Goal: Task Accomplishment & Management: Use online tool/utility

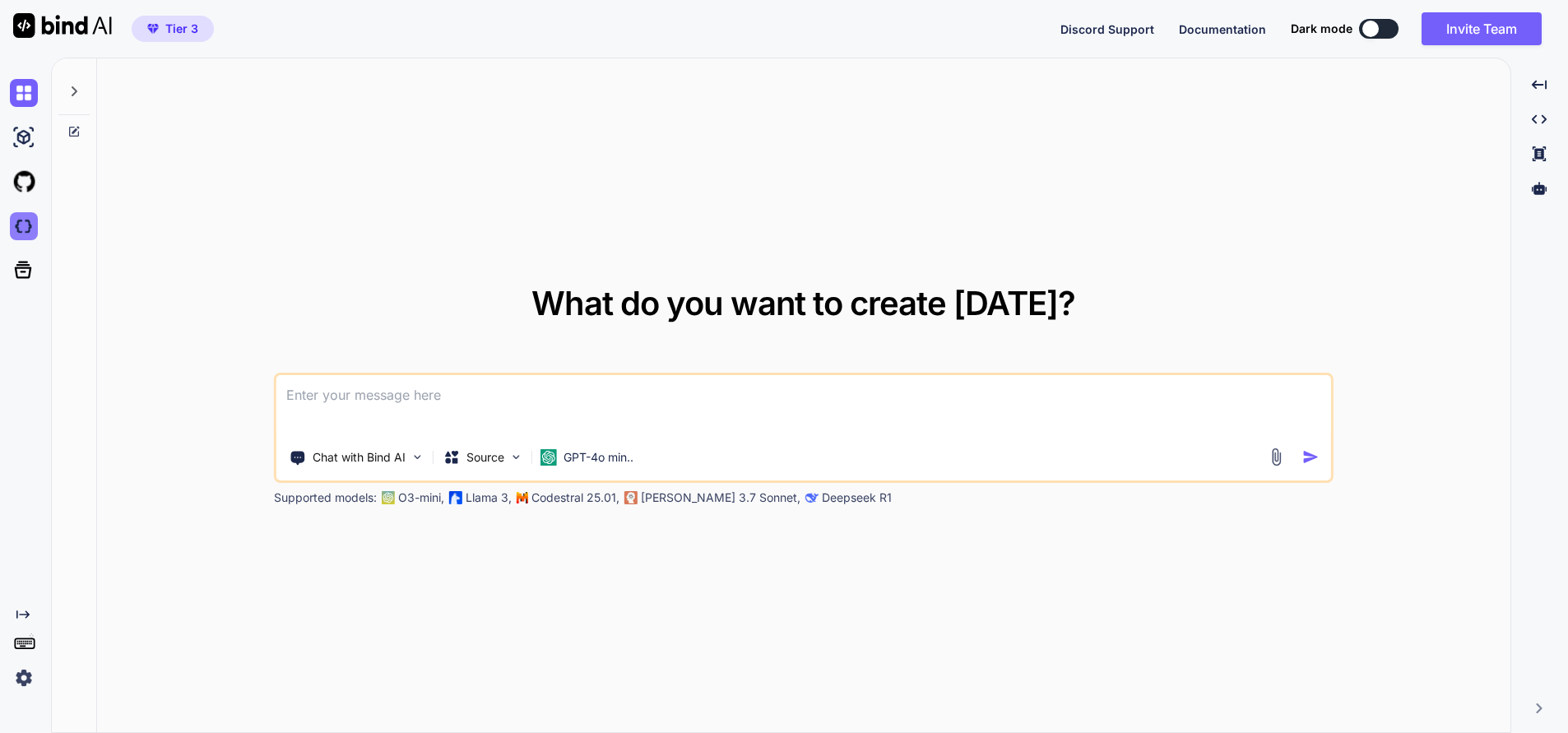
type textarea "x"
click at [25, 223] on img at bounding box center [24, 226] width 28 height 28
click at [25, 93] on img at bounding box center [24, 92] width 28 height 28
click at [86, 94] on div at bounding box center [74, 87] width 31 height 57
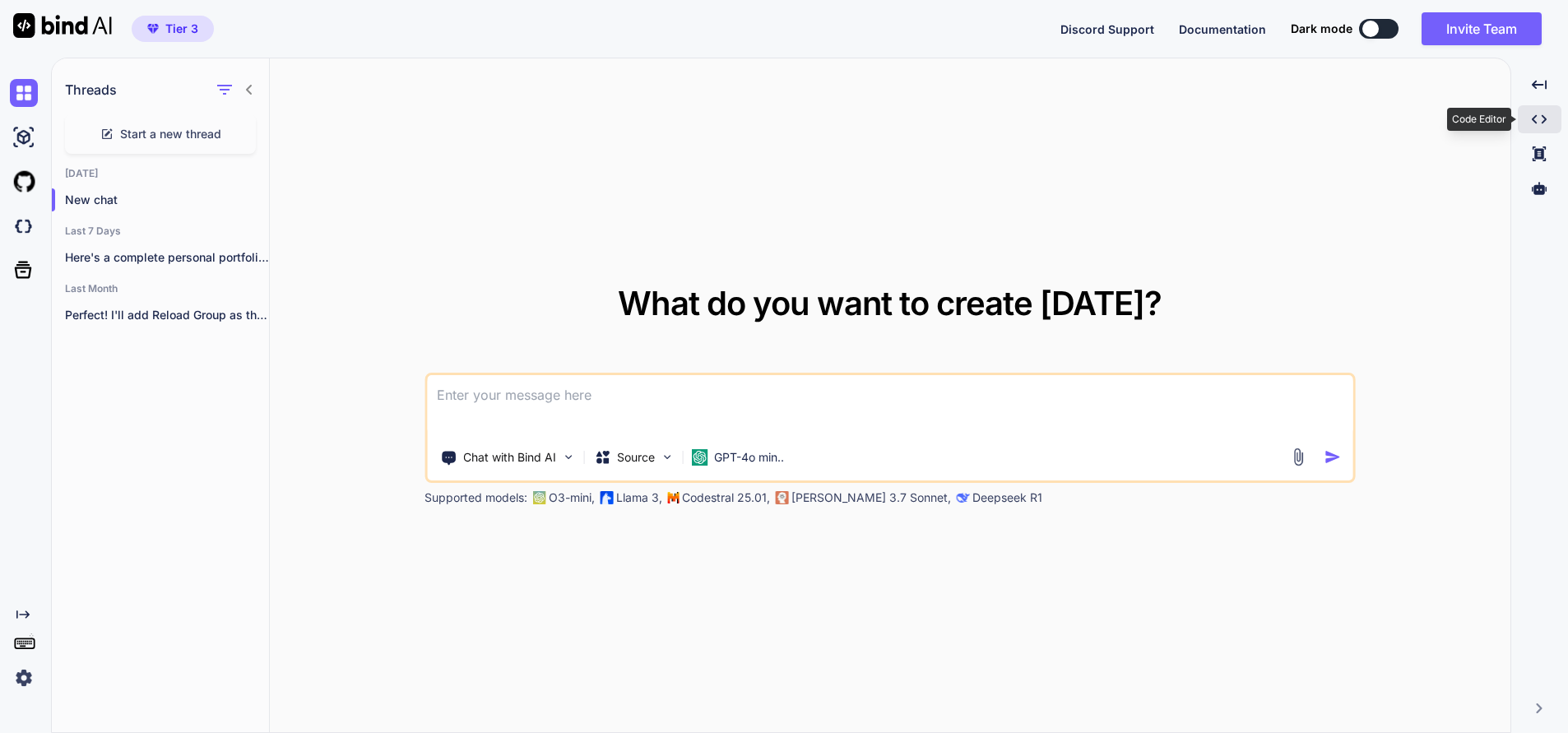
click at [1543, 114] on icon "Created with Pixso." at bounding box center [1539, 119] width 15 height 15
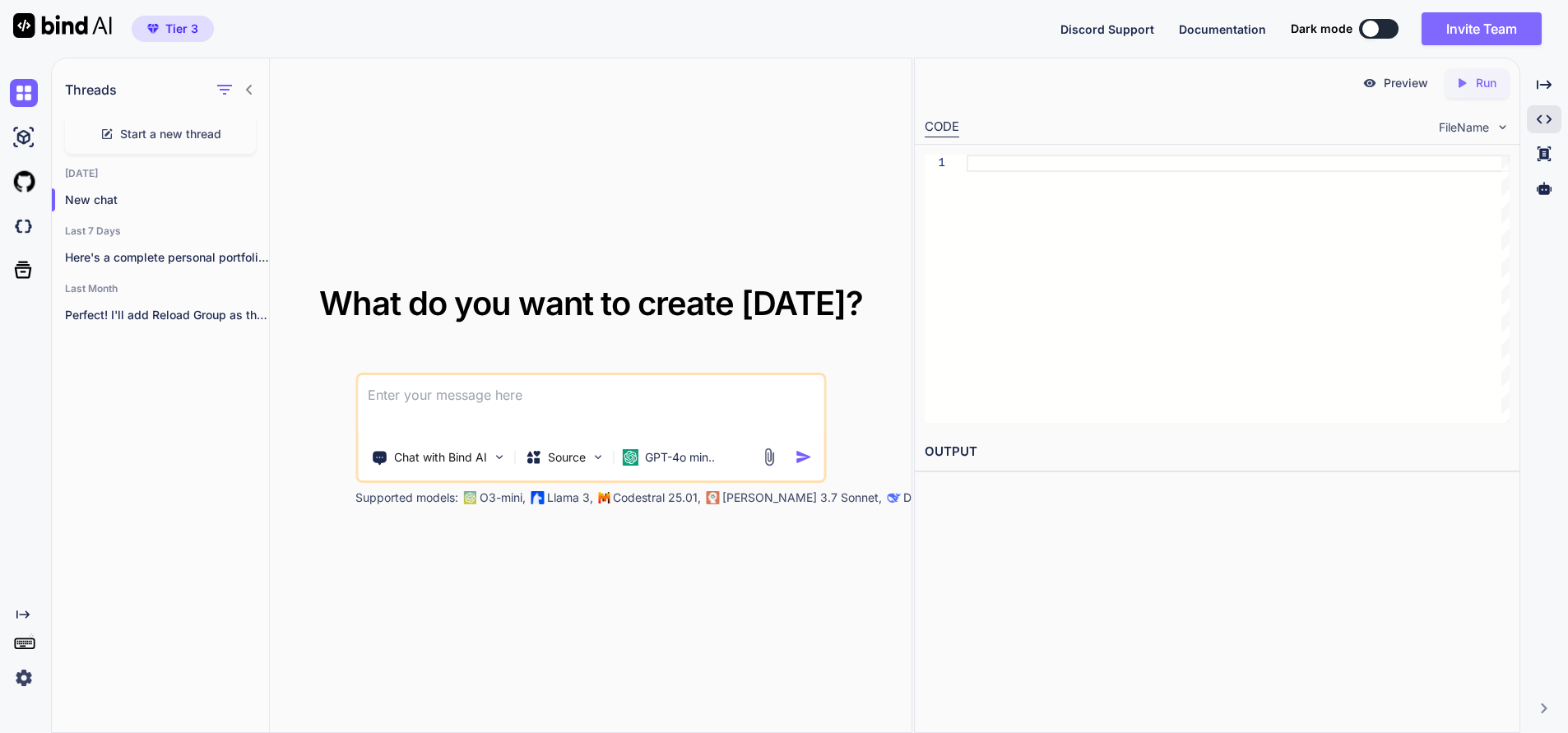
click at [1465, 28] on button "Invite Team" at bounding box center [1481, 28] width 120 height 33
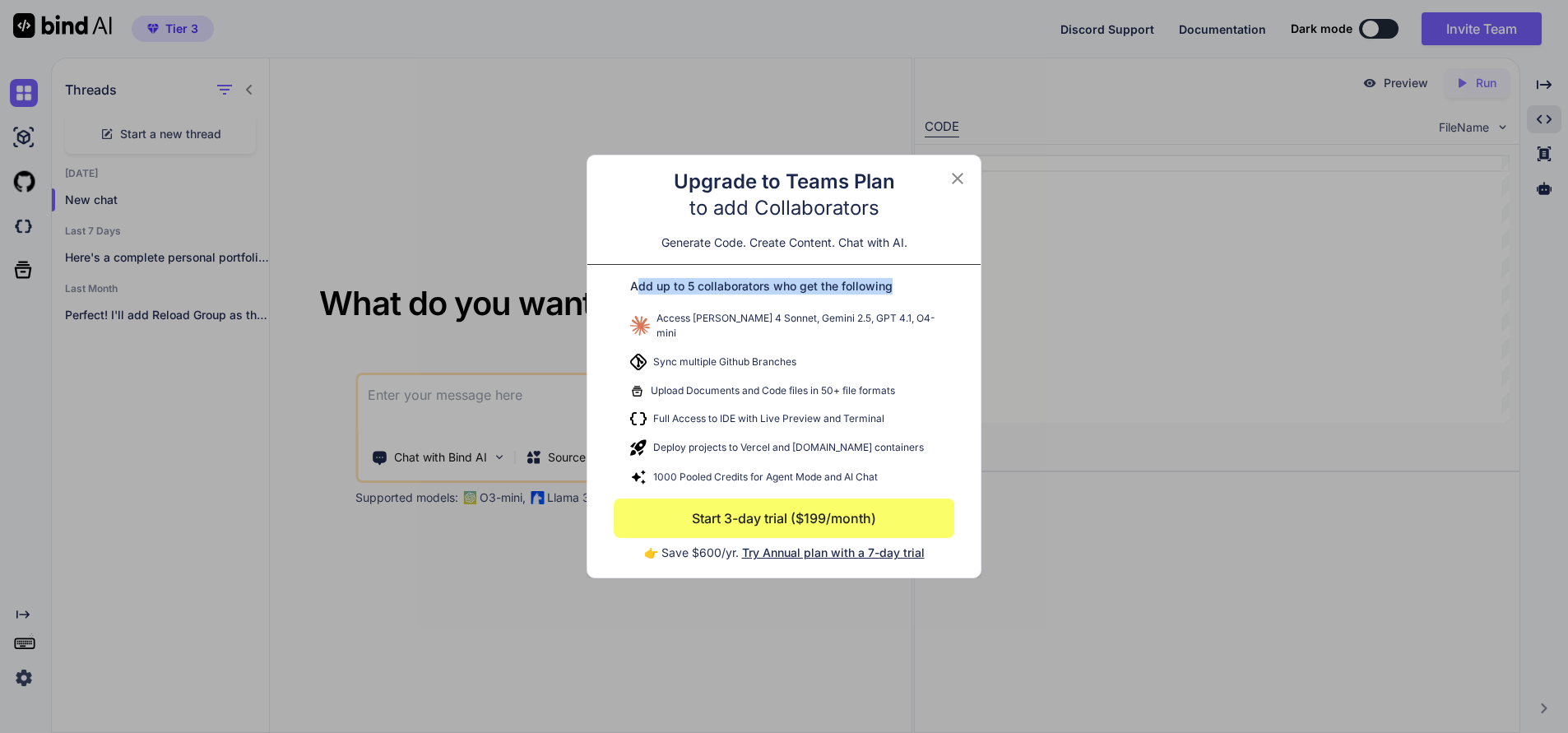
drag, startPoint x: 636, startPoint y: 290, endPoint x: 980, endPoint y: 288, distance: 344.0
click at [980, 288] on div "Upgrade to Teams Plan to add Collaborators Generate Code. Create Content. Chat …" at bounding box center [784, 366] width 395 height 424
click at [954, 183] on icon at bounding box center [957, 178] width 20 height 20
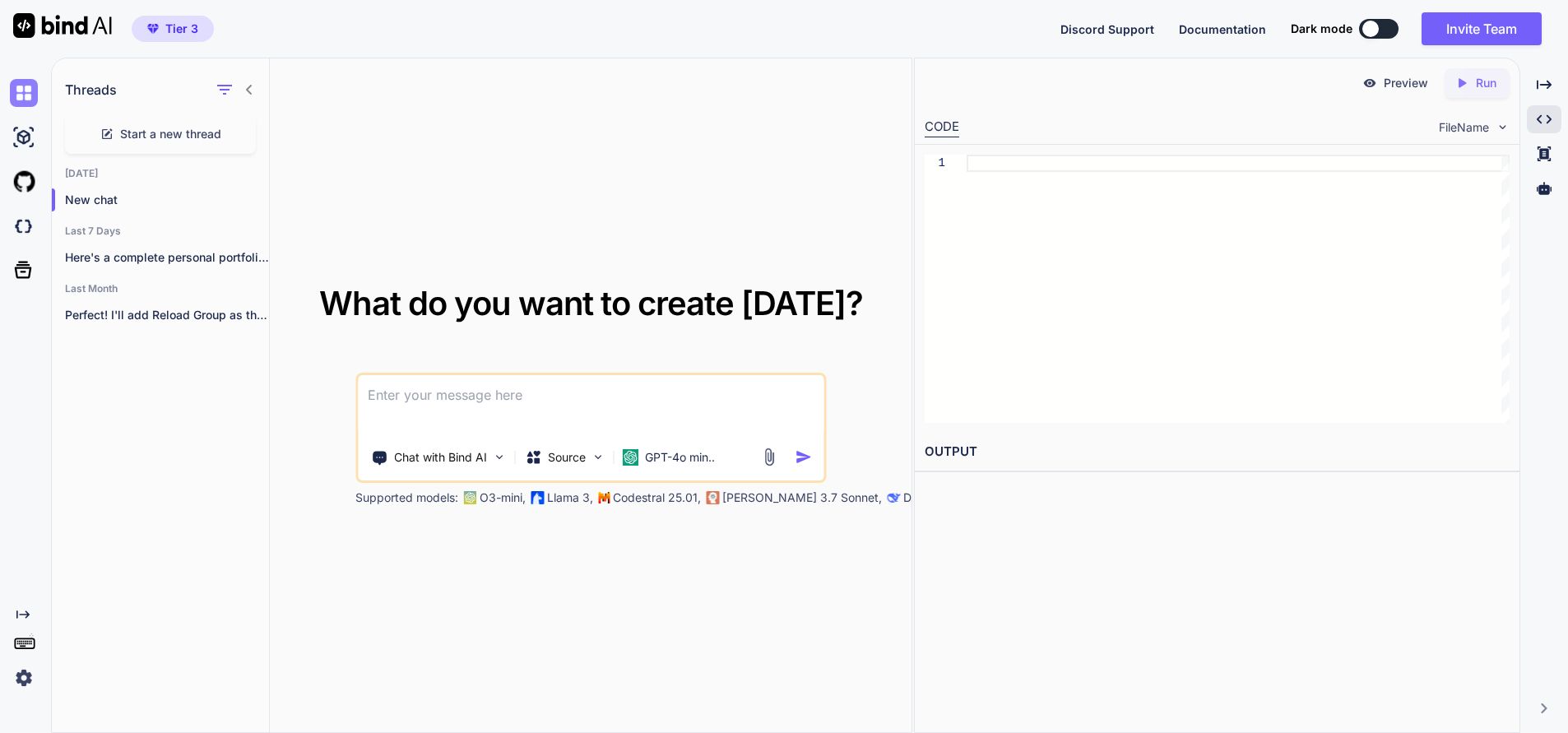
click at [27, 94] on img at bounding box center [24, 92] width 28 height 28
click at [27, 143] on img at bounding box center [24, 137] width 28 height 28
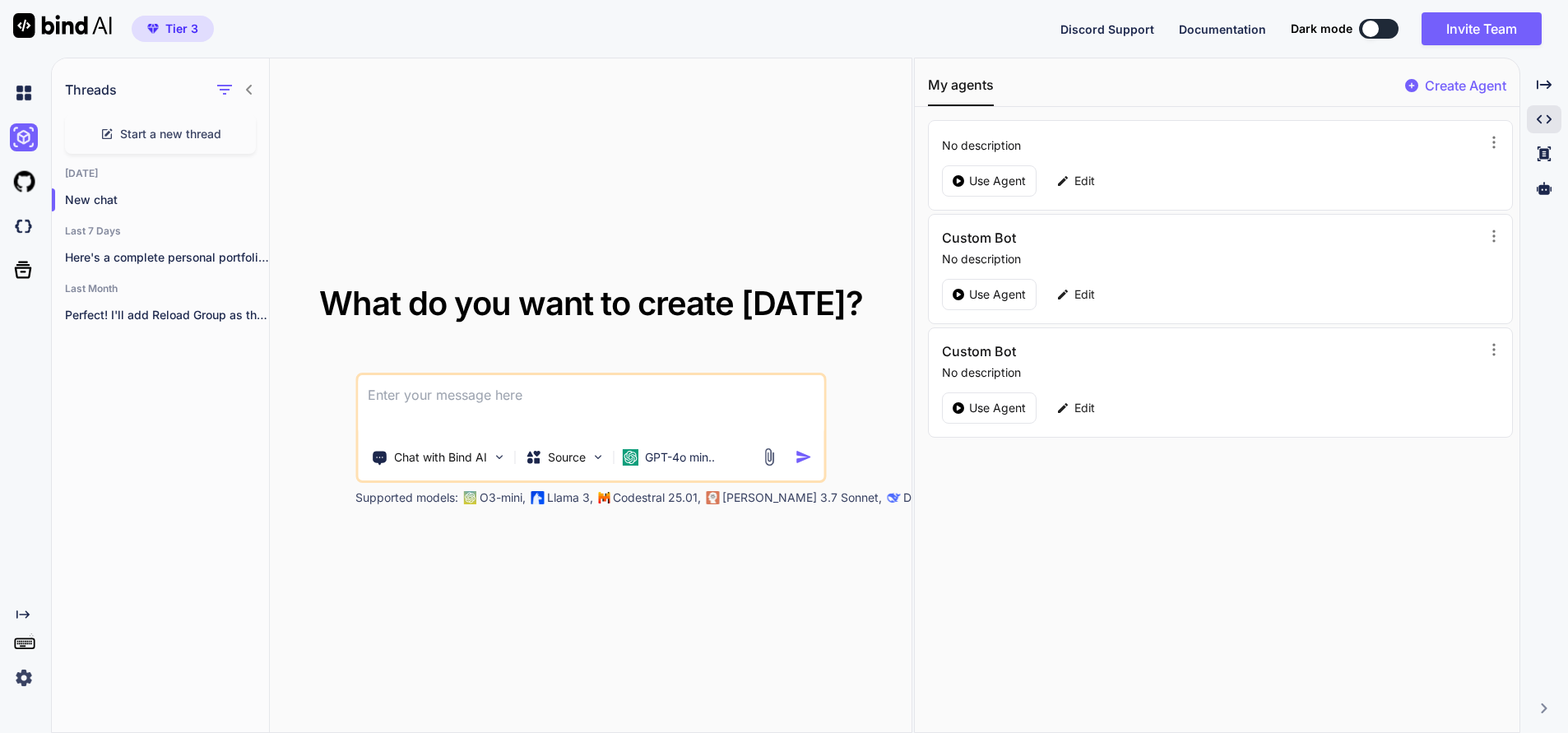
click at [4, 87] on div at bounding box center [22, 92] width 45 height 45
click at [23, 94] on img at bounding box center [24, 92] width 28 height 28
click at [21, 225] on img at bounding box center [24, 226] width 28 height 28
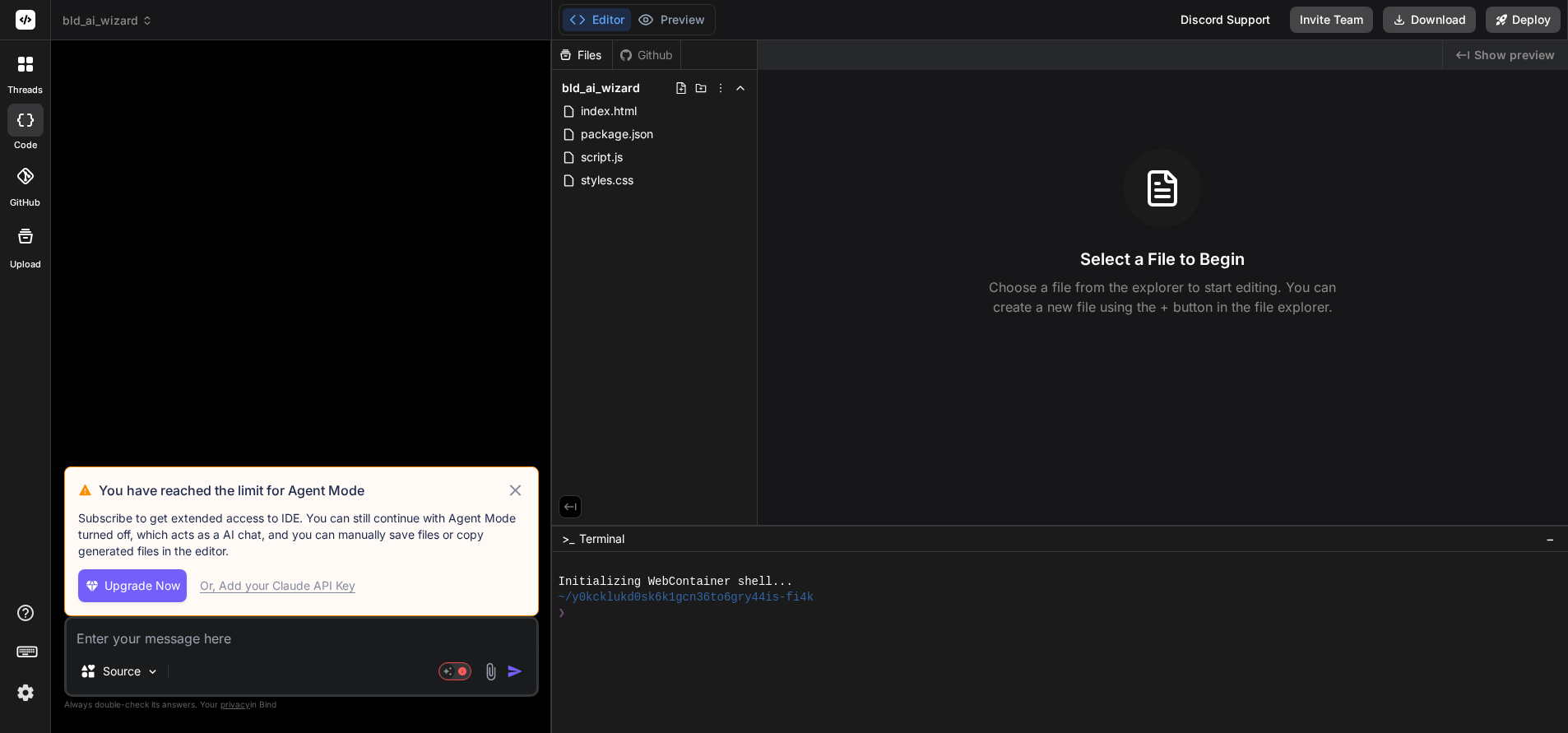
click at [514, 488] on icon at bounding box center [514, 490] width 11 height 11
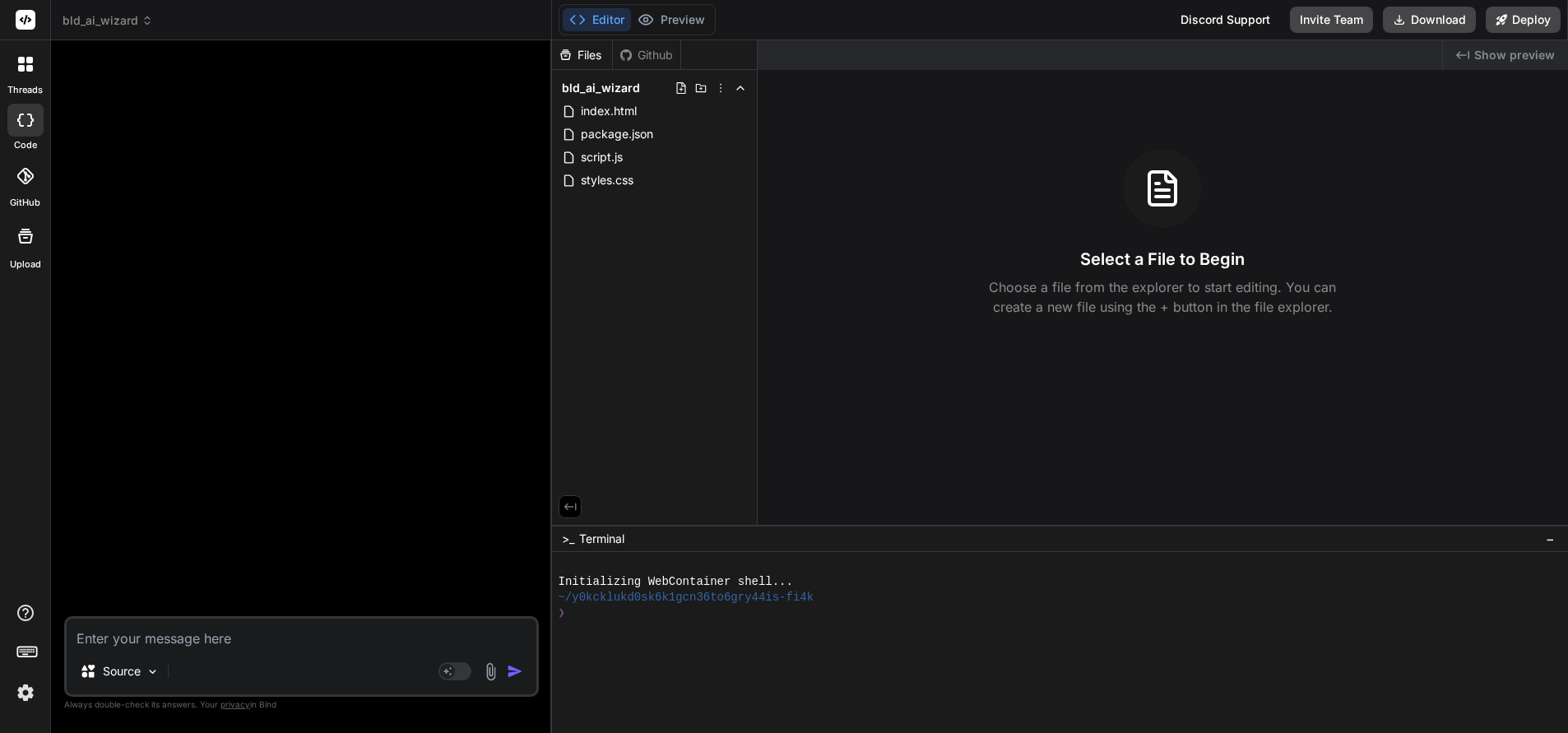
click at [118, 16] on span "bld_ai_wizard" at bounding box center [107, 20] width 91 height 16
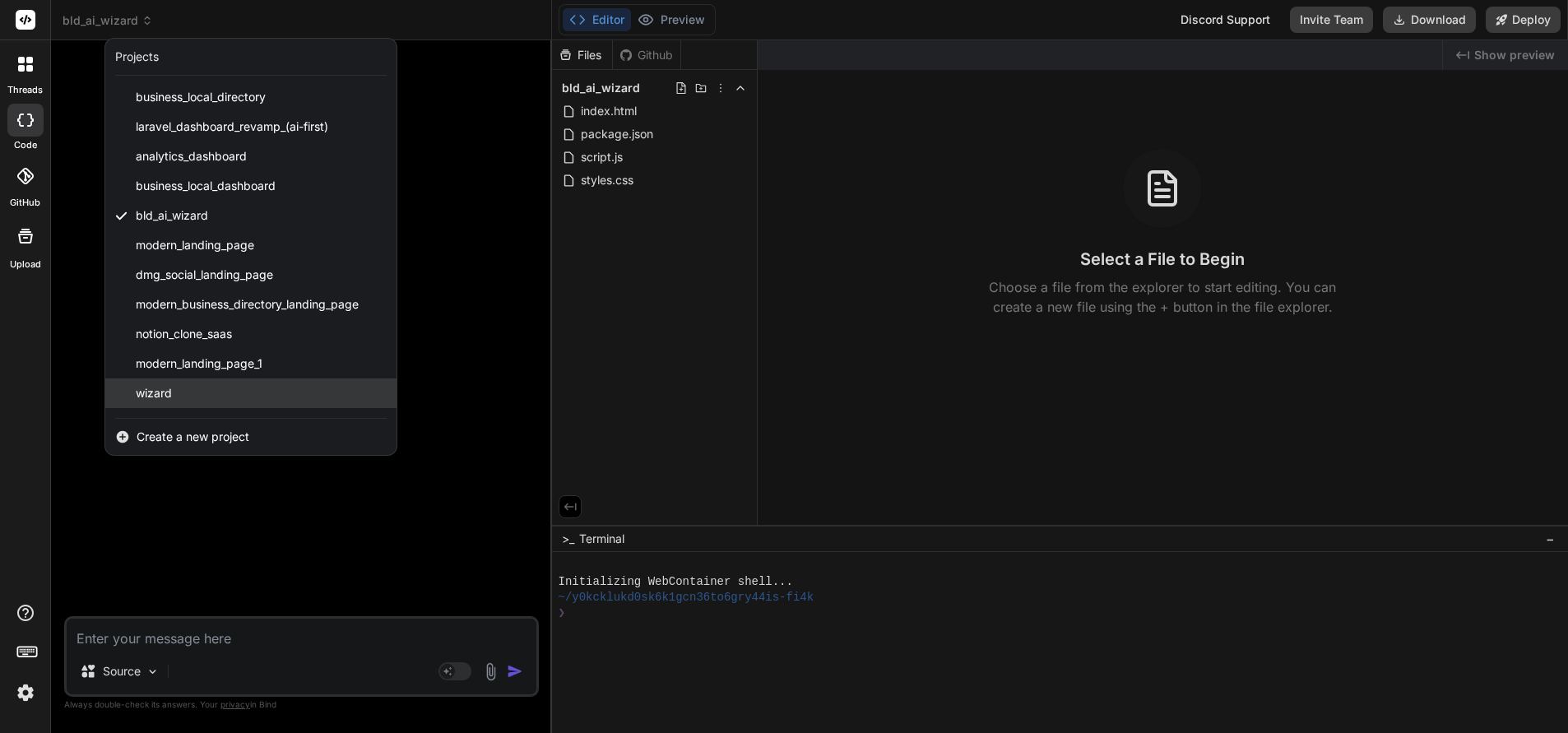
click at [158, 389] on span "wizard" at bounding box center [154, 393] width 37 height 16
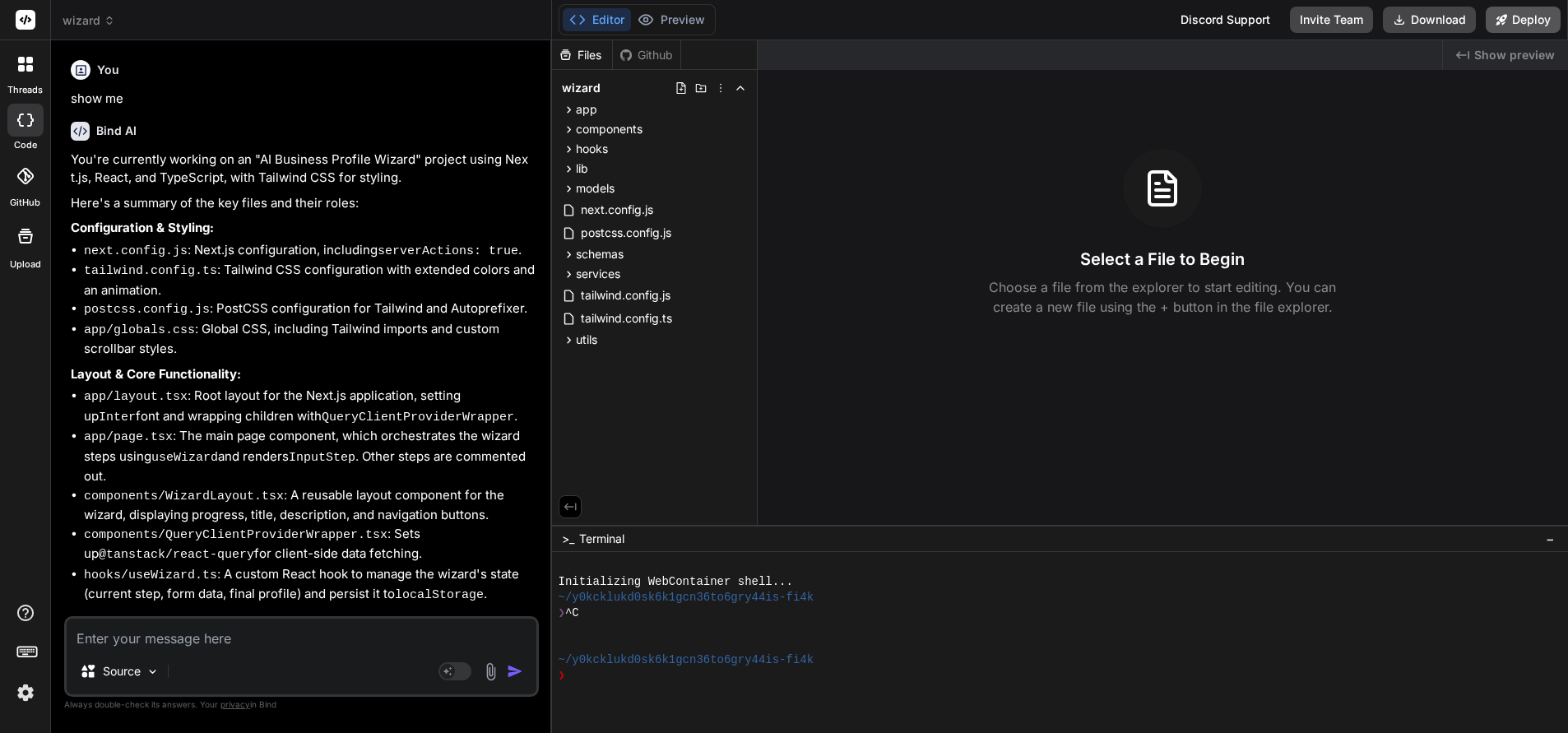
click at [1524, 18] on button "Deploy" at bounding box center [1523, 19] width 75 height 27
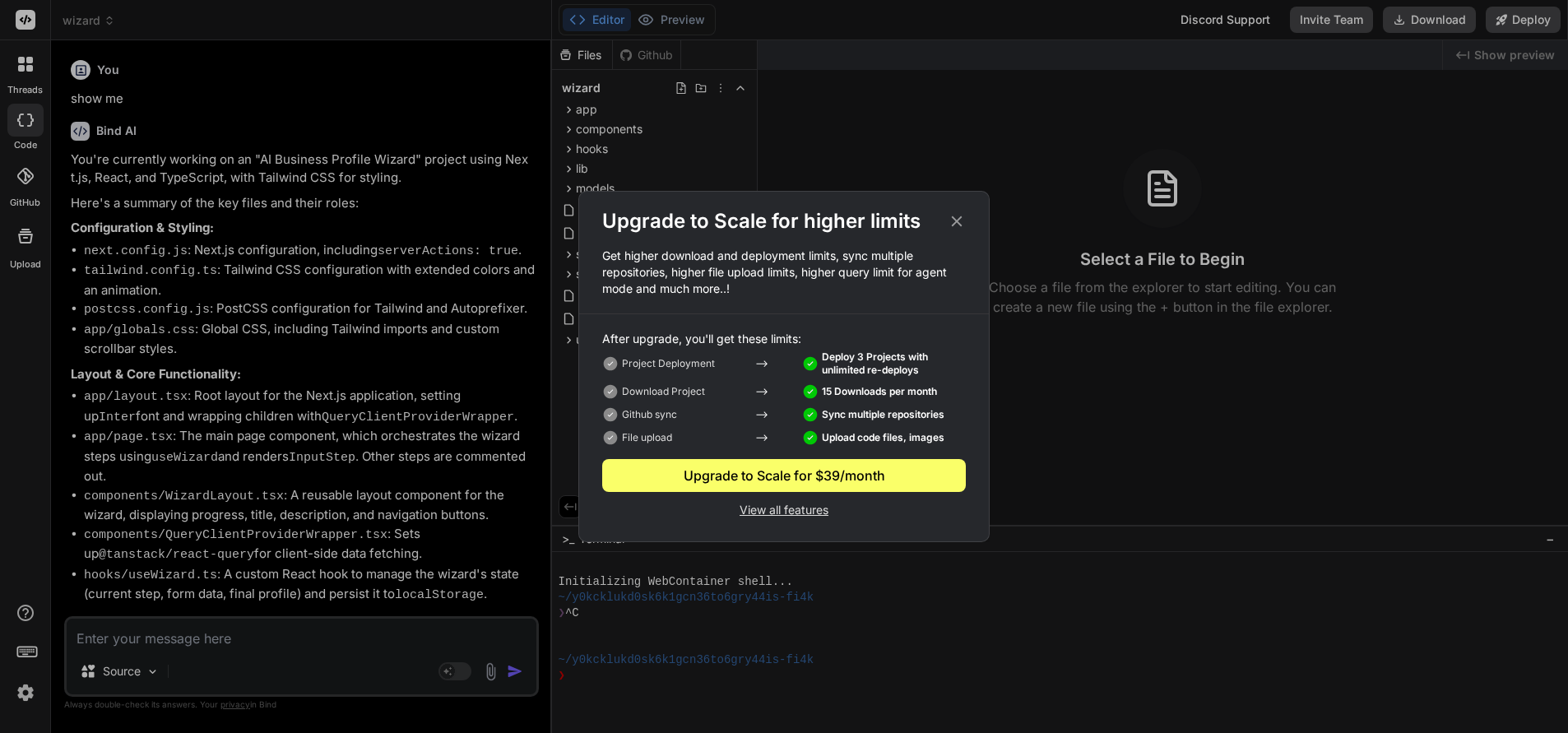
click at [775, 509] on p "View all features" at bounding box center [784, 509] width 363 height 20
click at [955, 215] on icon at bounding box center [957, 221] width 18 height 18
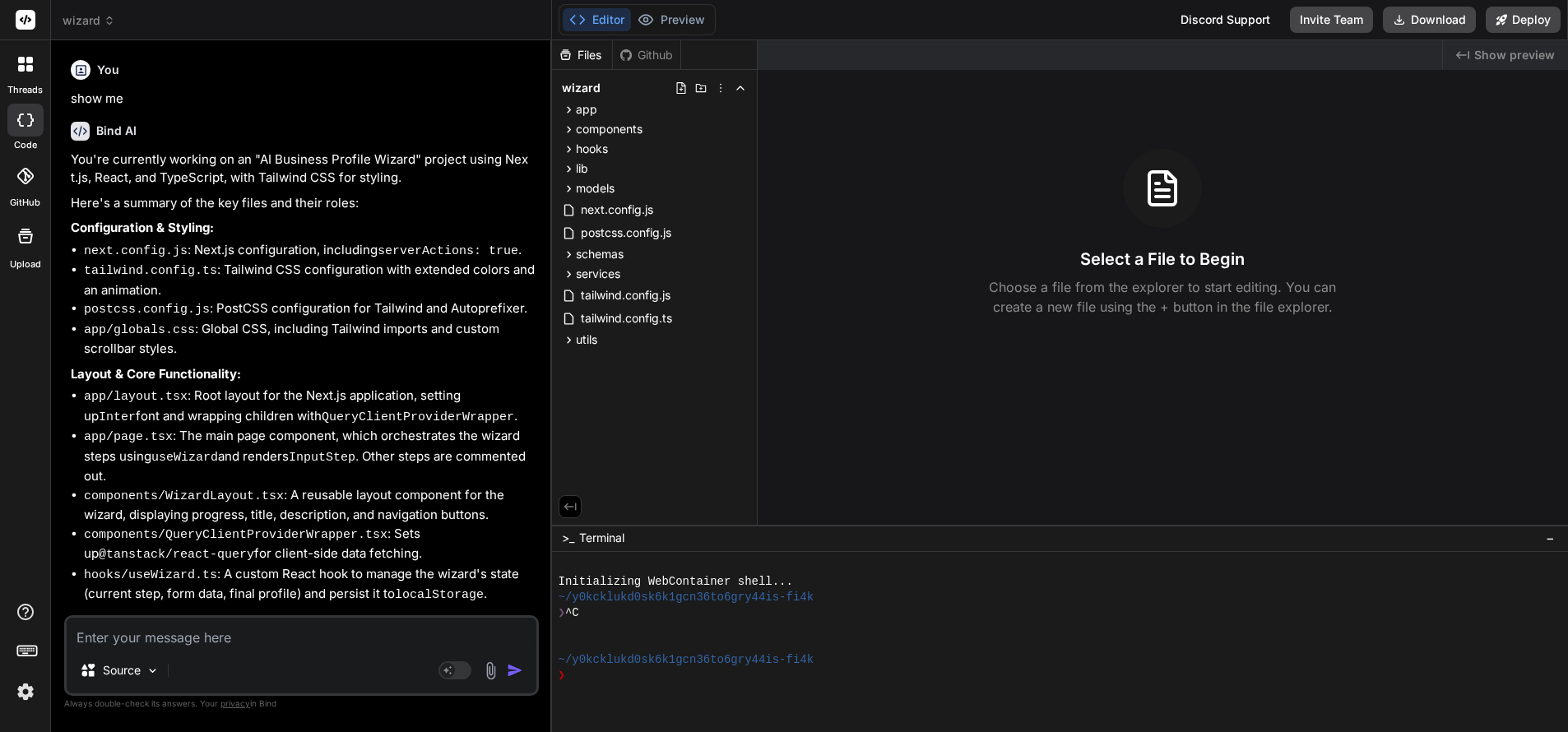
click at [101, 18] on span "wizard" at bounding box center [89, 20] width 53 height 16
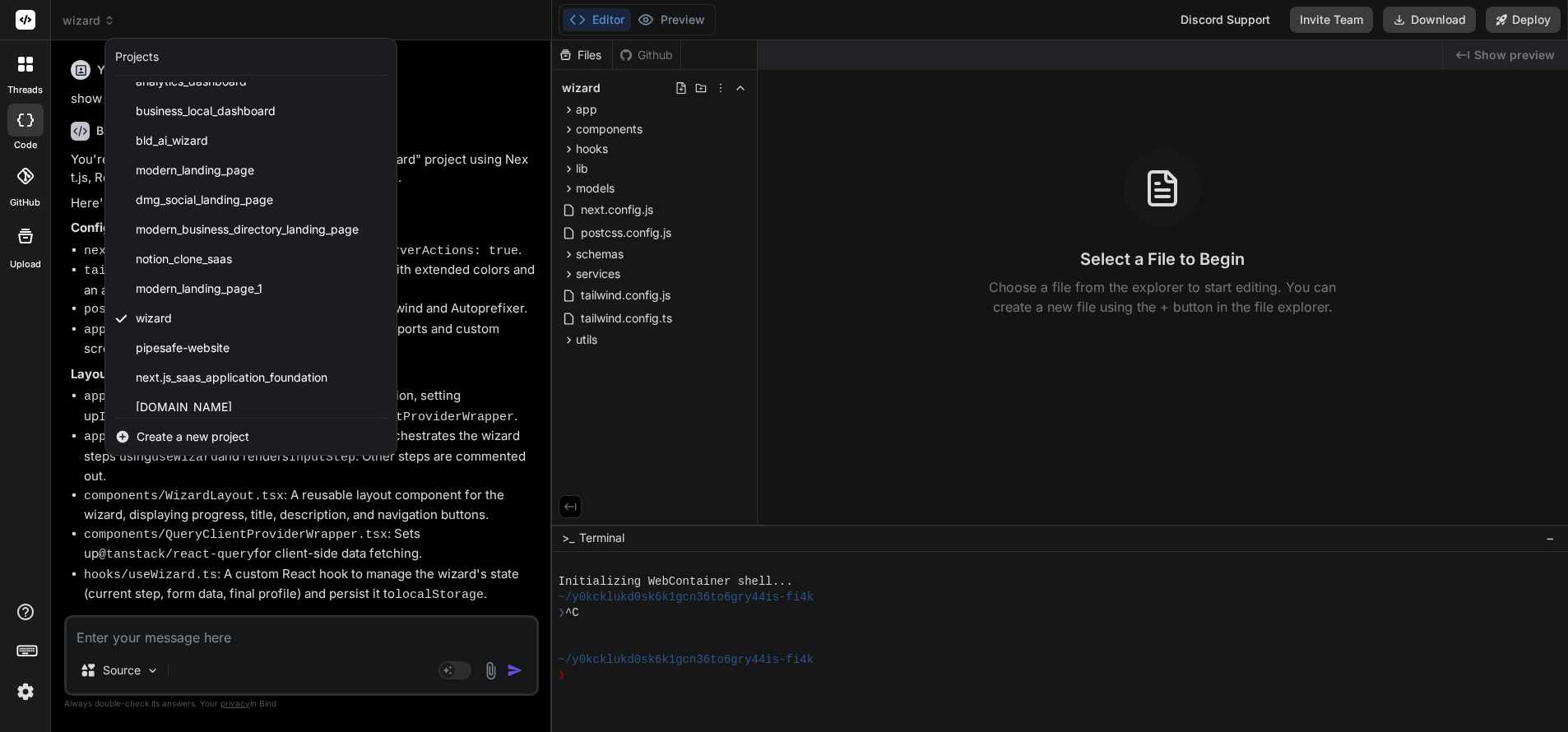
scroll to position [204, 0]
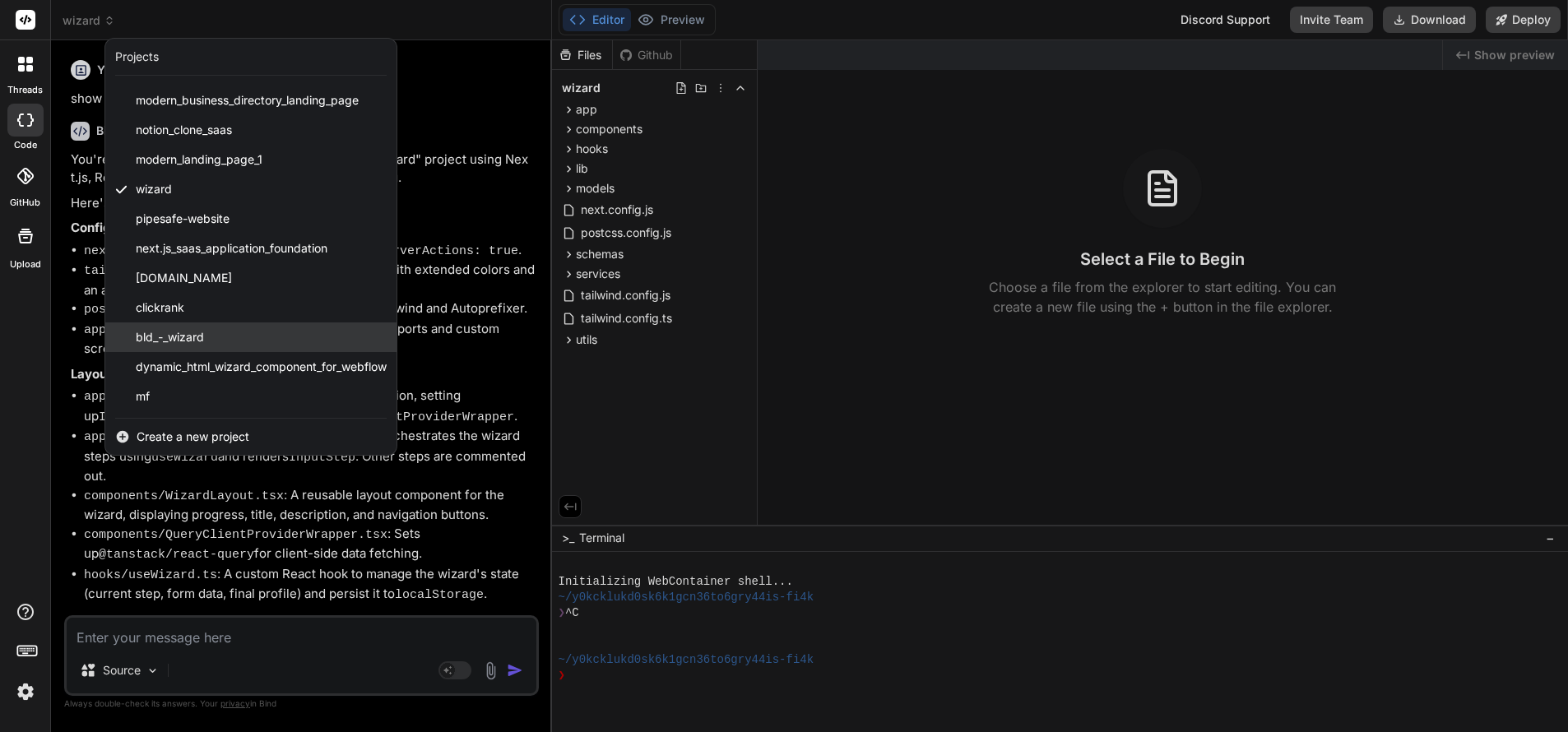
click at [175, 334] on span "bld_-_wizard" at bounding box center [169, 337] width 69 height 16
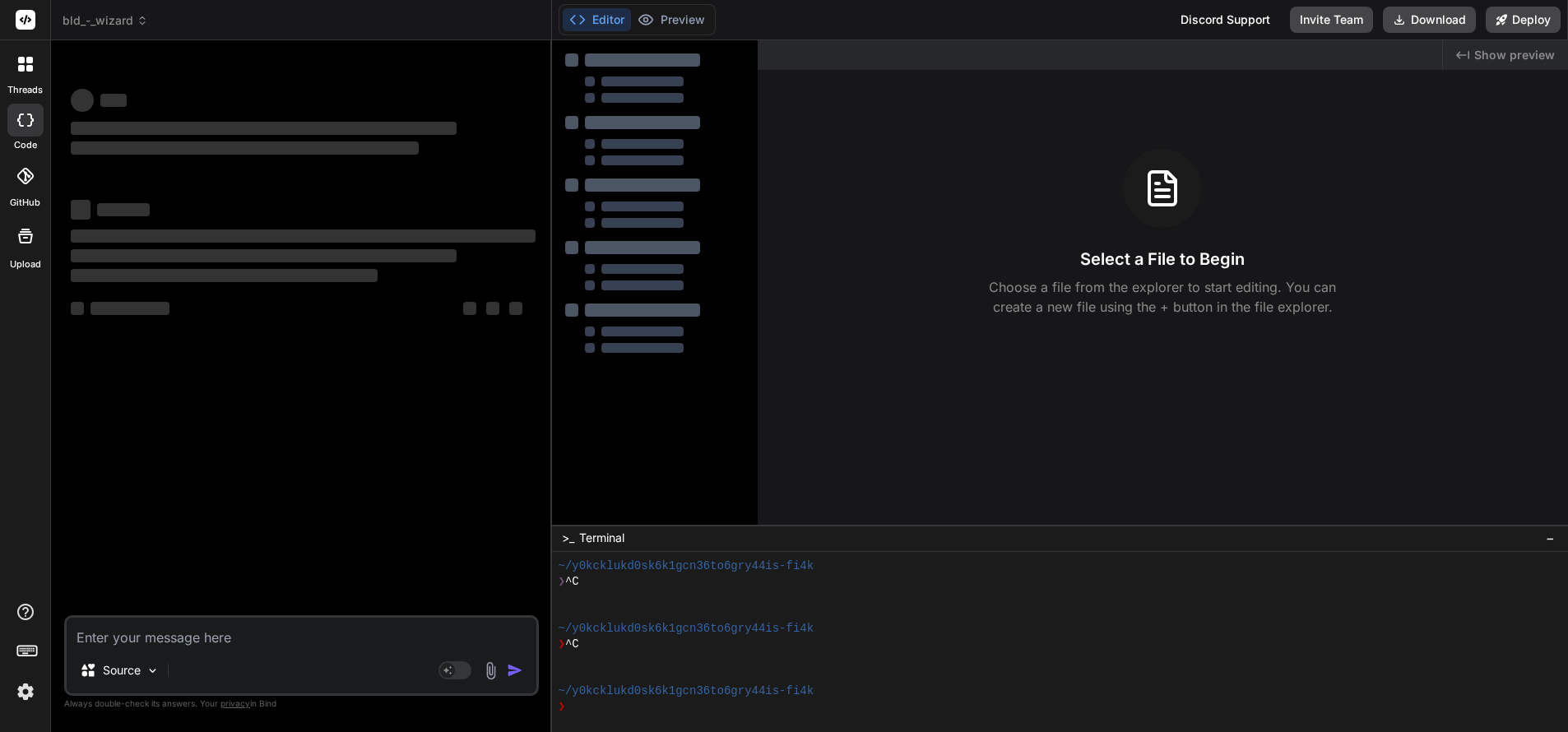
scroll to position [31, 0]
type textarea "x"
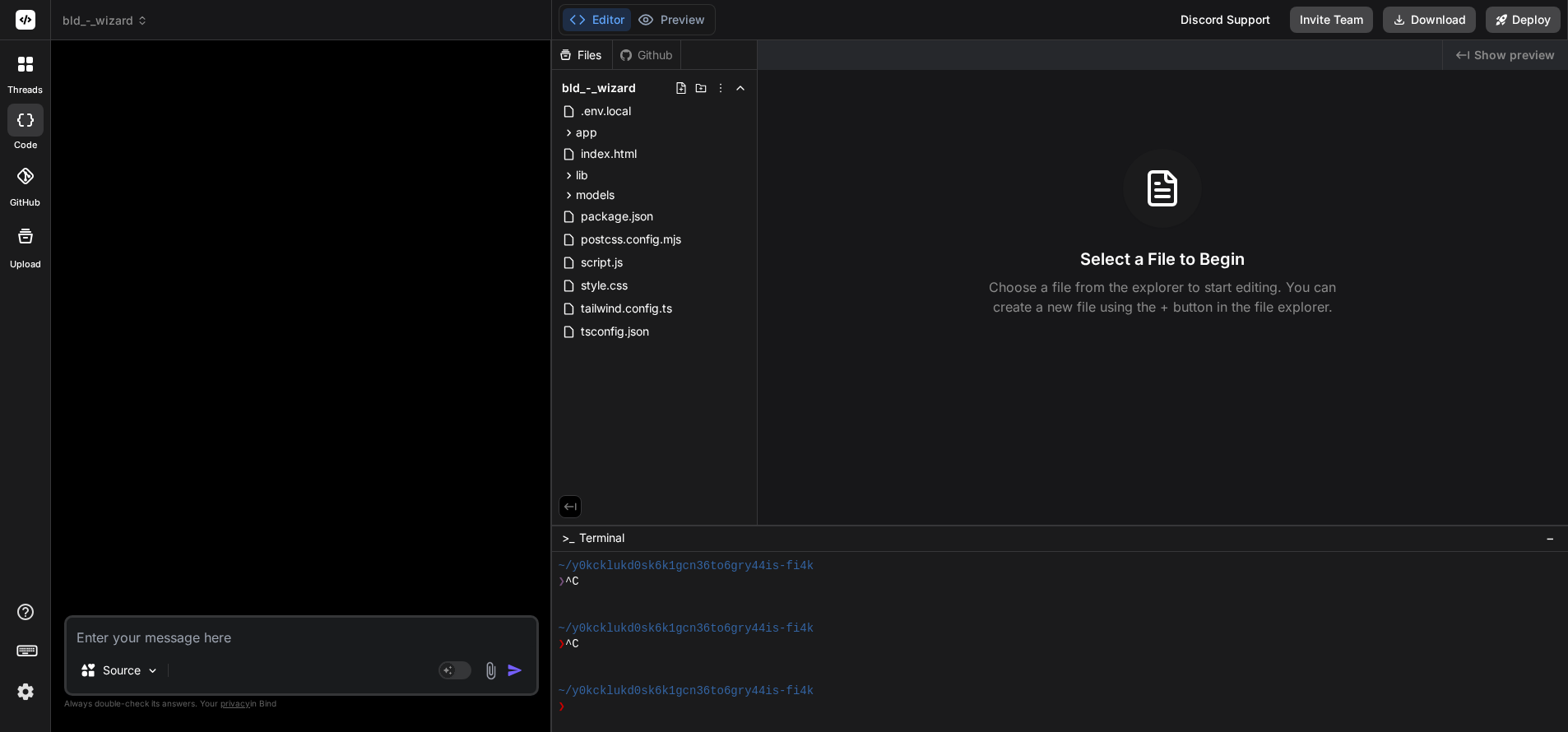
click at [124, 19] on span "bld_-_wizard" at bounding box center [104, 20] width 85 height 16
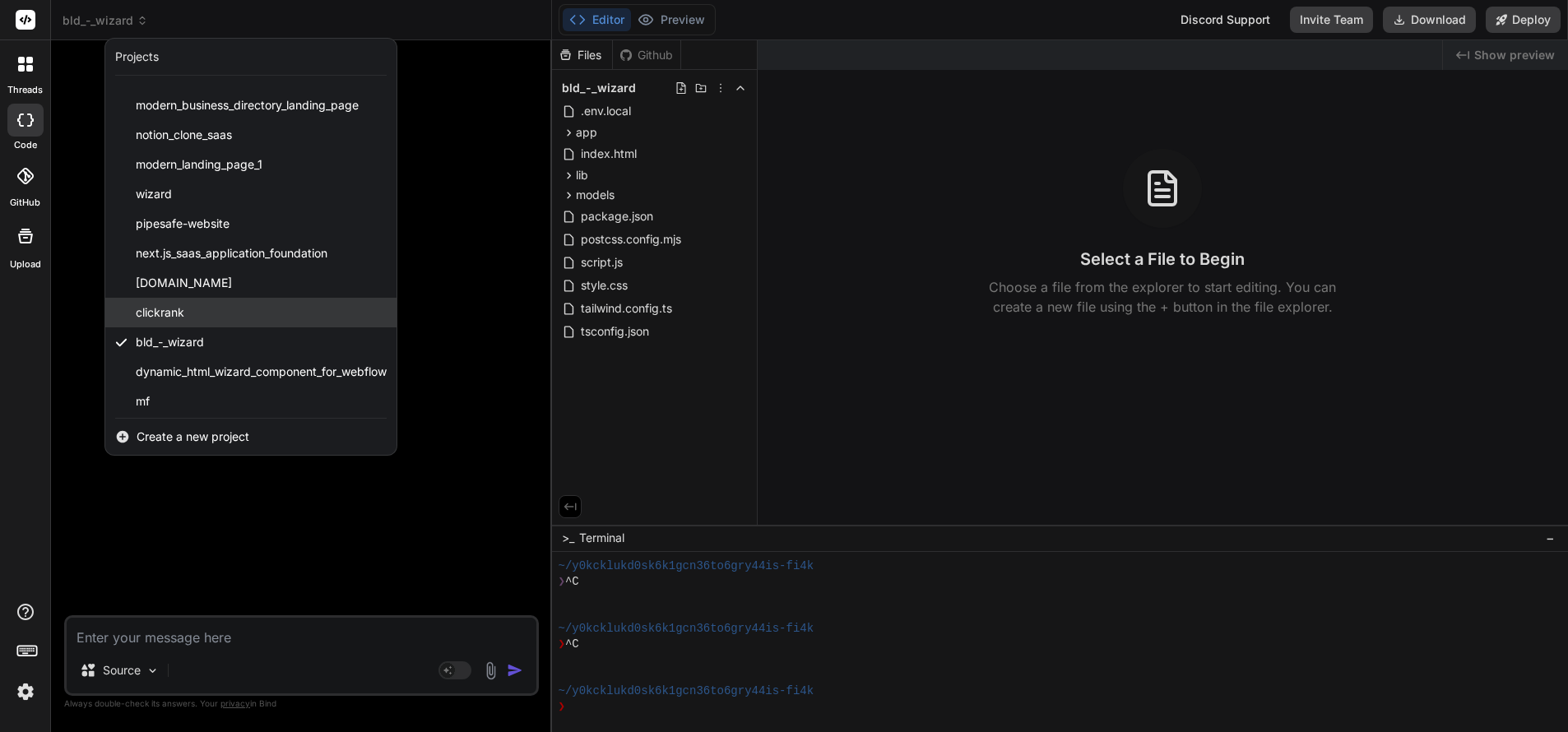
scroll to position [204, 0]
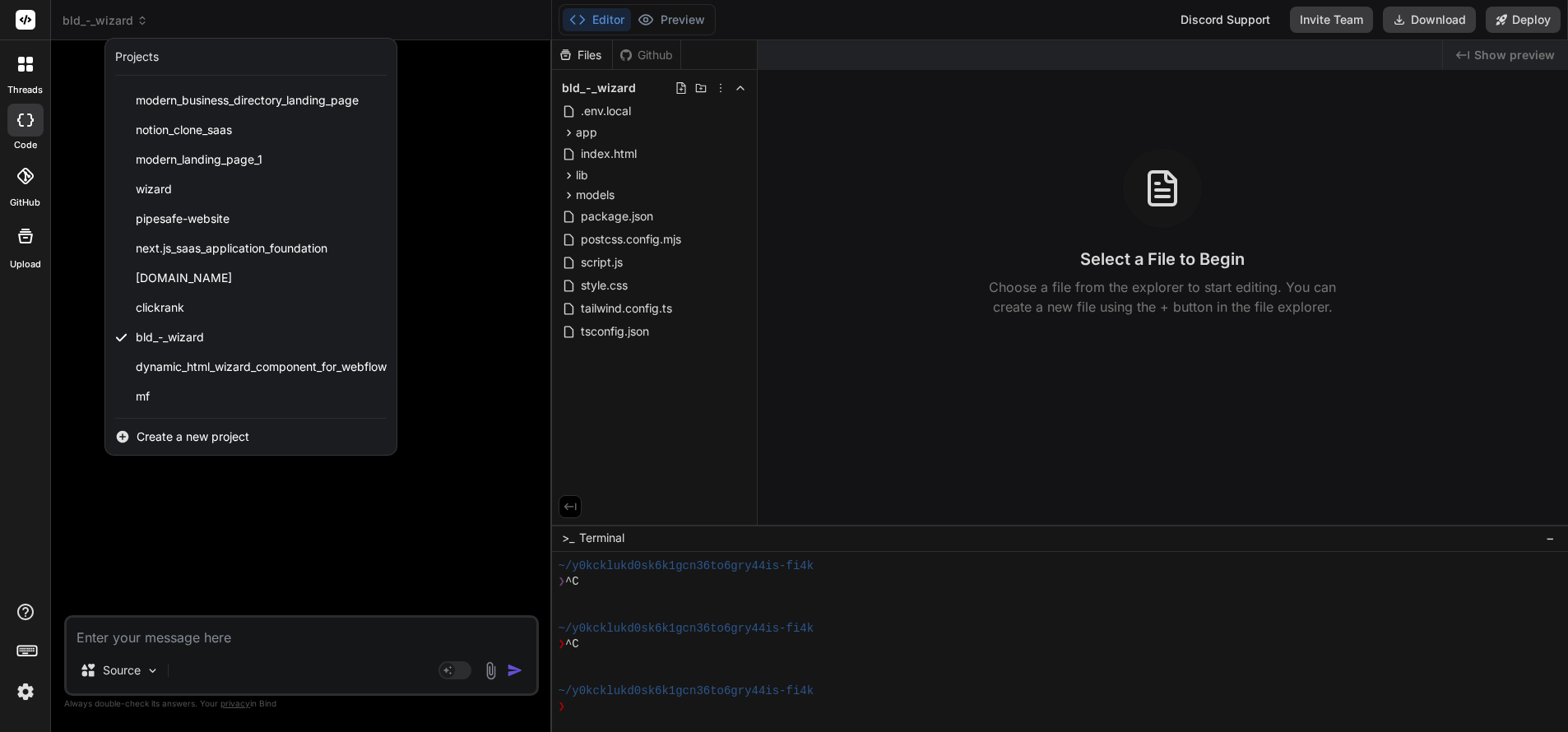
click at [155, 435] on span "Create a new project" at bounding box center [192, 436] width 113 height 16
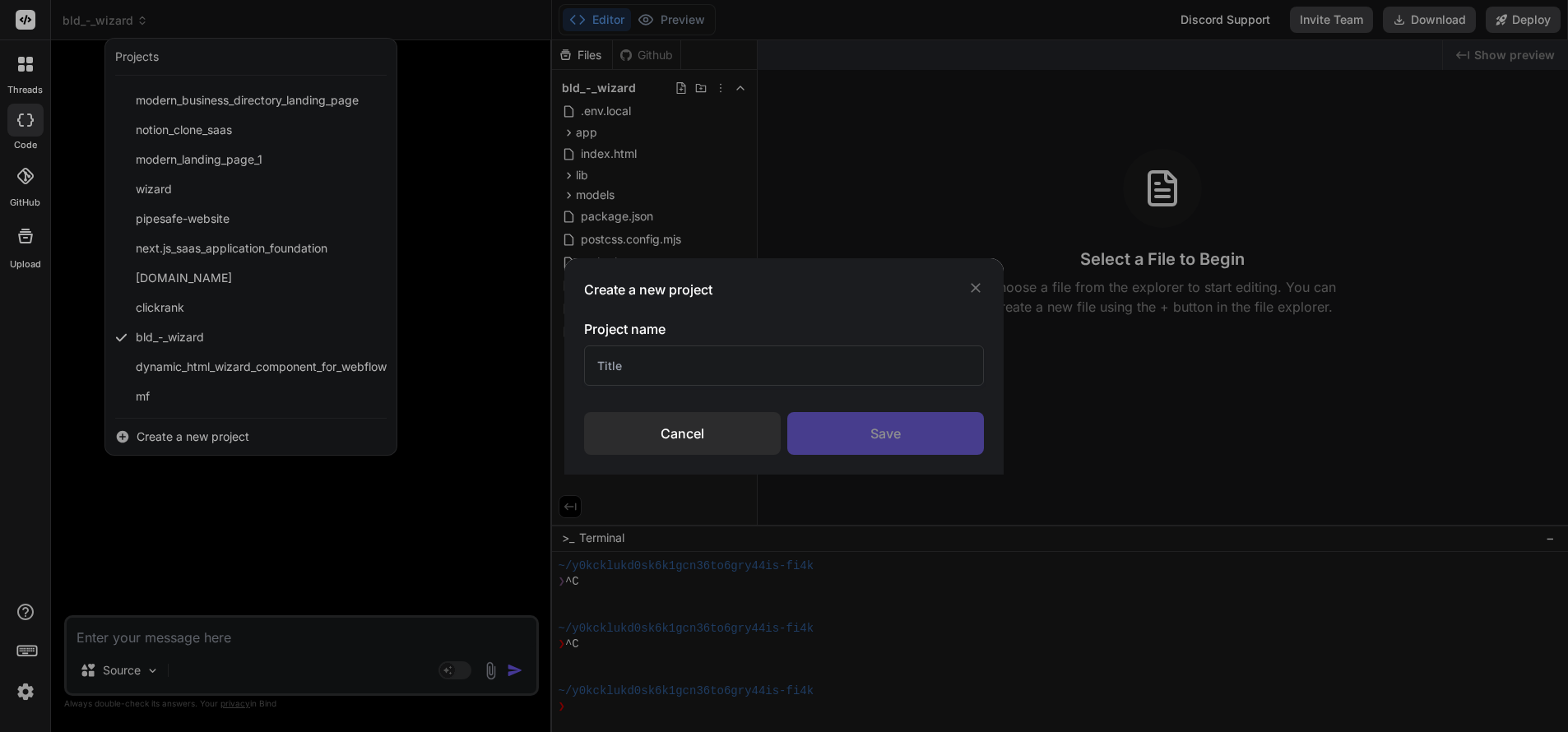
click at [652, 361] on input "text" at bounding box center [784, 365] width 400 height 40
type input "14Oct-wizard"
click at [876, 436] on div "Save" at bounding box center [885, 433] width 197 height 43
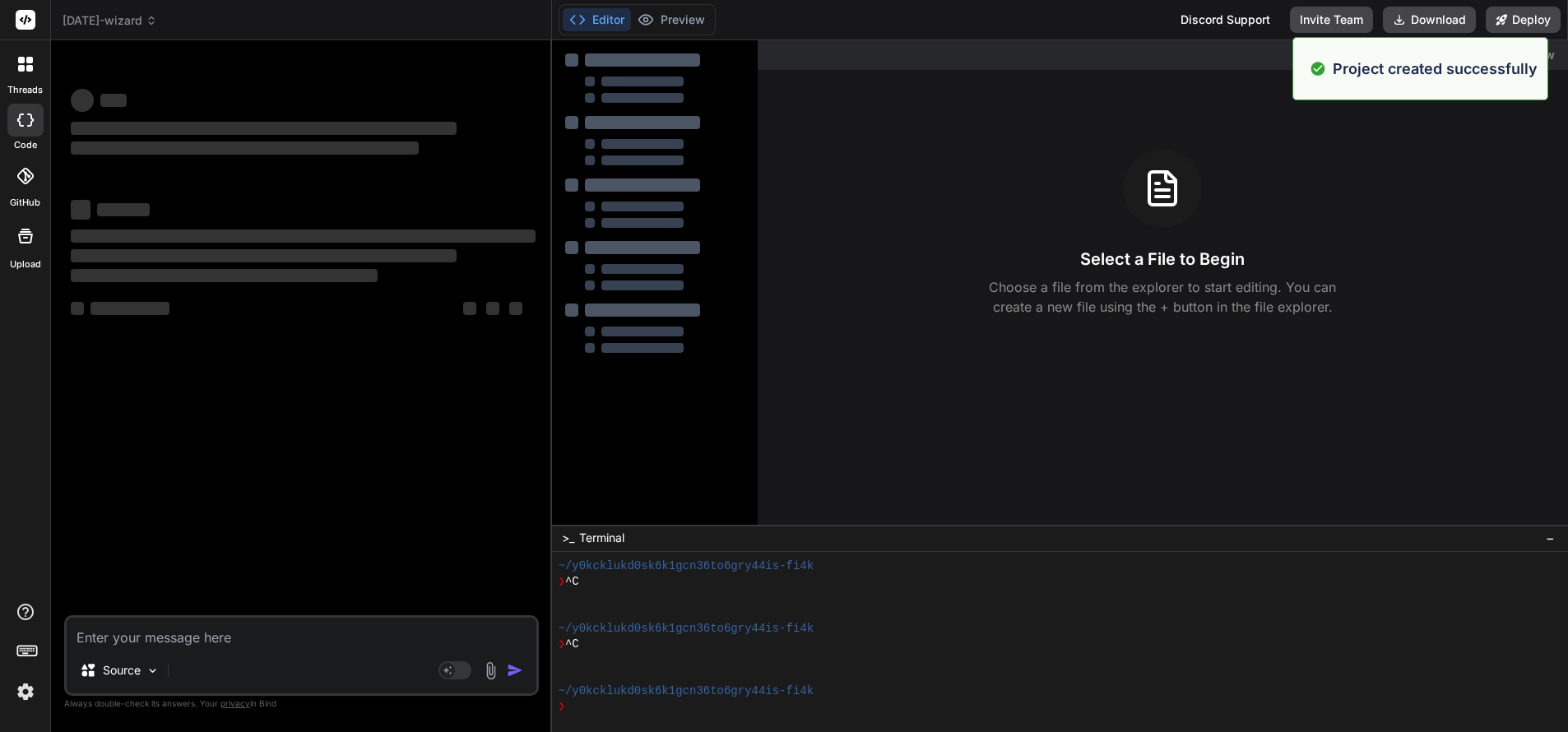
type textarea "x"
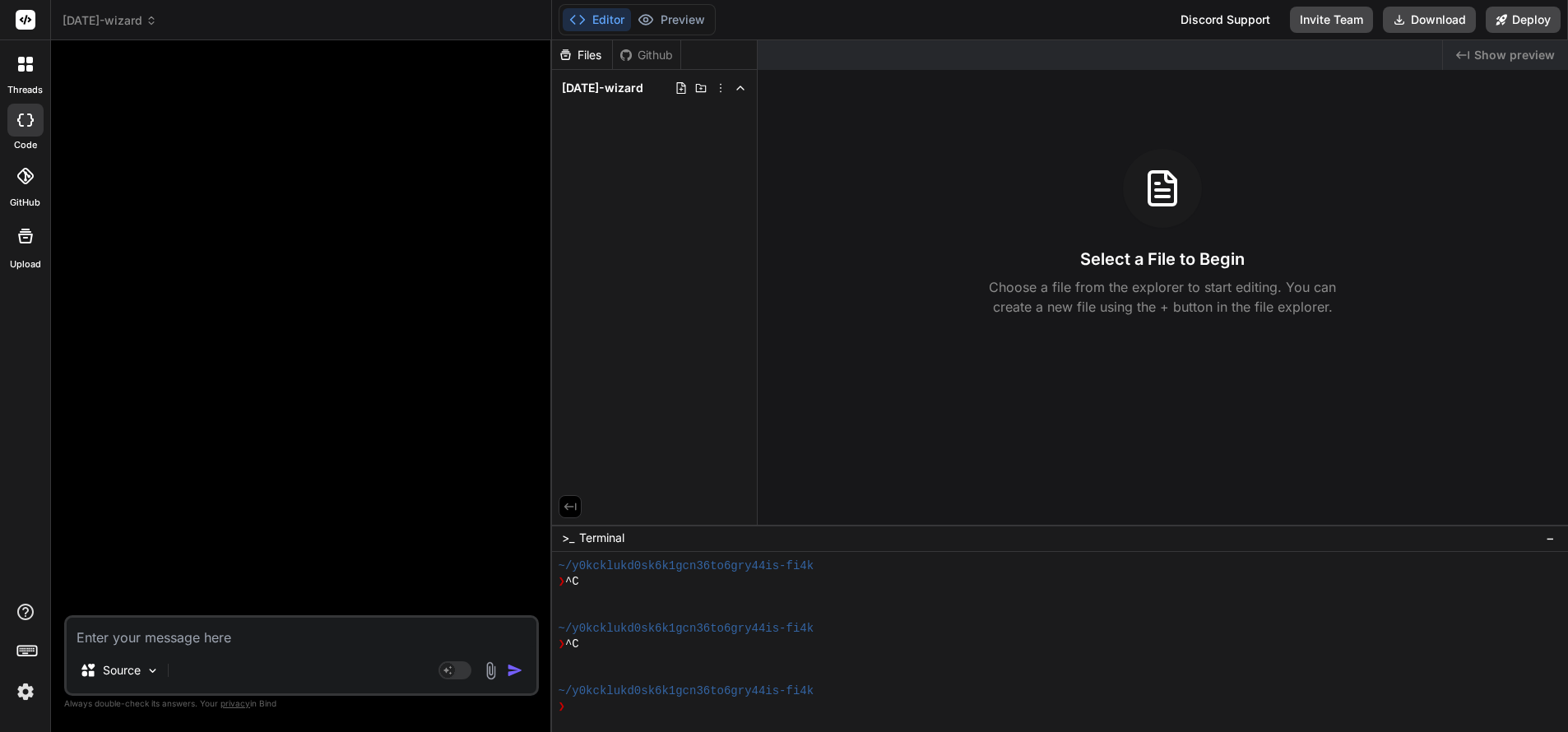
click at [193, 637] on textarea at bounding box center [301, 632] width 470 height 29
paste textarea "AI-Driven Form Wizard — Visual Experience Concepts To make your form wizard fee…"
type textarea "AI-Driven Form Wizard — Visual Experience Concepts To make your form wizard fee…"
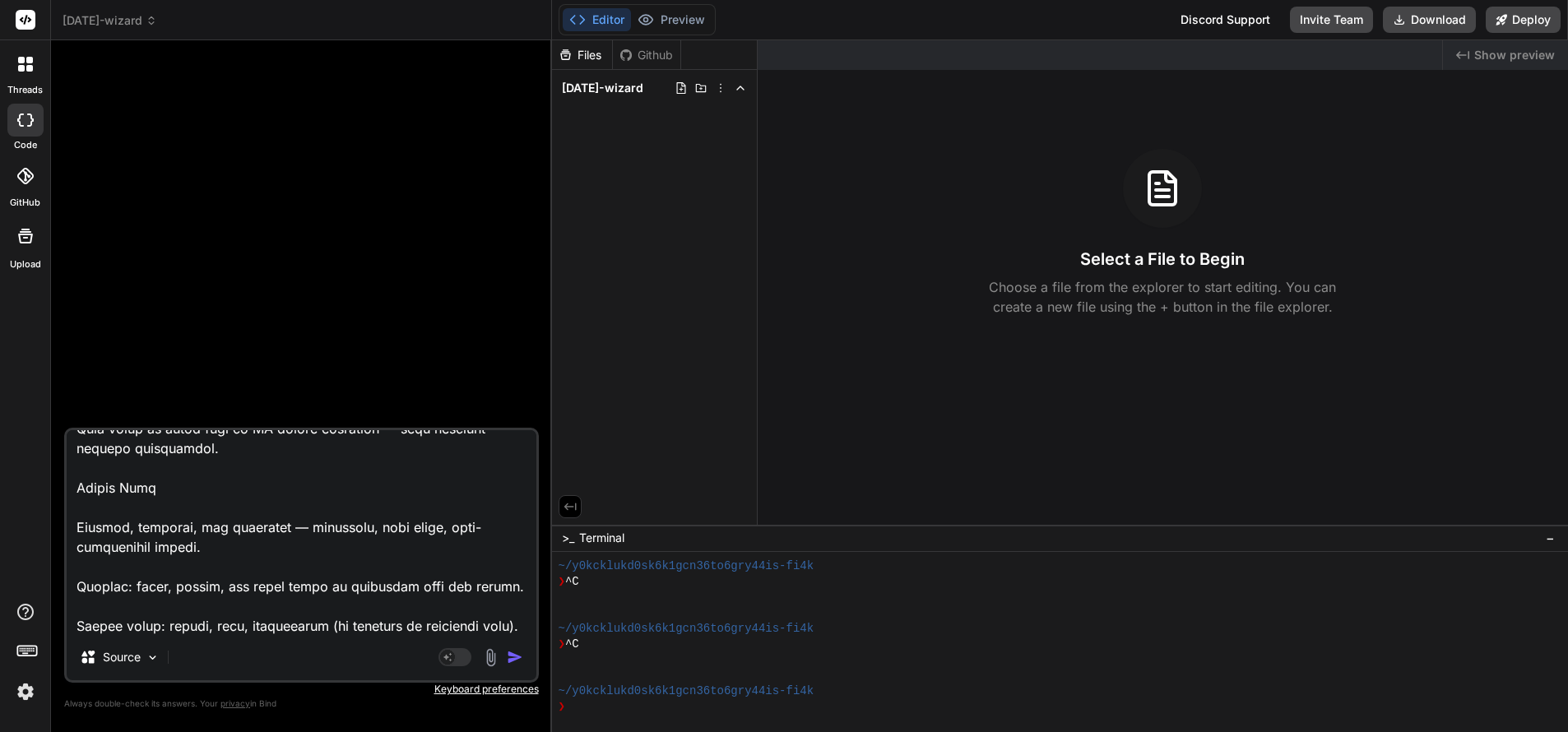
type textarea "x"
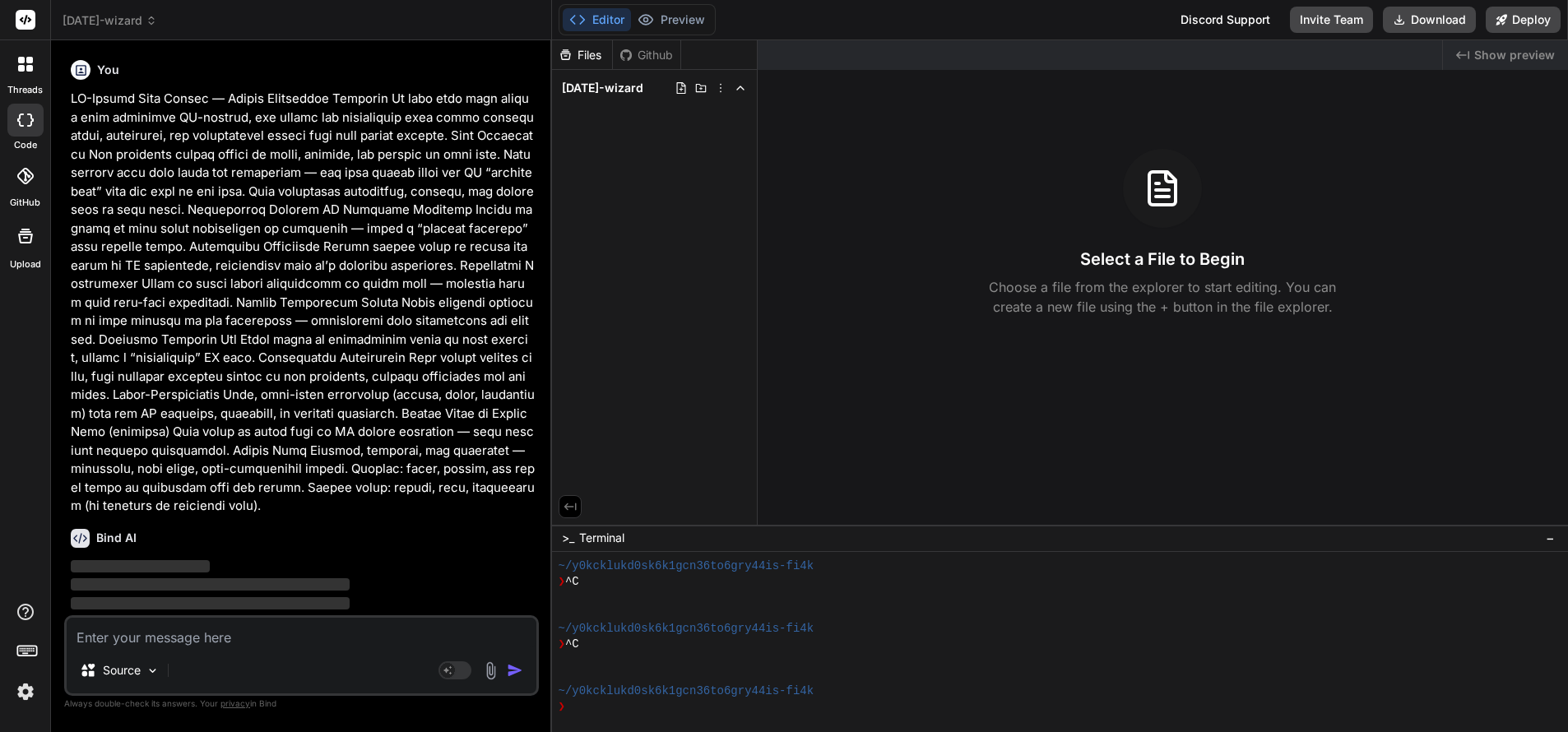
scroll to position [0, 0]
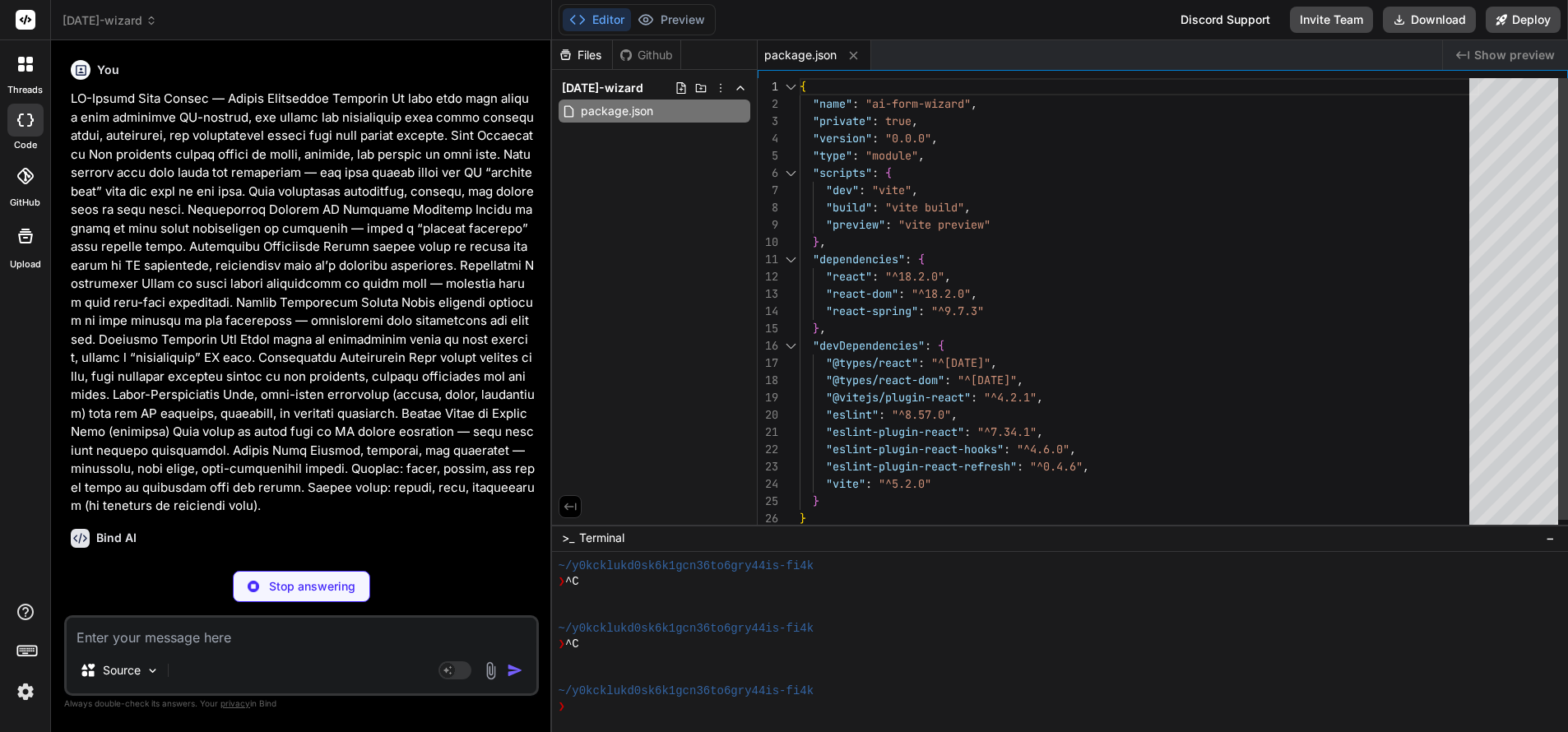
type textarea "x"
type textarea "<script type="module" src="/src/main.jsx"></script> </body> </html>"
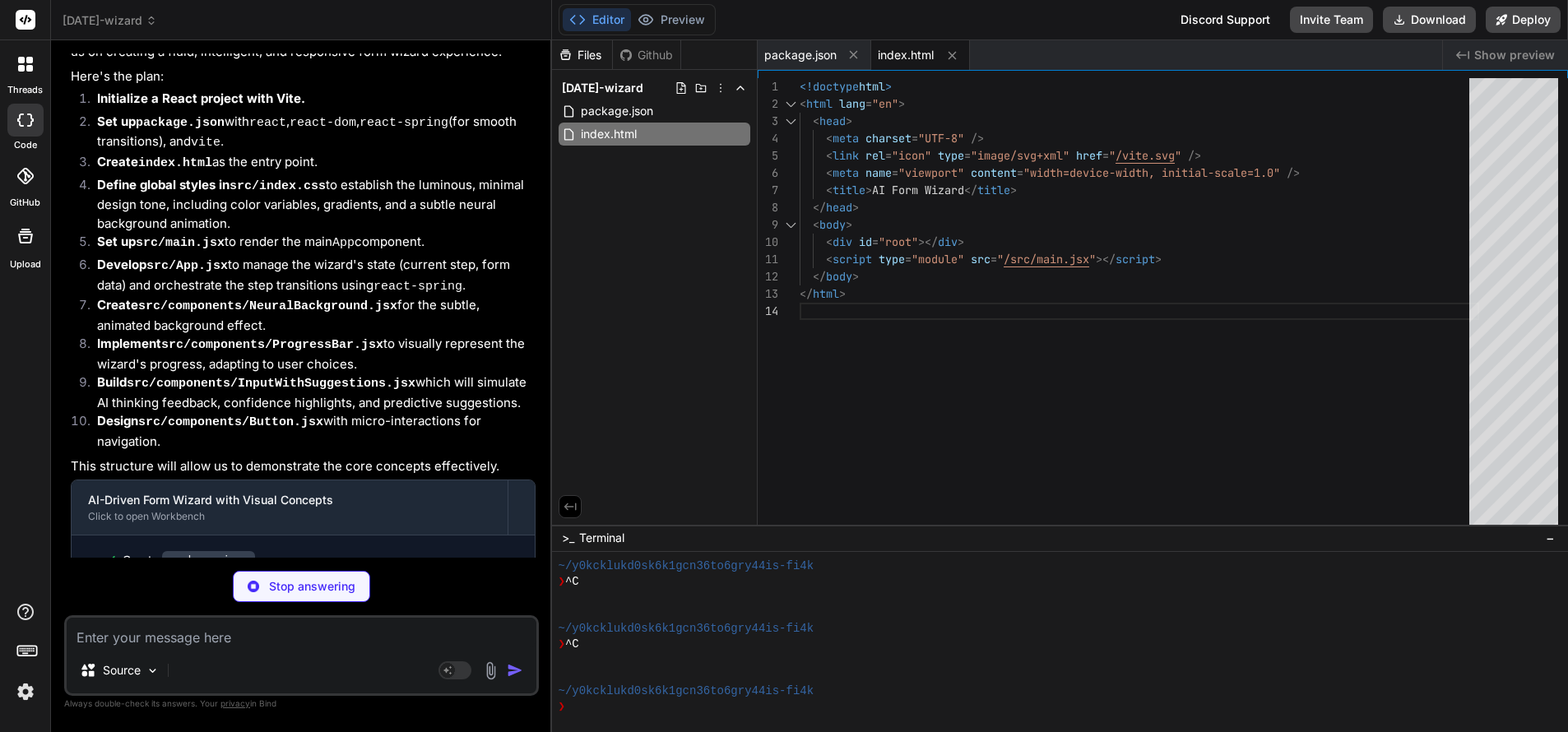
scroll to position [596, 0]
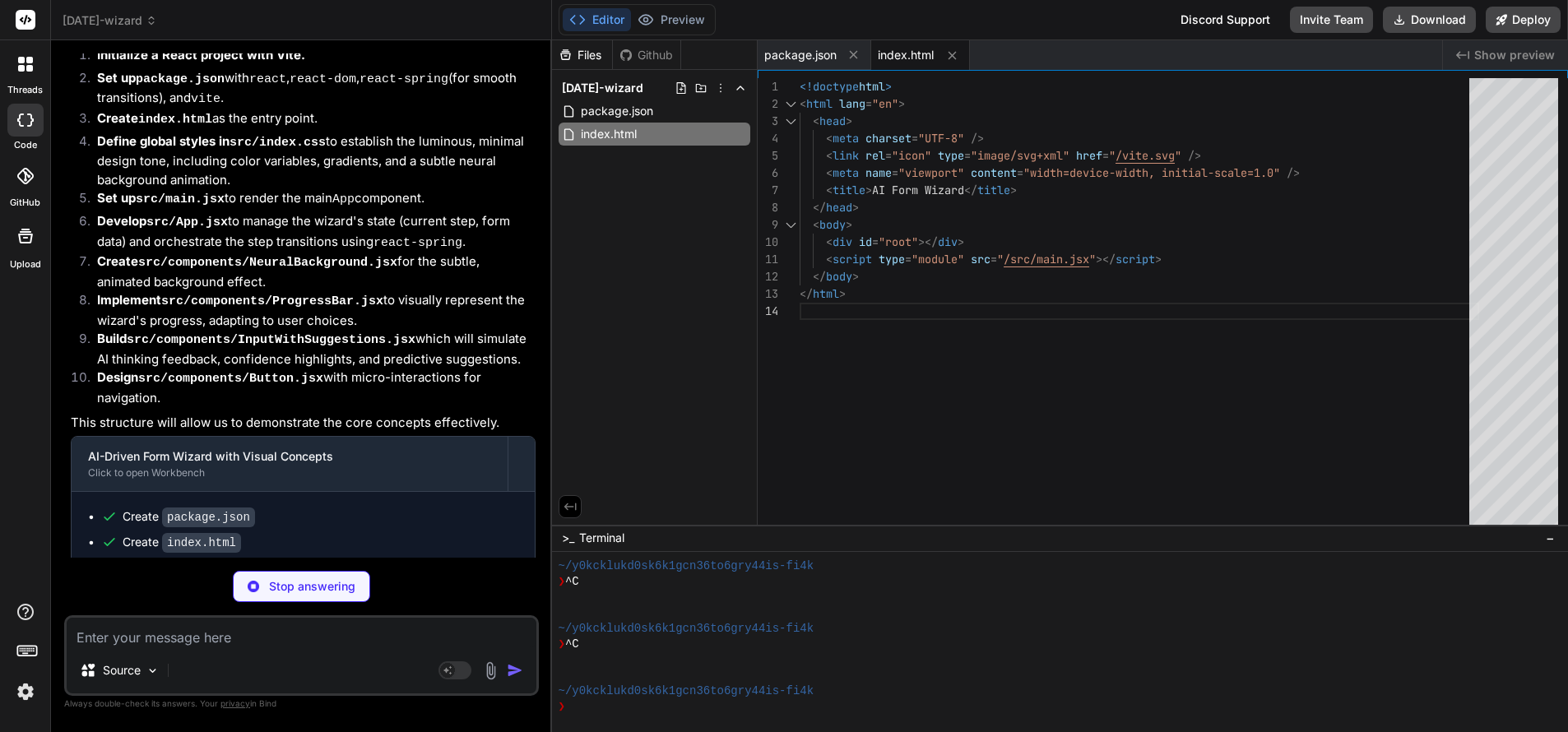
type textarea "x"
type textarea "} 100% { transform: scale(1) rotate(0deg); opacity: 0.8; } }"
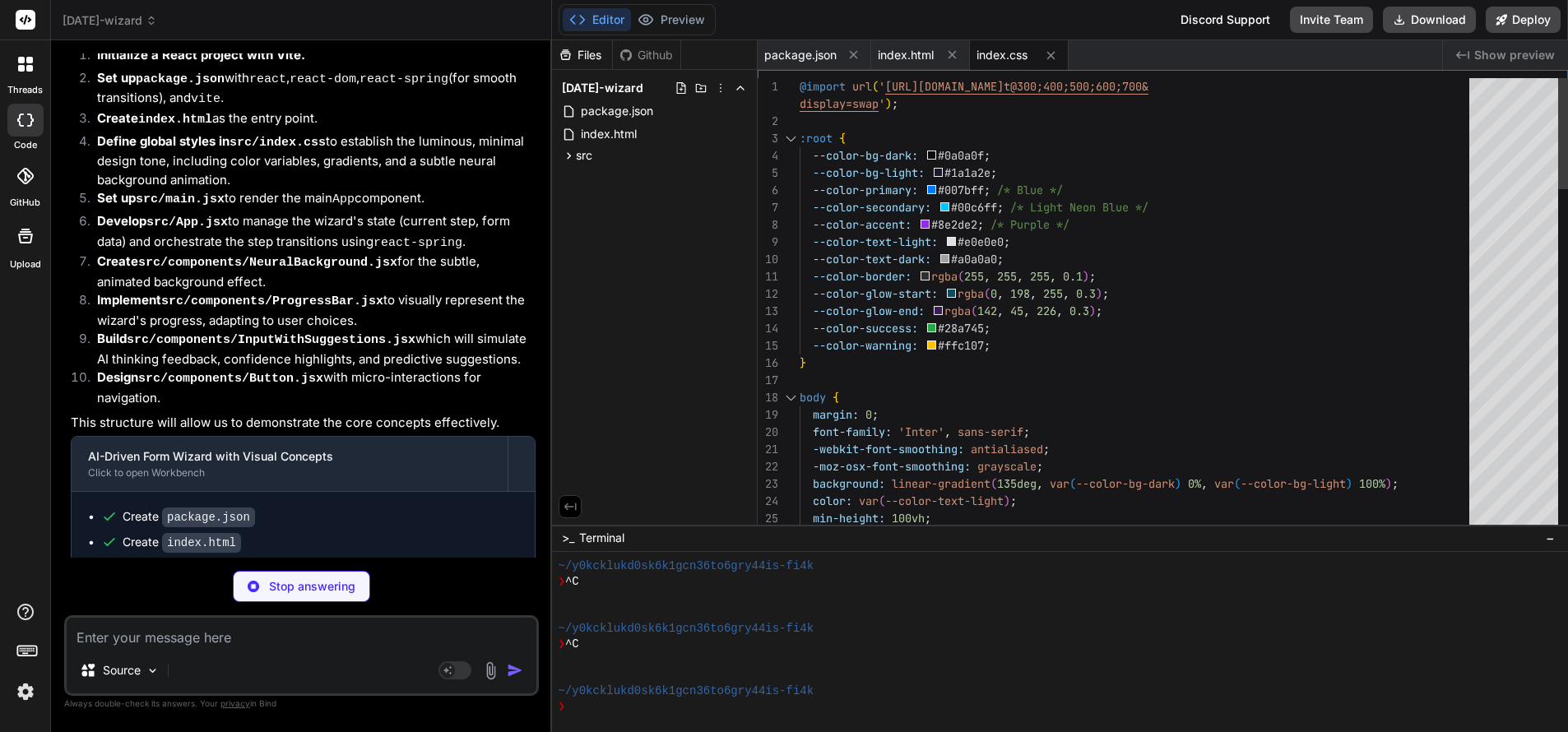
type textarea "x"
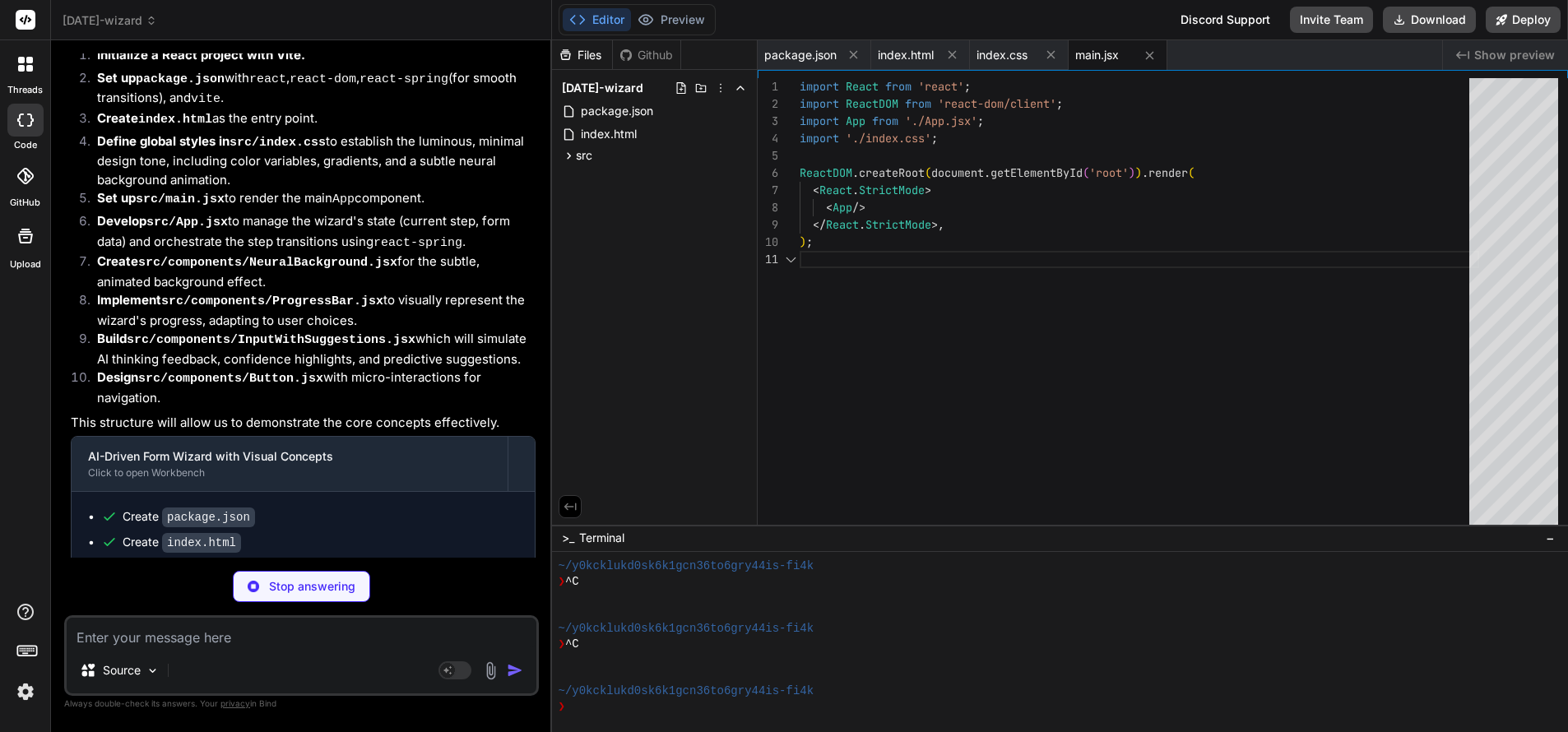
type textarea "x"
type textarea "import React from 'react'; const NeuralBackground = () => { return <div classNa…"
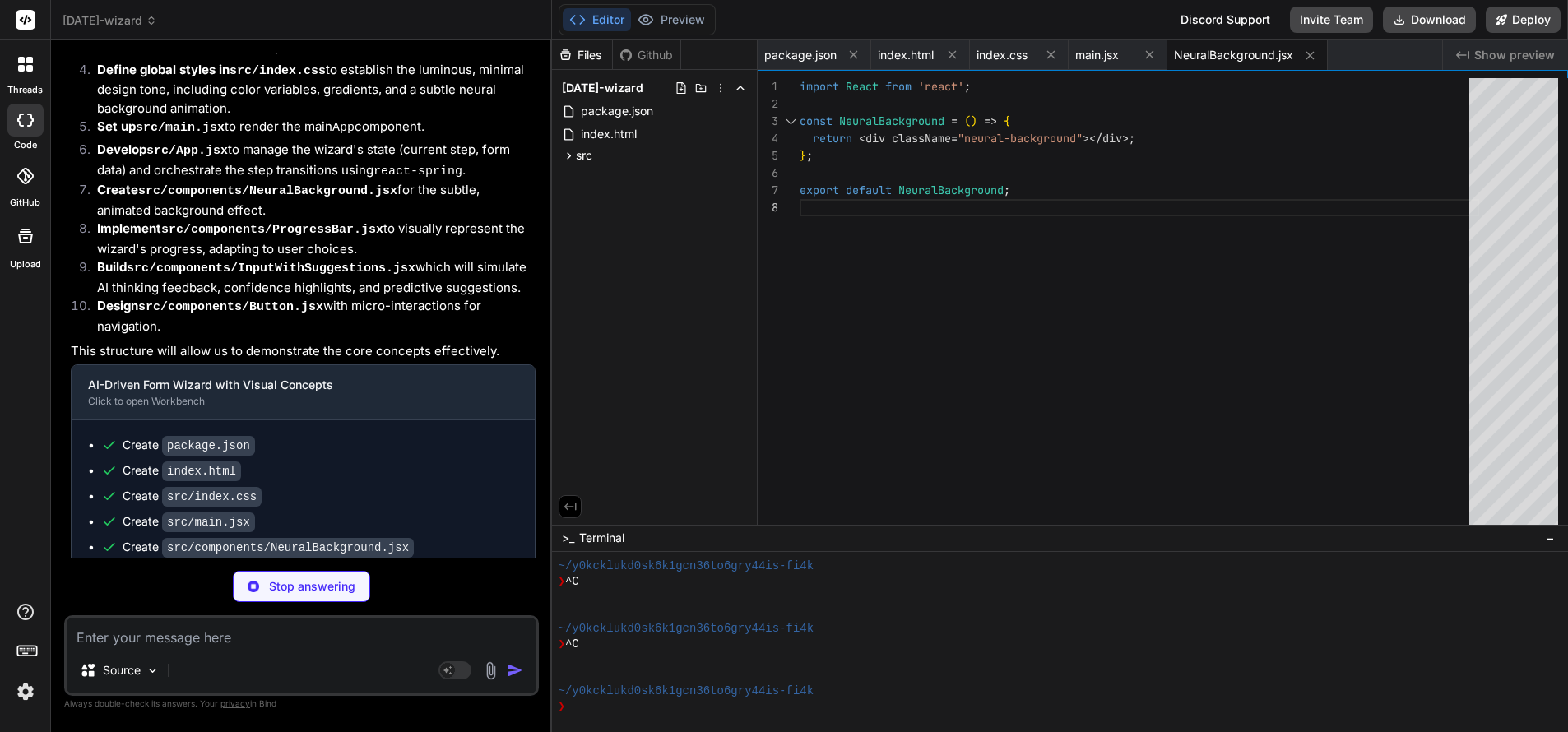
scroll to position [670, 0]
type textarea "x"
type textarea "export default ProgressBar;"
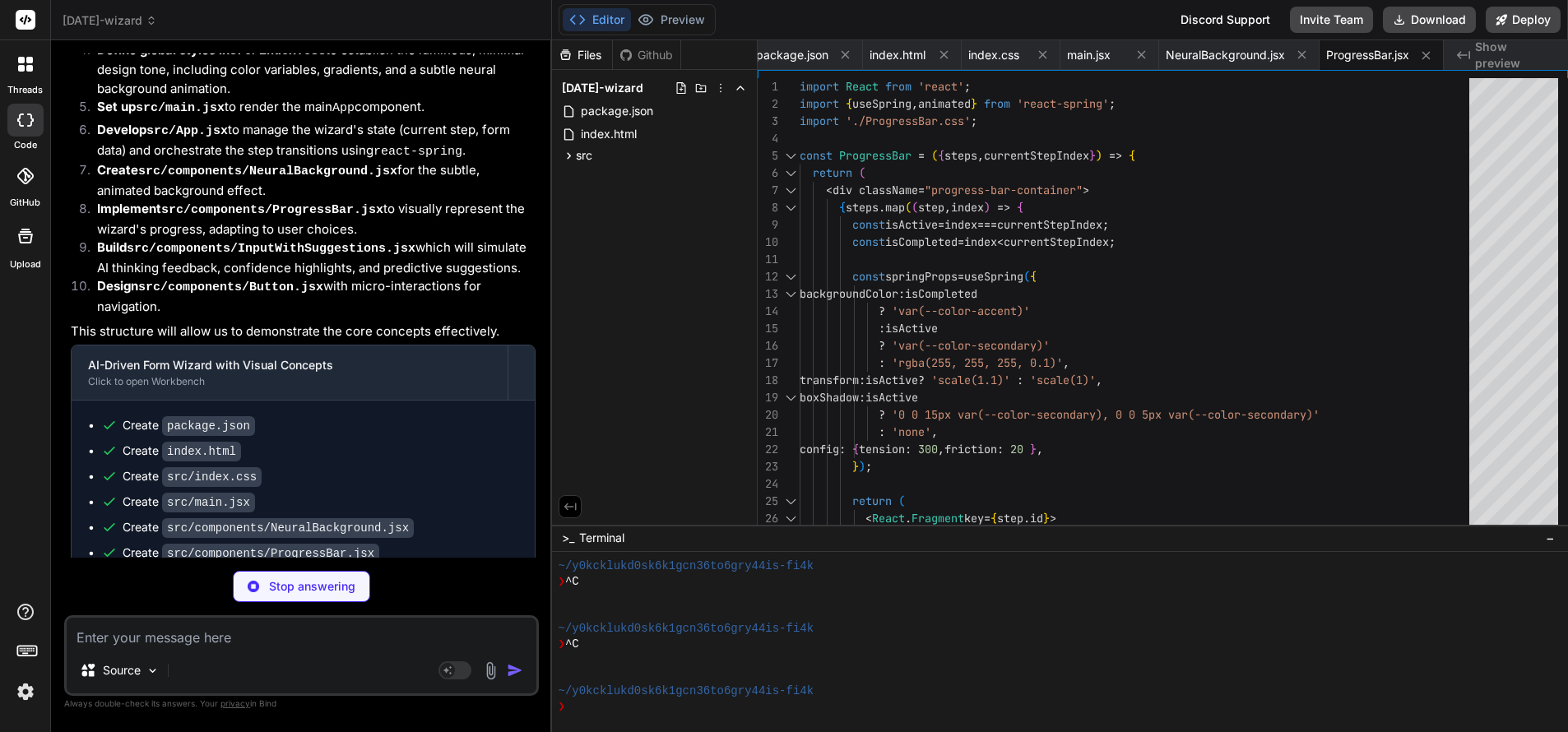
scroll to position [694, 0]
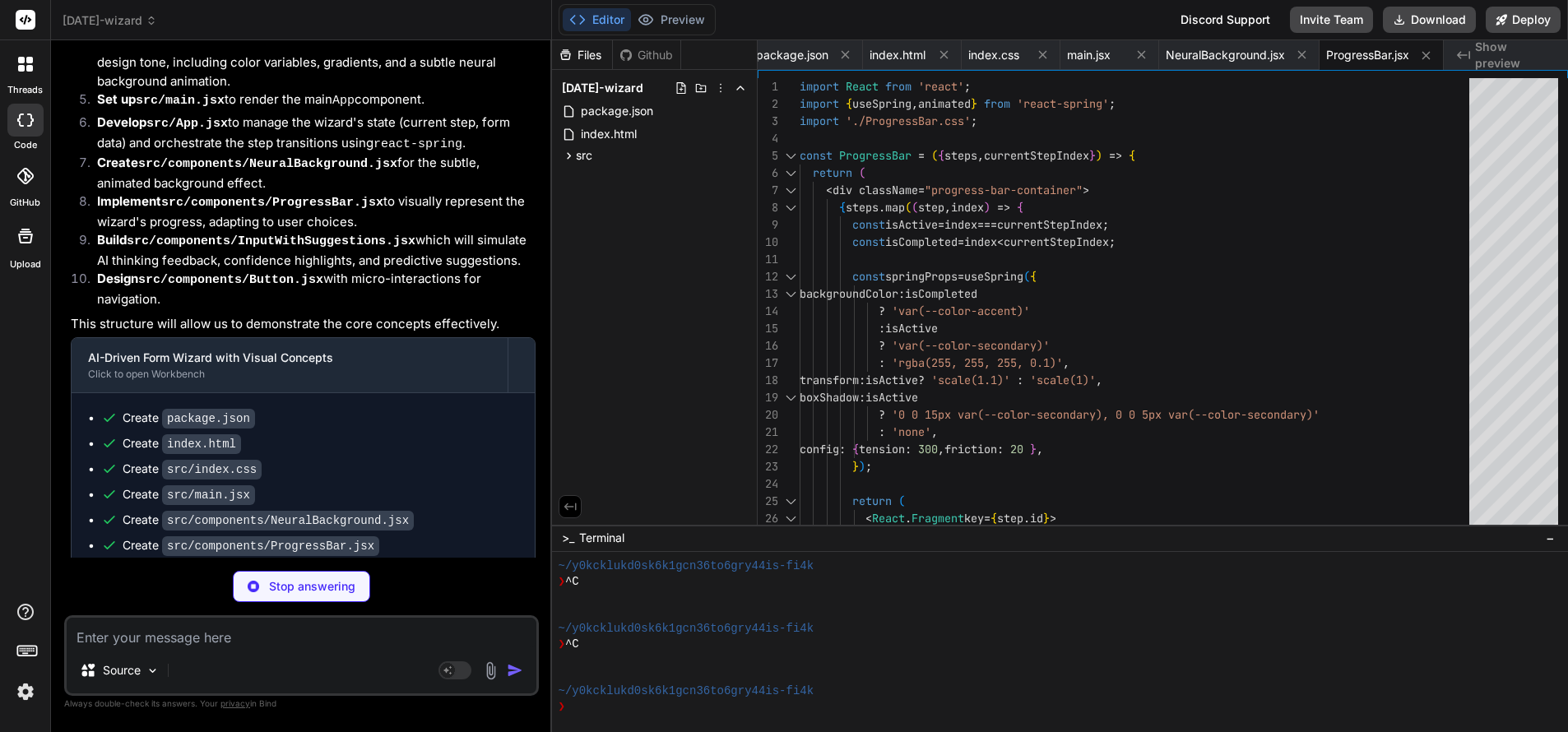
type textarea "x"
type textarea "width: 0%; background: linear-gradient(to right, var(--color-secondary), var(--…"
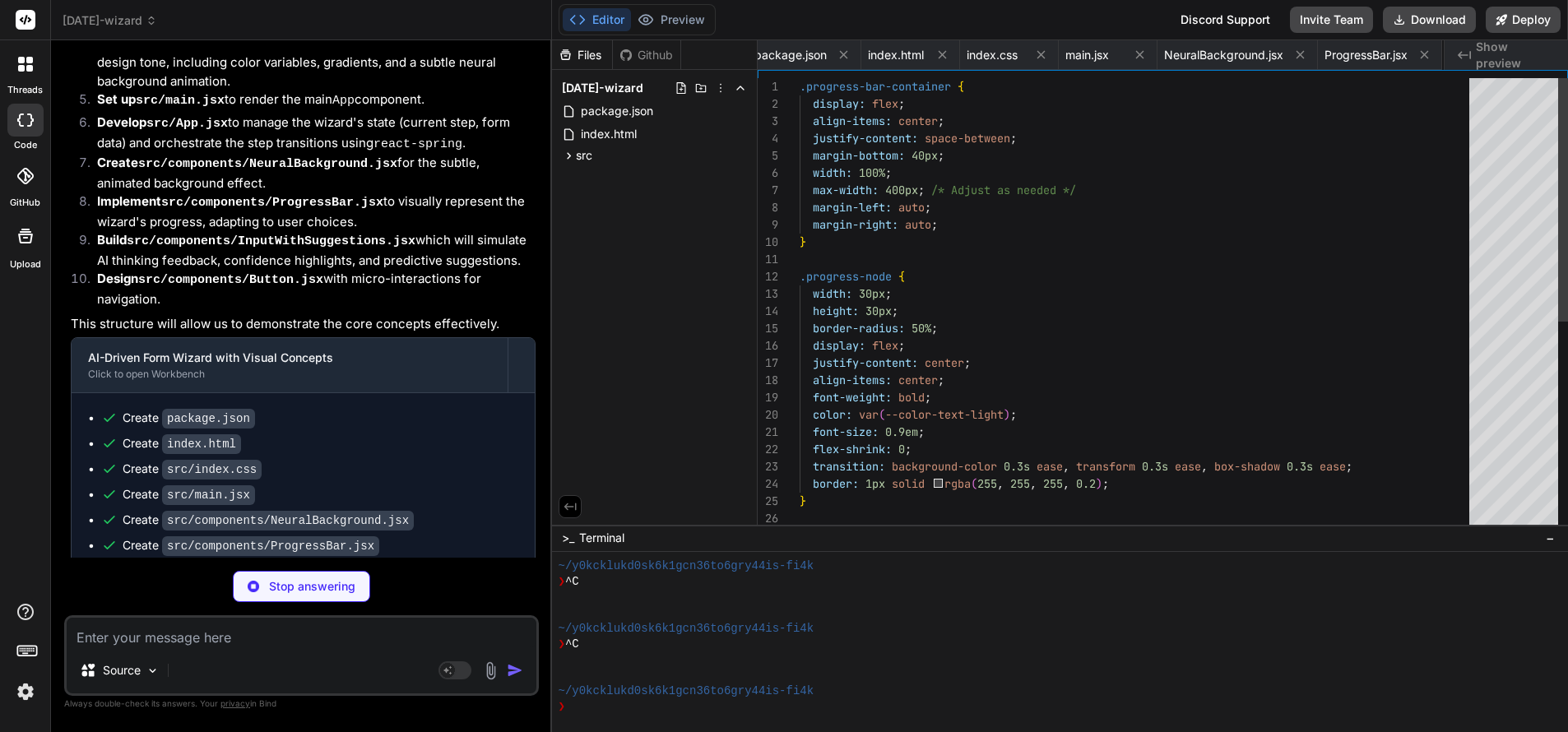
scroll to position [0, 139]
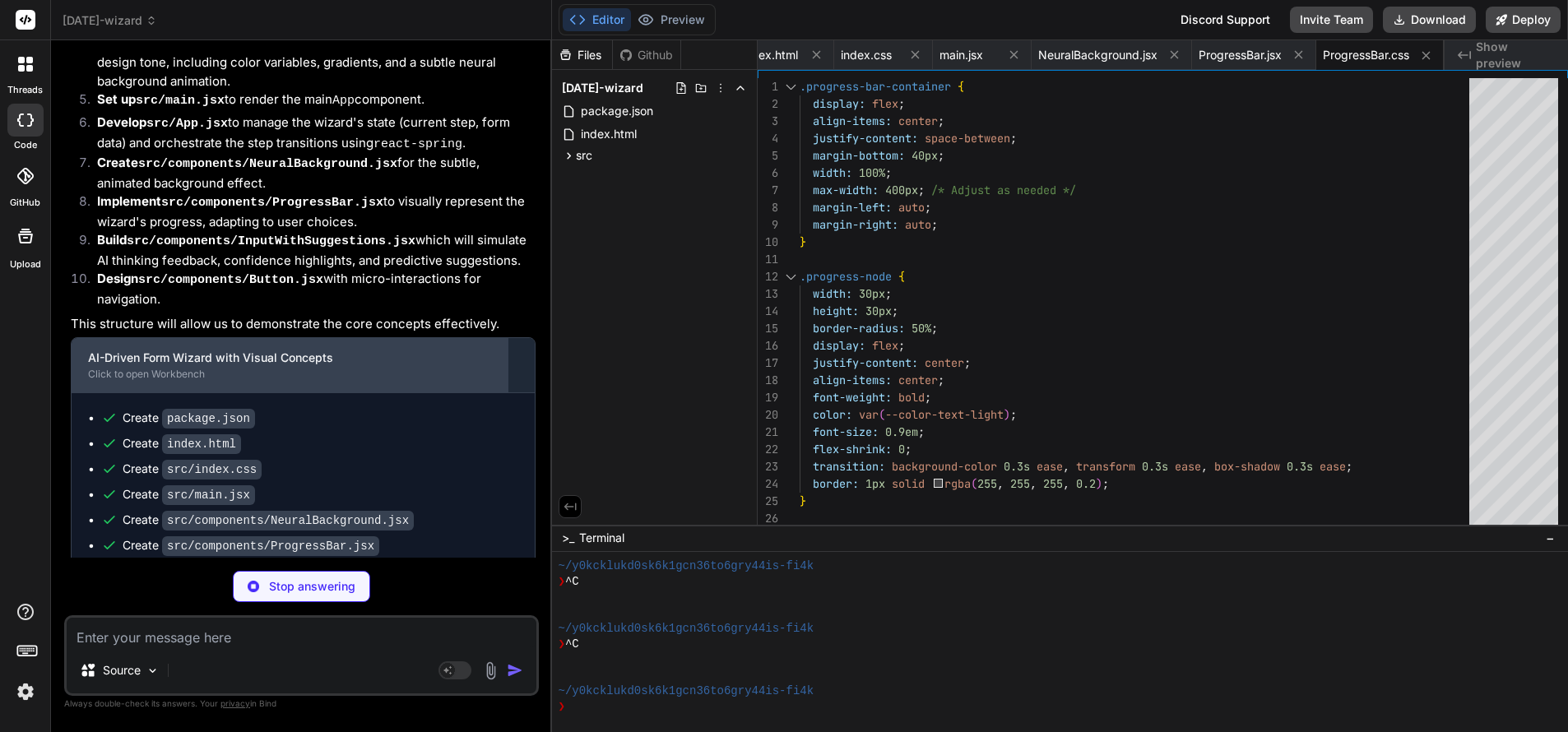
type textarea "x"
type textarea "It"
type textarea "x"
type textarea "It'"
type textarea "x"
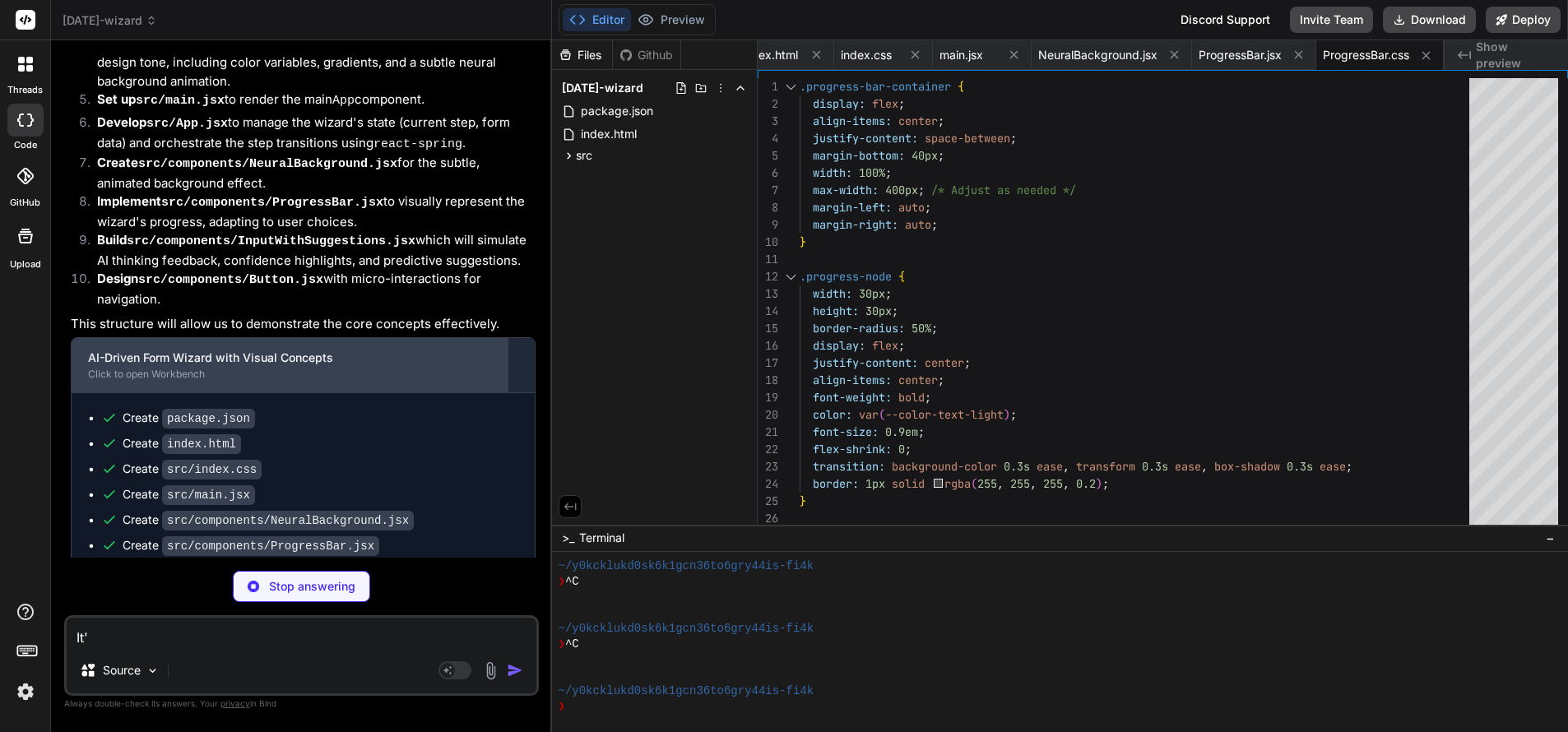
type textarea "It's"
type textarea "x"
type textarea "It's very"
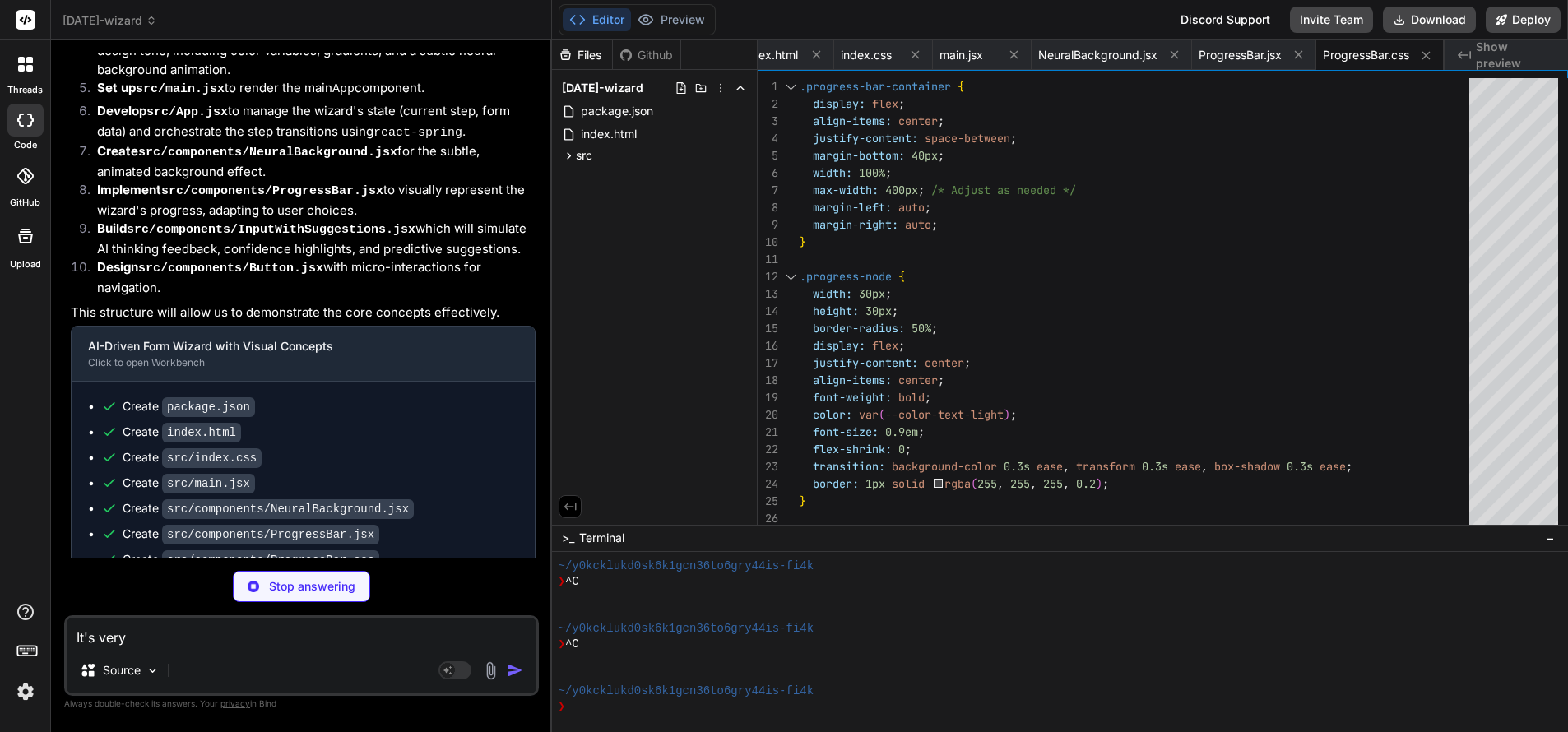
scroll to position [718, 0]
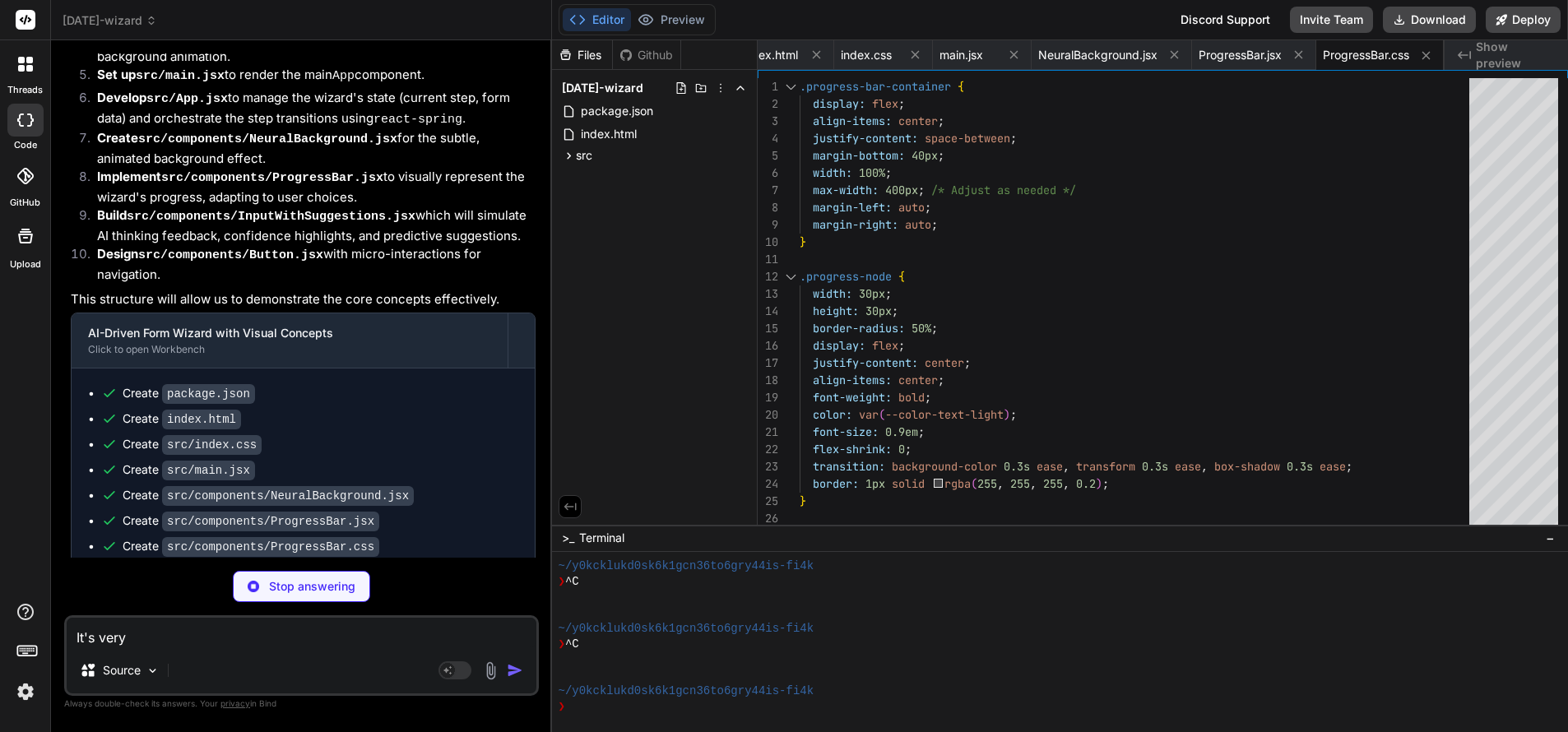
type textarea "x"
type textarea "It's very fast"
type textarea "x"
type textarea "It's very fast because"
type textarea "x"
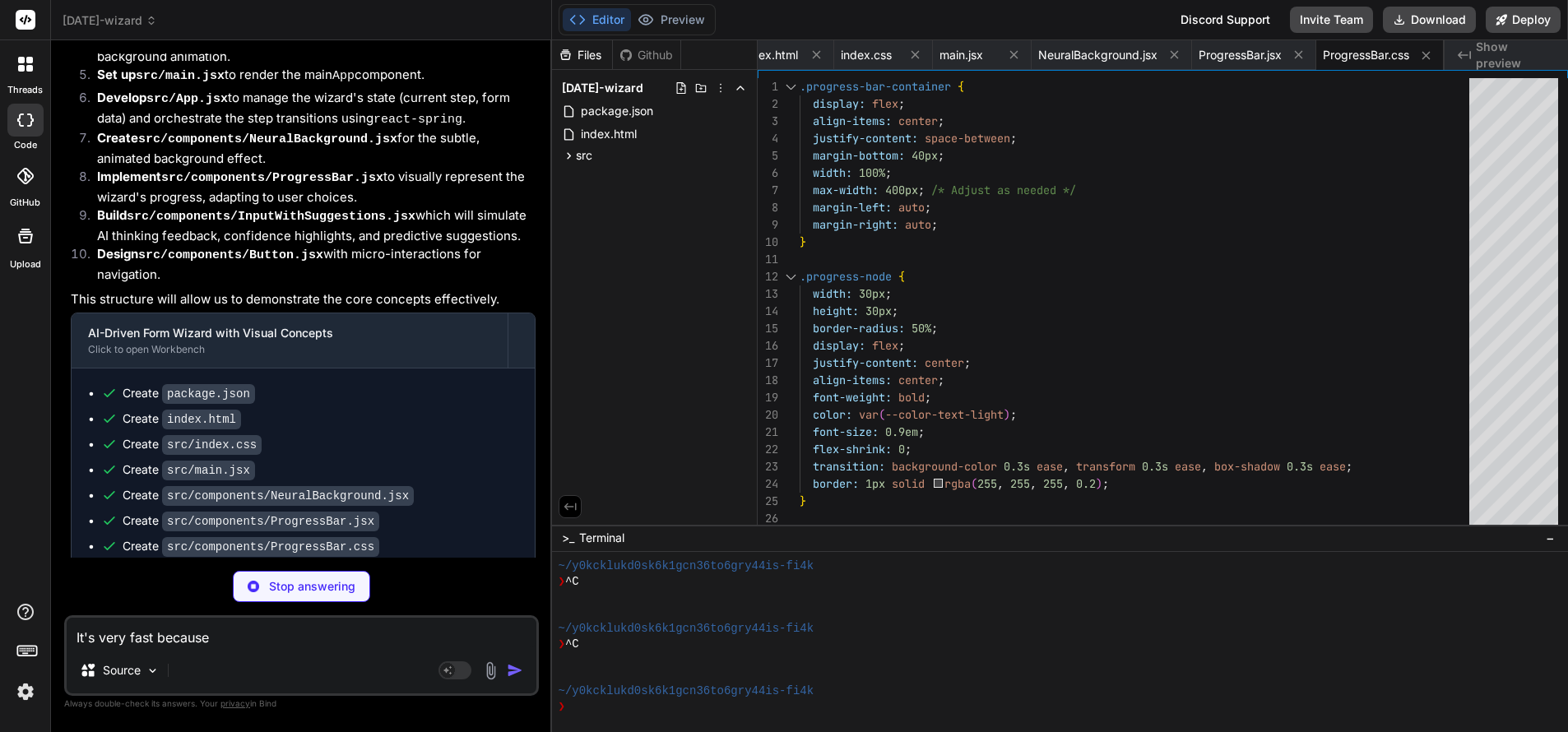
type textarea "It's very fast because."
type textarea "x"
type textarea "It's very fast because I've."
type textarea "x"
type textarea "It's very fast because I've given."
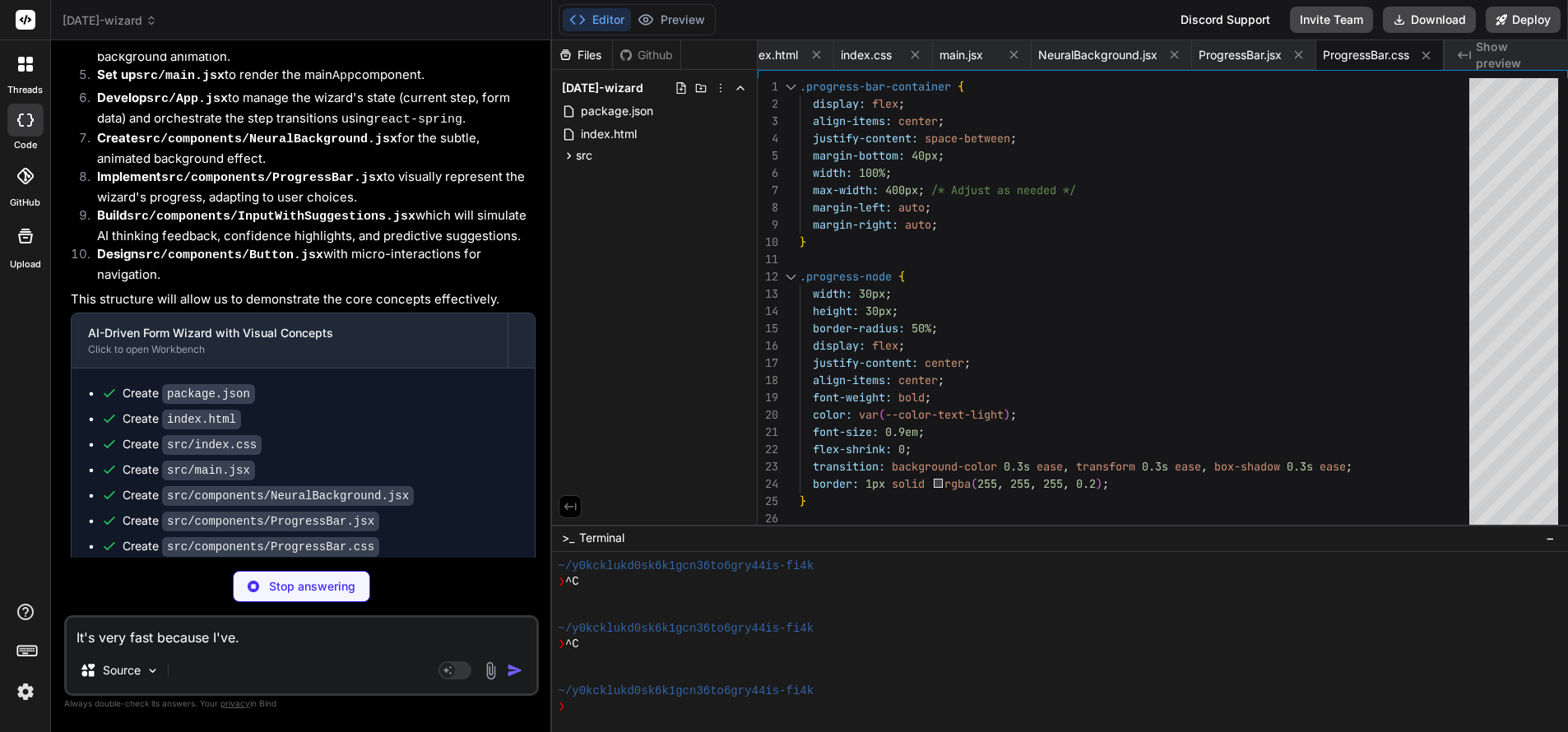
type textarea "x"
type textarea "It's very fast because I've given it."
type textarea "x"
type textarea "It's very fast because I've given it a lot."
type textarea "x"
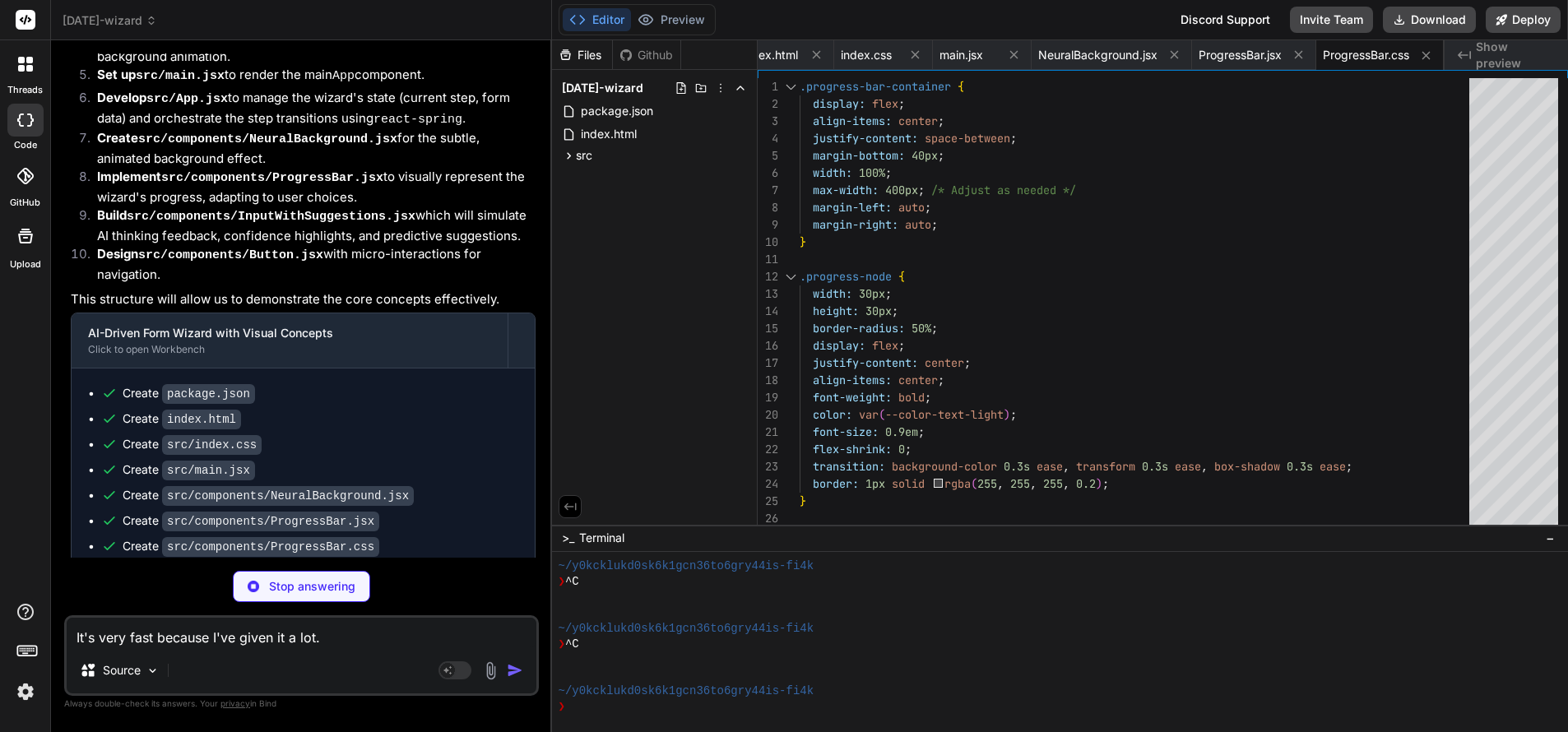
type textarea "It's very fast because I've given it a lot of"
type textarea "x"
type textarea "); }; export default InputWithSuggestions;"
type textarea "It's very fast because I've given it a lot of."
type textarea "x"
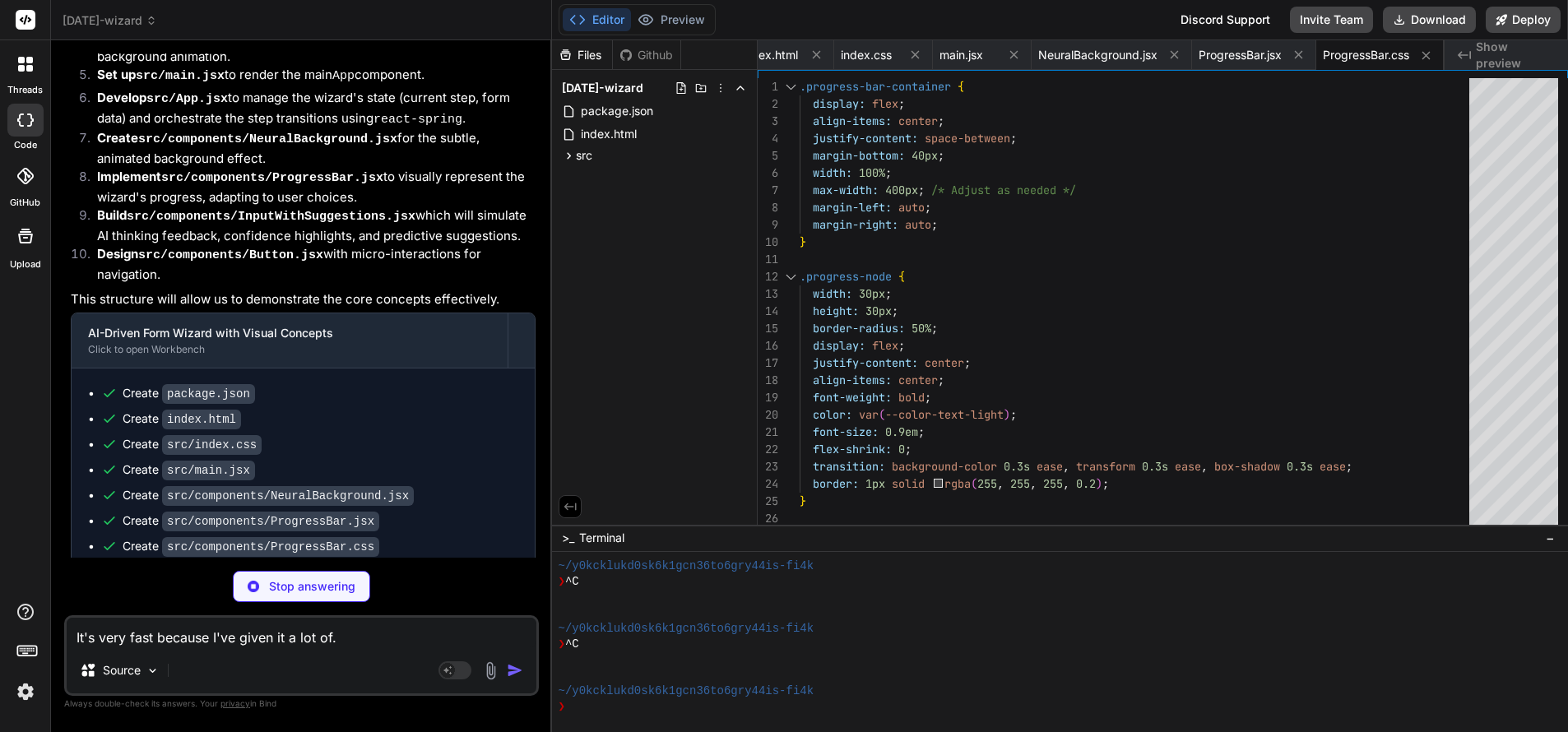
scroll to position [0, 304]
type textarea "It's very fast because I've given it a lot of det"
type textarea "x"
type textarea "It's very fast because I've given it a lot of detail"
type textarea "x"
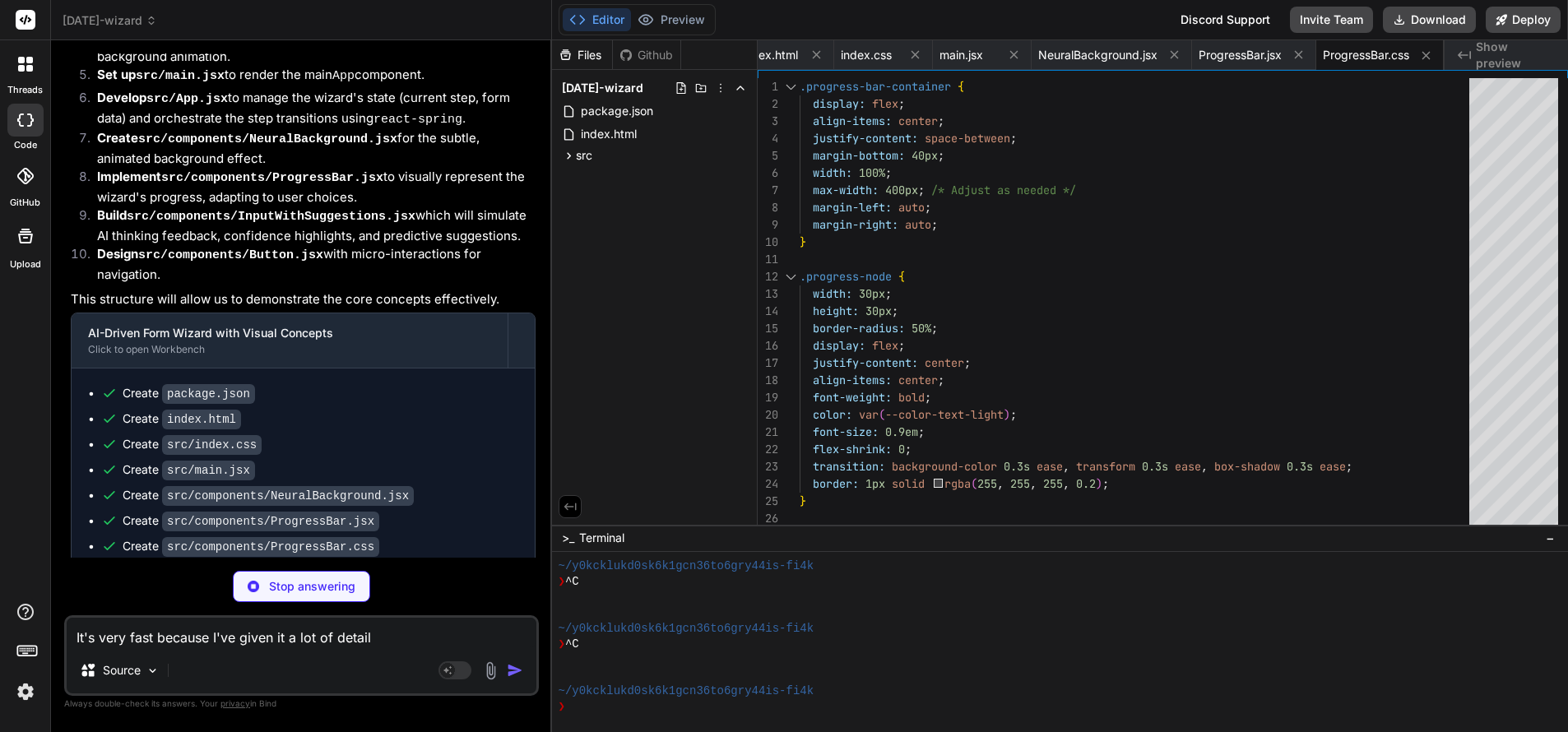
type textarea "It's very fast because I've given it a lot of detail."
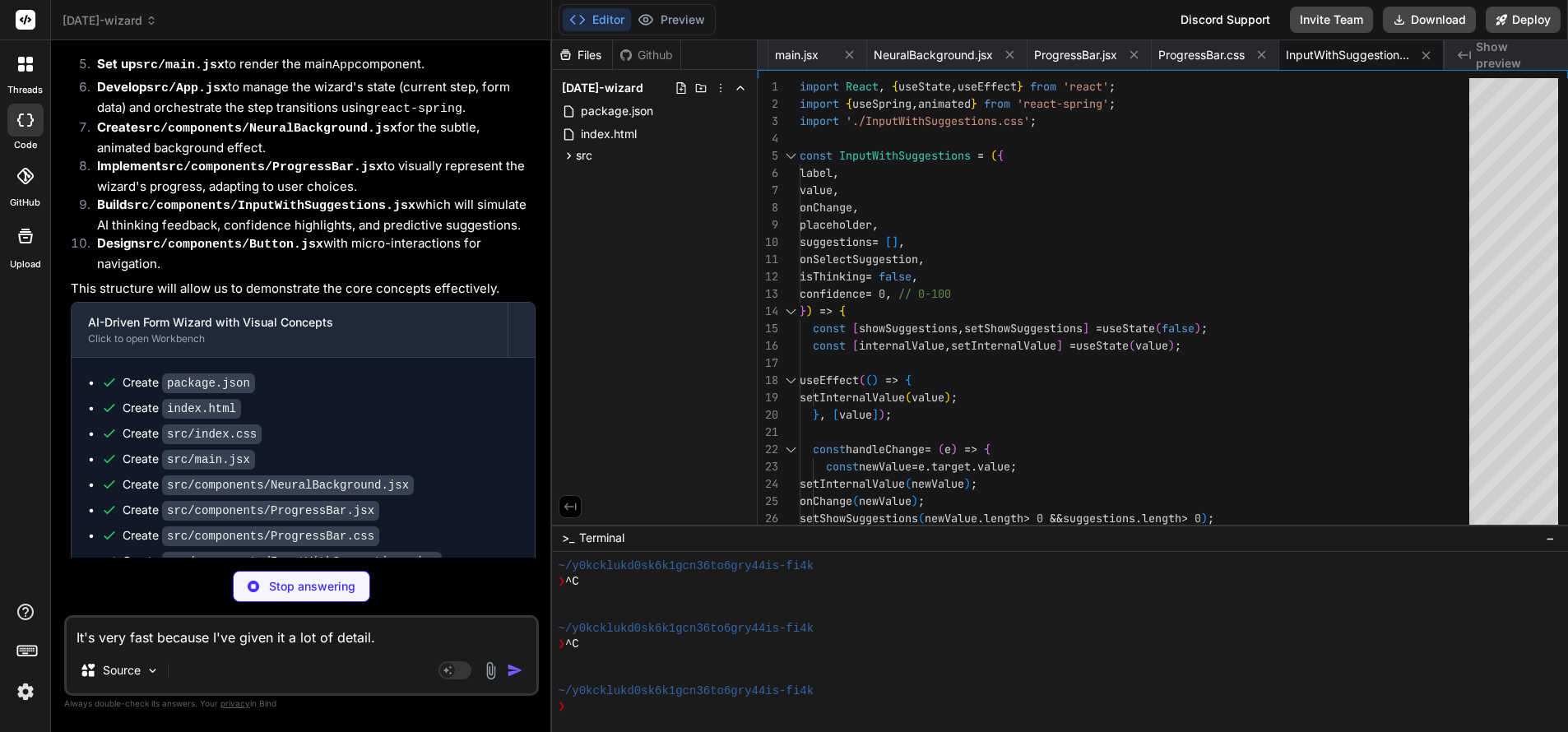
scroll to position [743, 0]
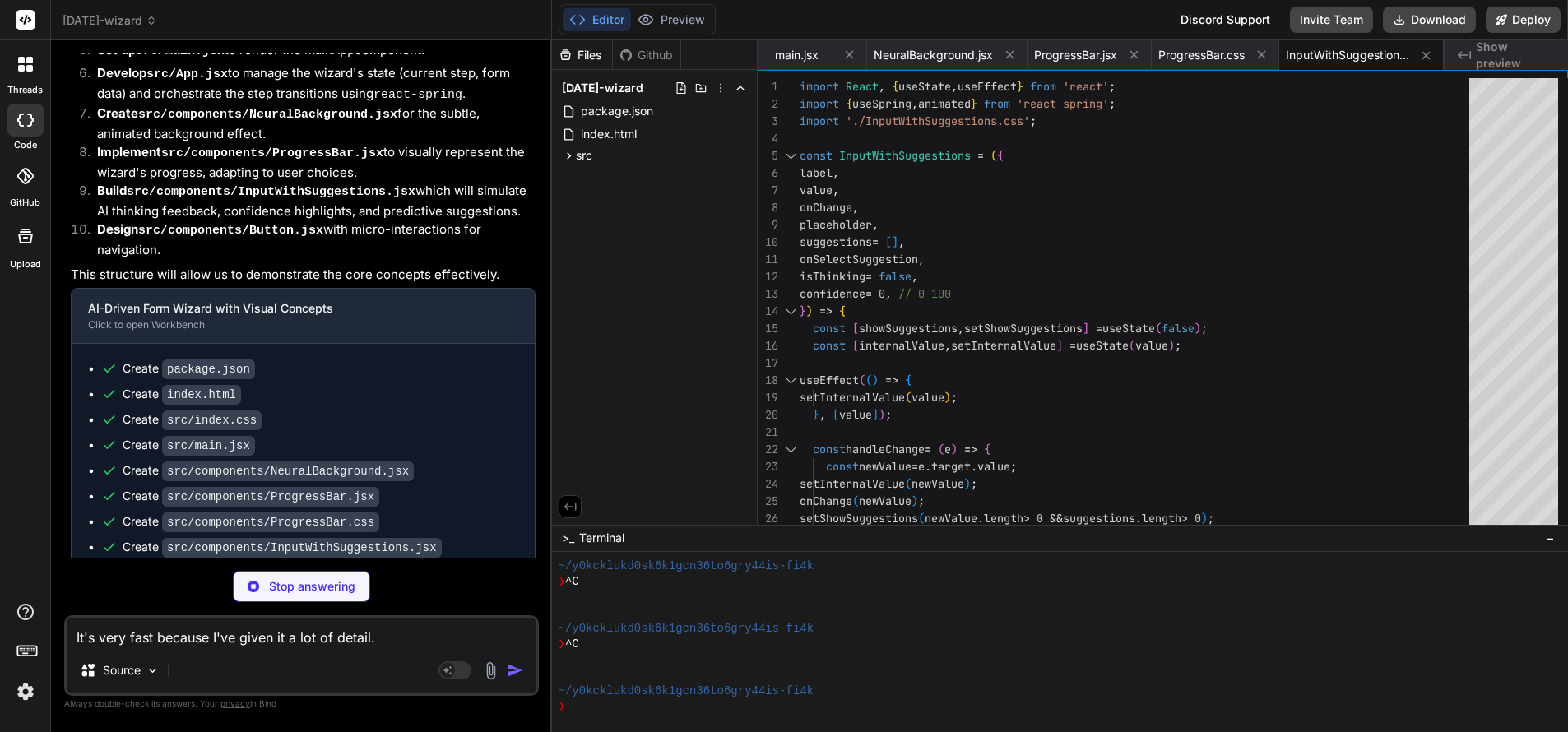
type textarea "x"
type textarea "It's very fast because I've given it a lot of detail quit"
type textarea "x"
type textarea "It's very fast because I've given it a lot of detail quite."
type textarea "x"
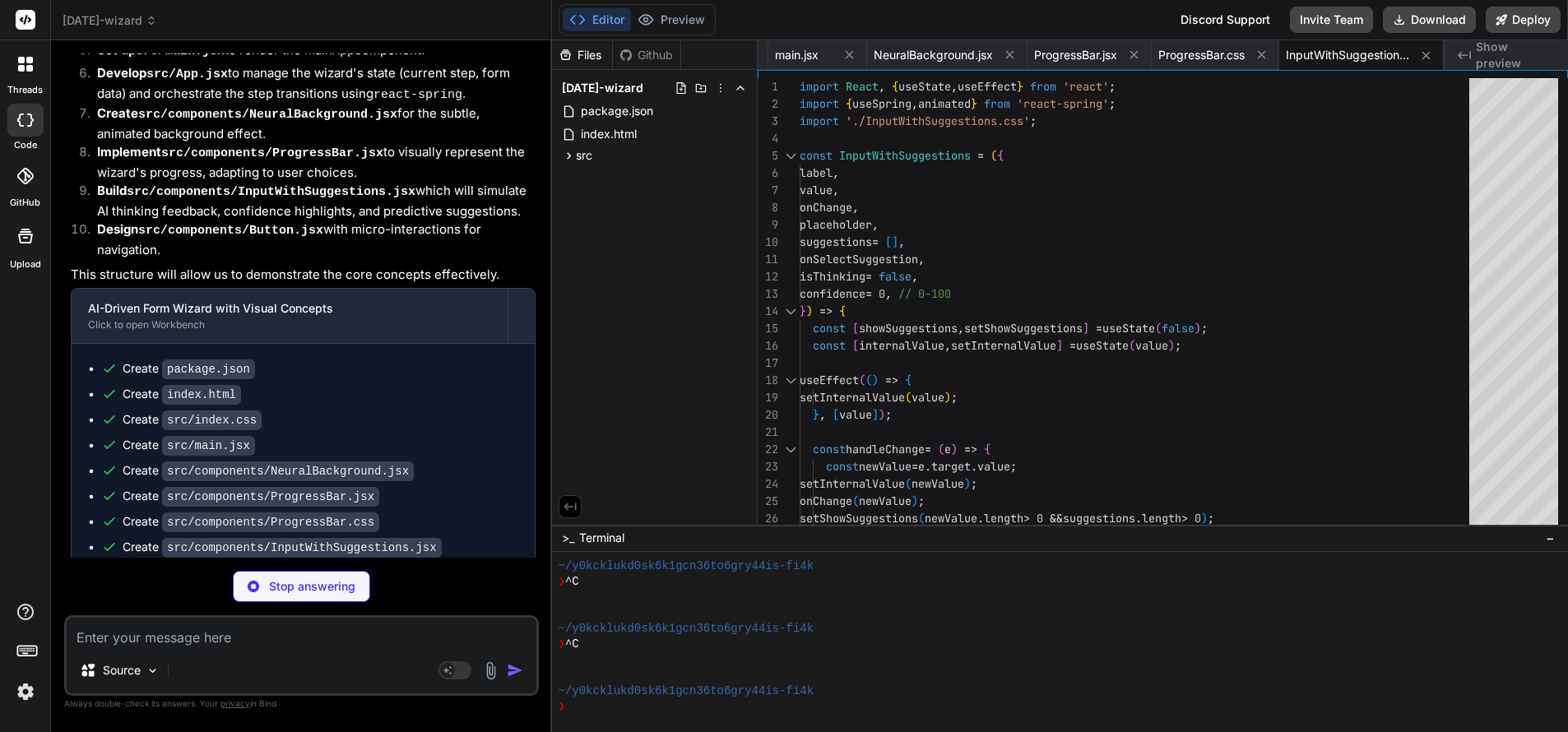
type textarea "x"
type textarea "background-color: rgba(0, 198, 255, 0.2); transform: translateY(-2px); }"
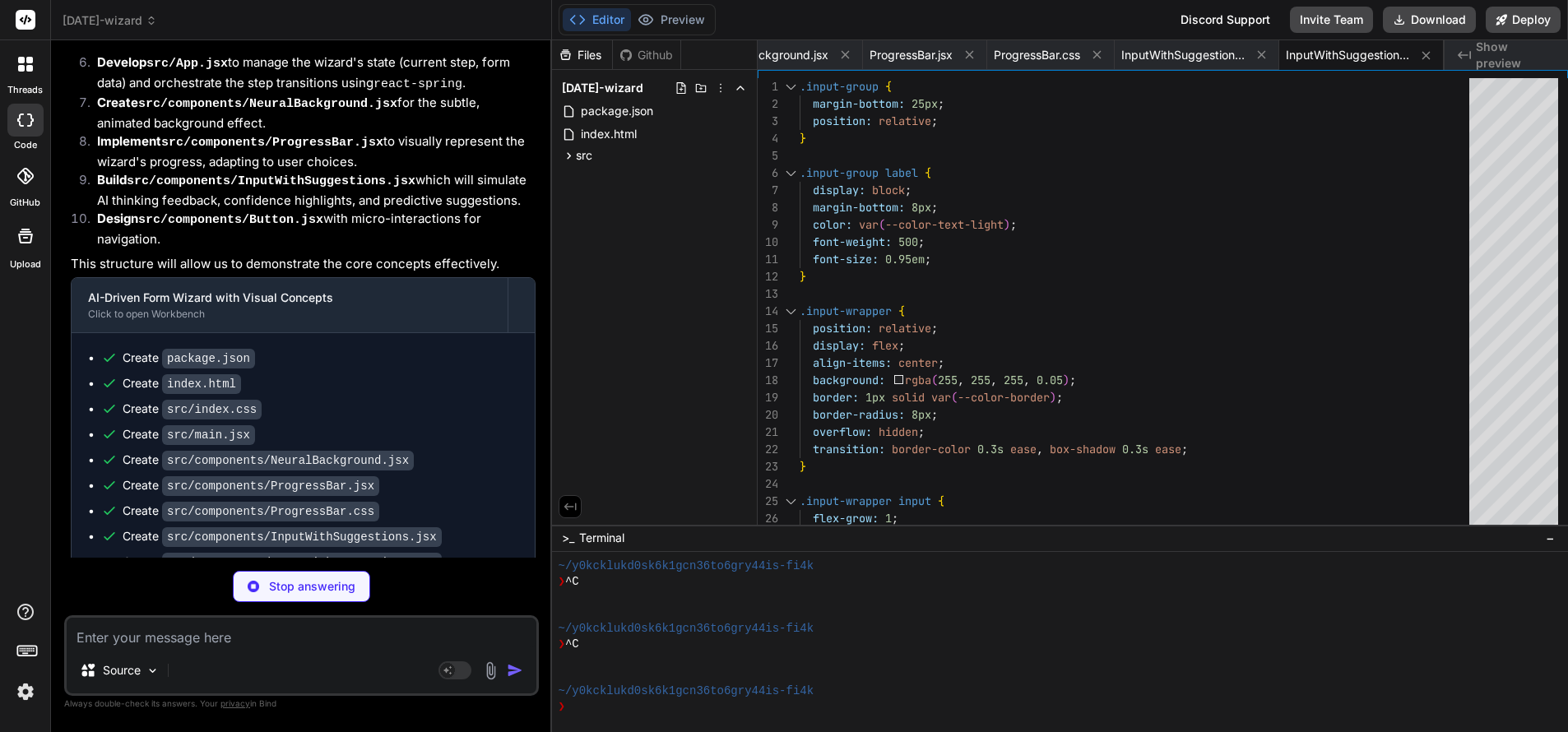
scroll to position [768, 0]
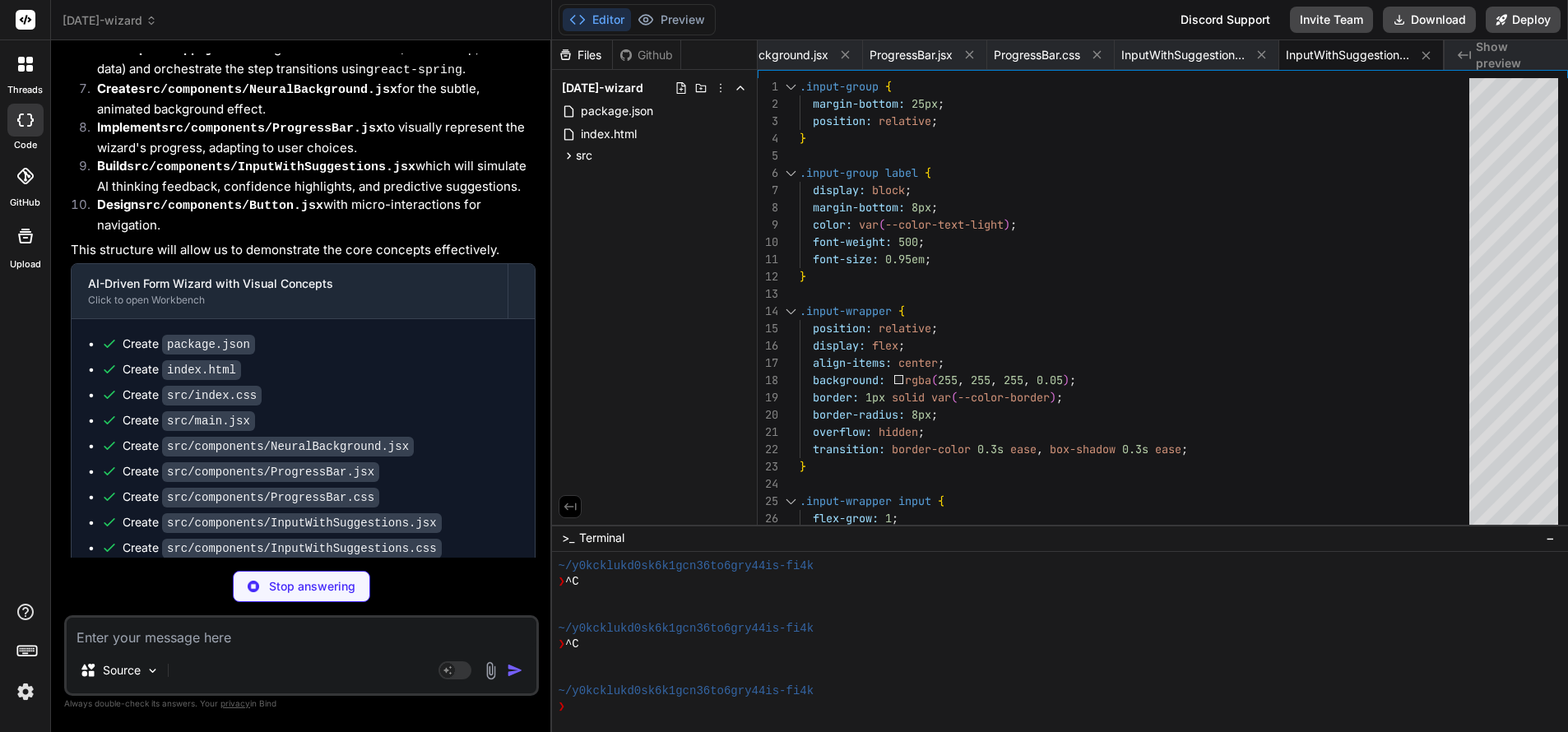
type textarea "x"
type textarea "</animated.button> ); }; export default Button;"
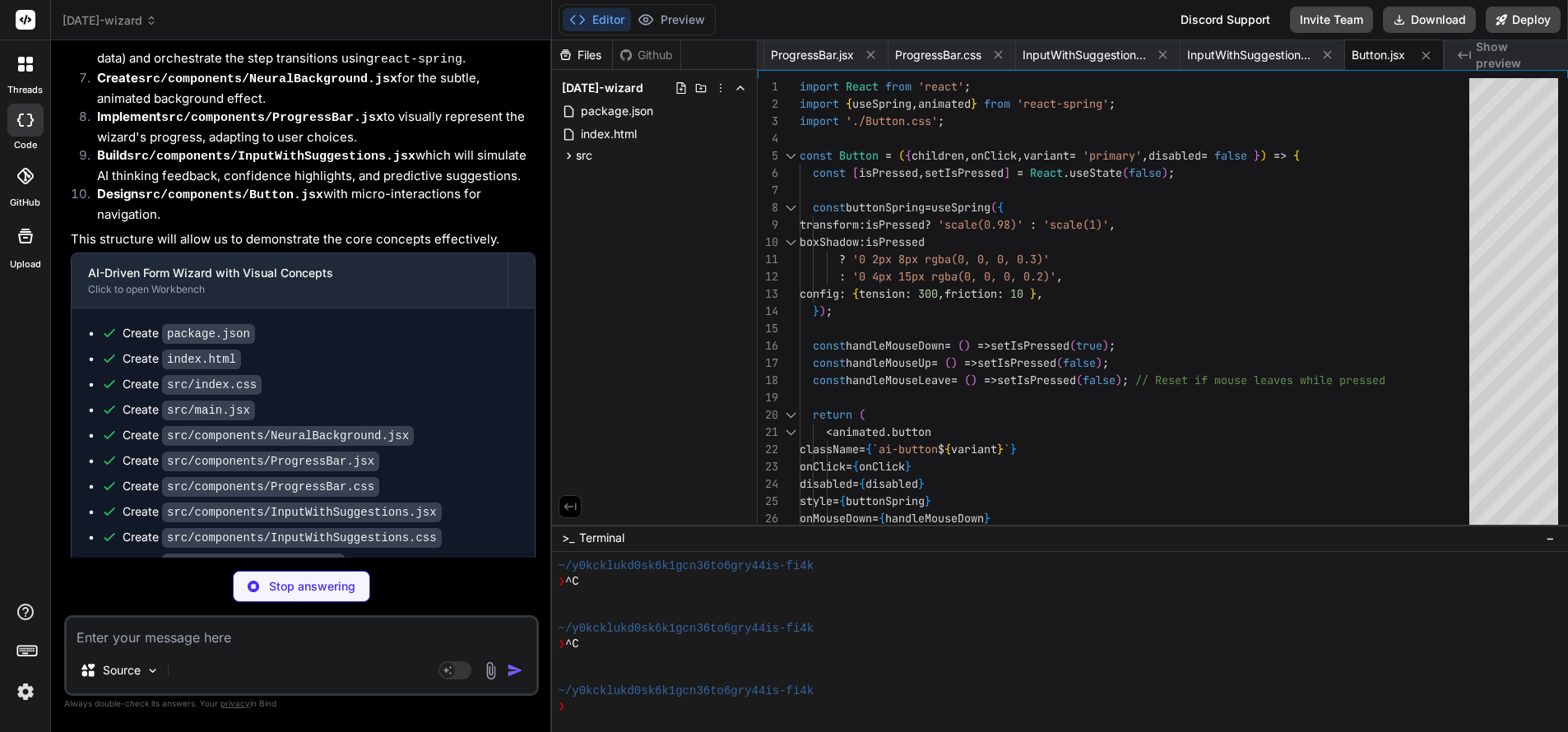
scroll to position [792, 0]
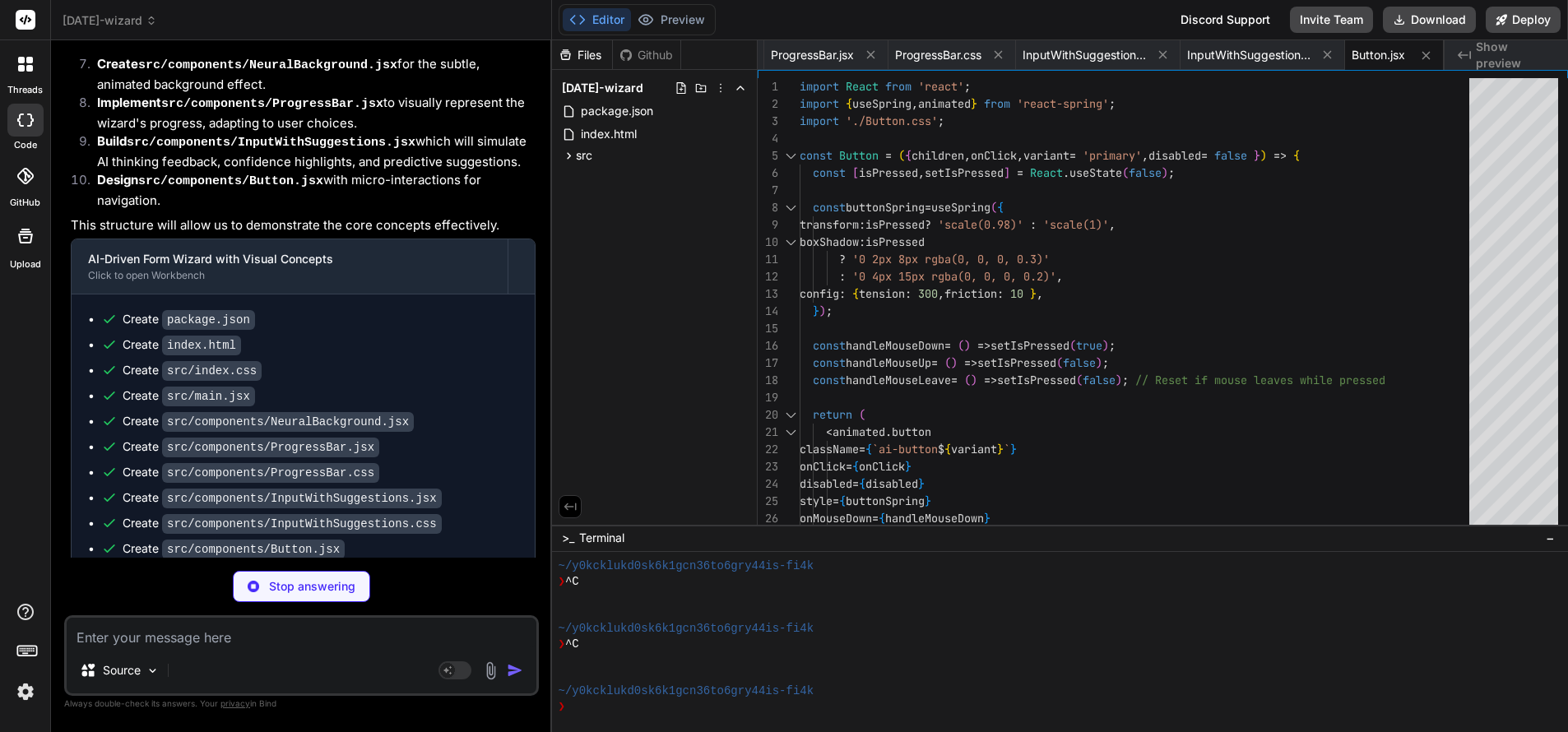
type textarea "x"
type textarea ".ai-button:hover:not(:disabled)::before { width: 200%; height: 200%; opacity: 1…"
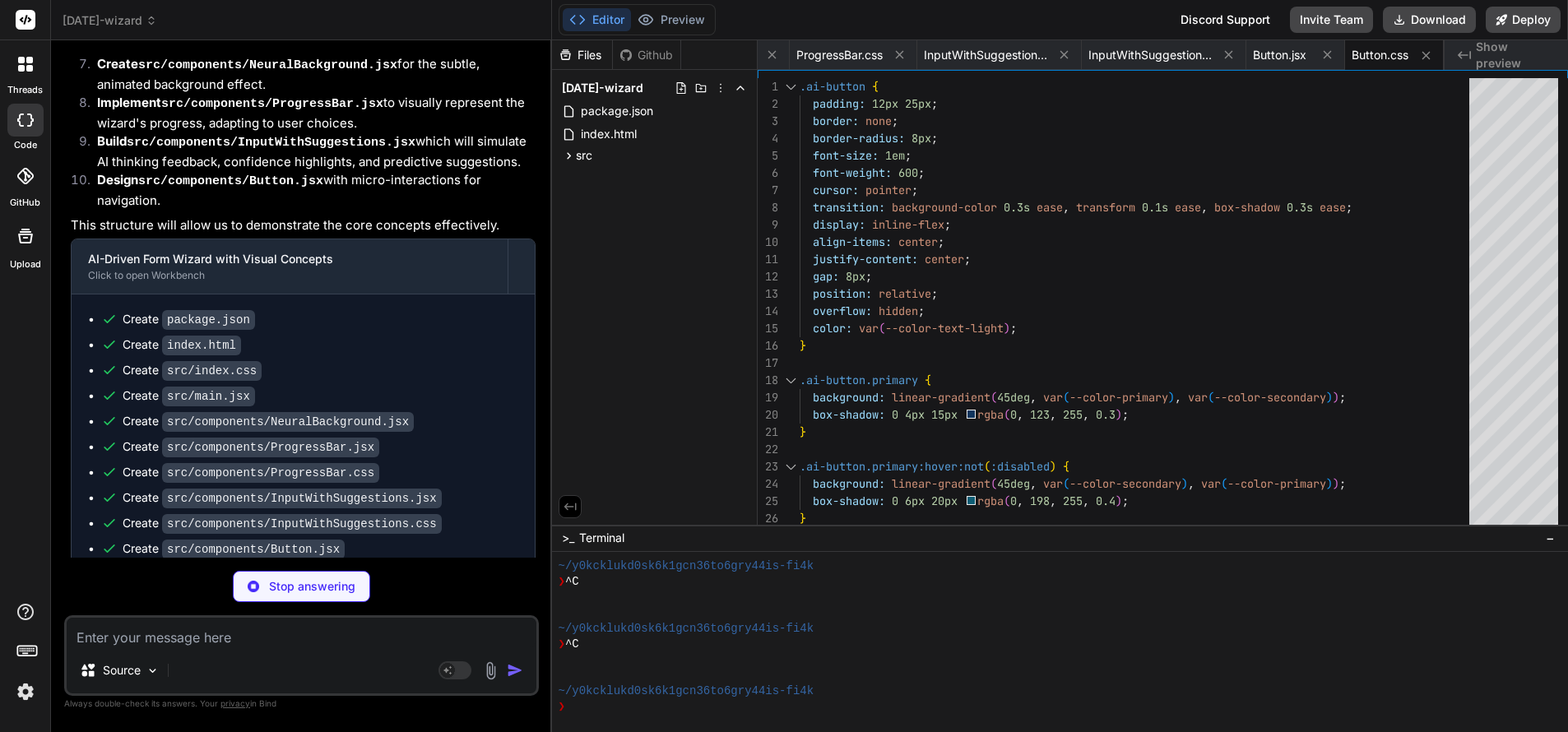
type textarea "x"
type textarea "</div> </div> </div> ); } export default App;"
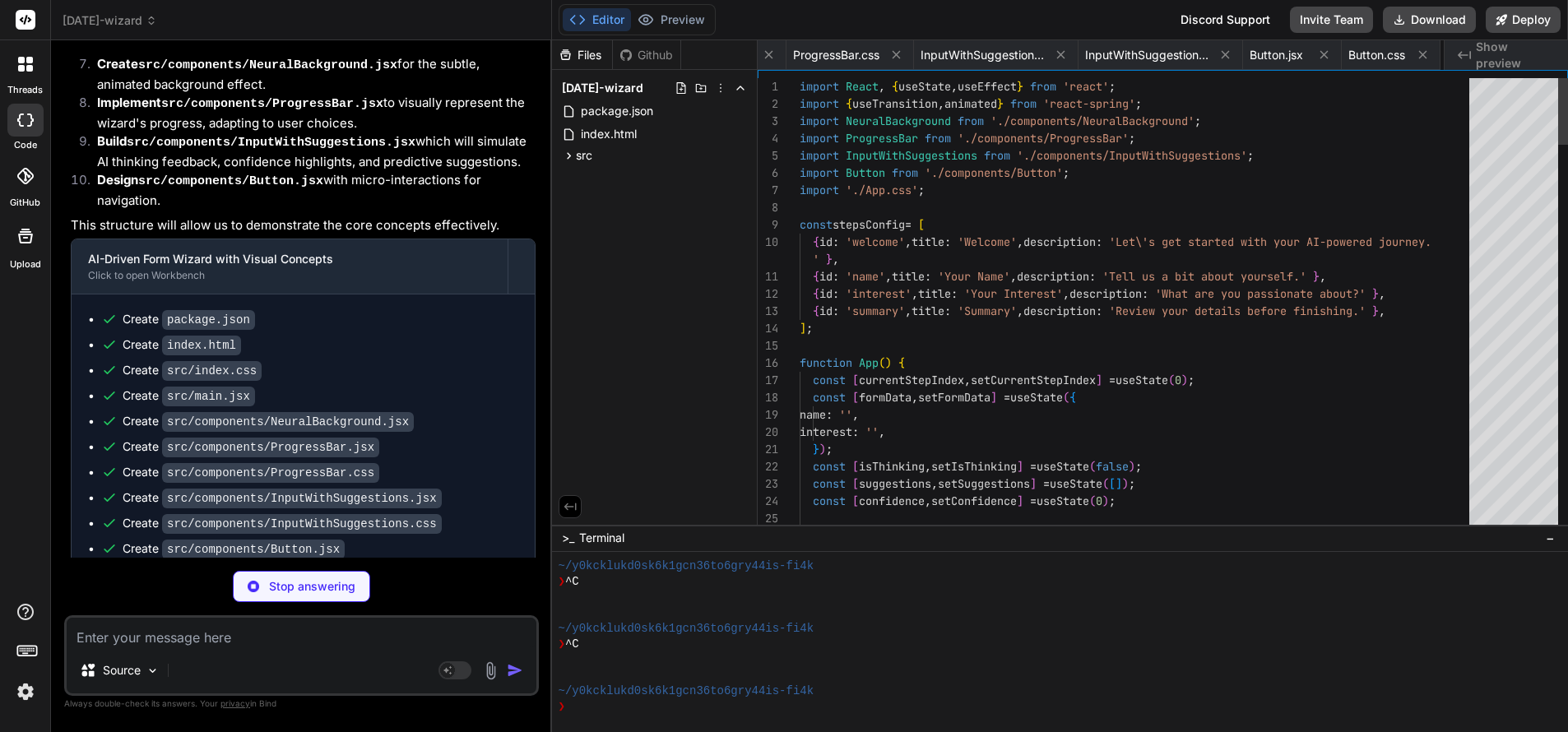
scroll to position [0, 764]
type textarea "x"
type textarea ".wizard-navigation .ai-button:first-child { margin-right: auto; /* Push back bu…"
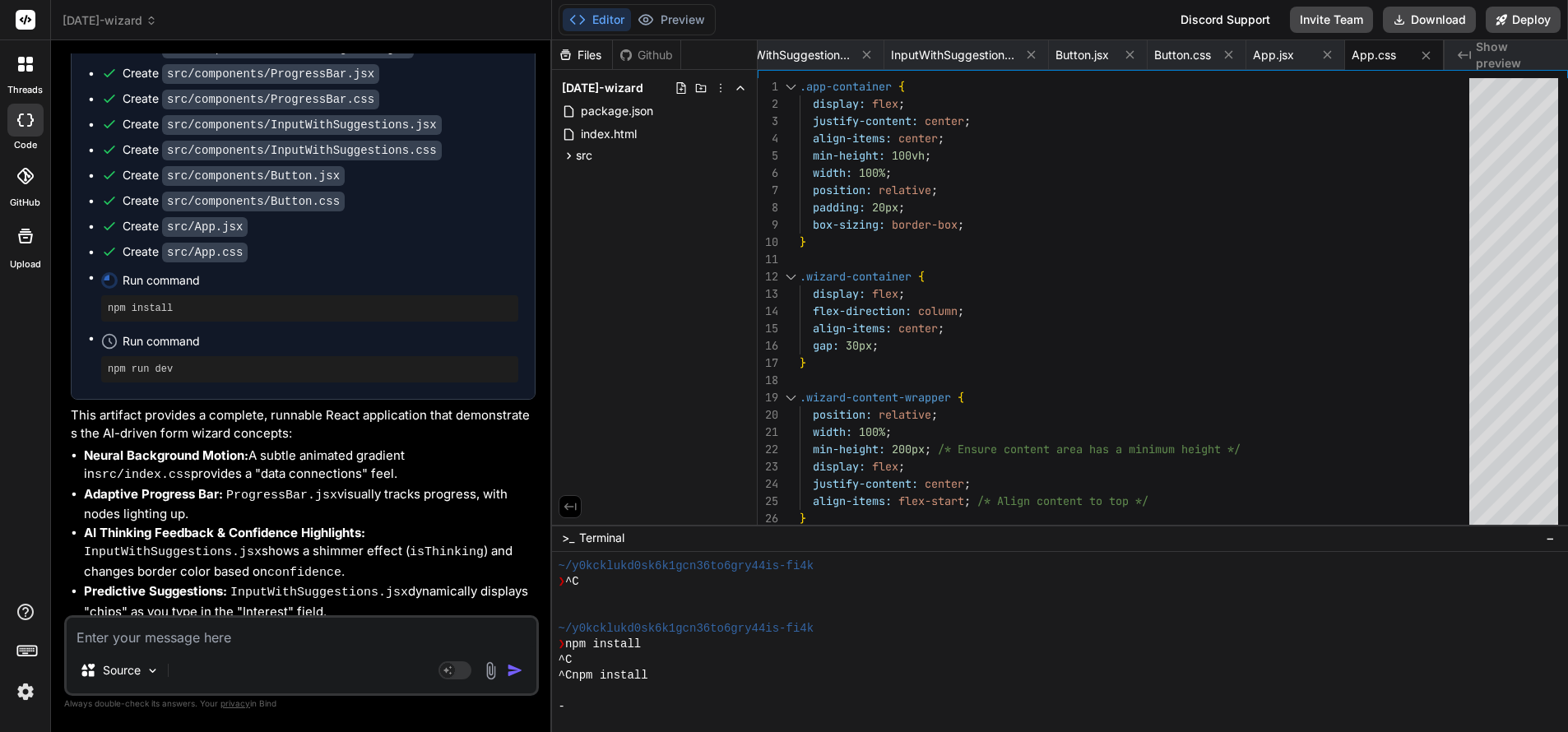
scroll to position [1165, 0]
click at [568, 154] on icon at bounding box center [568, 156] width 14 height 14
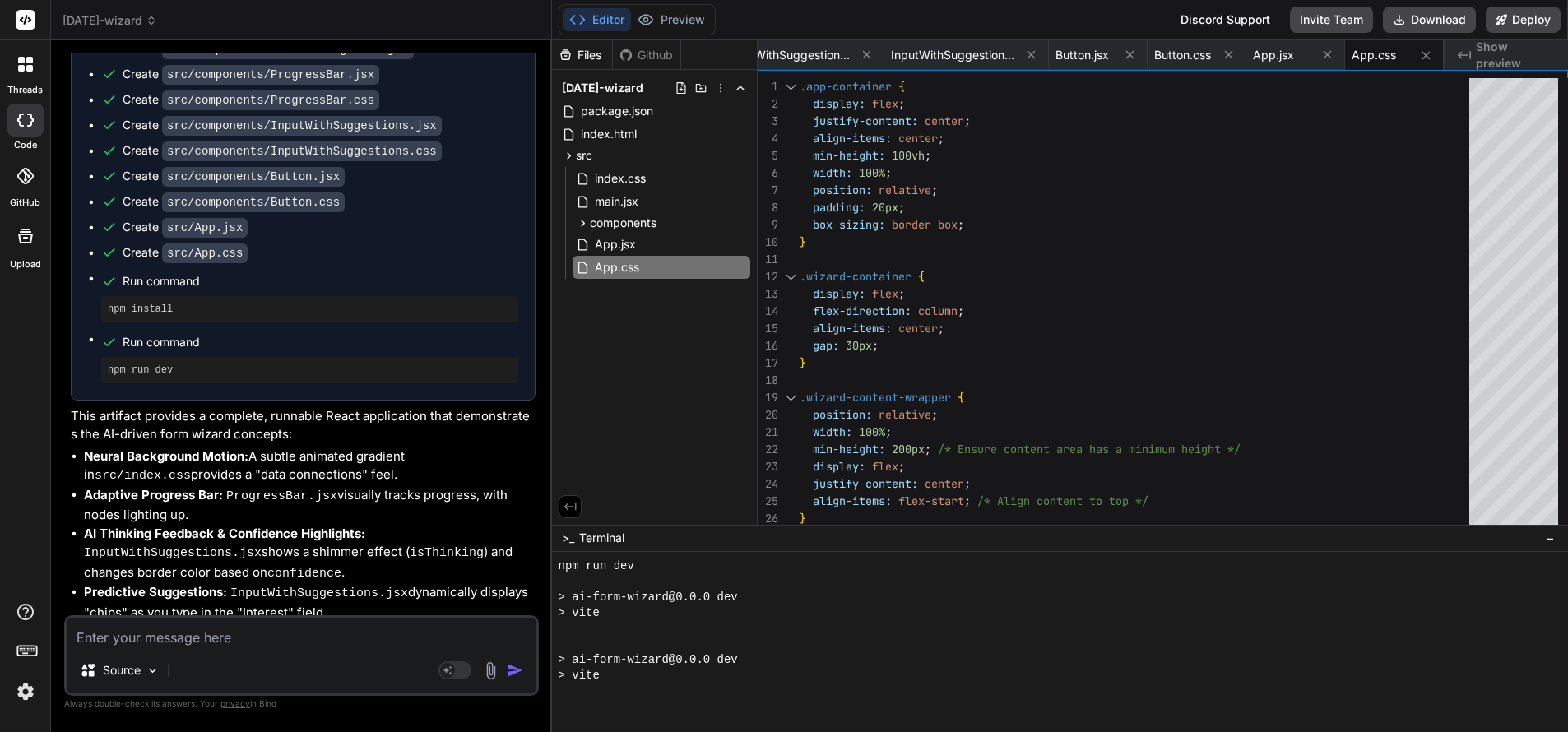
scroll to position [3515, 0]
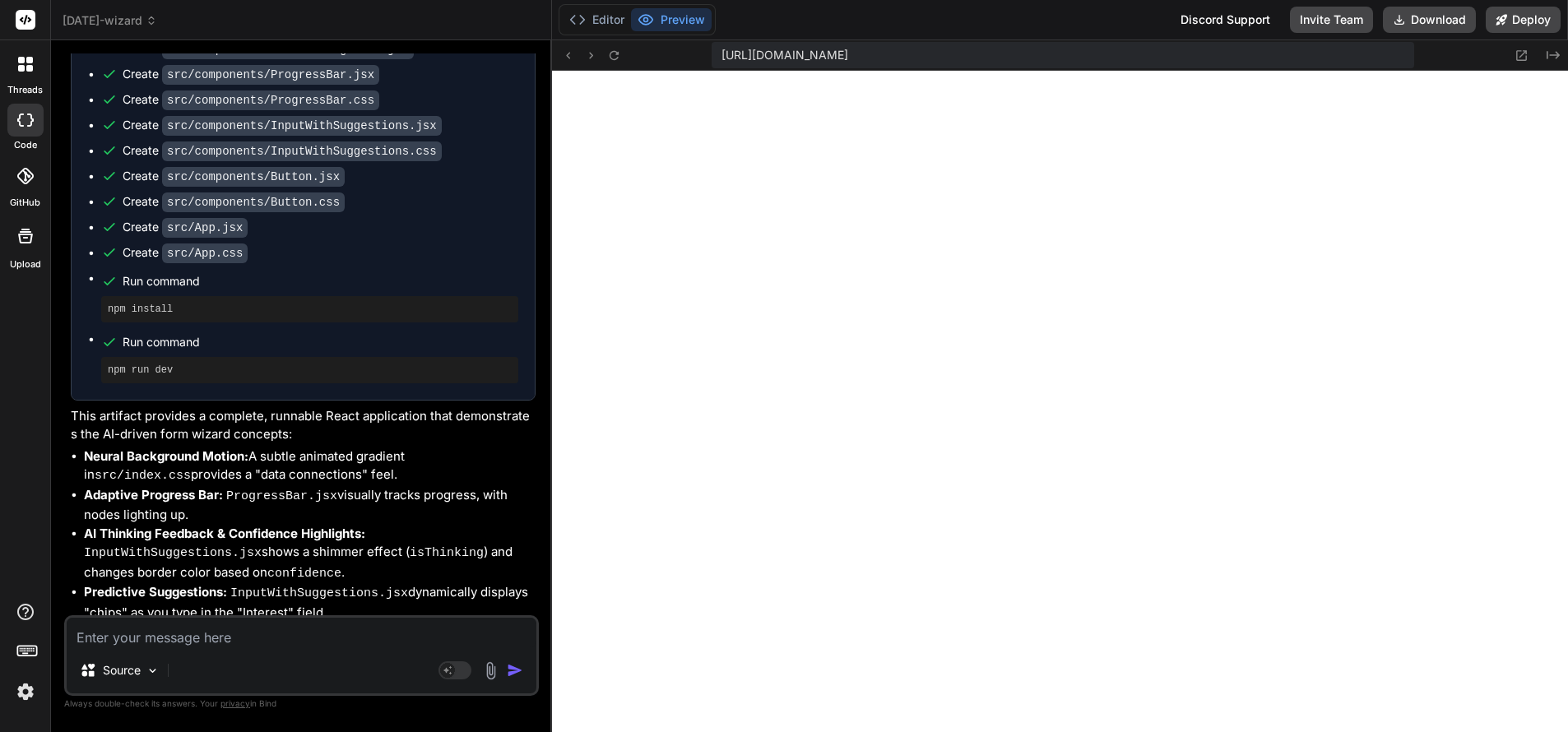
type textarea "x"
click at [158, 629] on textarea at bounding box center [301, 632] width 470 height 29
type textarea "Re"
type textarea "x"
type textarea "Remo"
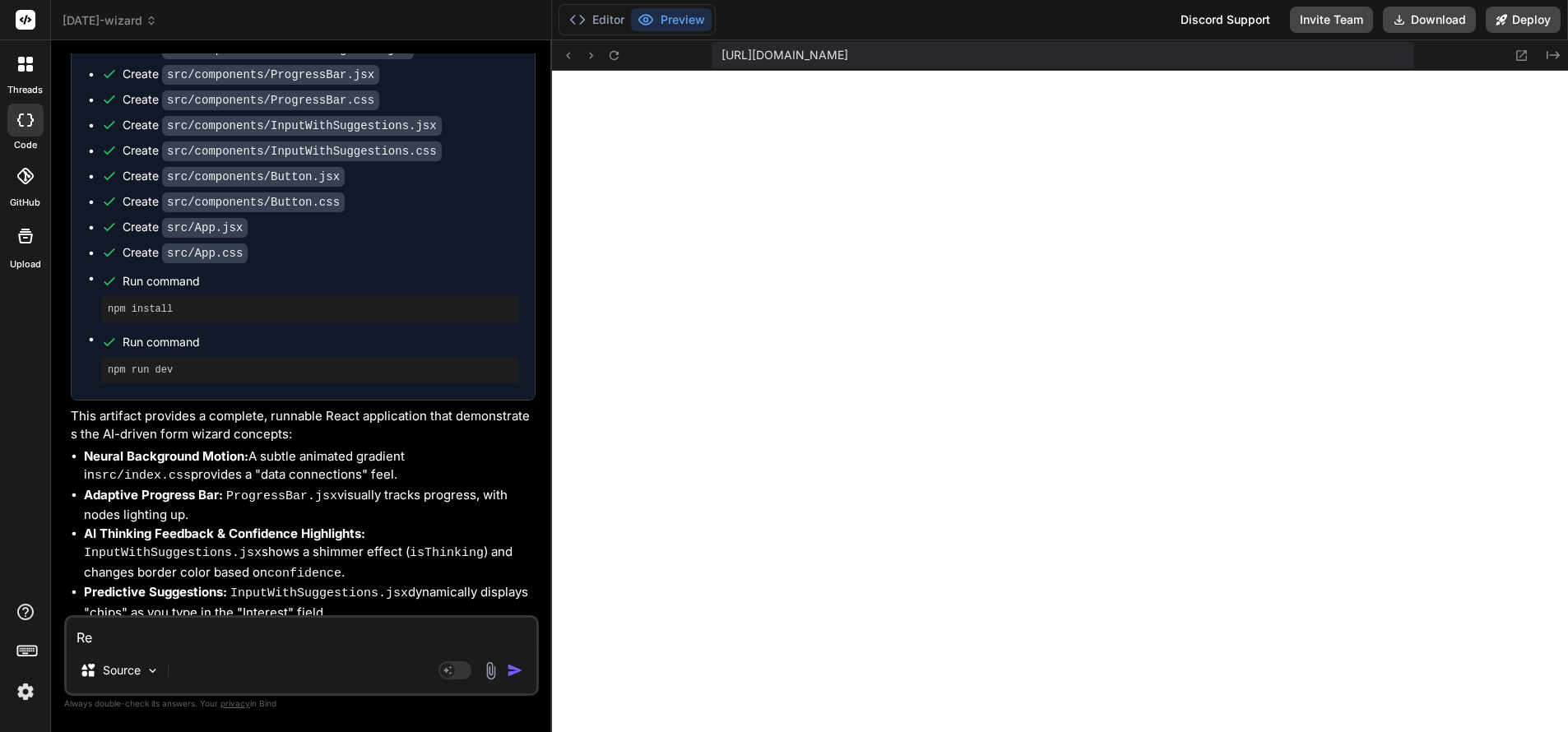
type textarea "x"
type textarea "Remov"
type textarea "x"
type textarea "Remove"
type textarea "x"
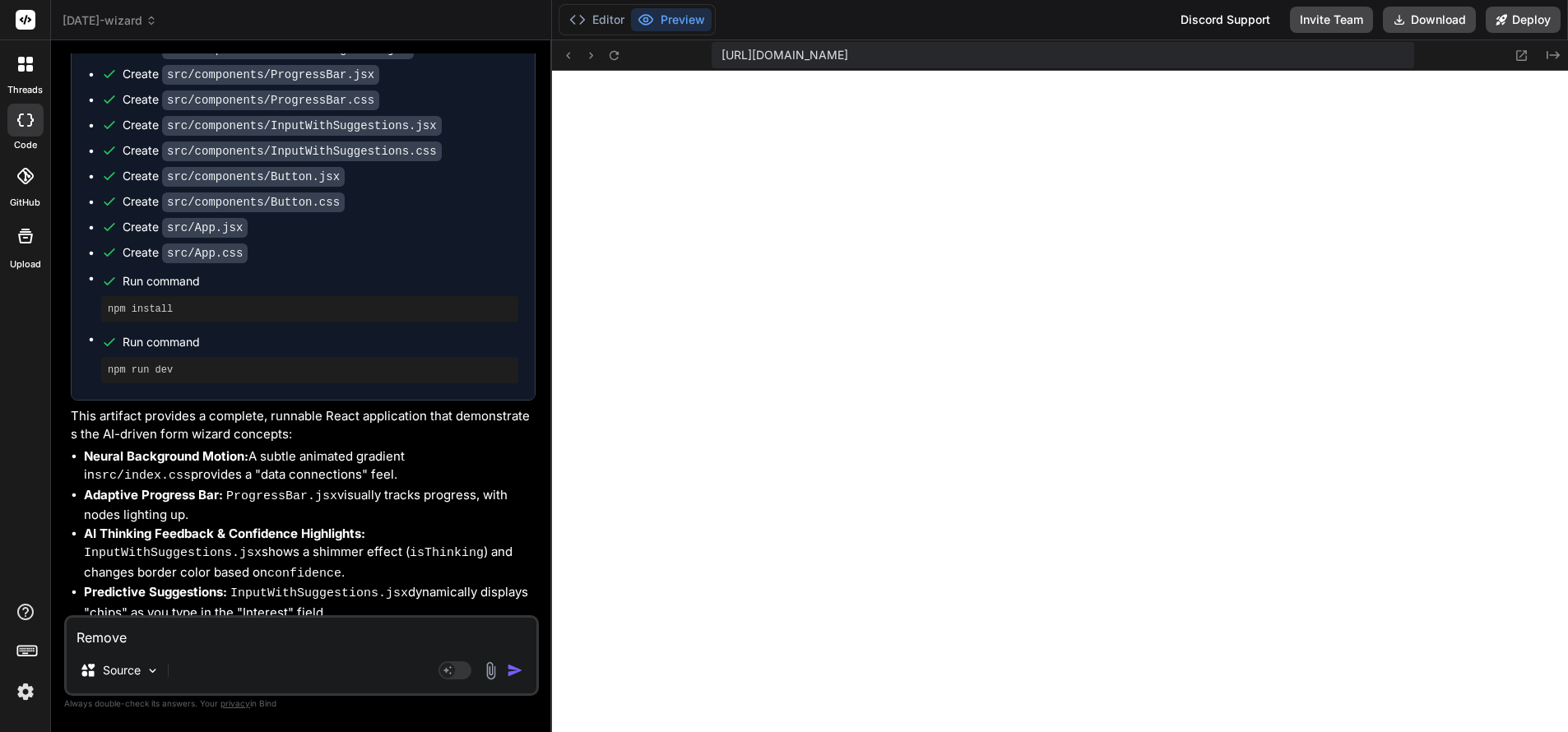
type textarea "Remove all"
type textarea "x"
type textarea "Remove all"
type textarea "x"
type textarea "Remove all r"
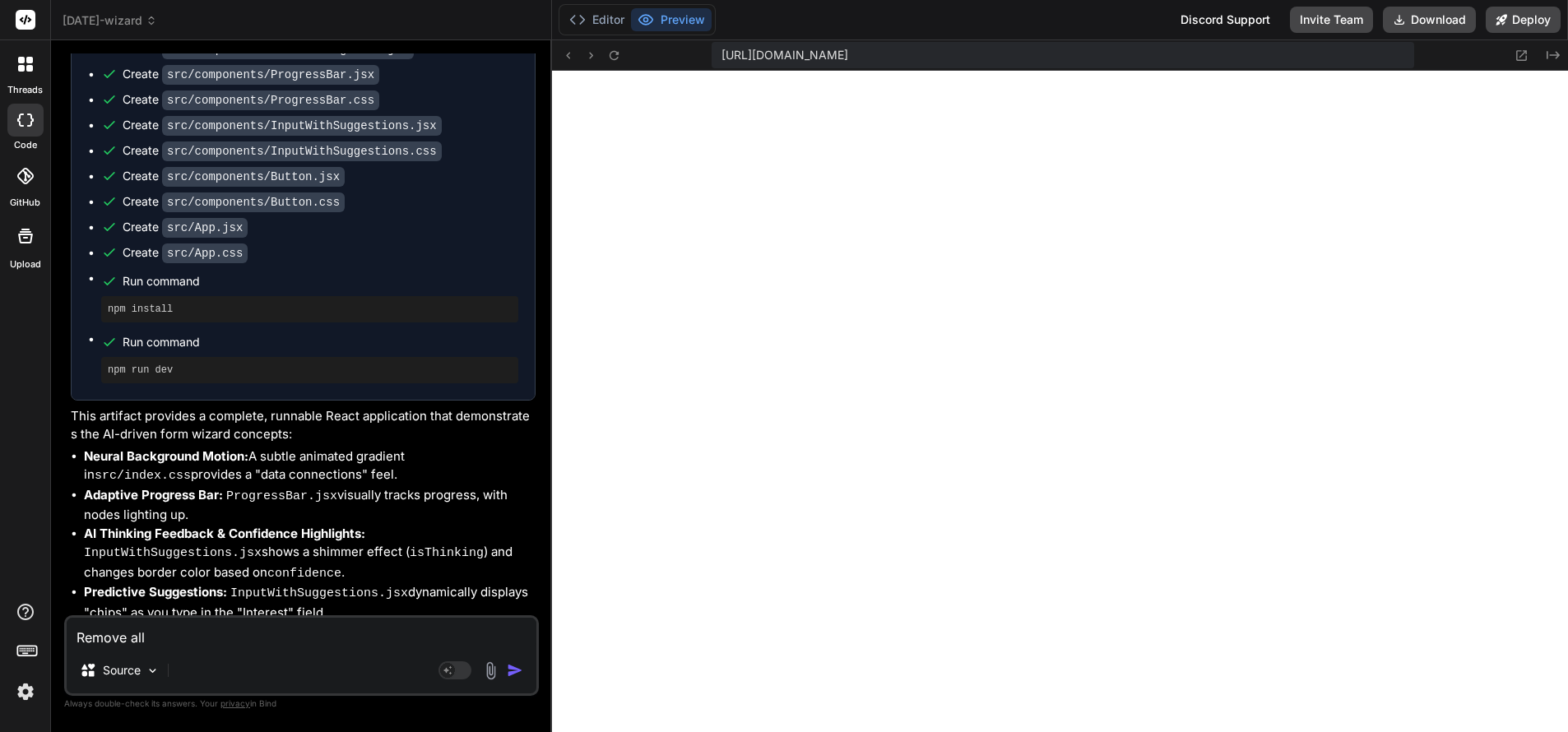
type textarea "x"
type textarea "Remove all requ"
type textarea "x"
type textarea "Remove all requir"
type textarea "x"
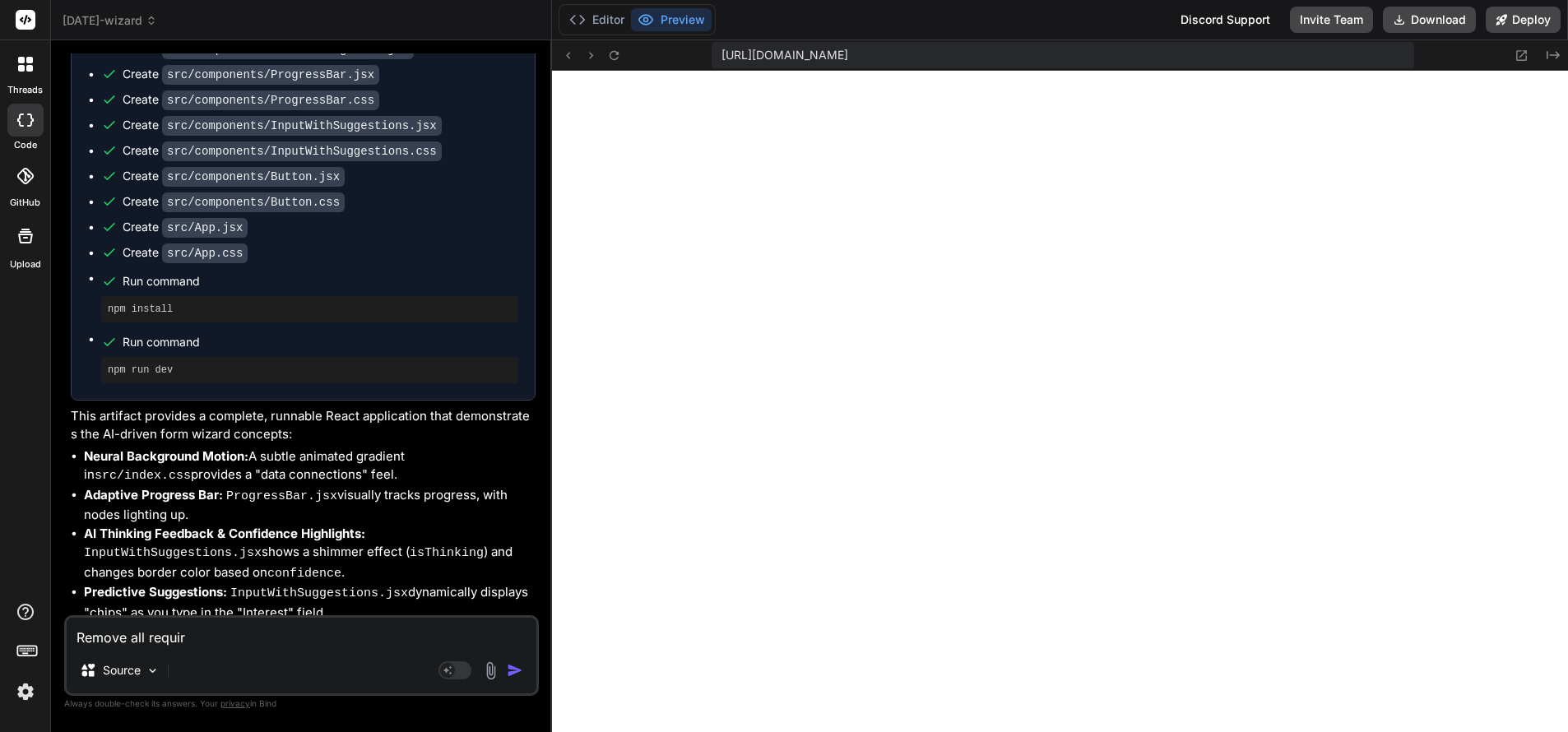
type textarea "Remove all require"
type textarea "x"
type textarea "Remove all required"
type textarea "x"
type textarea "Remove all required f"
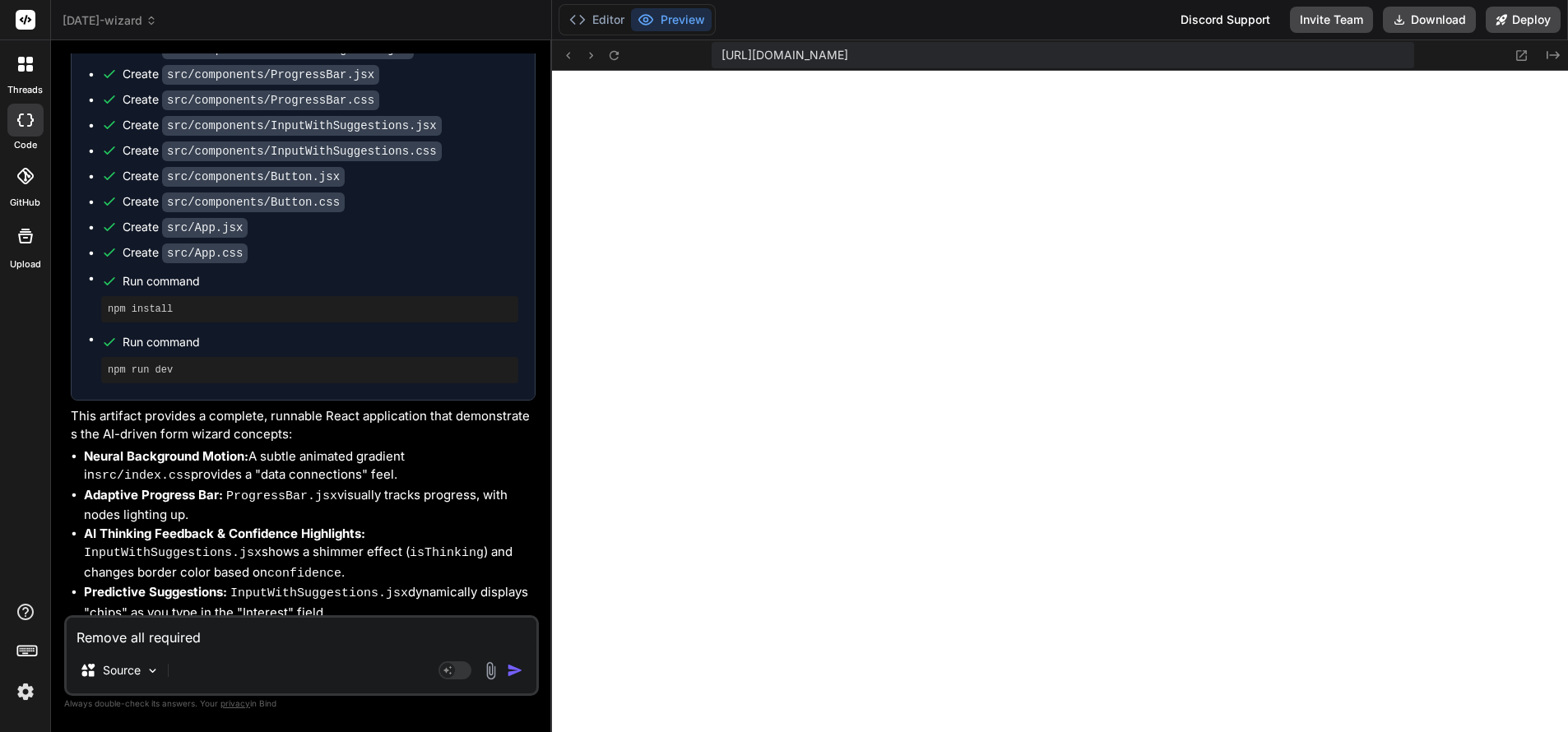
type textarea "x"
type textarea "Remove all required field"
type textarea "x"
type textarea "Remove all required fields"
type textarea "x"
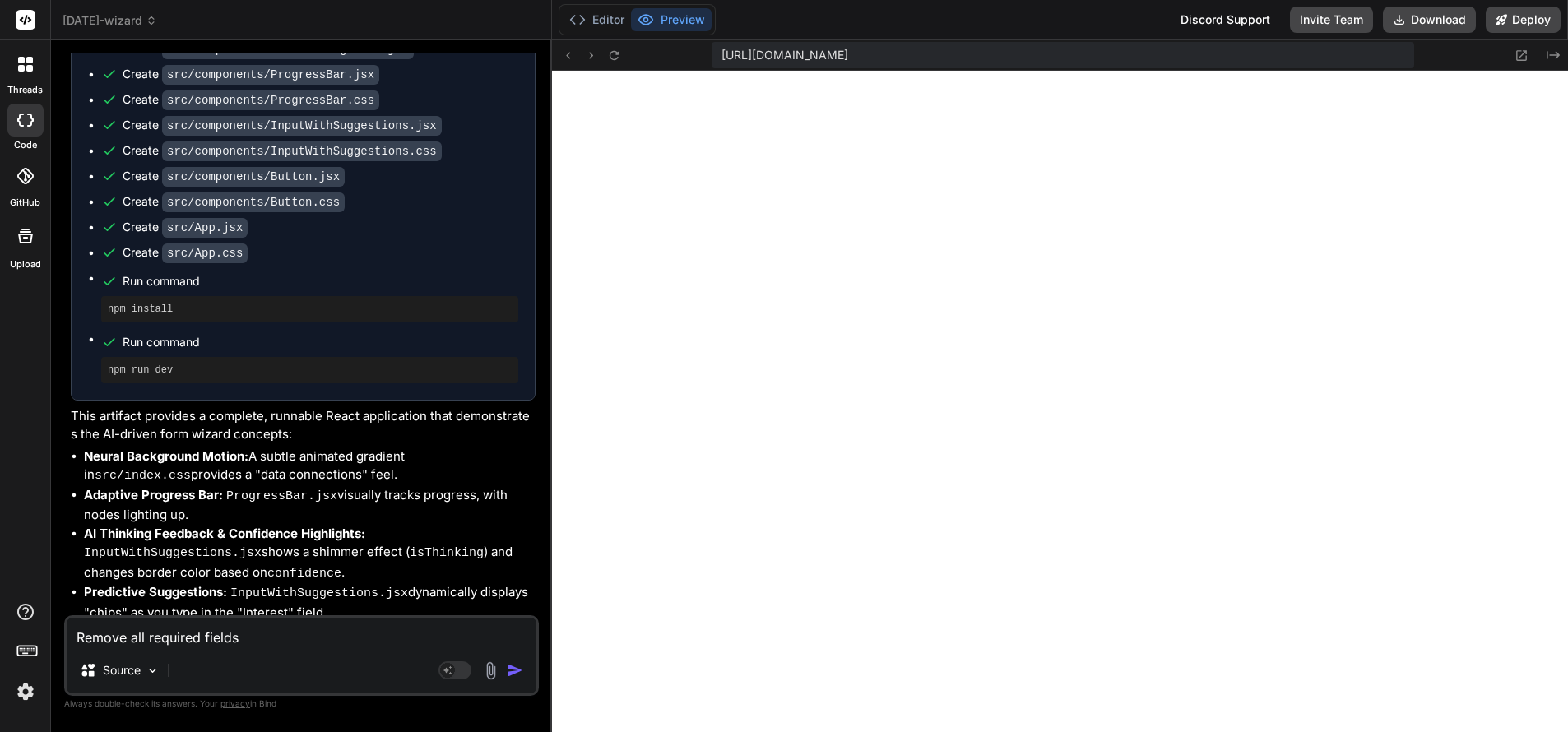
type textarea "Remove all required fields for"
type textarea "x"
type textarea "Remove all required fields for Test"
type textarea "x"
type textarea "Remove all required fields for testing"
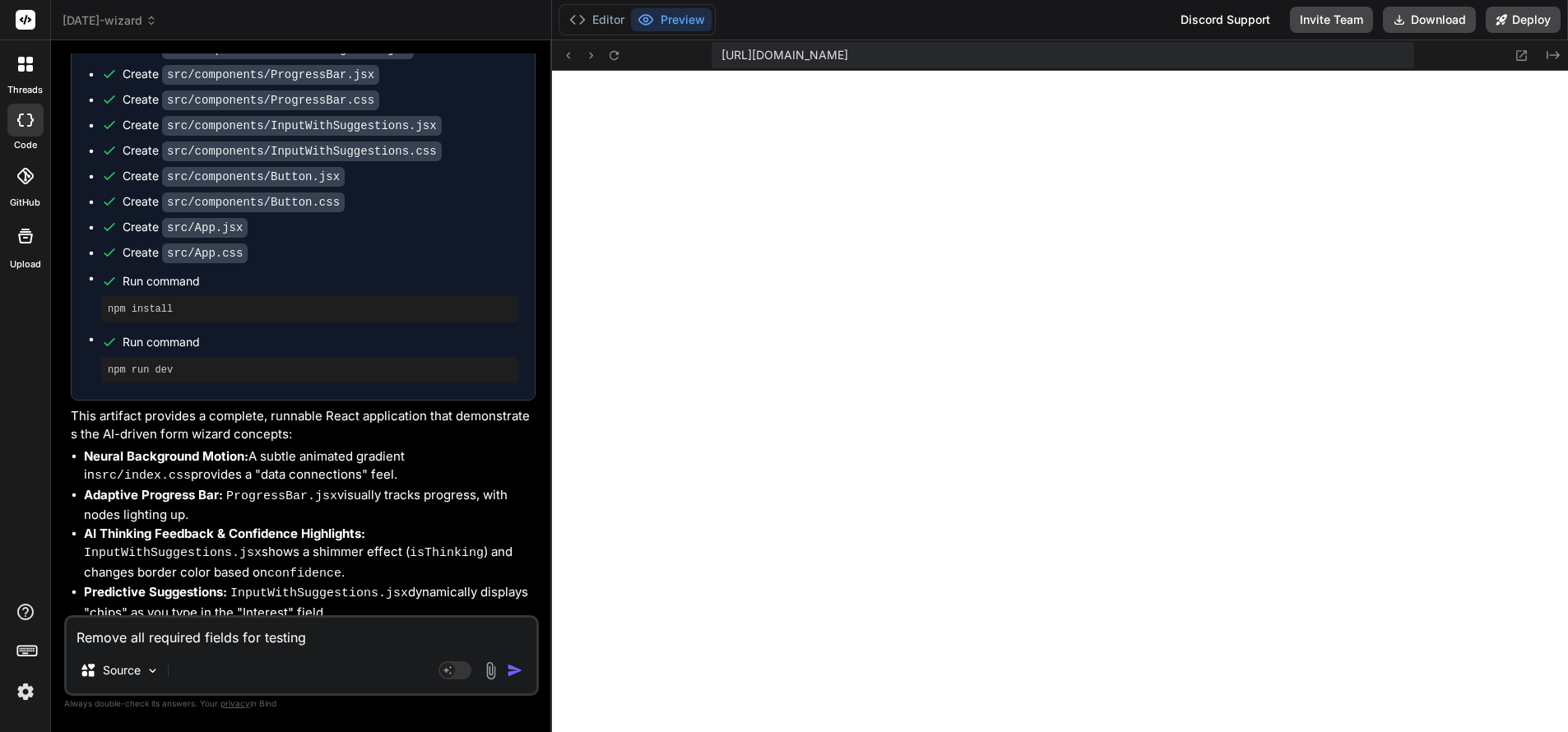
type textarea "x"
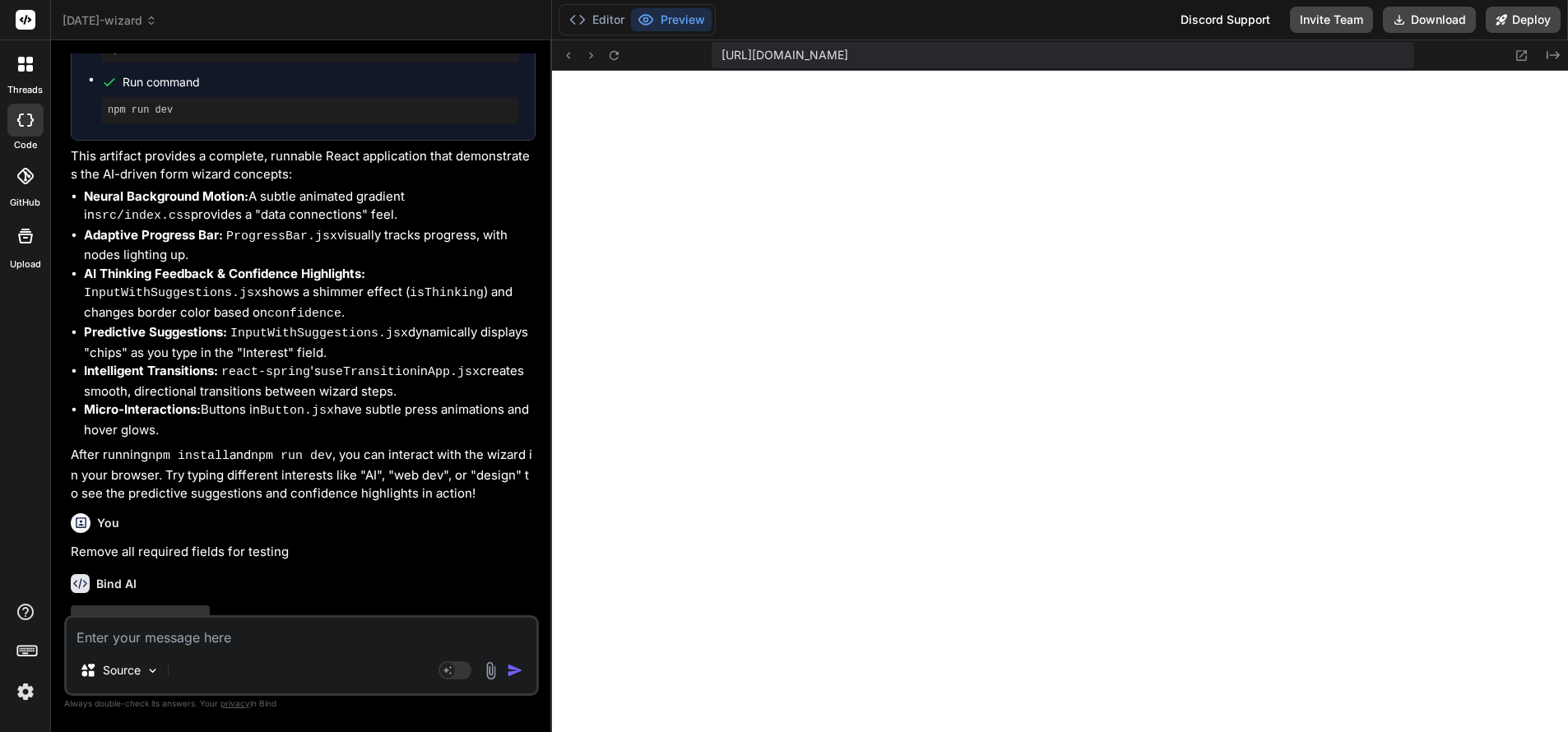
scroll to position [1430, 0]
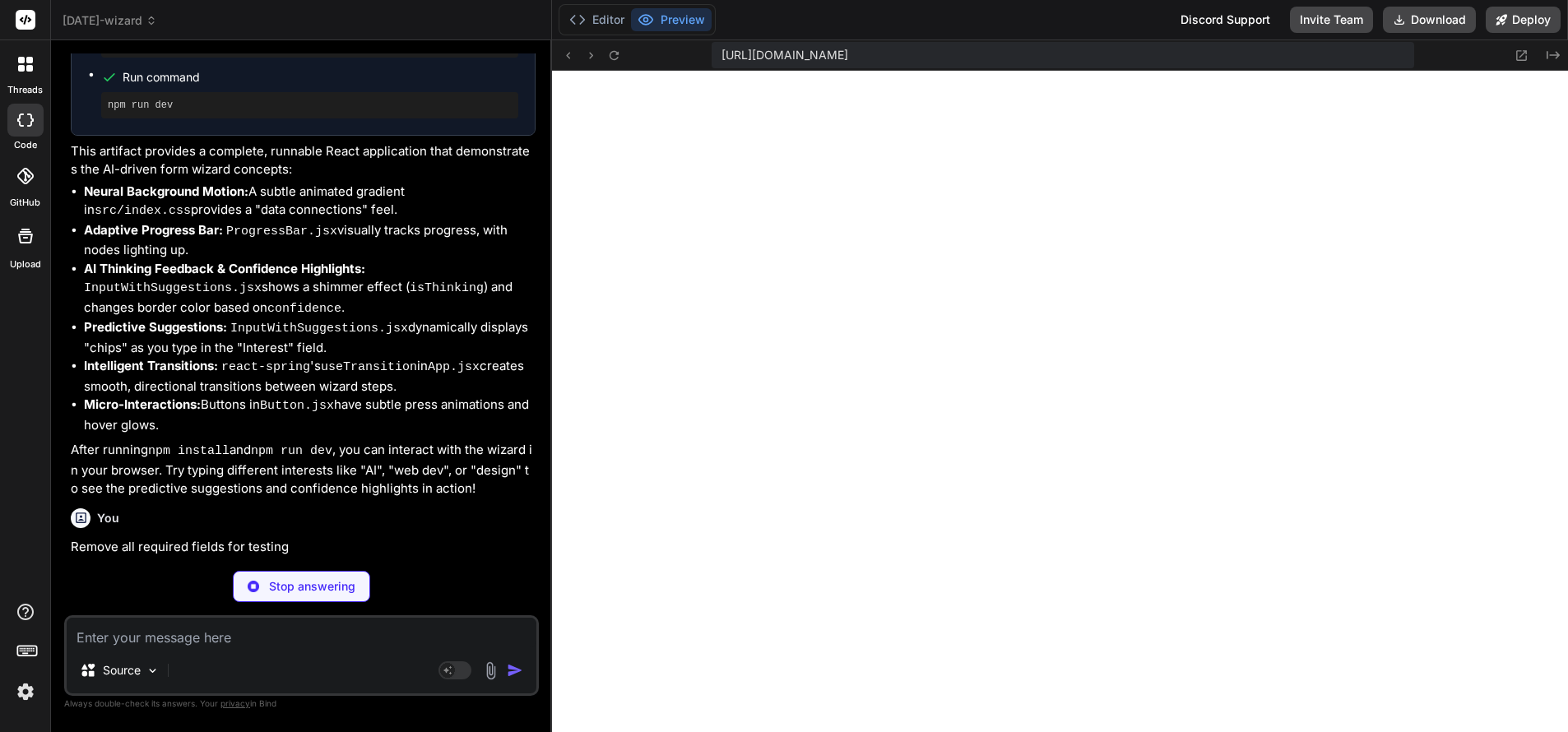
type textarea "x"
type textarea "</div> </div> ); } export default App;"
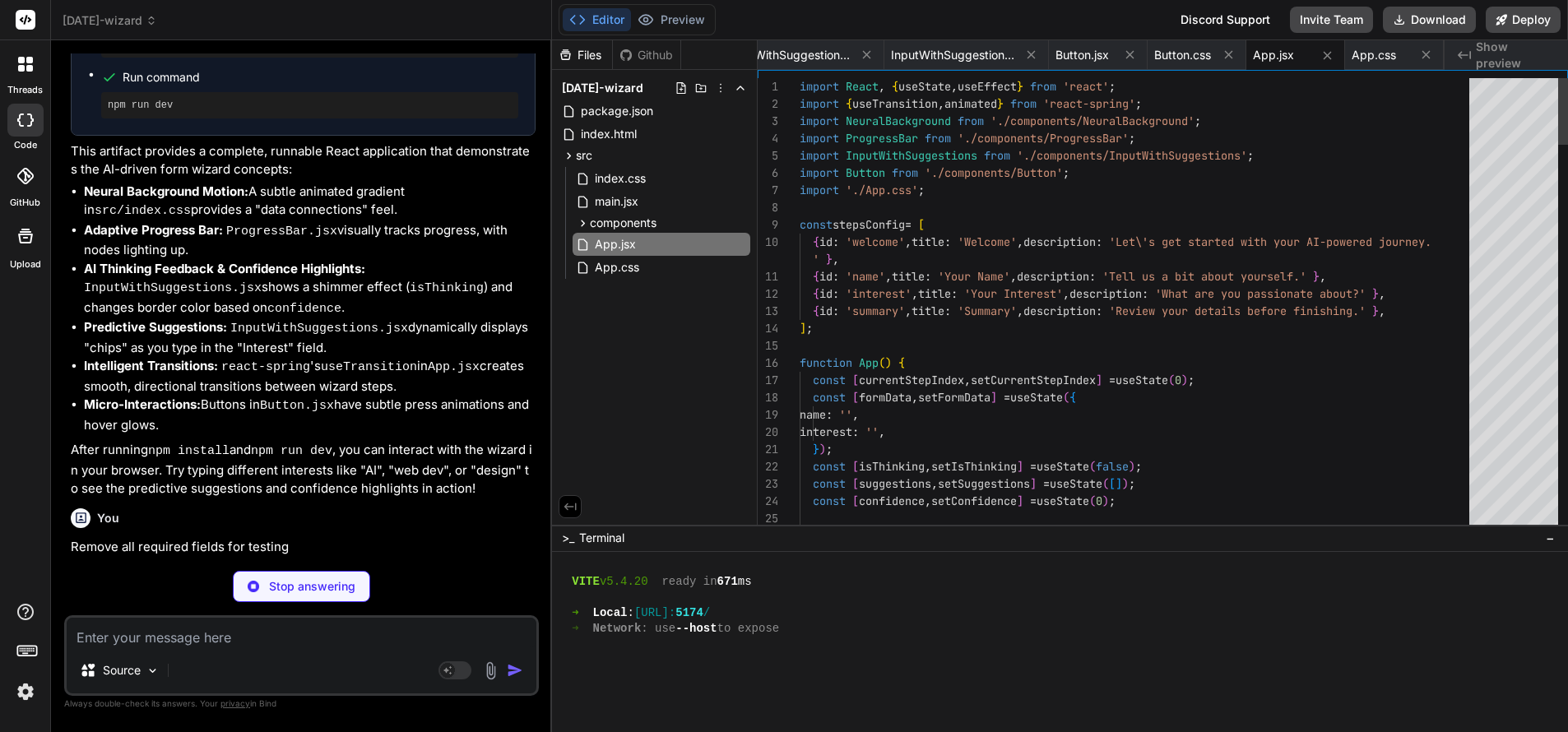
type textarea "x"
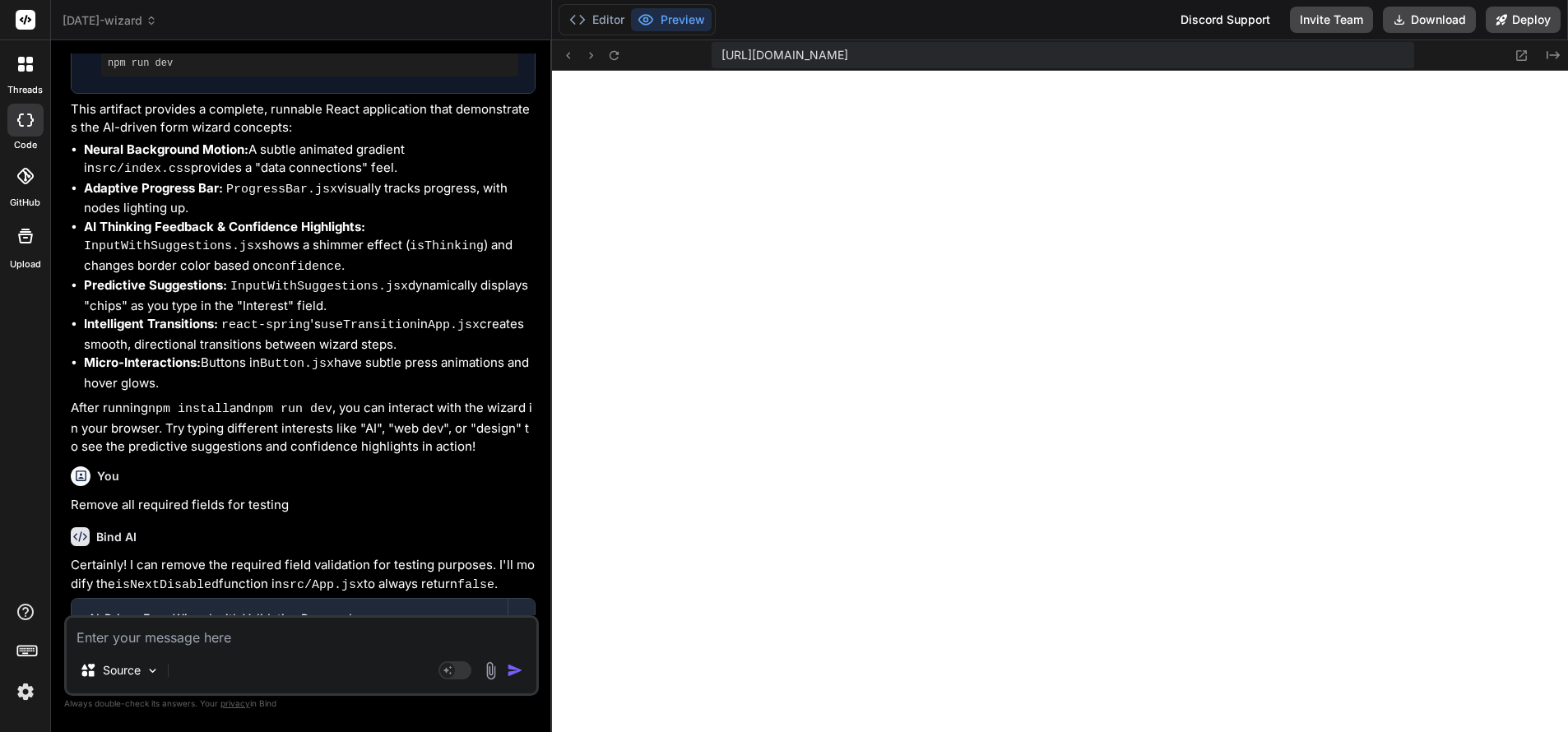
scroll to position [1610, 0]
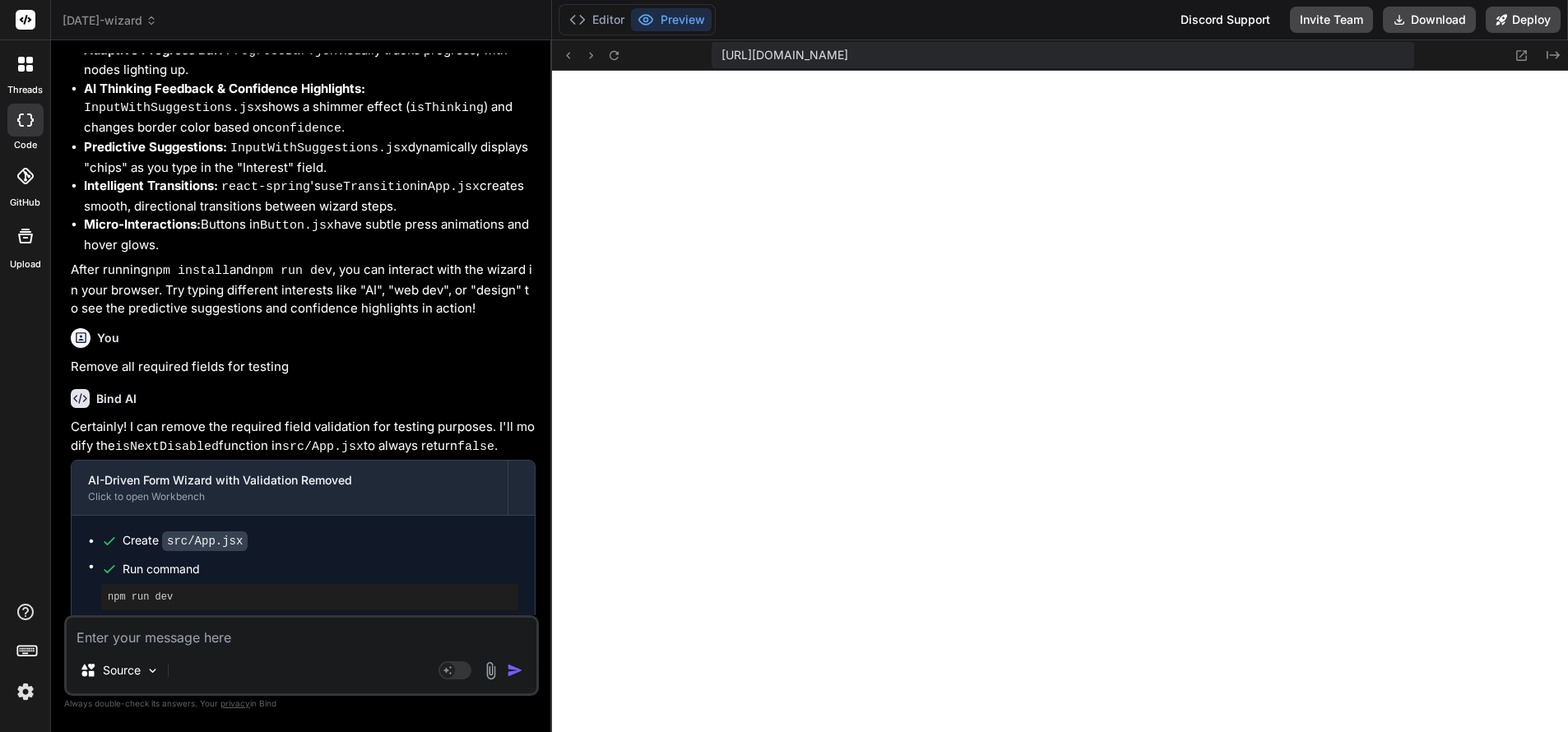
click at [199, 645] on textarea at bounding box center [301, 632] width 470 height 29
paste textarea "Overall Flow: “Smart Business Setup Wizard” Goal: Auto-capture business details…"
type textarea "Overall Flow: “Smart Business Setup Wizard” Goal: Auto-capture business details…"
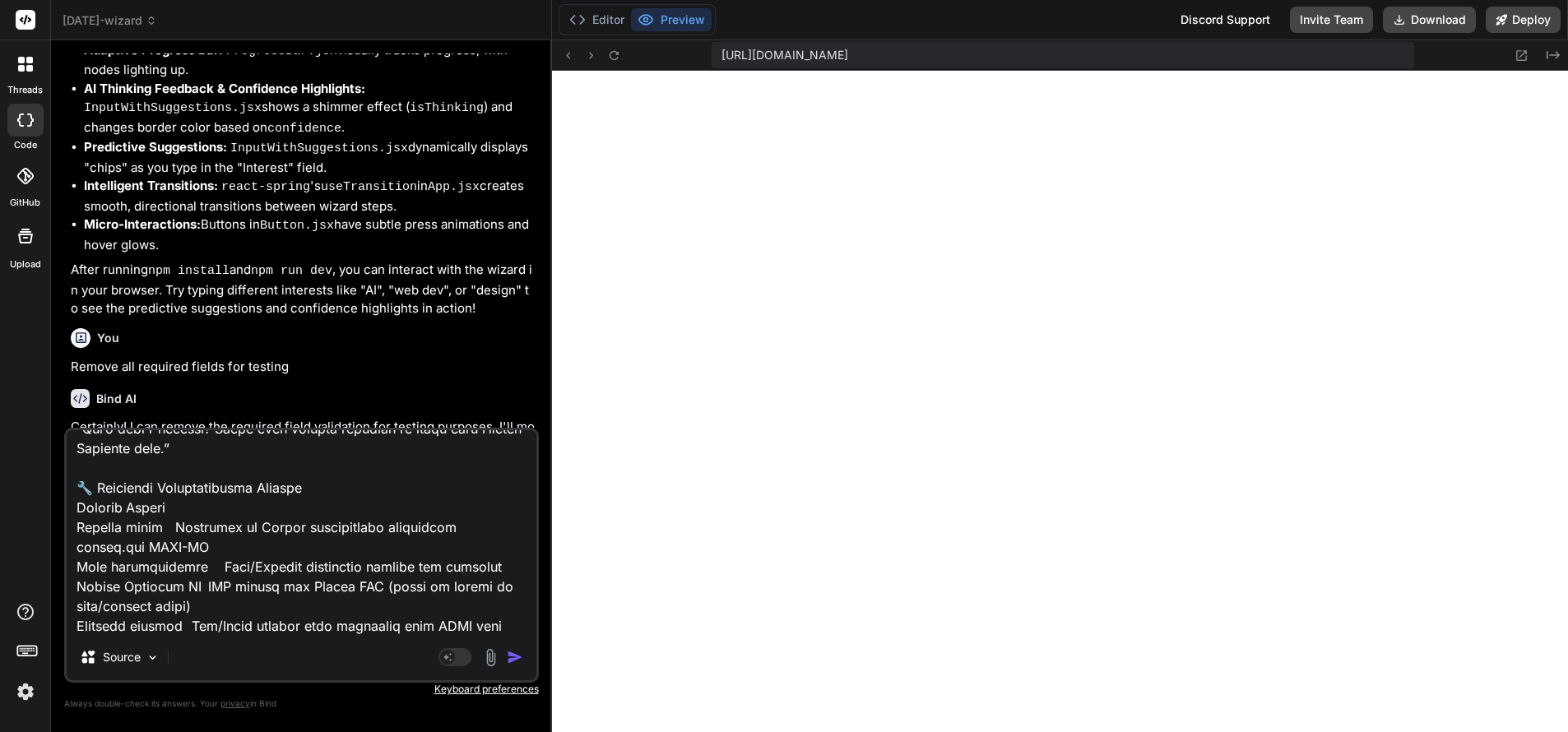
type textarea "x"
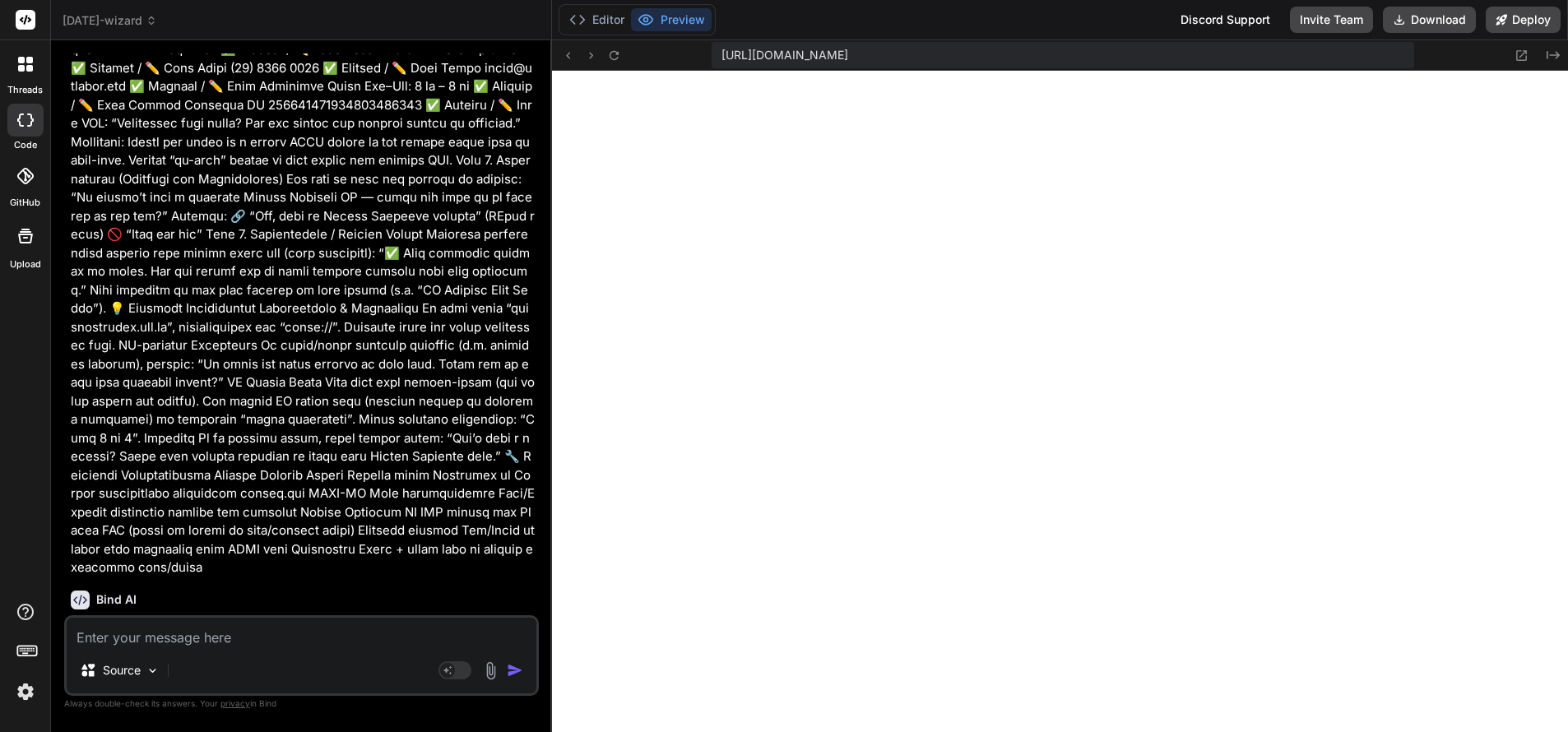
scroll to position [2503, 0]
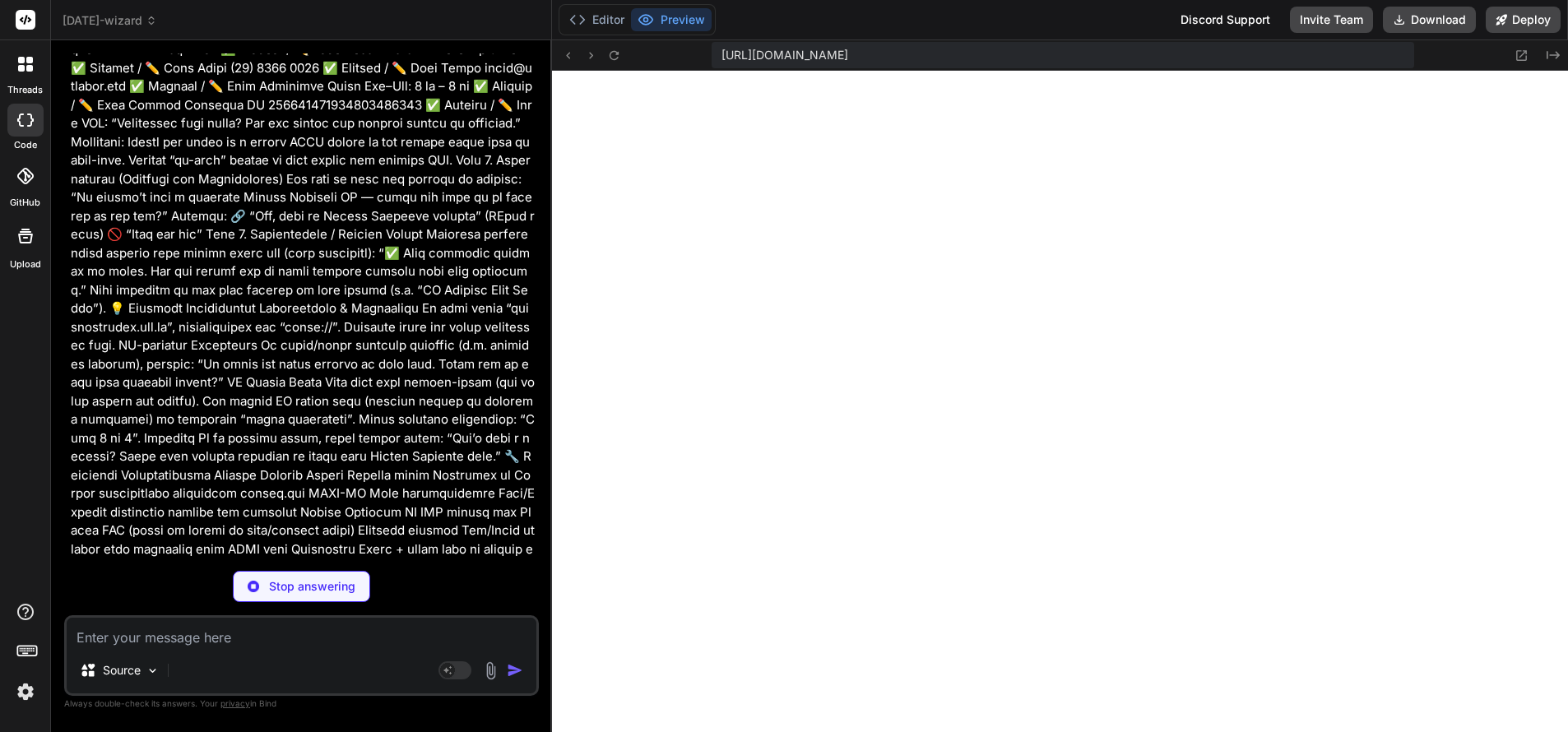
type textarea "x"
type textarea "</div> ); }; export default BusinessDetailsCard;"
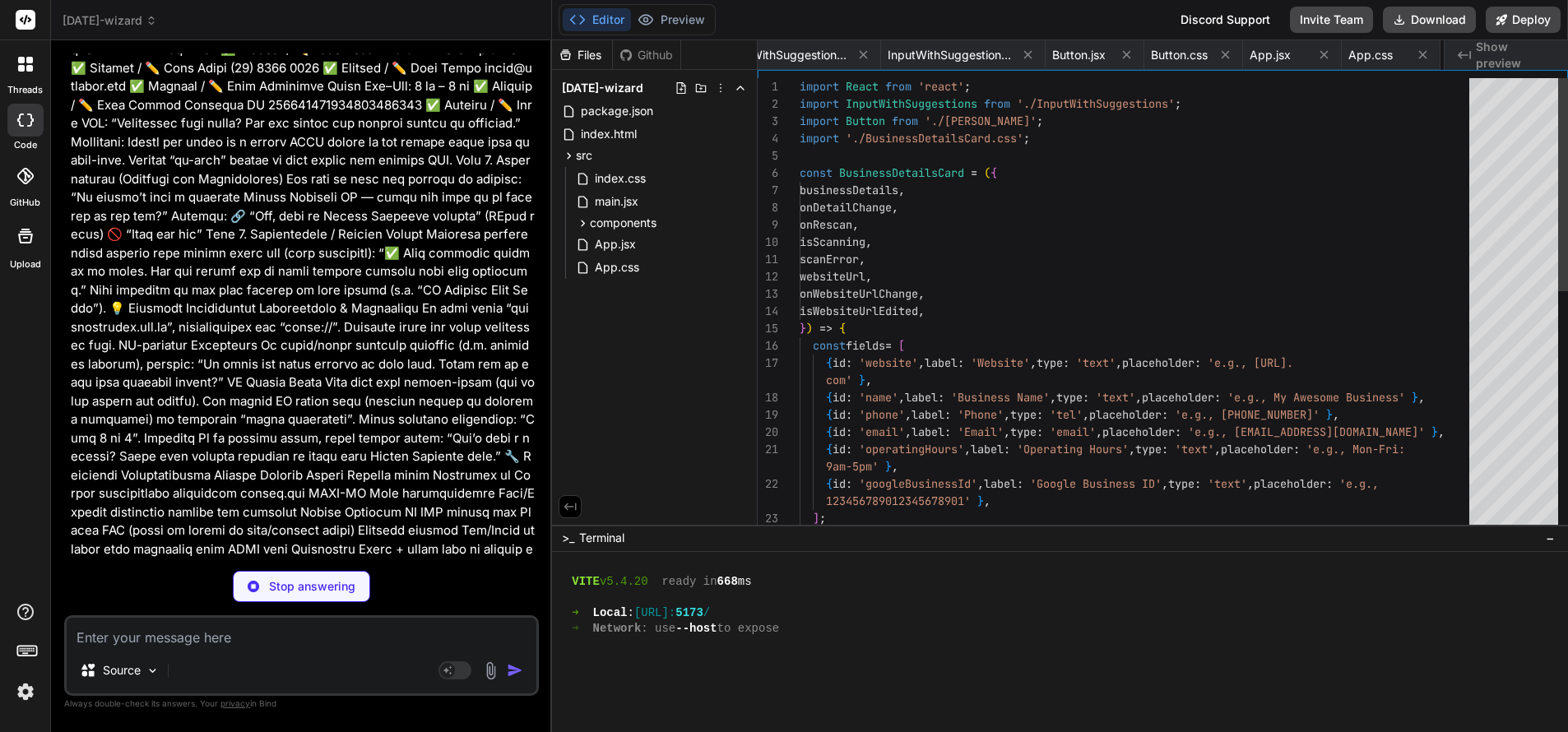
scroll to position [0, 1027]
type textarea "x"
type textarea "border: 1px solid var(--color-primary); color: var(--color-primary); } .rescan-…"
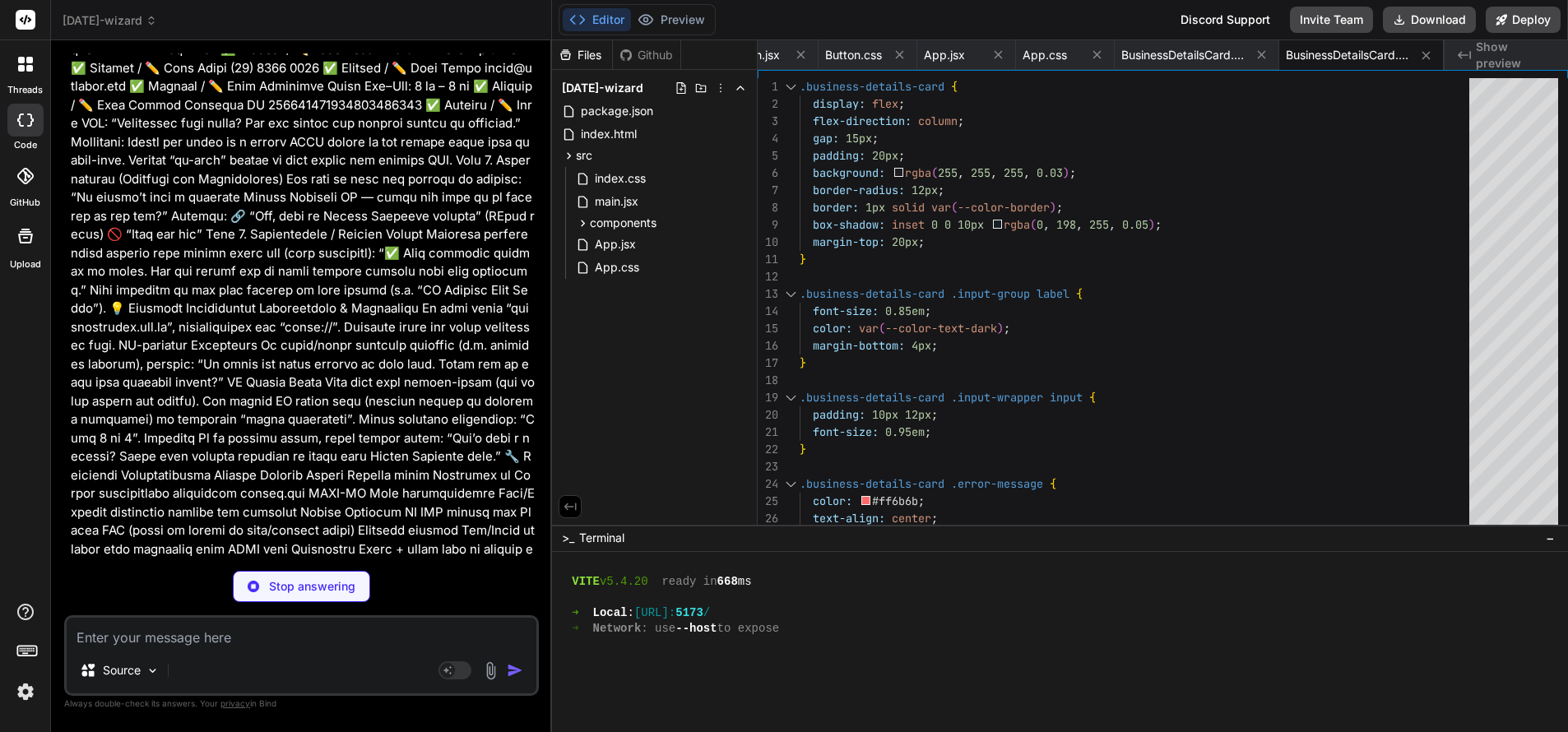
type textarea "x"
type textarea "} export default App;"
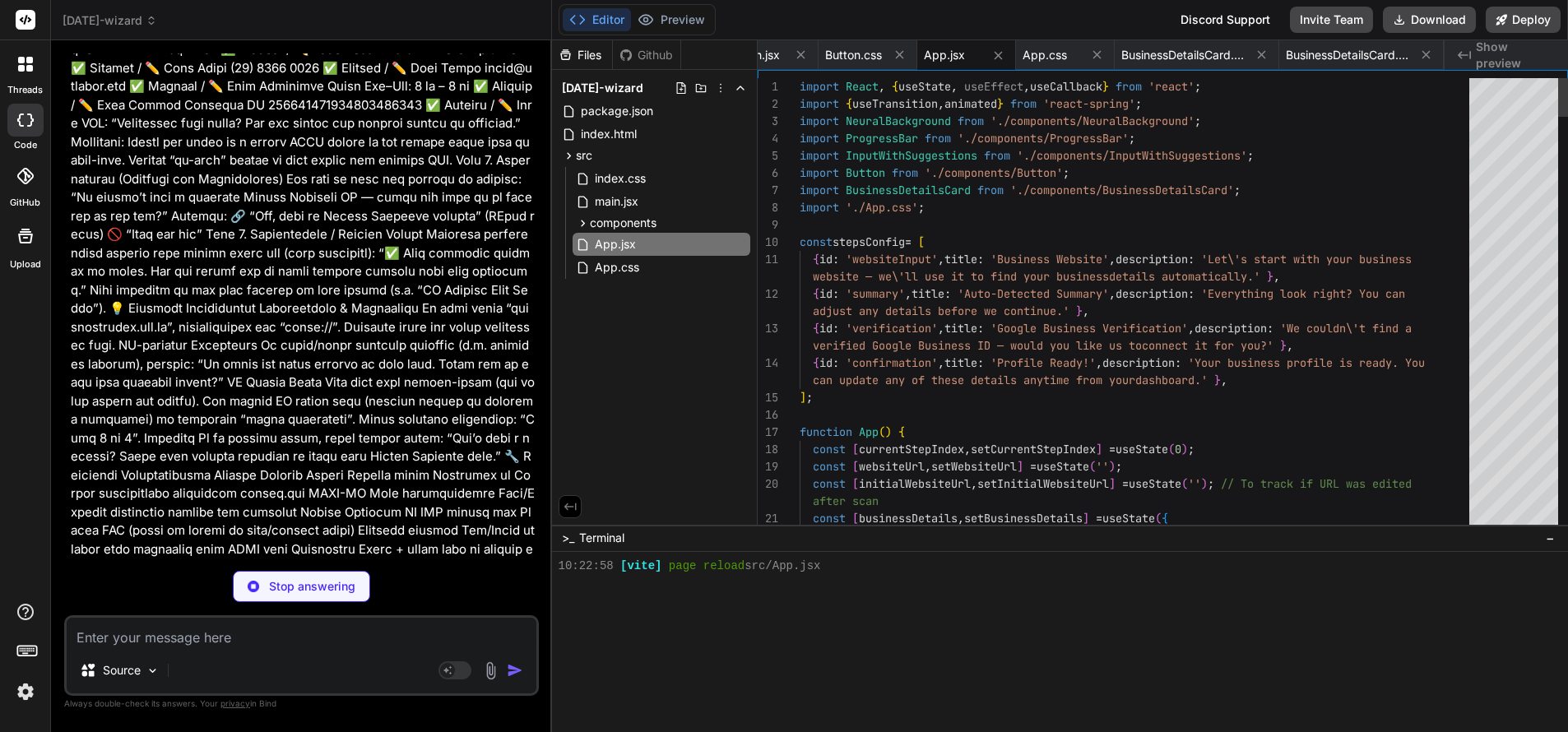
scroll to position [3891, 0]
type textarea "x"
type textarea "}"
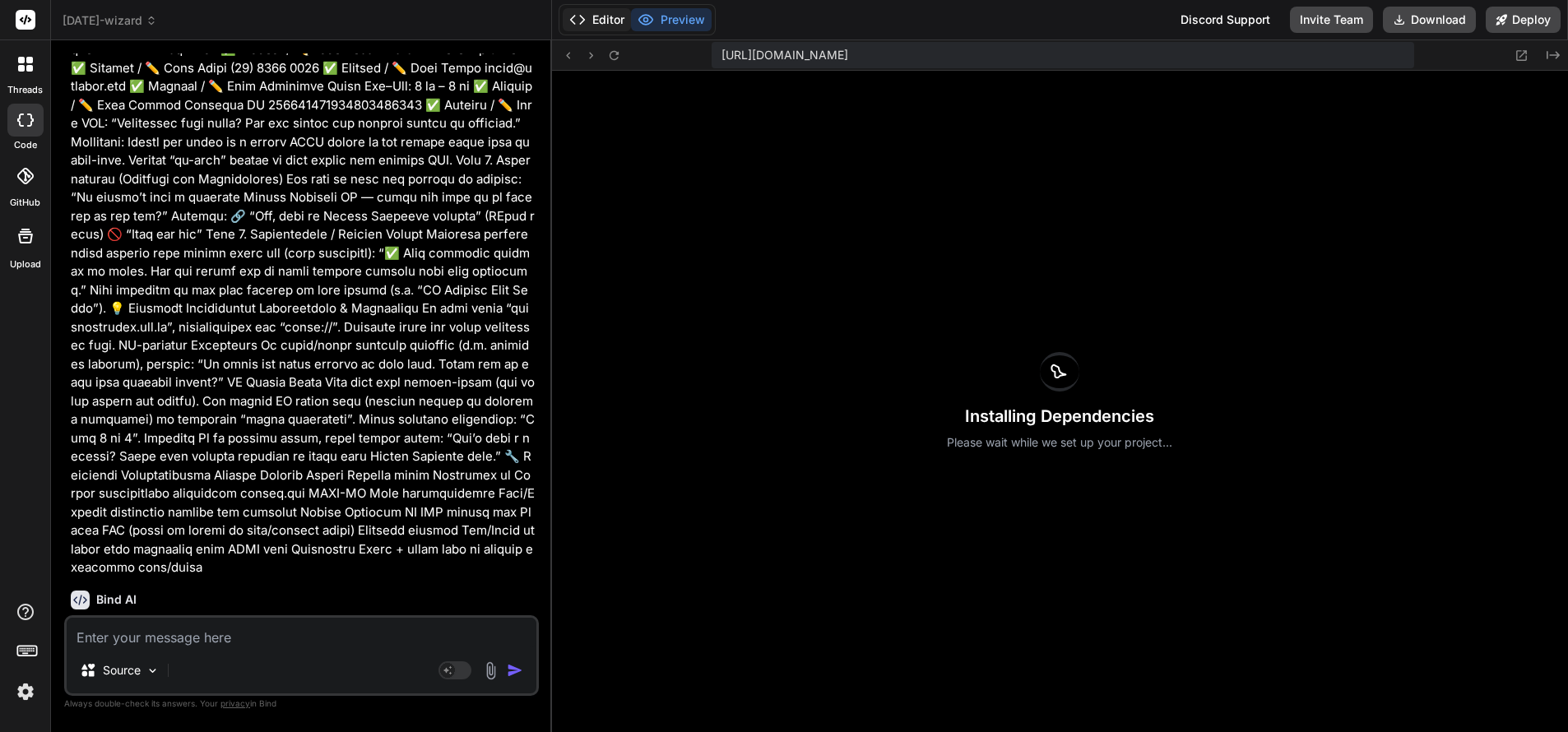
click at [612, 15] on button "Editor" at bounding box center [597, 19] width 69 height 23
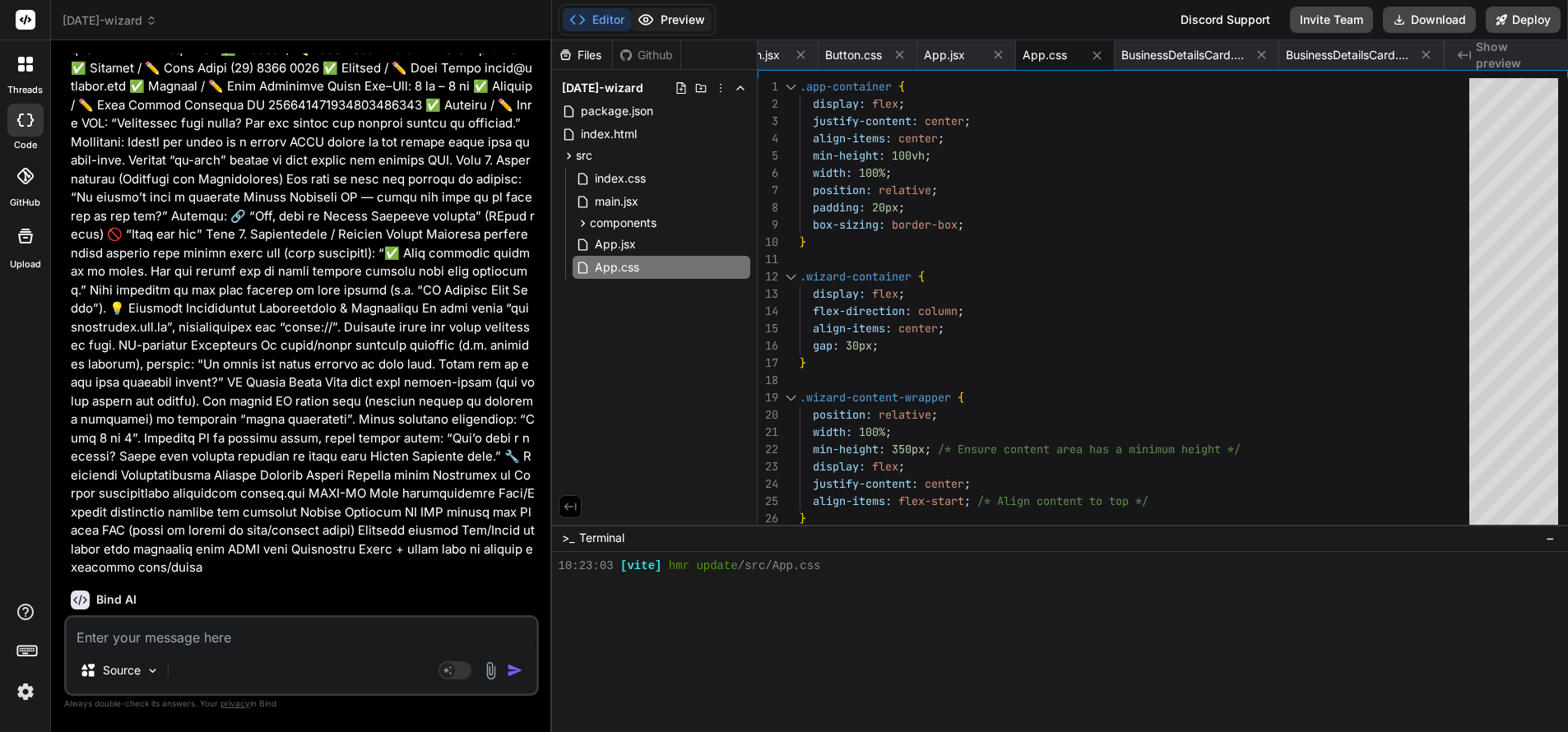
click at [677, 17] on button "Preview" at bounding box center [671, 19] width 81 height 23
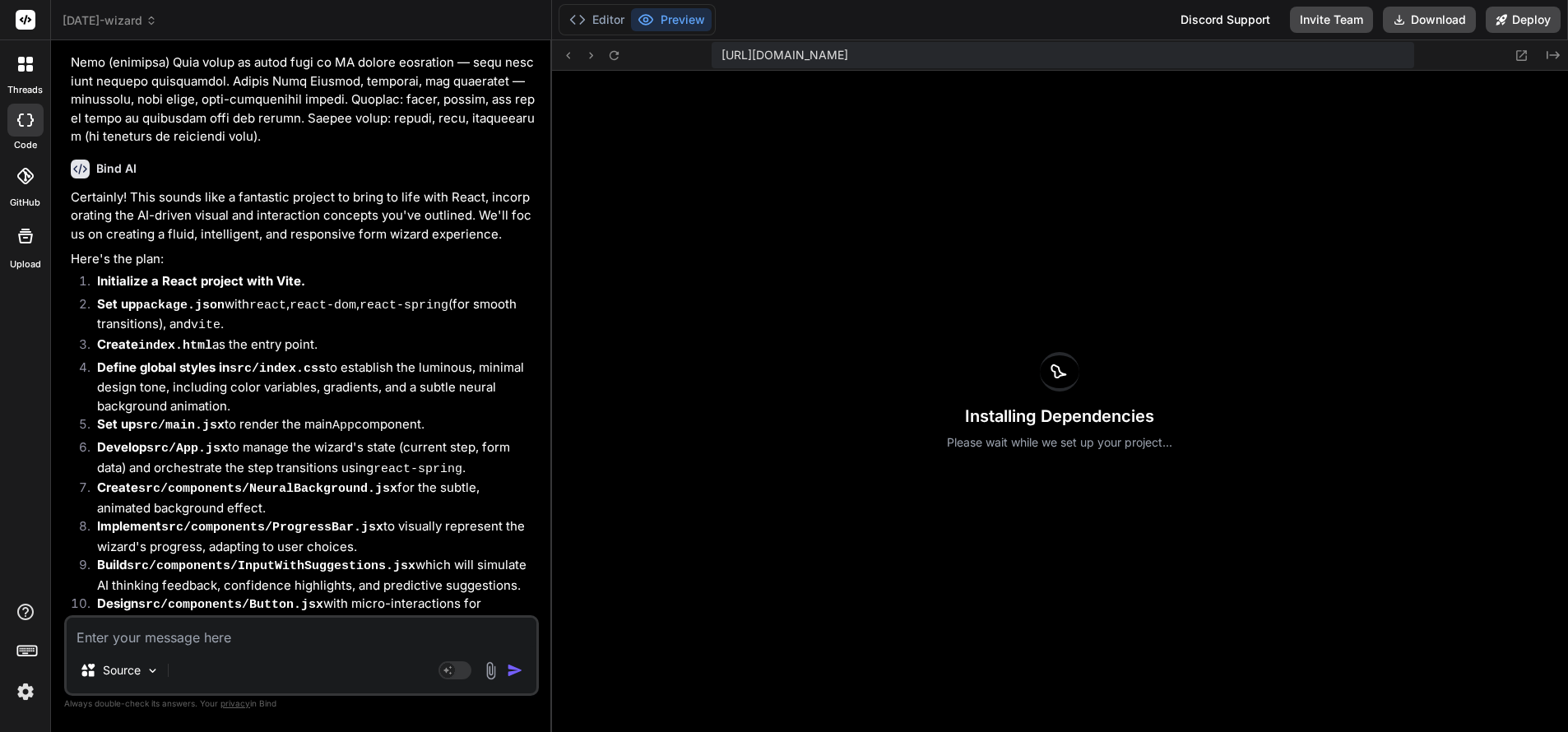
scroll to position [350, 0]
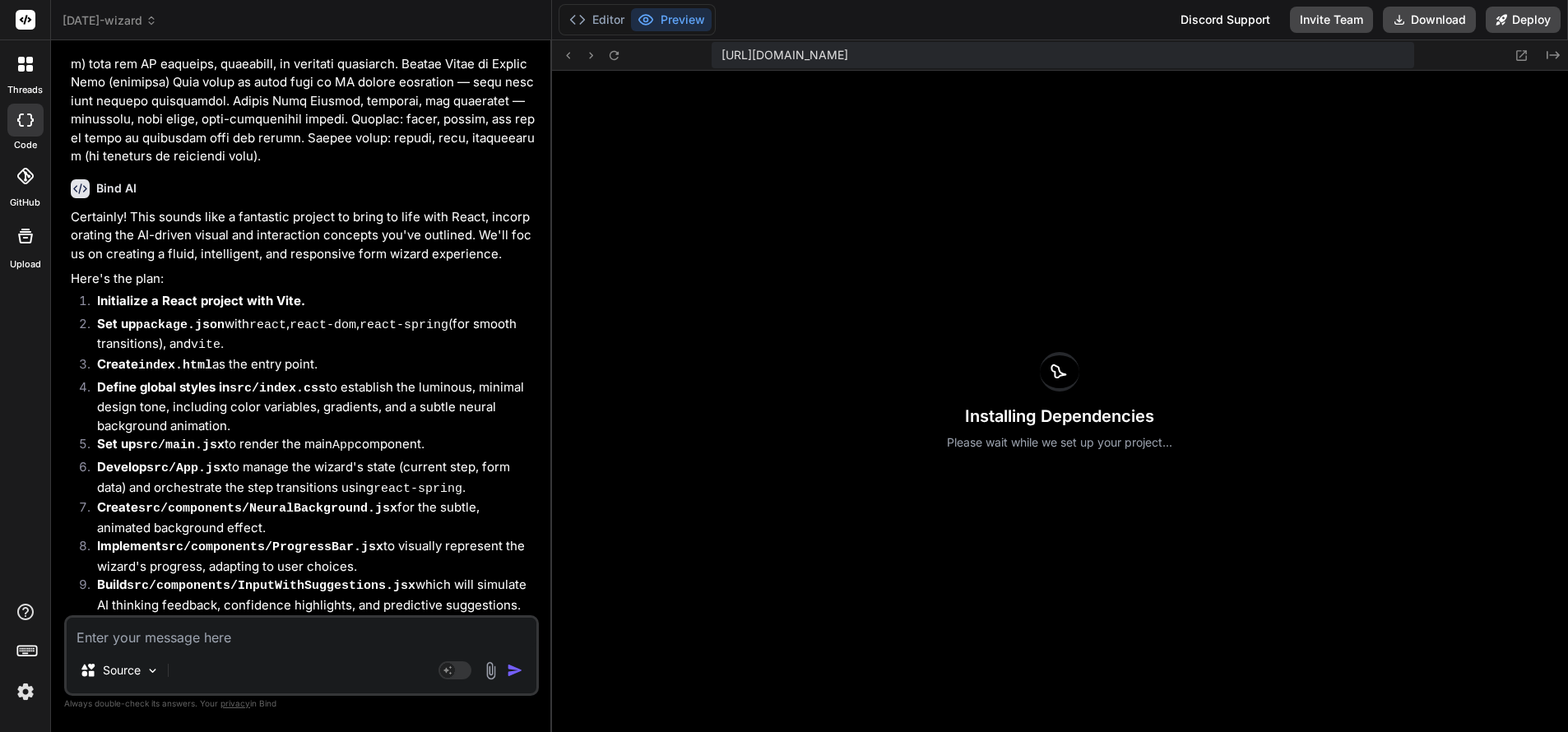
type textarea "x"
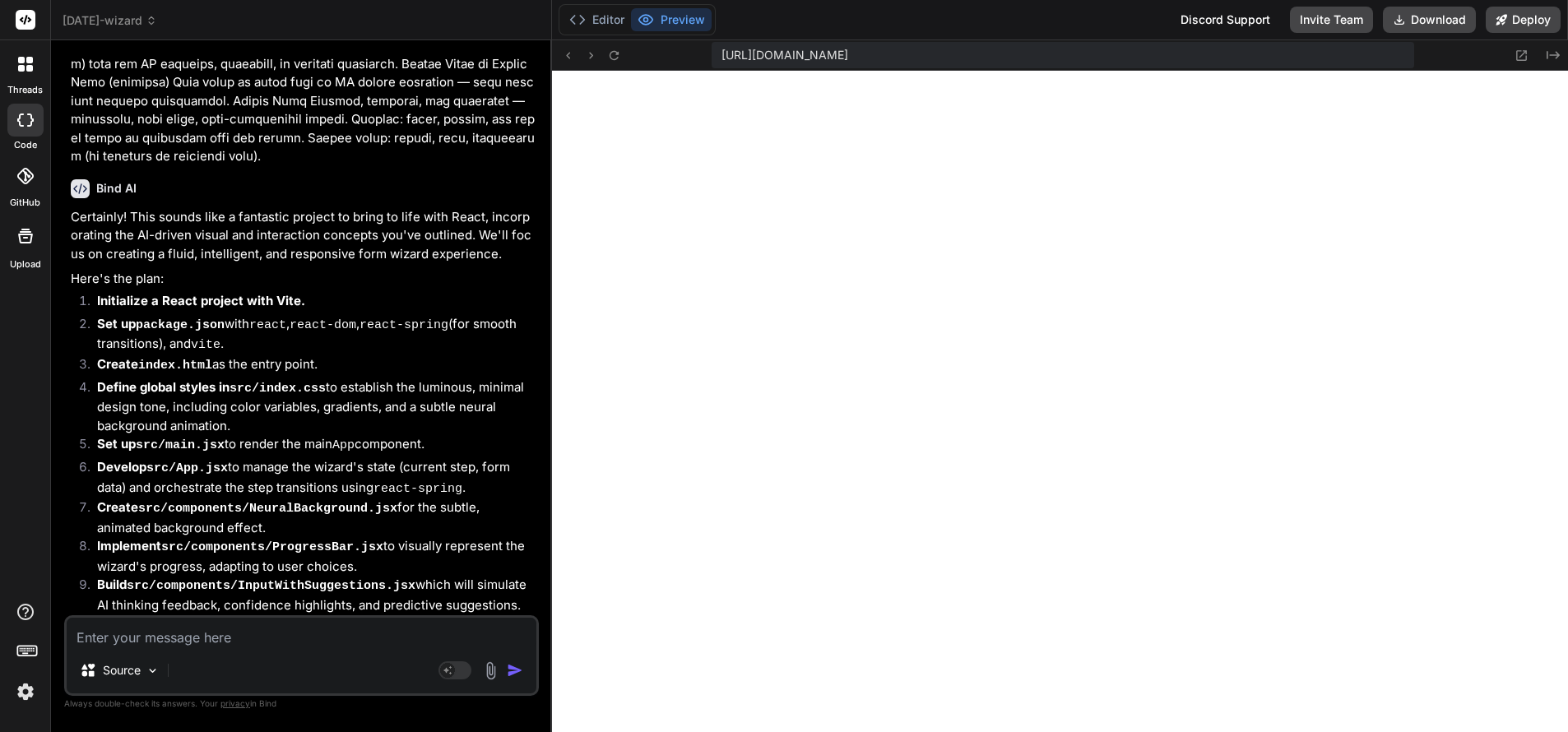
click at [221, 644] on textarea at bounding box center [301, 632] width 470 height 29
paste textarea "Design System & Visual Identity Primary background: #FFFFFF (clean white) Accen…"
type textarea "Design System & Visual Identity Primary background: #FFFFFF (clean white) Accen…"
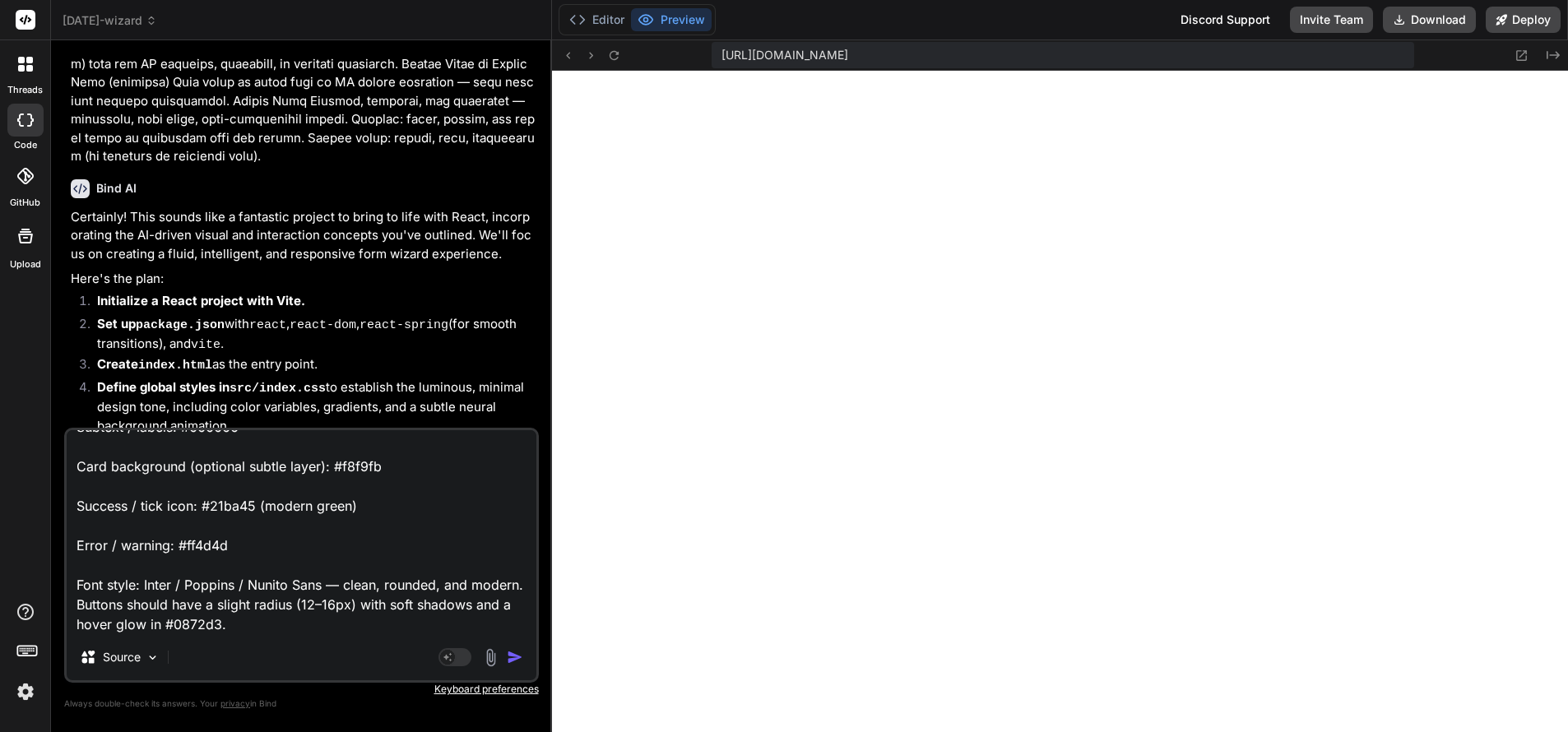
type textarea "x"
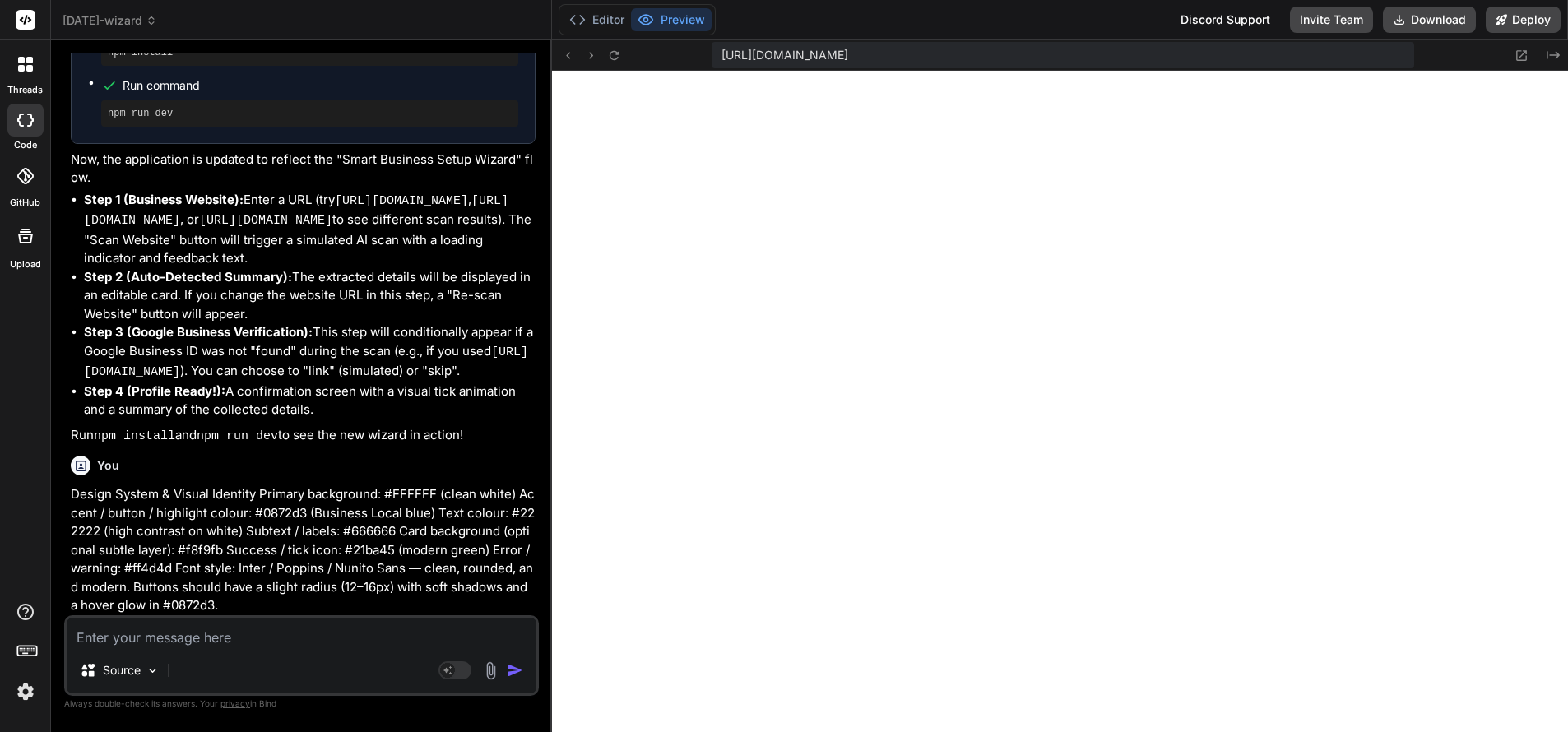
scroll to position [3883, 0]
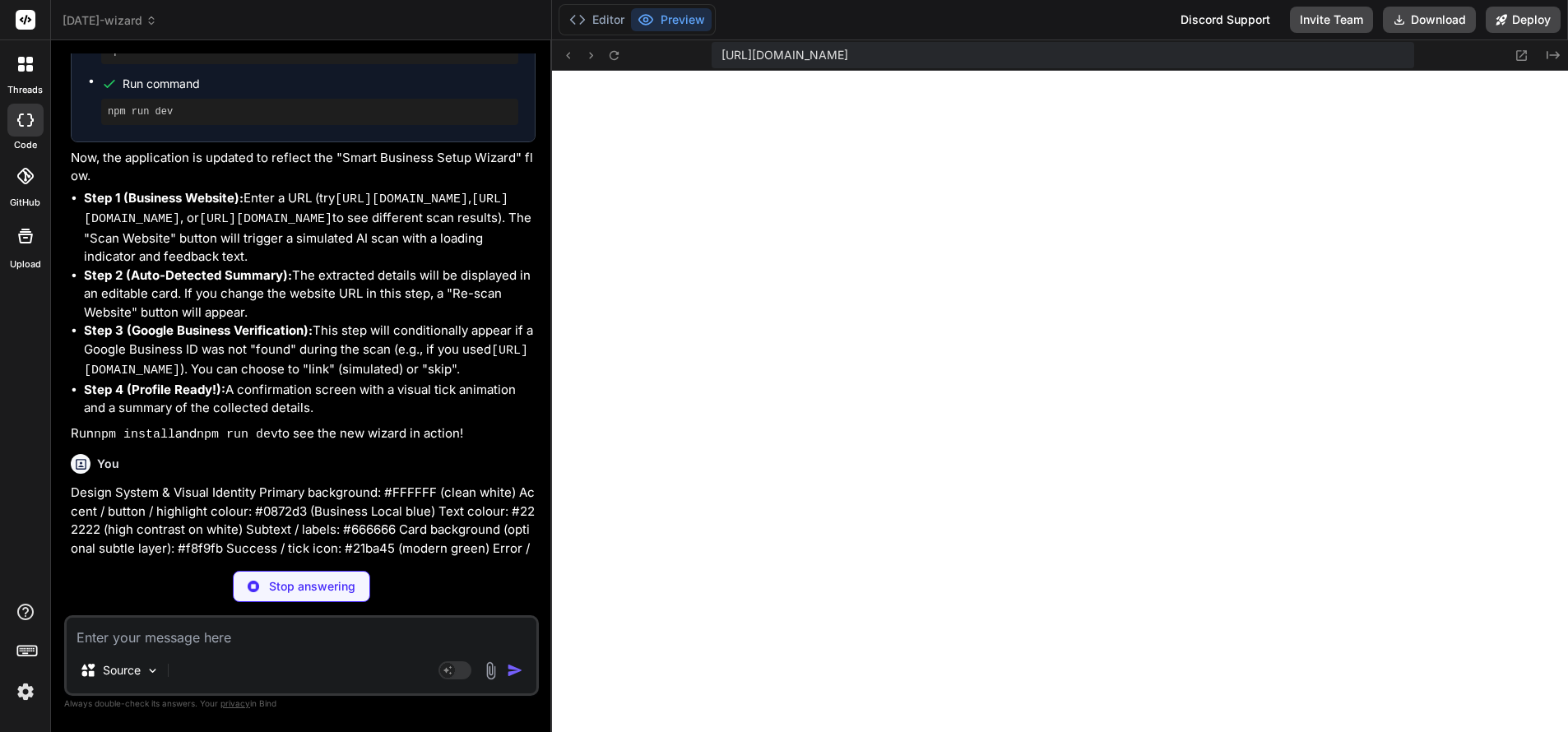
type textarea "x"
type textarea "} }"
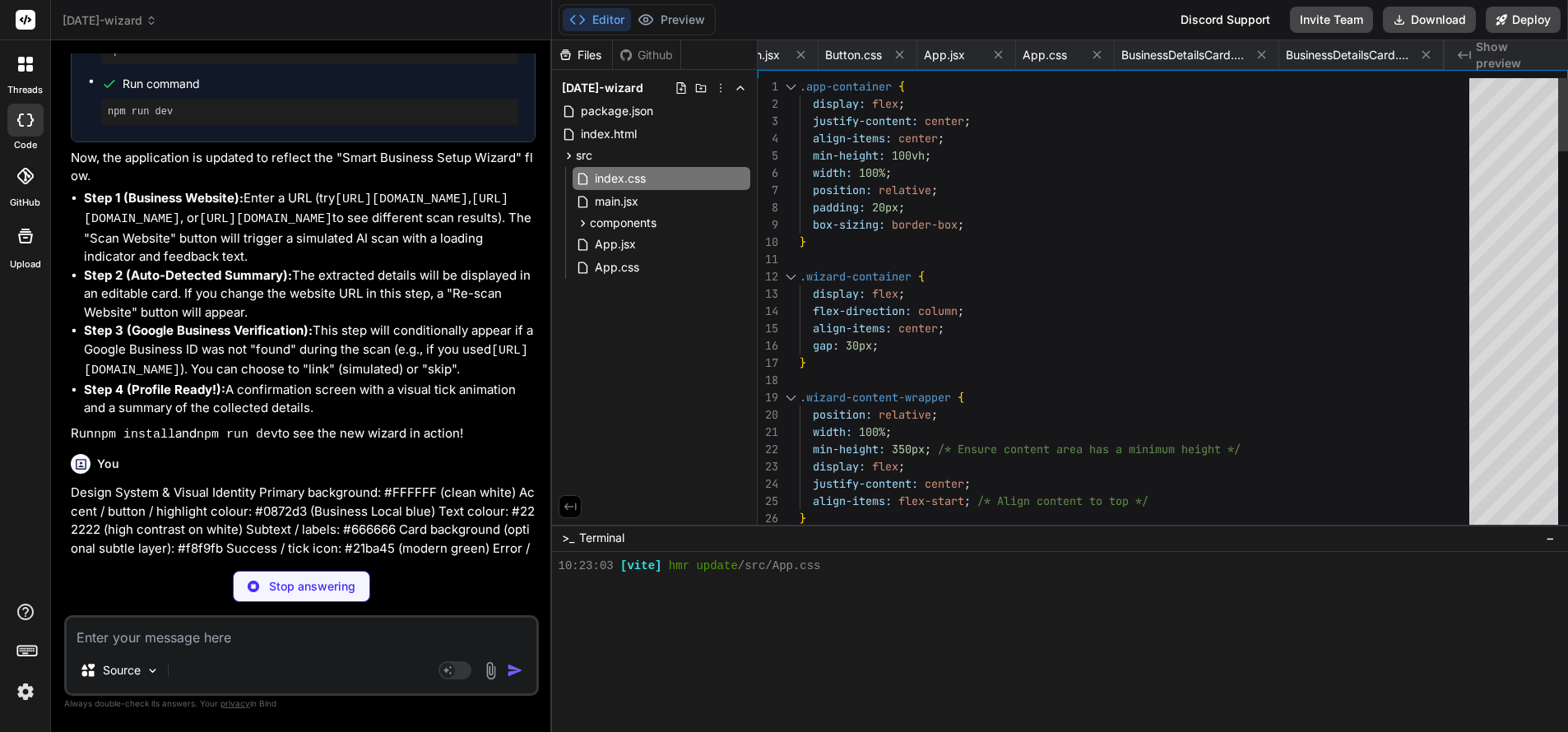
type textarea "x"
type textarea "width: 0%; background: var(--color-primary); /* Solid blue for progress */ tran…"
type textarea "x"
type textarea ")} </div> ); }; export default InputWithSuggestions;"
type textarea "x"
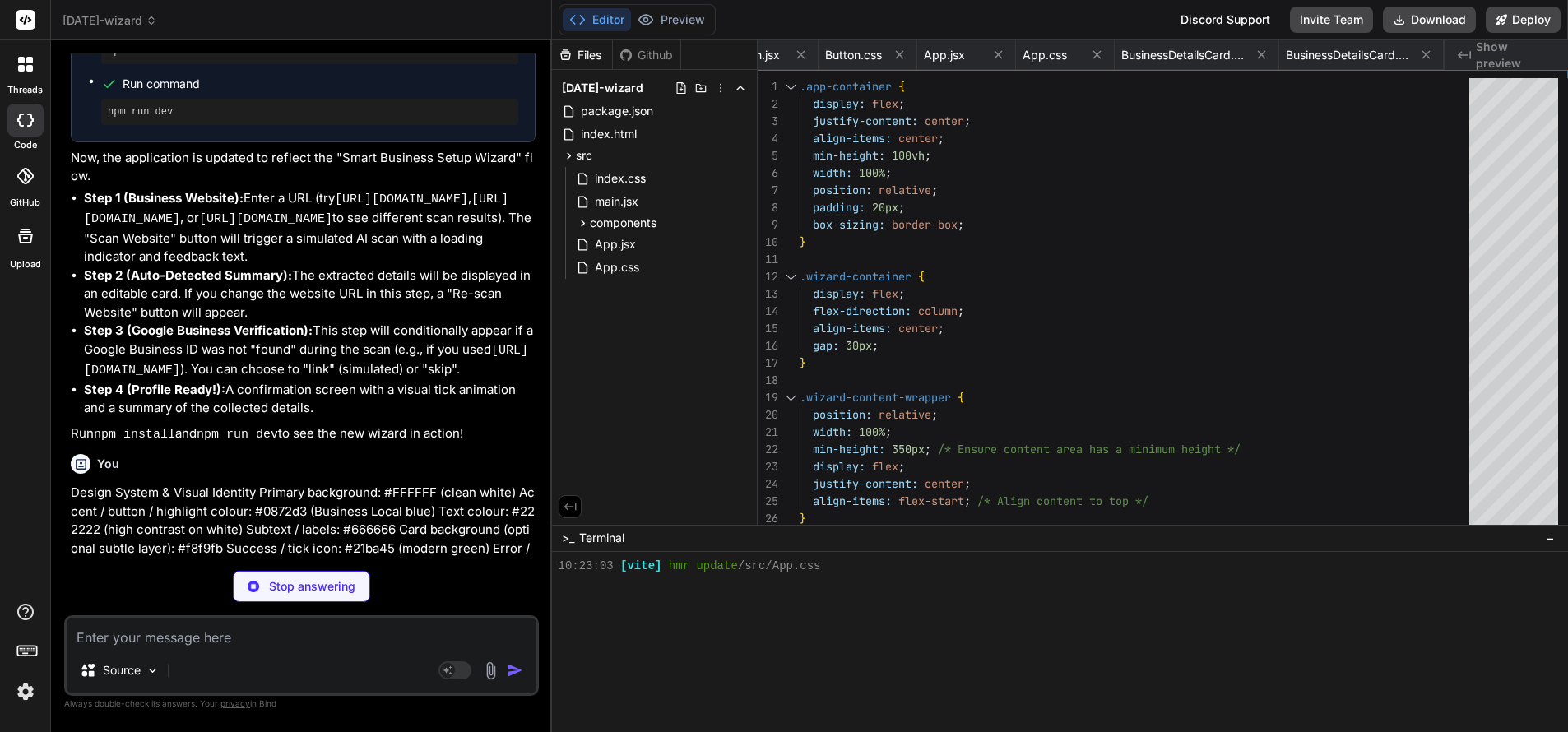
type textarea "cursor: pointer; transition: background-color 0.2s ease, transform 0.1s ease; b…"
type textarea "x"
type textarea "</animated.button> ); }; export default Button;"
type textarea "x"
type textarea "opacity: 0; z-index: 0; } .ai-button:hover:not(:disabled)::before { width: 200%…"
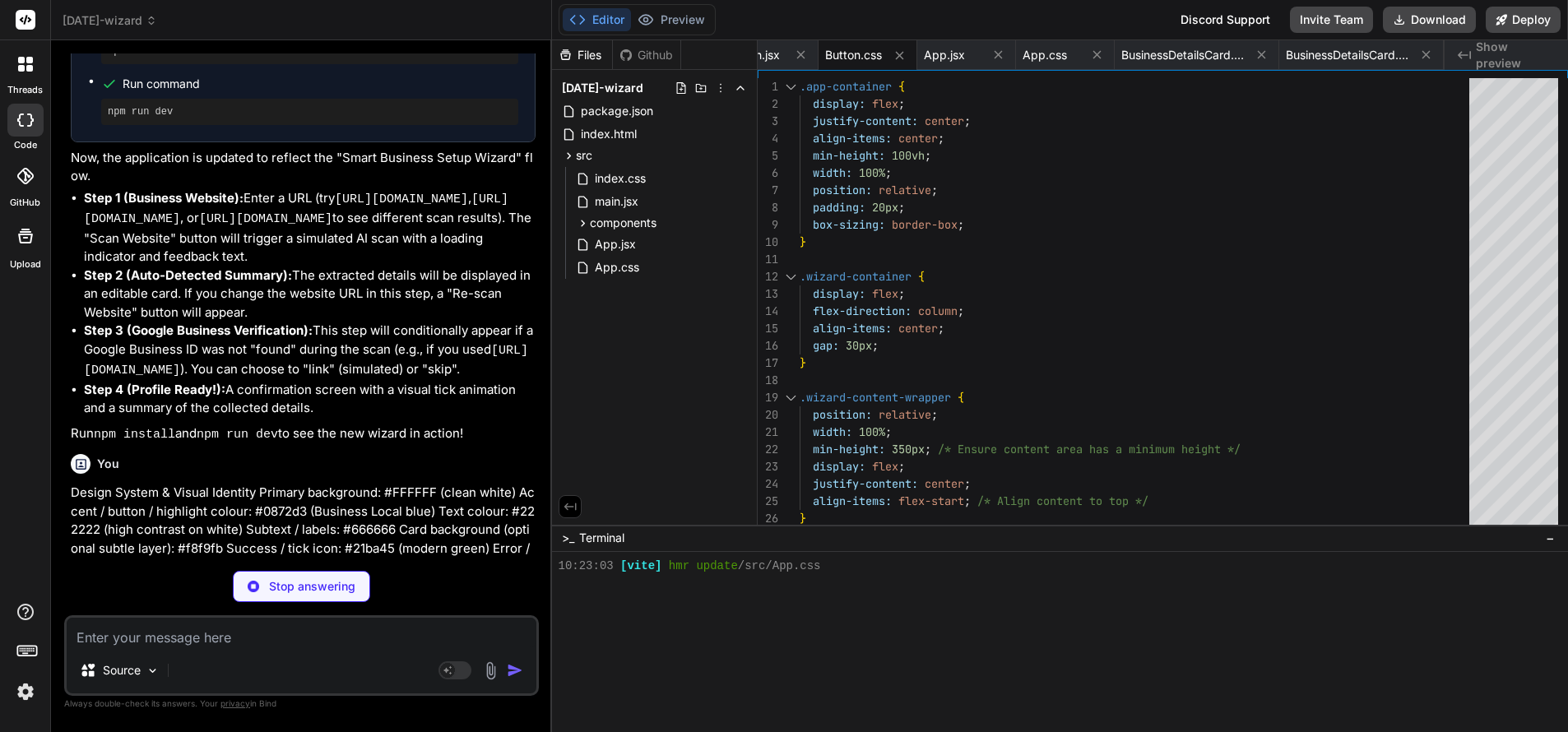
type textarea "x"
type textarea "} export default App;"
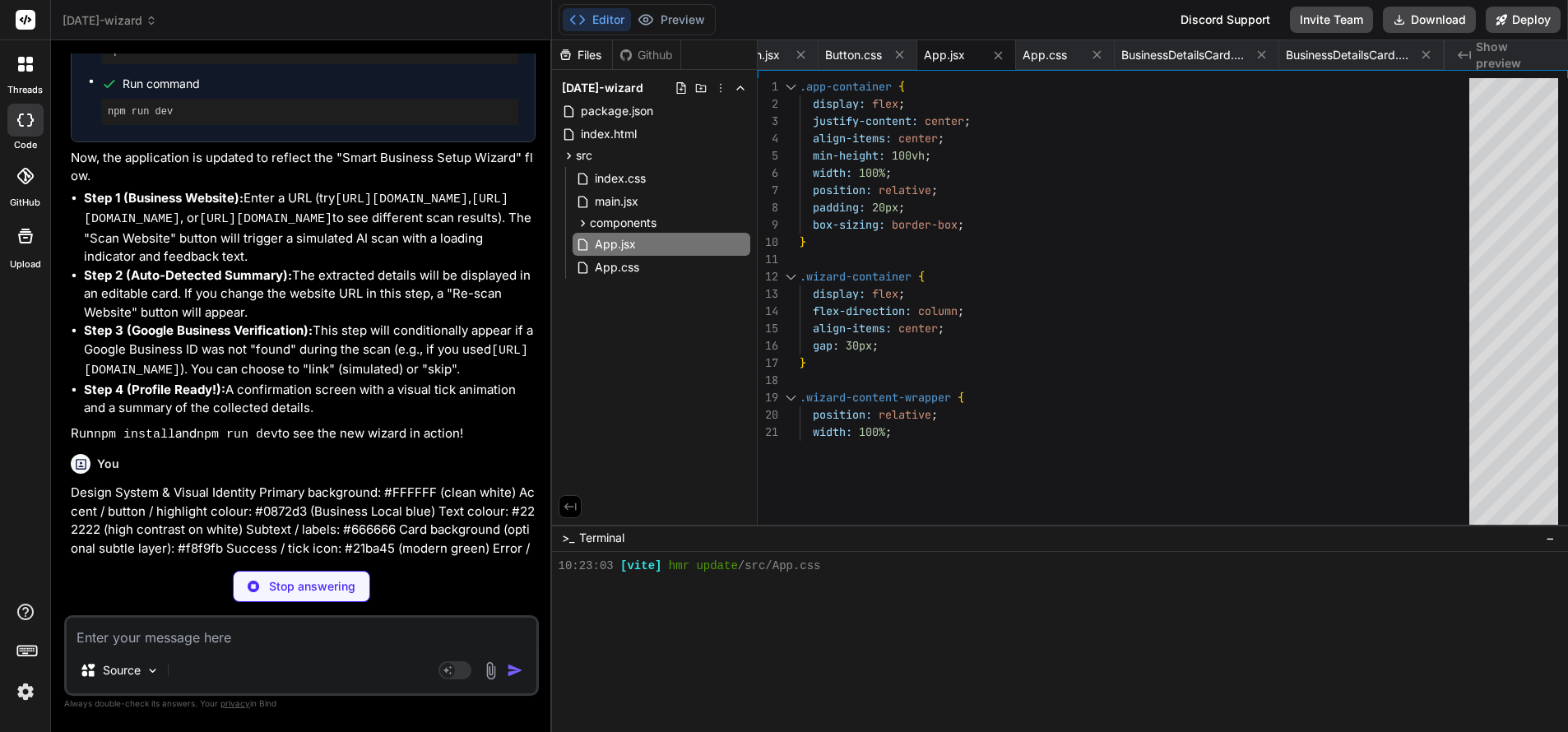
type textarea "x"
type textarea "100% { transform: scale(1); } }"
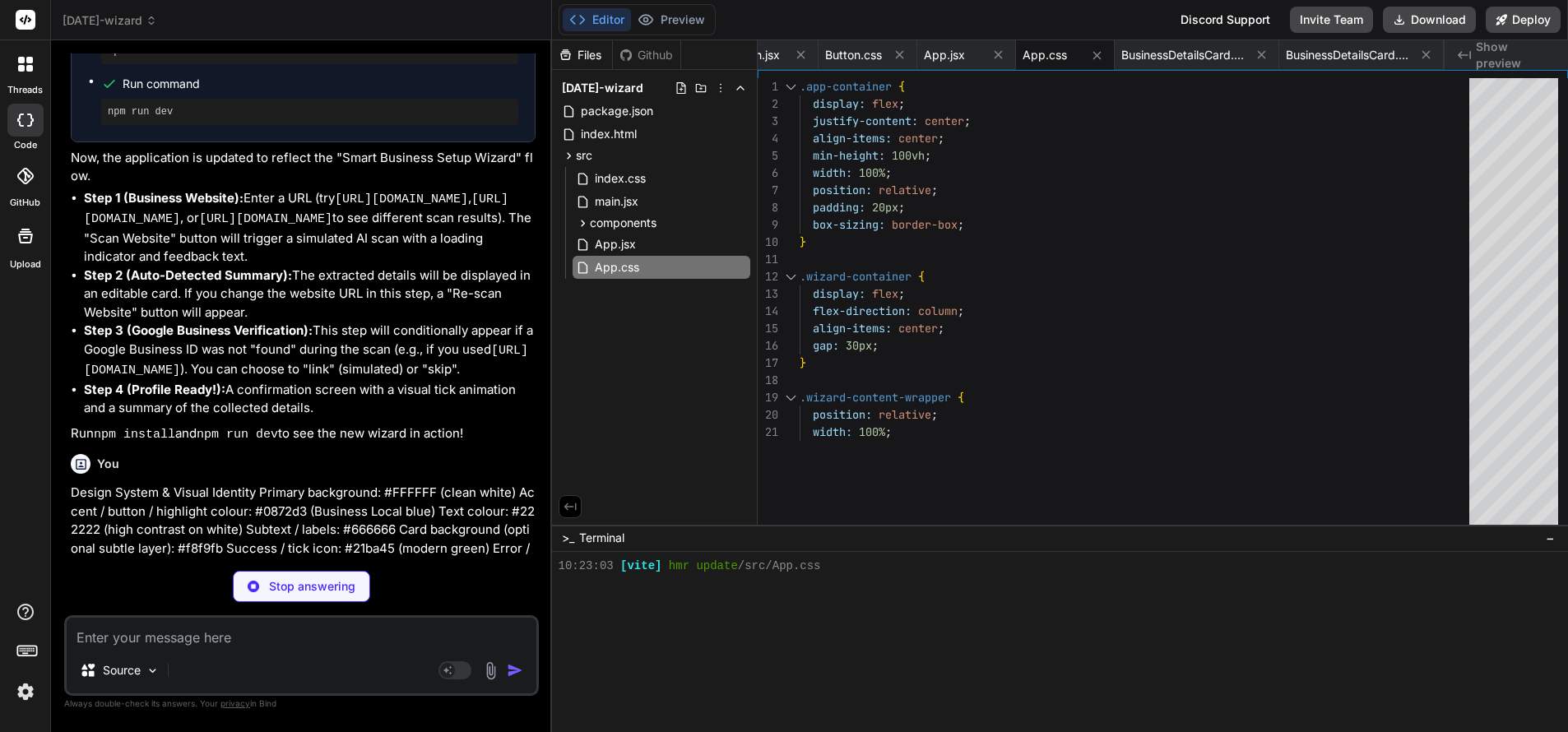
type textarea "x"
type textarea ")} </div> ); }; export default BusinessDetailsCard;"
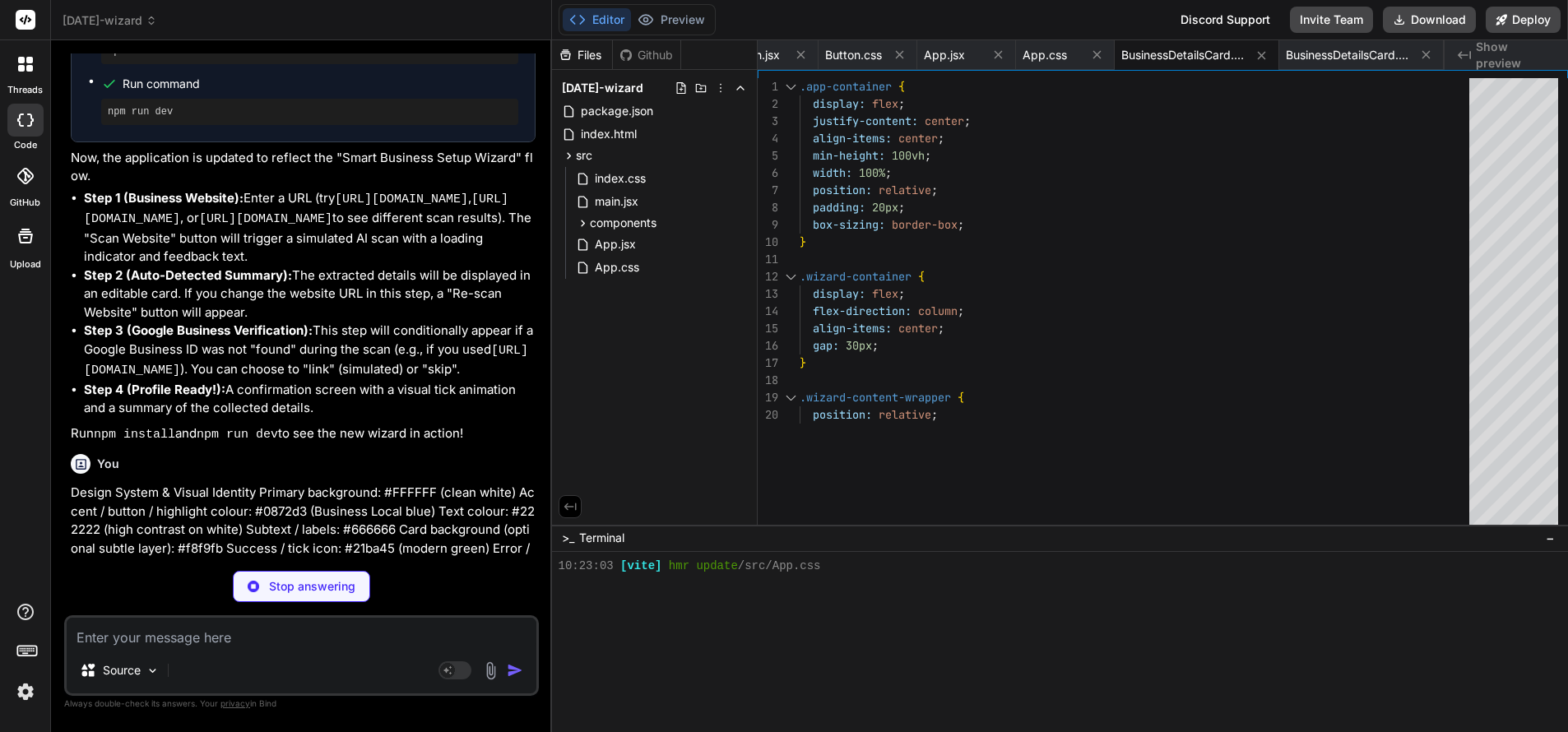
type textarea "x"
type textarea "}"
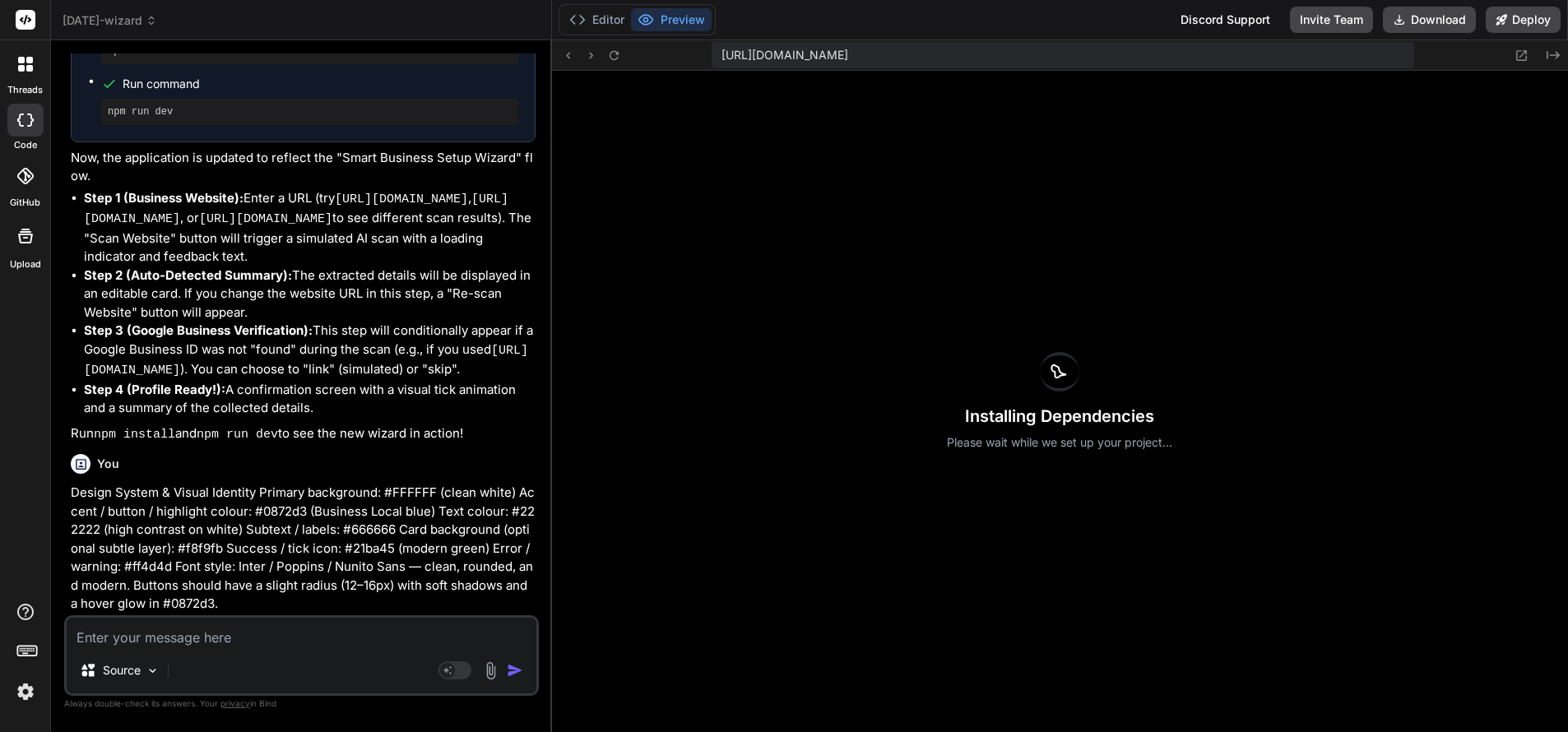
scroll to position [4093, 0]
type textarea "x"
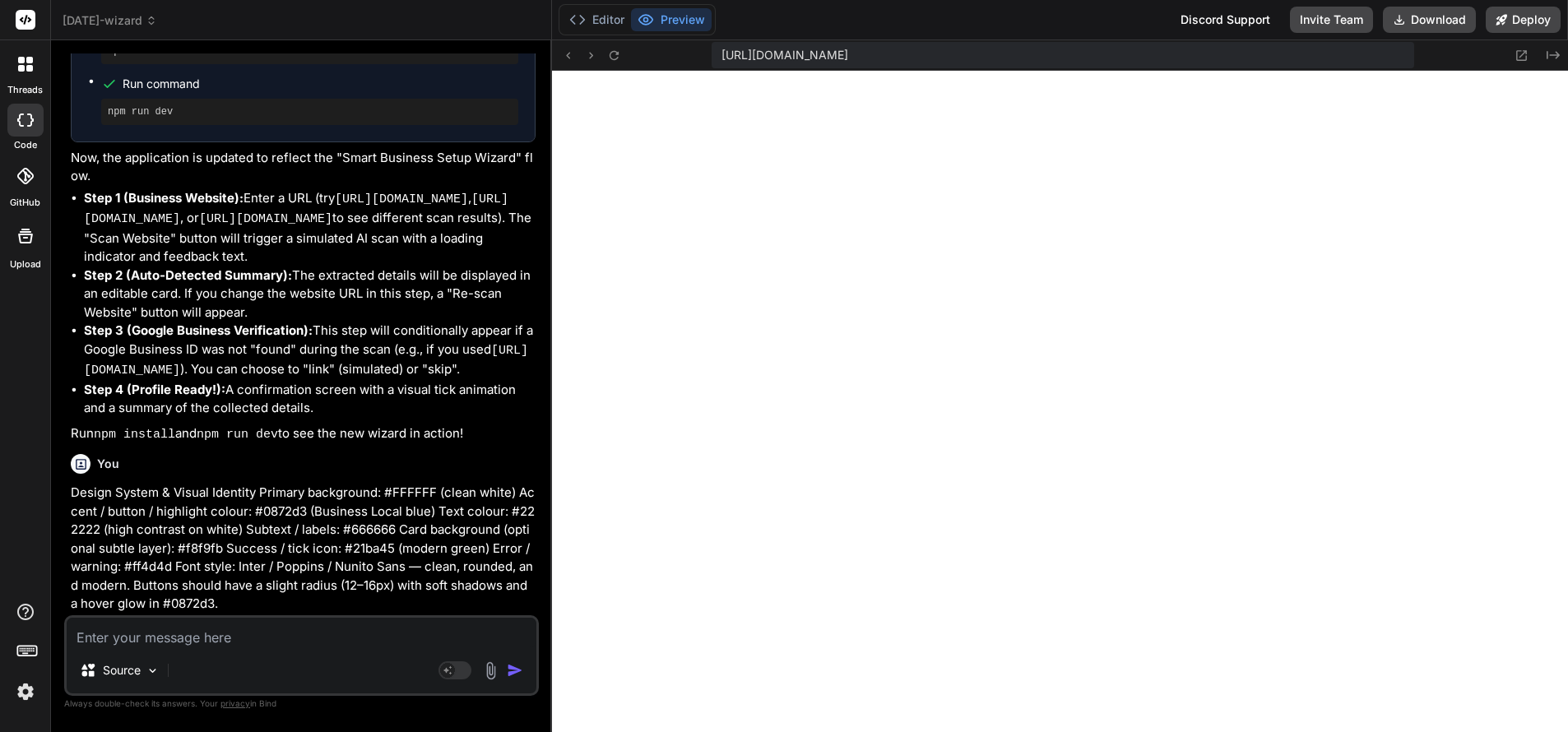
click at [191, 640] on textarea at bounding box center [301, 632] width 470 height 29
type textarea "When"
type textarea "x"
type textarea "When I"
type textarea "x"
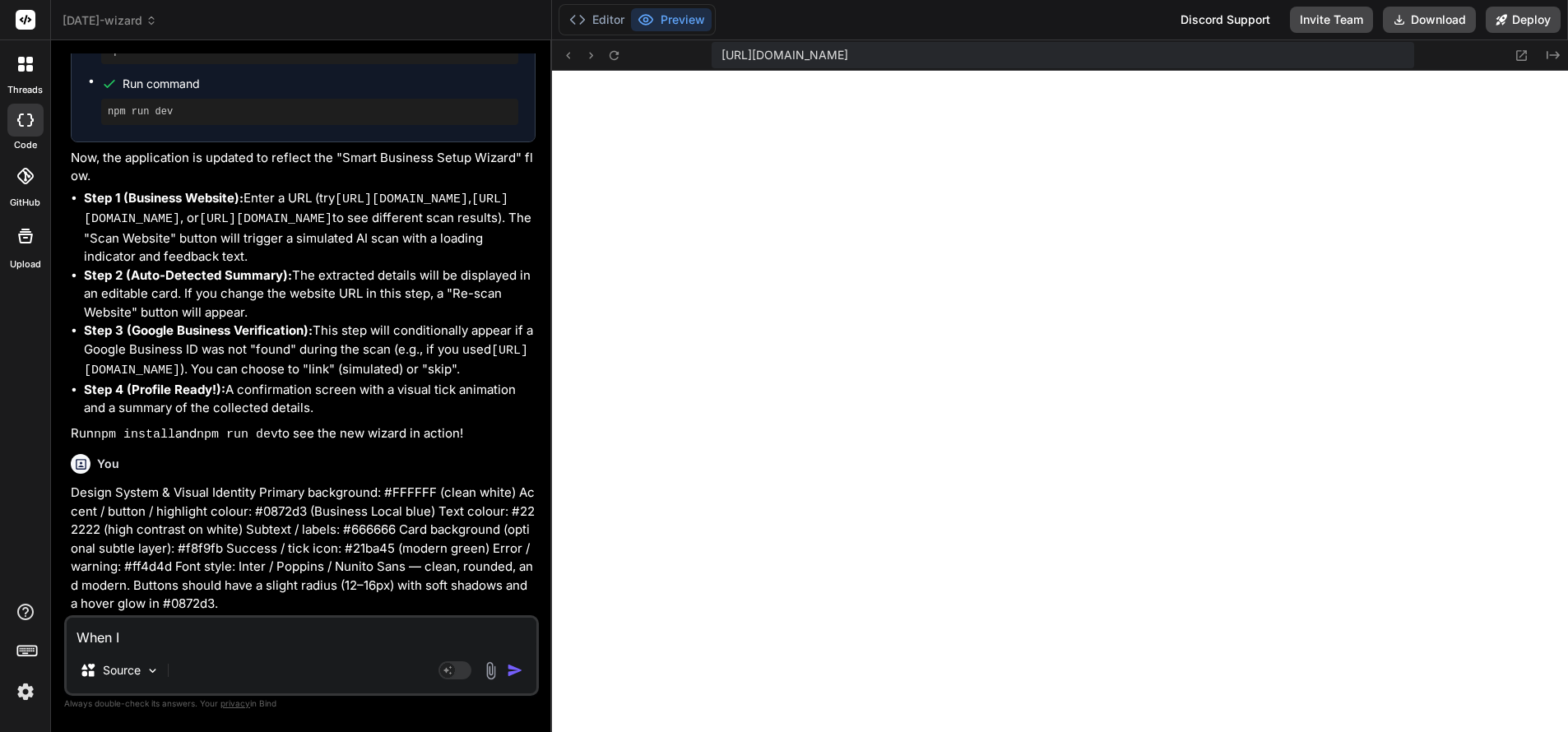
type textarea "When I go"
type textarea "x"
type textarea "When I go to"
type textarea "x"
type textarea "When I go to step"
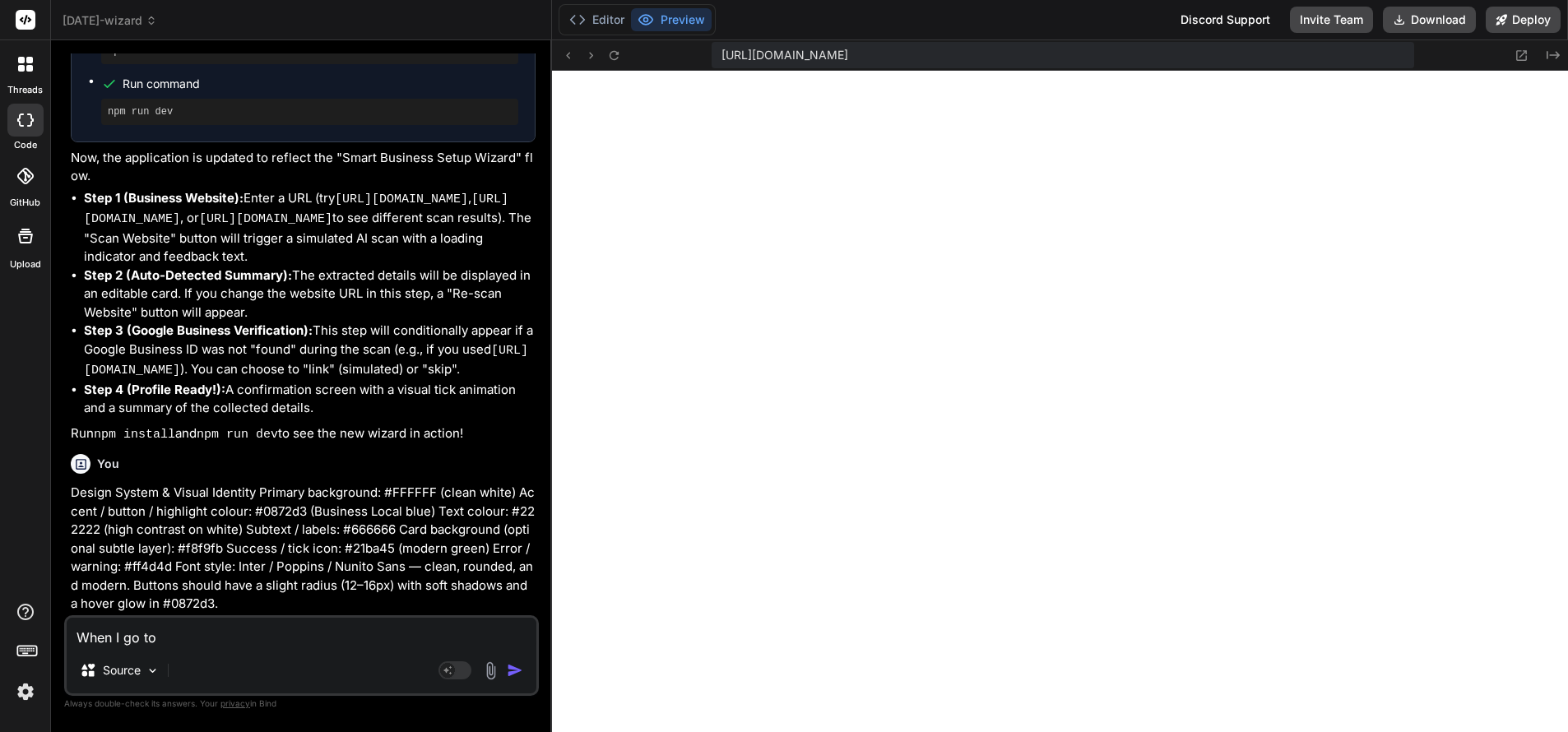
type textarea "x"
type textarea "When I go to step two"
type textarea "x"
type textarea "When I go to step two iro"
type textarea "x"
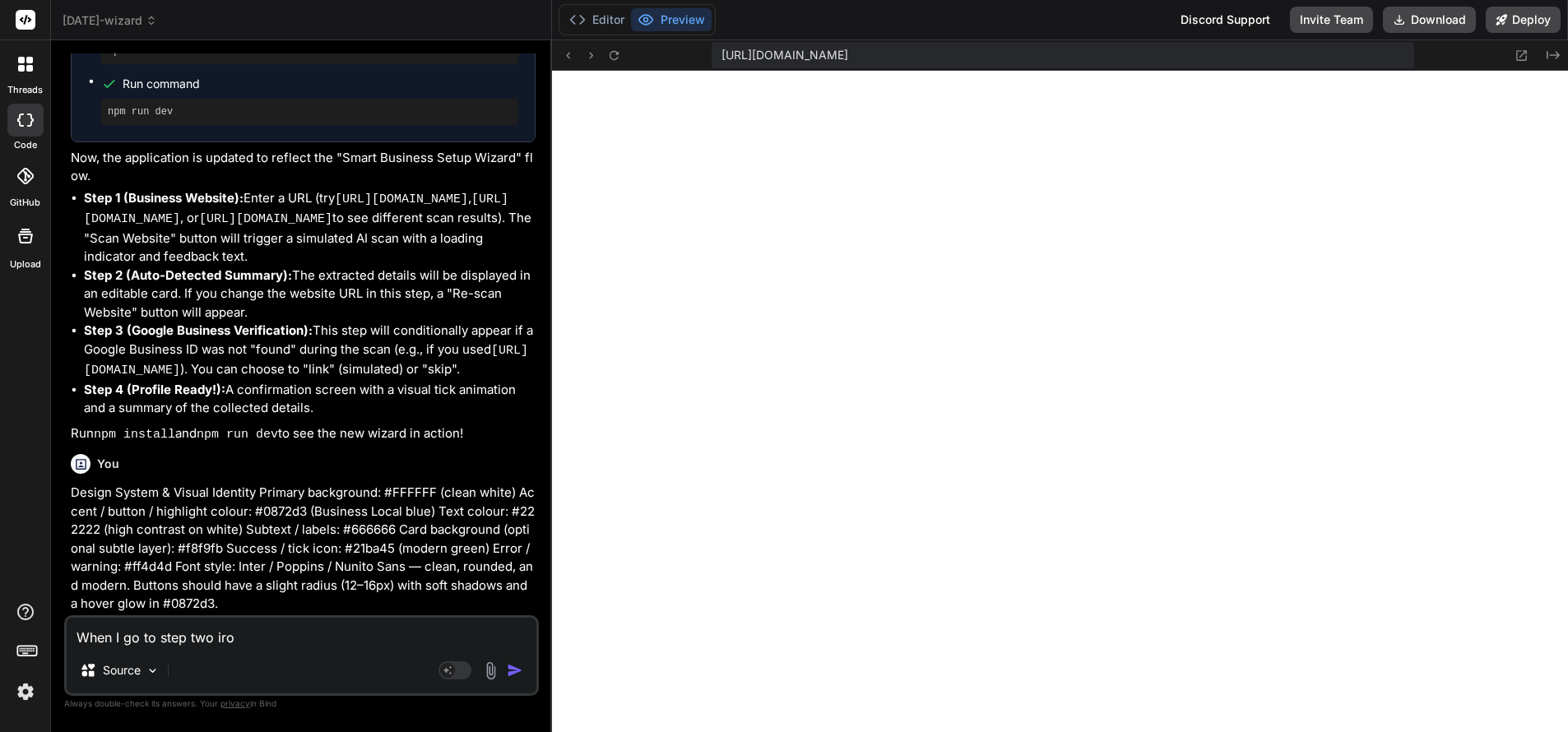
type textarea "When I go to step two iron"
type textarea "x"
type textarea "When I go to step two iro"
type textarea "x"
type textarea "When I go to step two ir"
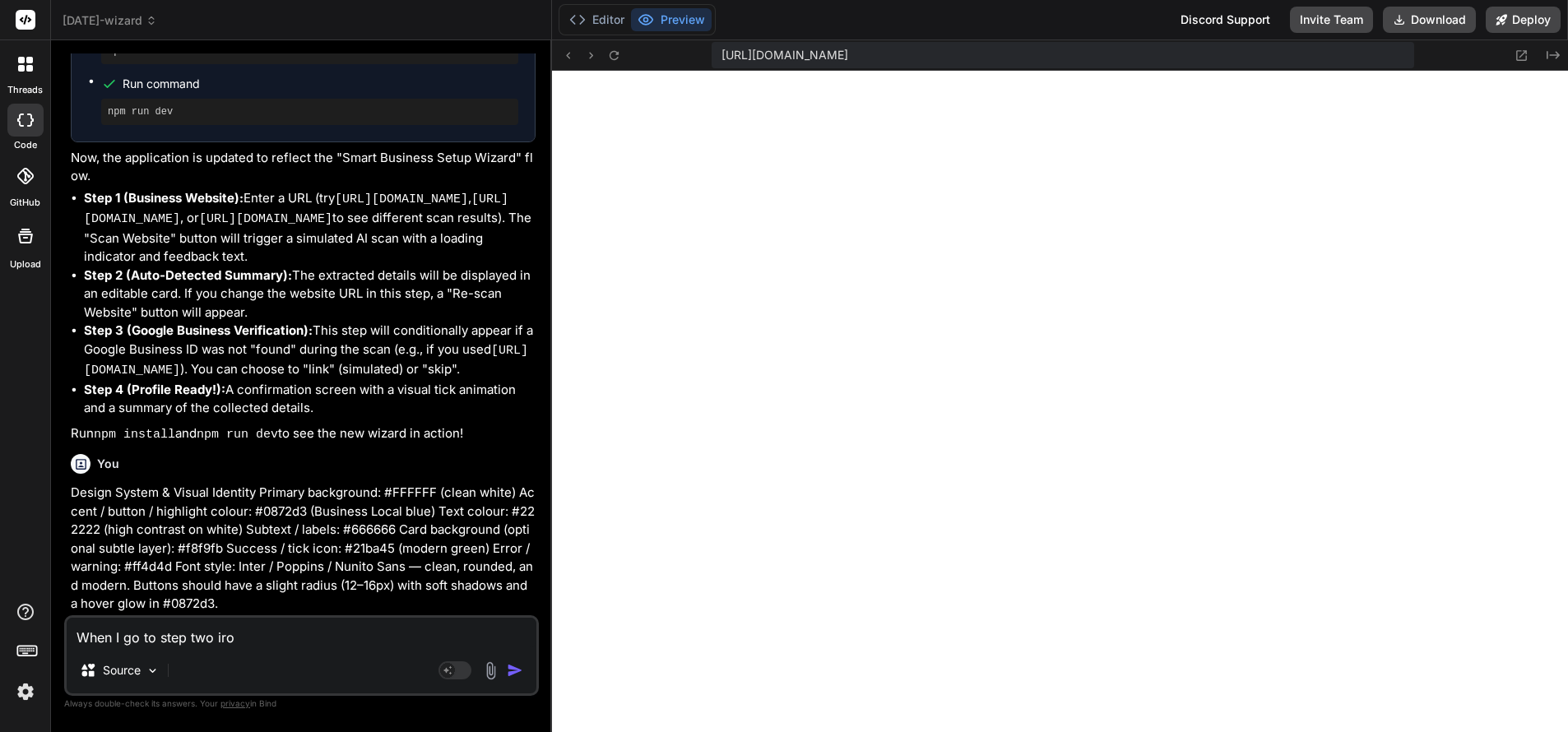
type textarea "x"
type textarea "When I go to step two i"
type textarea "x"
type textarea "When I go to step two"
type textarea "x"
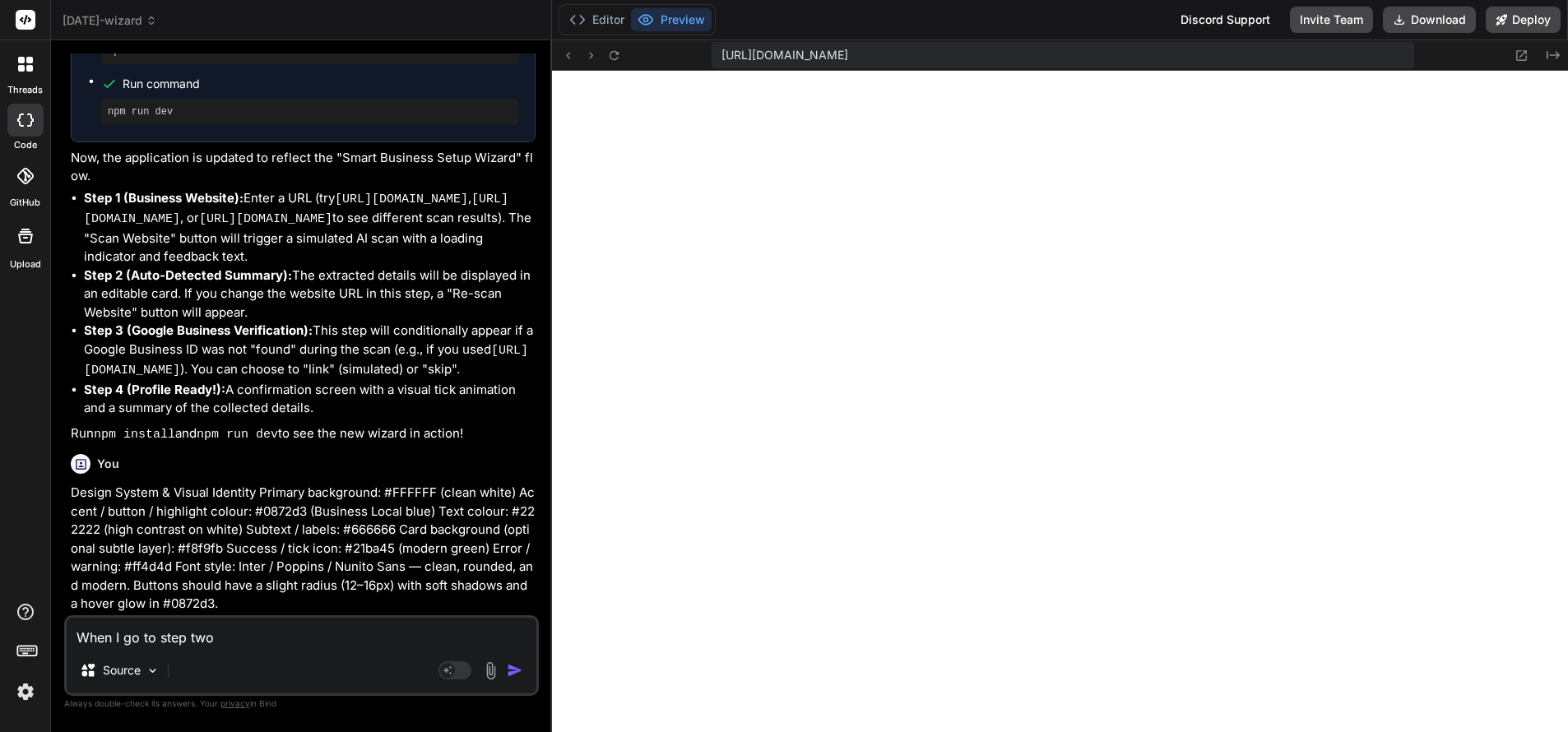
type textarea "When I go to step two I"
type textarea "x"
type textarea "When I go to step two I am"
type textarea "x"
type textarea "When I go to step two I am un"
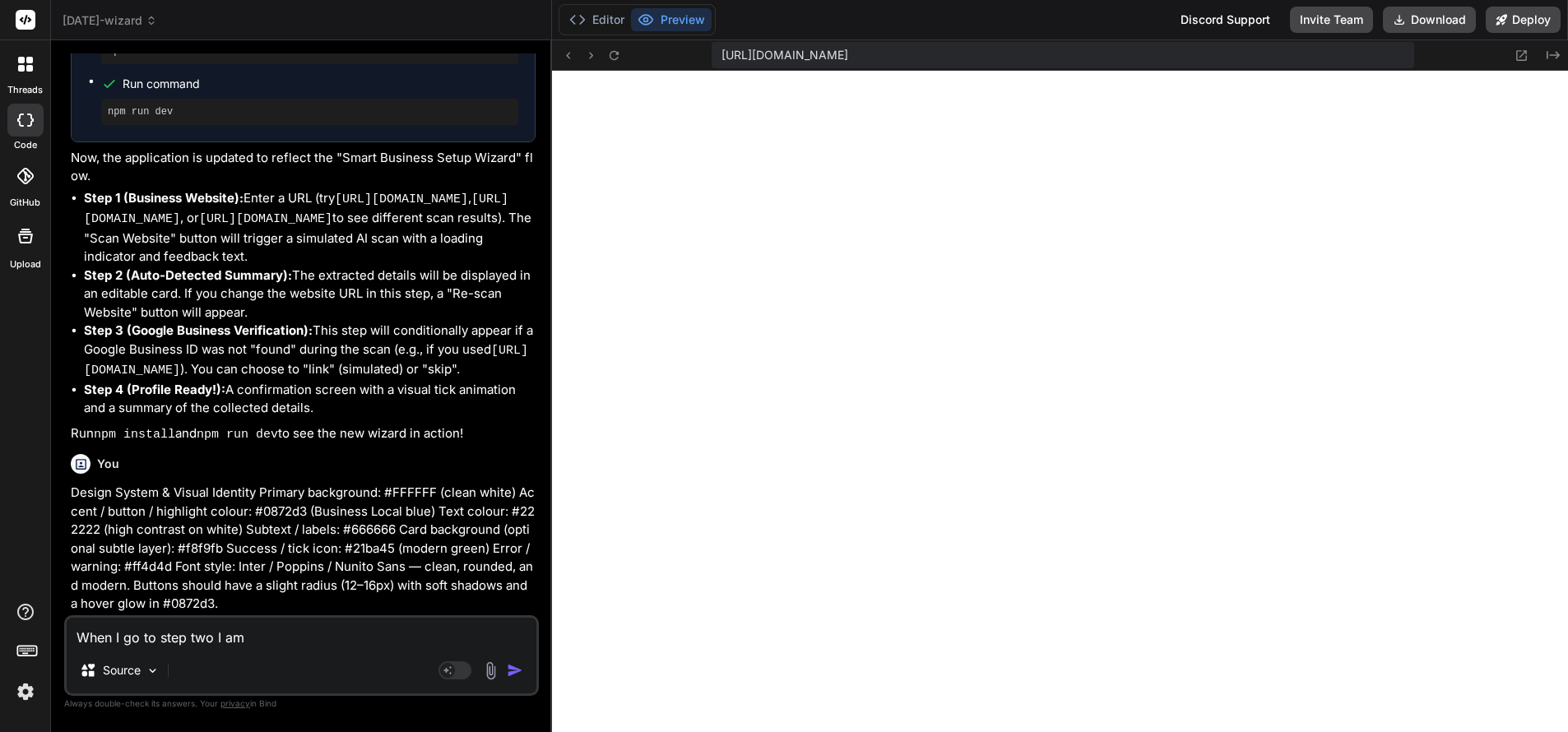
type textarea "x"
type textarea "When I go to step two I am una"
type textarea "x"
type textarea "When I go to step two I am unab"
type textarea "x"
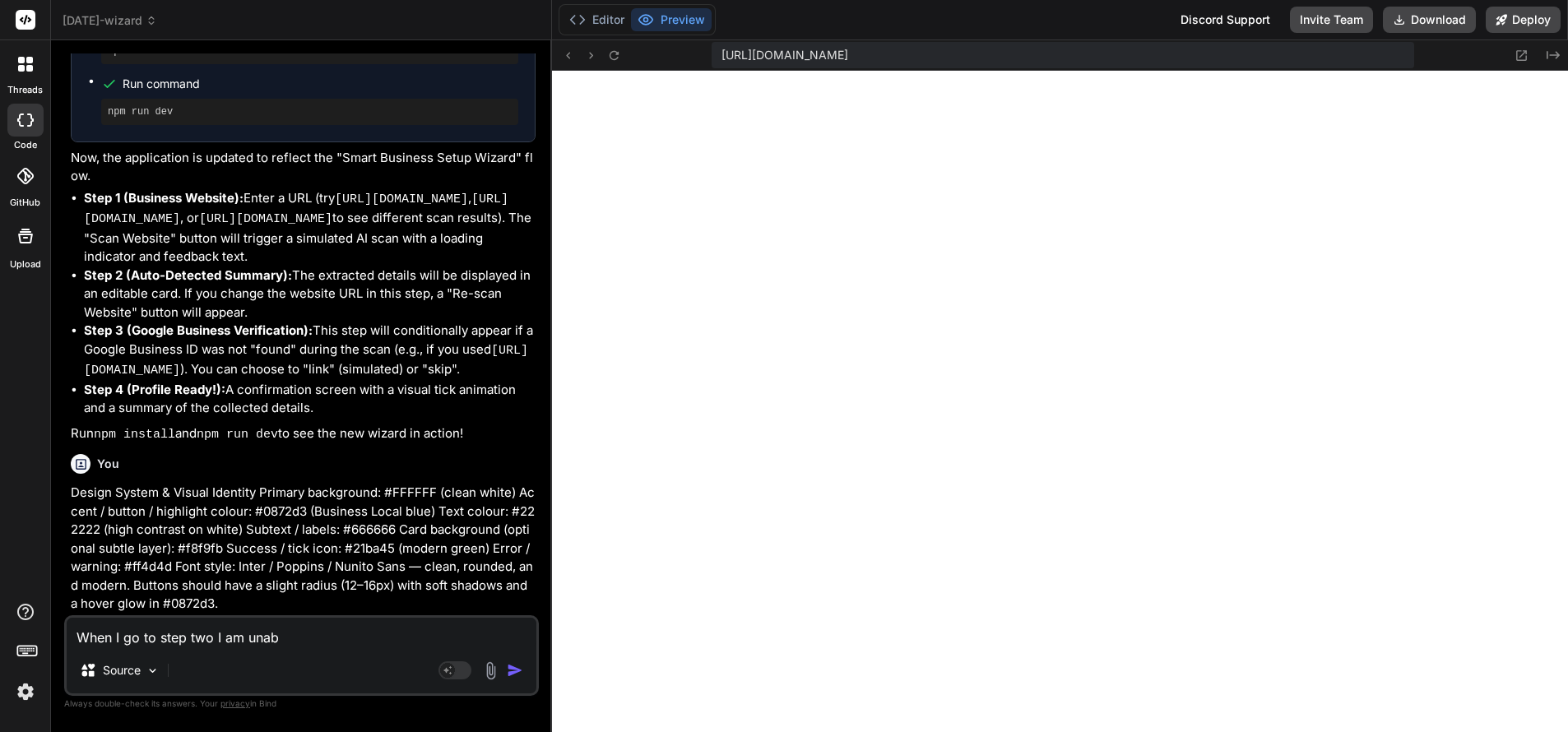
type textarea "When I go to step two I am unable to"
type textarea "x"
type textarea "When I go to step two I am unable to scroll"
type textarea "x"
type textarea "When I go to step two I am unable to scroll do"
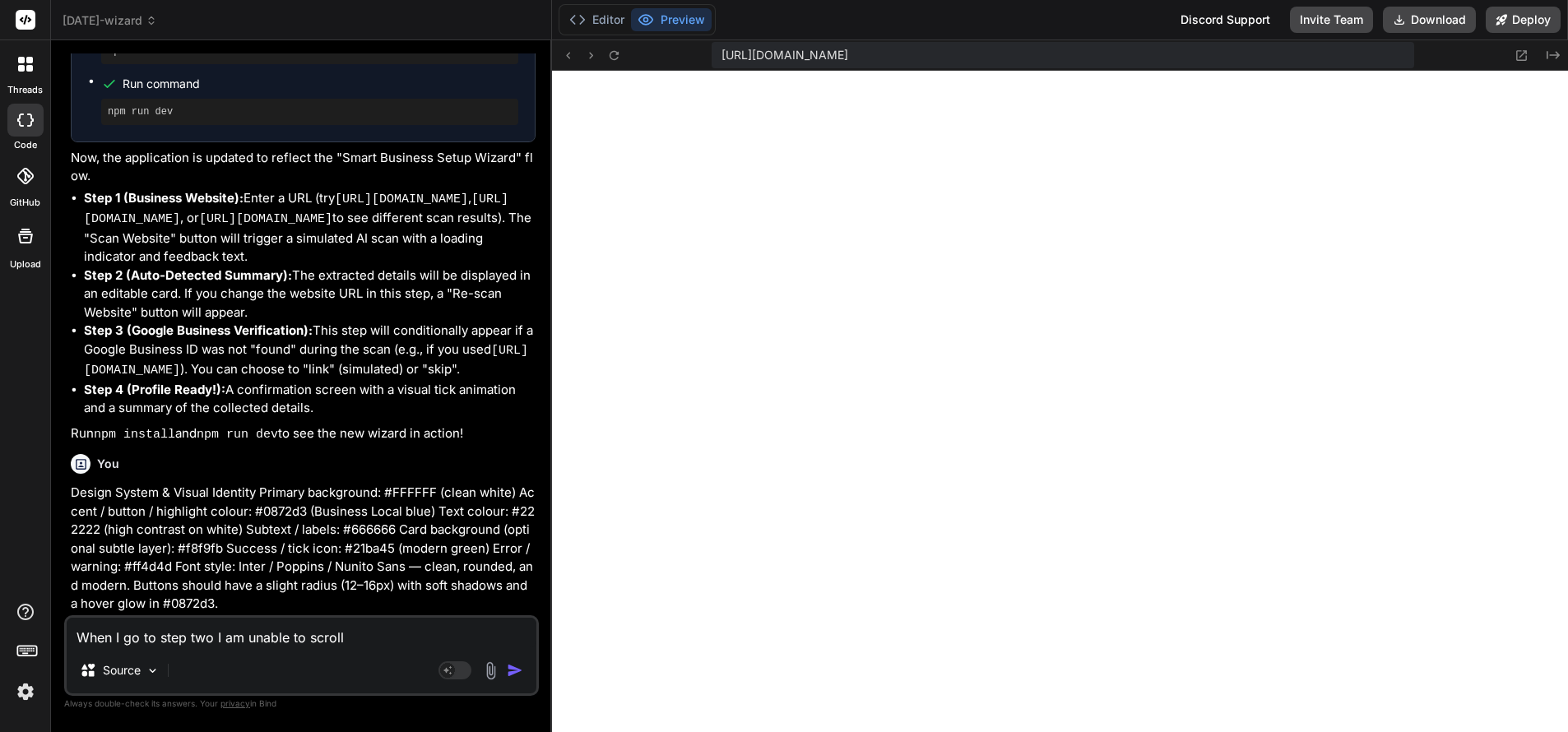
type textarea "x"
type textarea "When I go to step two I am unable to scroll dow"
type textarea "x"
type textarea "When I go to step two I am unable to scroll down"
type textarea "x"
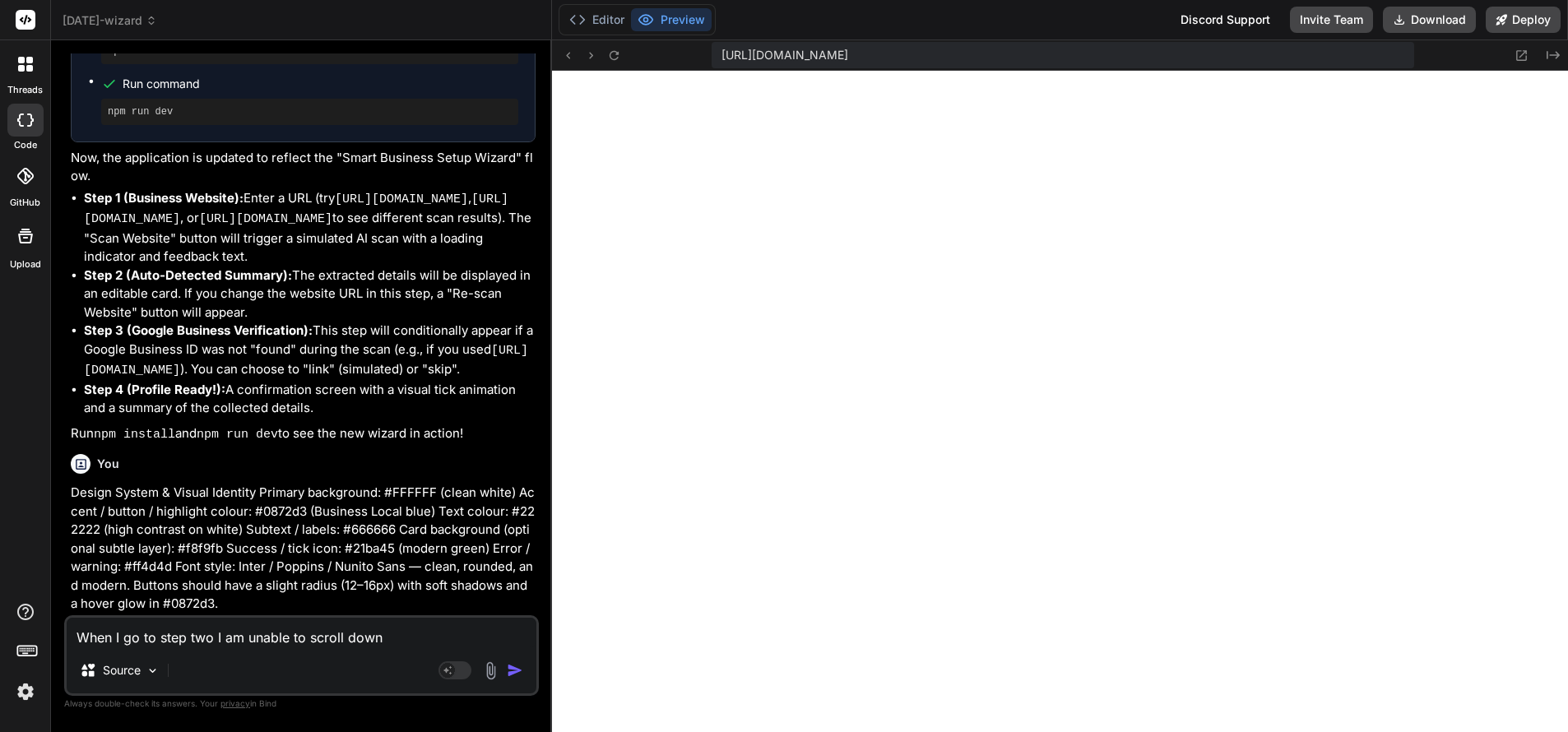
type textarea "When I go to step two I am unable to scroll down to"
type textarea "x"
type textarea "When I go to step two I am unable to scroll down to see"
type textarea "x"
type textarea "When I go to step two I am unable to scroll down to see t"
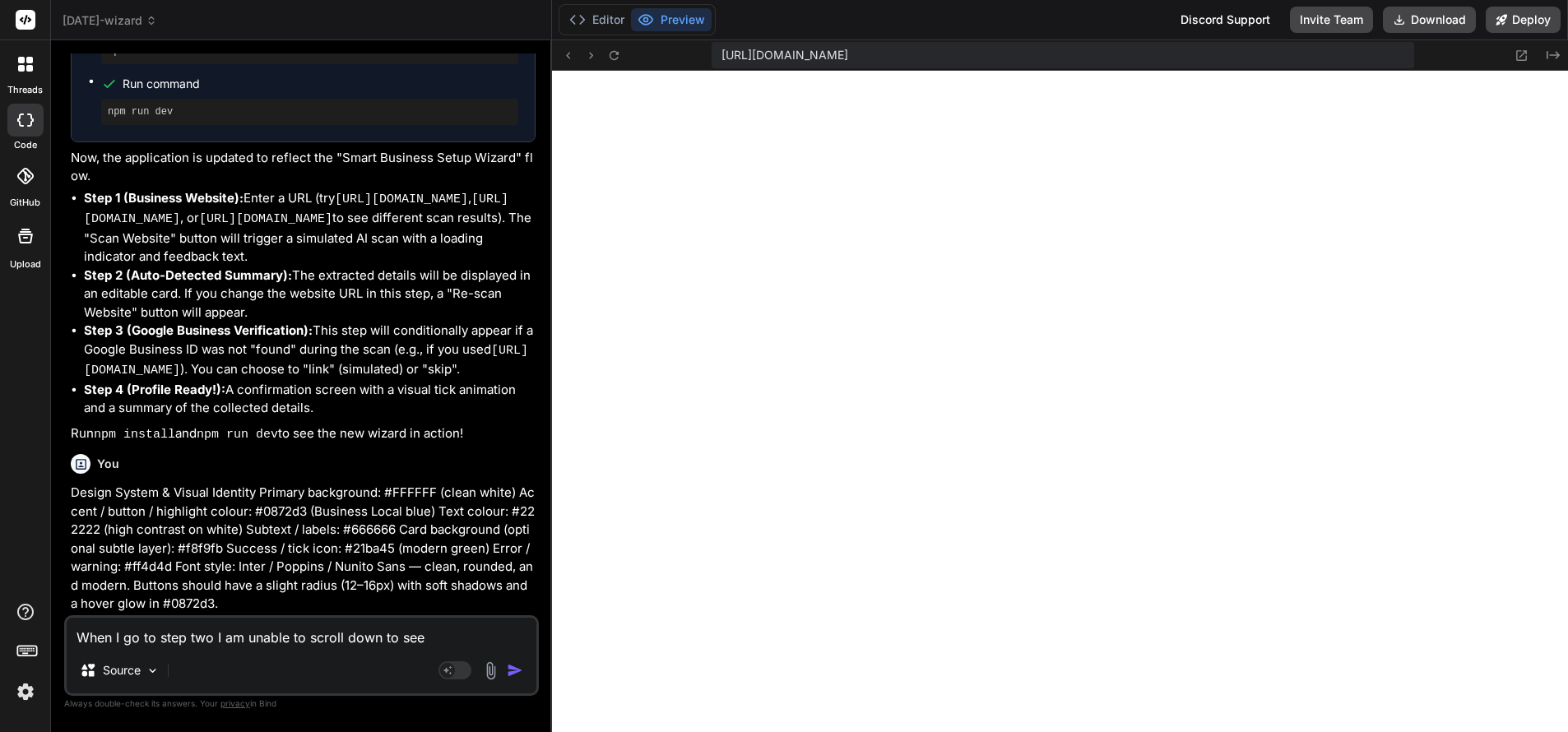
type textarea "x"
type textarea "When I go to step two I am unable to scroll down to see the"
type textarea "x"
type textarea "When I go to step two I am unable to scroll down to see the botto"
type textarea "x"
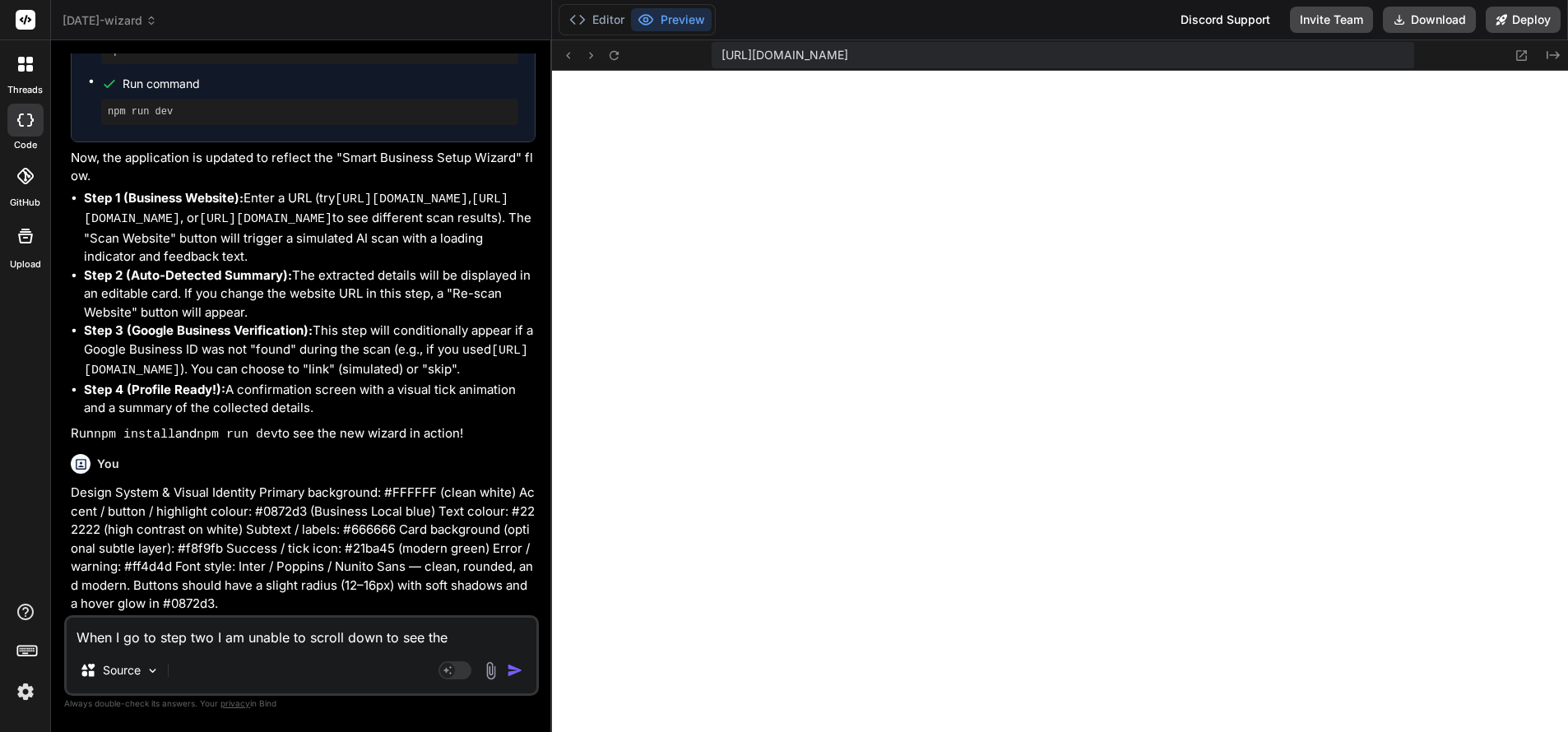
type textarea "When I go to step two I am unable to scroll down to see the bottom"
type textarea "x"
type textarea "When I go to step two I am unable to scroll down to see the bottom"
type textarea "x"
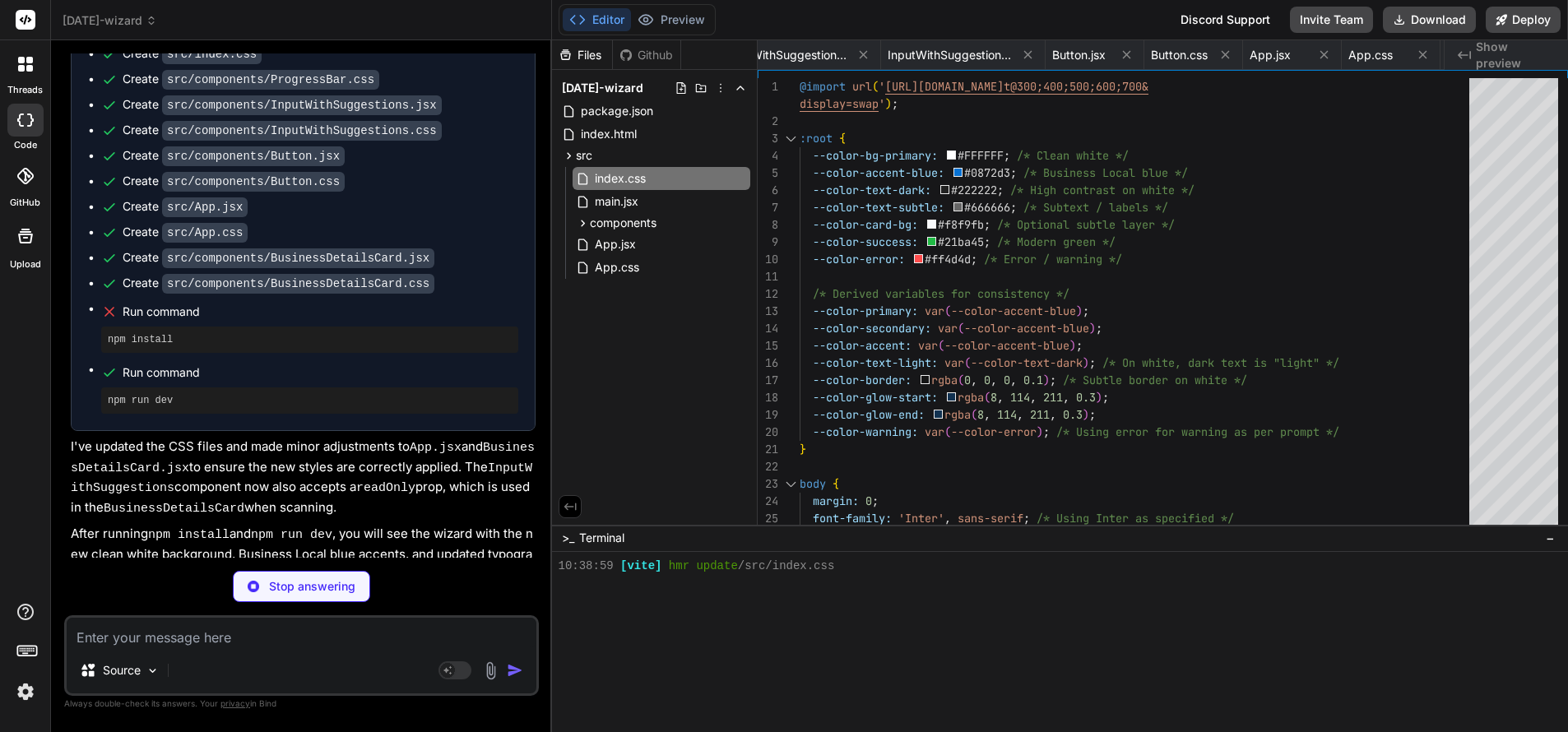
scroll to position [4171, 0]
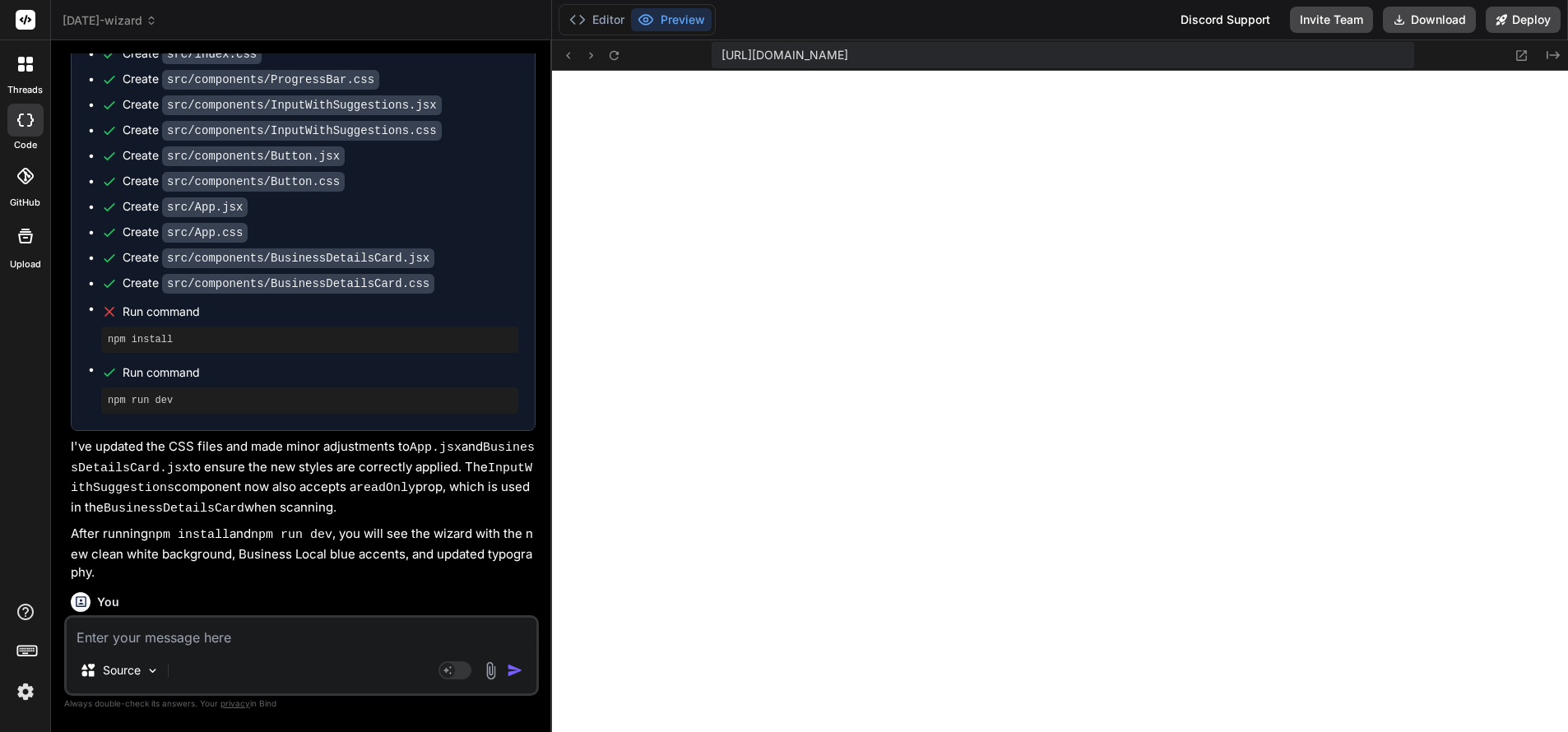
click at [202, 639] on textarea at bounding box center [301, 632] width 470 height 29
paste textarea "Design & Theme Background: White (#FFFFFF) Primary highlight & buttons: #0872d3…"
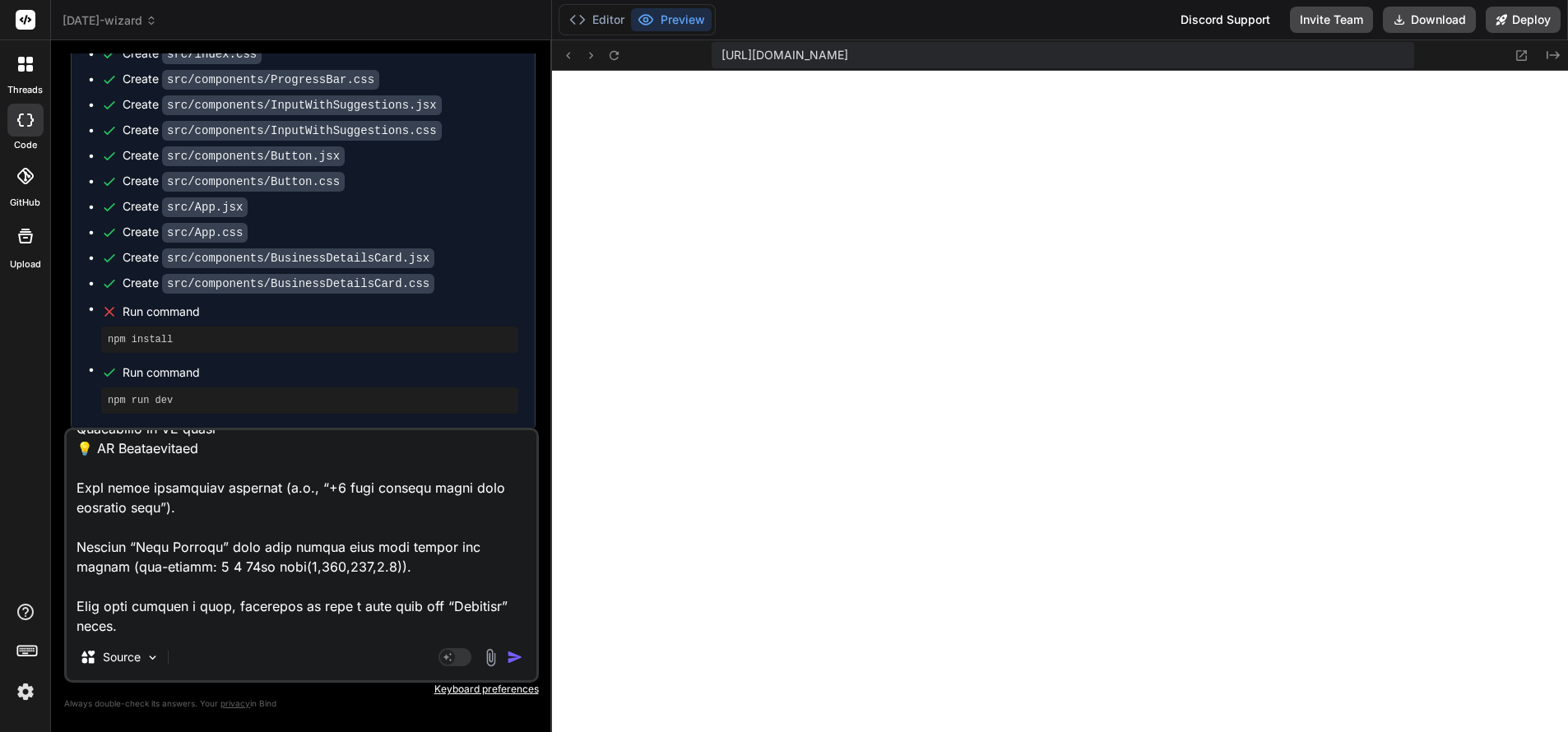
click at [514, 657] on img "button" at bounding box center [515, 657] width 16 height 16
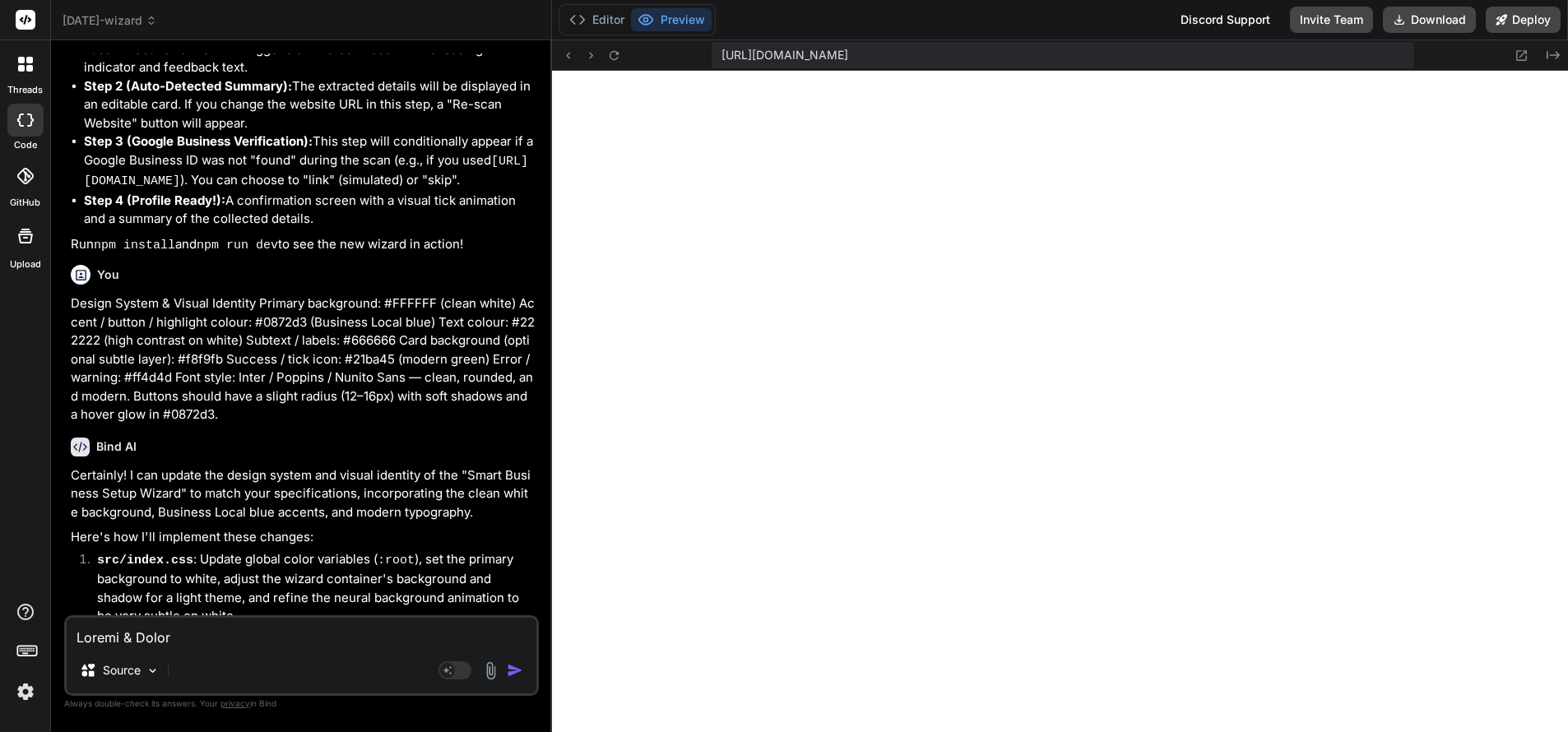
scroll to position [3994, 0]
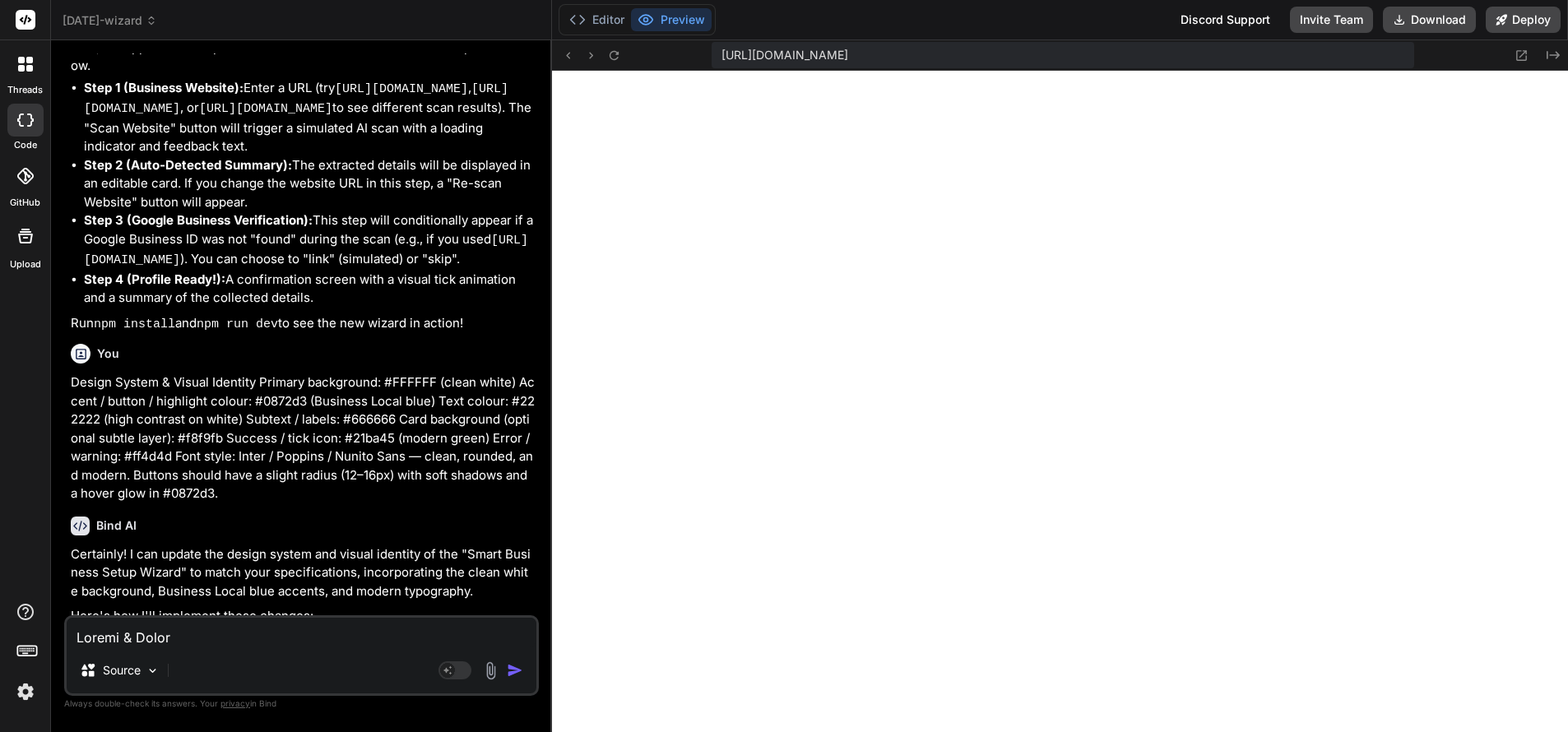
click at [257, 650] on div "Source Agent Mode. When this toggle is activated, AI automatically makes decisi…" at bounding box center [301, 655] width 475 height 81
click at [256, 649] on div "Source Agent Mode. When this toggle is activated, AI automatically makes decisi…" at bounding box center [301, 655] width 475 height 81
click at [261, 646] on textarea at bounding box center [301, 632] width 470 height 29
paste textarea "[plugin:vite:esbuild] Transform failed with 1 error: /home/y0kcklukd0sk6k1gcn36…"
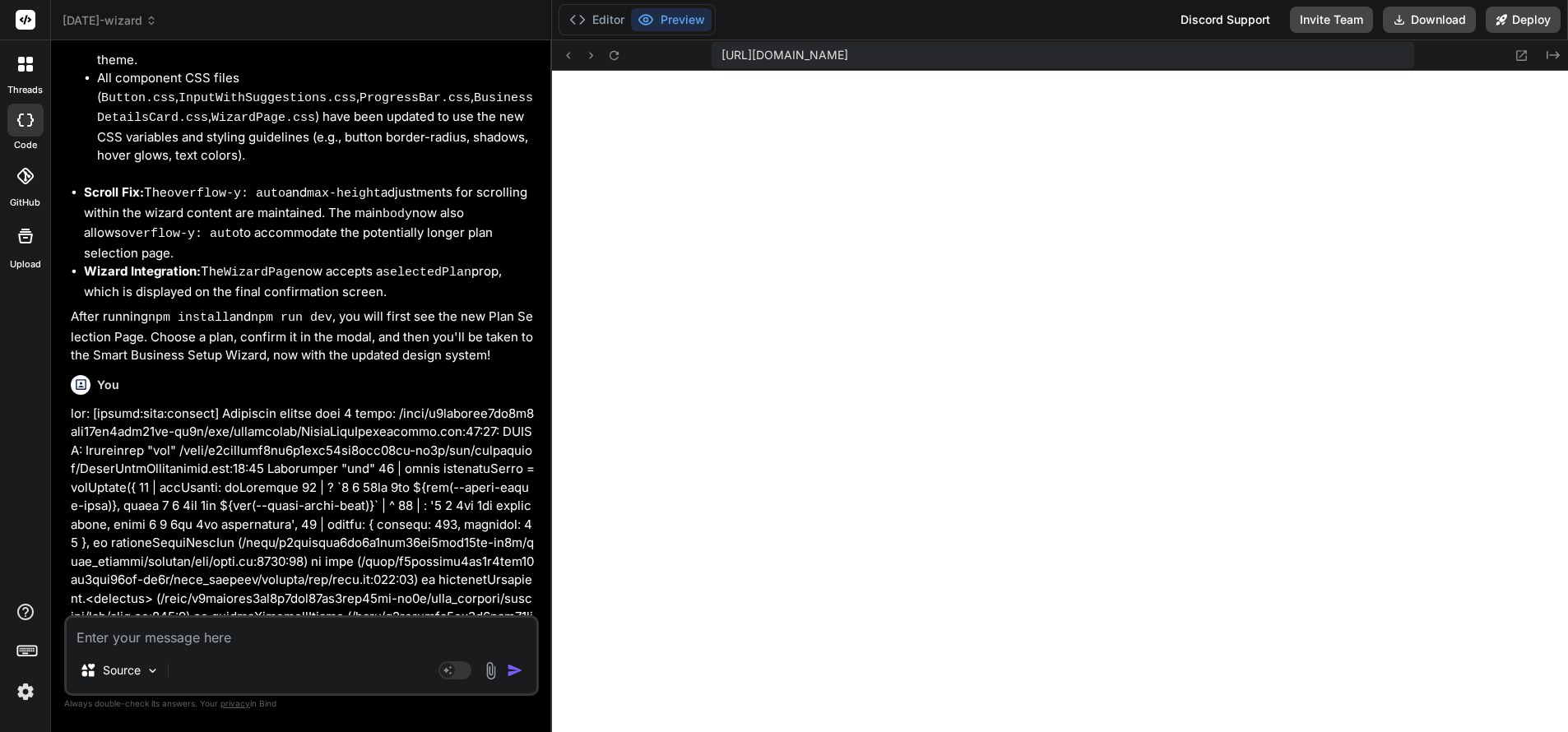
scroll to position [10921, 0]
click at [1549, 56] on icon "Created with Pixso." at bounding box center [1552, 55] width 13 height 13
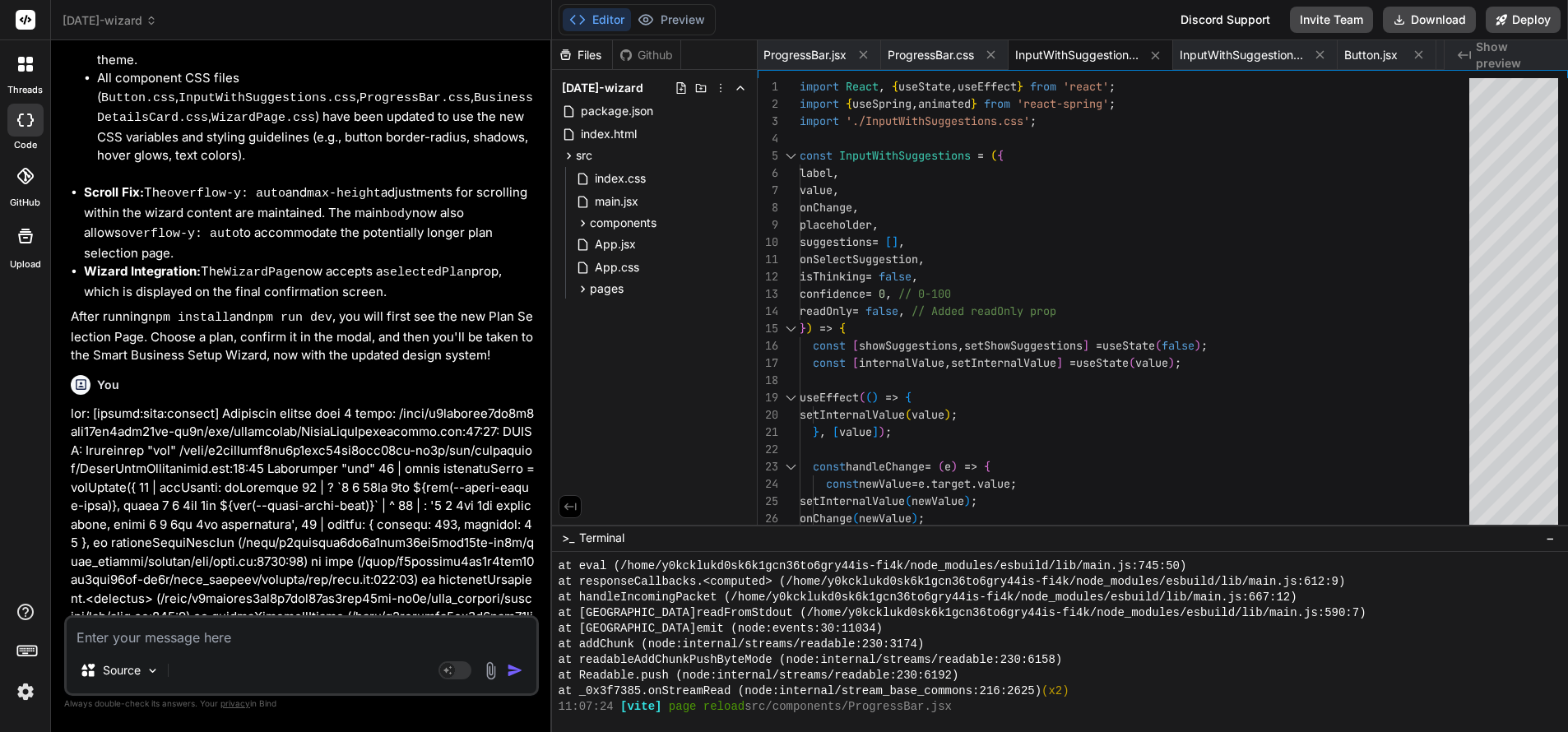
click at [1490, 54] on span "Show preview" at bounding box center [1515, 55] width 79 height 33
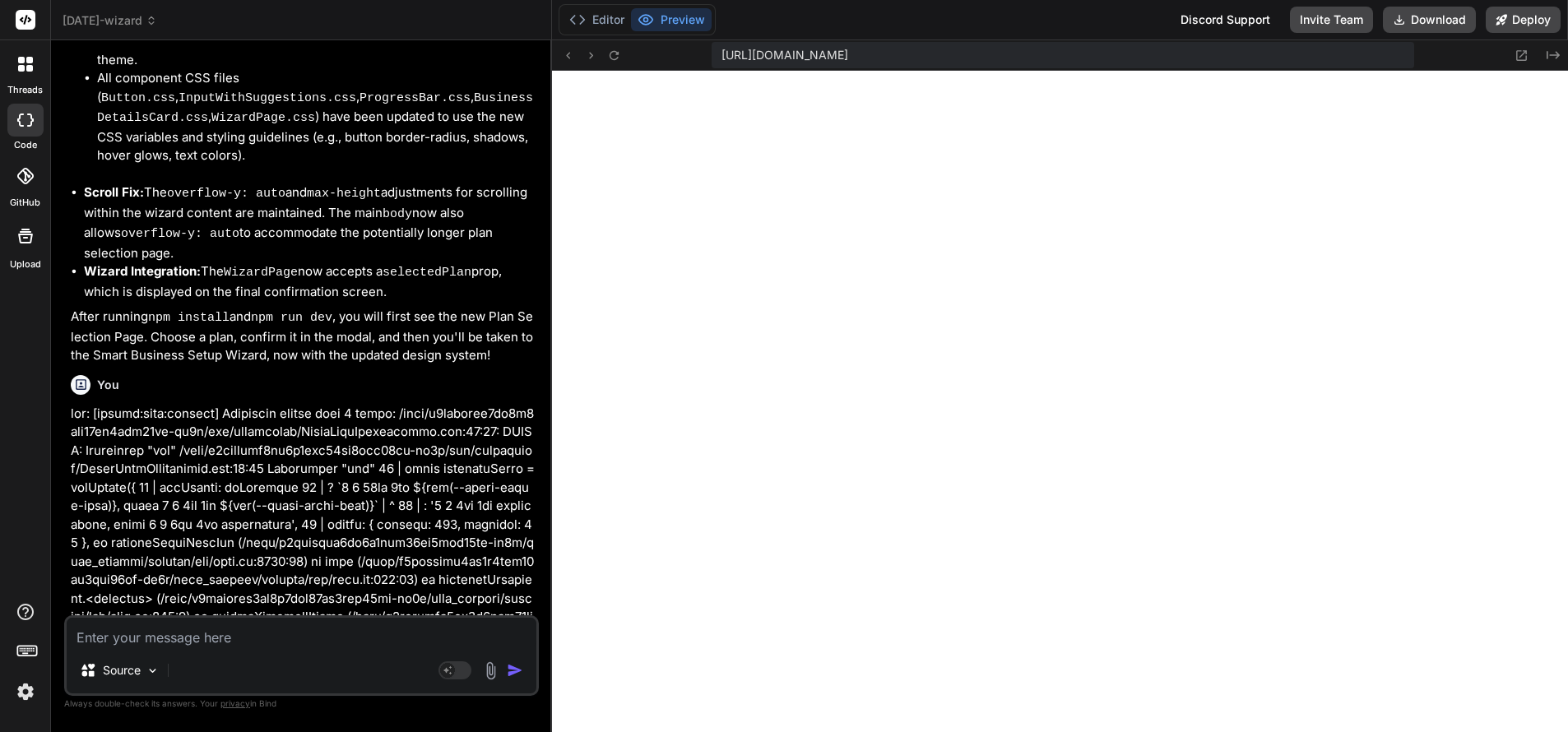
click at [1519, 54] on icon at bounding box center [1520, 55] width 14 height 14
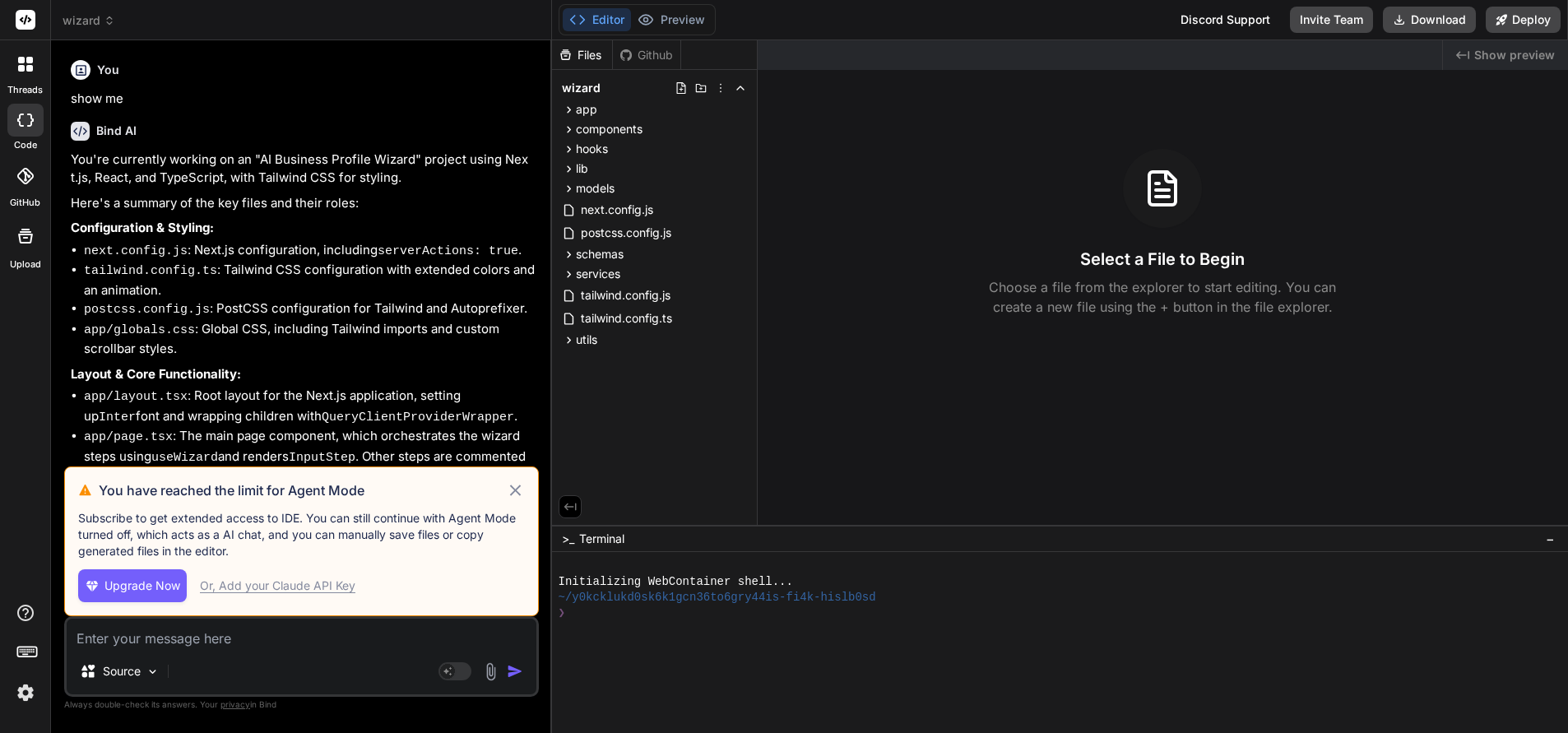
click at [317, 586] on div "Or, Add your Claude API Key" at bounding box center [277, 586] width 156 height 16
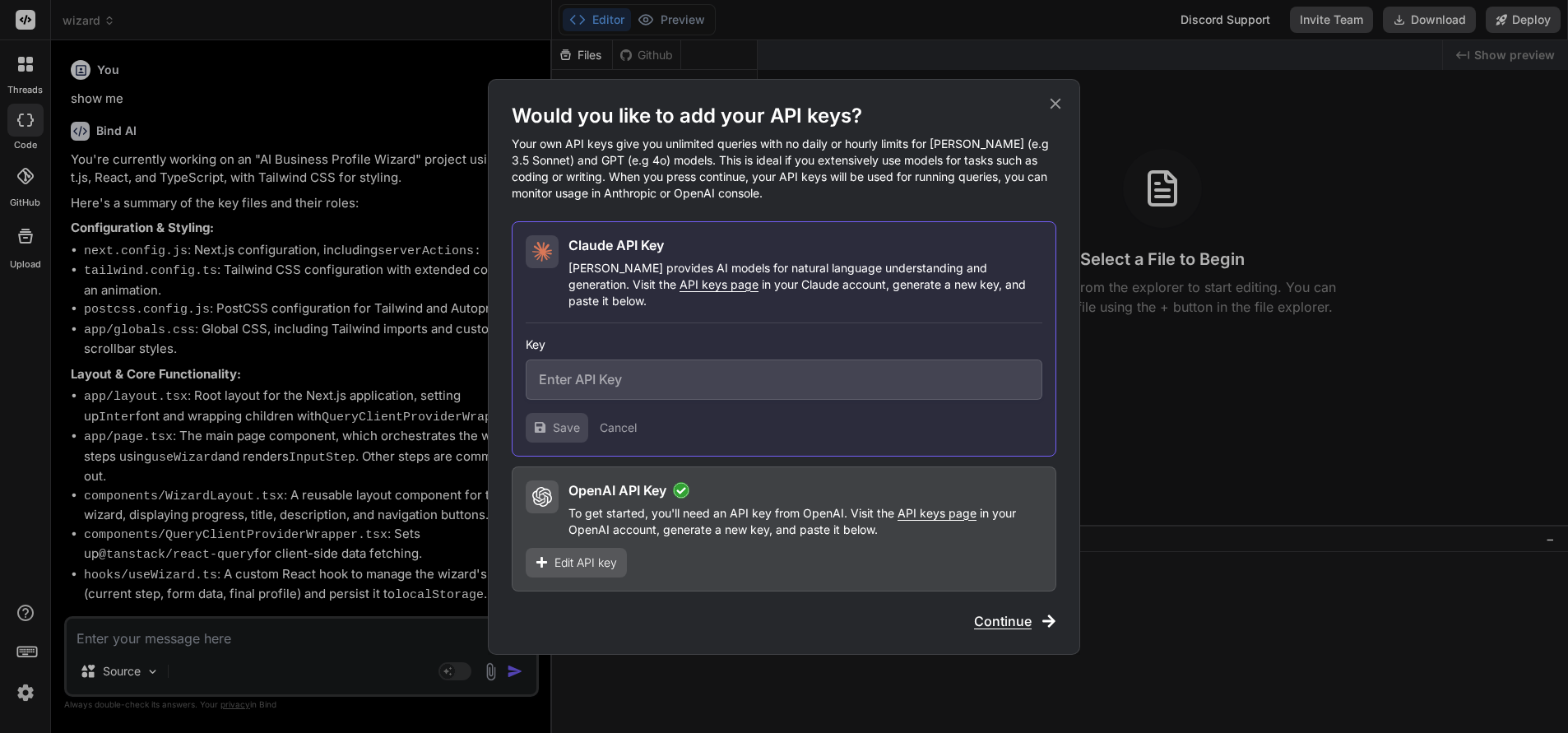
click at [1054, 109] on icon at bounding box center [1056, 103] width 11 height 11
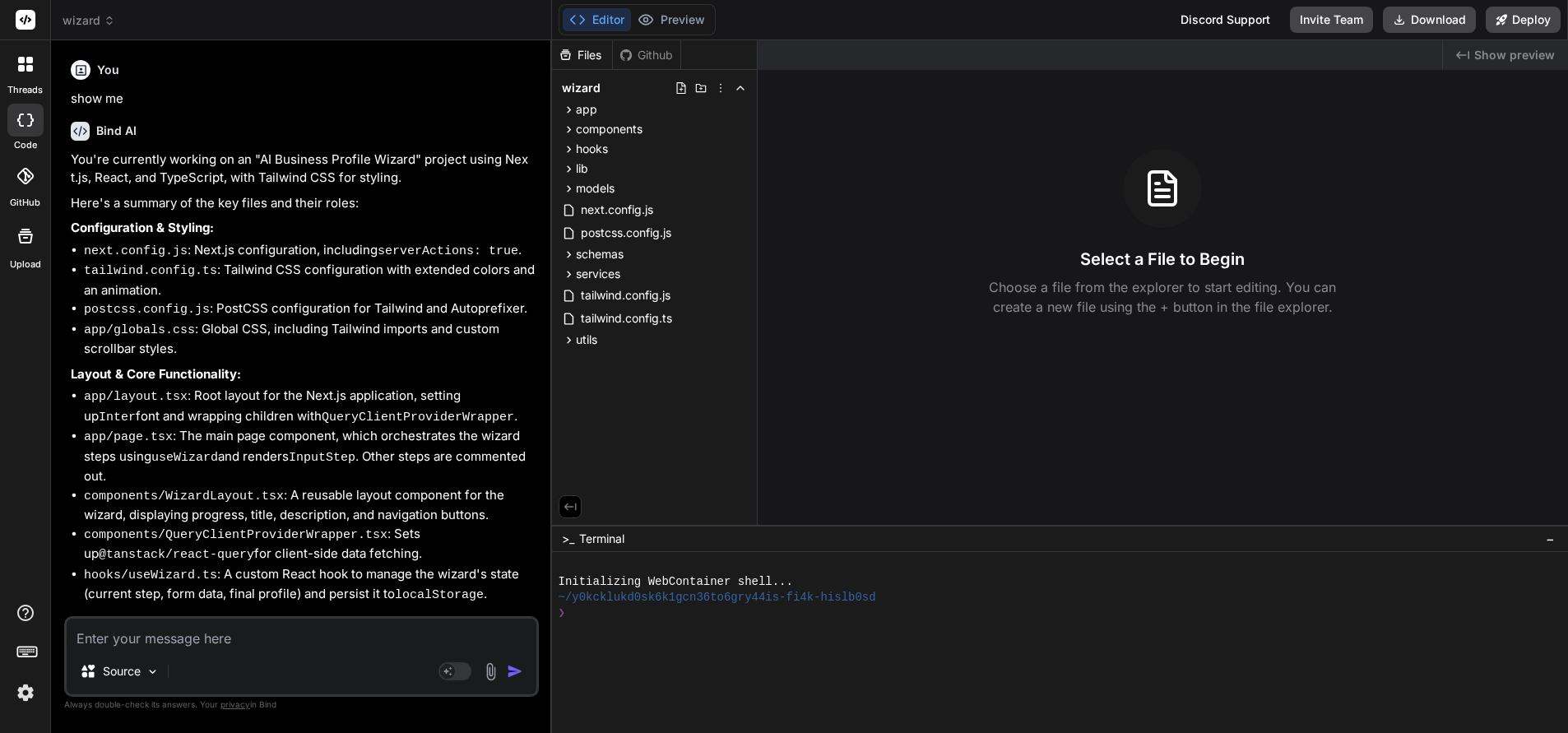
click at [28, 61] on icon at bounding box center [29, 59] width 6 height 6
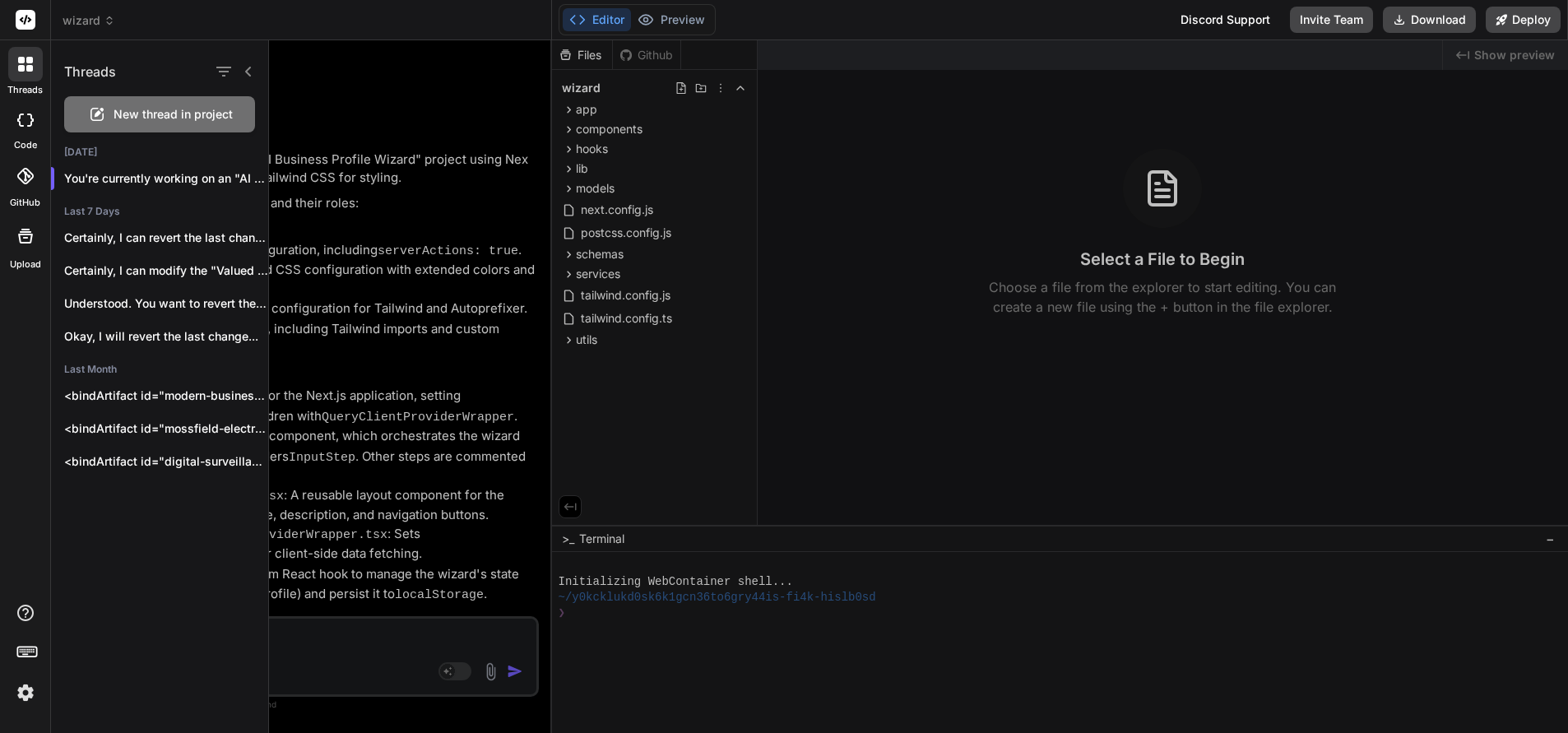
click at [20, 232] on icon at bounding box center [26, 236] width 15 height 15
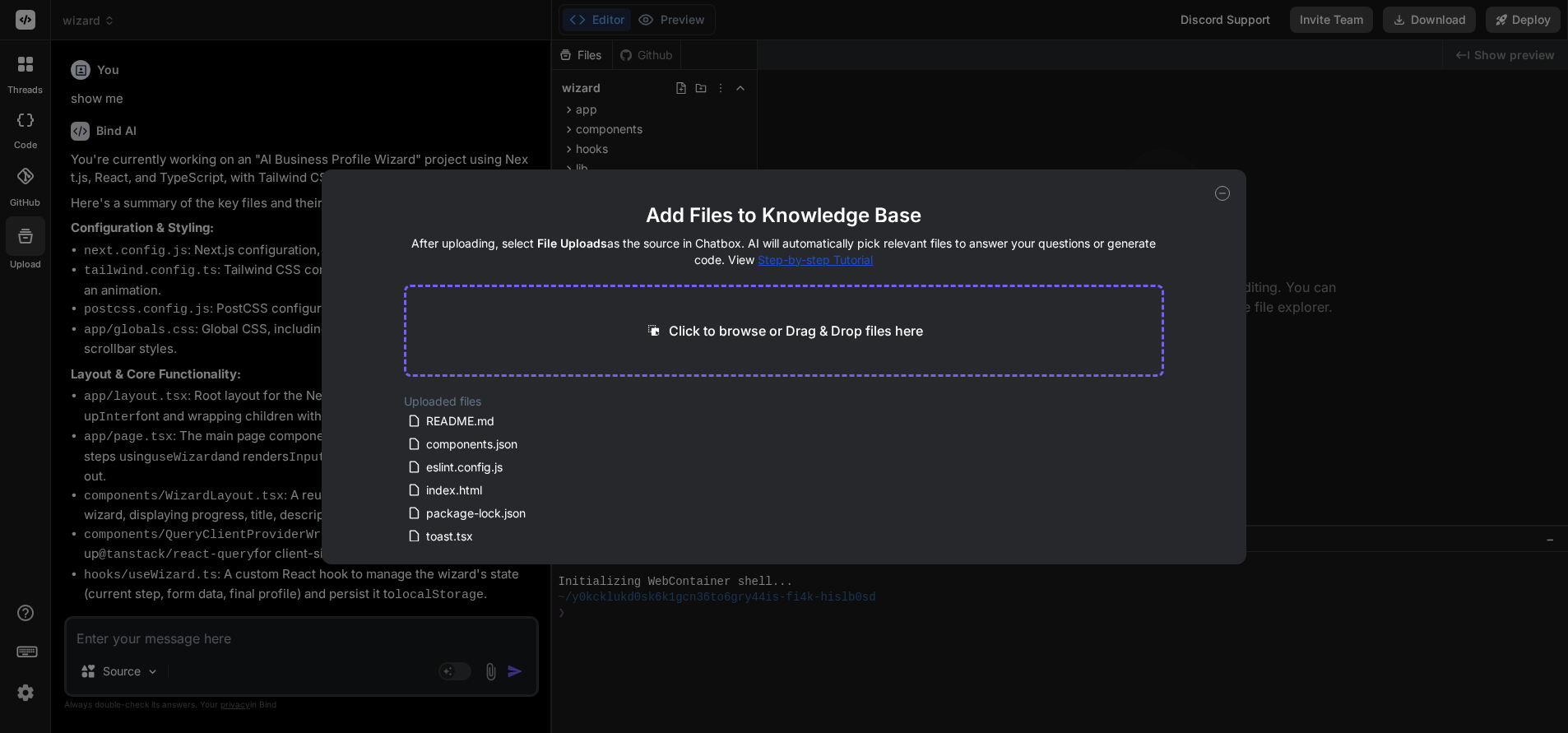
click at [1221, 193] on icon at bounding box center [1222, 193] width 15 height 15
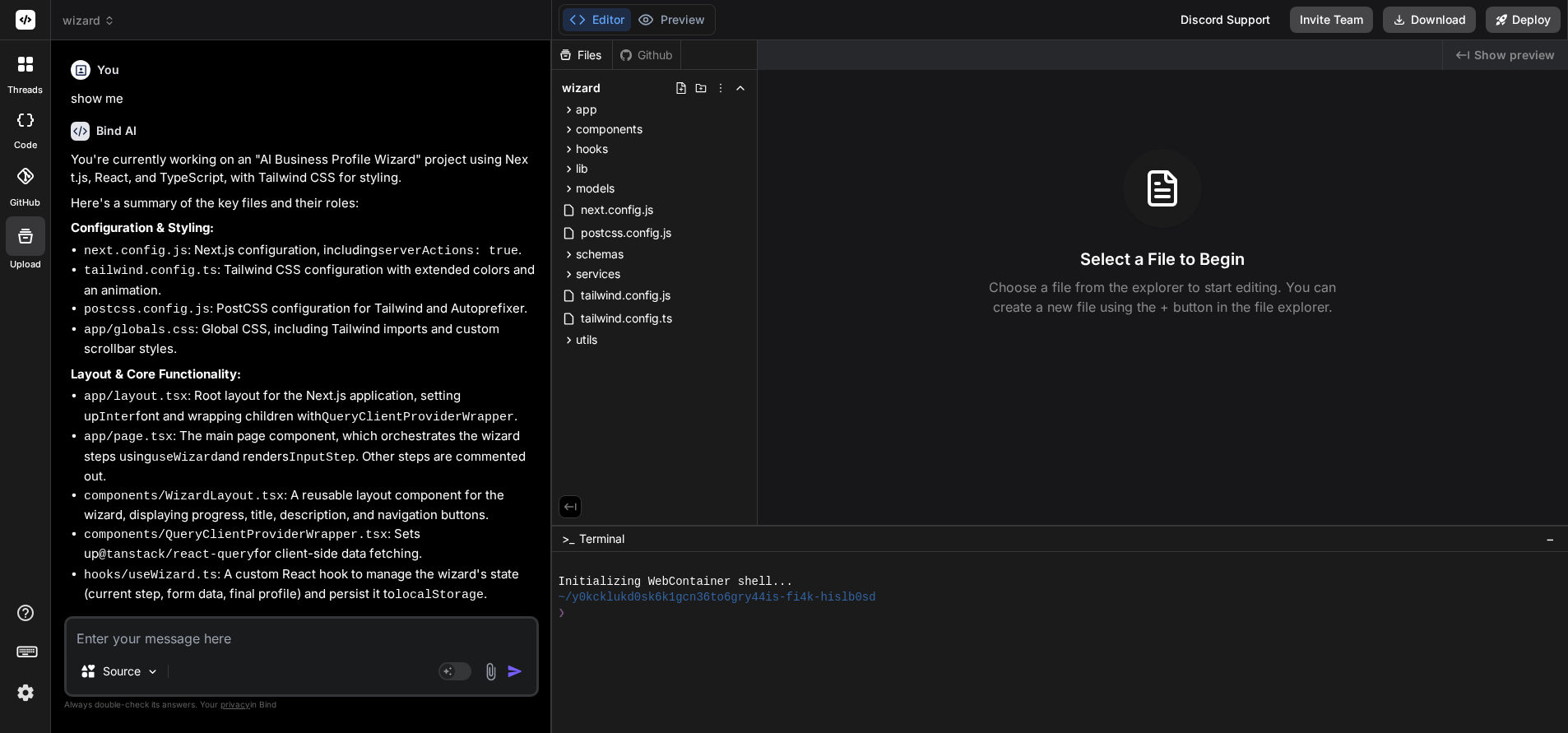
click at [26, 7] on div at bounding box center [25, 20] width 50 height 40
click at [25, 18] on icon at bounding box center [26, 19] width 12 height 10
click at [96, 16] on span "wizard" at bounding box center [89, 20] width 53 height 16
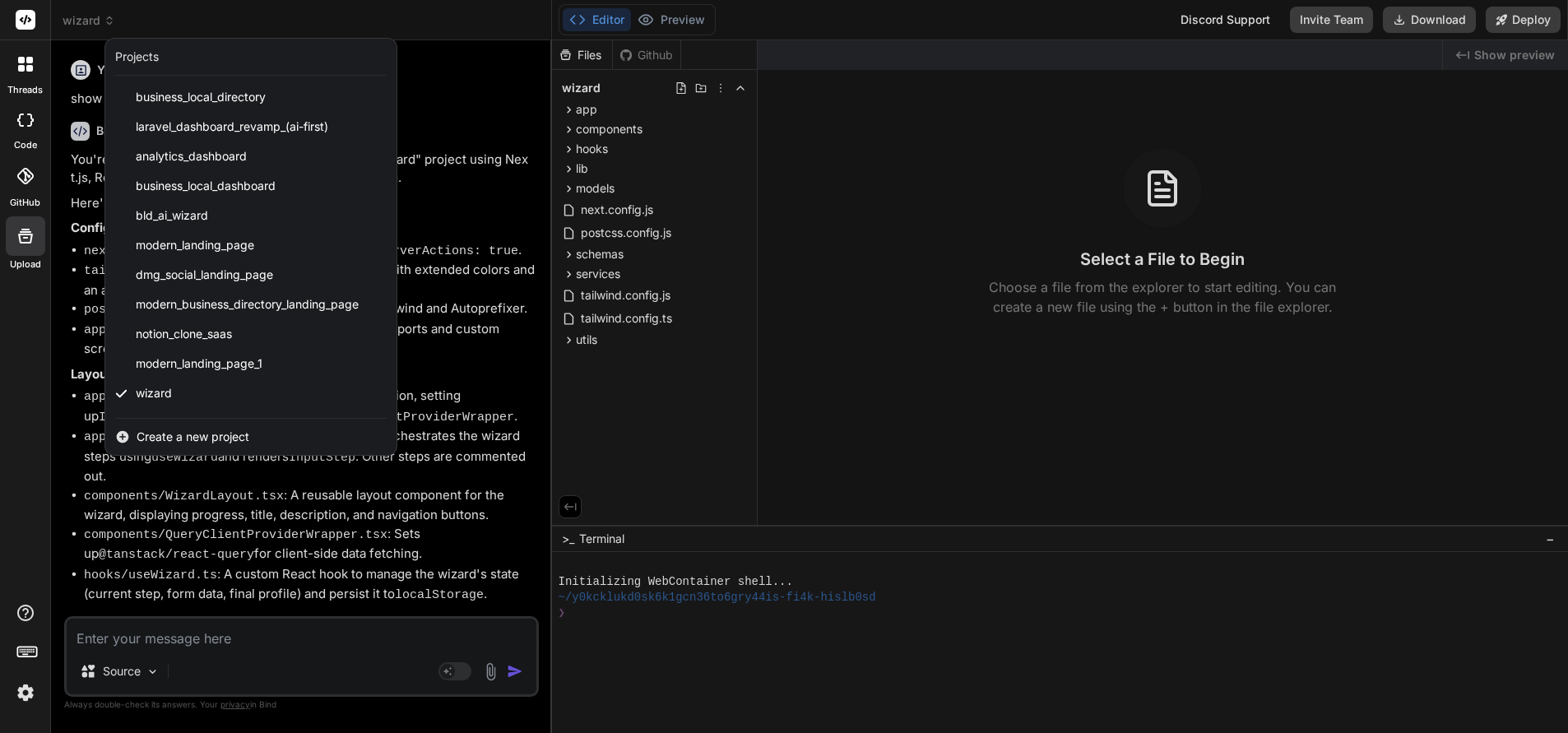
click at [21, 59] on icon at bounding box center [21, 59] width 6 height 6
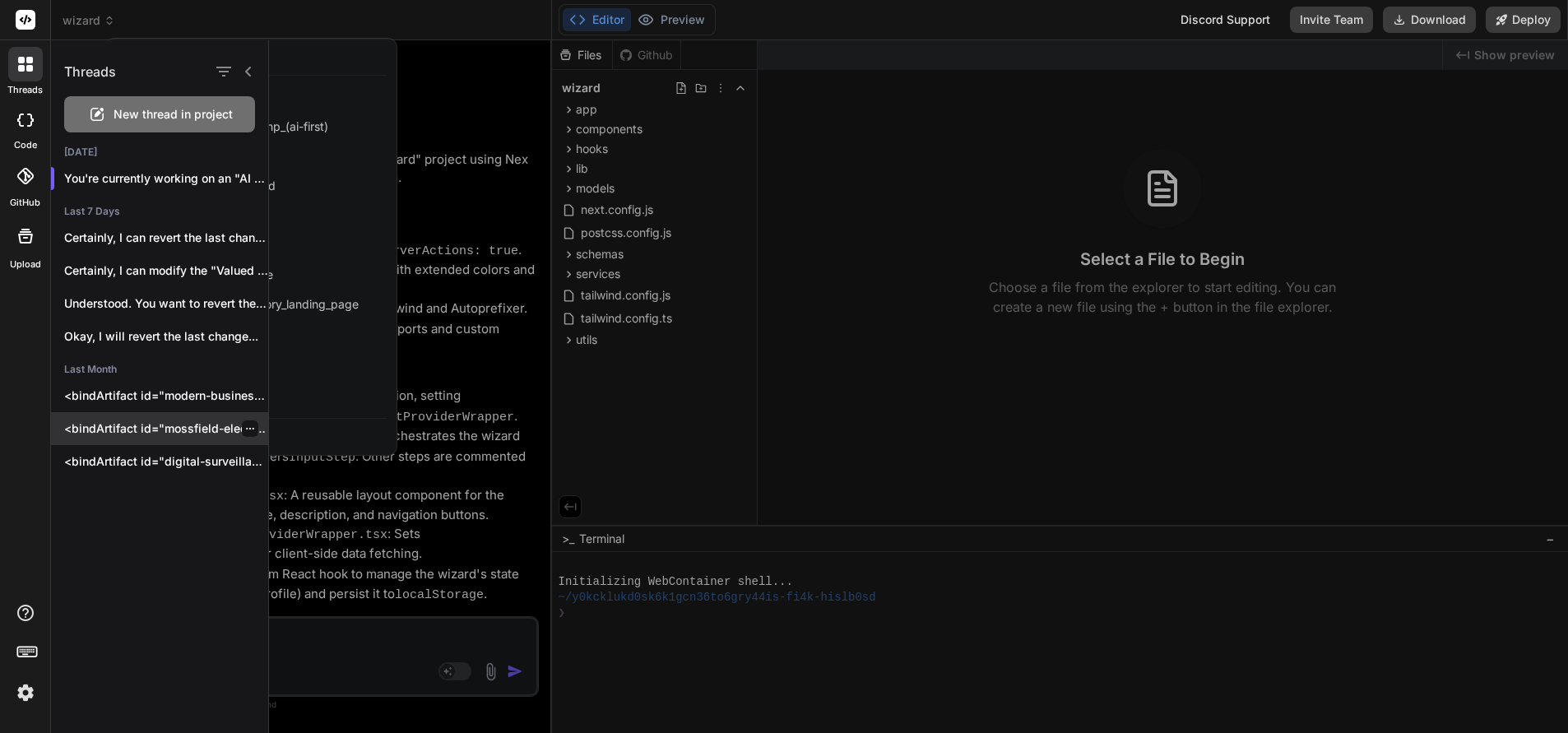
click at [153, 426] on p "<bindArtifact id="mossfield-electrical-landing" title="Mossfield Electrical Lan…" at bounding box center [166, 428] width 204 height 16
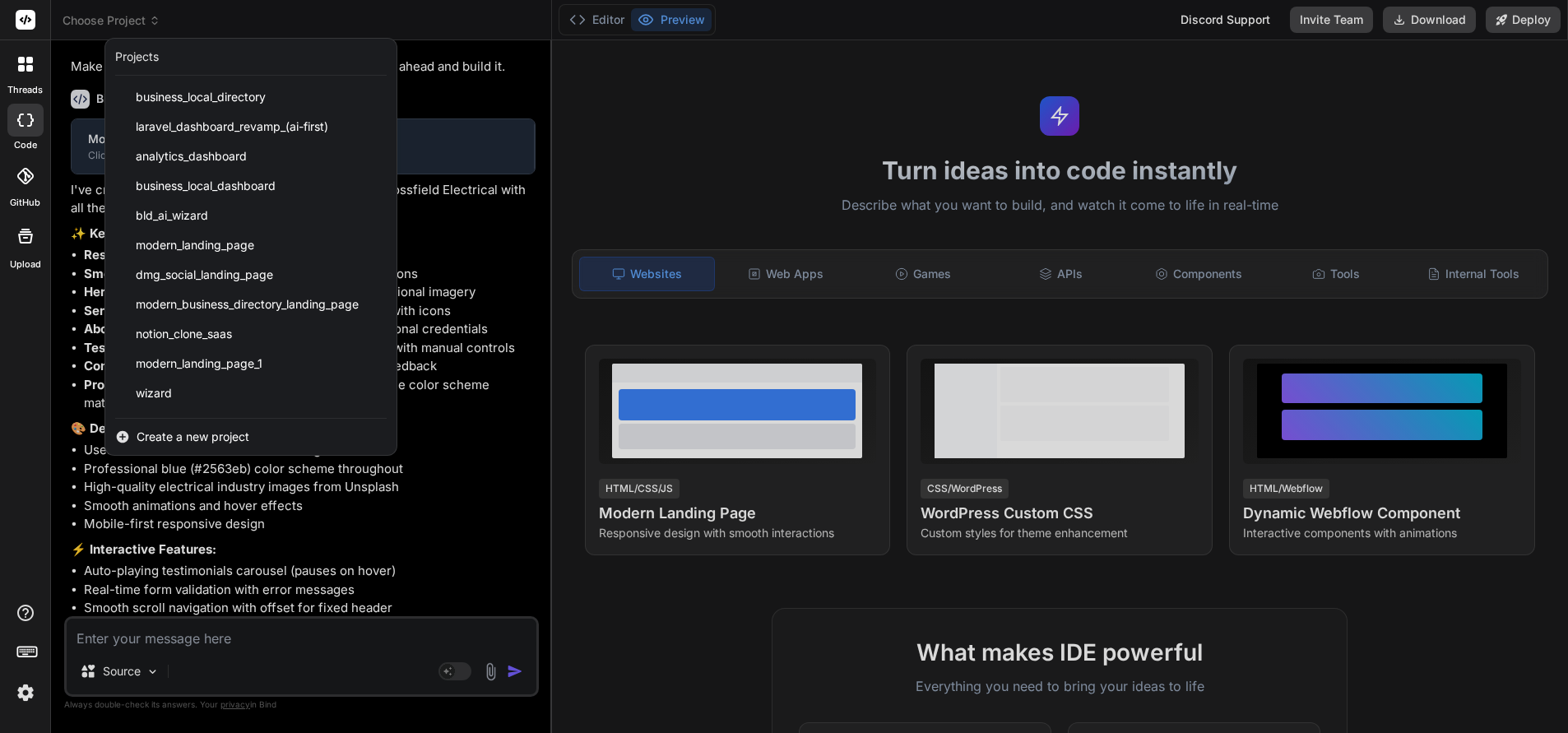
scroll to position [515, 0]
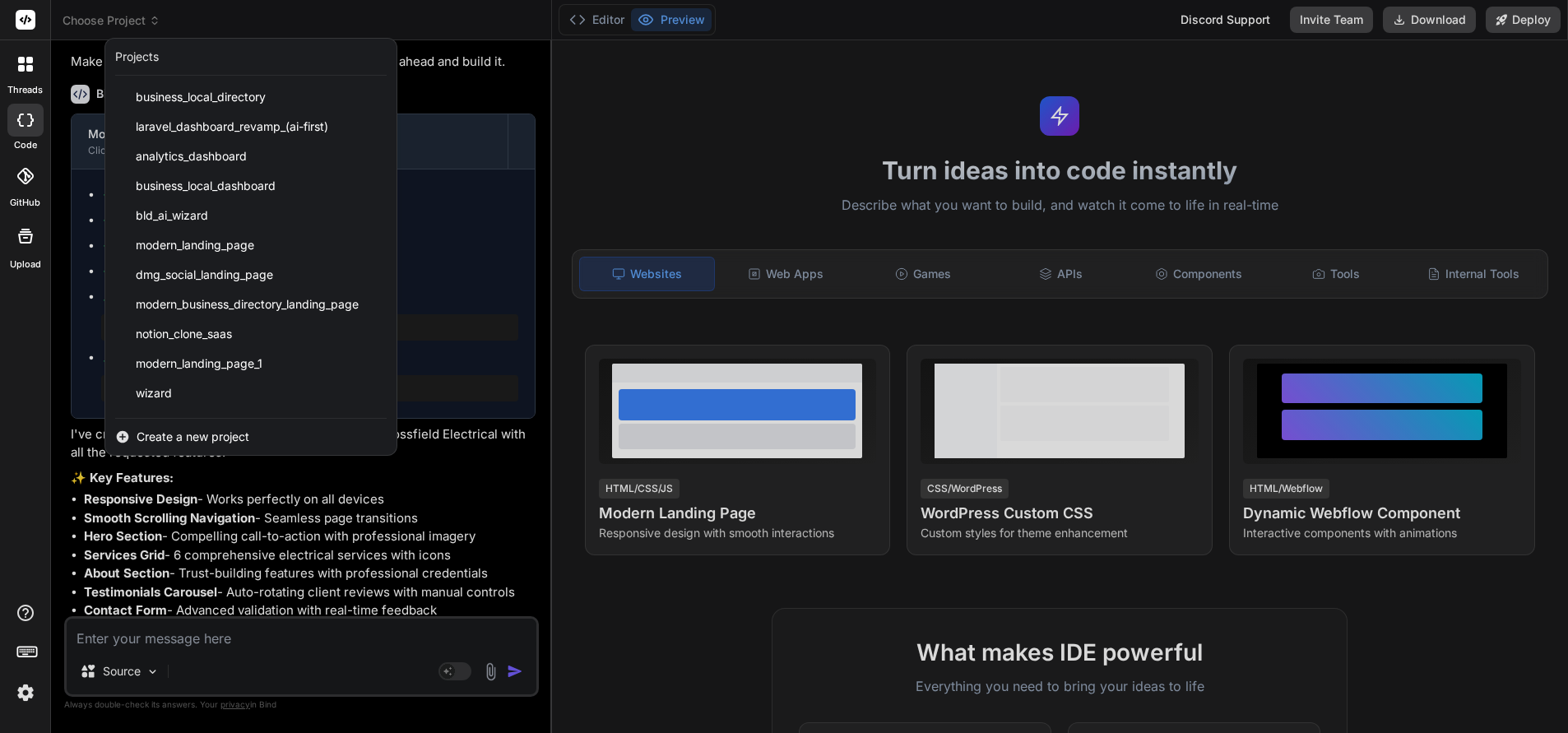
drag, startPoint x: 526, startPoint y: 118, endPoint x: 517, endPoint y: 117, distance: 9.1
click at [525, 118] on div at bounding box center [784, 366] width 1568 height 733
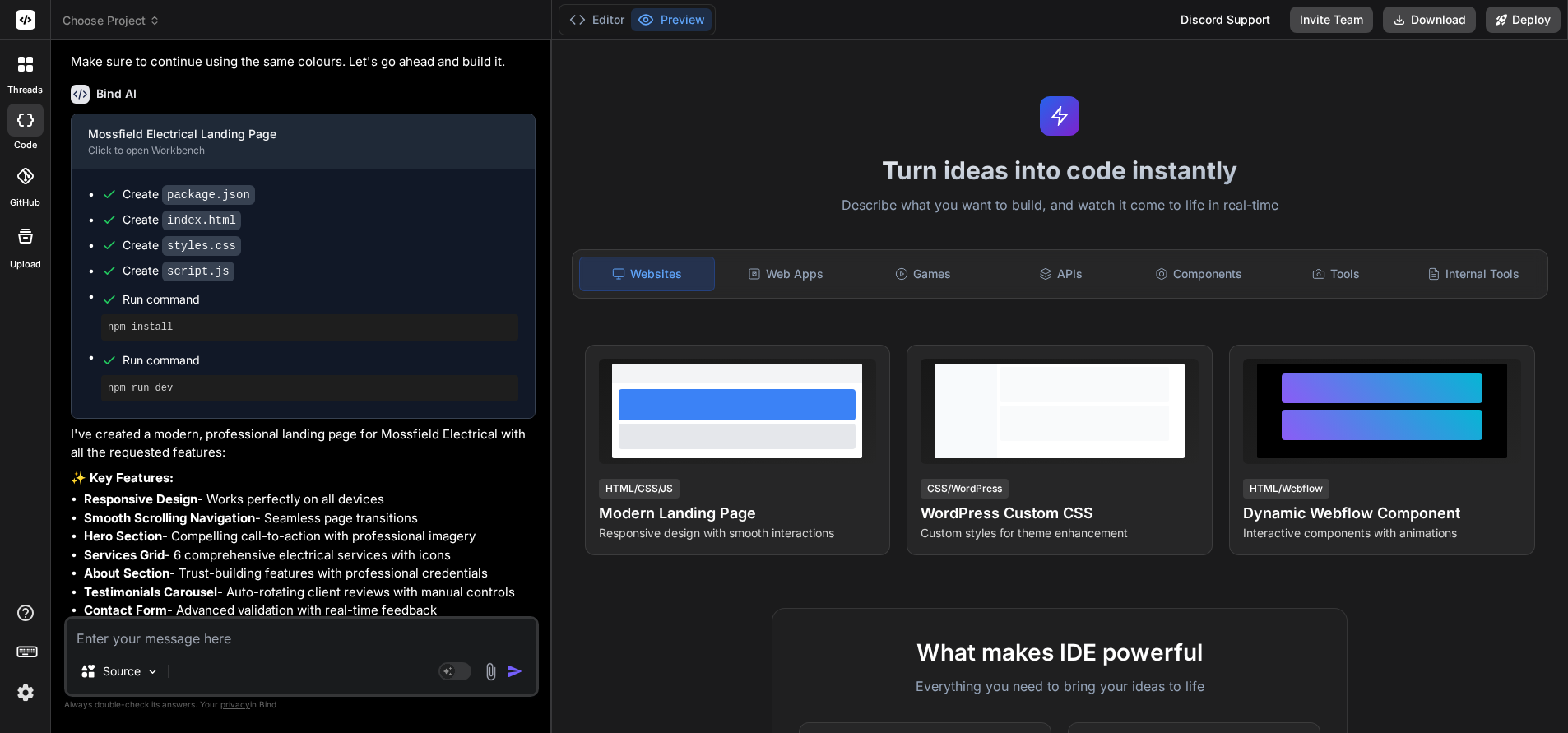
click at [24, 20] on icon at bounding box center [26, 19] width 12 height 10
click at [133, 20] on span "Choose Project" at bounding box center [111, 20] width 98 height 16
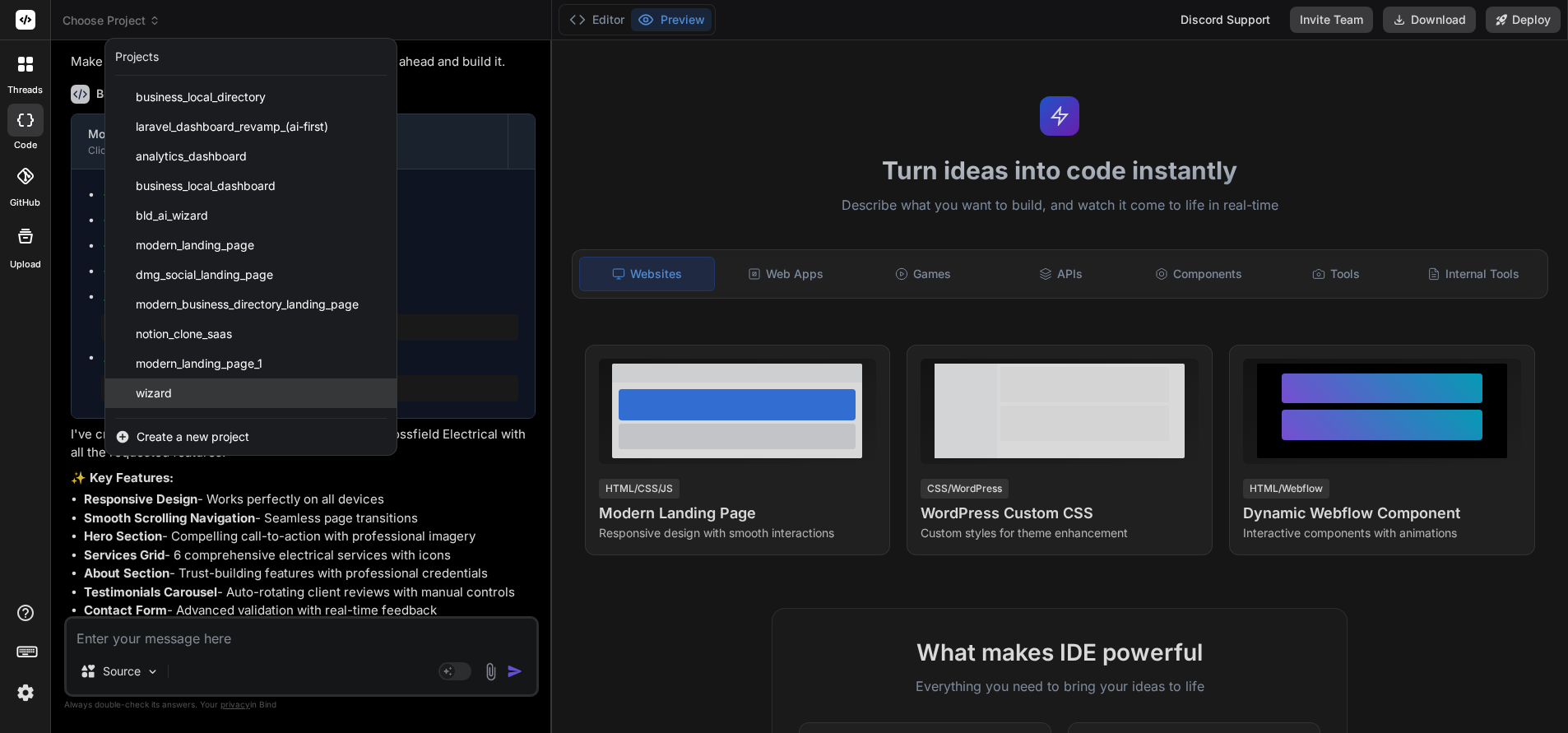
click at [153, 393] on span "wizard" at bounding box center [154, 393] width 37 height 16
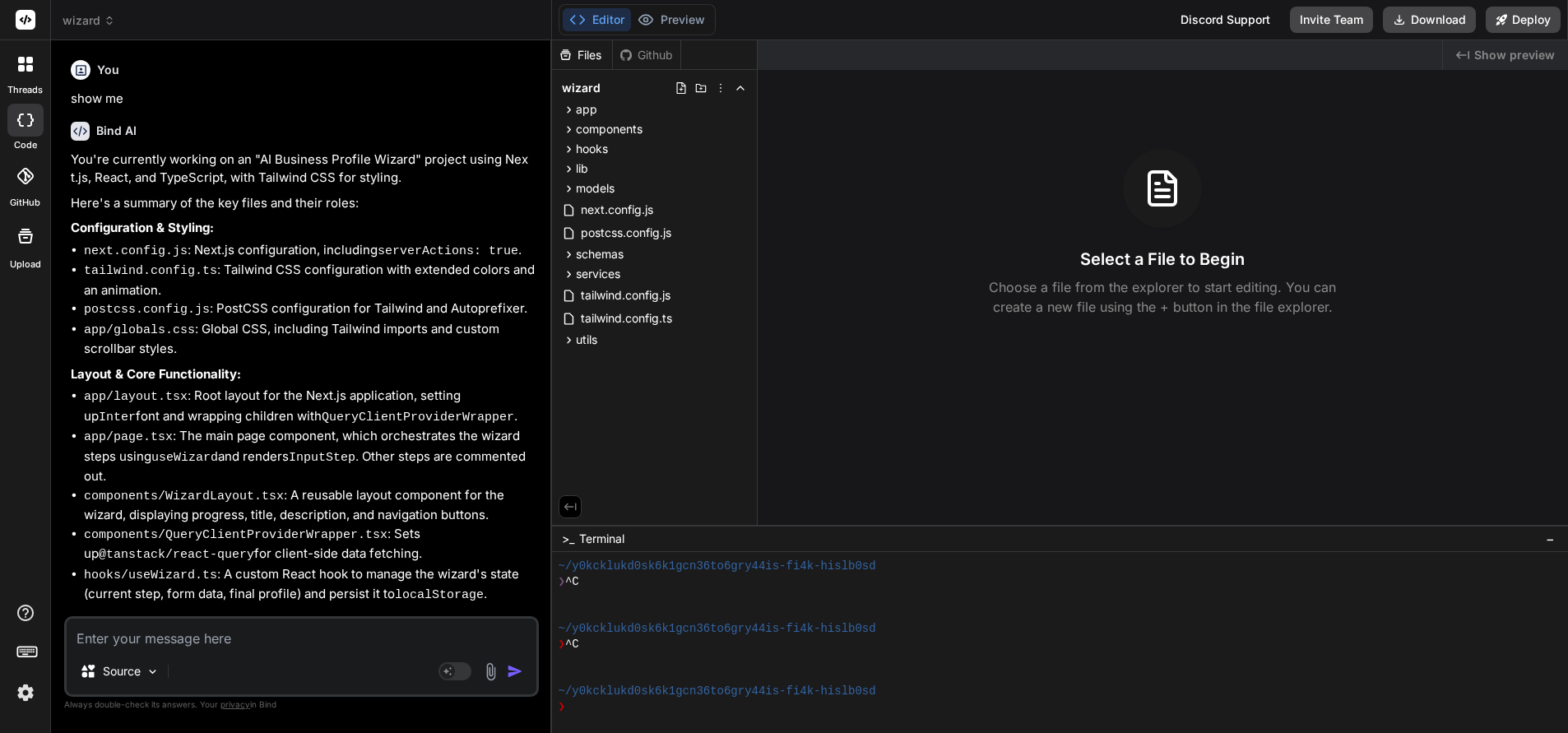
click at [80, 16] on span "wizard" at bounding box center [89, 20] width 53 height 16
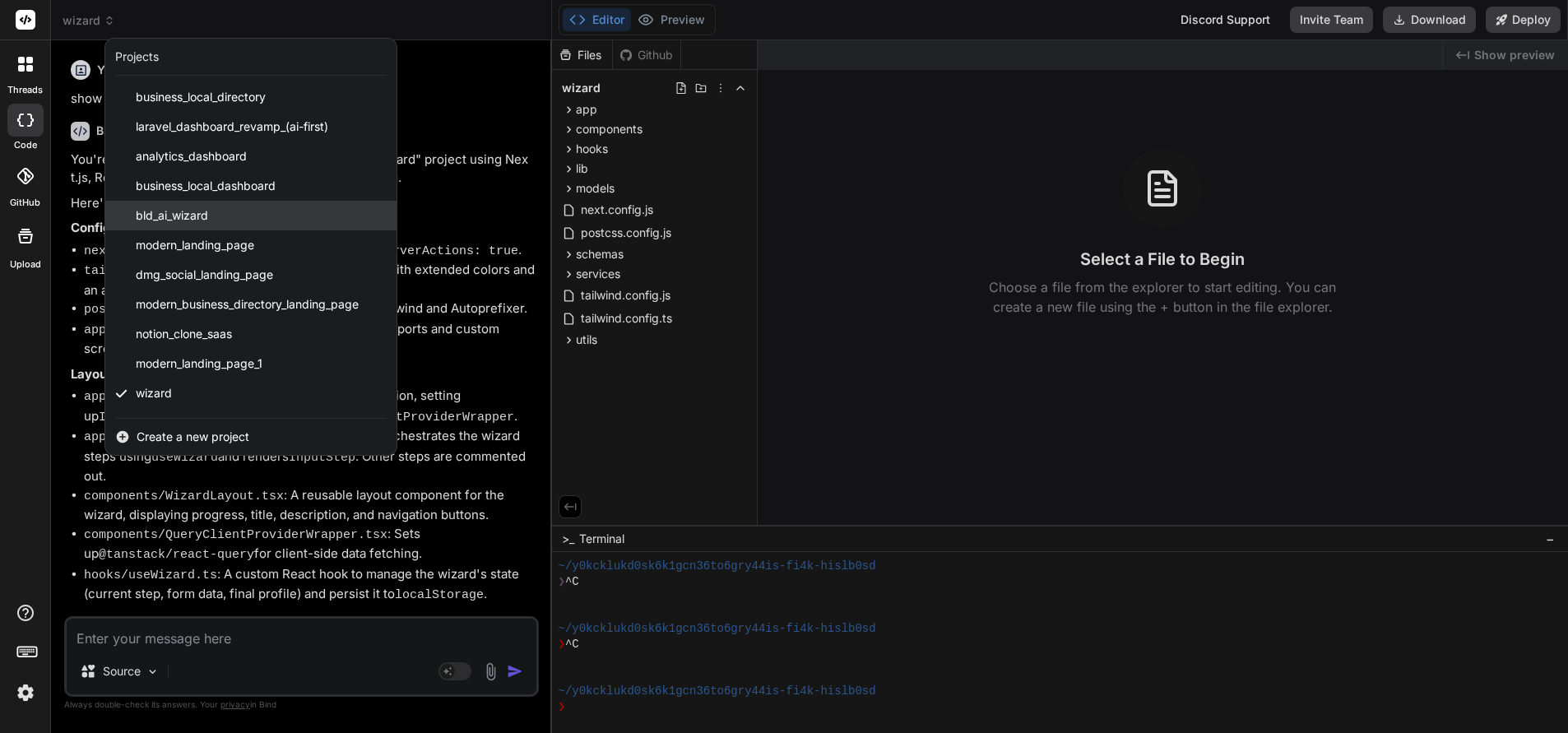
click at [178, 213] on span "bld_ai_wizard" at bounding box center [171, 215] width 72 height 16
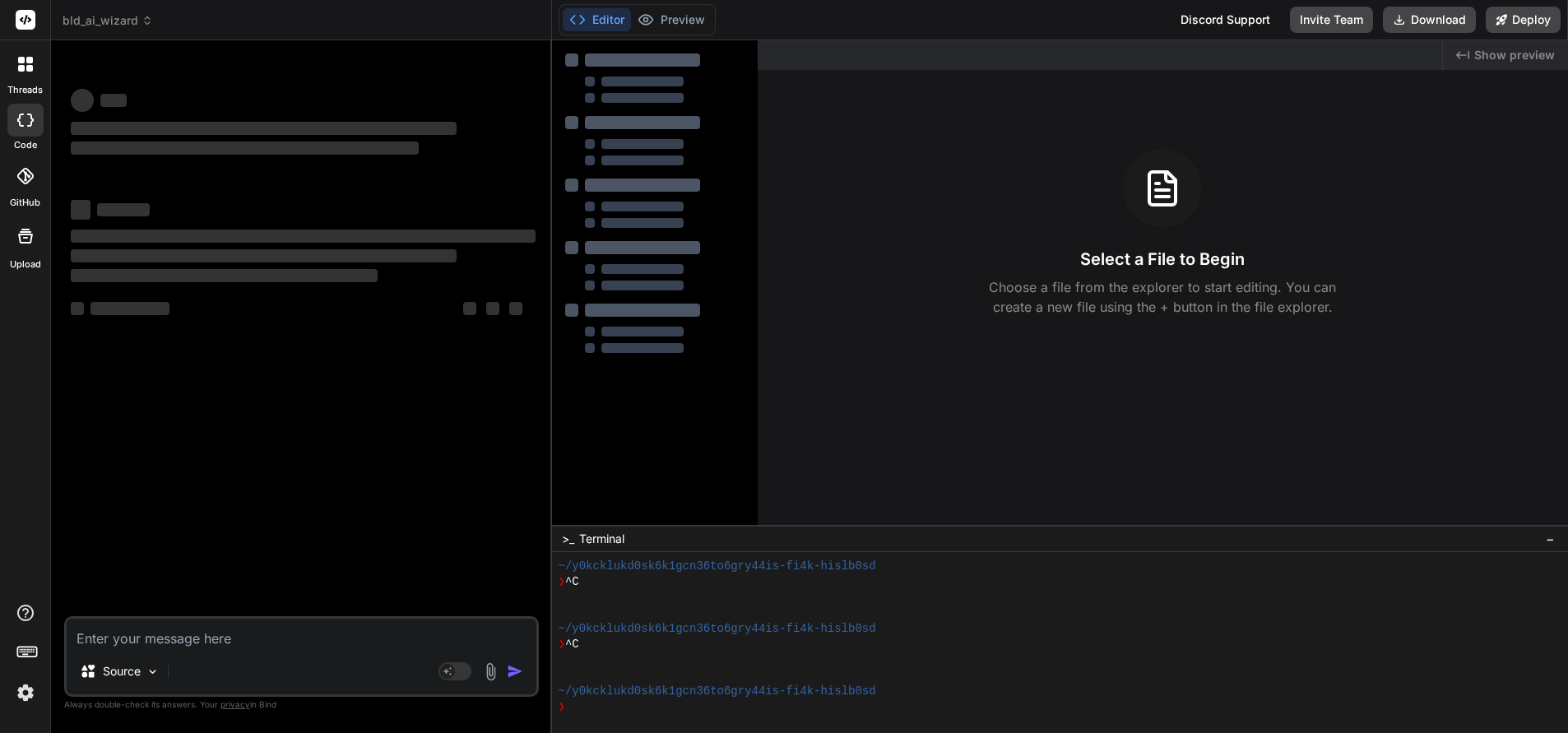
scroll to position [93, 0]
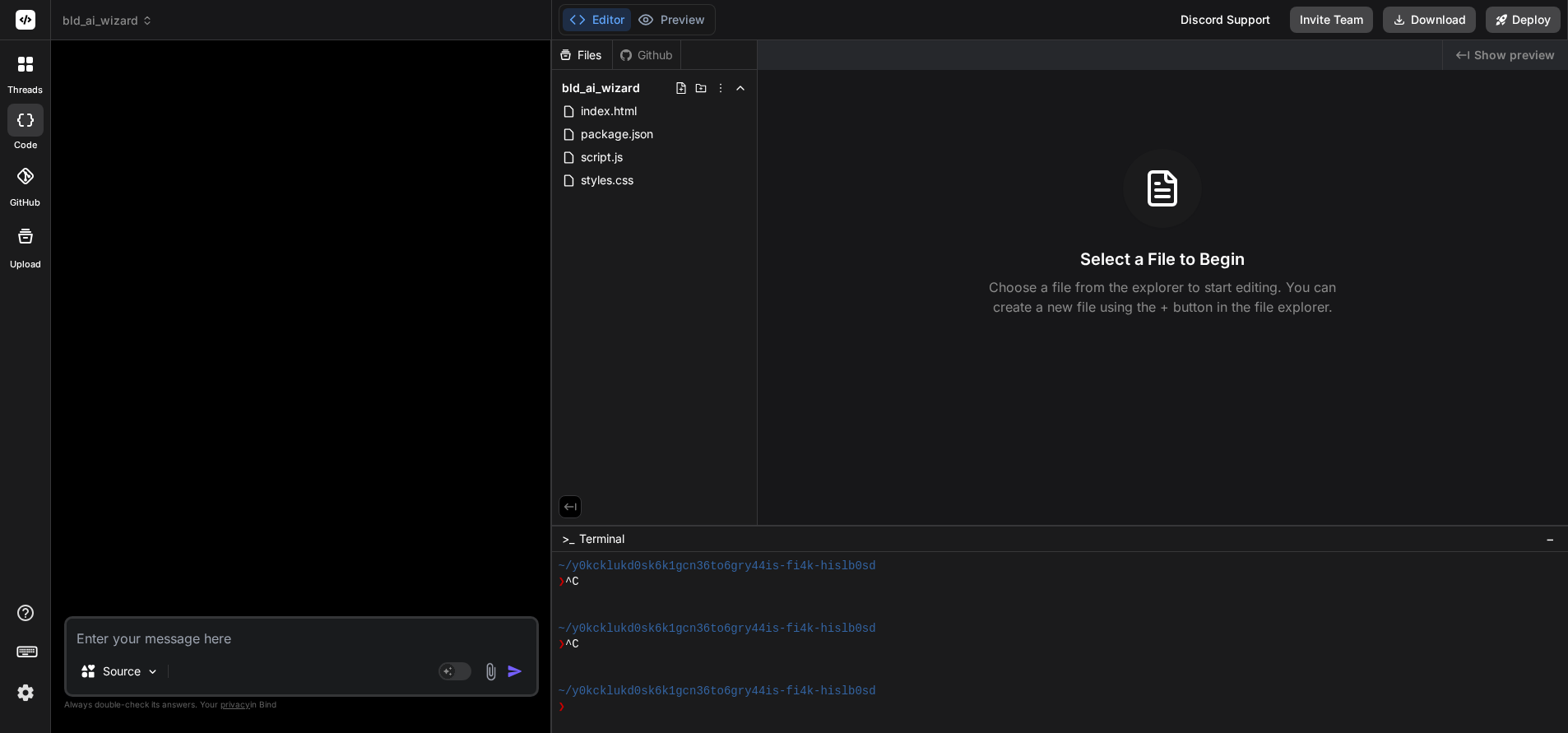
click at [118, 15] on span "bld_ai_wizard" at bounding box center [107, 20] width 91 height 16
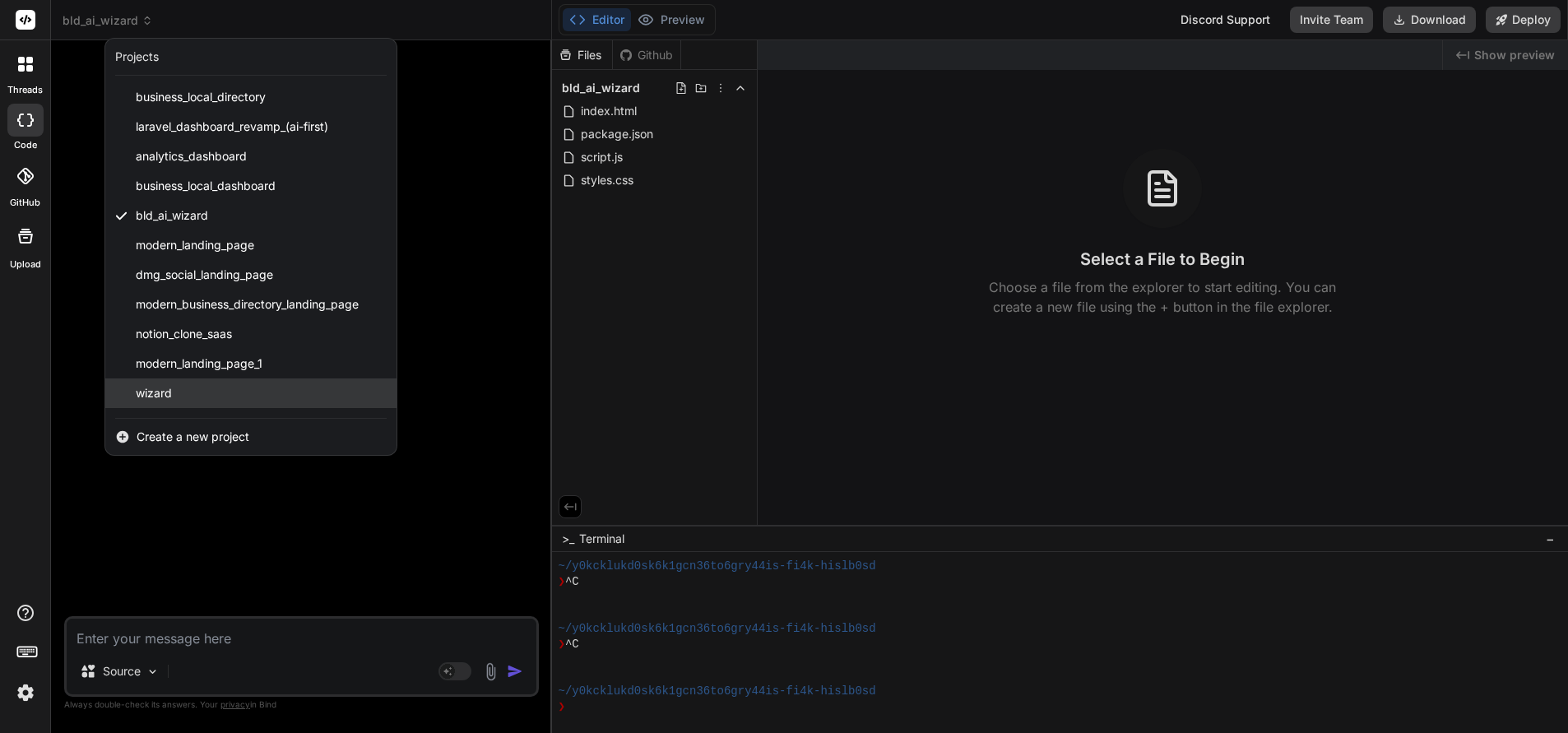
click at [190, 390] on div "wizard" at bounding box center [251, 393] width 291 height 29
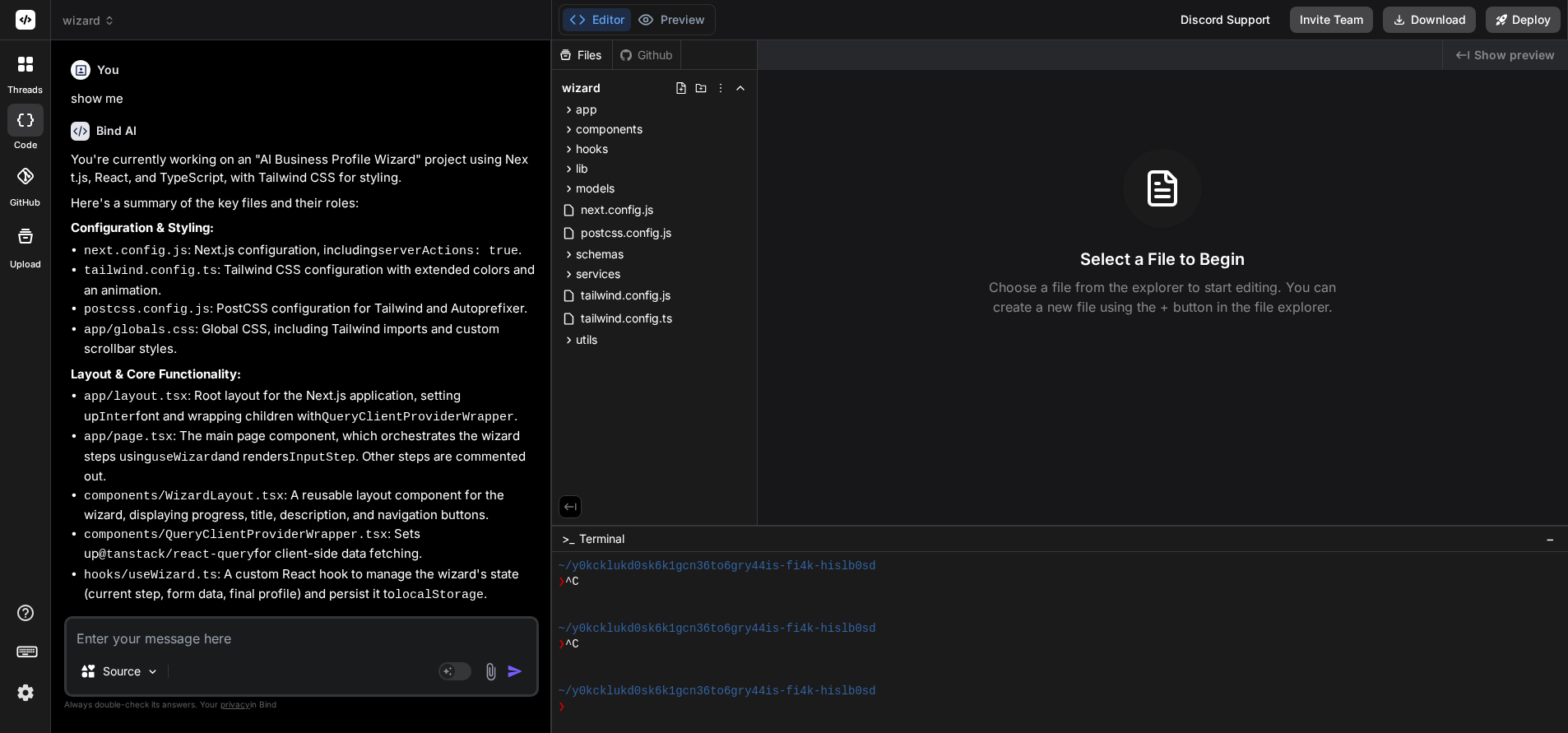
scroll to position [674, 0]
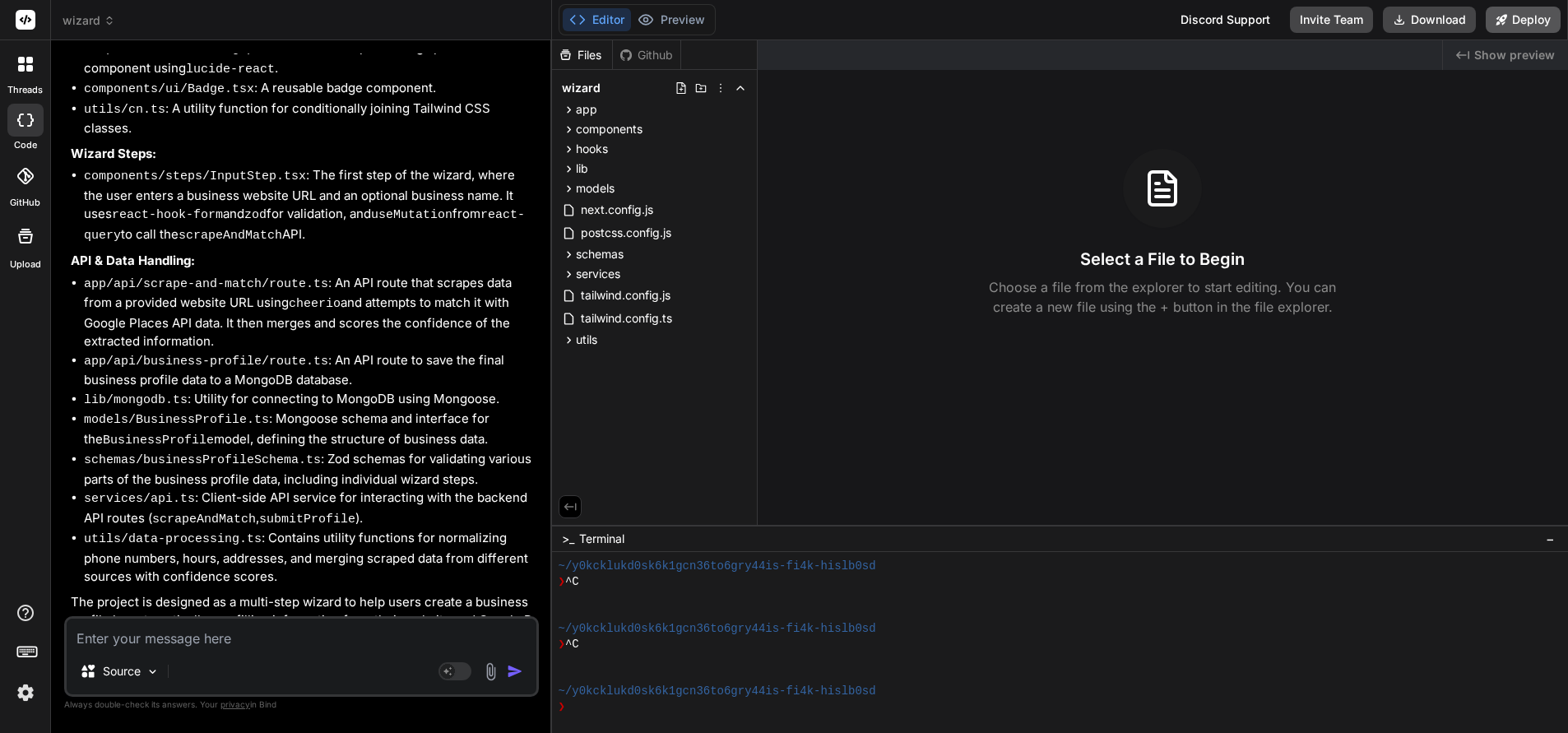
click at [1509, 17] on button "Deploy" at bounding box center [1523, 19] width 75 height 27
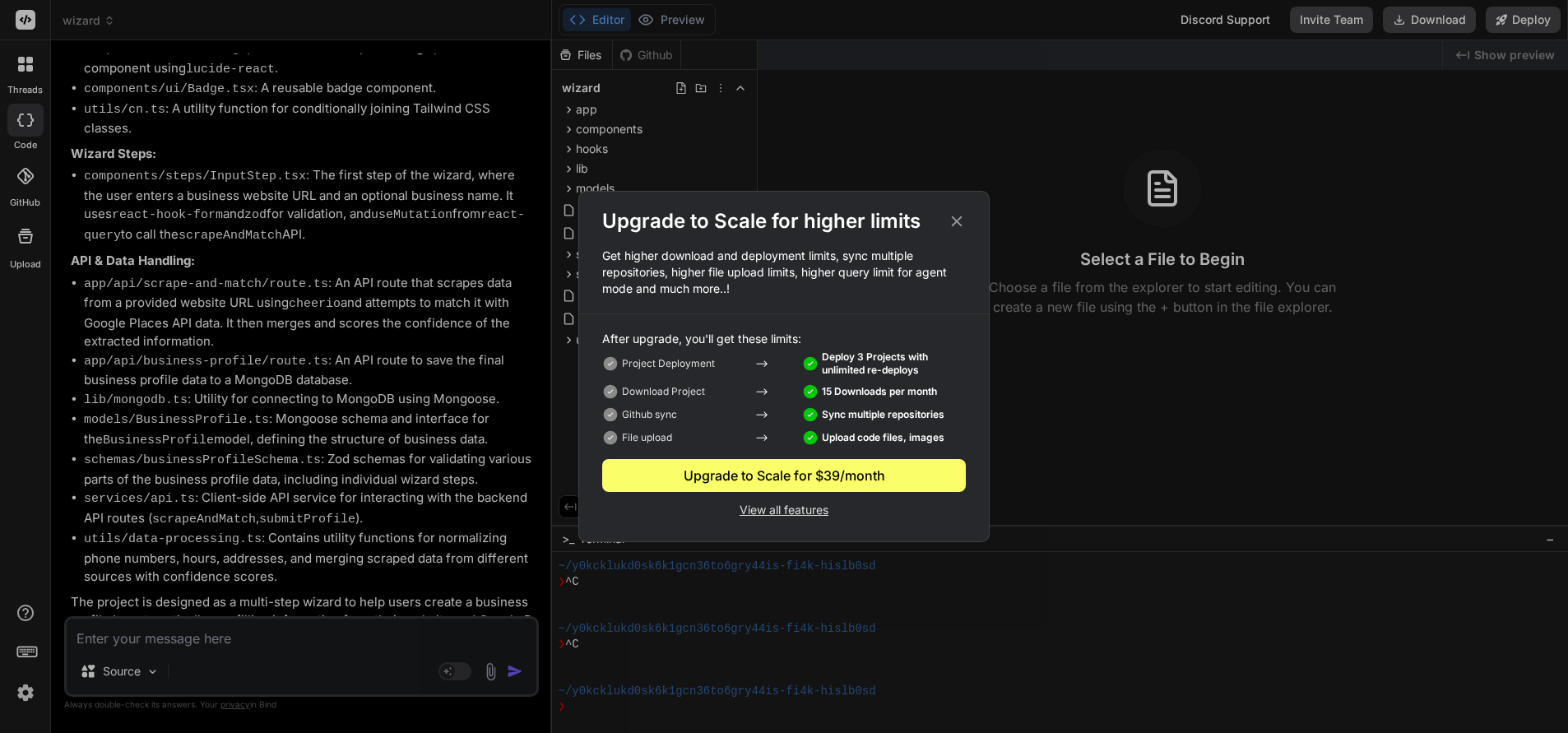
click at [957, 215] on icon at bounding box center [957, 221] width 18 height 18
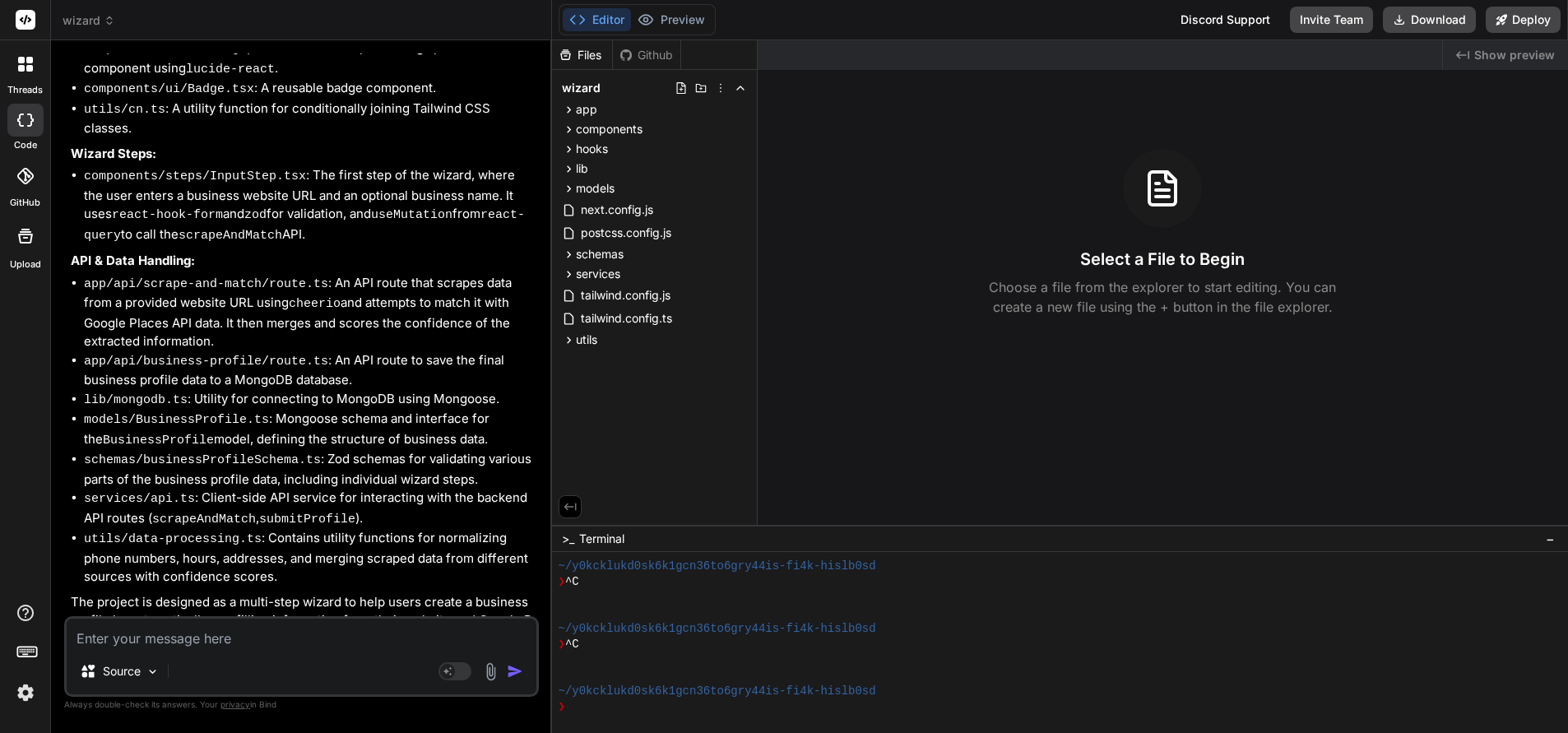
click at [1491, 58] on span "Show preview" at bounding box center [1514, 55] width 81 height 16
click at [1490, 53] on span "Show preview" at bounding box center [1514, 55] width 81 height 16
click at [643, 55] on div "Github" at bounding box center [646, 55] width 68 height 16
click at [575, 52] on div "Files" at bounding box center [582, 55] width 60 height 16
click at [582, 18] on polyline at bounding box center [582, 19] width 4 height 8
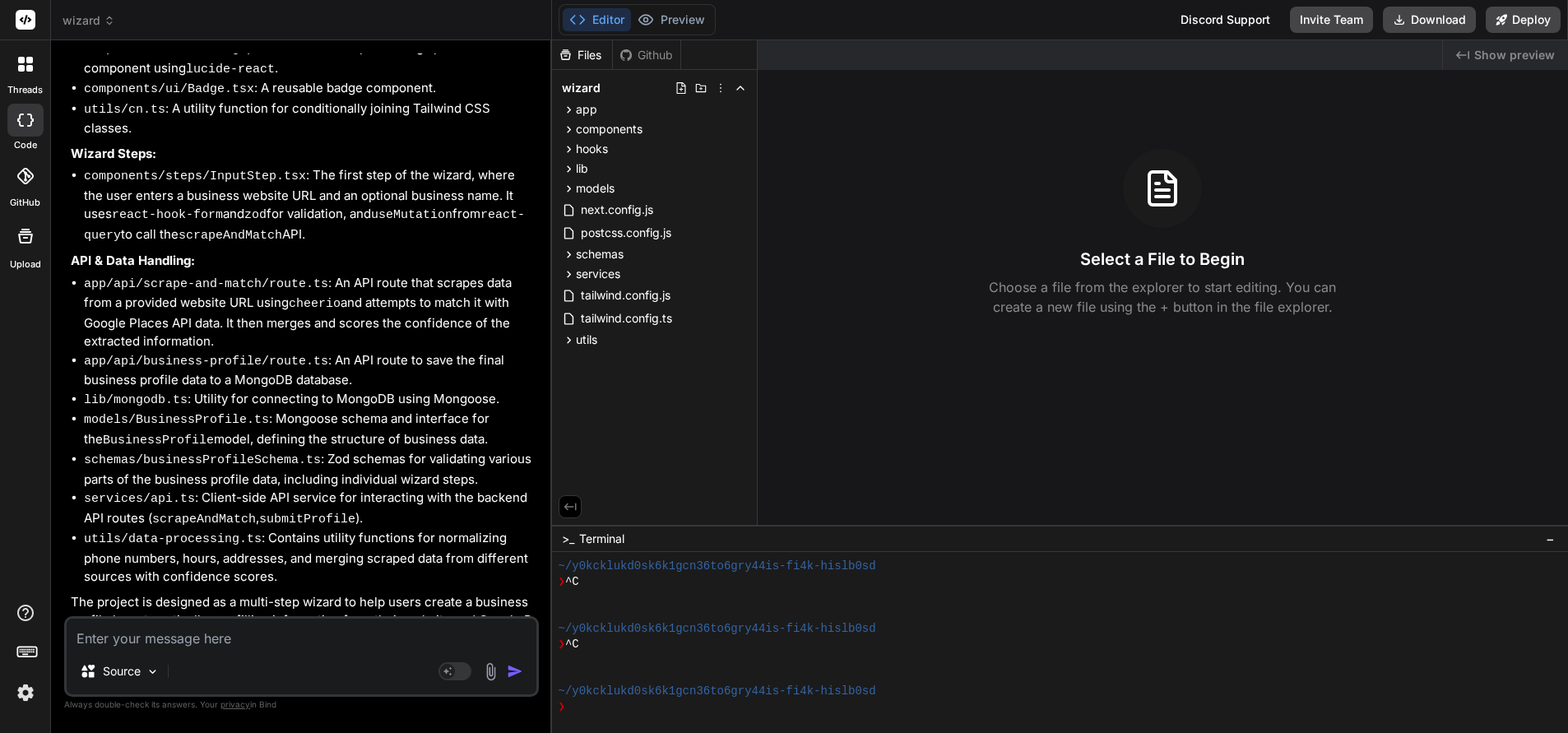
click at [567, 512] on icon at bounding box center [570, 506] width 15 height 15
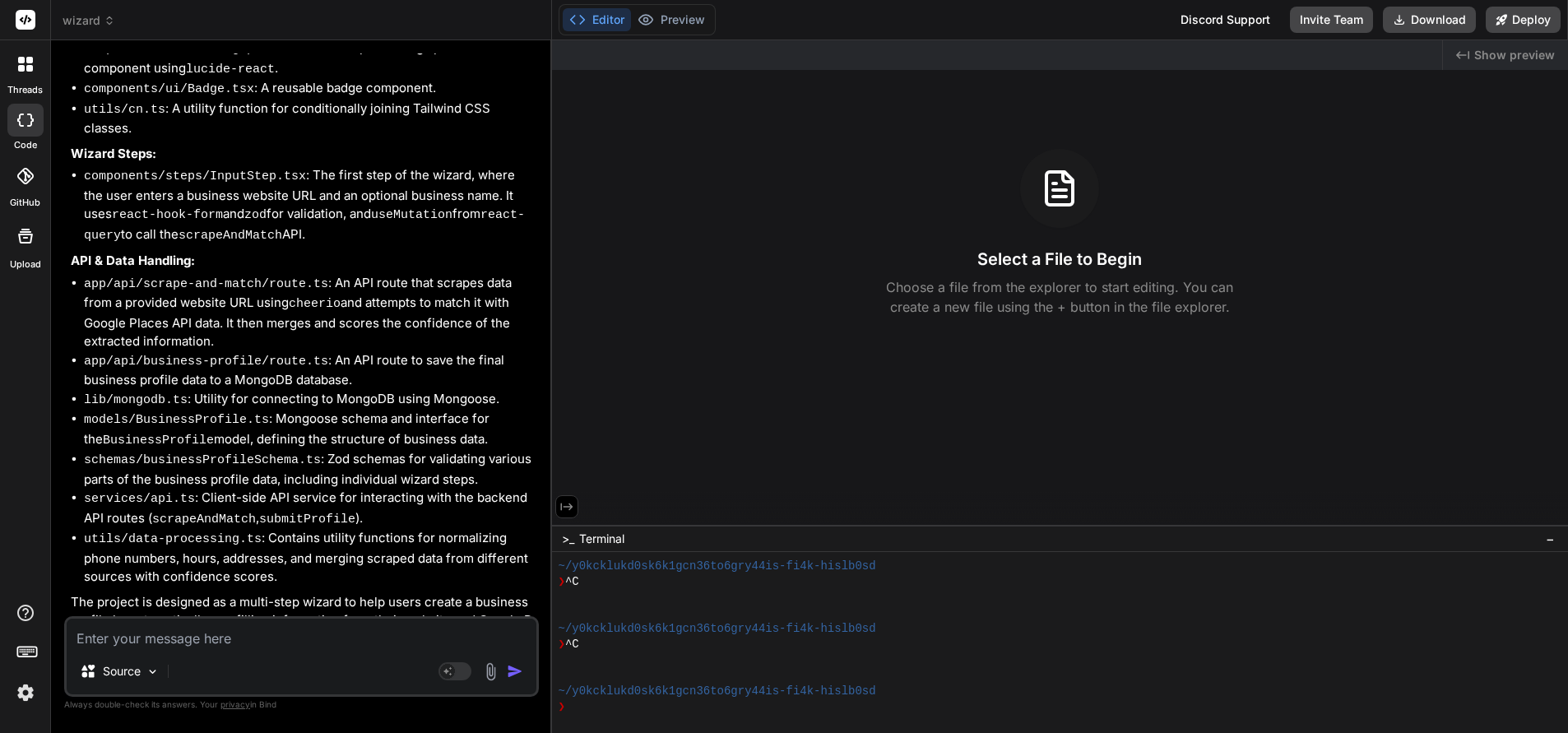
click at [564, 506] on icon at bounding box center [566, 507] width 12 height 7
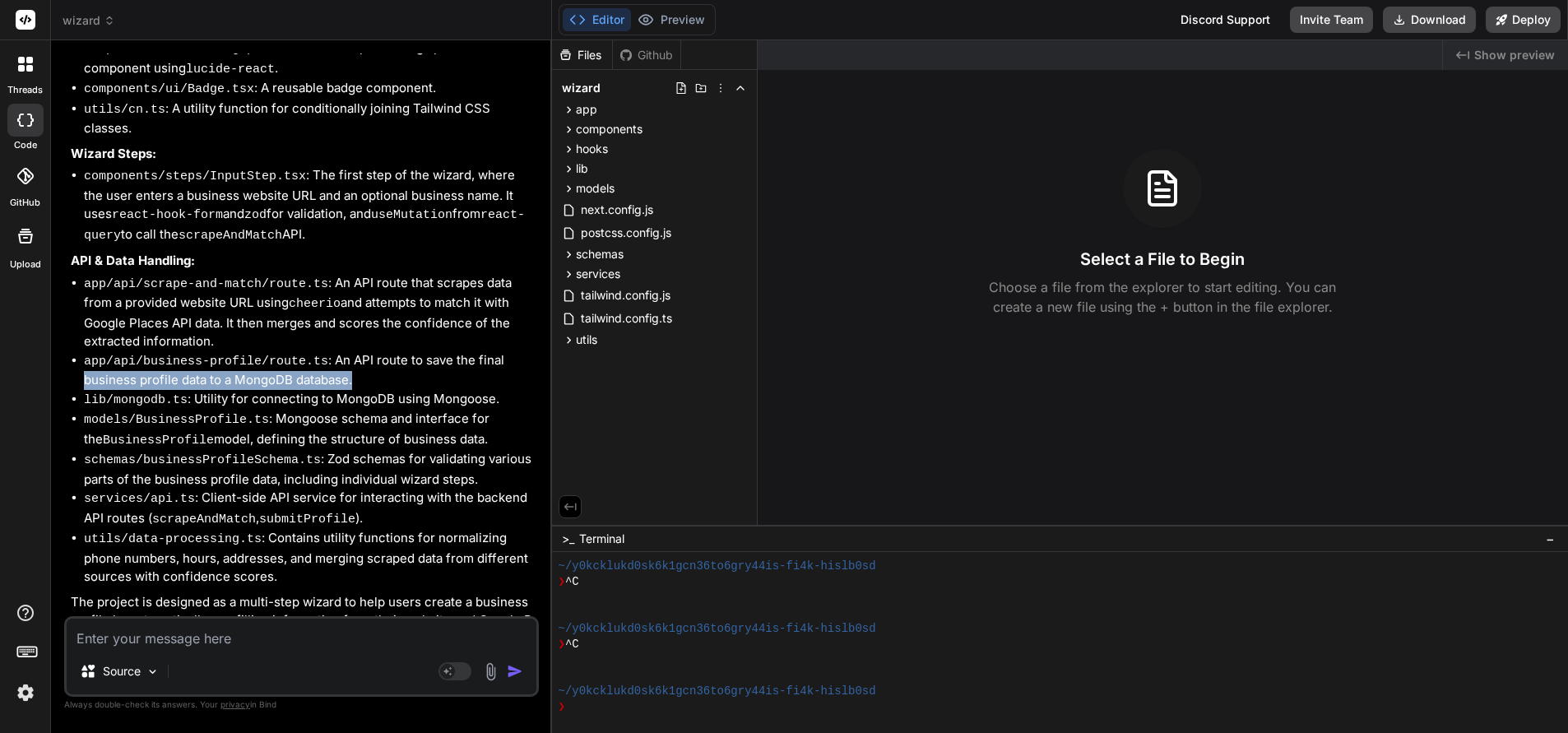
drag, startPoint x: 85, startPoint y: 335, endPoint x: 353, endPoint y: 336, distance: 268.0
click at [353, 351] on li "app/api/business-profile/route.ts : An API route to save the final business pro…" at bounding box center [309, 371] width 451 height 38
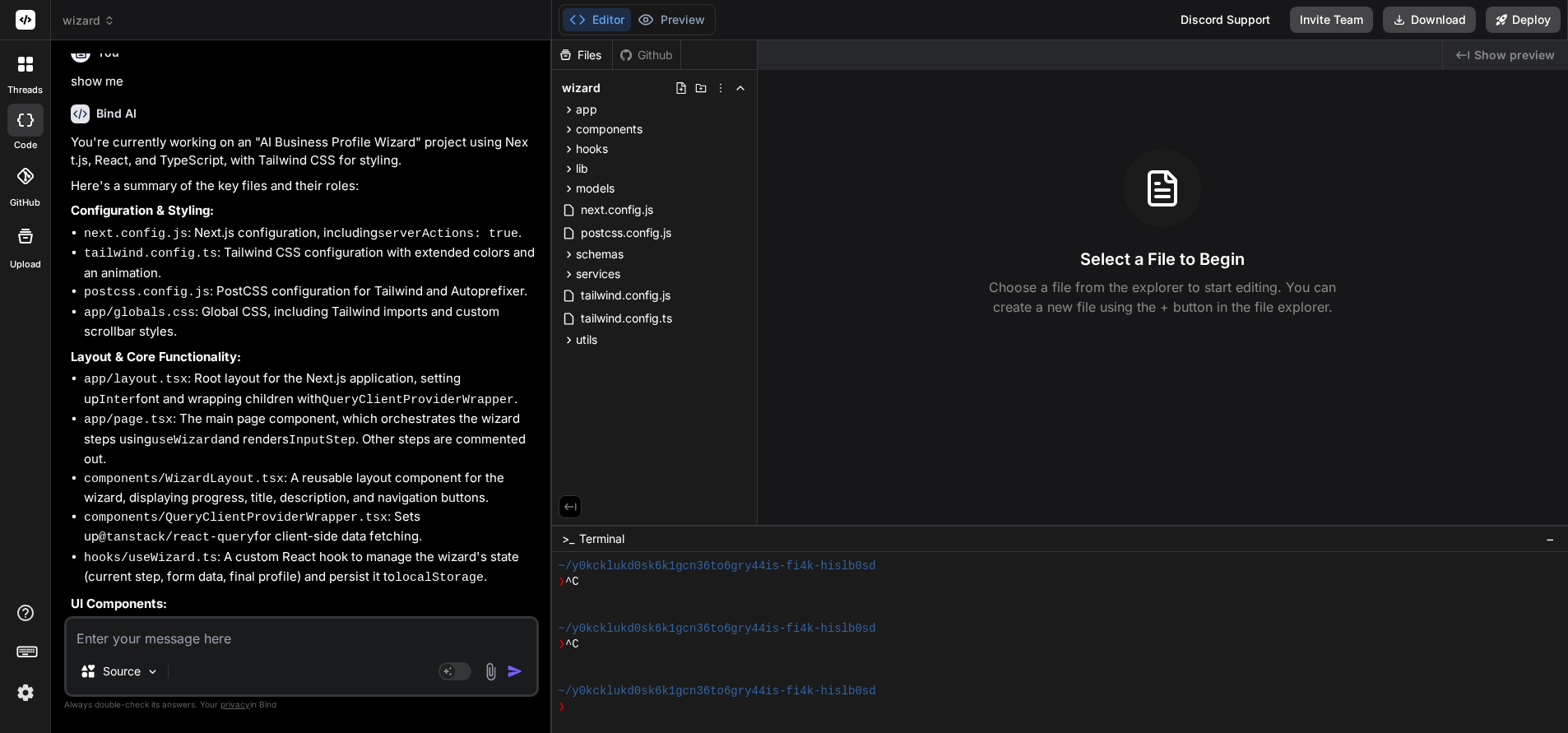
scroll to position [0, 0]
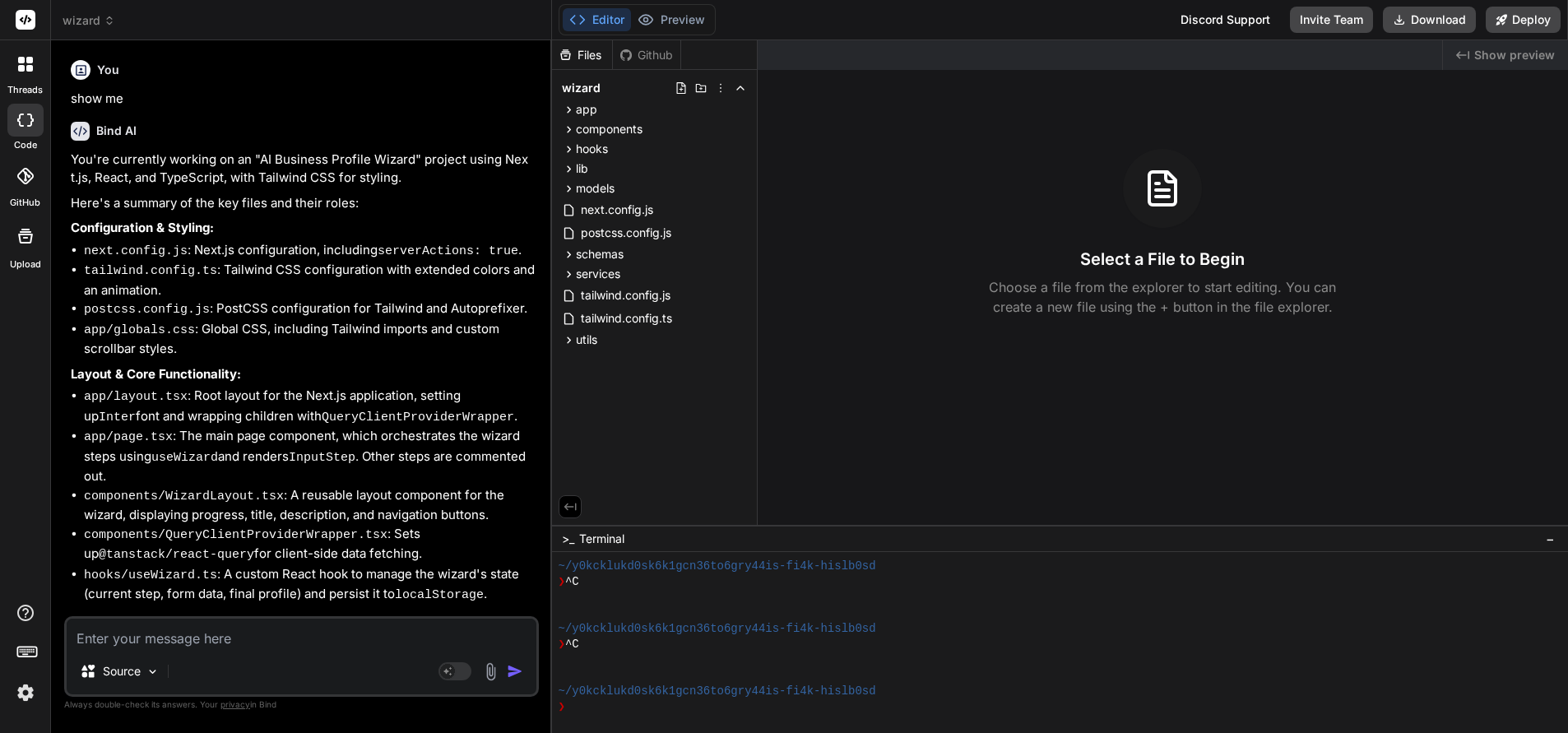
click at [107, 22] on icon at bounding box center [109, 23] width 5 height 3
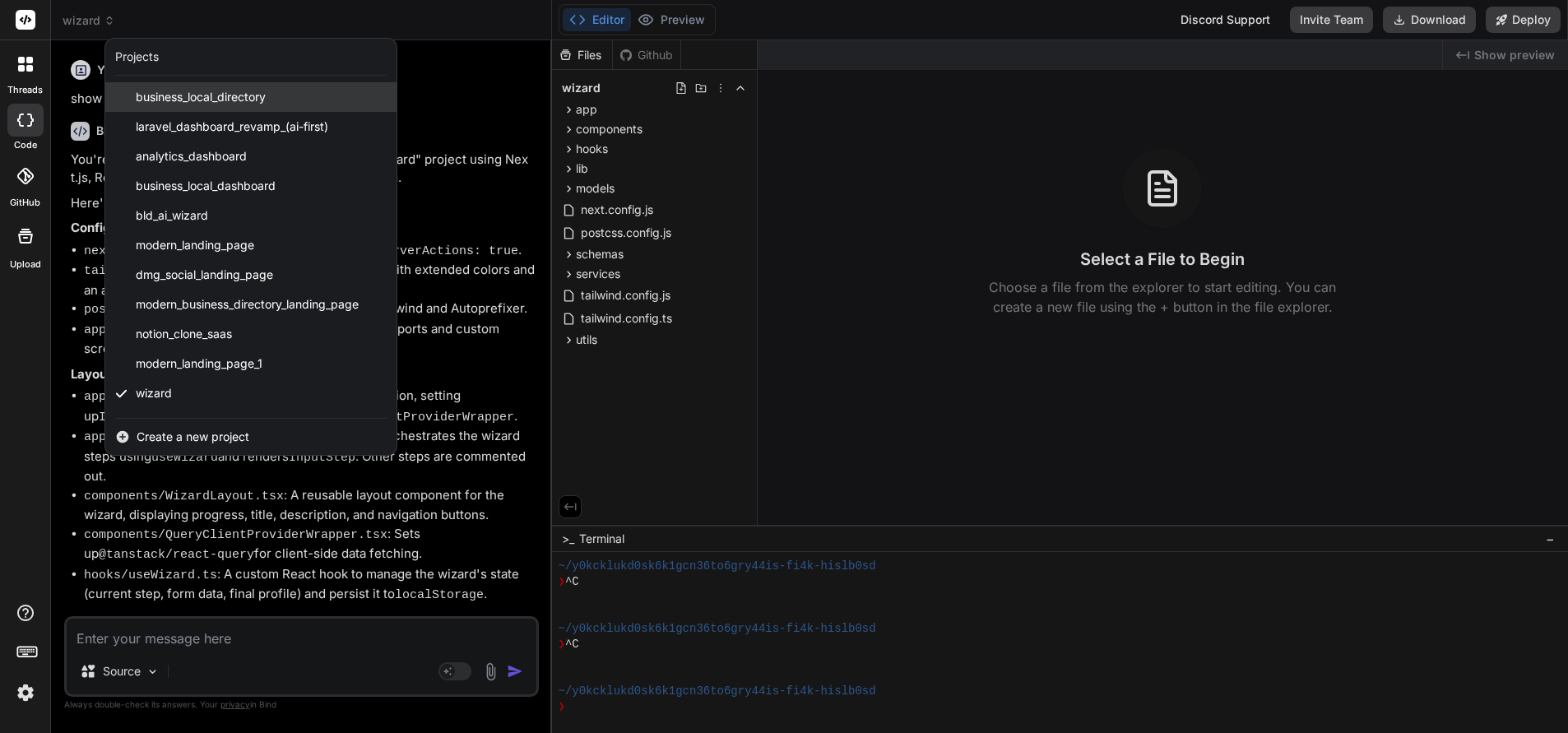
click at [170, 94] on span "business_local_directory" at bounding box center [200, 97] width 130 height 16
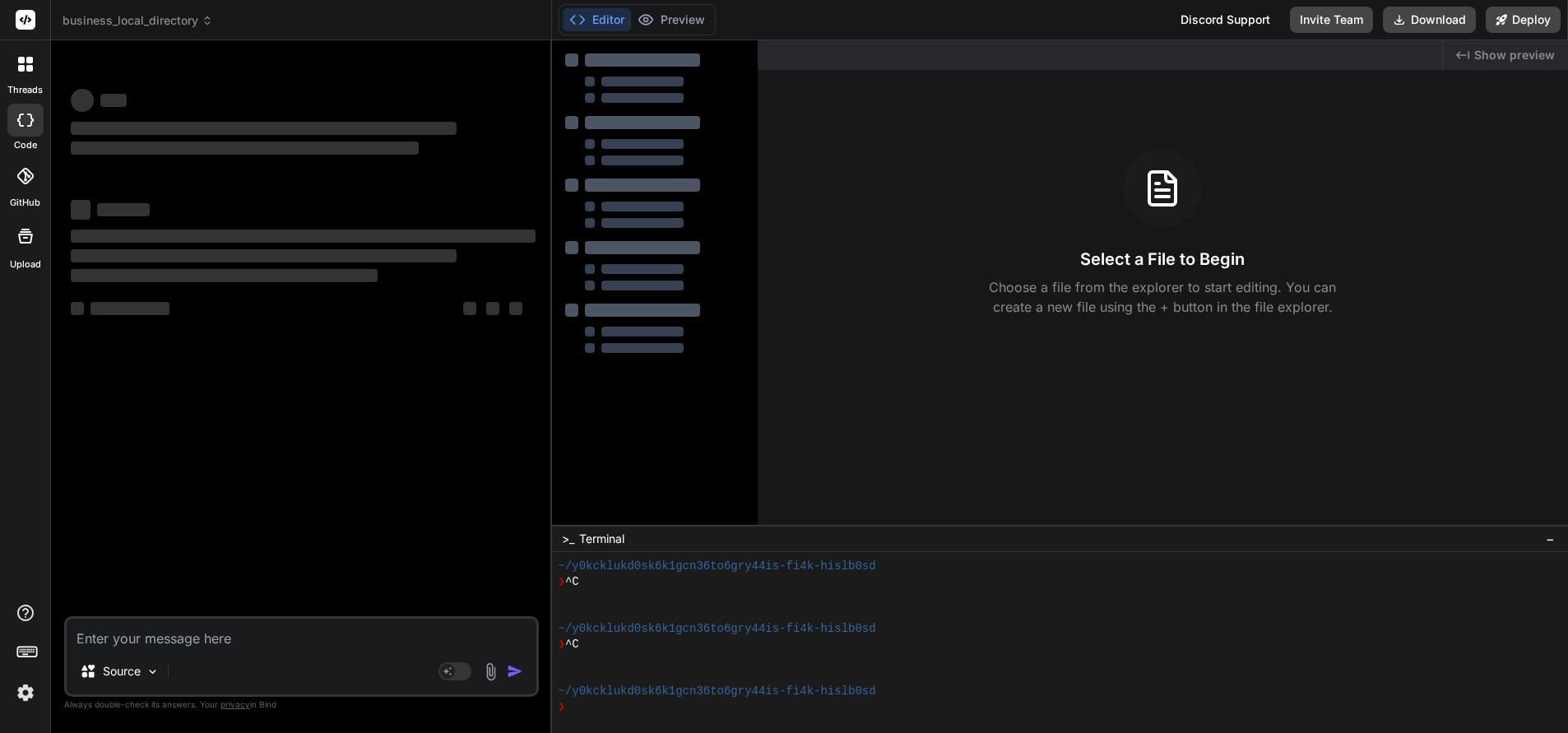
scroll to position [219, 0]
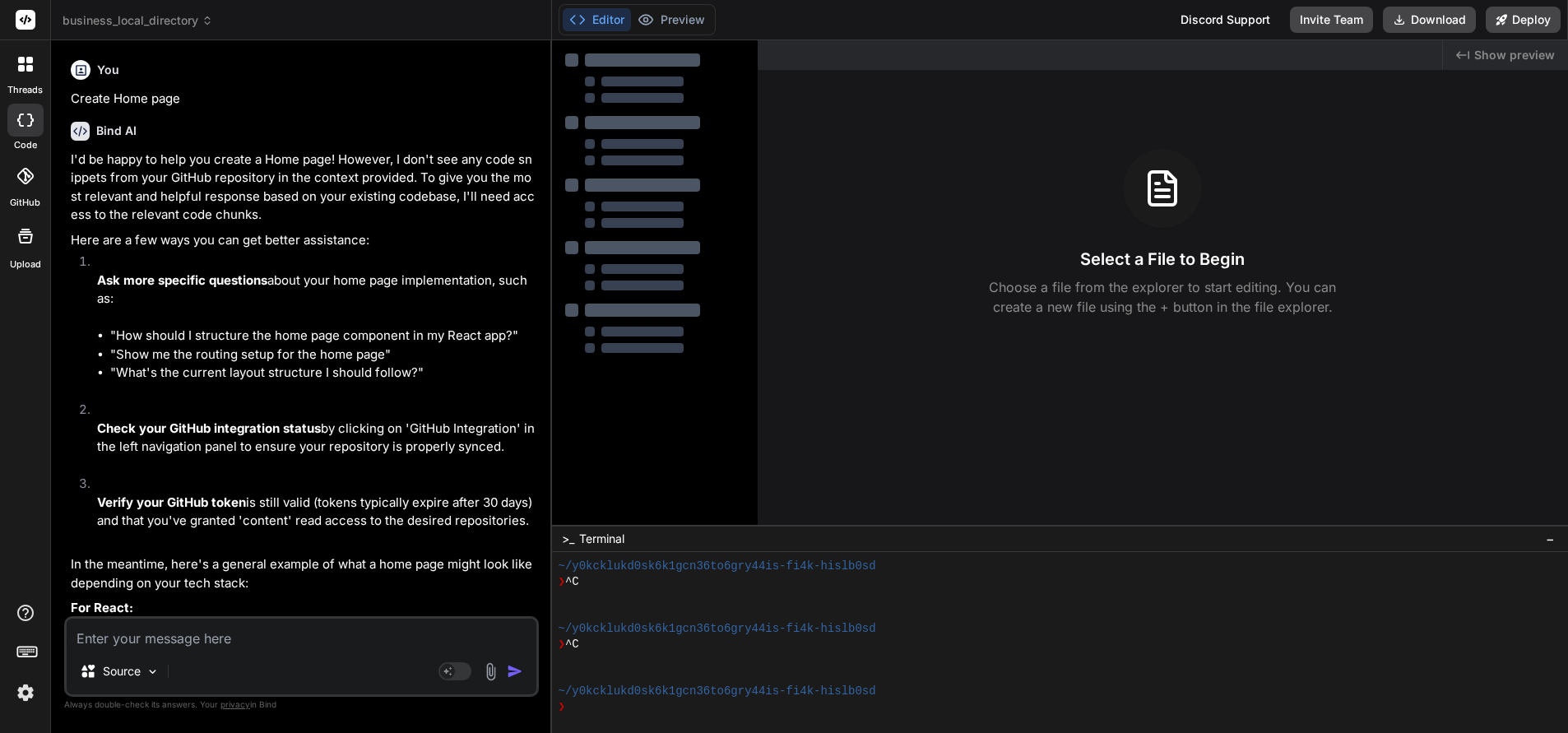
type textarea "x"
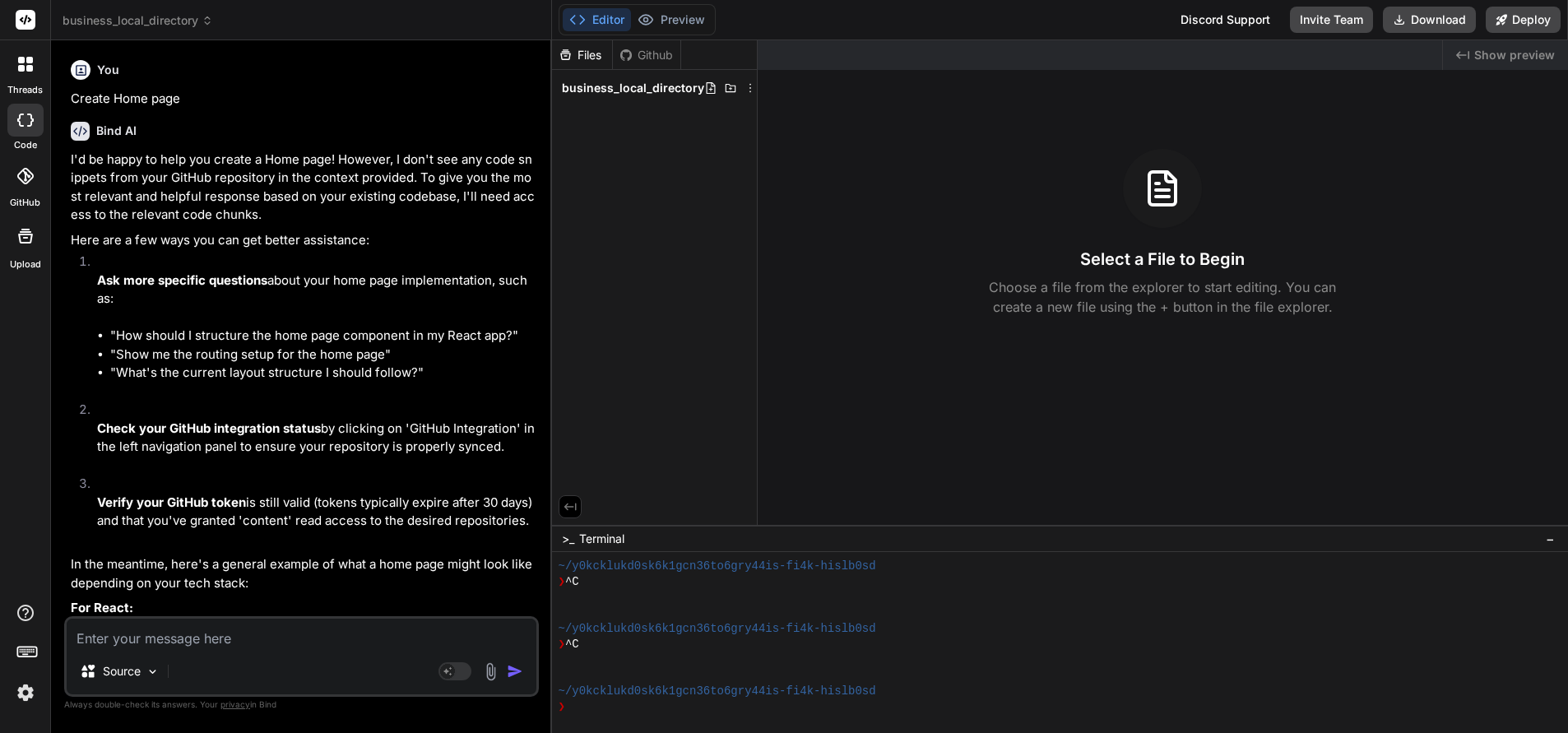
click at [157, 16] on span "business_local_directory" at bounding box center [137, 20] width 150 height 16
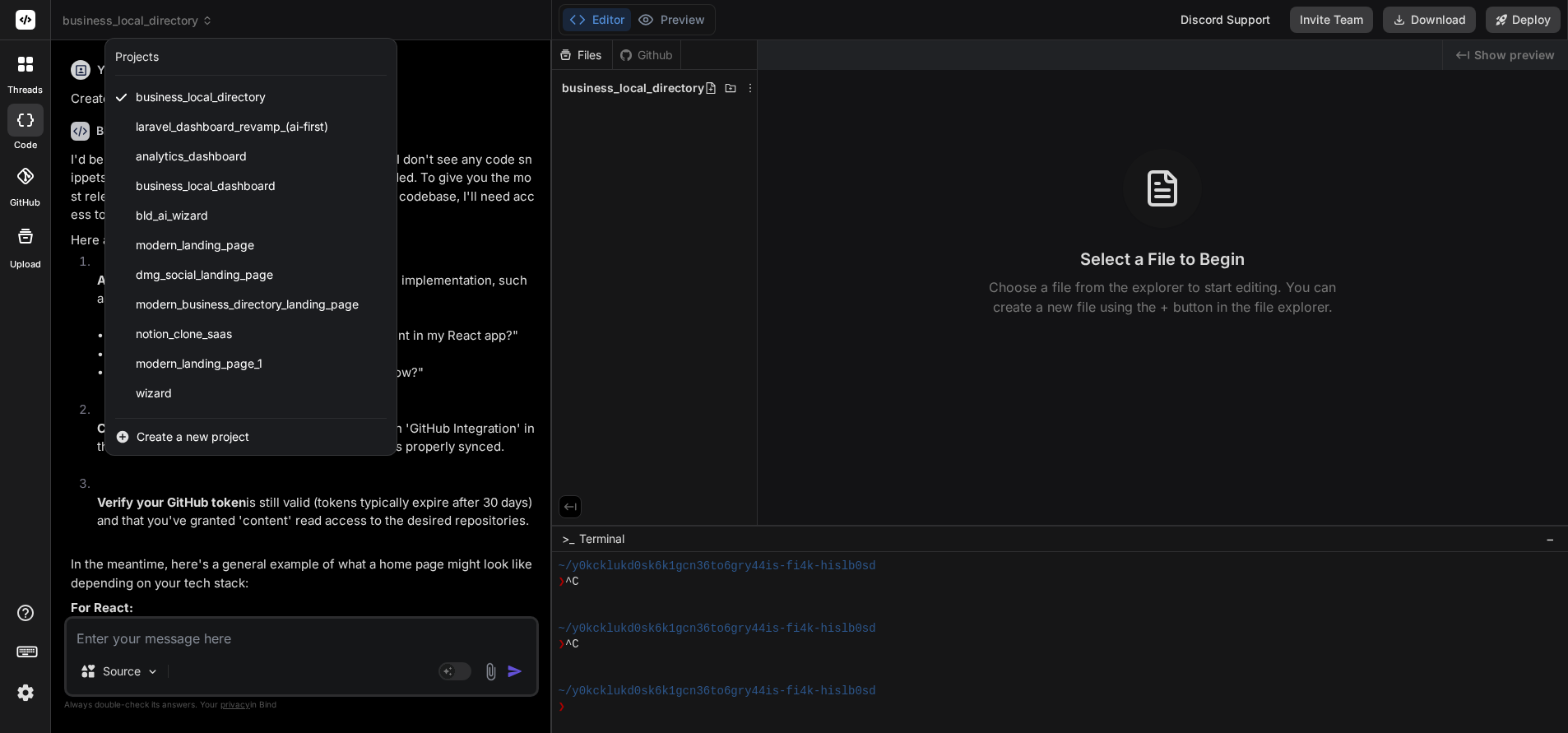
click at [170, 437] on span "Create a new project" at bounding box center [192, 437] width 113 height 16
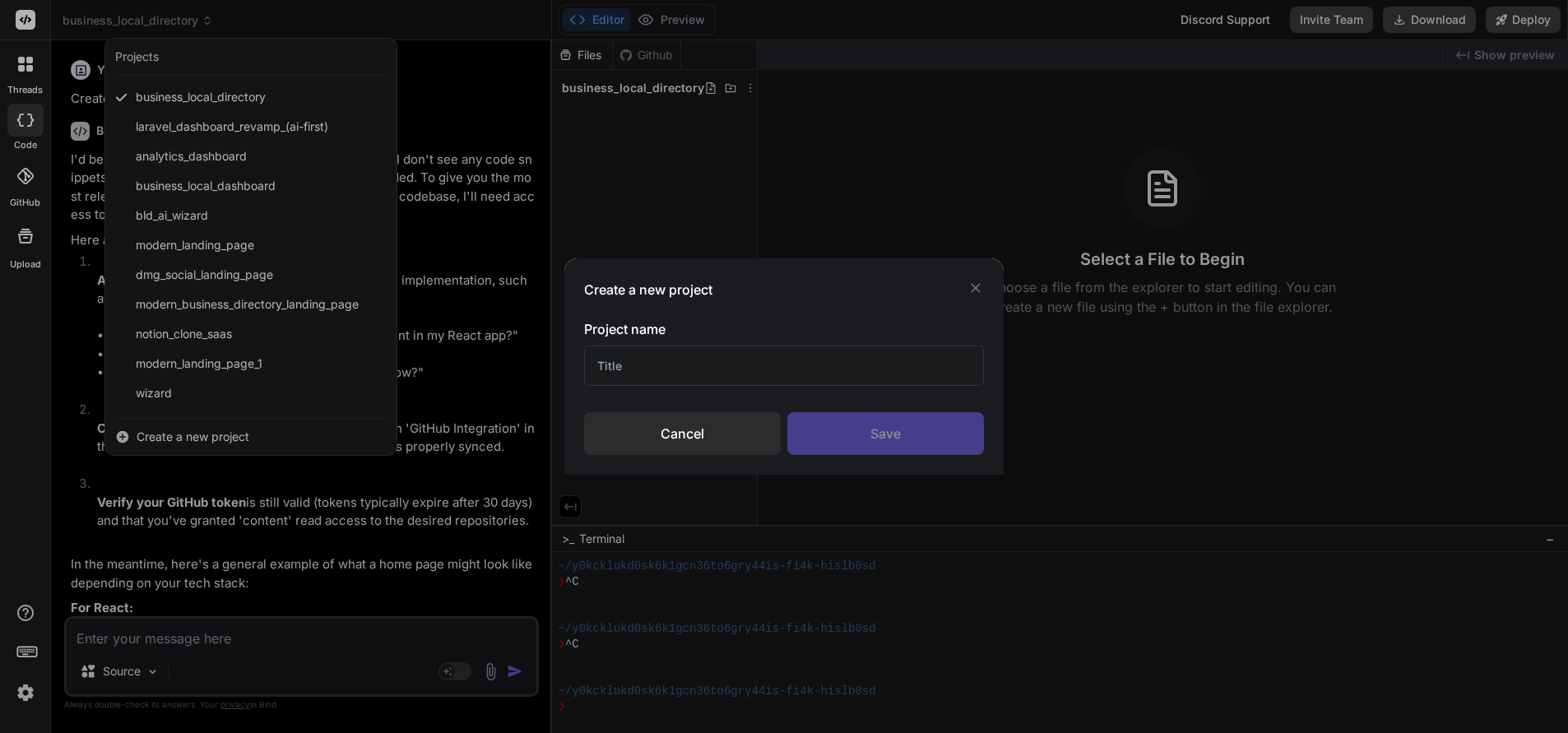
click at [626, 365] on input "text" at bounding box center [784, 365] width 400 height 40
type input "test1"
click at [891, 435] on div "Save" at bounding box center [885, 433] width 197 height 43
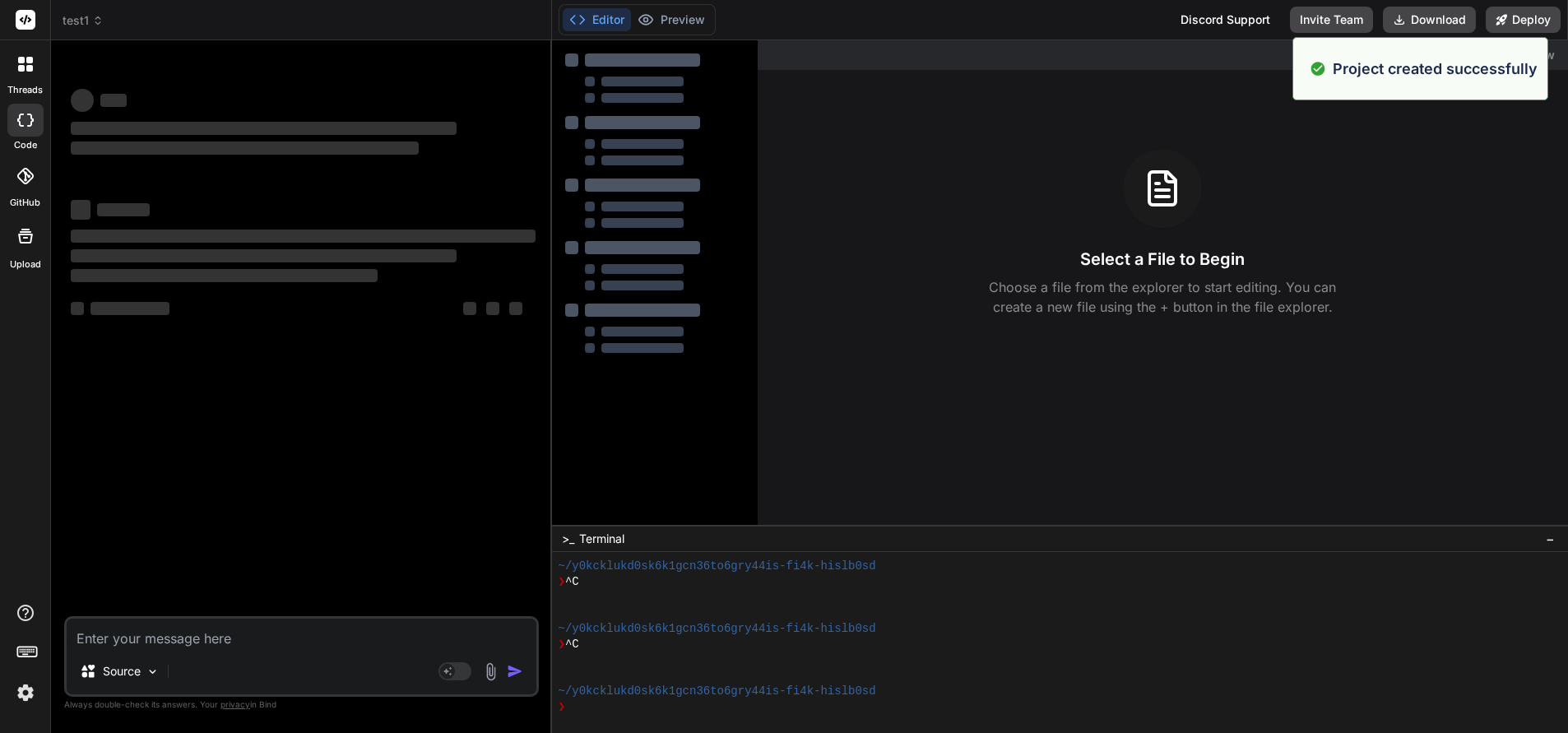
scroll to position [281, 0]
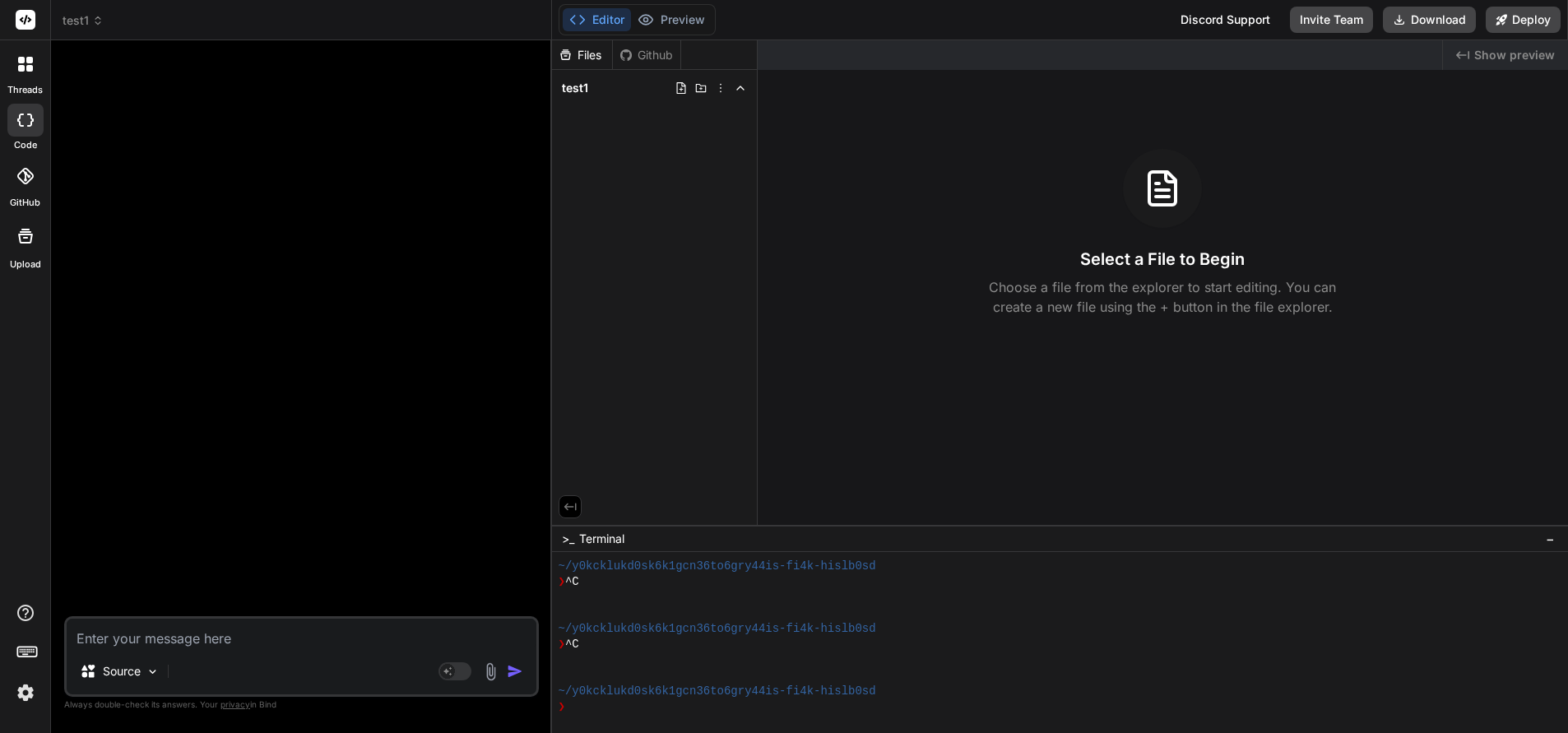
click at [85, 20] on span "test1" at bounding box center [82, 20] width 41 height 16
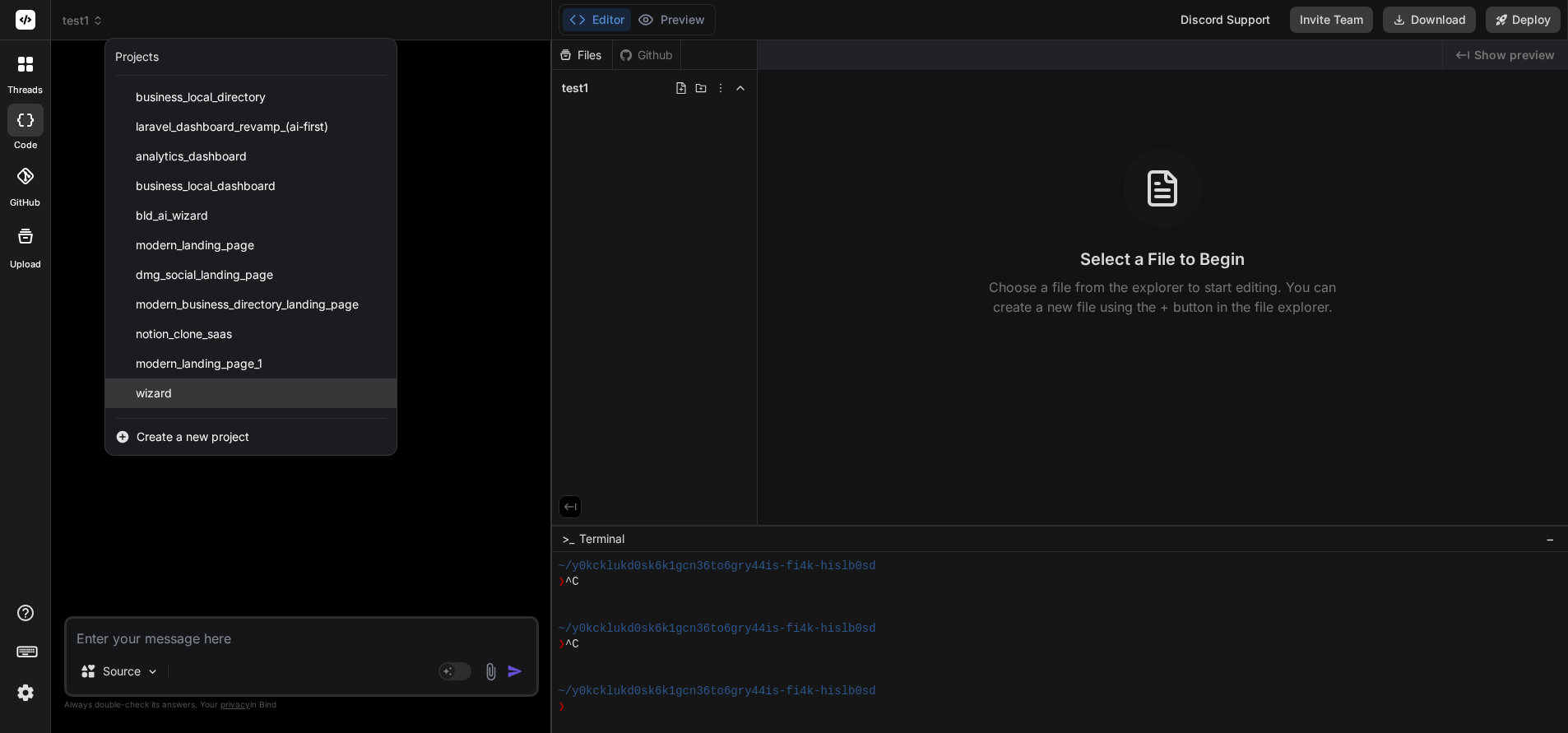
click at [172, 389] on div "wizard" at bounding box center [251, 393] width 291 height 29
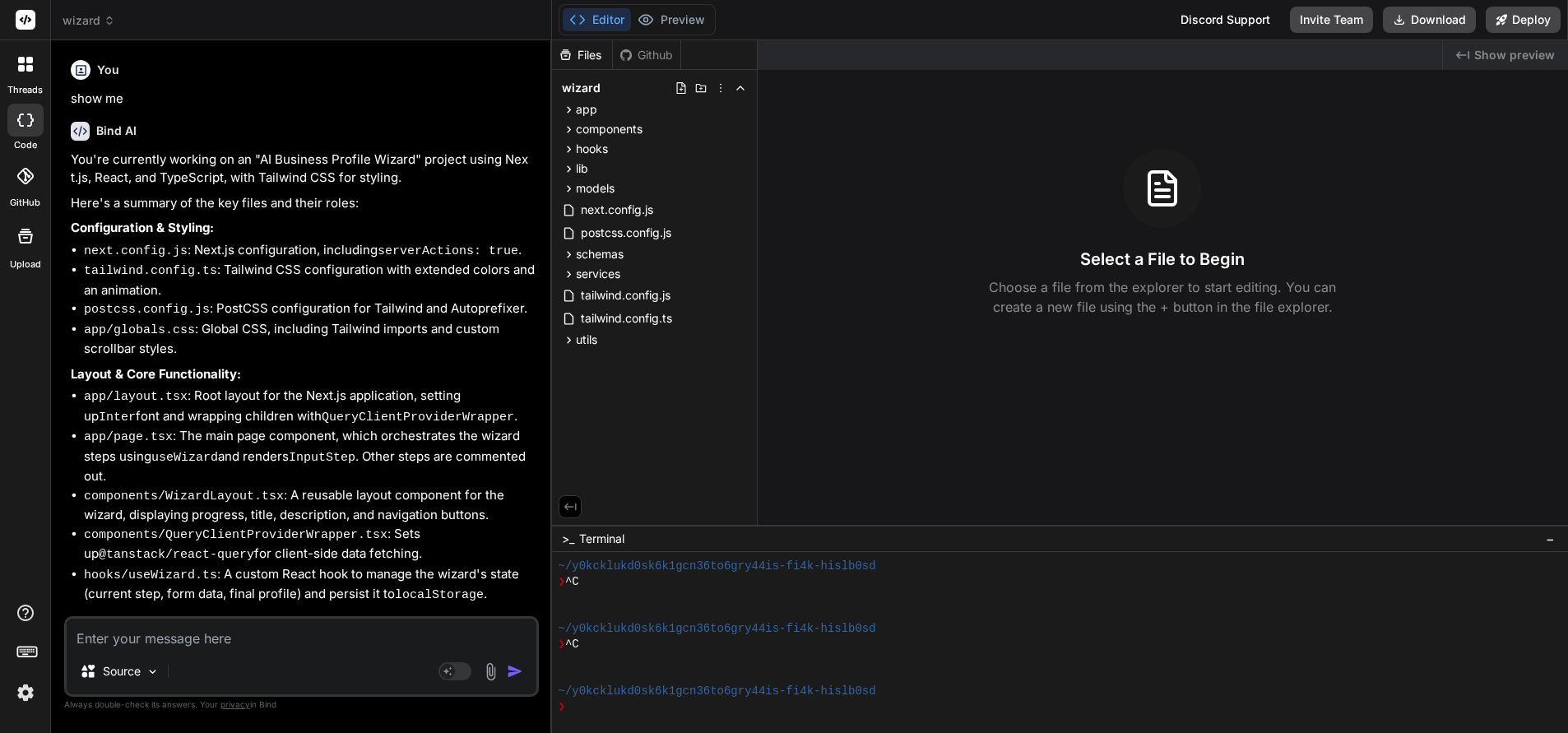
click at [94, 20] on span "wizard" at bounding box center [89, 20] width 53 height 16
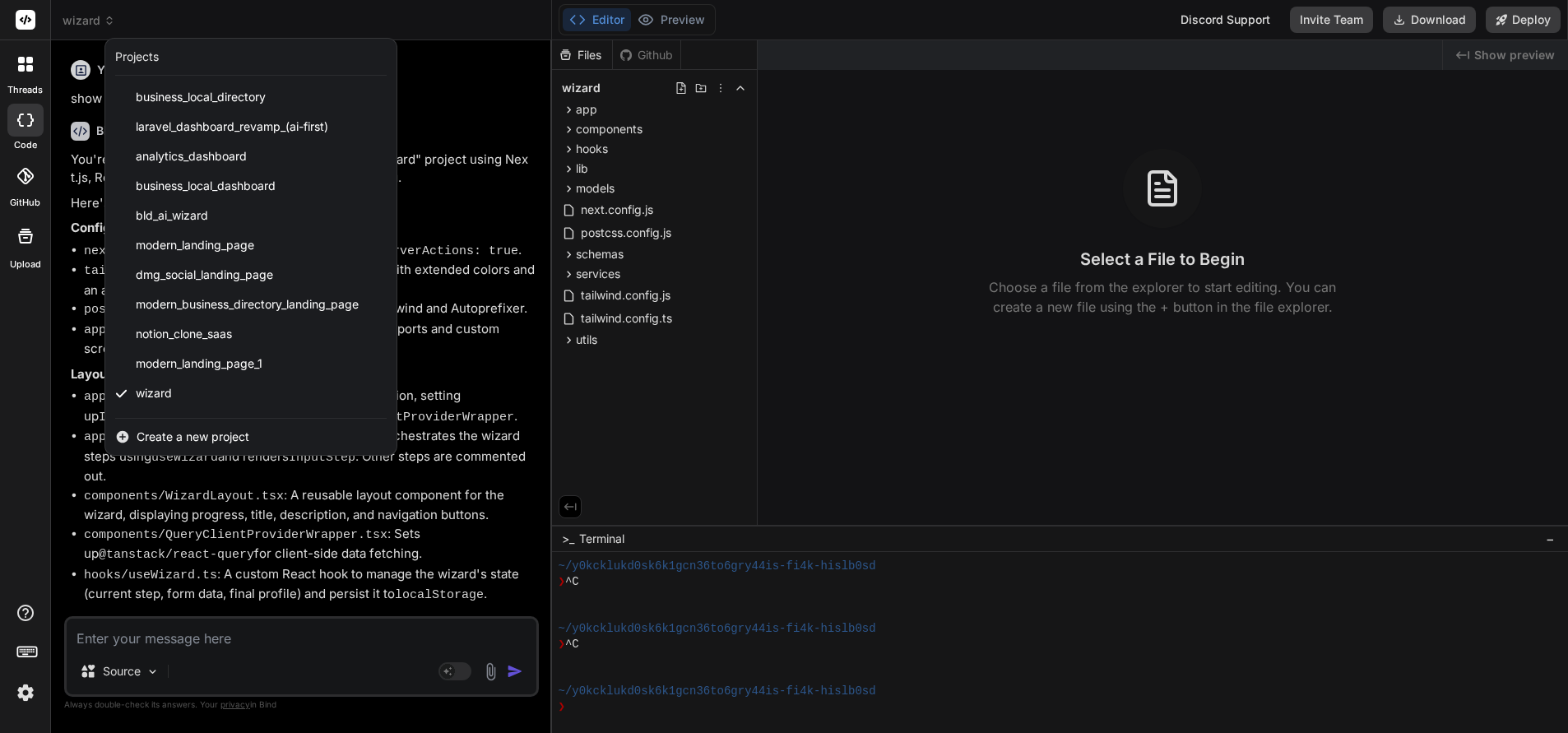
scroll to position [233, 0]
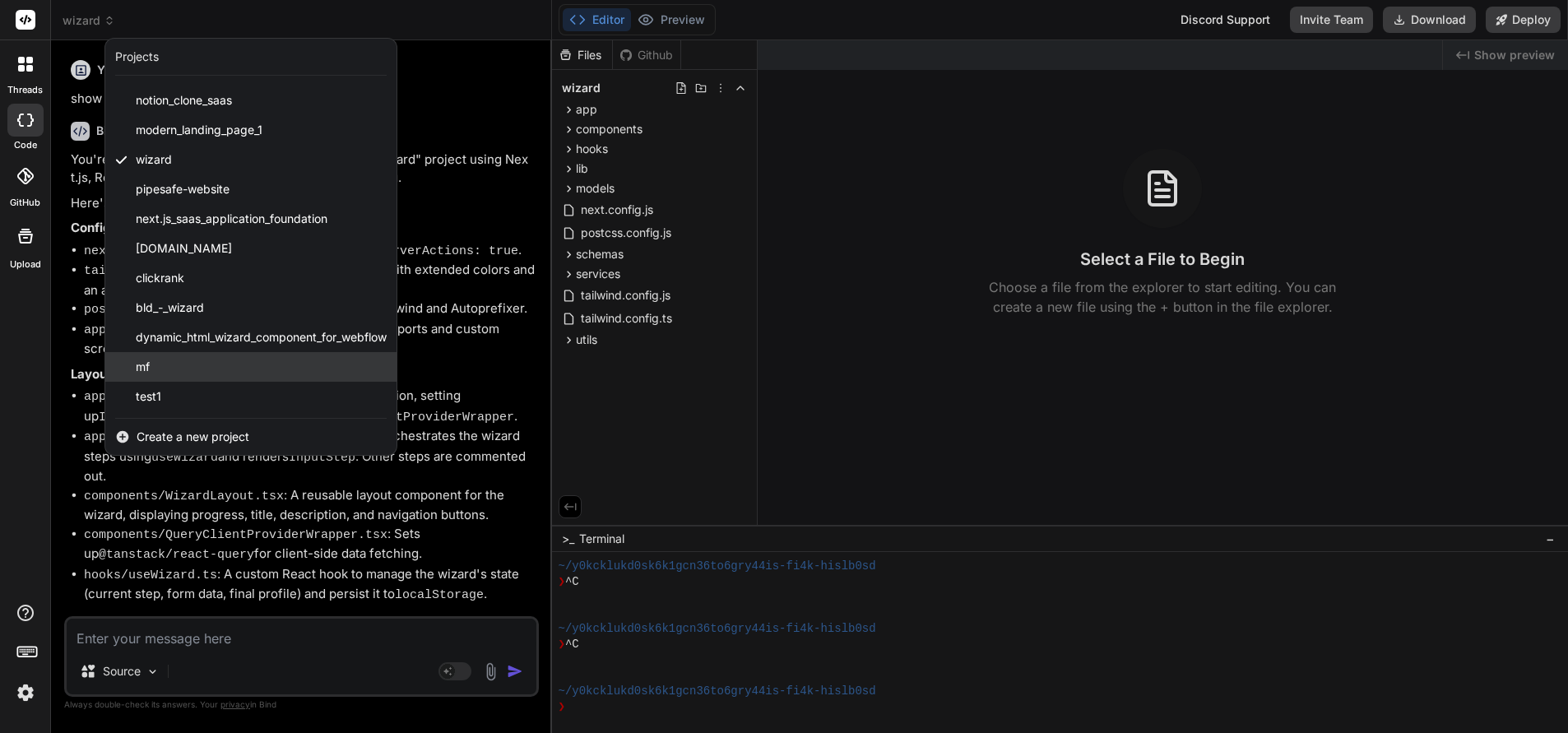
click at [140, 361] on span "mf" at bounding box center [142, 367] width 14 height 16
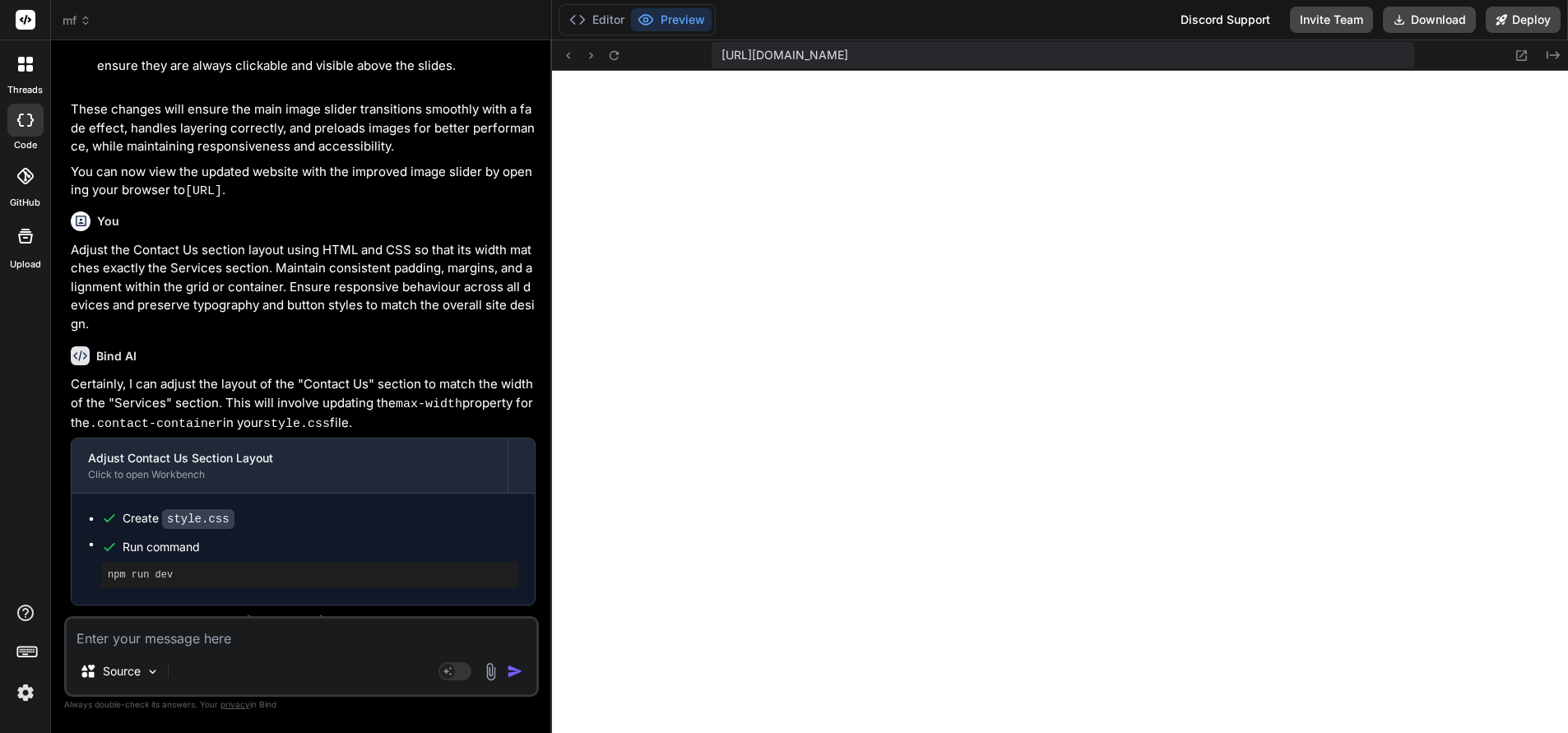
scroll to position [1047, 0]
type textarea "x"
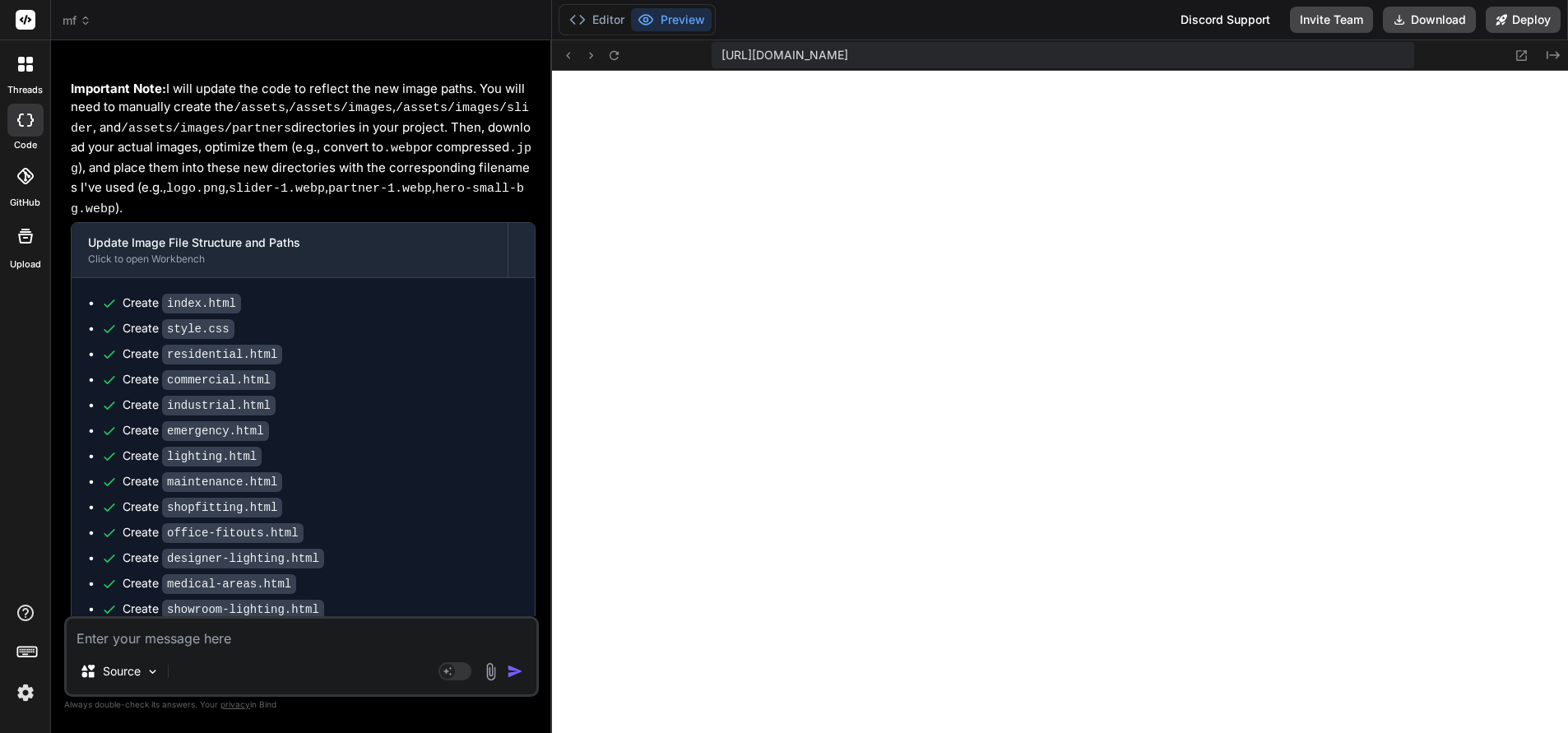
scroll to position [3012, 0]
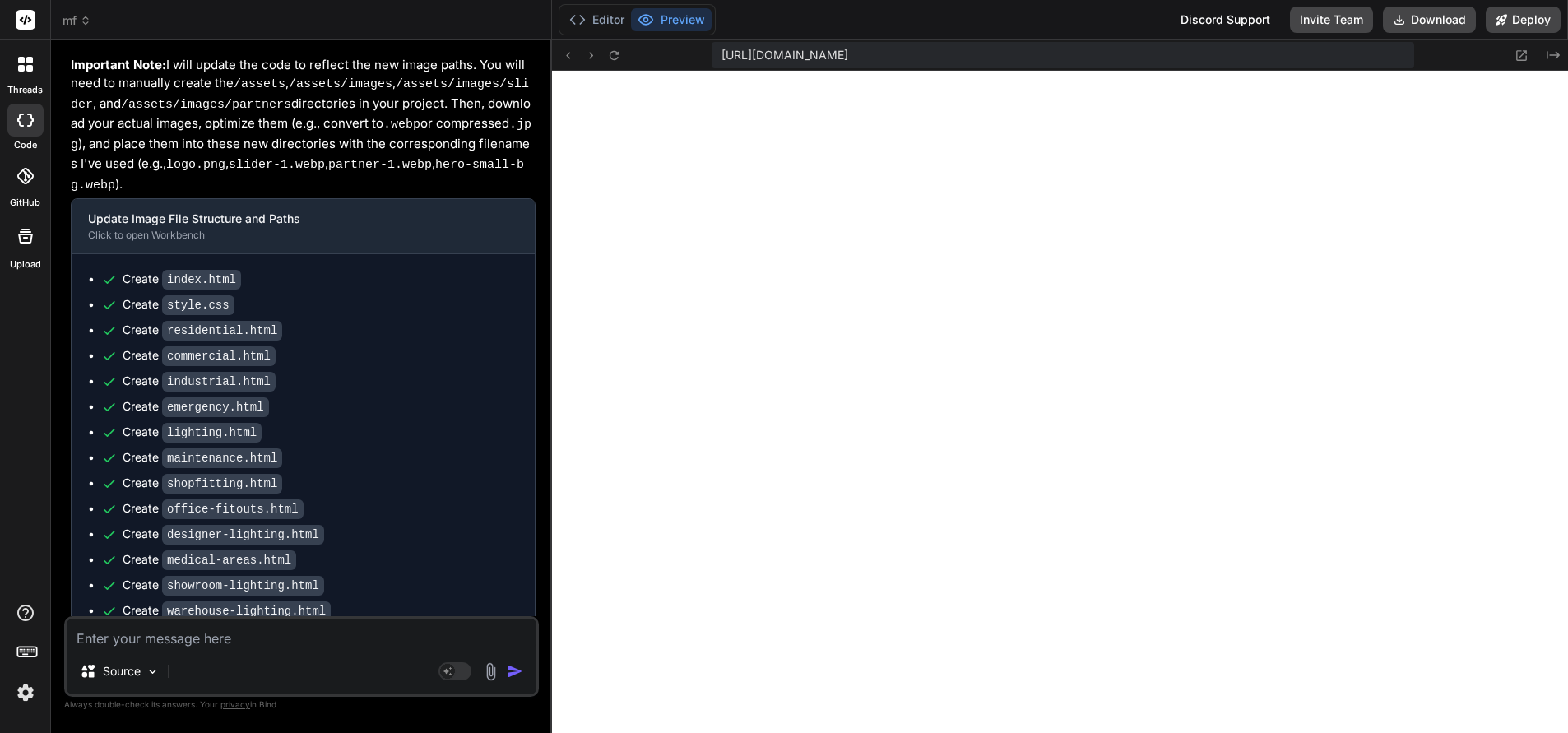
click at [175, 641] on textarea at bounding box center [301, 633] width 470 height 29
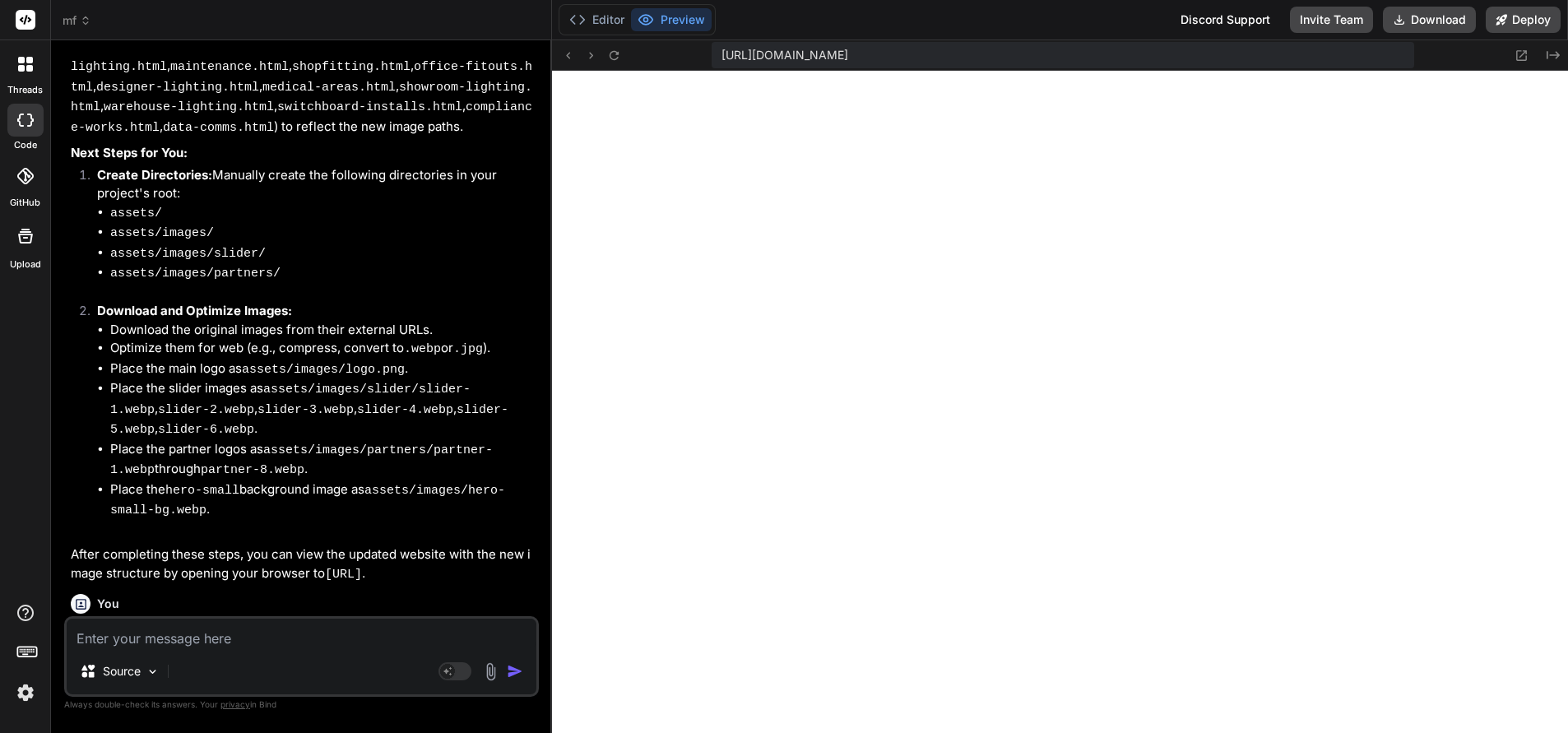
scroll to position [3511, 0]
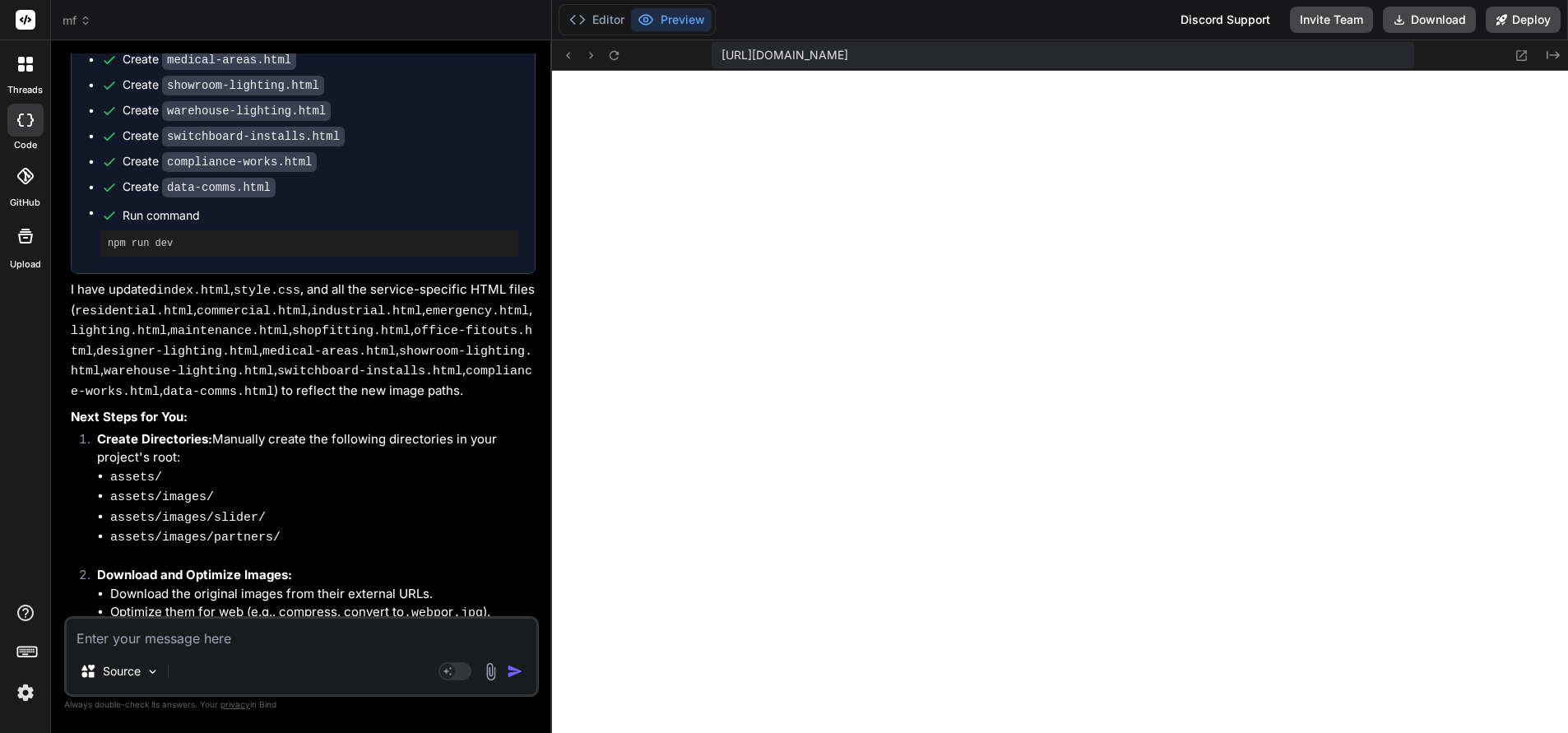
type textarea "Un"
type textarea "x"
type textarea "Undo"
type textarea "x"
type textarea "Undo"
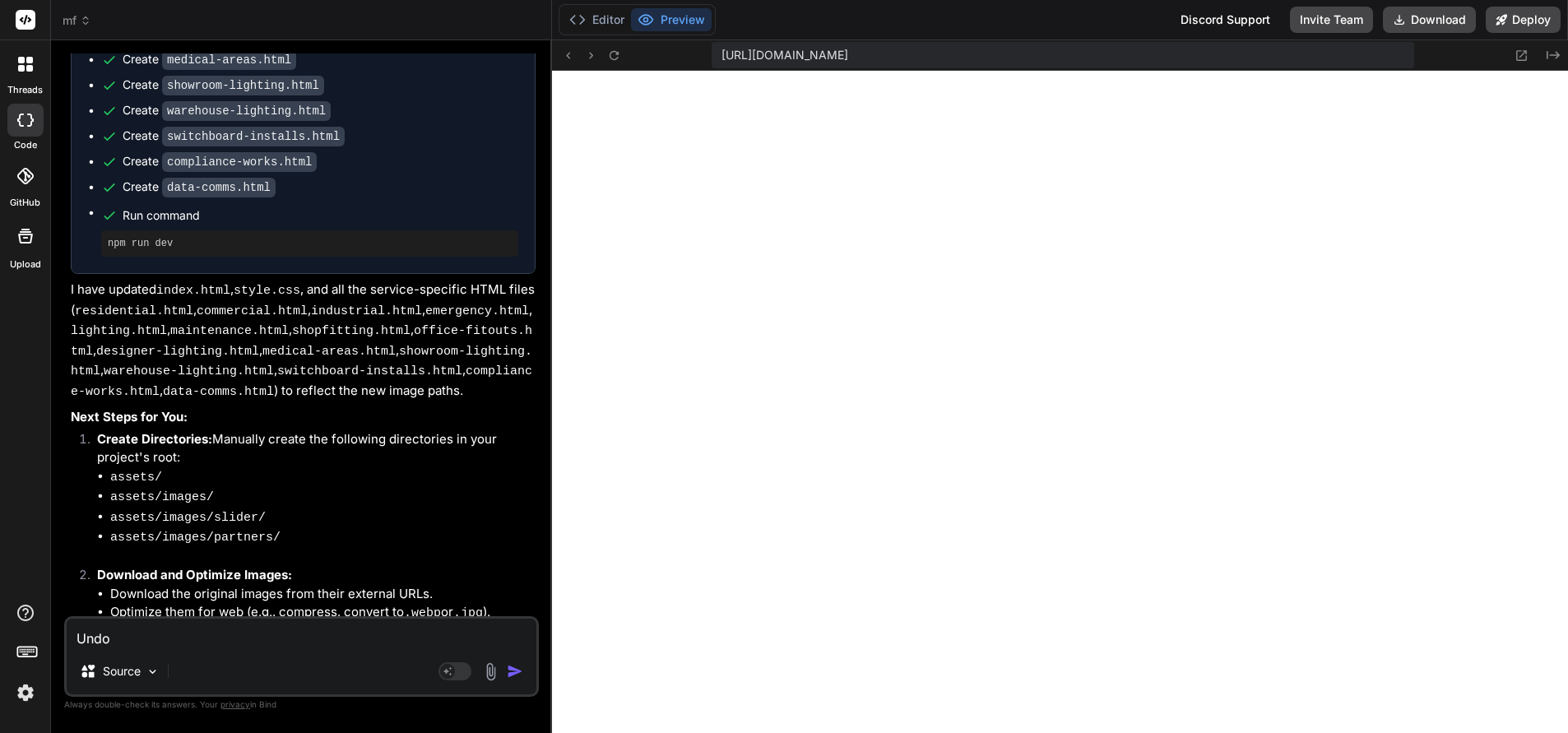
type textarea "x"
type textarea "Undo la"
type textarea "x"
type textarea "Undo last"
type textarea "x"
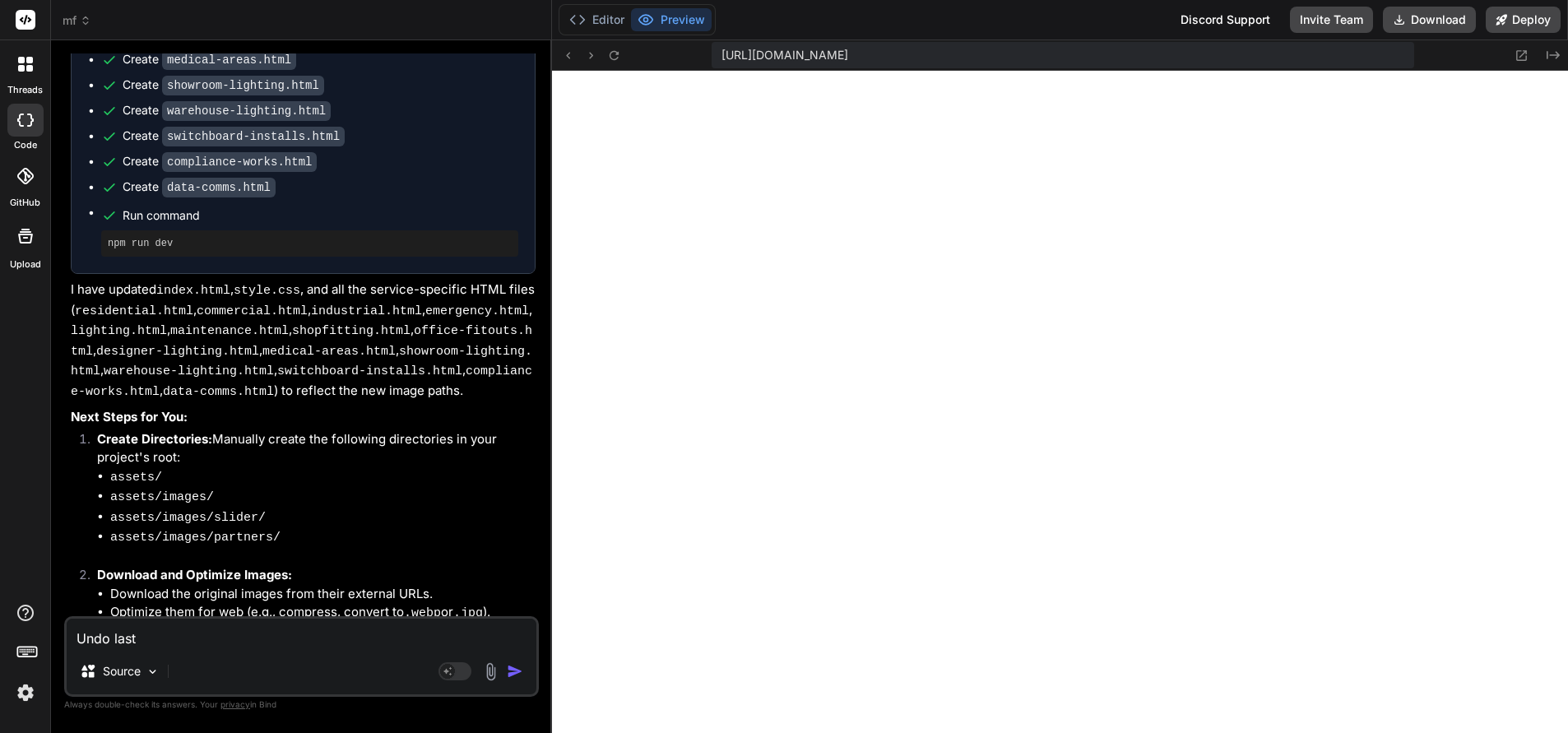
type textarea "Undo last ch"
type textarea "x"
type textarea "Undo last change"
type textarea "x"
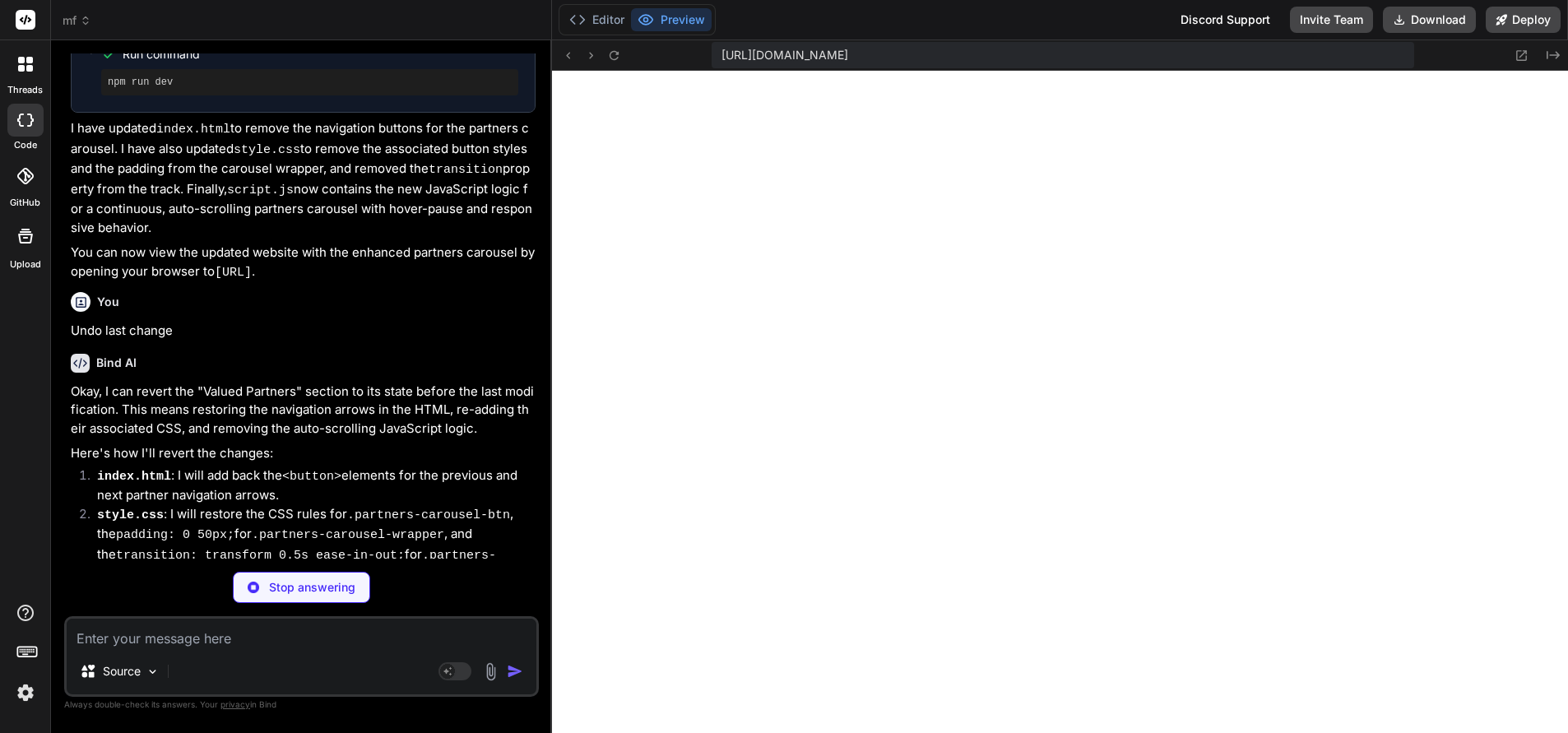
scroll to position [5178, 0]
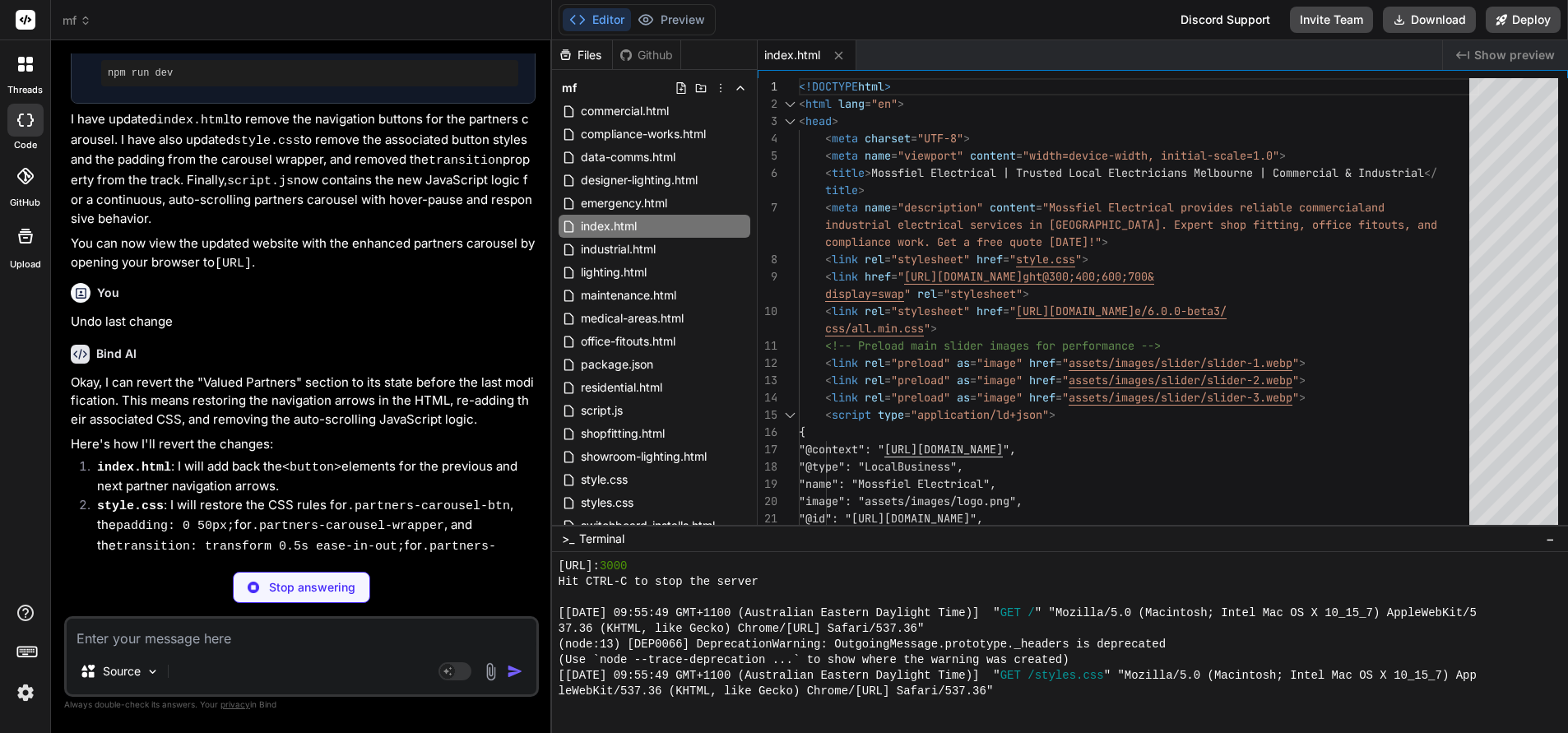
type textarea "x"
type textarea "} .toggle .line2 { opacity: 0; } .toggle .line3 { transform: rotate(45deg) tran…"
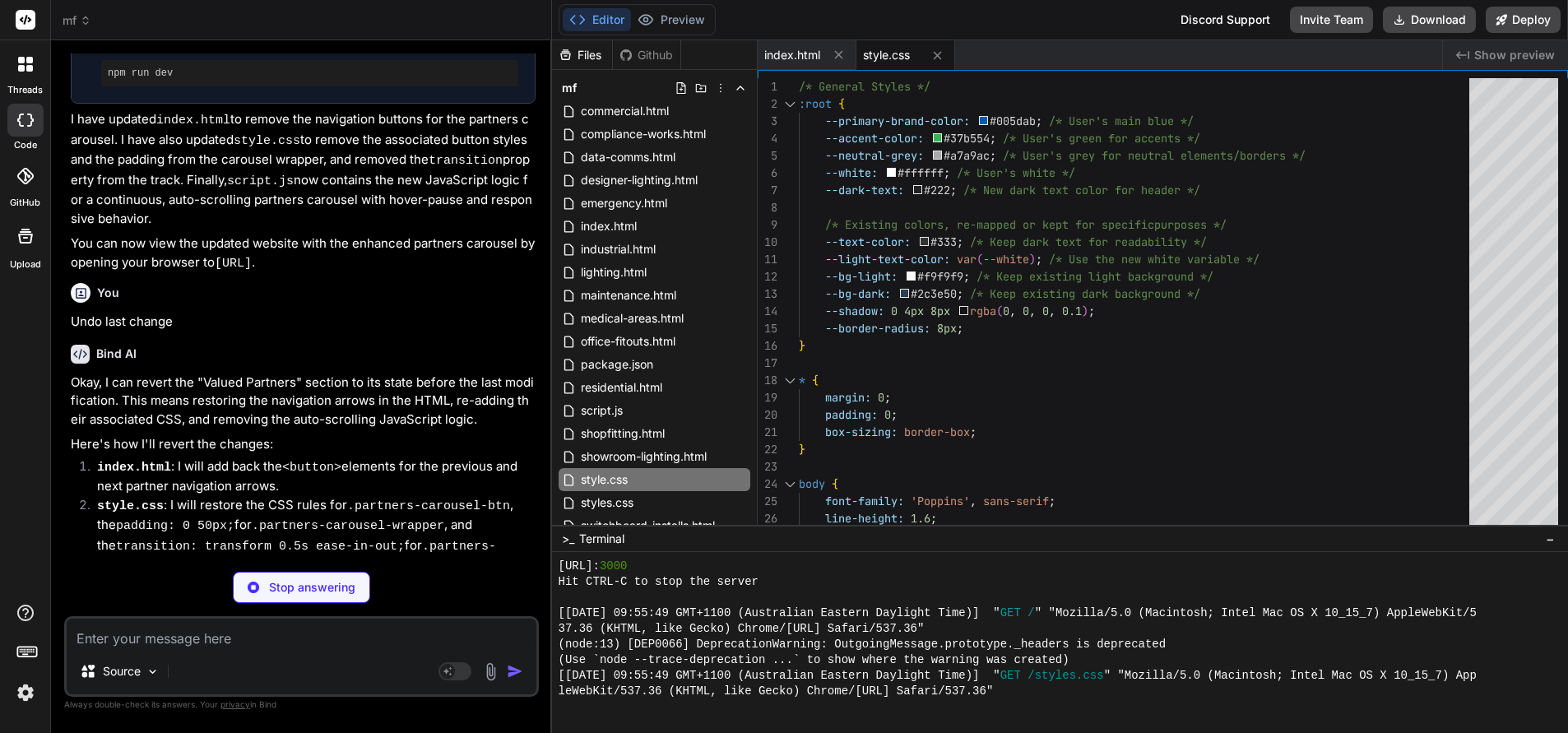
type textarea "x"
type textarea "}); function isValidEmail(email) { const re = /^(([^<>()[\]\\.,;:\s@"]+(\.[^<>(…"
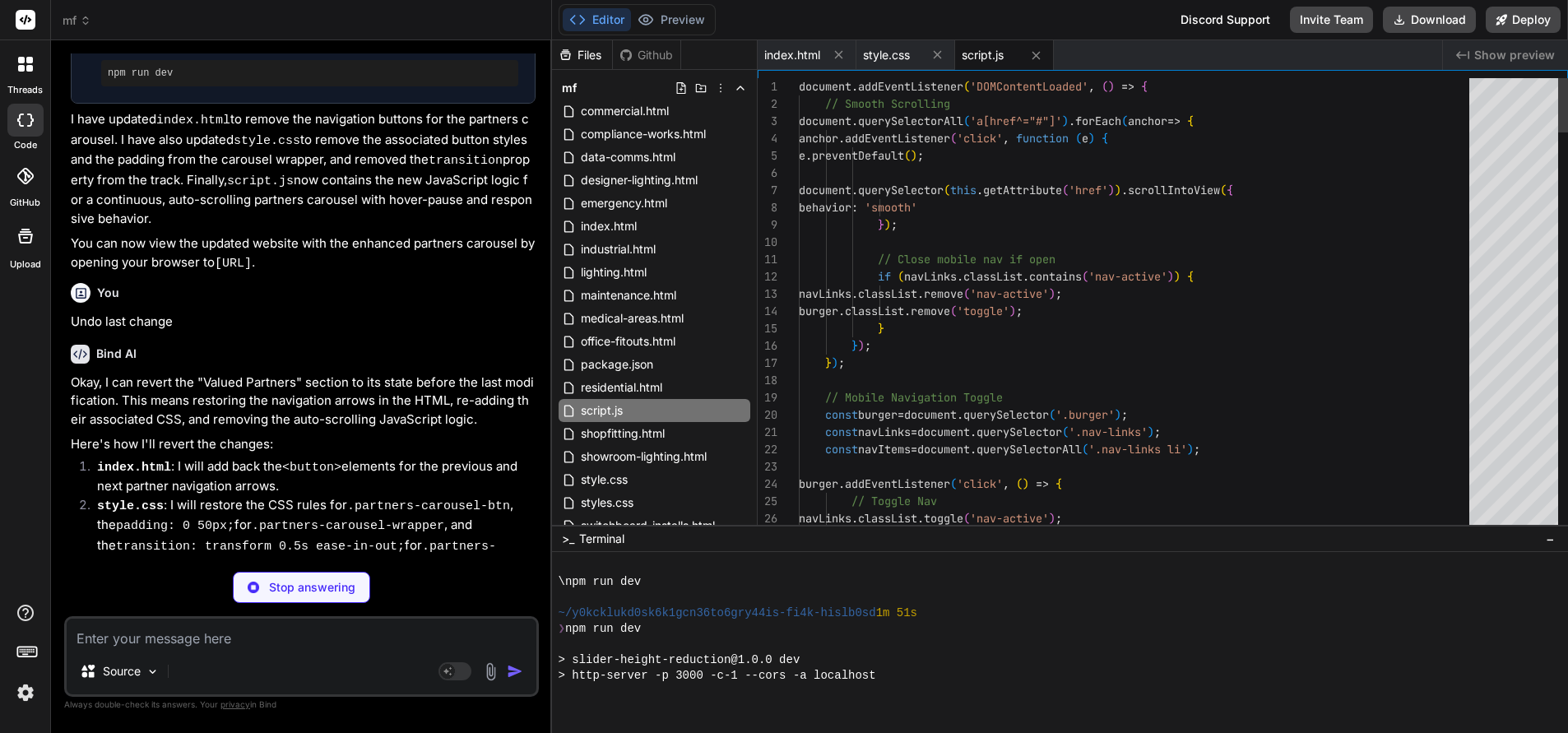
type textarea "x"
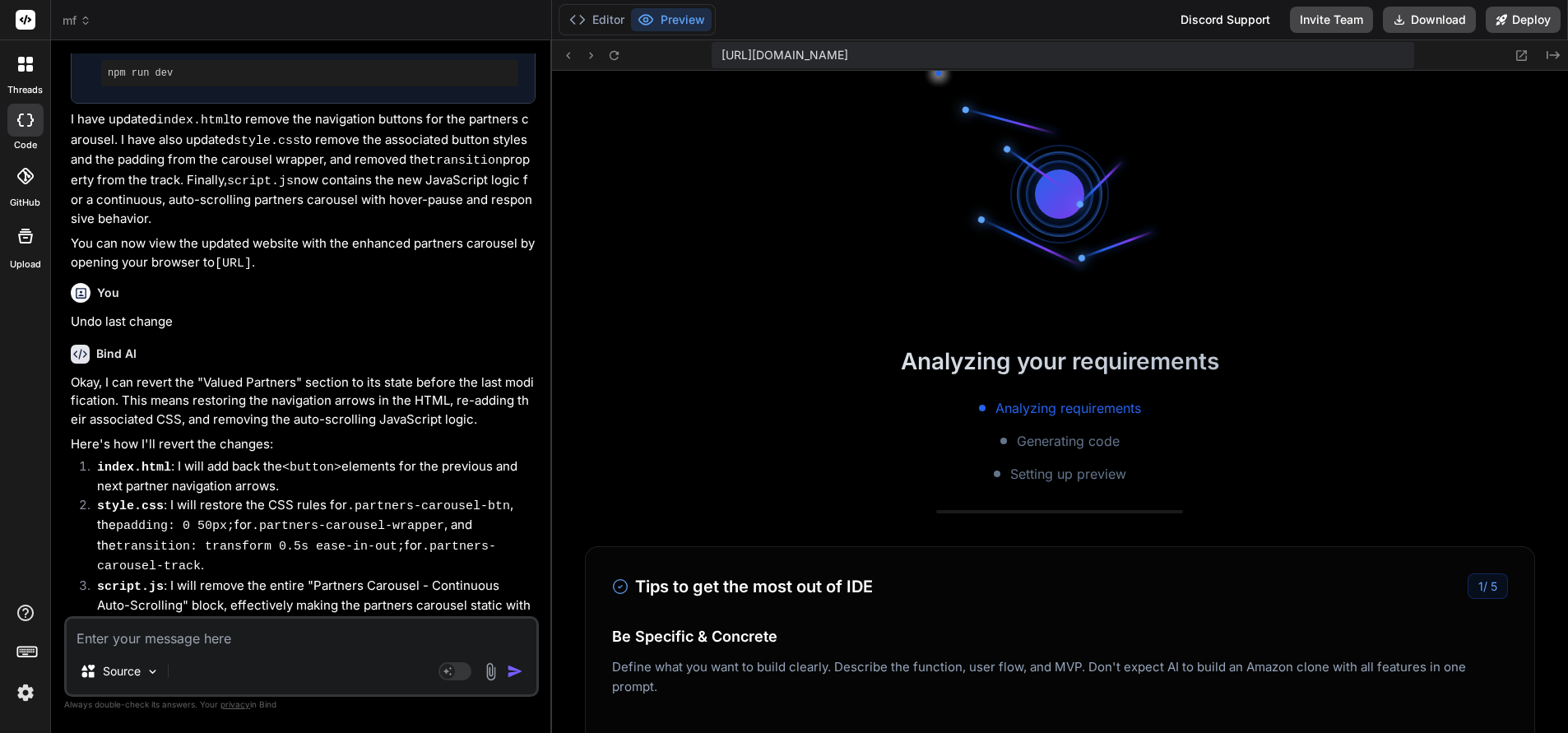
scroll to position [3015, 0]
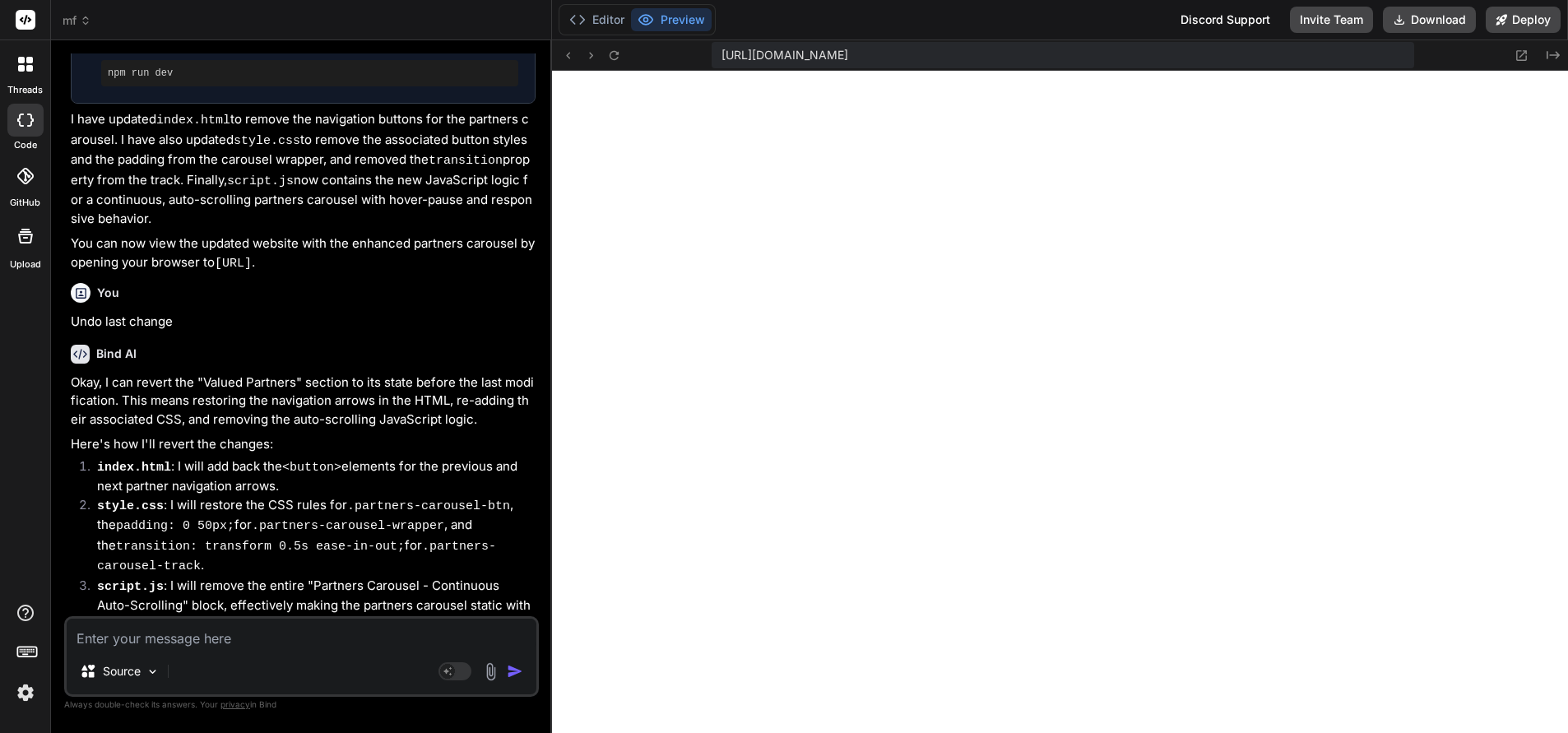
click at [197, 641] on textarea at bounding box center [301, 633] width 470 height 29
type textarea "r"
type textarea "x"
type textarea "re"
type textarea "x"
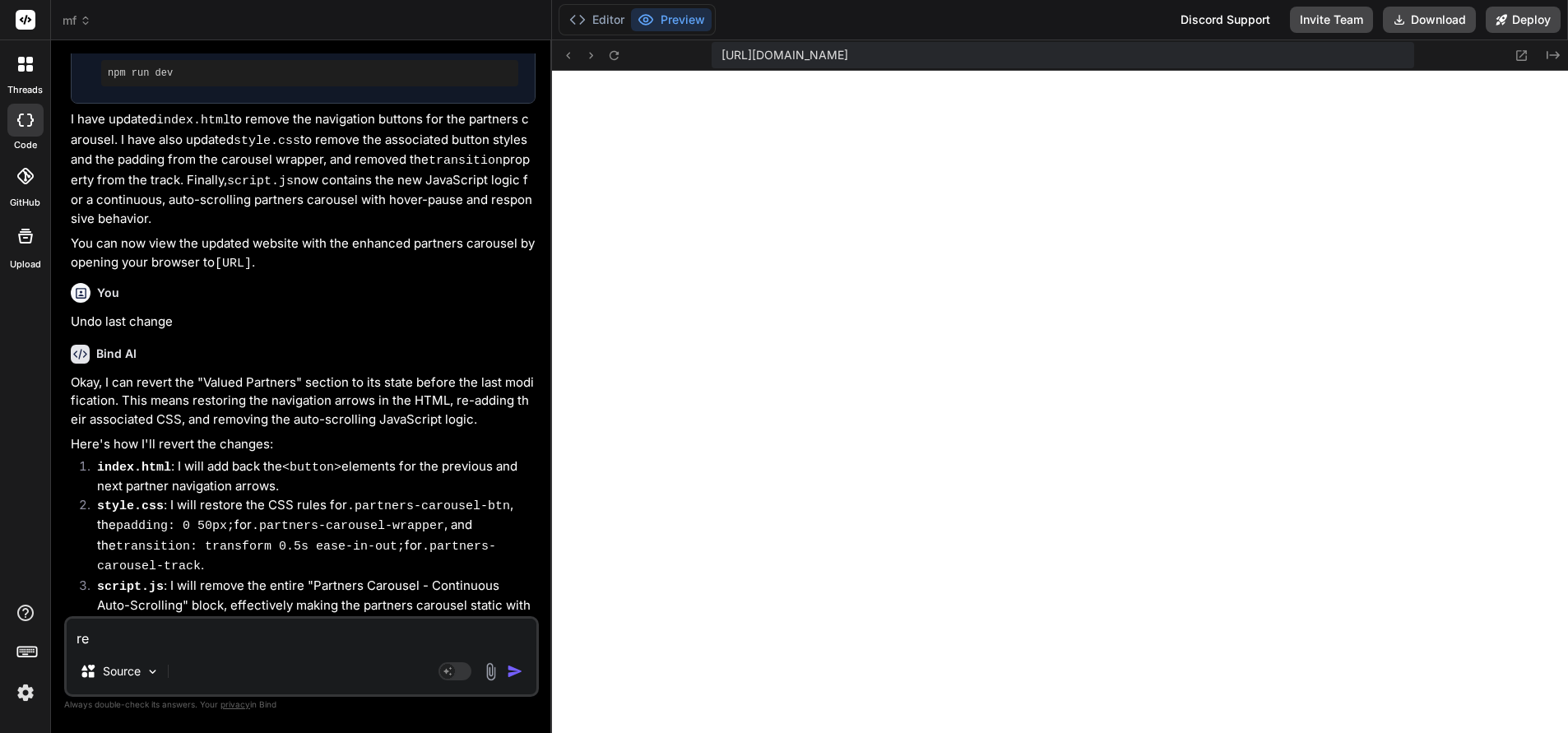
type textarea "ret"
type textarea "x"
type textarea "retu"
type textarea "x"
type textarea "retur"
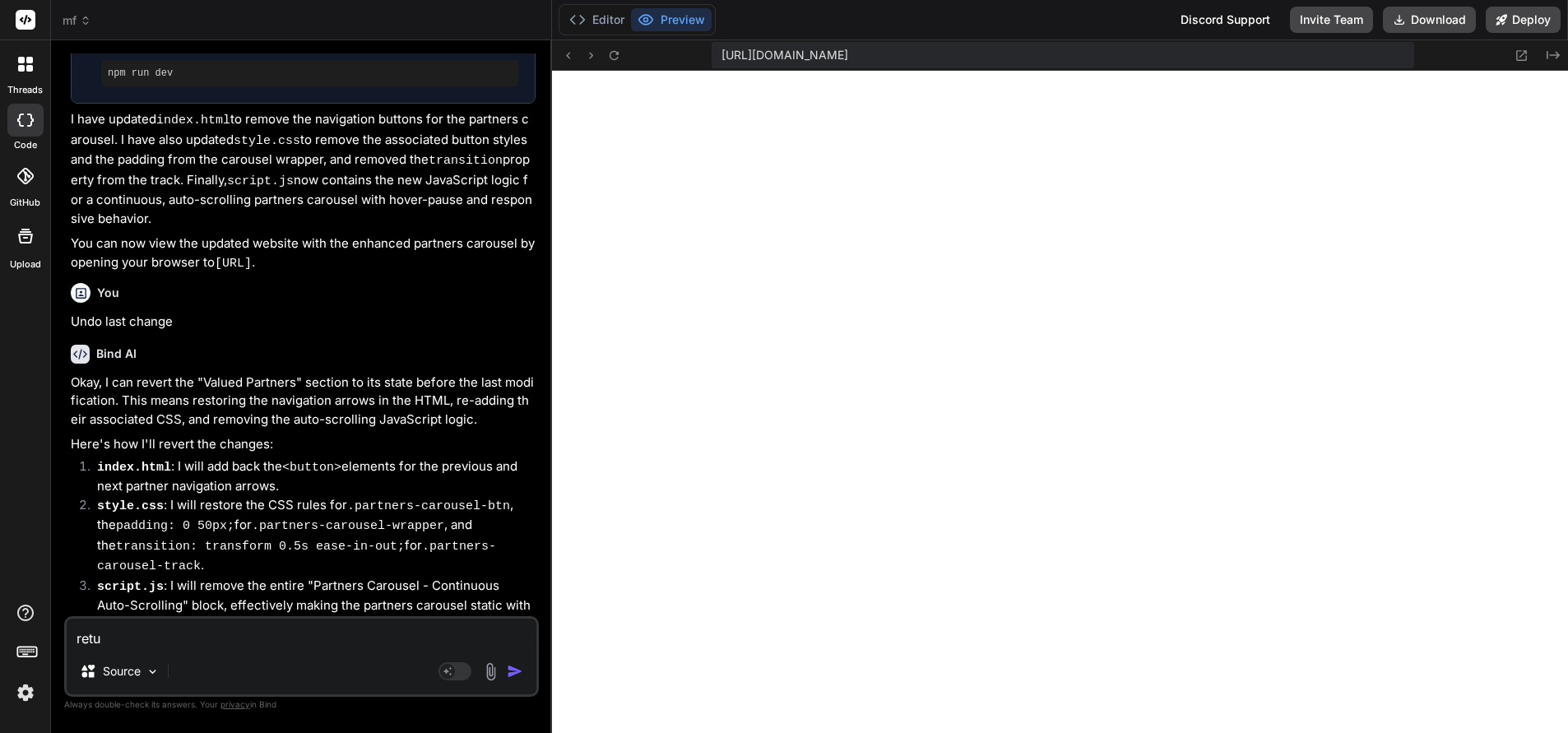
type textarea "x"
type textarea "return"
type textarea "x"
type textarea "return"
type textarea "x"
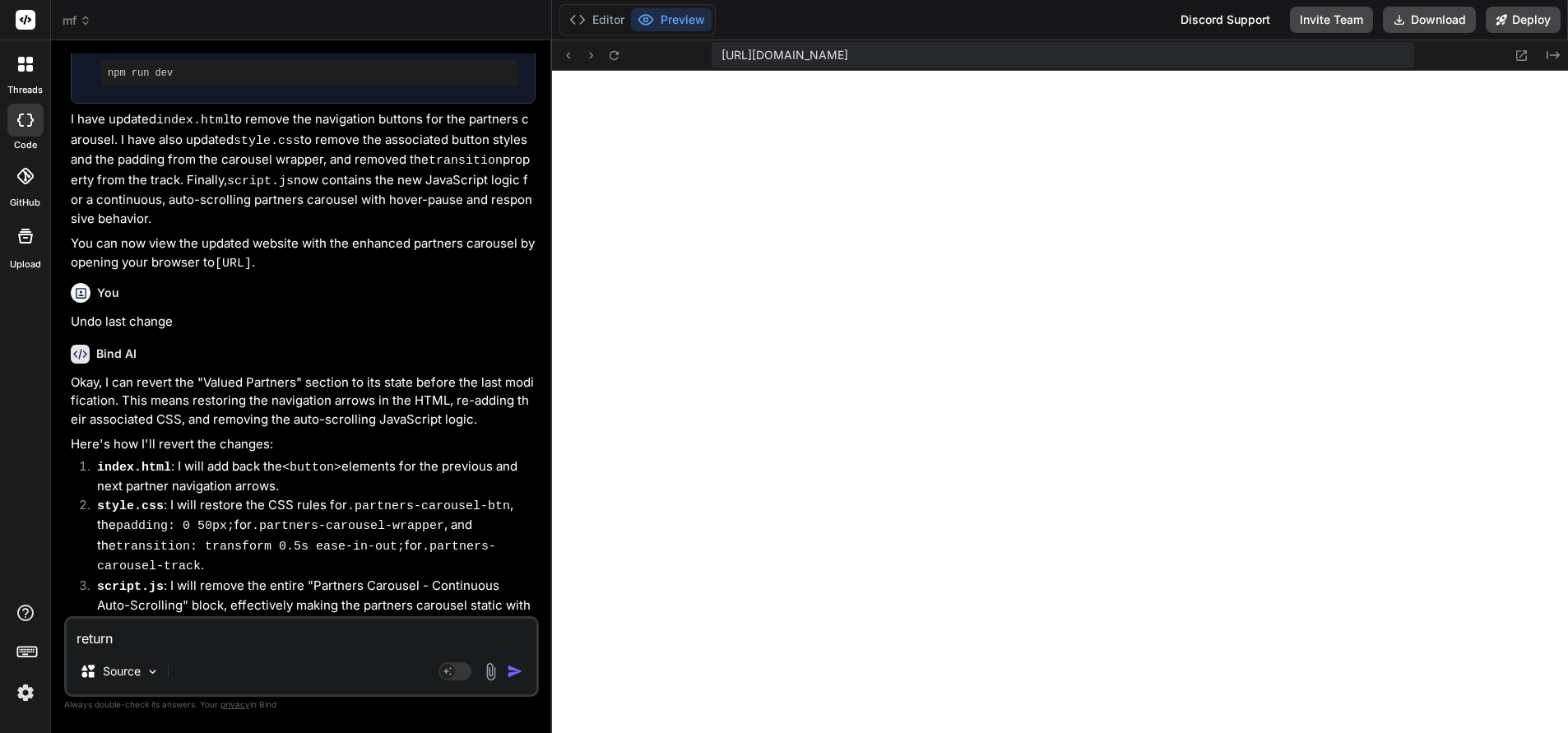
type textarea "return C"
type textarea "x"
type textarea "return CS"
type textarea "x"
type textarea "return CSS"
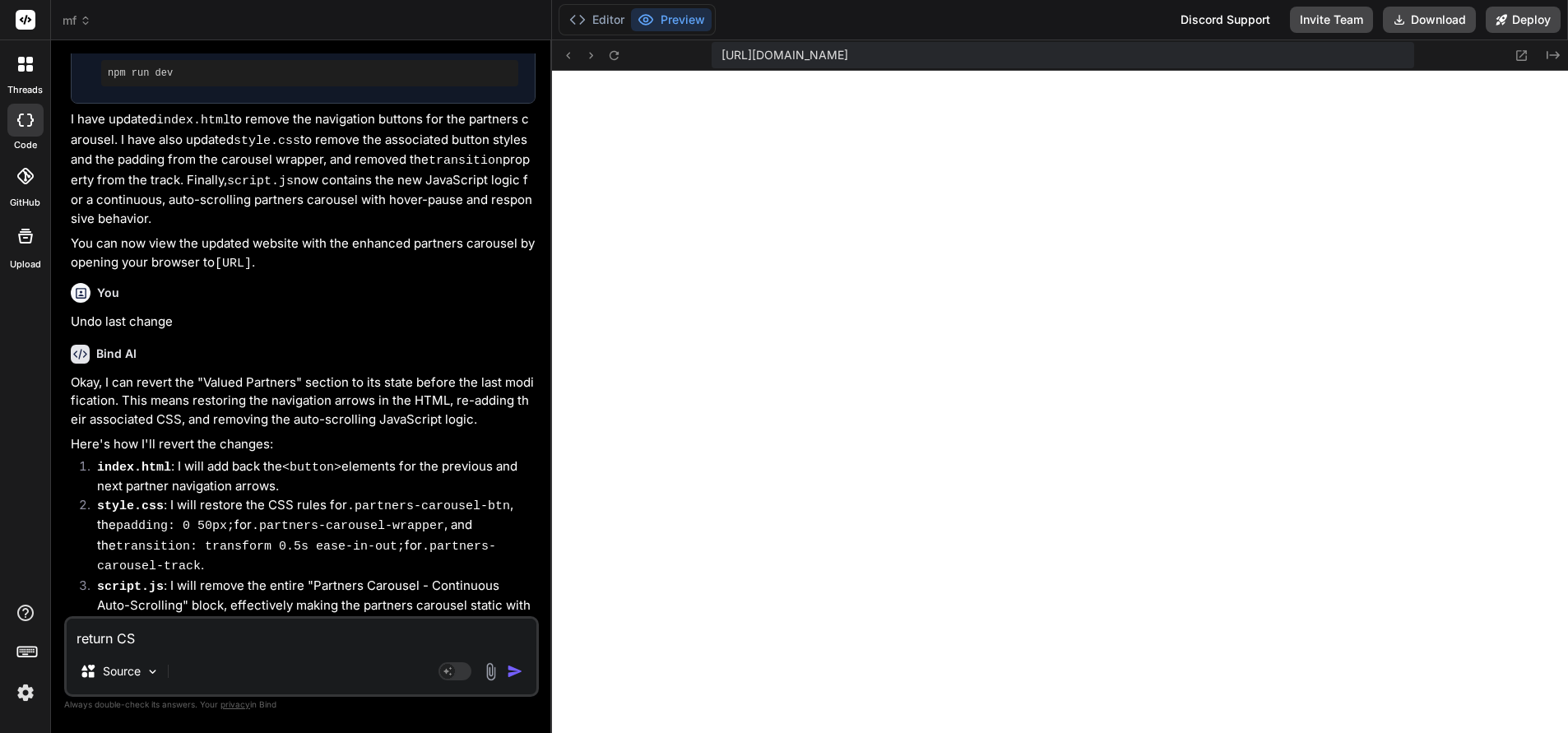
type textarea "x"
type textarea "return CSS t"
type textarea "x"
type textarea "return CSS to"
type textarea "x"
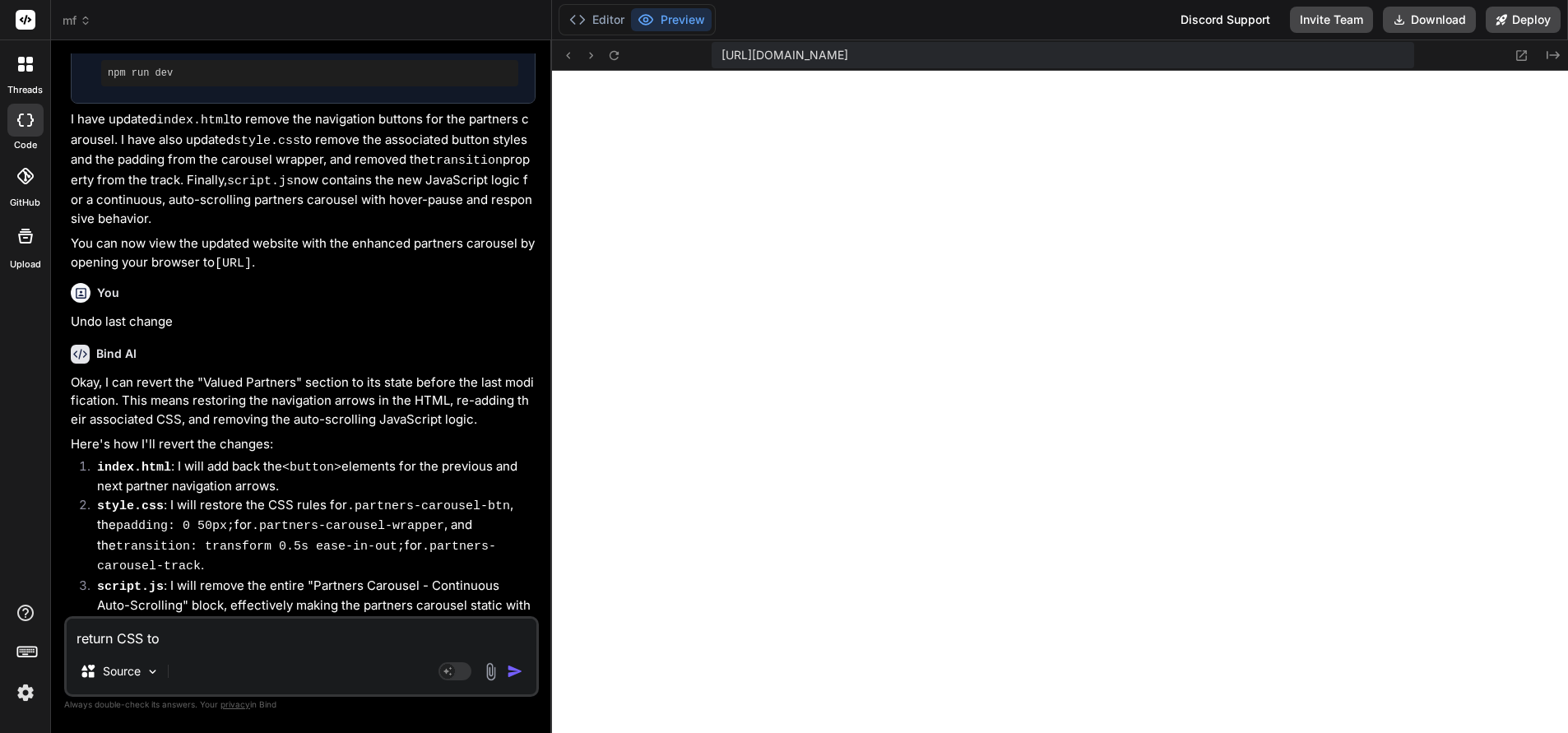
type textarea "return CSS to"
type textarea "x"
type textarea "return CSS to or"
type textarea "x"
type textarea "return CSS to ori"
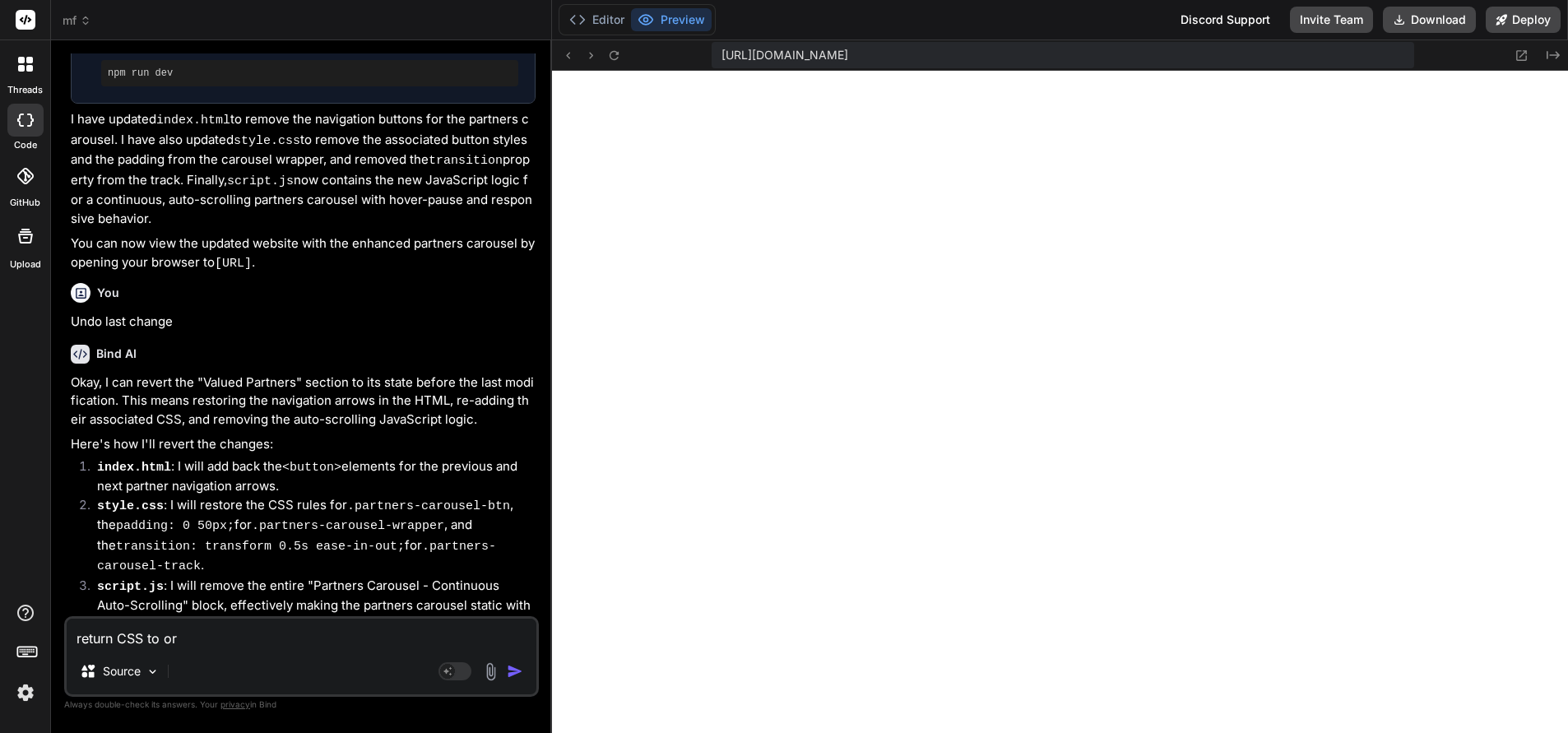
type textarea "x"
type textarea "return CSS to orig"
type textarea "x"
type textarea "return CSS to origi"
type textarea "x"
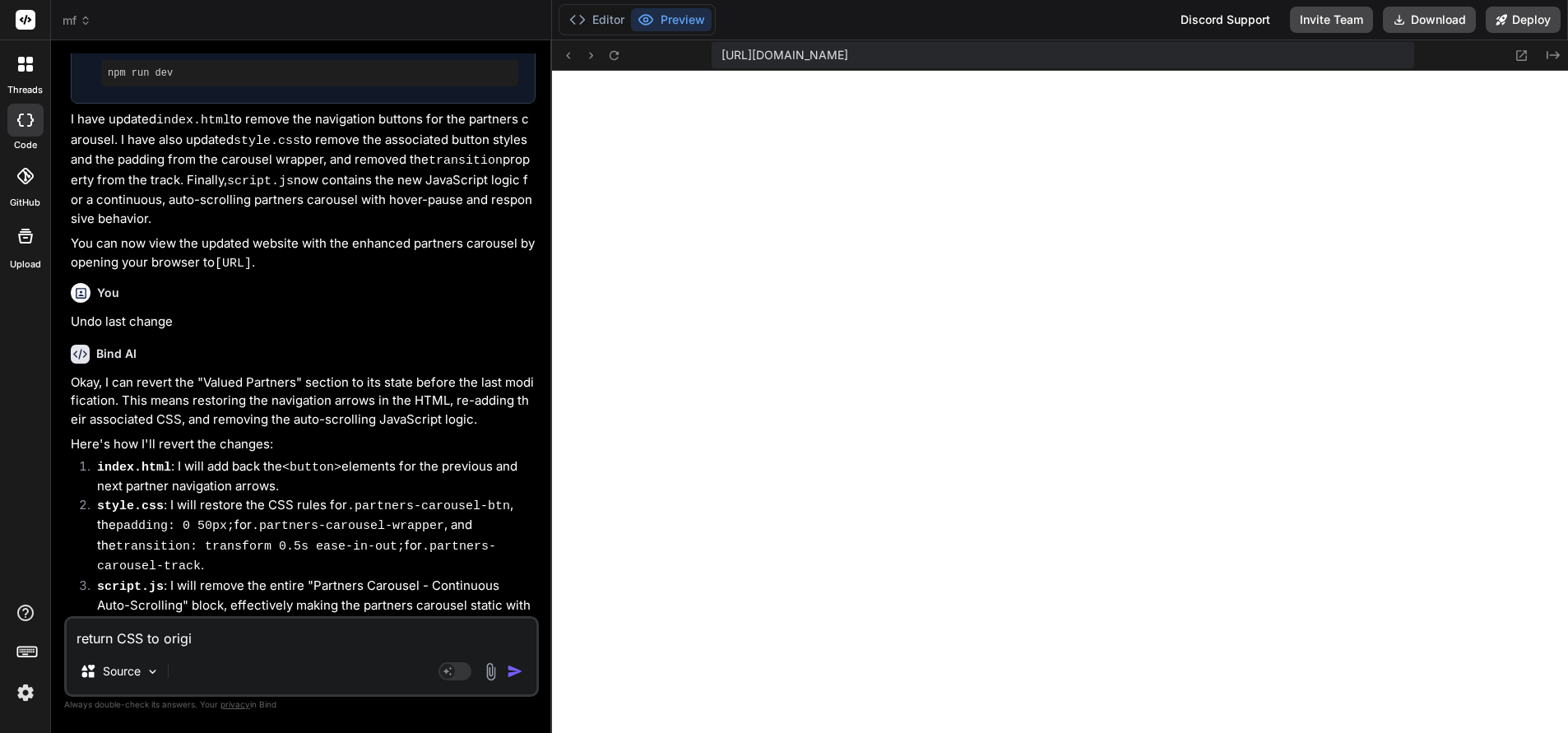
type textarea "return CSS to origin"
type textarea "x"
type textarea "return CSS to origina"
type textarea "x"
type textarea "return CSS to original"
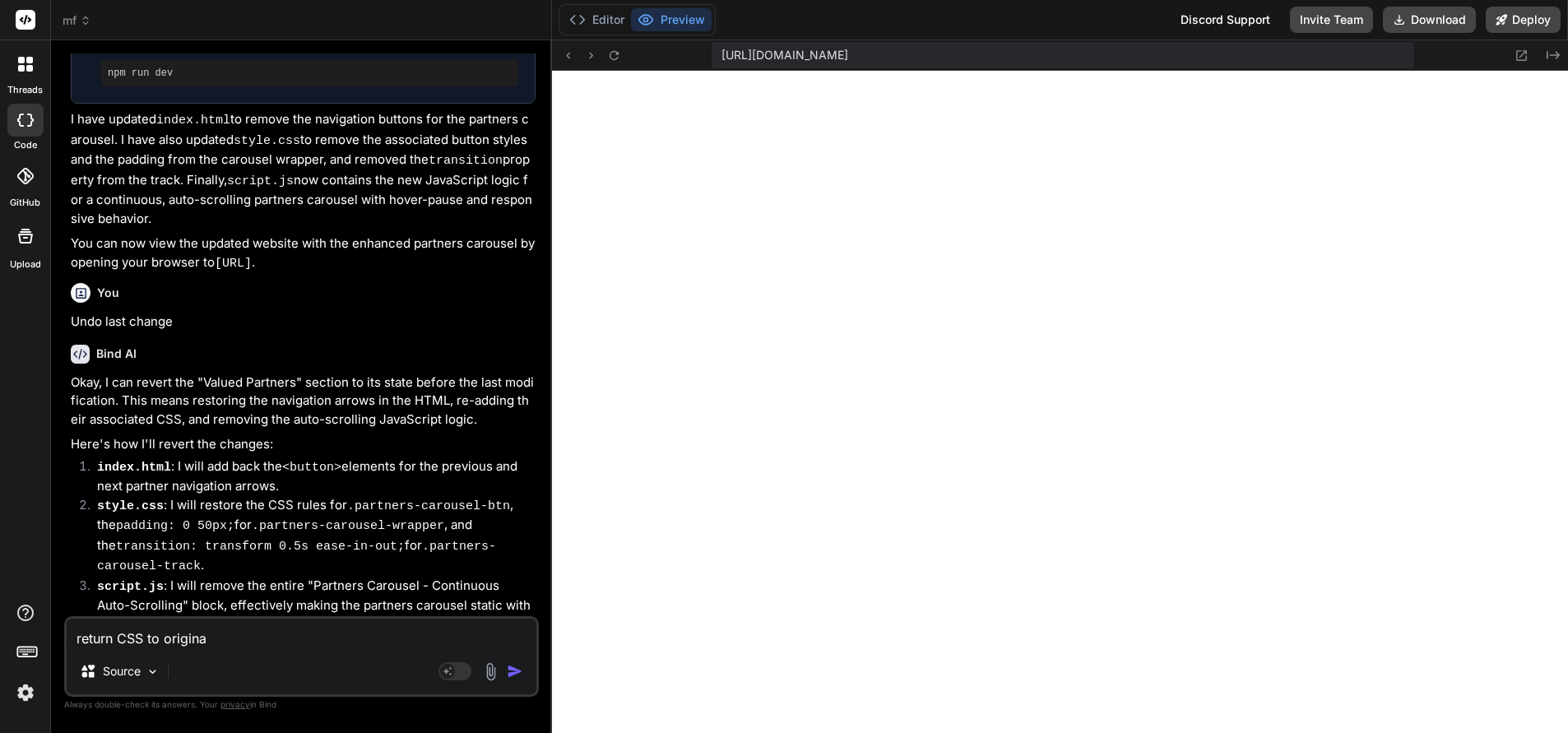
type textarea "x"
type textarea "return CSS to original c"
type textarea "x"
type textarea "return CSS to original co"
type textarea "x"
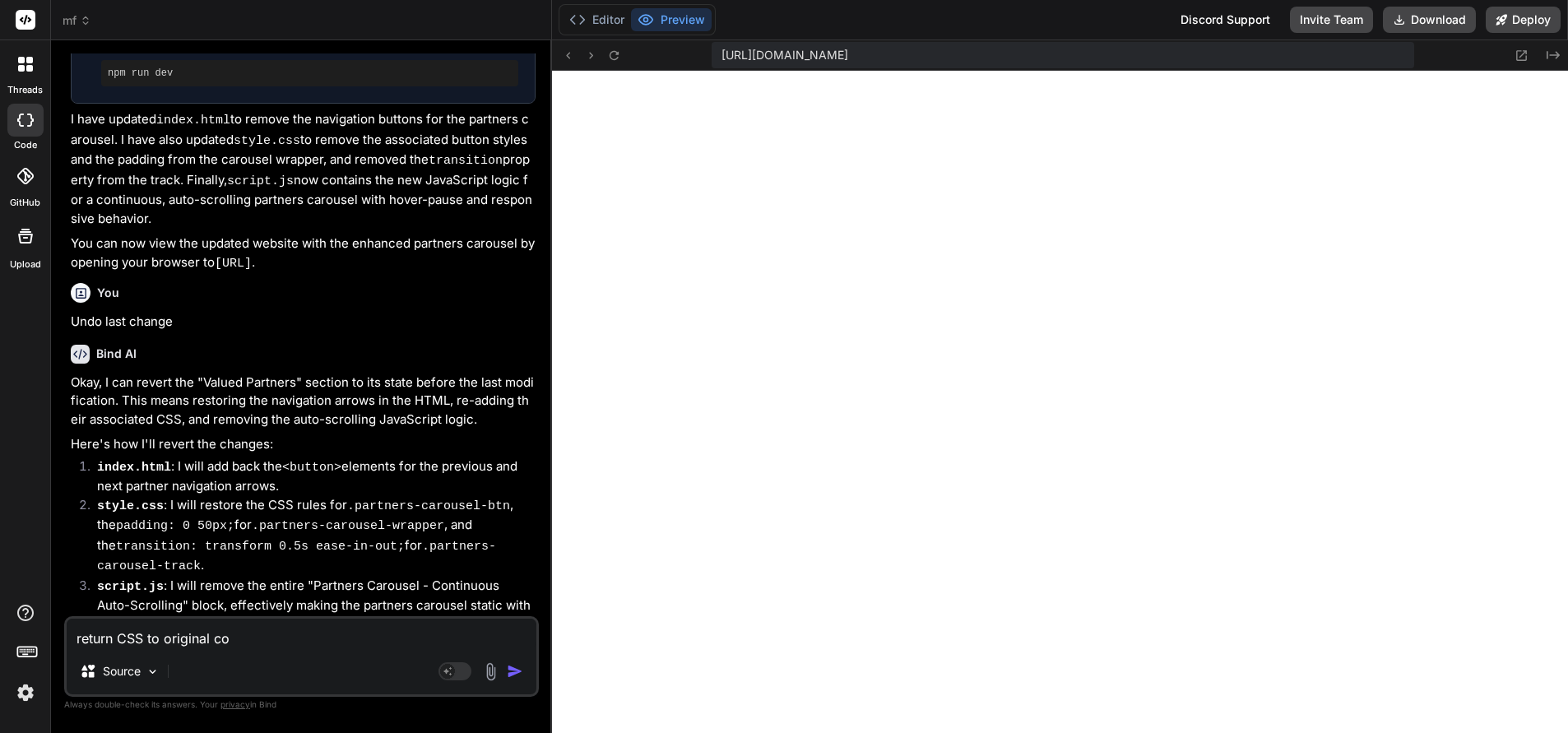
type textarea "return CSS to original col"
type textarea "x"
type textarea "return CSS to original colo"
type textarea "x"
type textarea "return CSS to original colou"
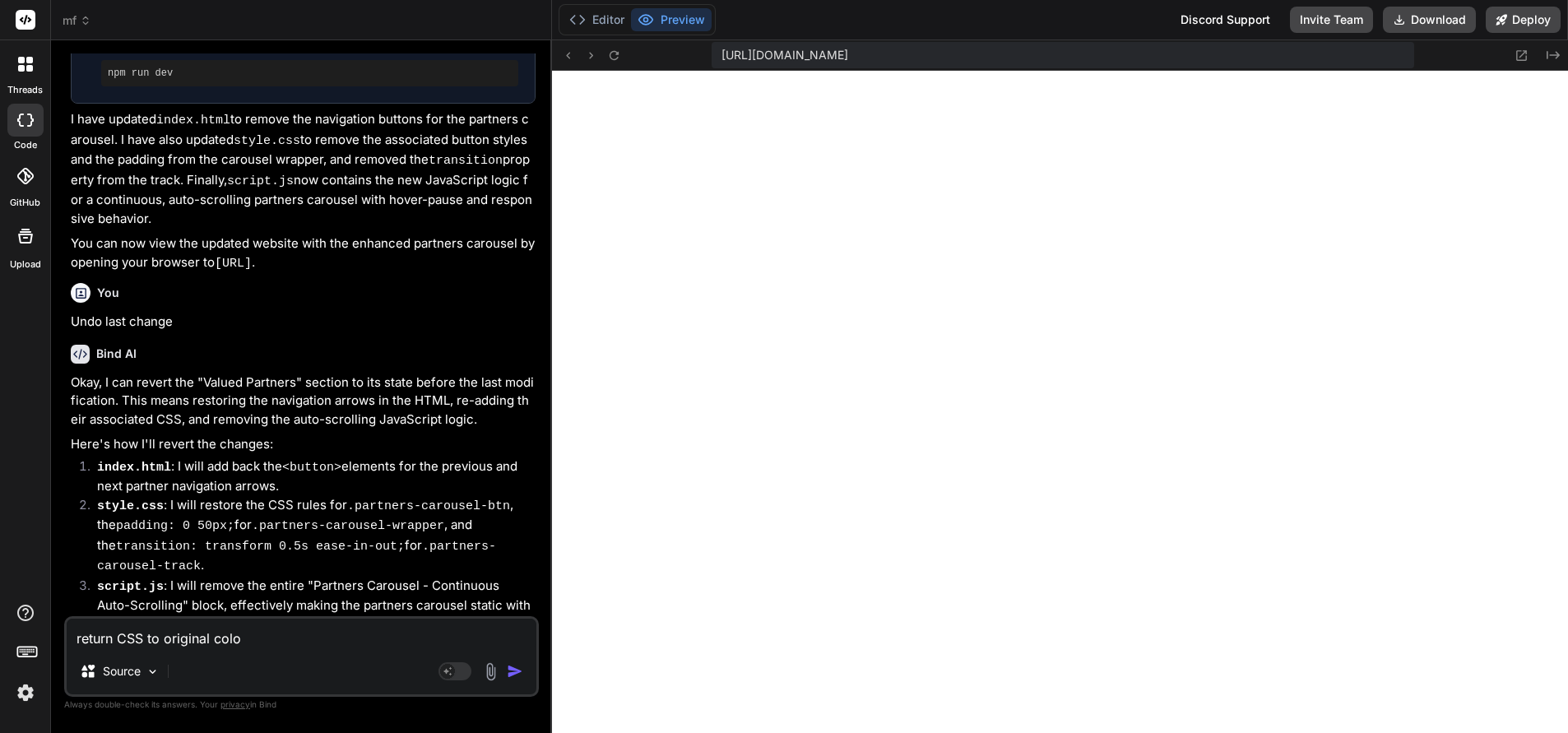
type textarea "x"
type textarea "return CSS to original colour"
type textarea "x"
type textarea "return CSS to original colours"
type textarea "x"
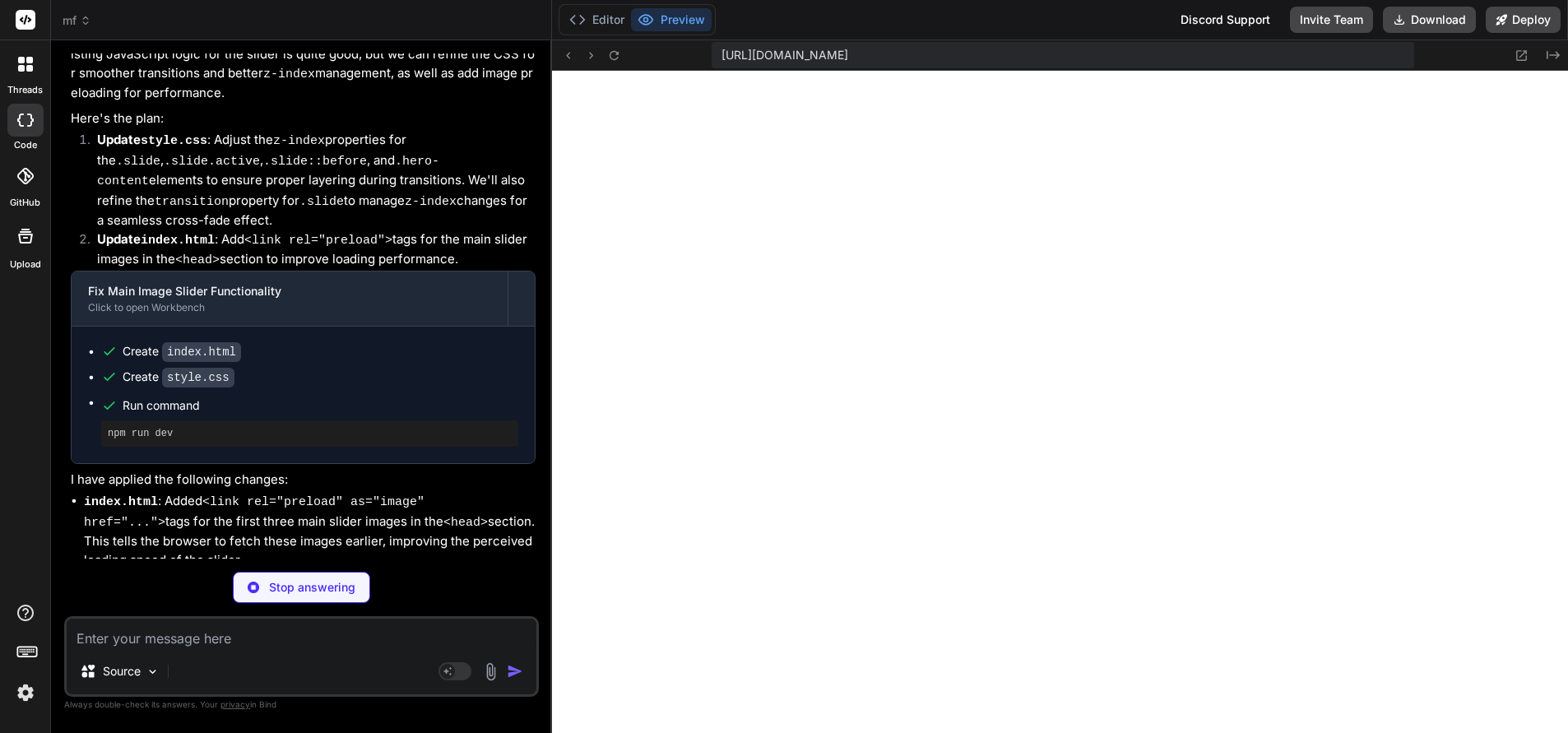
scroll to position [0, 0]
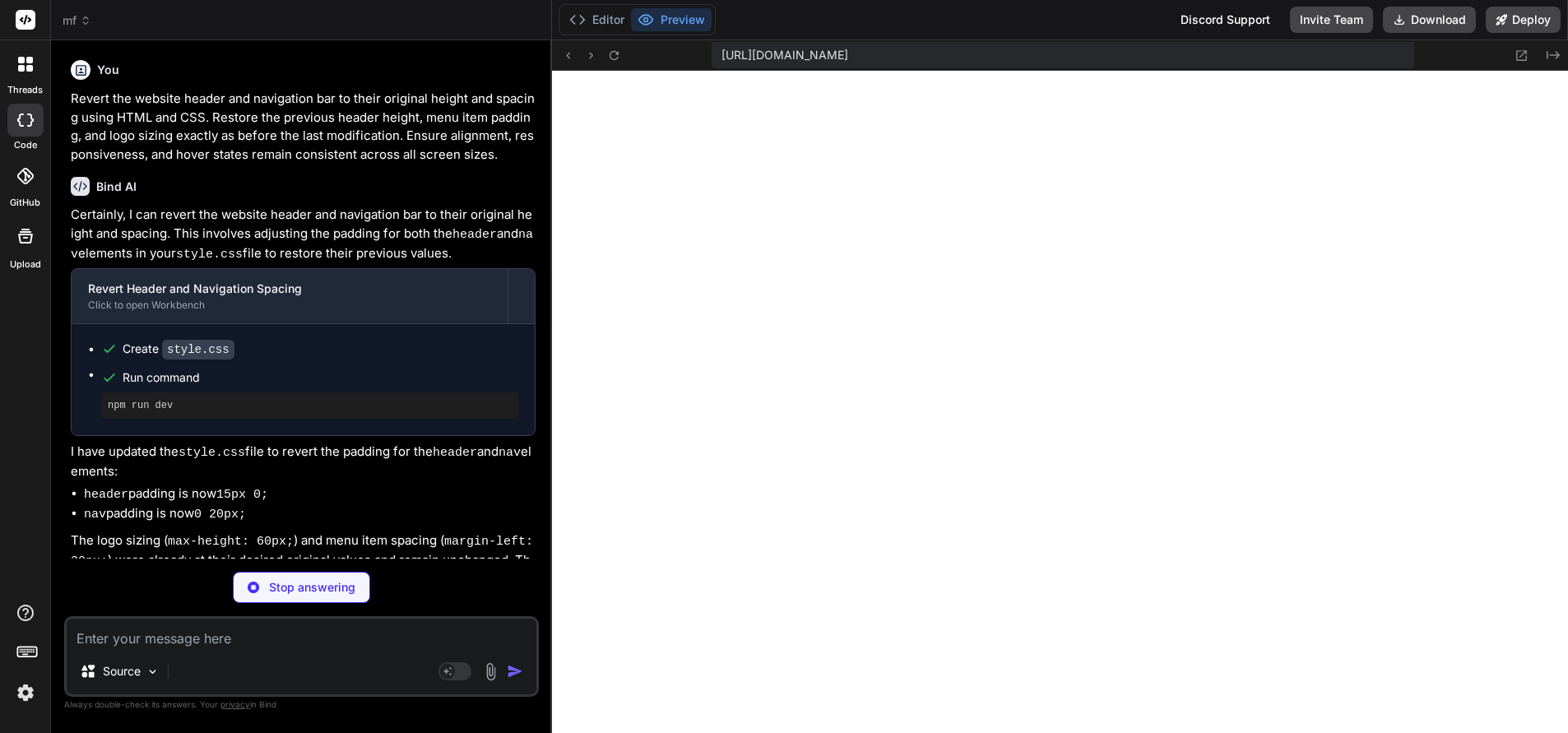
type textarea "x"
type textarea "} .toggle .line2 { opacity: 0; } .toggle .line3 { transform: rotate(45deg) tran…"
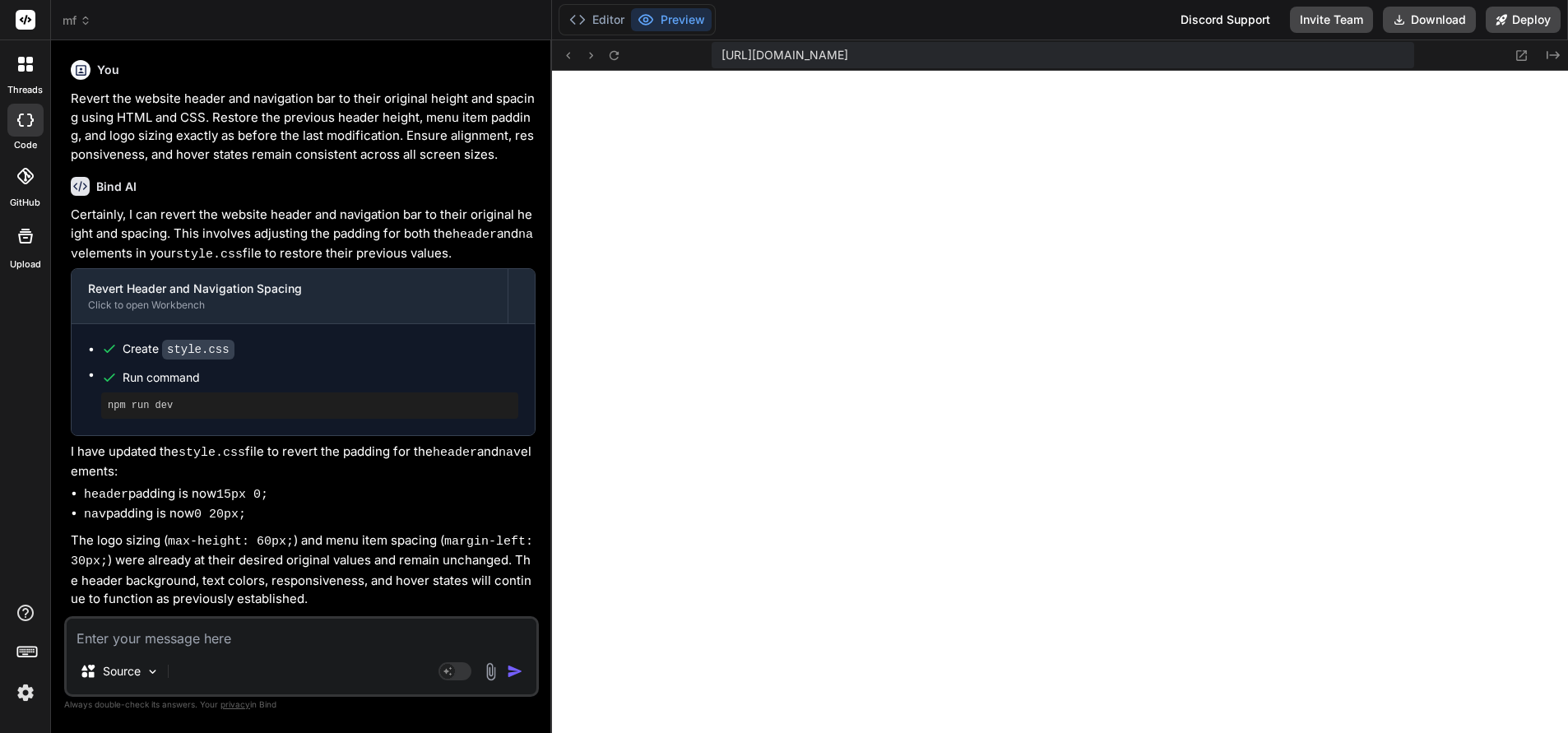
scroll to position [5125, 0]
click at [75, 19] on span "mf" at bounding box center [76, 20] width 28 height 16
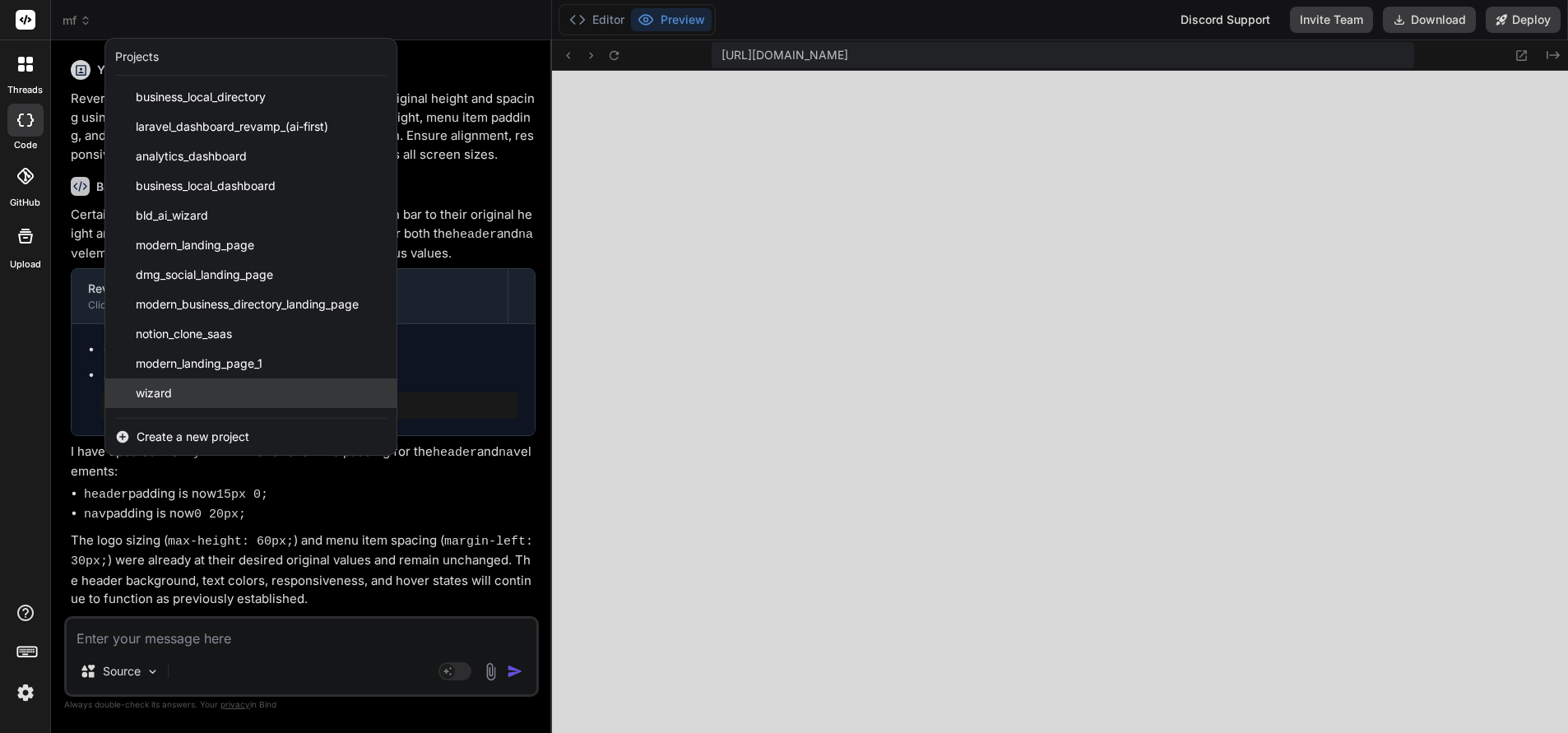
click at [160, 395] on span "wizard" at bounding box center [154, 393] width 37 height 16
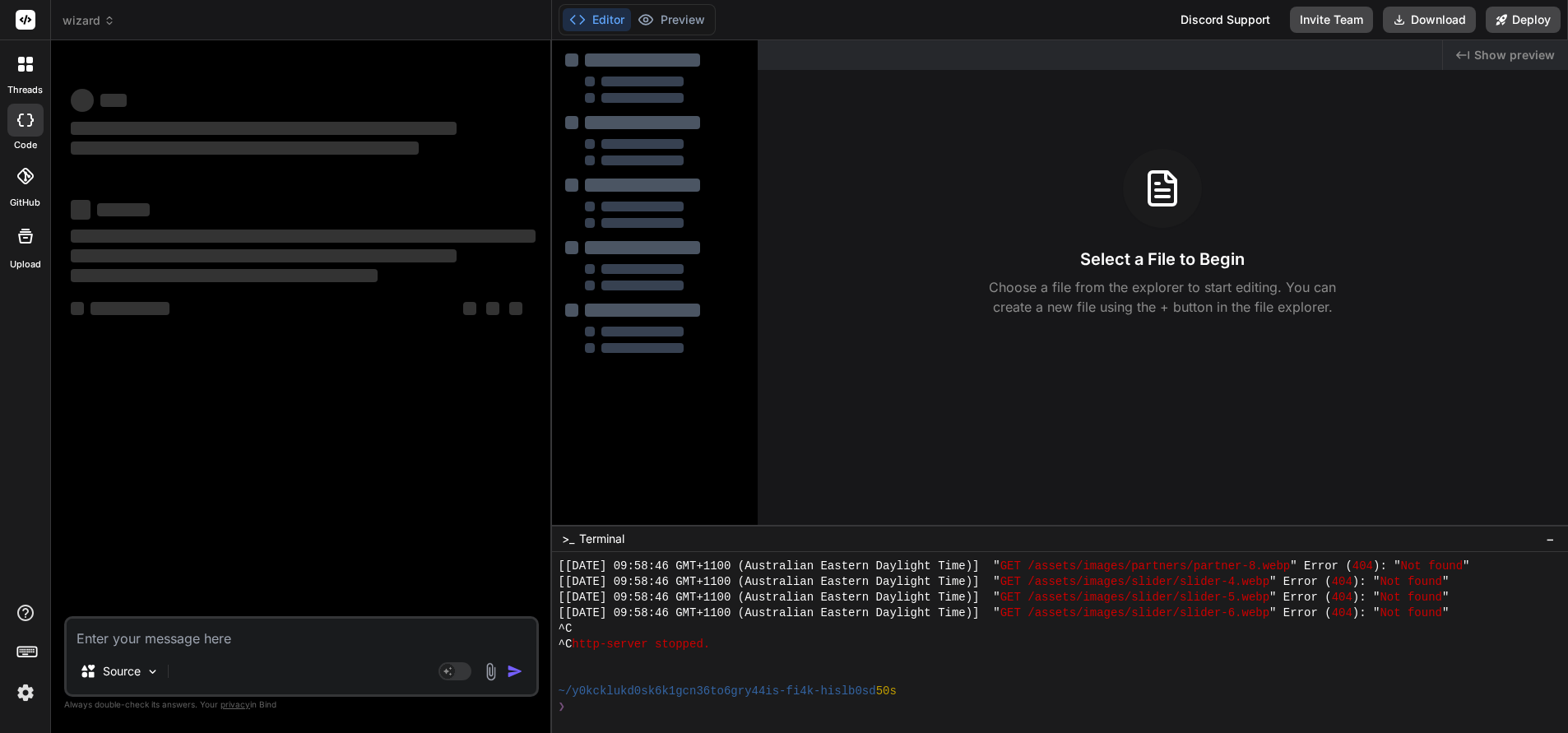
scroll to position [5203, 0]
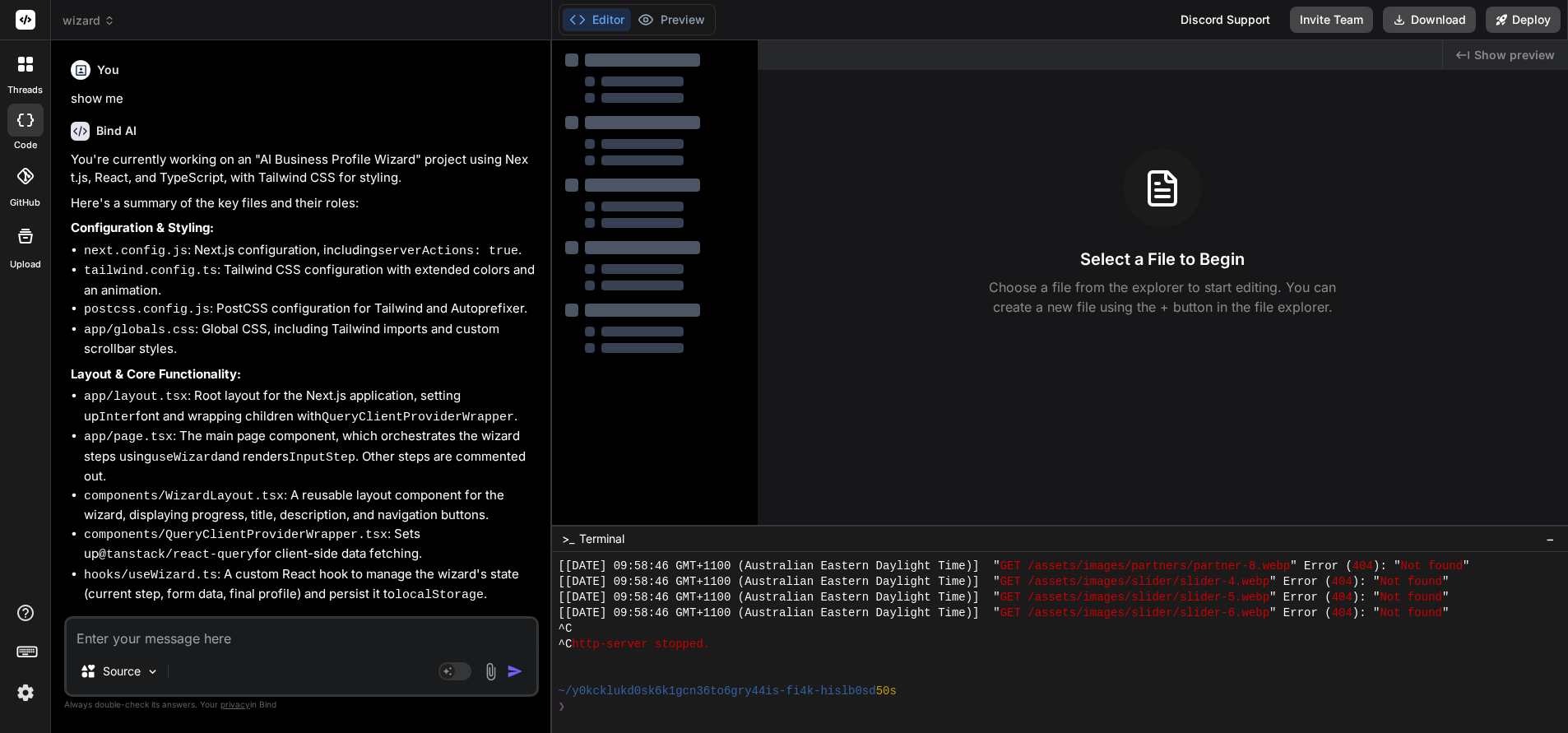
type textarea "x"
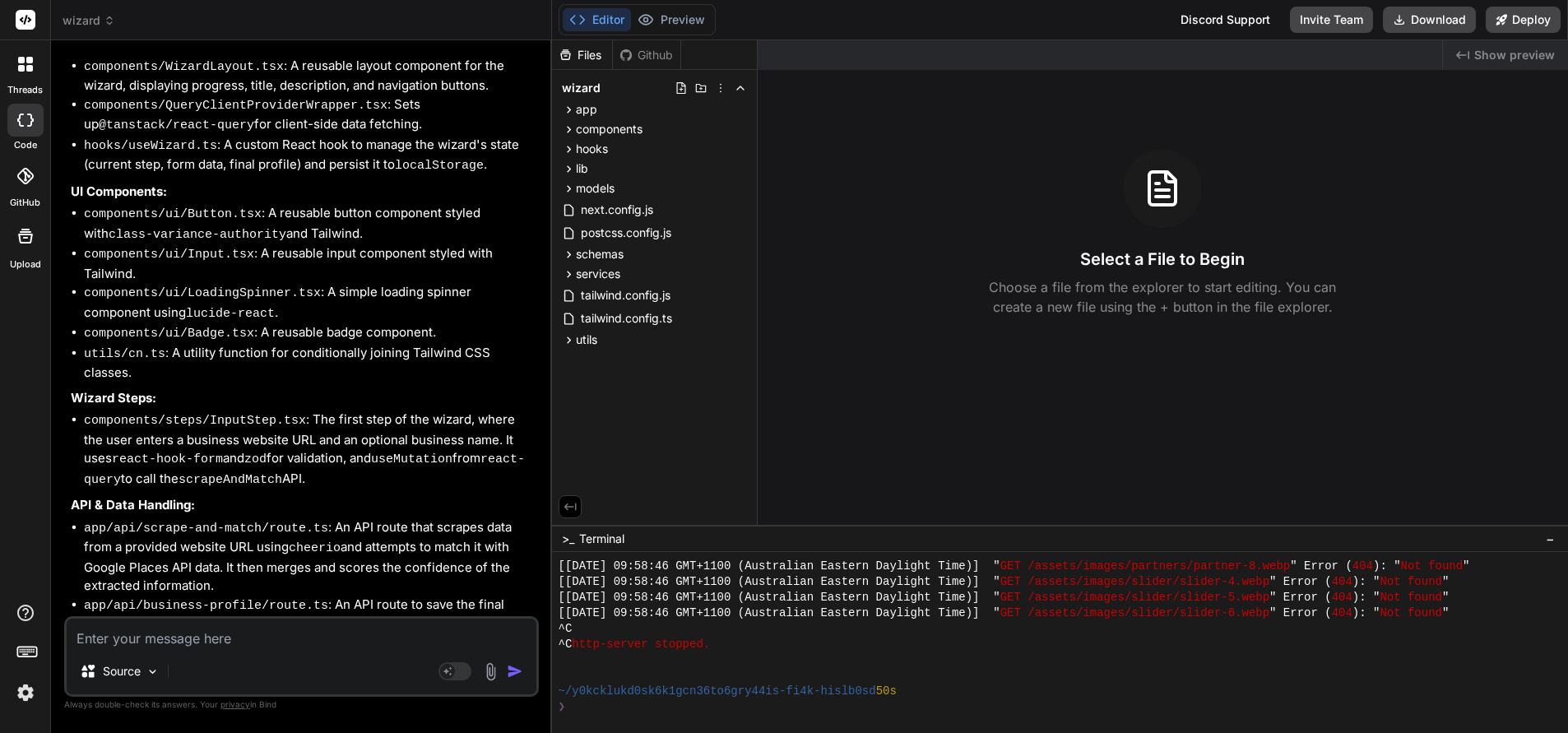
scroll to position [674, 0]
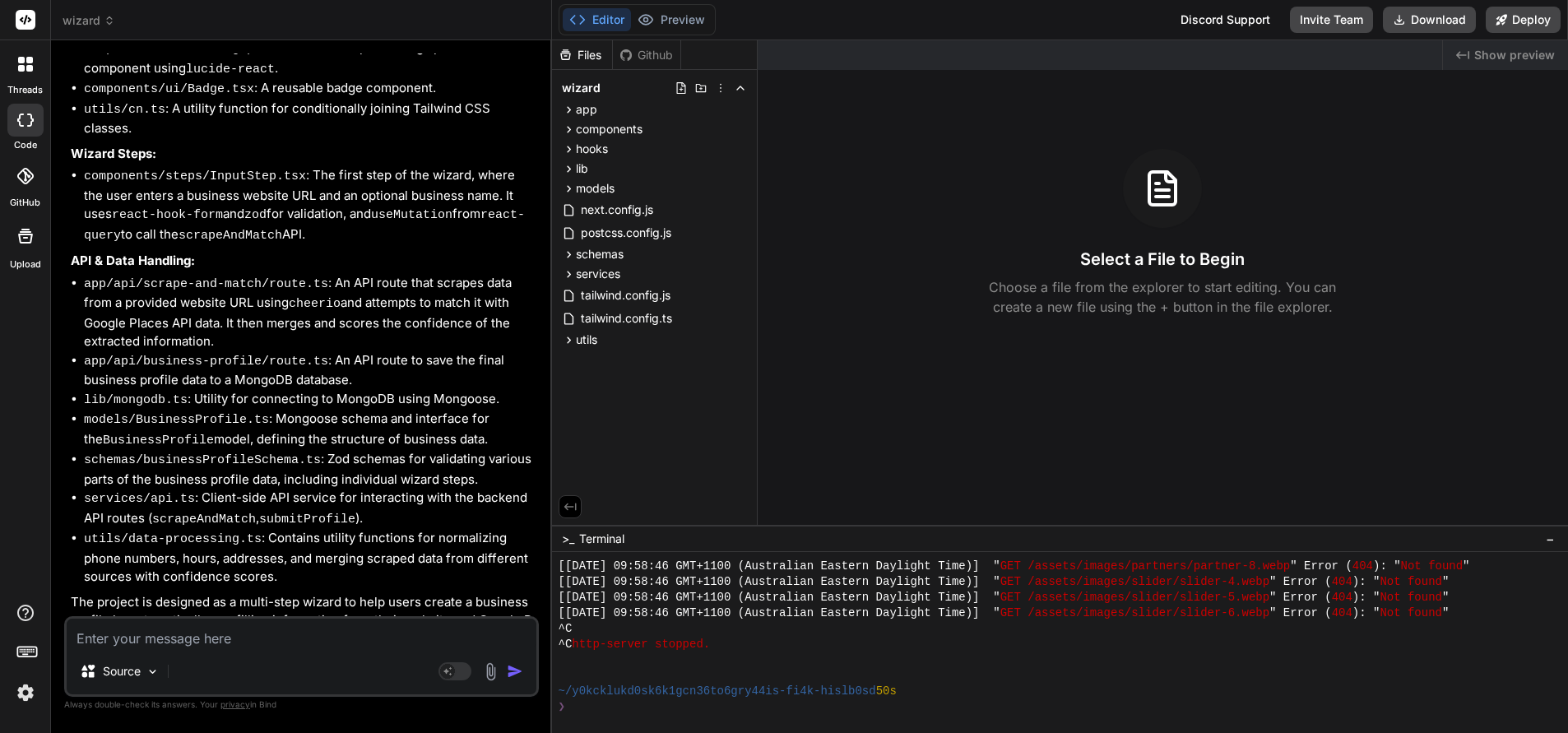
click at [188, 641] on textarea at bounding box center [301, 633] width 470 height 29
type textarea "red"
type textarea "x"
type textarea "red display"
type textarea "x"
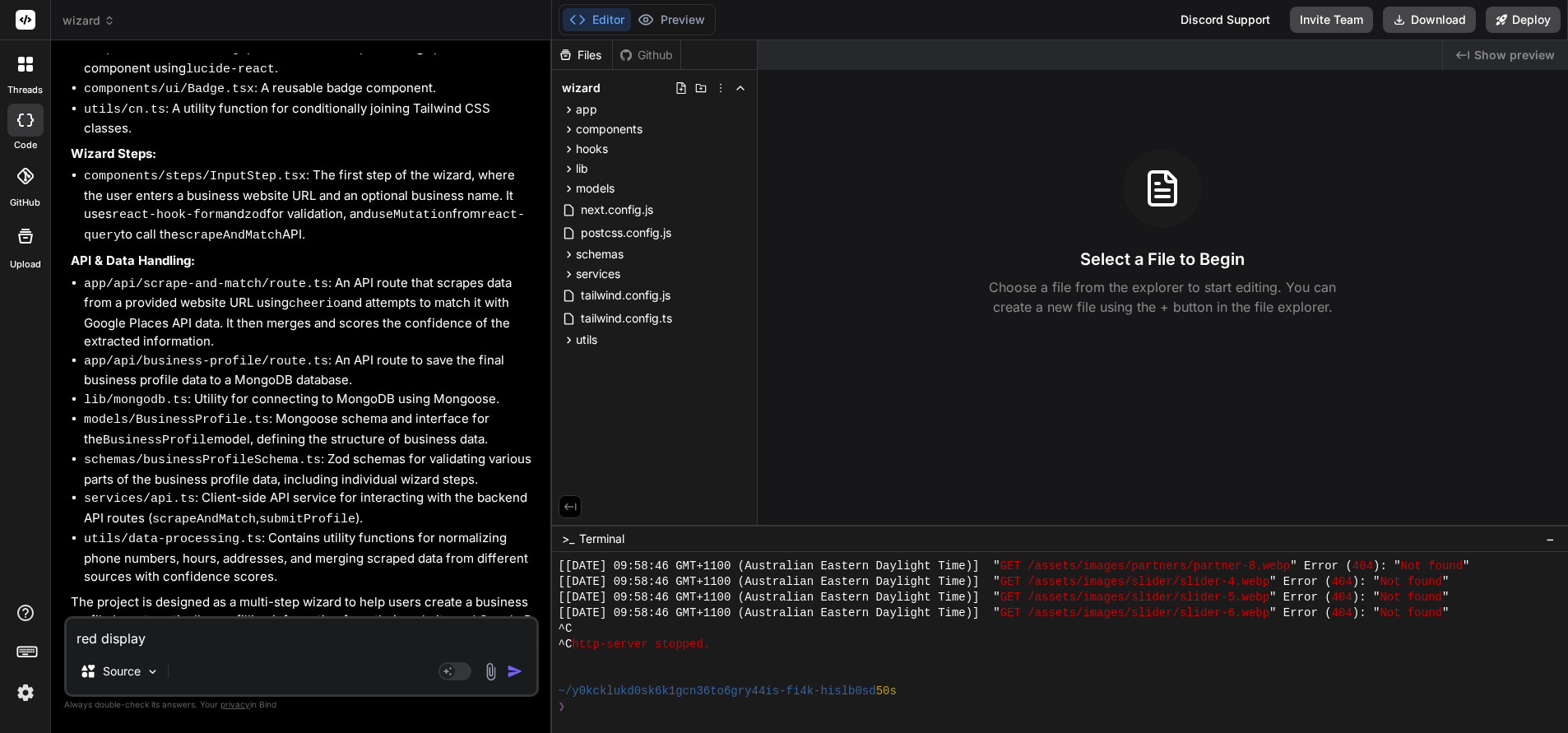
type textarea "re display"
type textarea "x"
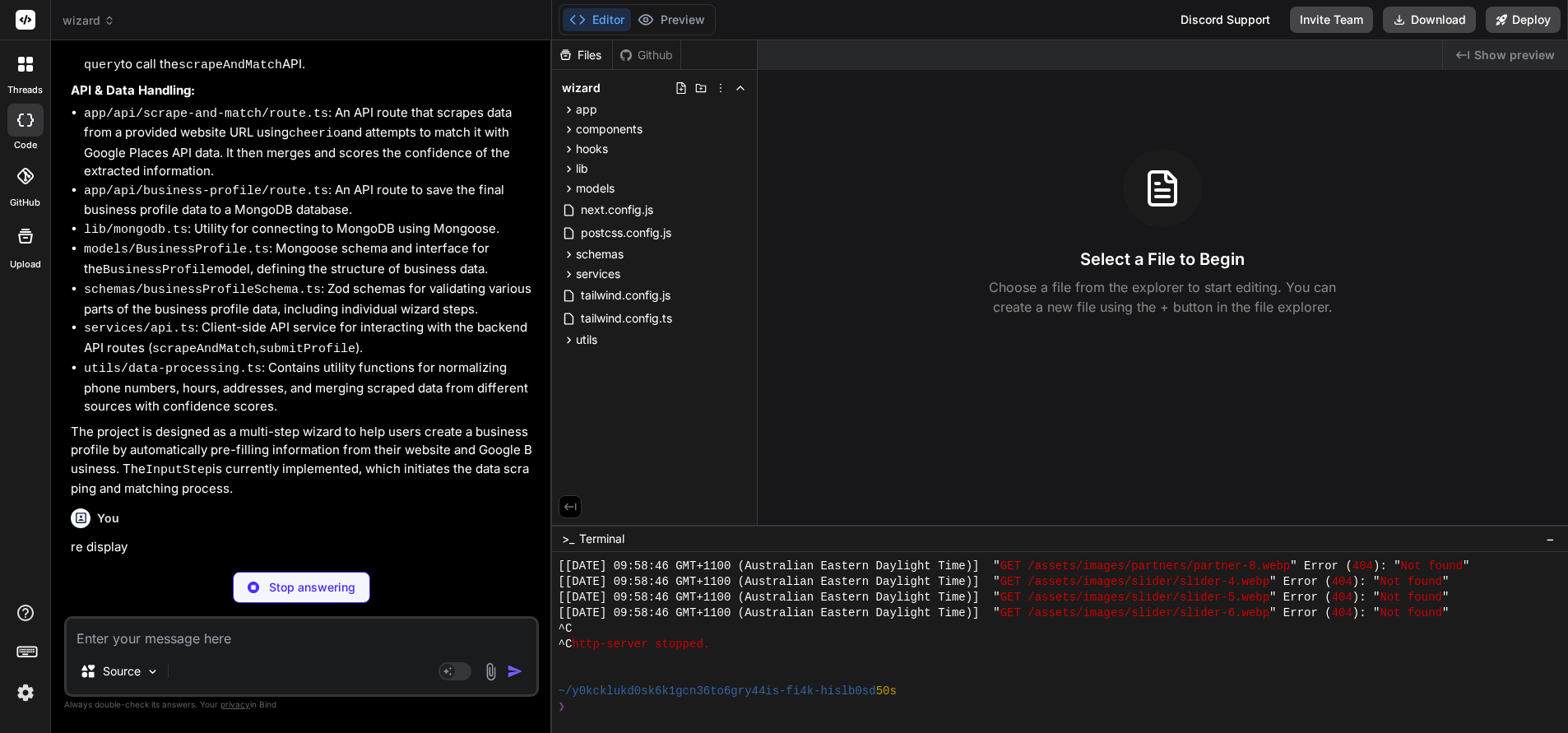
scroll to position [844, 0]
type textarea "x"
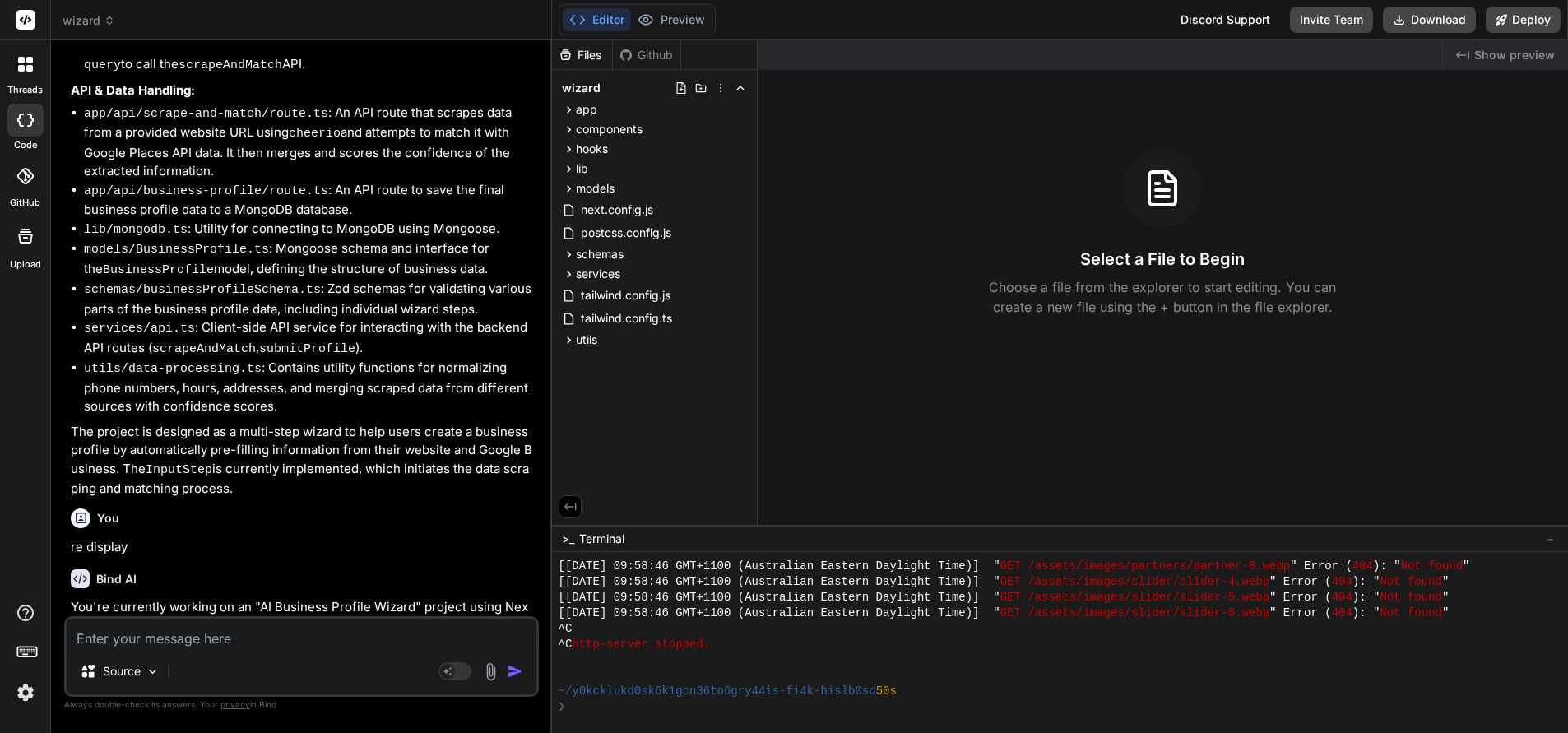
type textarea "C"
type textarea "x"
type textarea "co"
type textarea "x"
type textarea "cod"
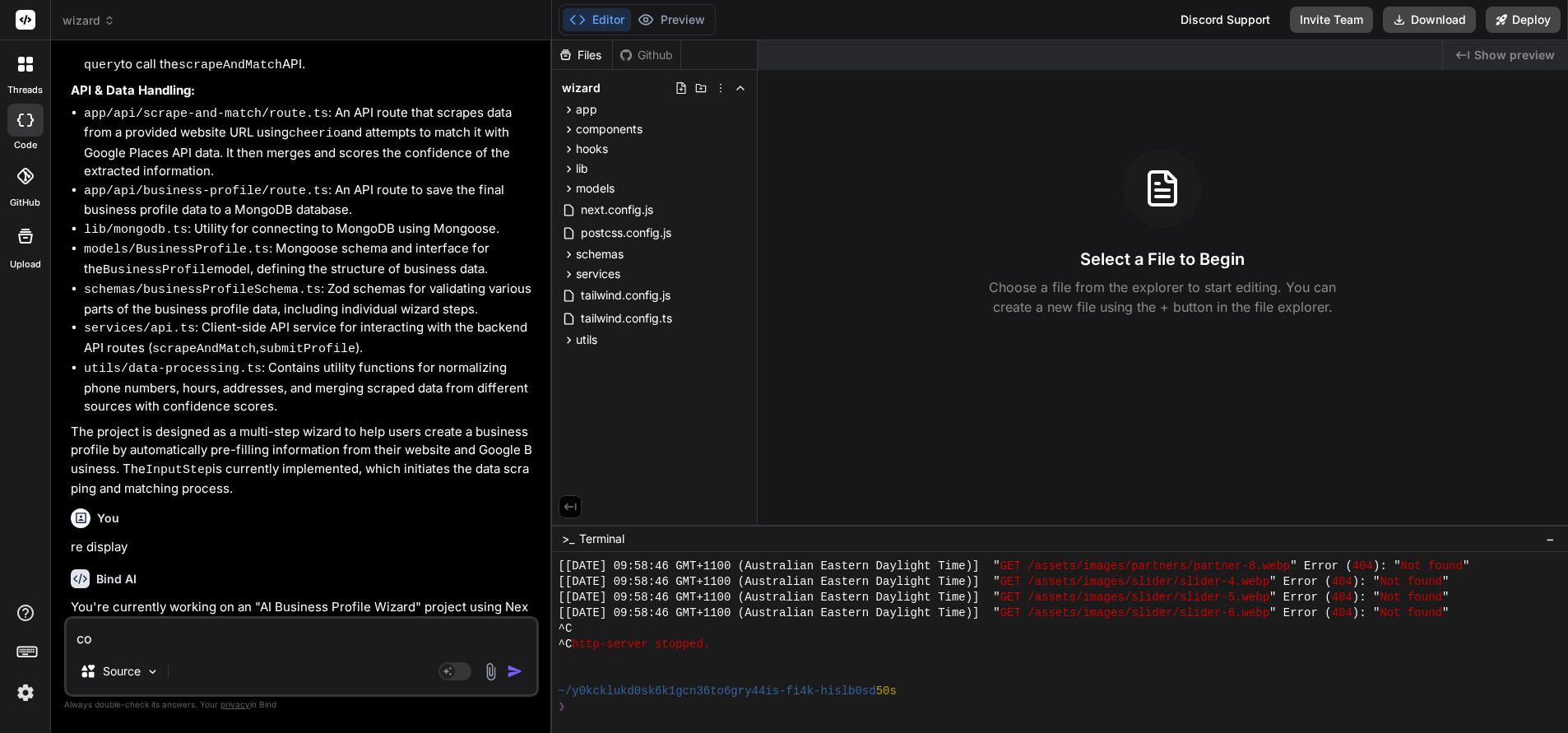
type textarea "x"
type textarea "code"
type textarea "x"
type textarea "code"
type textarea "x"
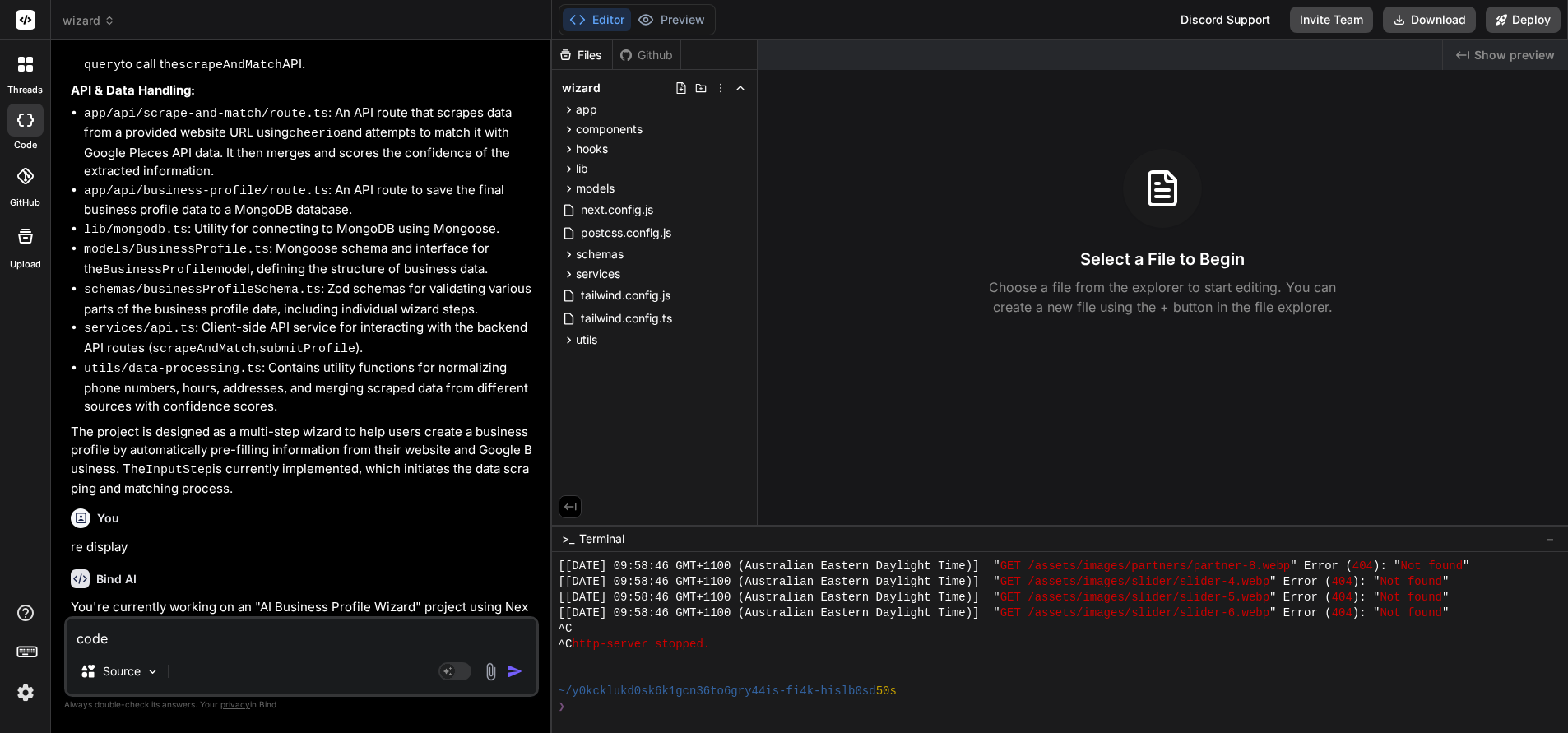
type textarea "code f"
type textarea "x"
type textarea "code fr"
type textarea "x"
type textarea "code fro"
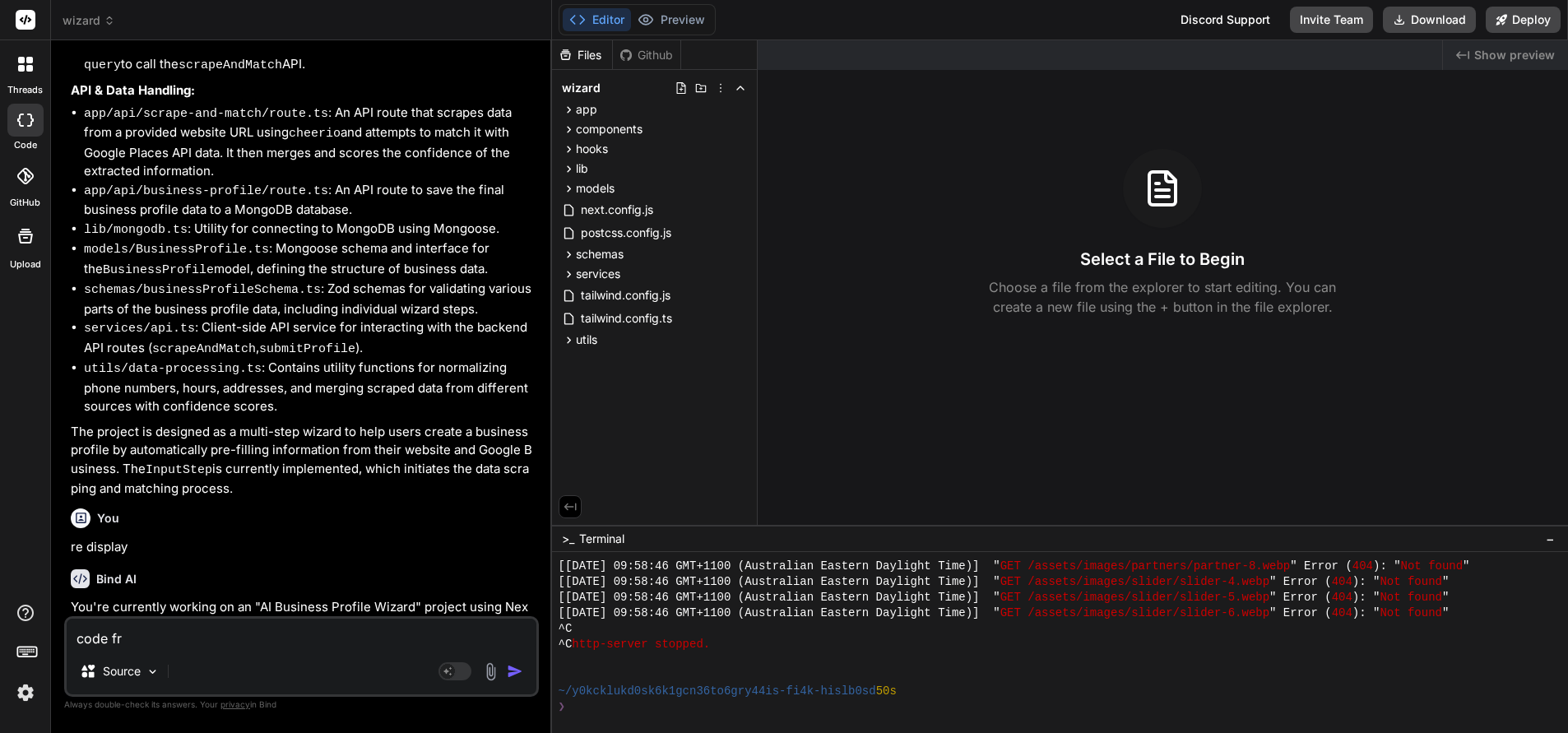
type textarea "x"
type textarea "code from"
type textarea "x"
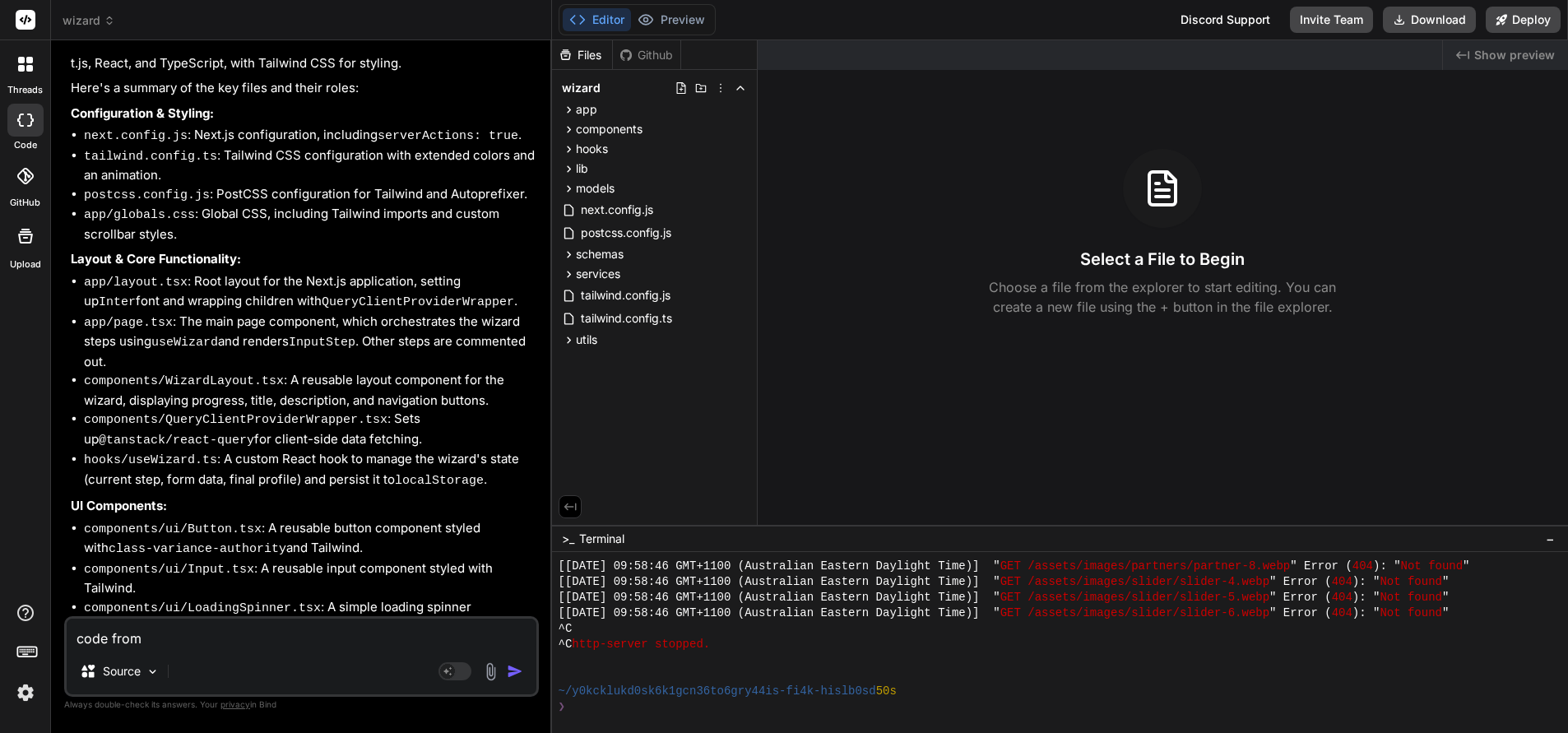
type textarea "code from"
type textarea "x"
type textarea "code from t"
type textarea "x"
type textarea "code from th"
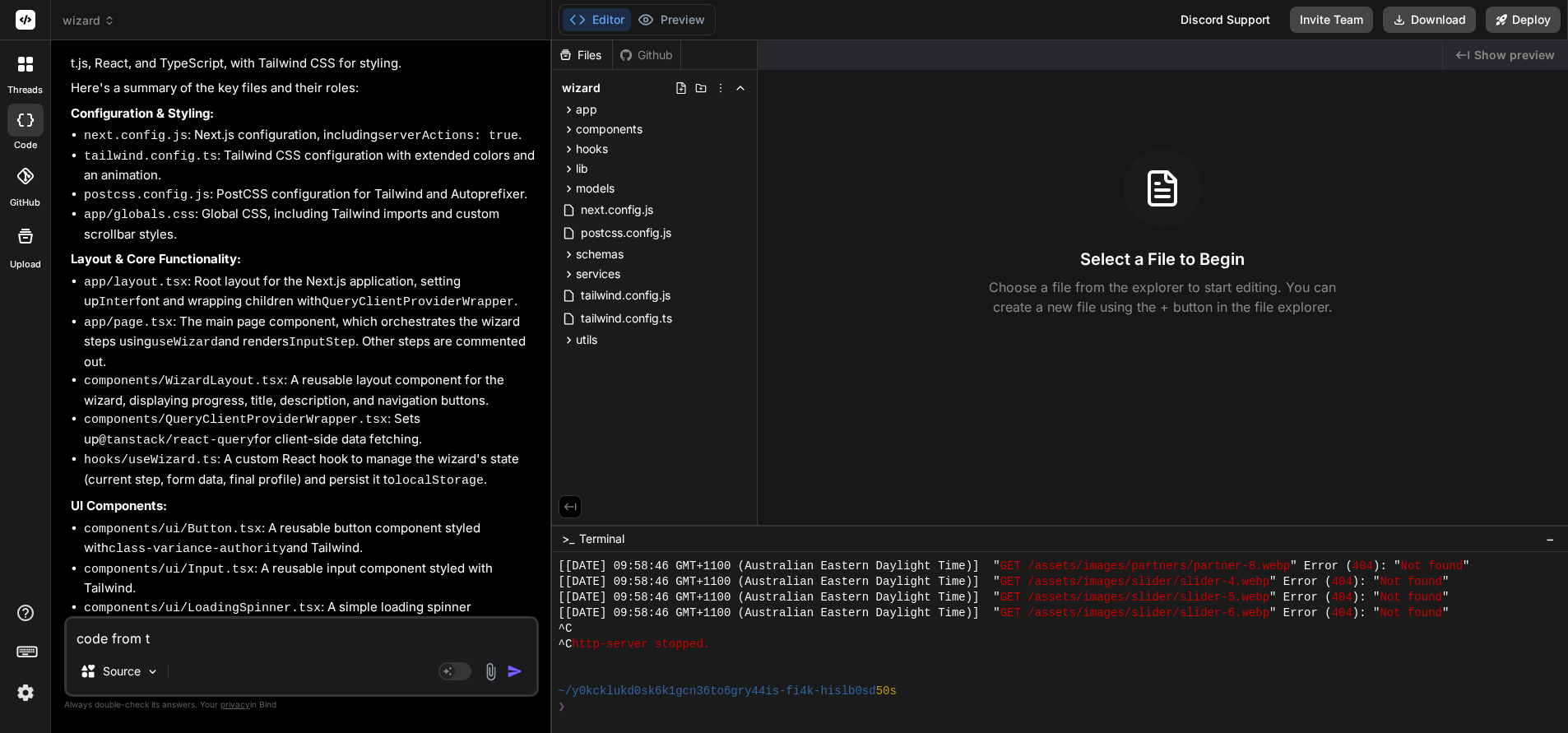
type textarea "x"
type textarea "code from the"
type textarea "x"
type textarea "code from the"
type textarea "x"
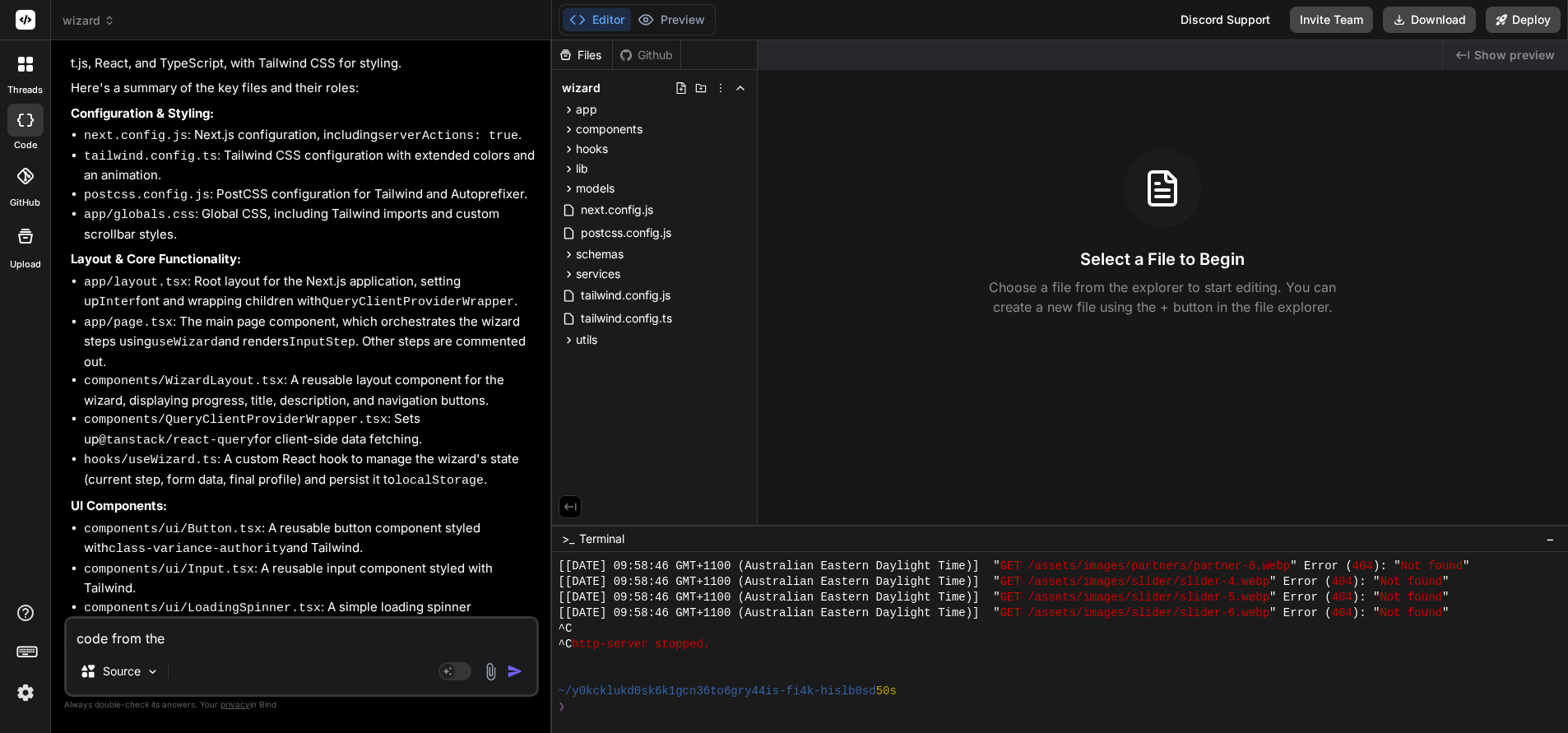
type textarea "code from the o"
type textarea "x"
type textarea "code from the ot"
type textarea "x"
type textarea "code from the oth"
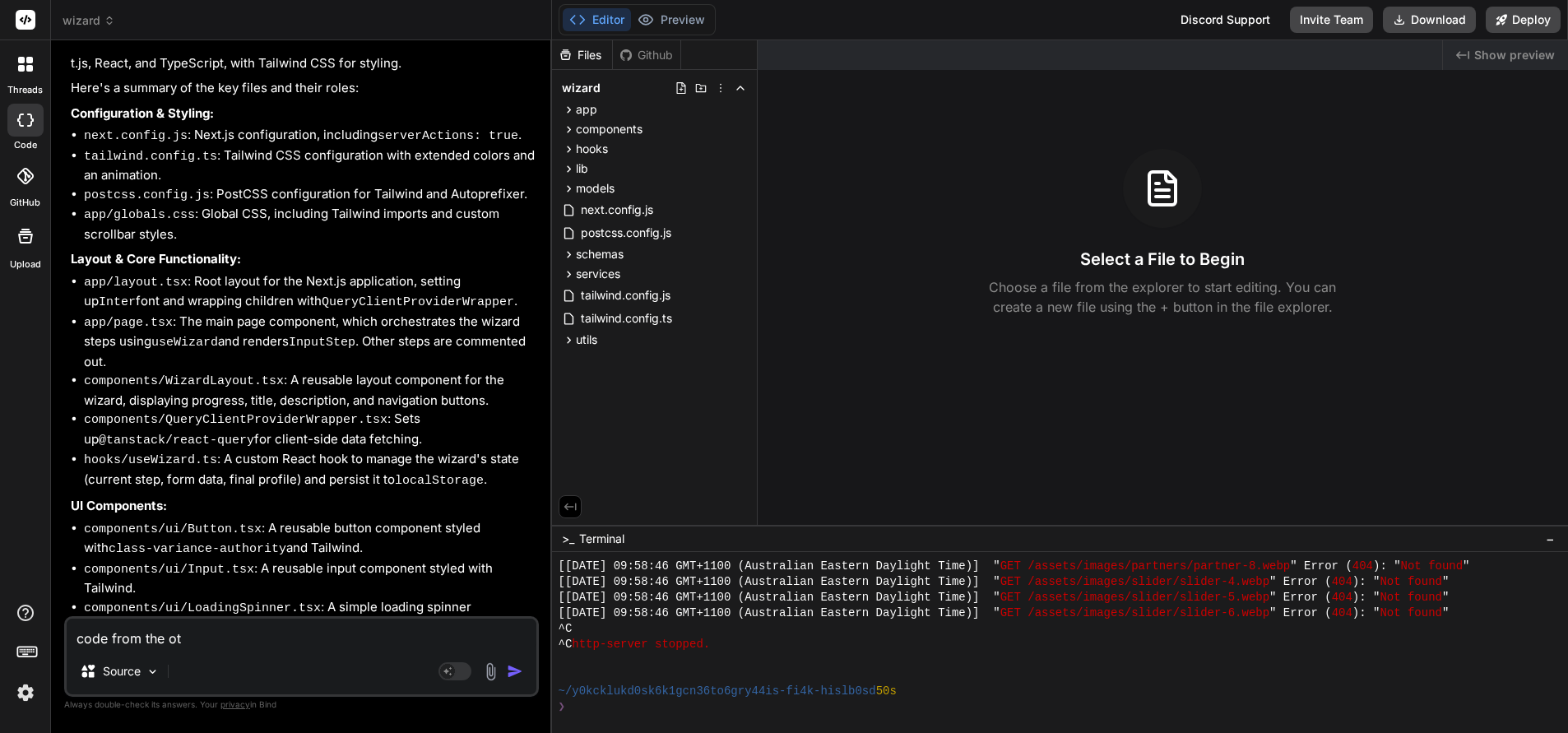
type textarea "x"
type textarea "code from the othe"
type textarea "x"
type textarea "code from the other"
type textarea "x"
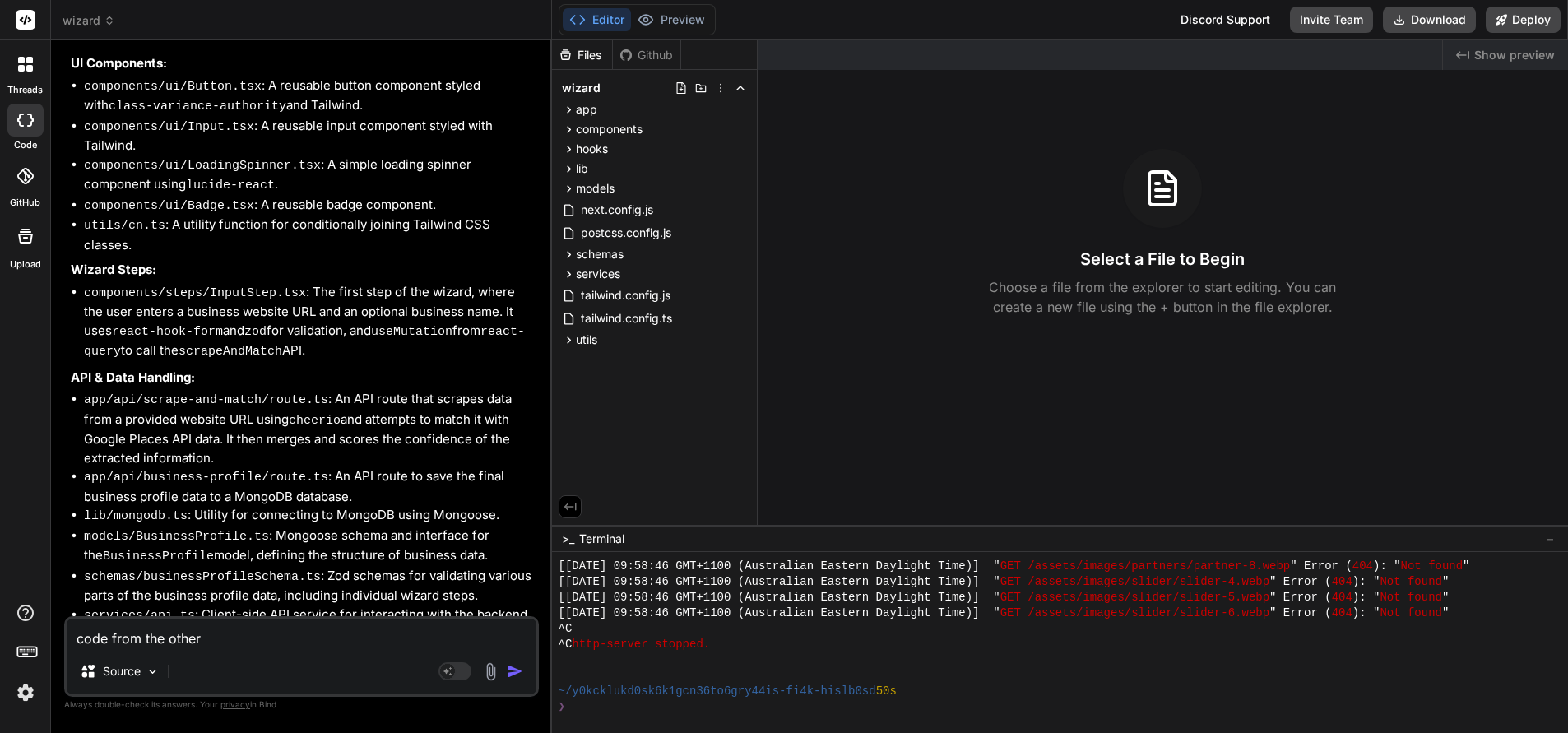
scroll to position [1864, 0]
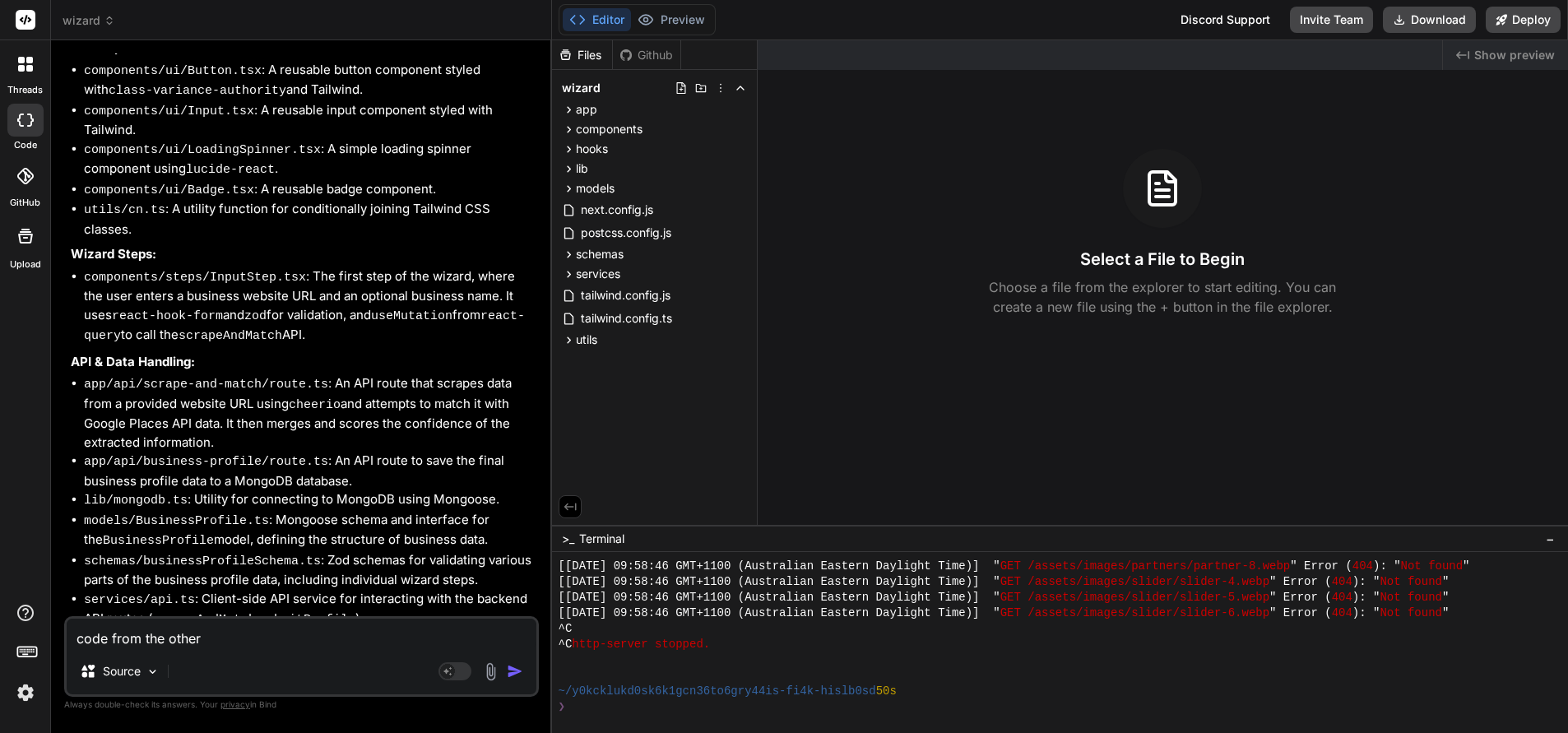
type textarea "x"
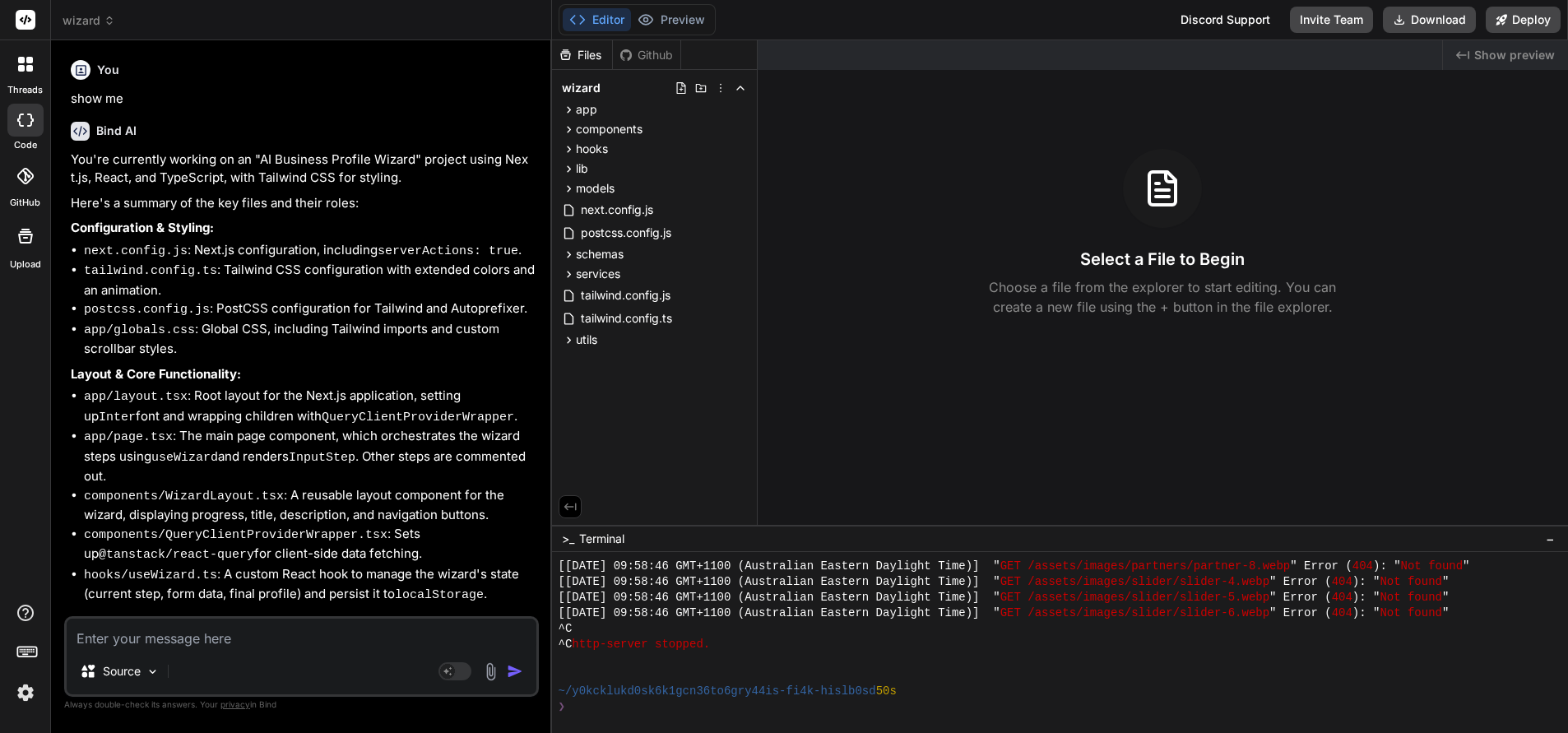
scroll to position [4, 0]
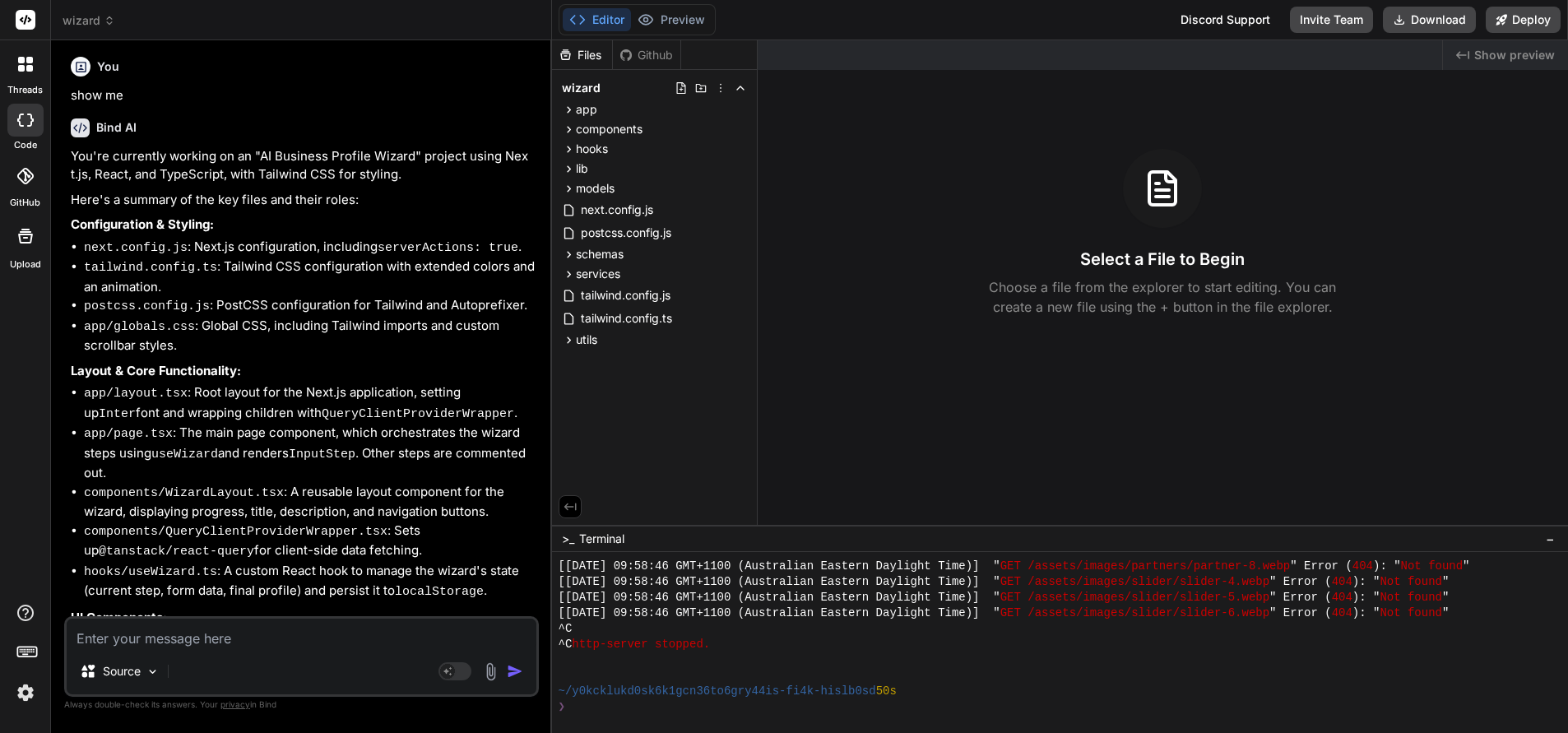
click at [162, 172] on p "You're currently working on an "AI Business Profile Wizard" project using Next.…" at bounding box center [303, 166] width 465 height 37
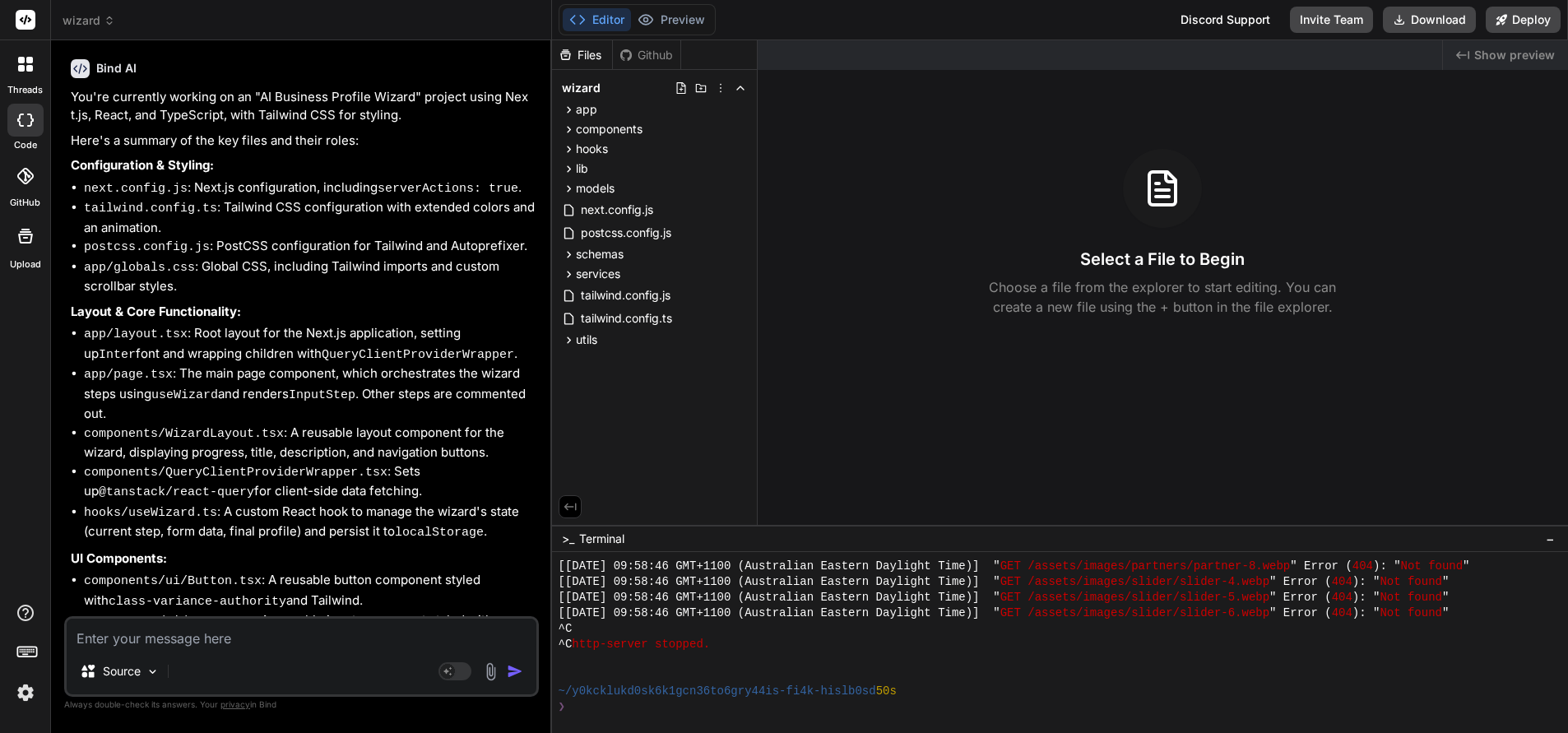
scroll to position [0, 0]
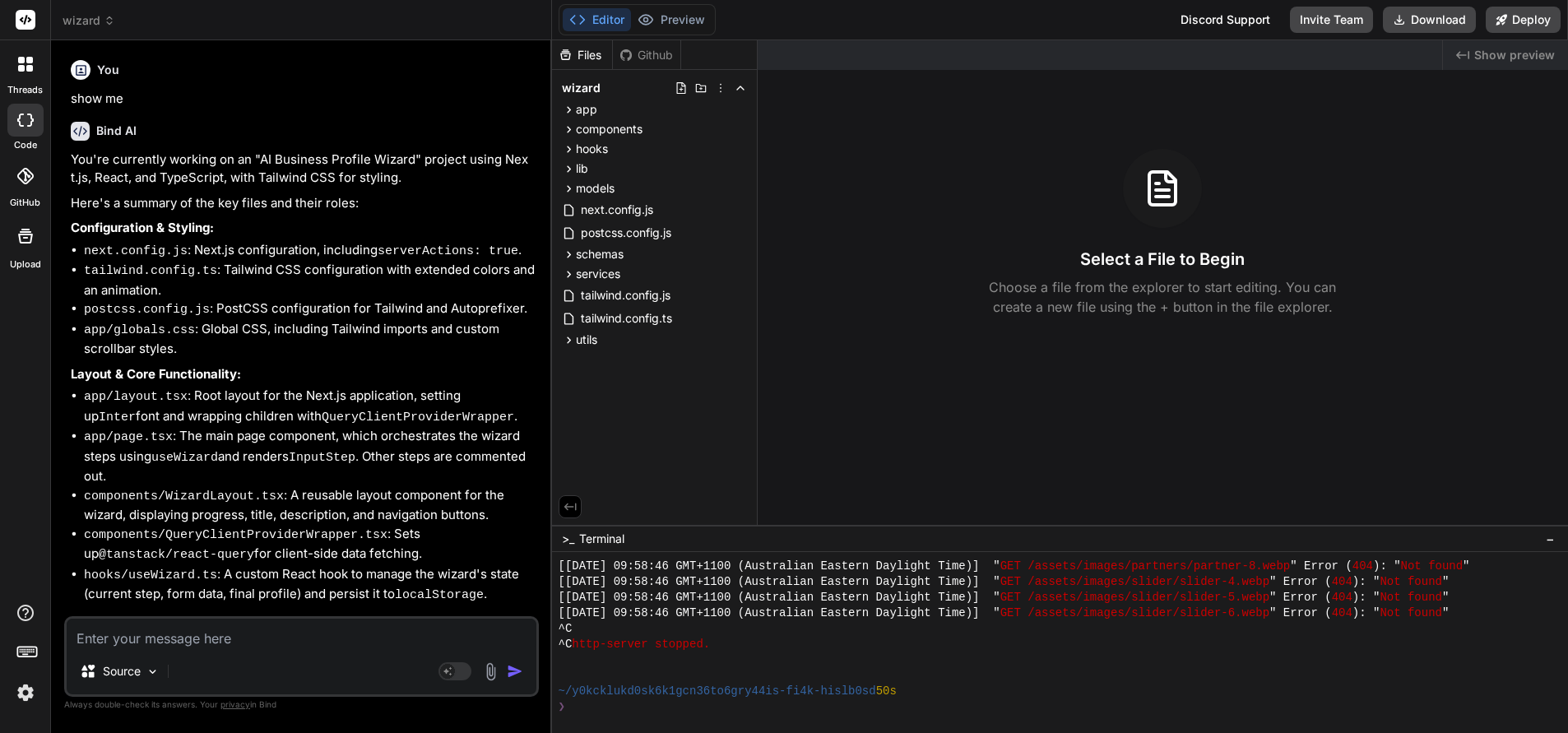
click at [106, 639] on textarea at bounding box center [301, 633] width 470 height 29
type textarea "r"
type textarea "x"
type textarea "ret"
type textarea "x"
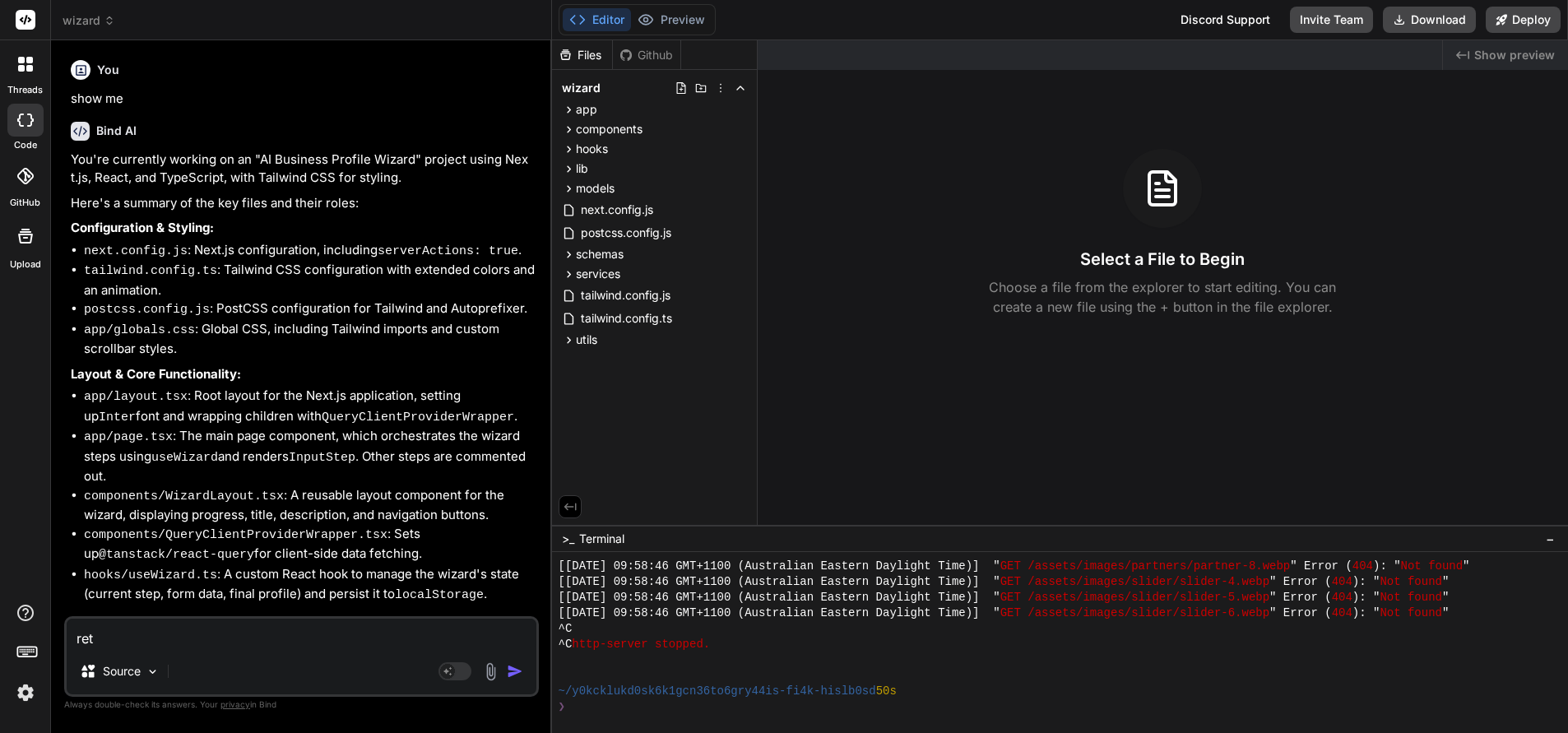
type textarea "return"
type textarea "x"
type textarea "return to"
type textarea "x"
type textarea "return to last"
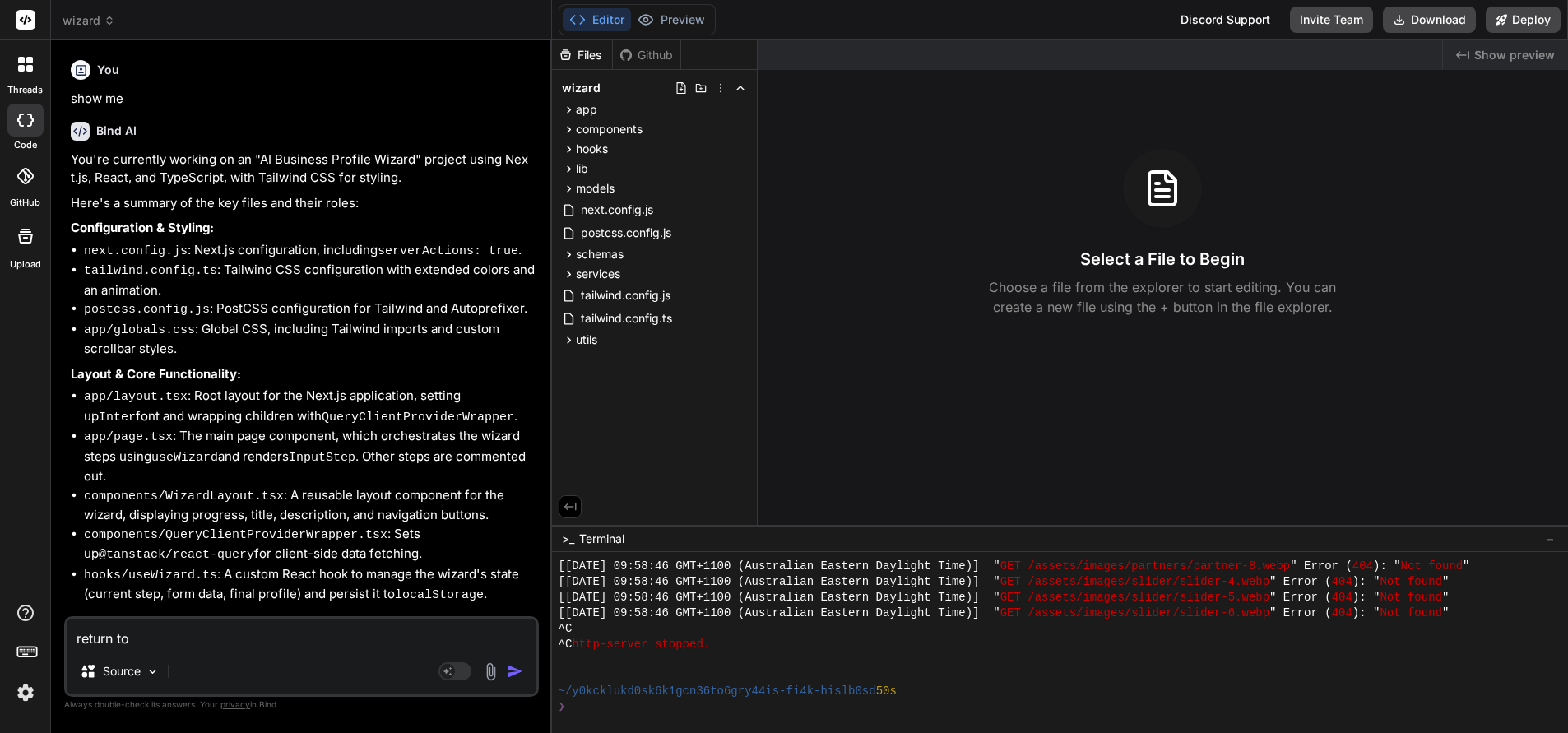
type textarea "x"
type textarea "return to last working"
type textarea "x"
type textarea "return to last working vers"
type textarea "x"
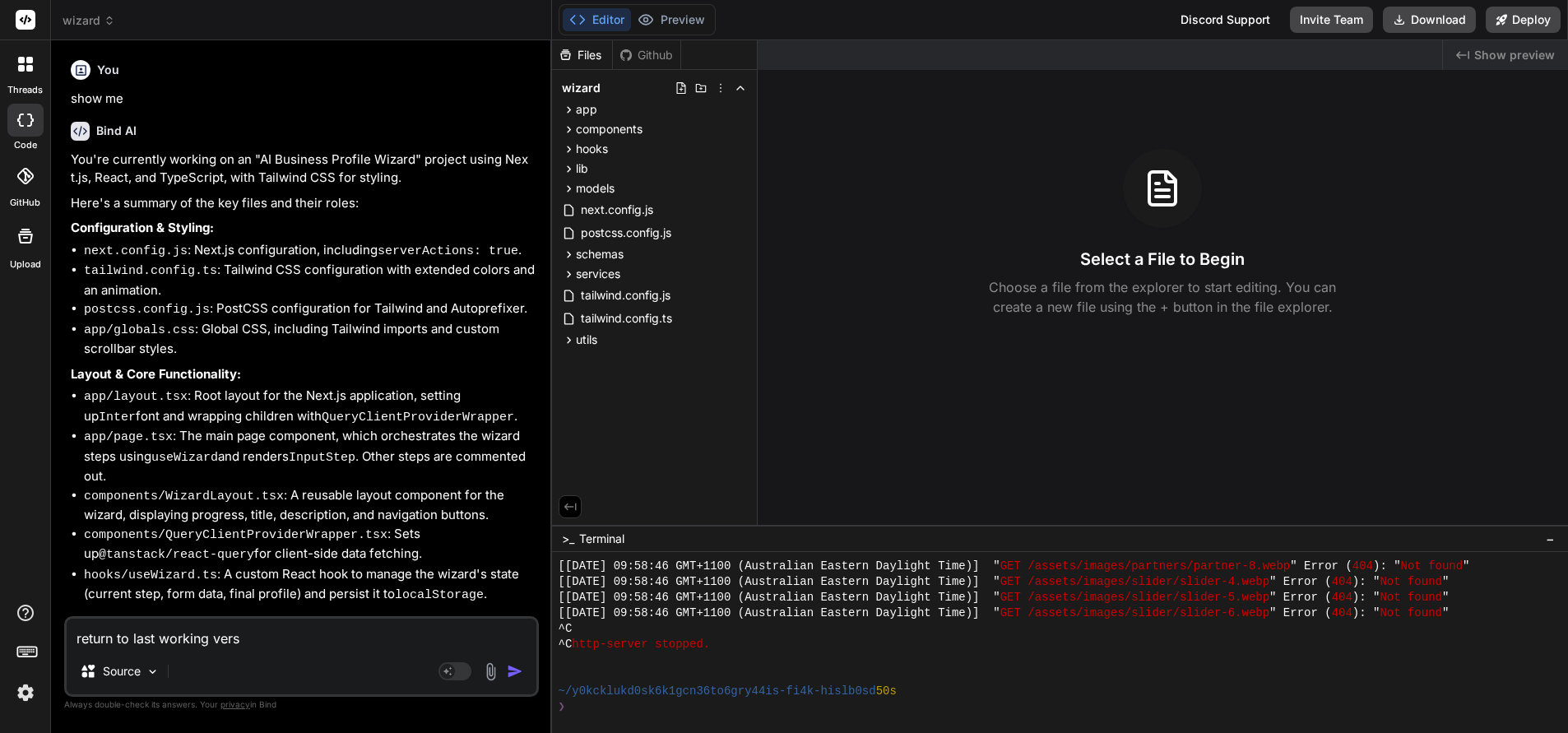
type textarea "return to last working version"
type textarea "x"
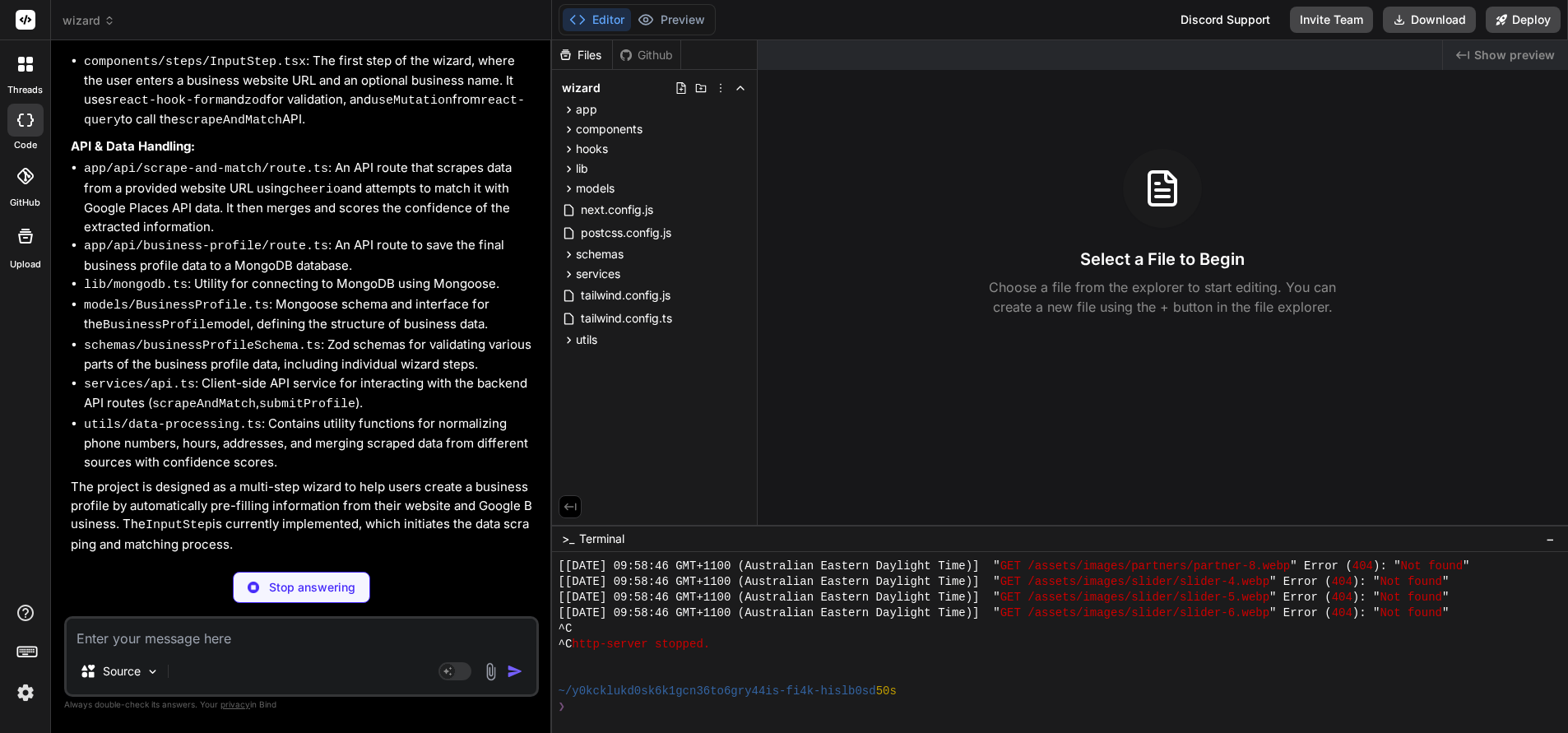
scroll to position [2080, 0]
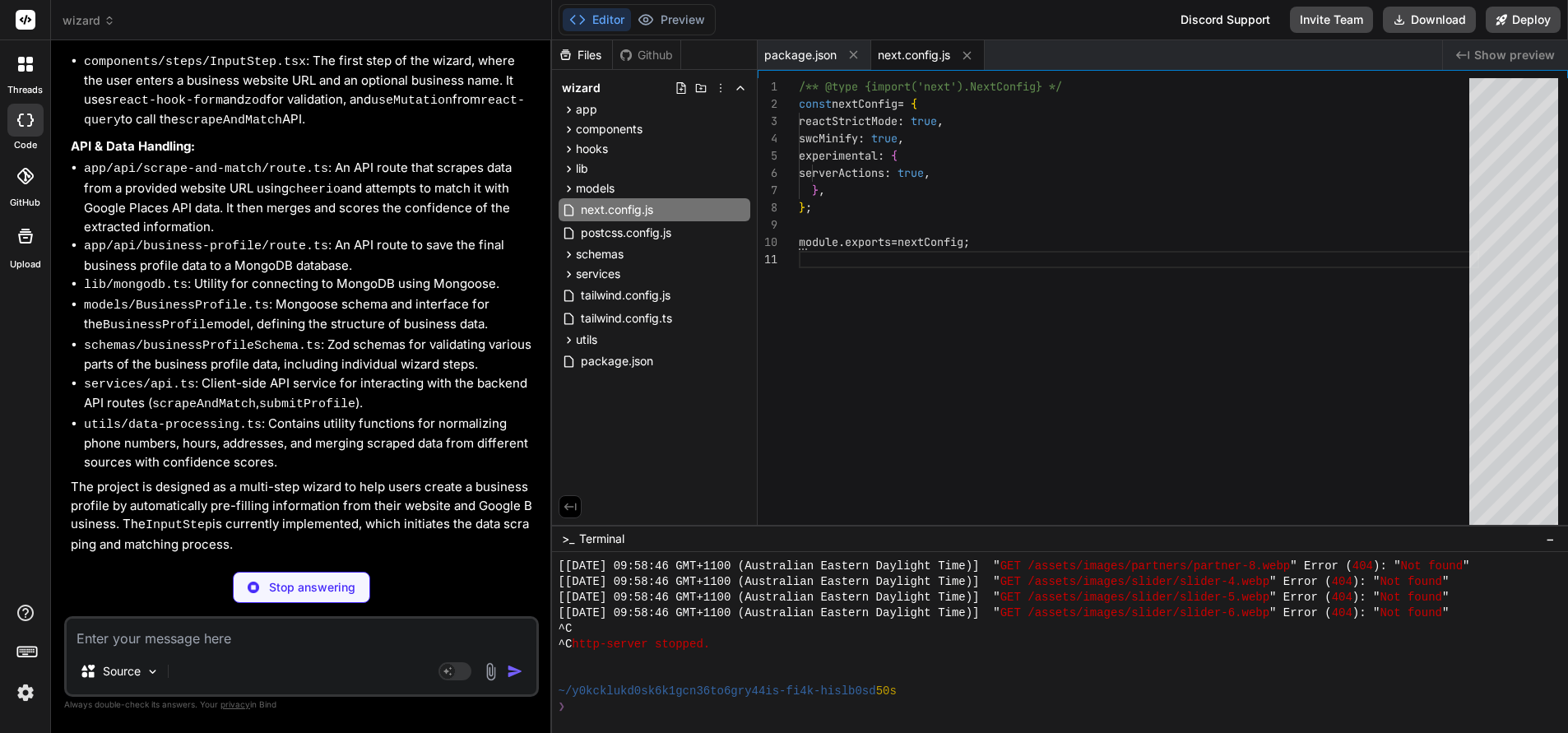
type textarea "x"
type textarea "w"
type textarea "x"
type textarea "wh"
type textarea "x"
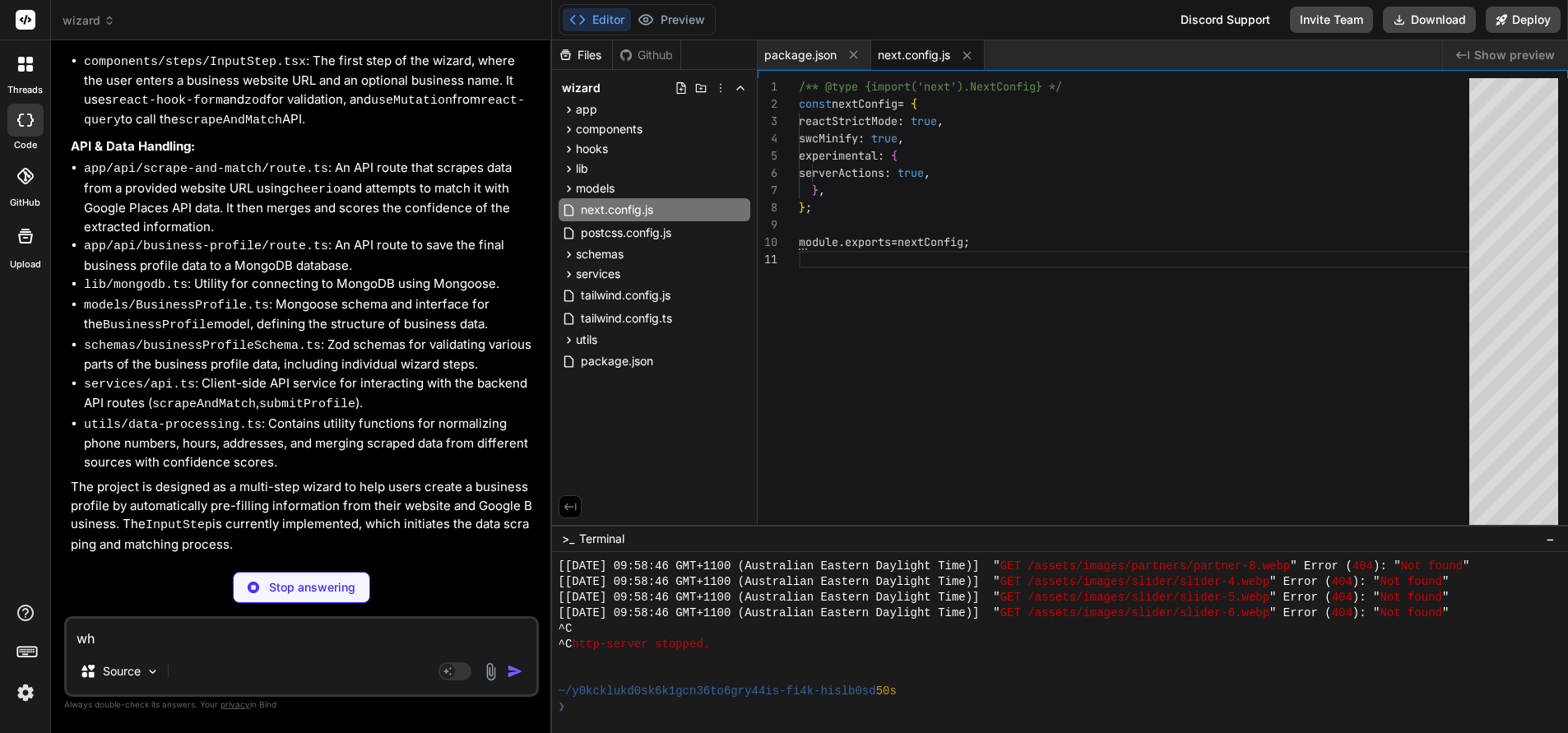
type textarea "wha"
type textarea "x"
type textarea "what"
type textarea "x"
type textarea "what'"
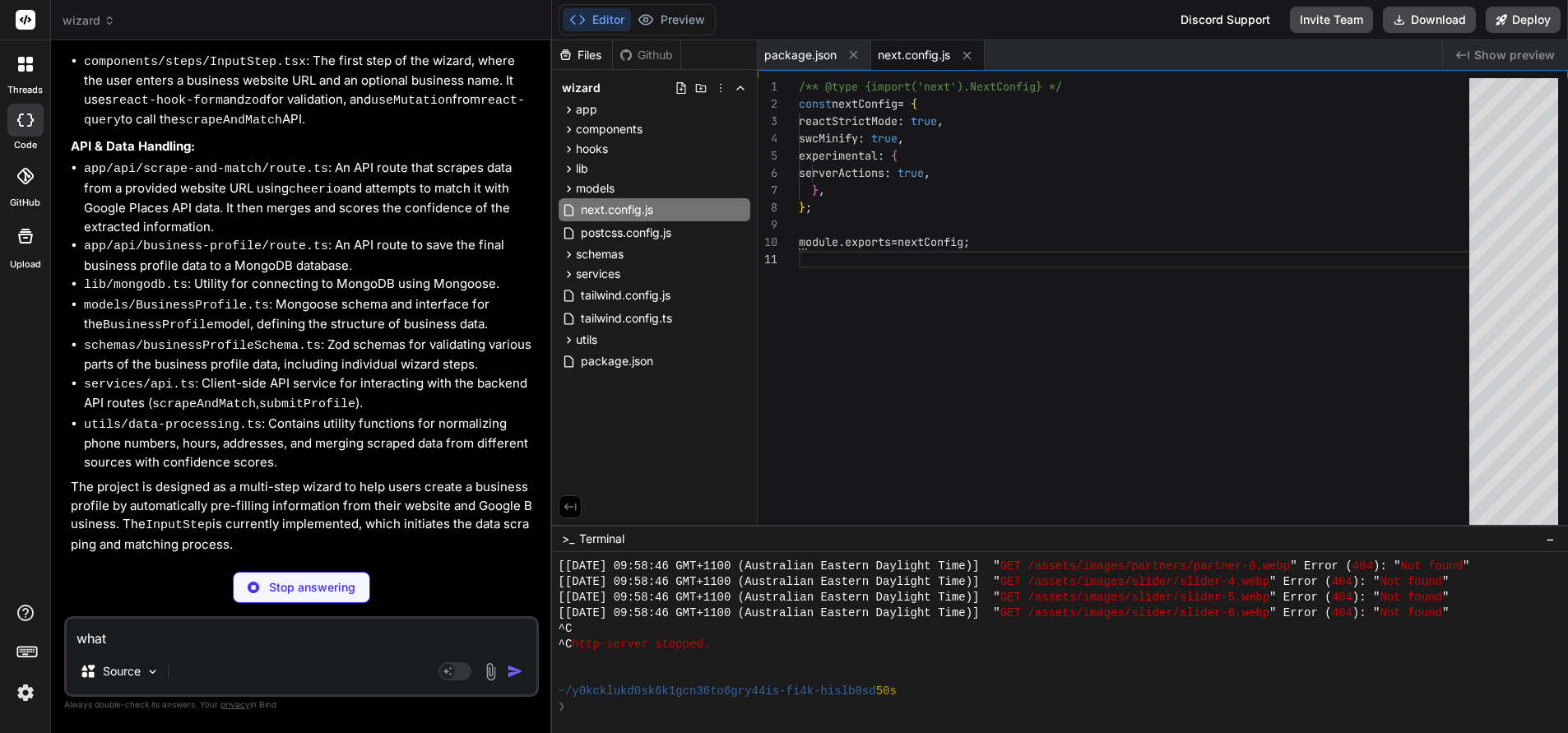
type textarea "x"
type textarea "what's"
type textarea "x"
type textarea "what's"
type textarea "x"
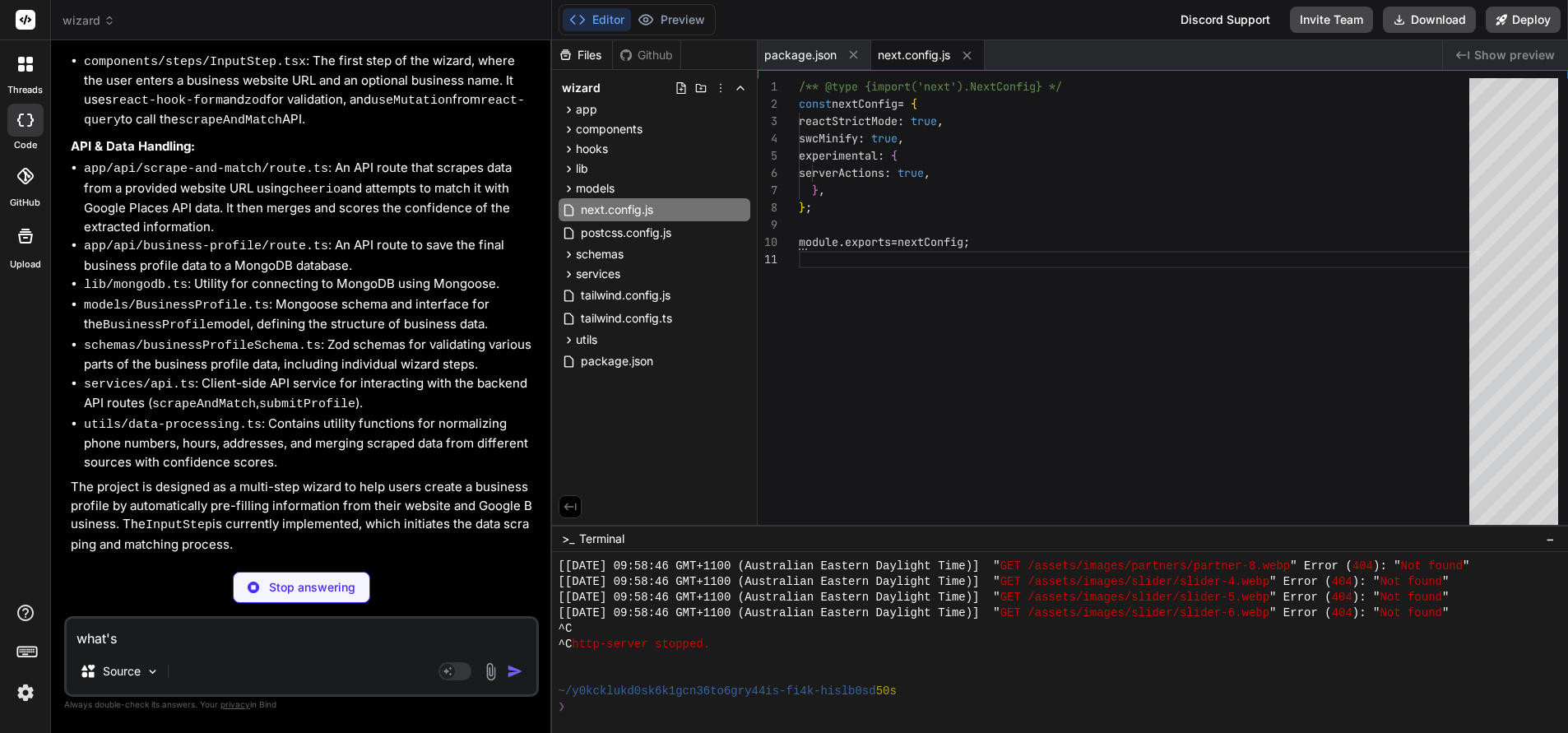
type textarea "what's t"
type textarea "x"
type textarea "what's th"
type textarea "x"
type textarea "what's the"
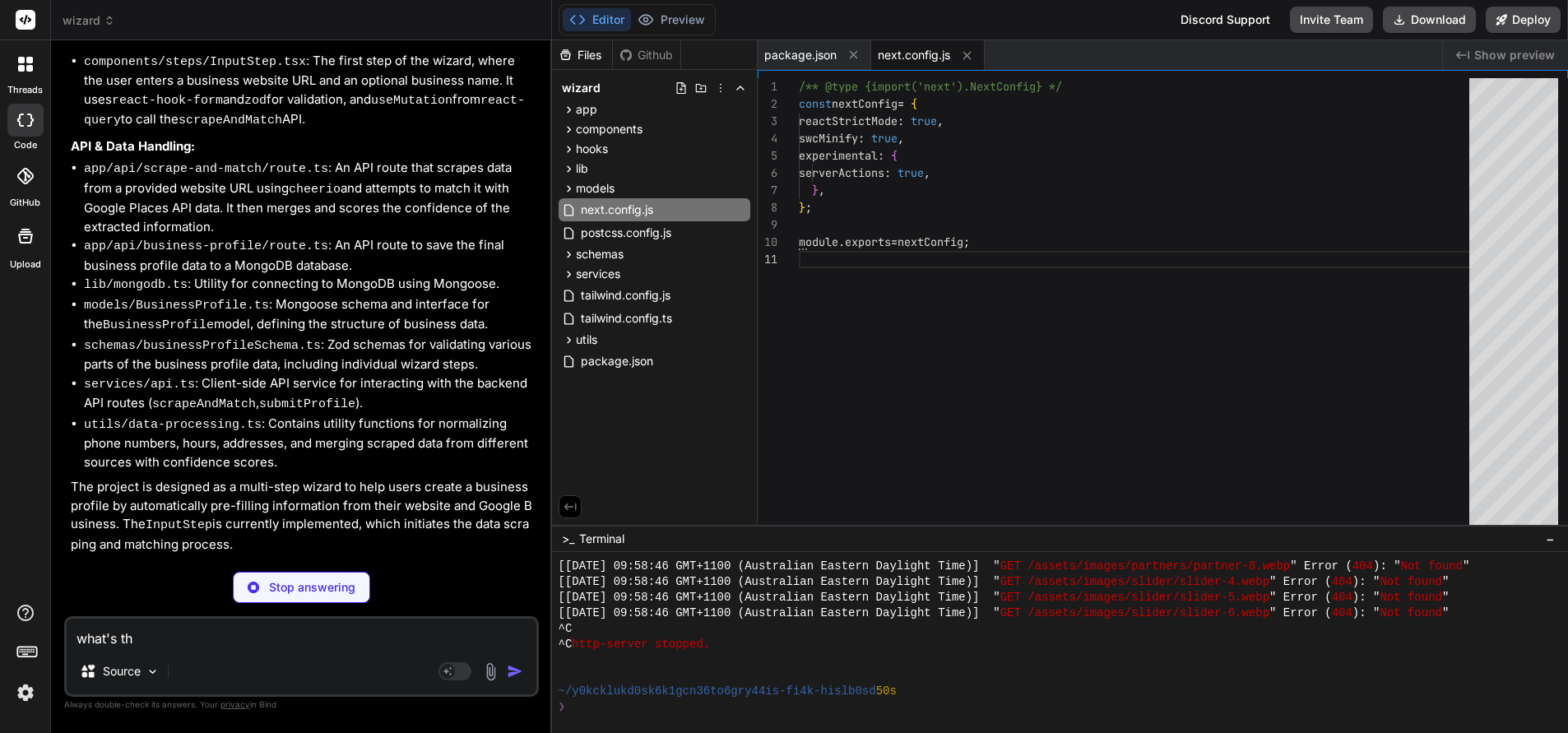
type textarea "x"
type textarea "what's the?"
type textarea "x"
type textarea "what's the"
type textarea "x"
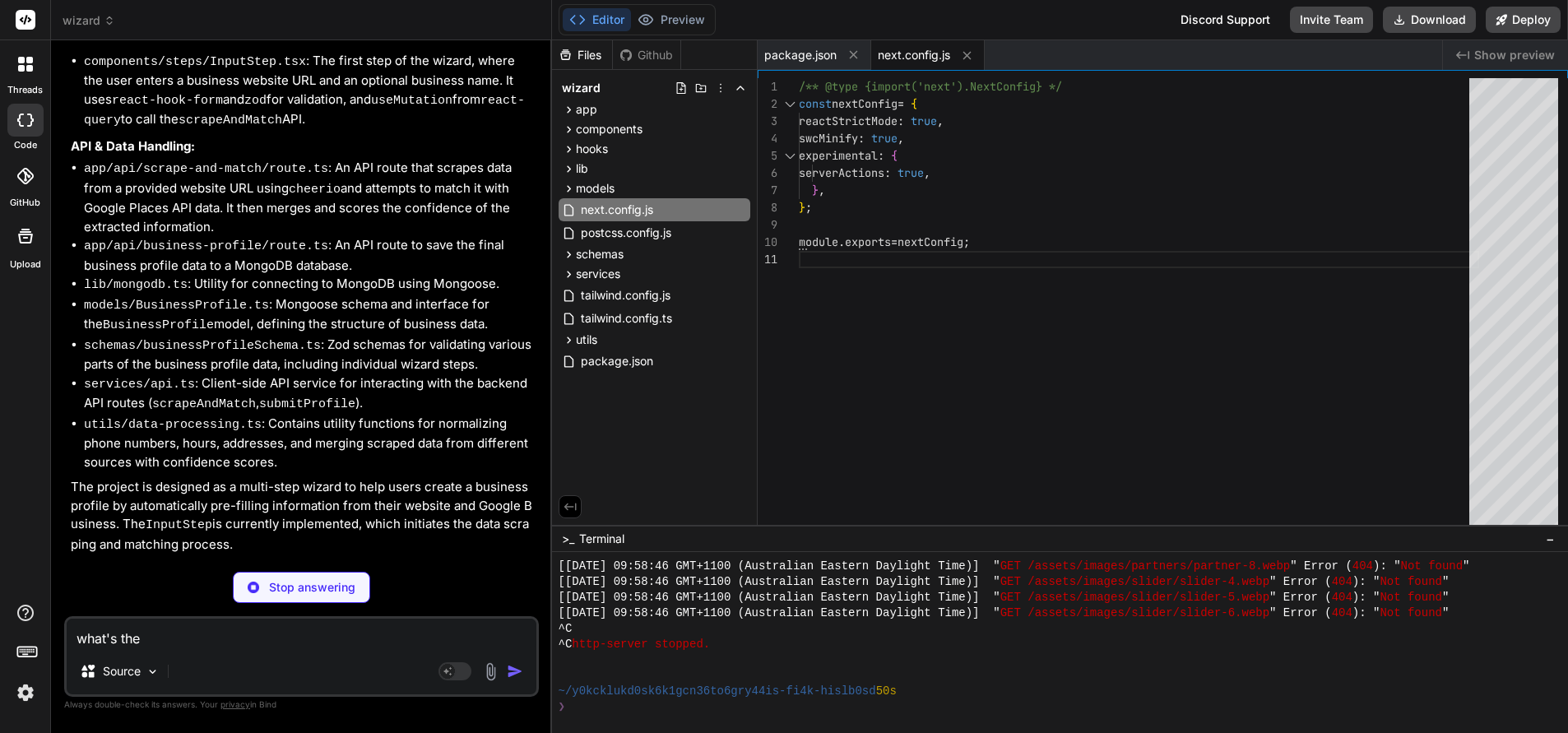
type textarea "what's the d"
type textarea "x"
type textarea "what's the da"
type textarea "x"
type textarea "what's the dat"
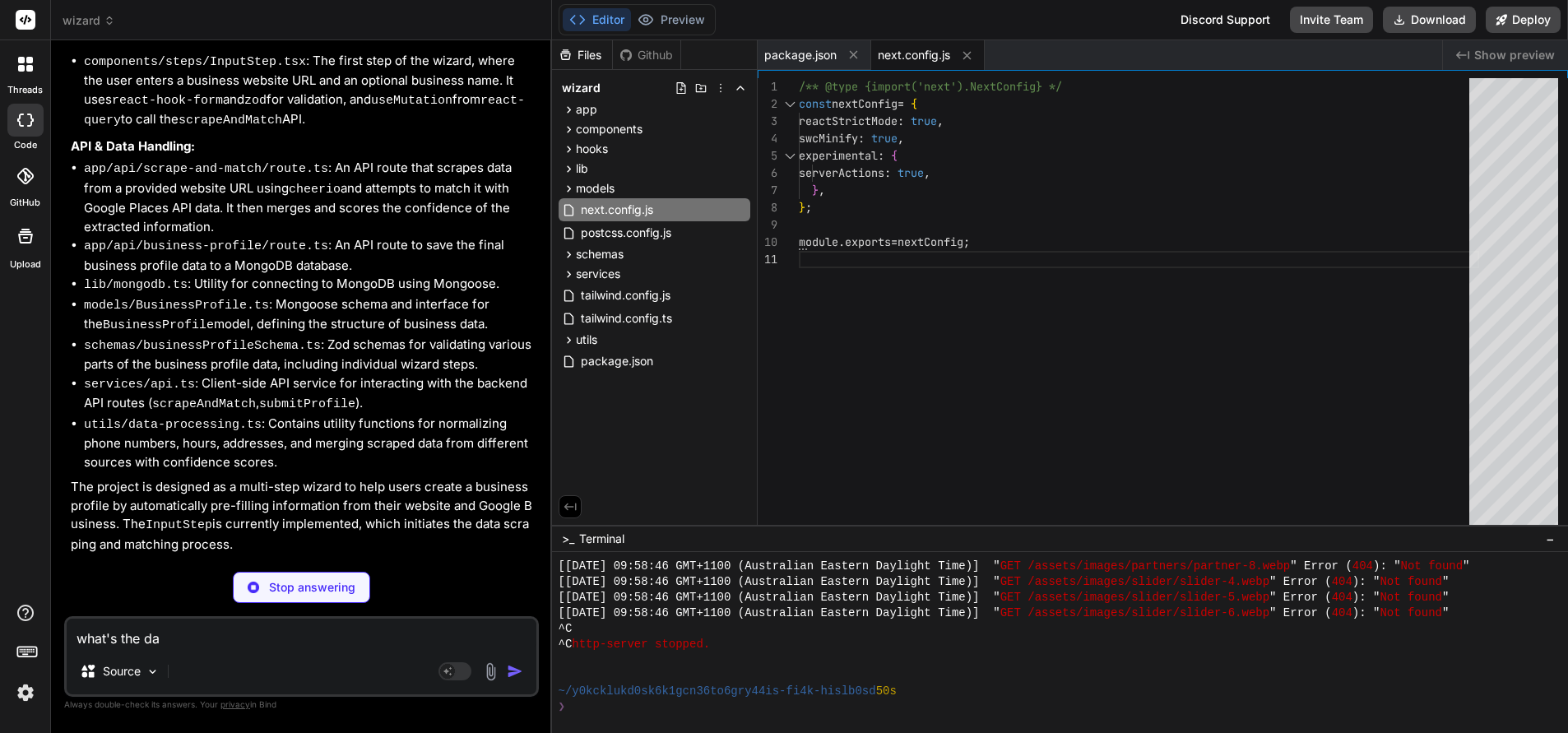
type textarea "x"
type textarea "what's the date"
type textarea "x"
type textarea "what's the date?"
type textarea "x"
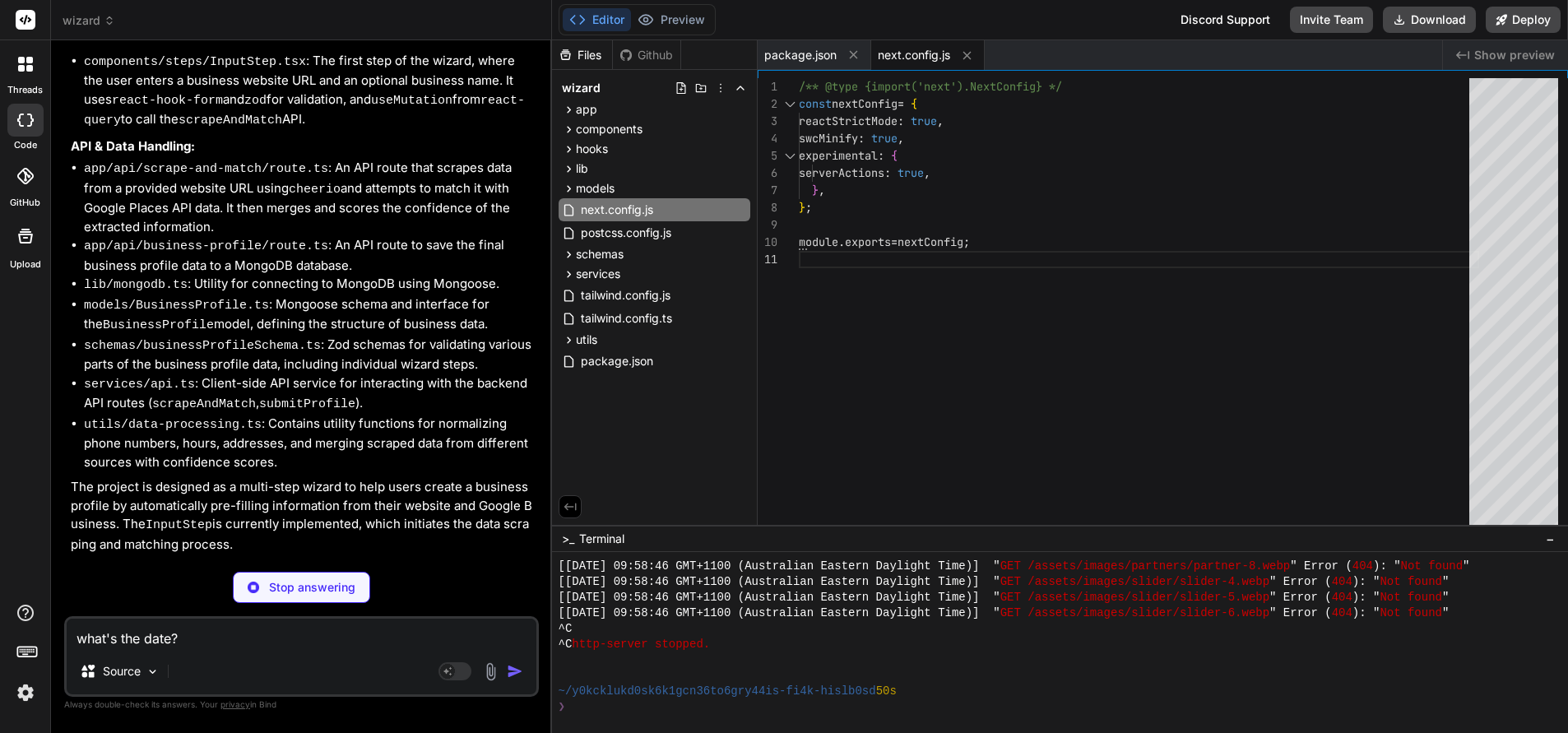
type textarea "}, }, plugins: [], }; export default config;"
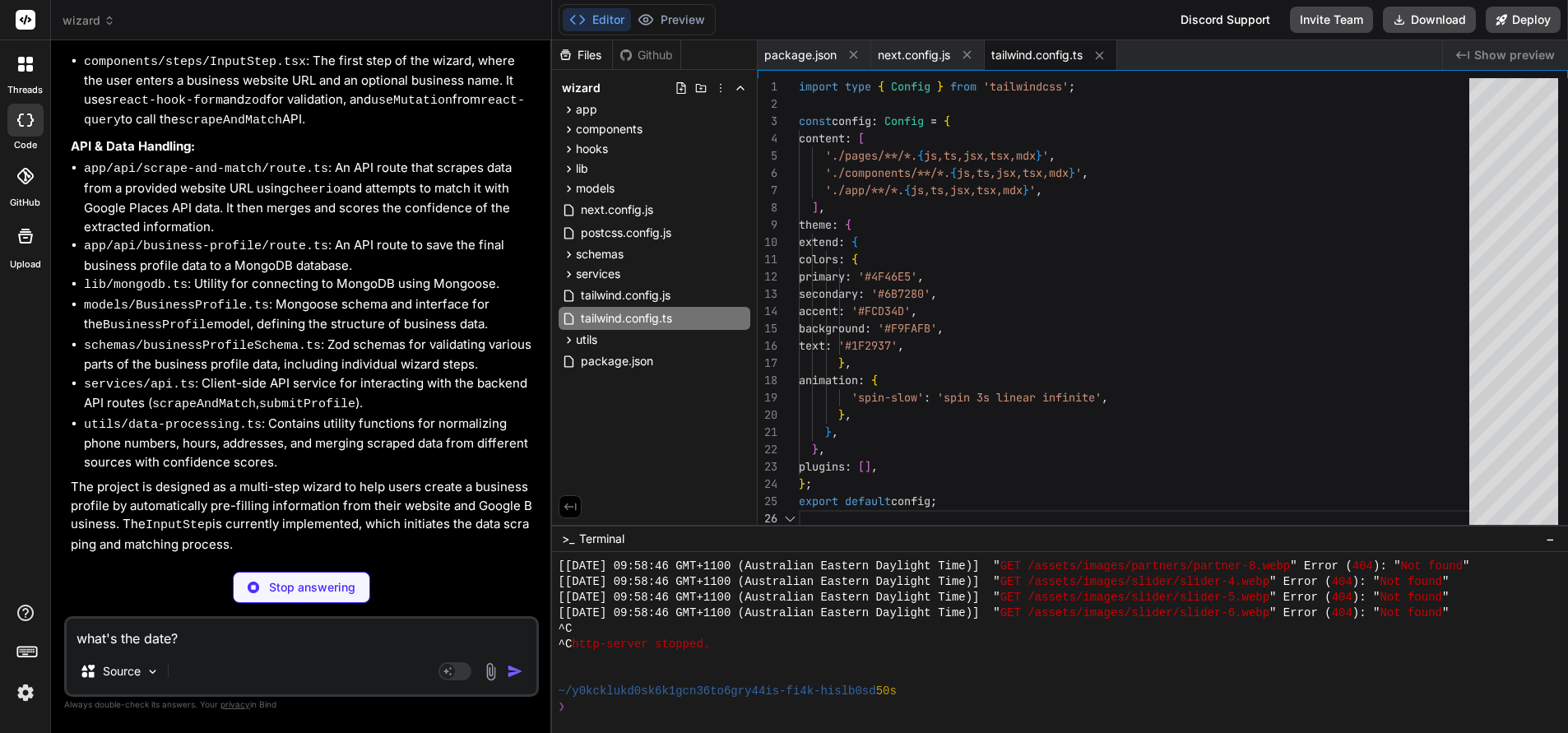
scroll to position [86, 0]
type textarea "x"
type textarea "{renderStep()} </WizardLayout> ); }"
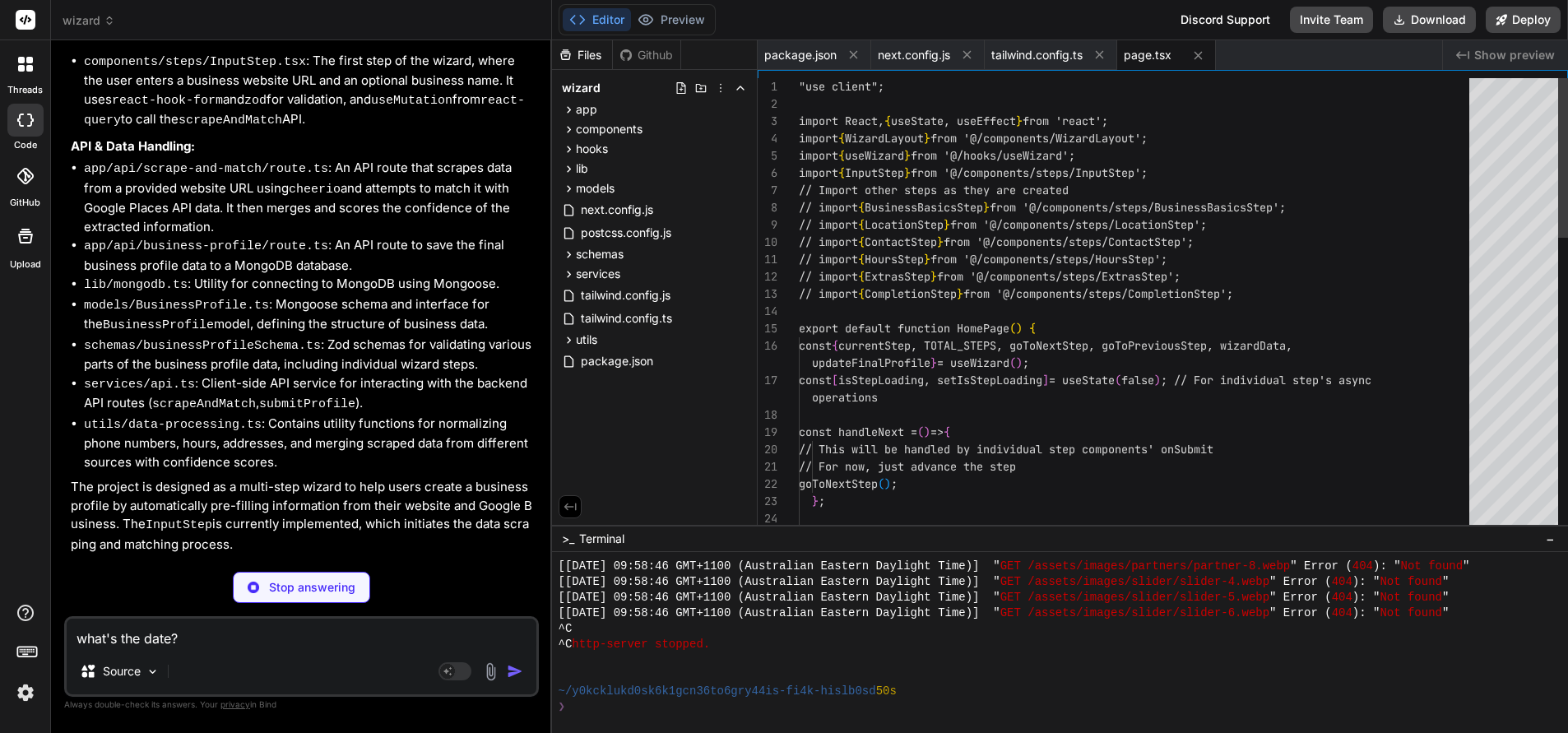
type textarea "x"
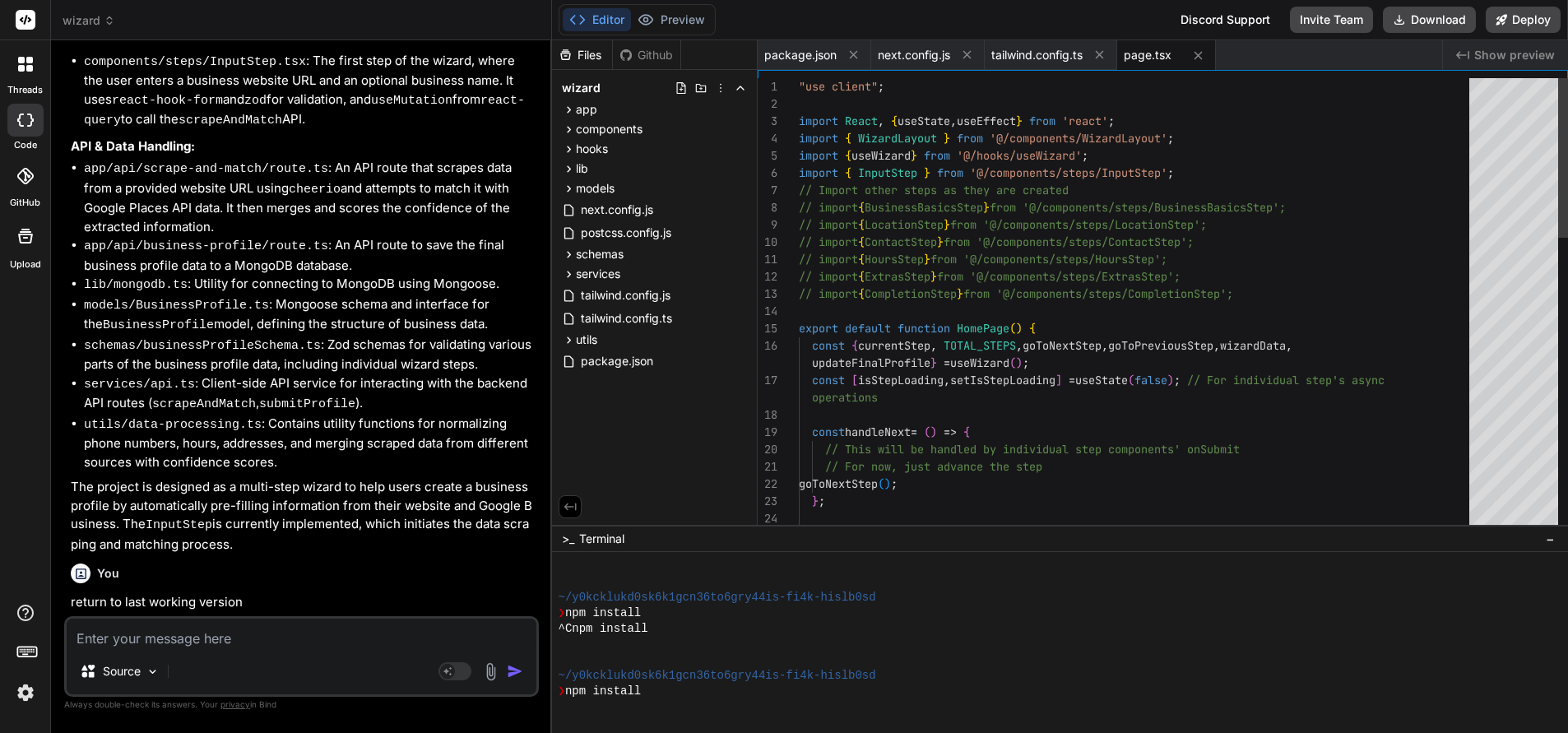
scroll to position [5375, 0]
type textarea "T"
type textarea "x"
type textarea "Th"
type textarea "x"
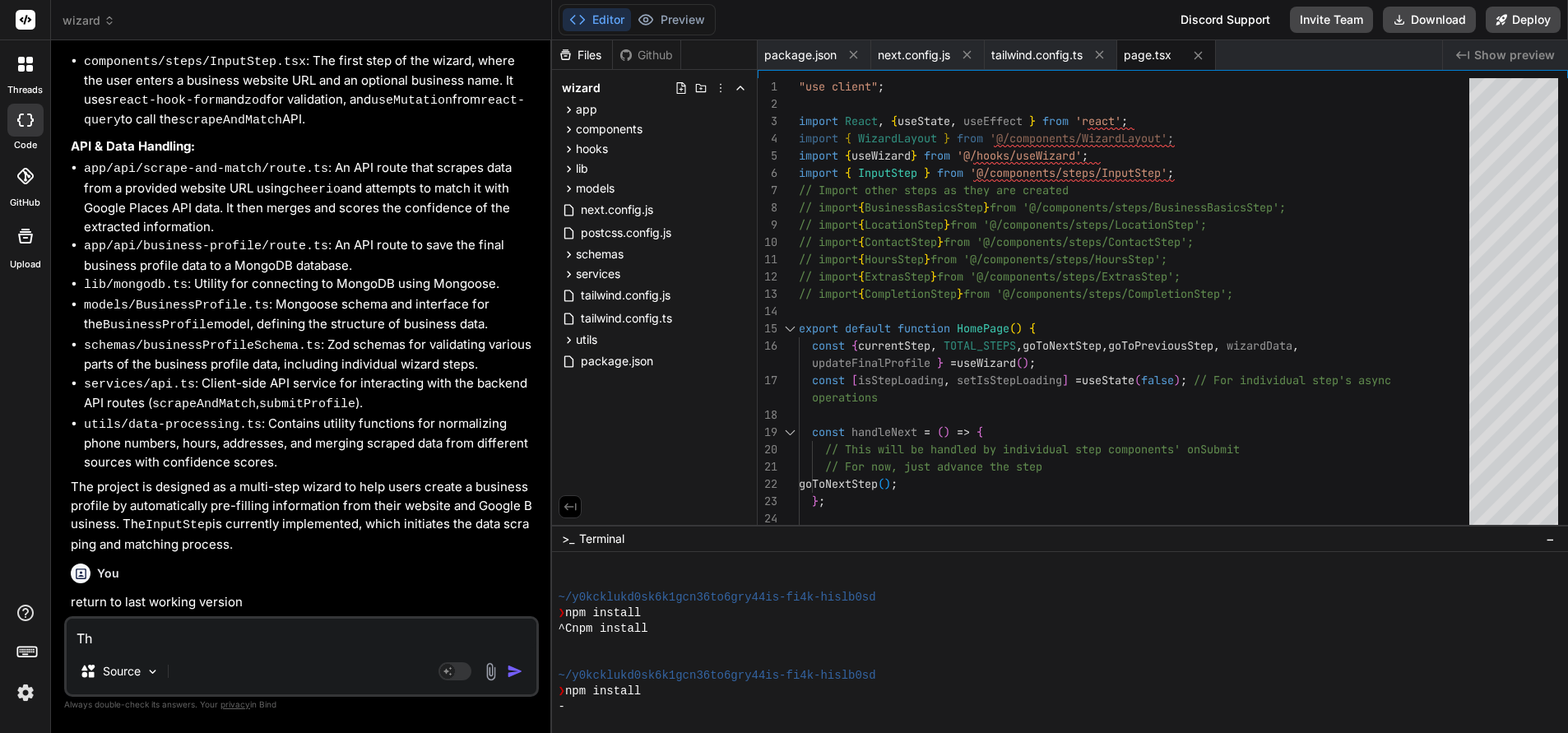
type textarea "Tha"
type textarea "x"
type textarea "That"
type textarea "x"
type textarea "That h"
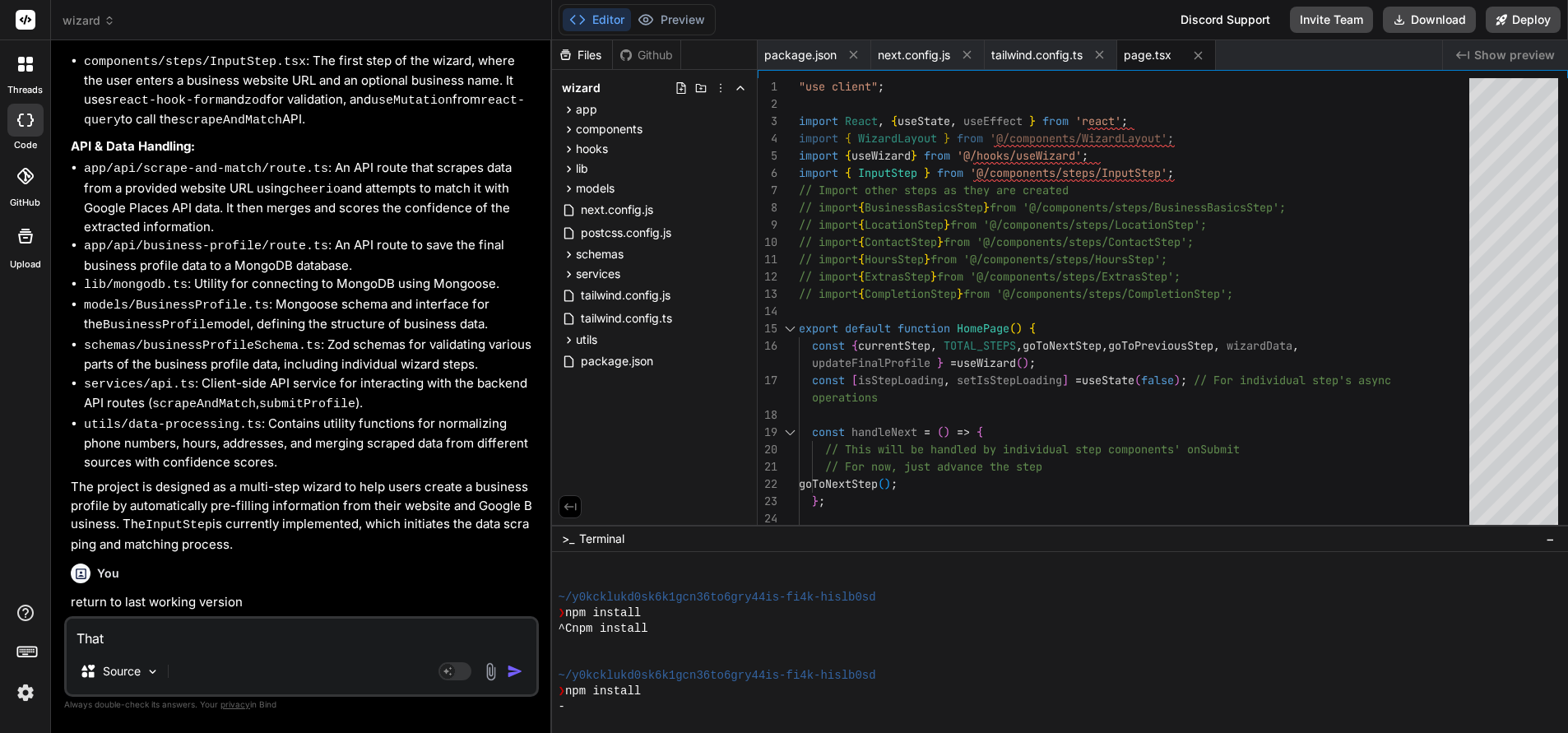
type textarea "x"
type textarea "That ha"
type textarea "x"
type textarea "That has"
click at [572, 104] on icon at bounding box center [568, 109] width 14 height 14
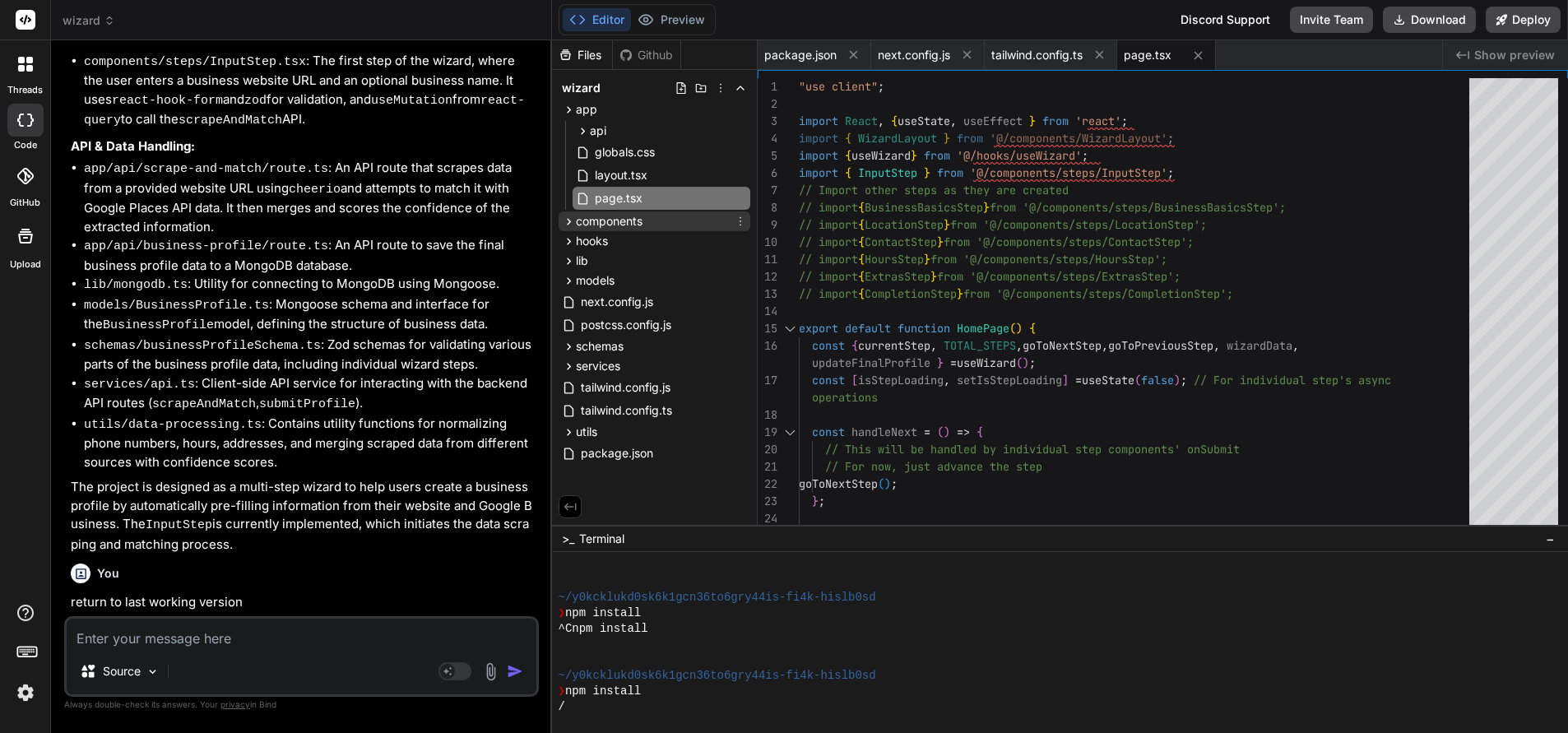
click at [569, 215] on icon at bounding box center [568, 221] width 14 height 14
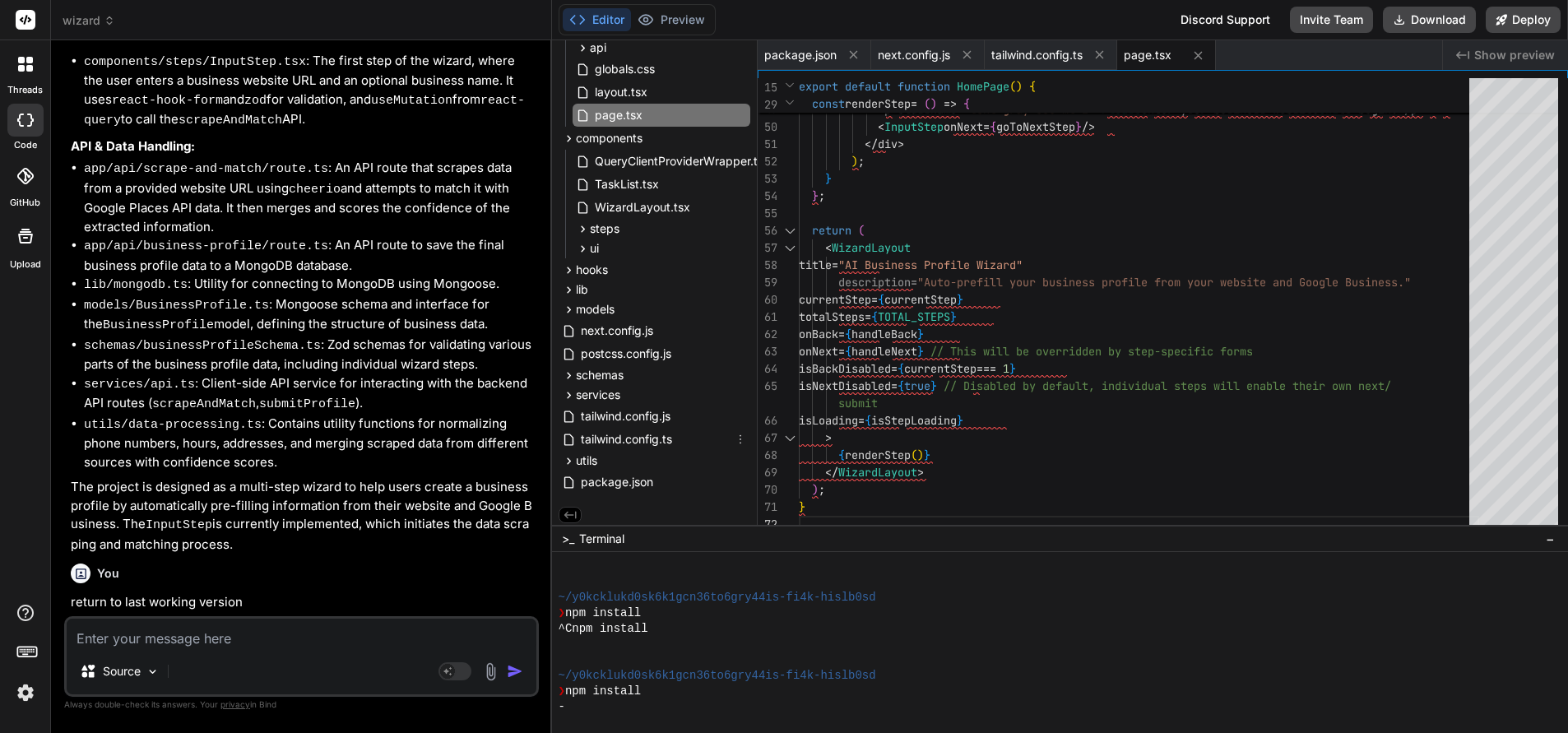
scroll to position [92, 0]
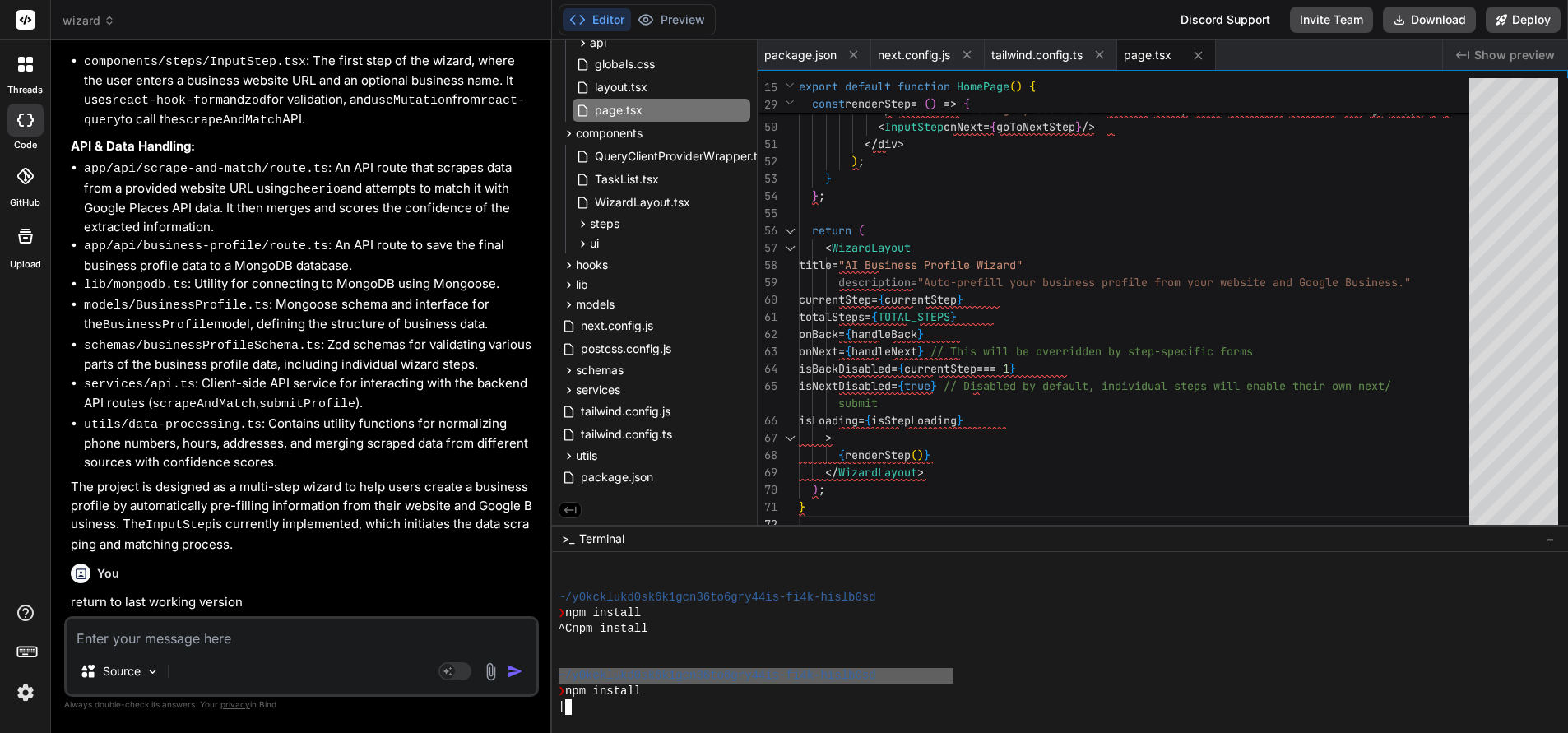
drag, startPoint x: 559, startPoint y: 673, endPoint x: 988, endPoint y: 681, distance: 429.1
click at [1084, 682] on div "~/y0kcklukd0sk6k1gcn36to6gry44is-fi4k-hislb0sd" at bounding box center [1051, 675] width 985 height 16
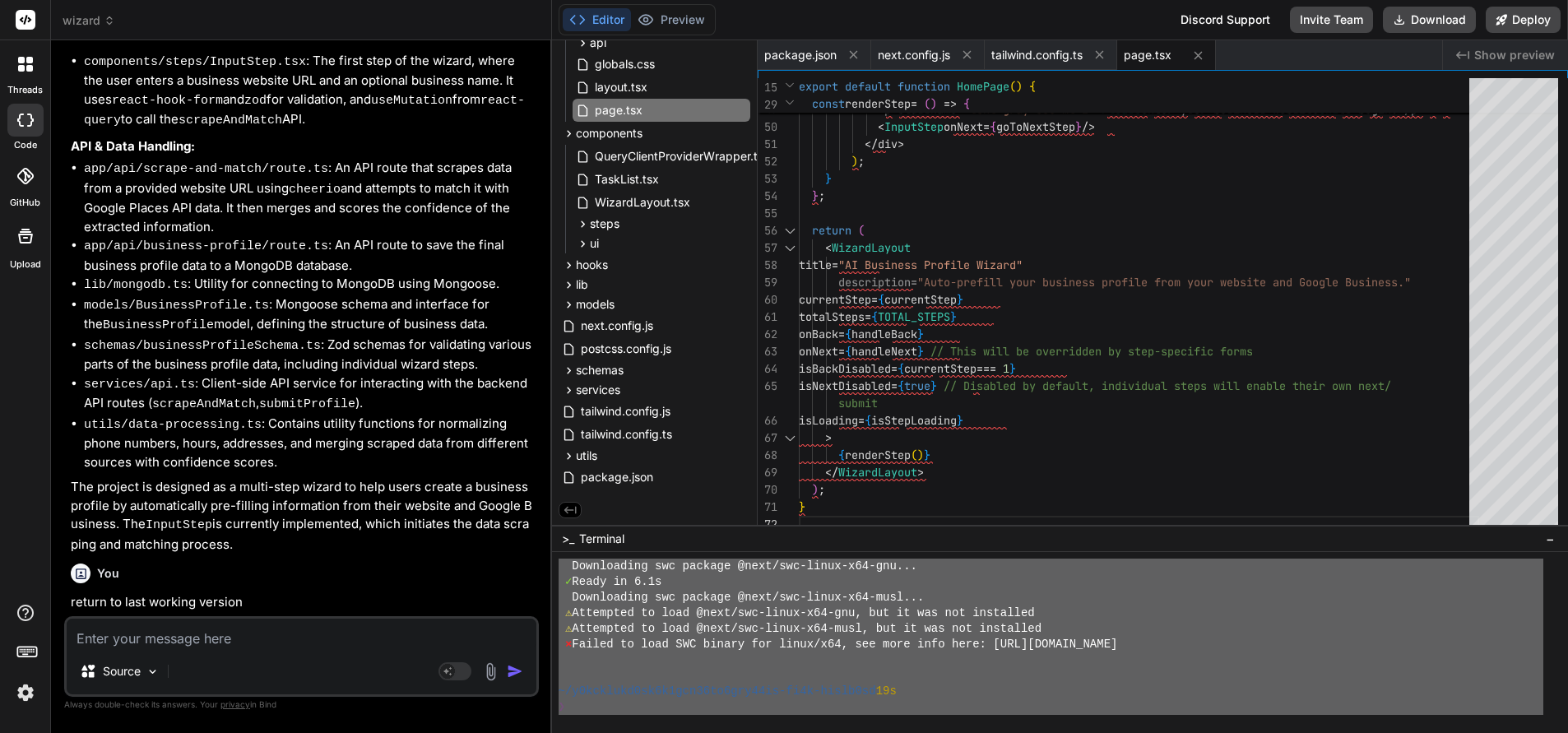
scroll to position [6359, 0]
drag, startPoint x: 557, startPoint y: 580, endPoint x: 839, endPoint y: 763, distance: 336.2
drag, startPoint x: 265, startPoint y: 651, endPoint x: 255, endPoint y: 645, distance: 11.7
click at [264, 651] on div "Source Agent Mode. When this toggle is activated, AI automatically makes decisi…" at bounding box center [301, 656] width 475 height 81
click at [254, 642] on textarea at bounding box center [301, 633] width 470 height 29
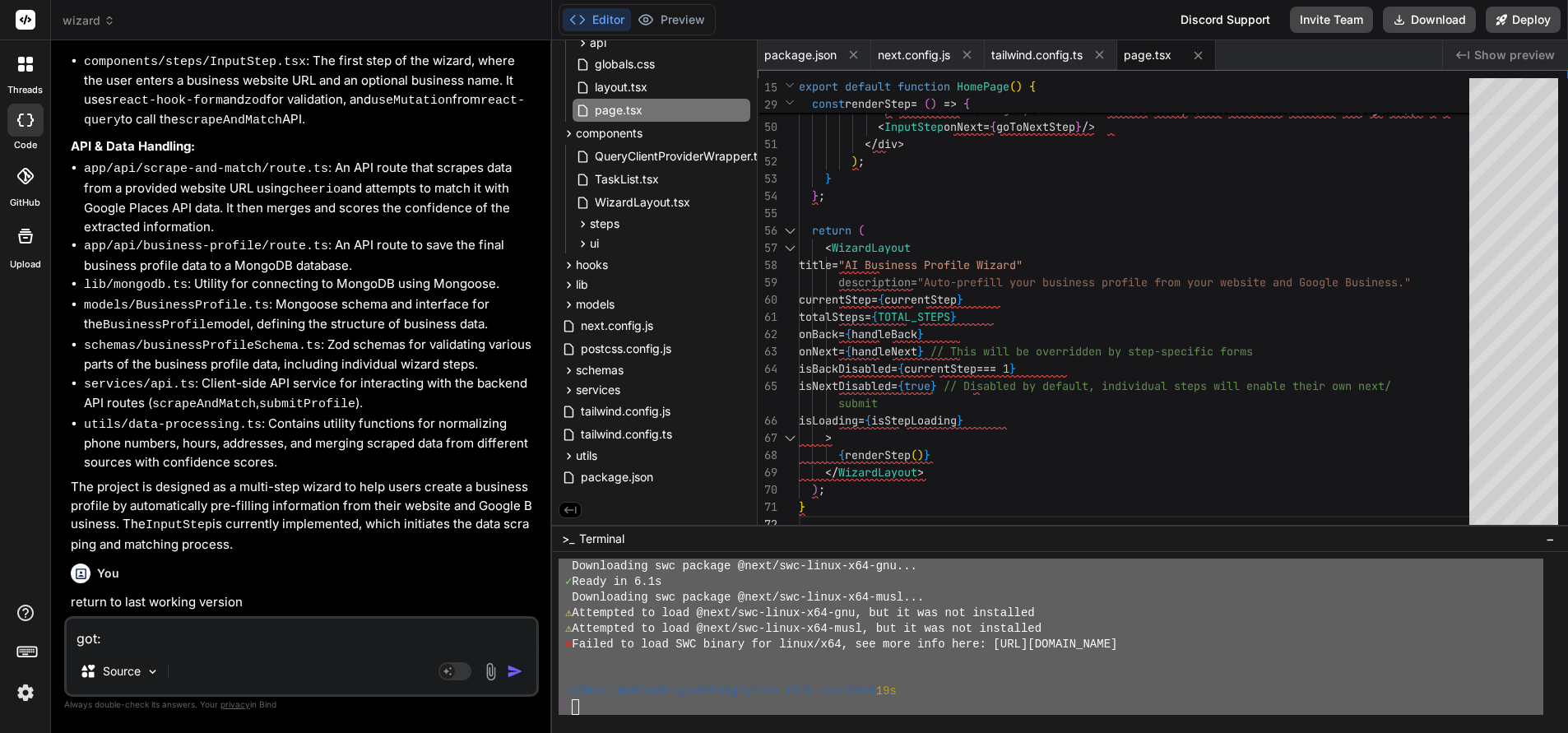
paste textarea "579 loremips dol sitamet con adipisc eli `sed doei` tem incidid ~/u4laboree5do8…"
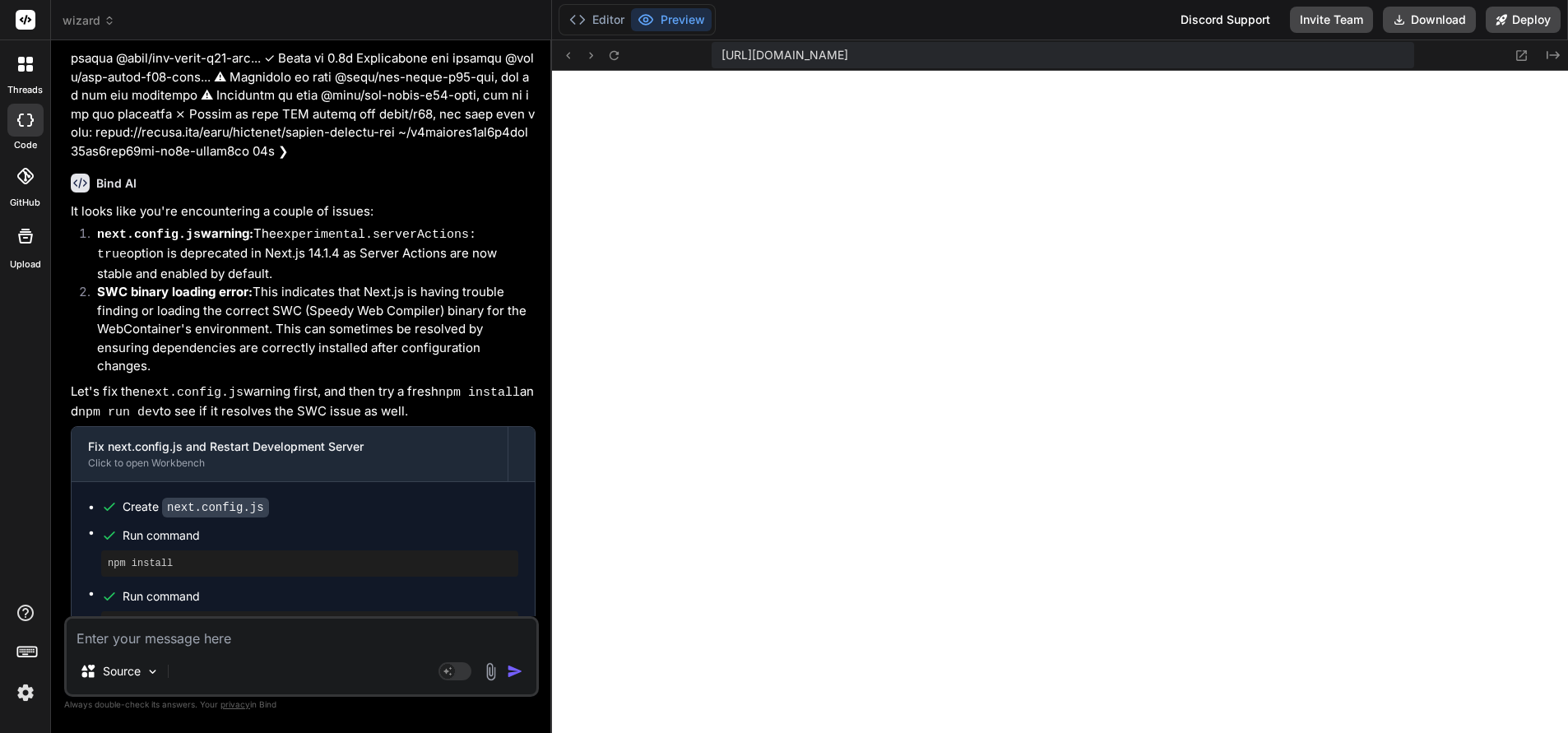
scroll to position [7422, 0]
click at [158, 638] on textarea at bounding box center [301, 633] width 470 height 29
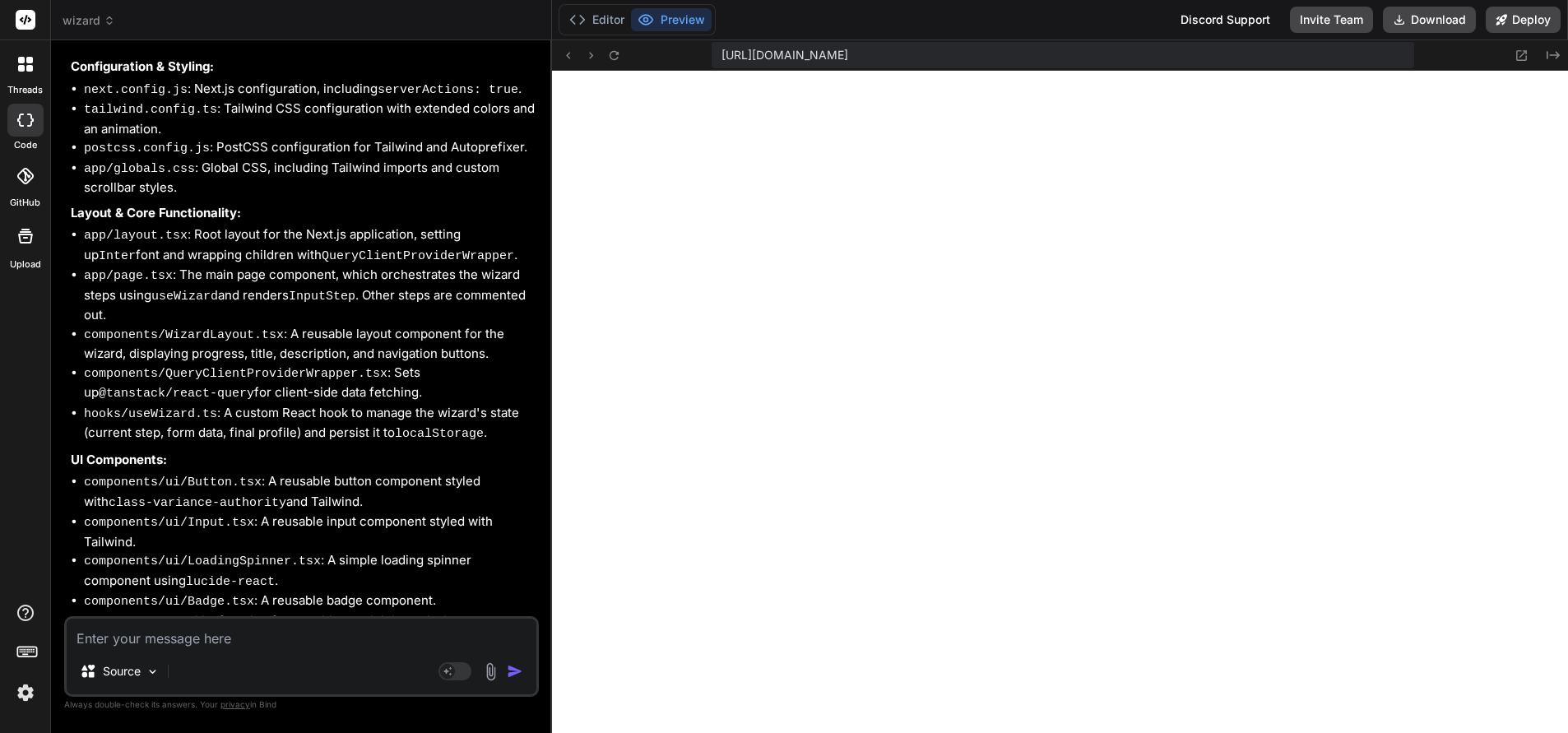
scroll to position [0, 0]
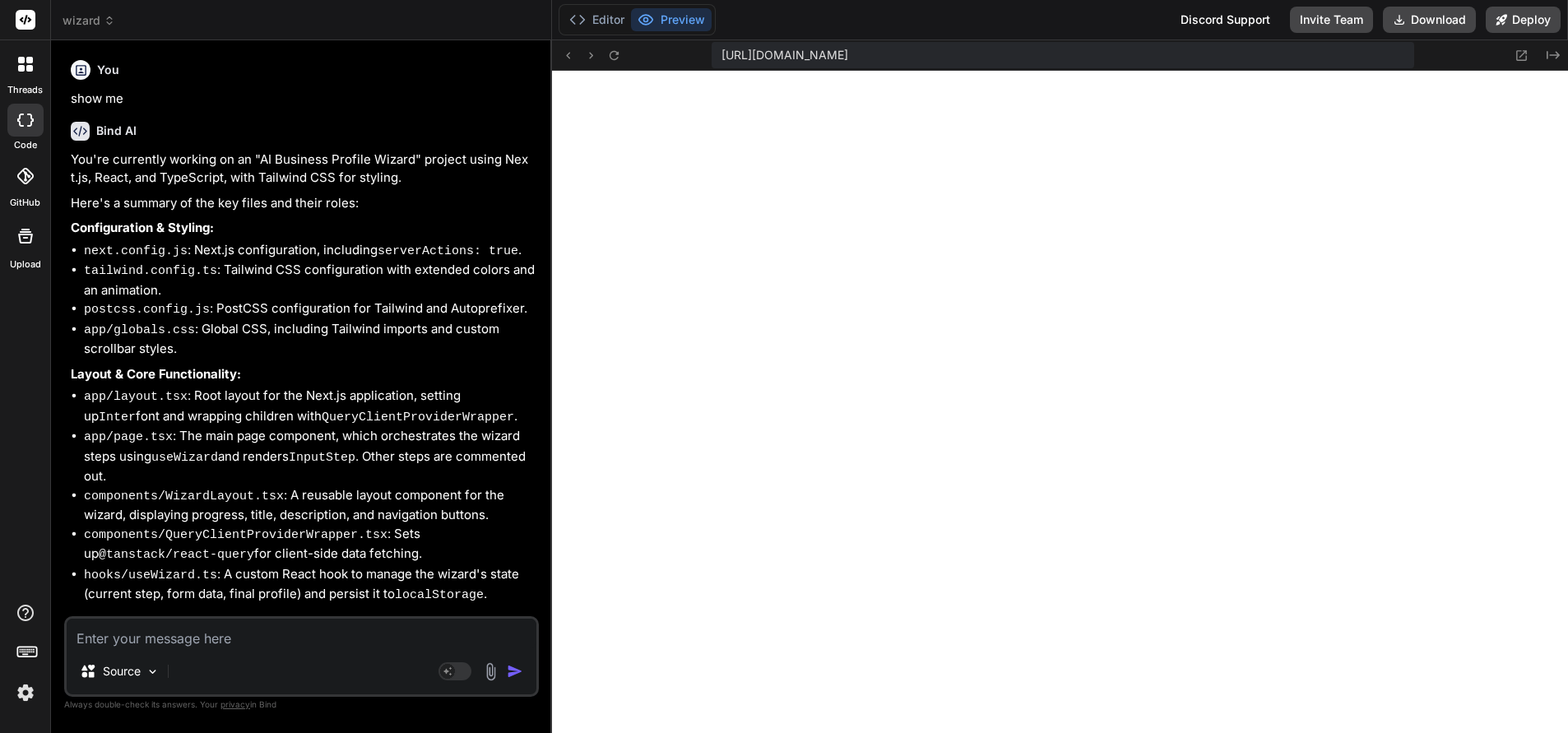
click at [89, 639] on textarea at bounding box center [301, 633] width 470 height 29
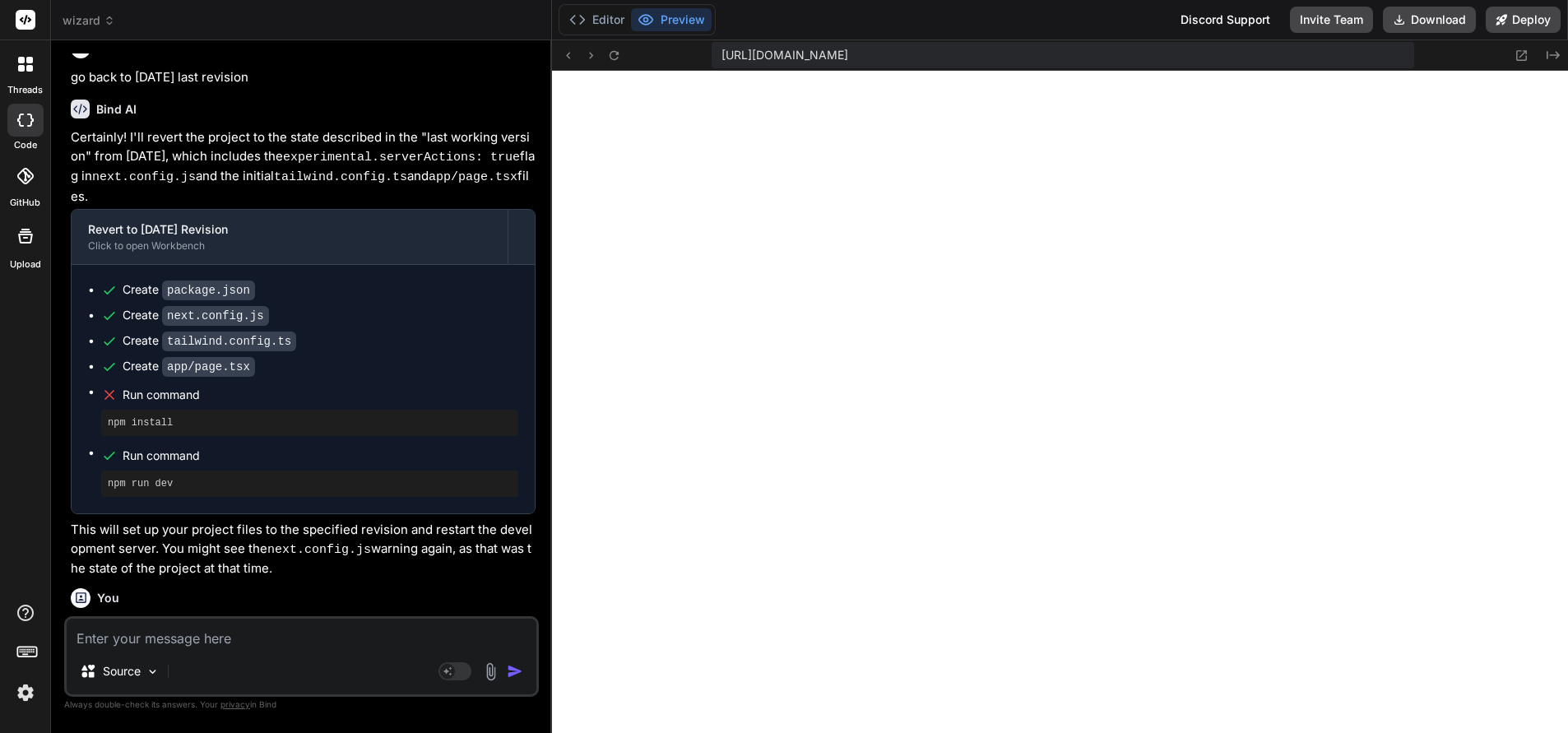
scroll to position [8812, 0]
click at [92, 23] on span "wizard" at bounding box center [89, 20] width 53 height 16
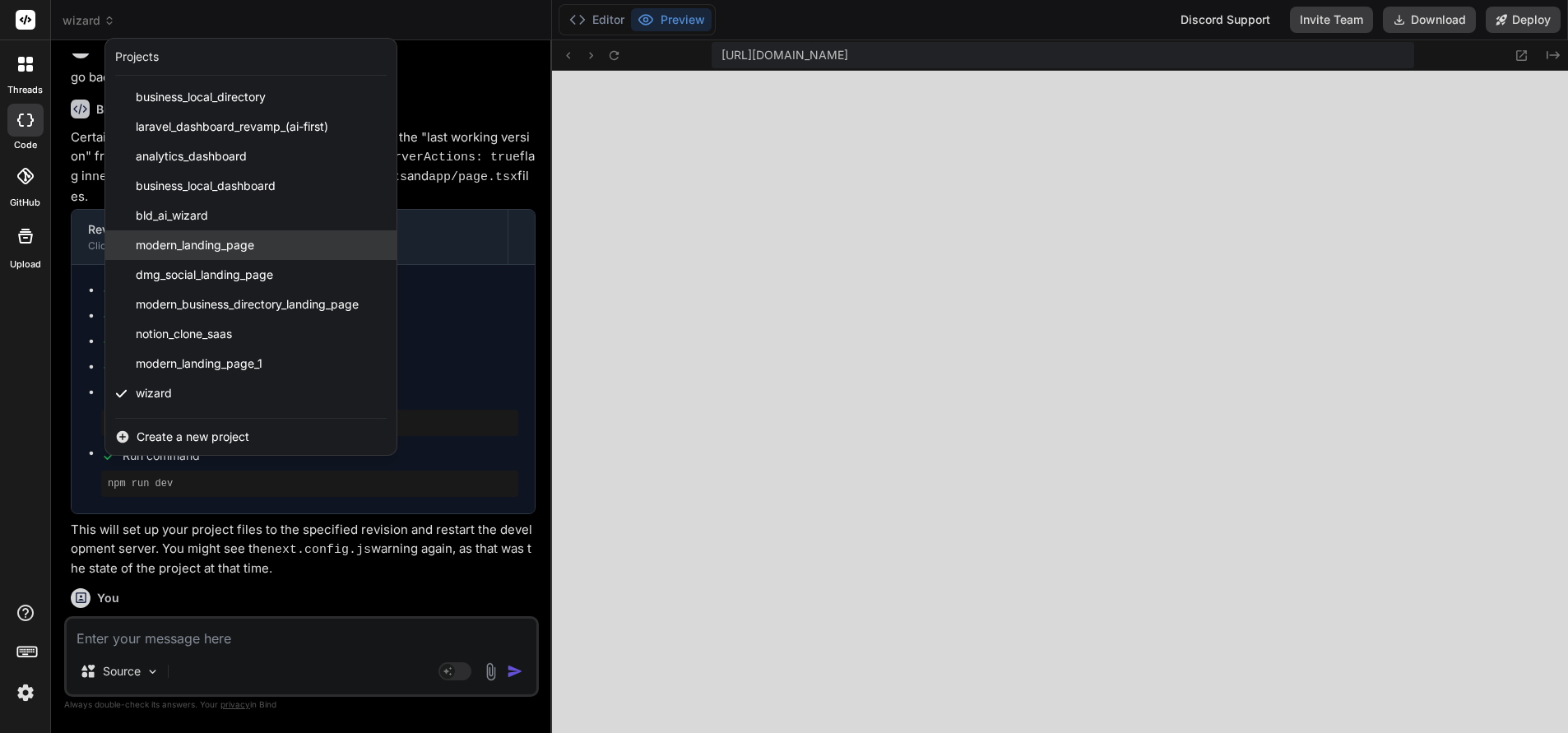
click at [175, 241] on span "modern_landing_page" at bounding box center [194, 245] width 118 height 16
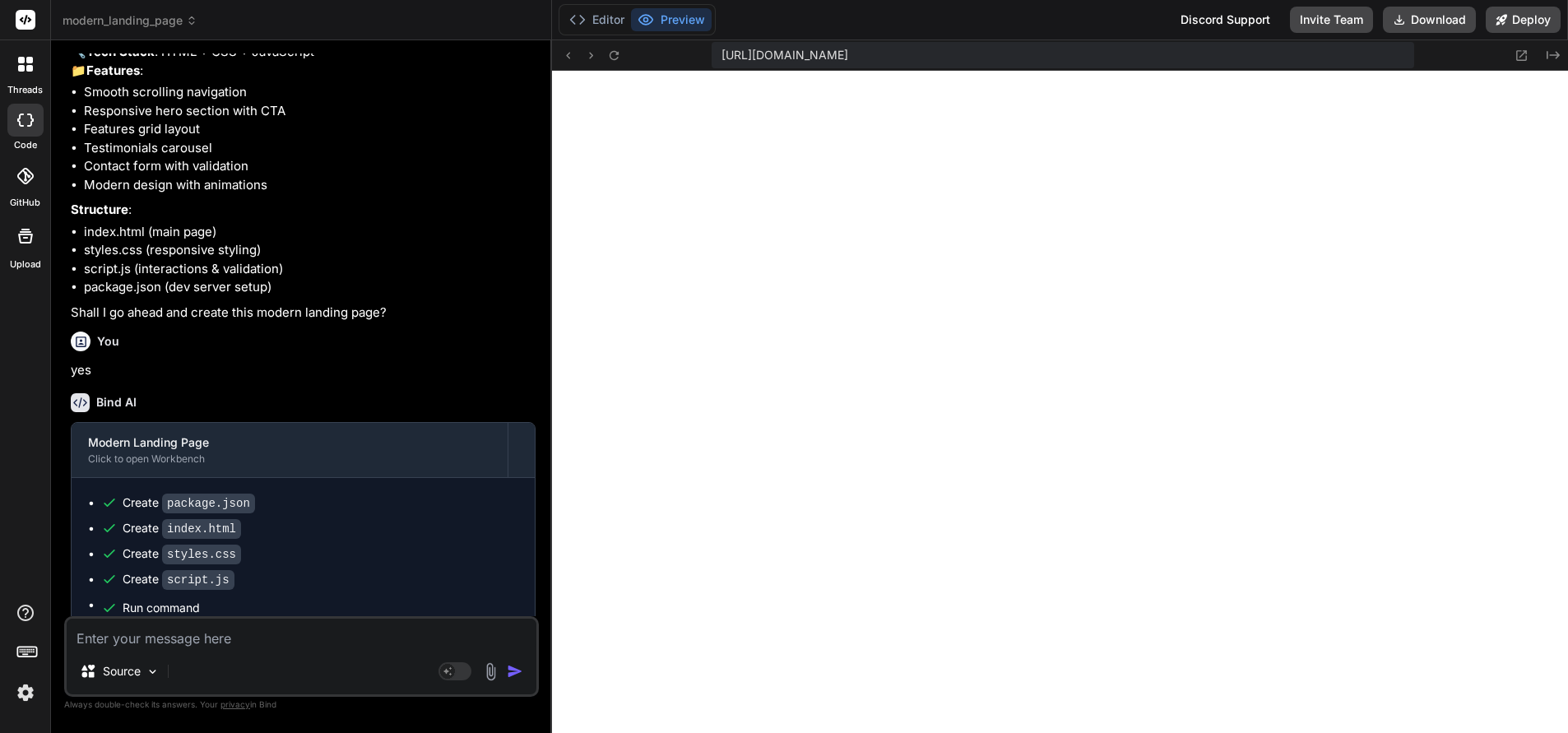
scroll to position [0, 0]
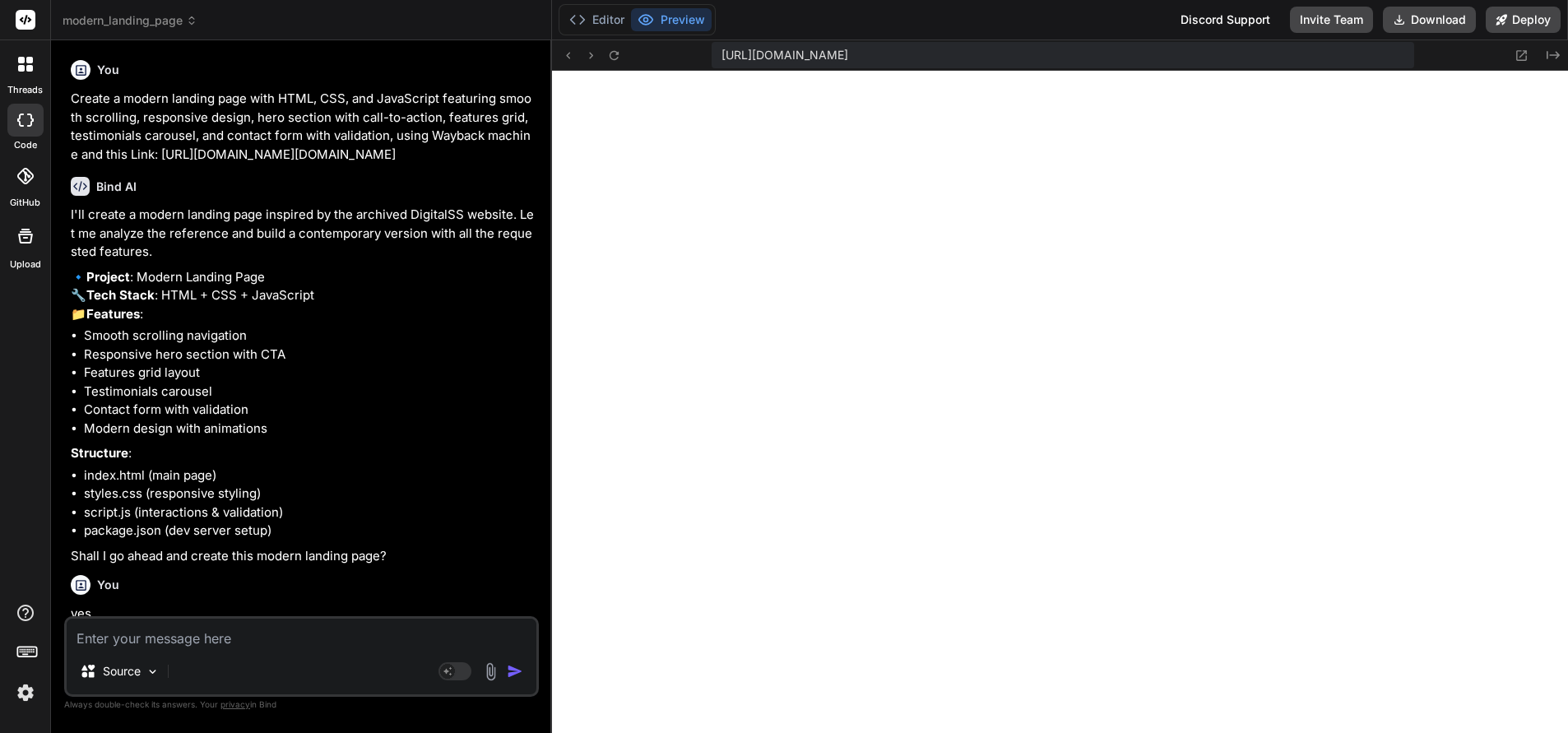
click at [190, 18] on icon at bounding box center [191, 20] width 12 height 12
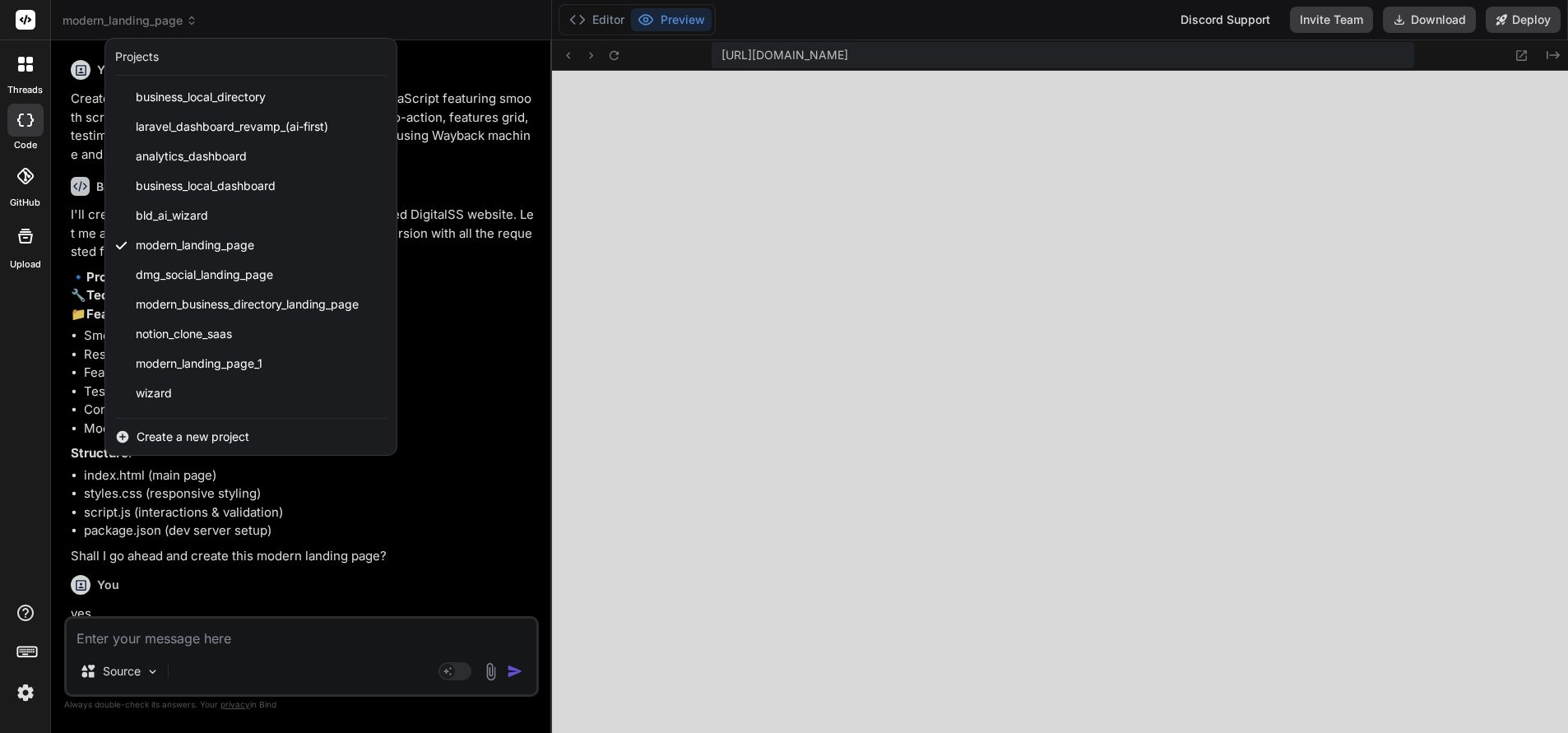
click at [16, 68] on div at bounding box center [26, 64] width 35 height 35
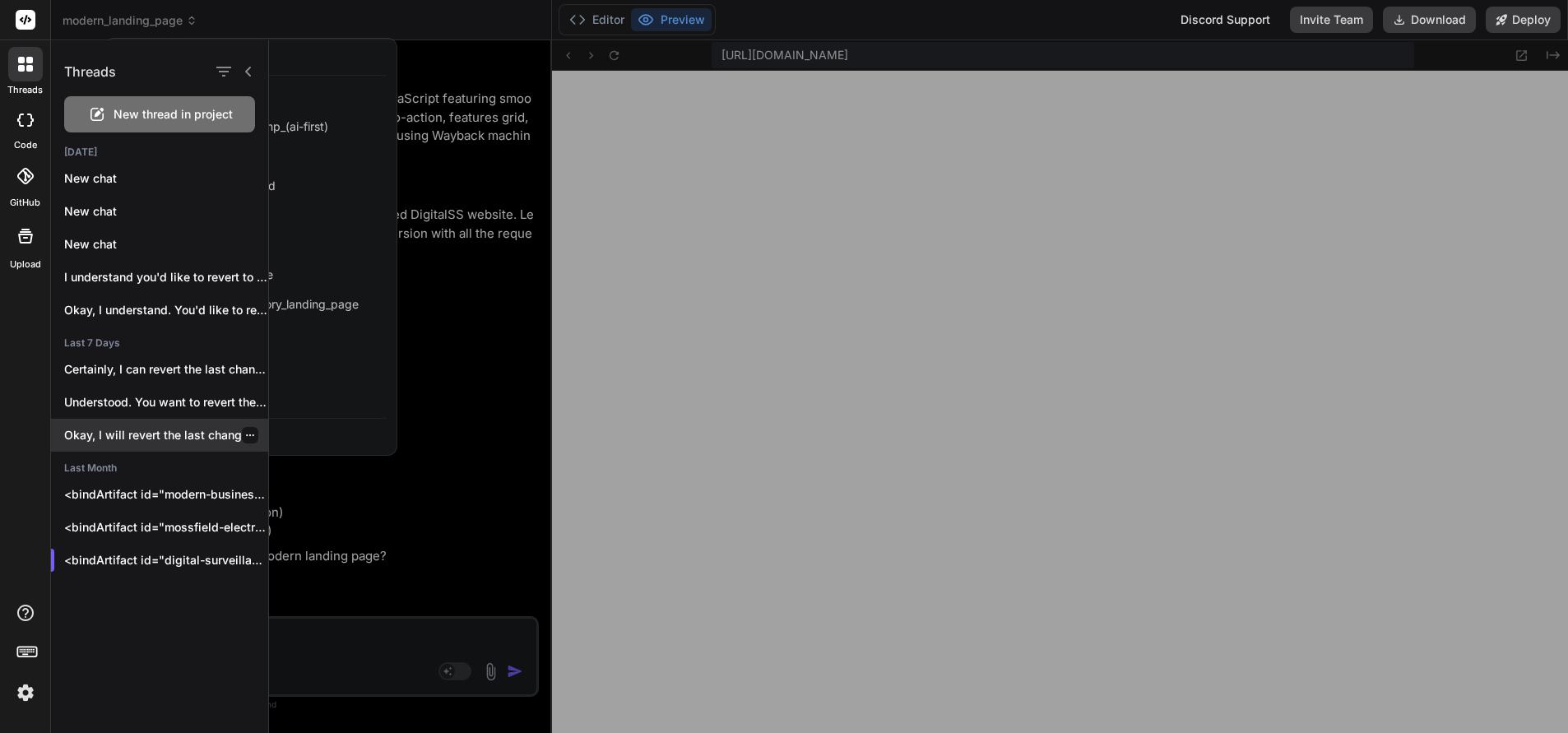
click at [127, 431] on p "Okay, I will revert the last change..." at bounding box center [166, 435] width 204 height 16
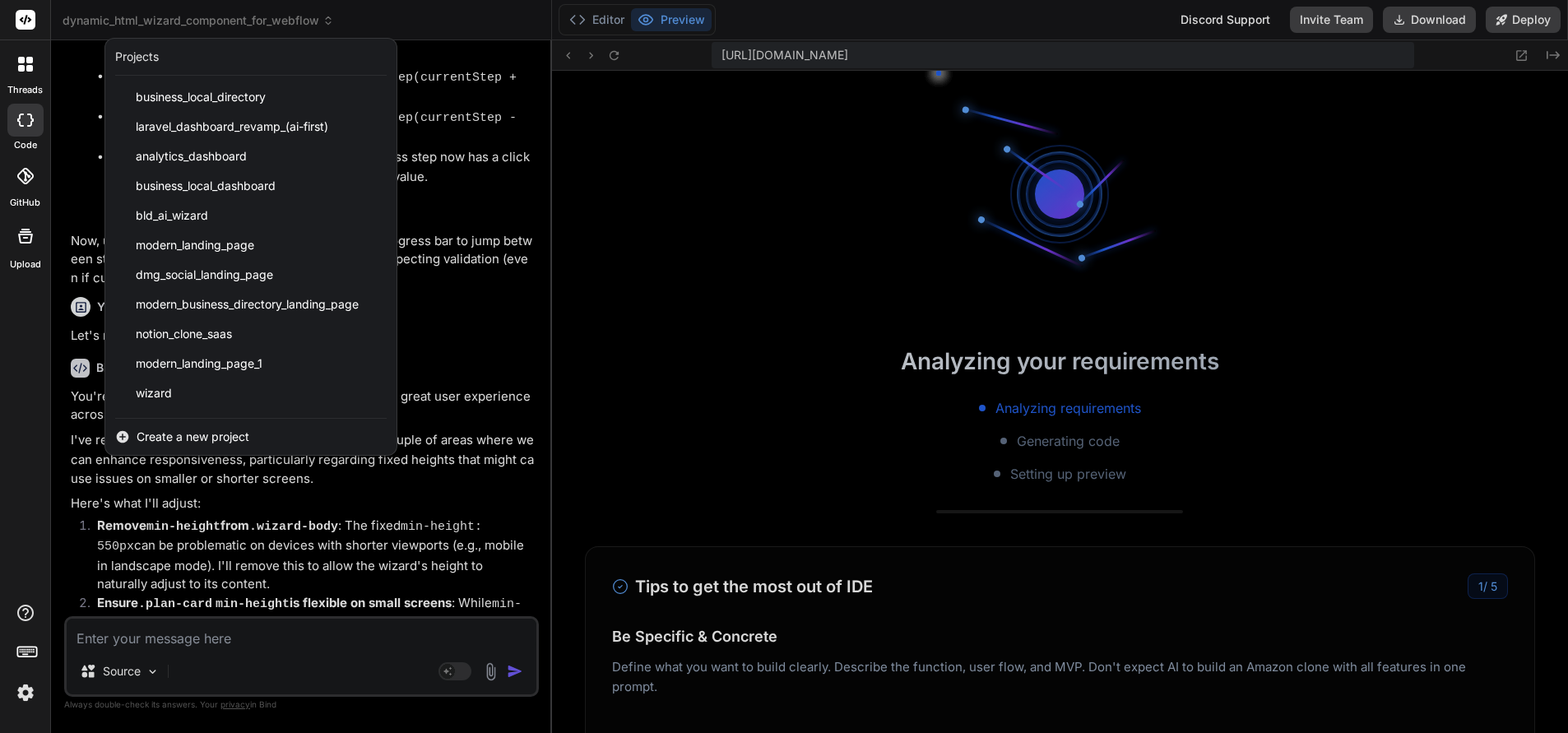
scroll to position [4416, 0]
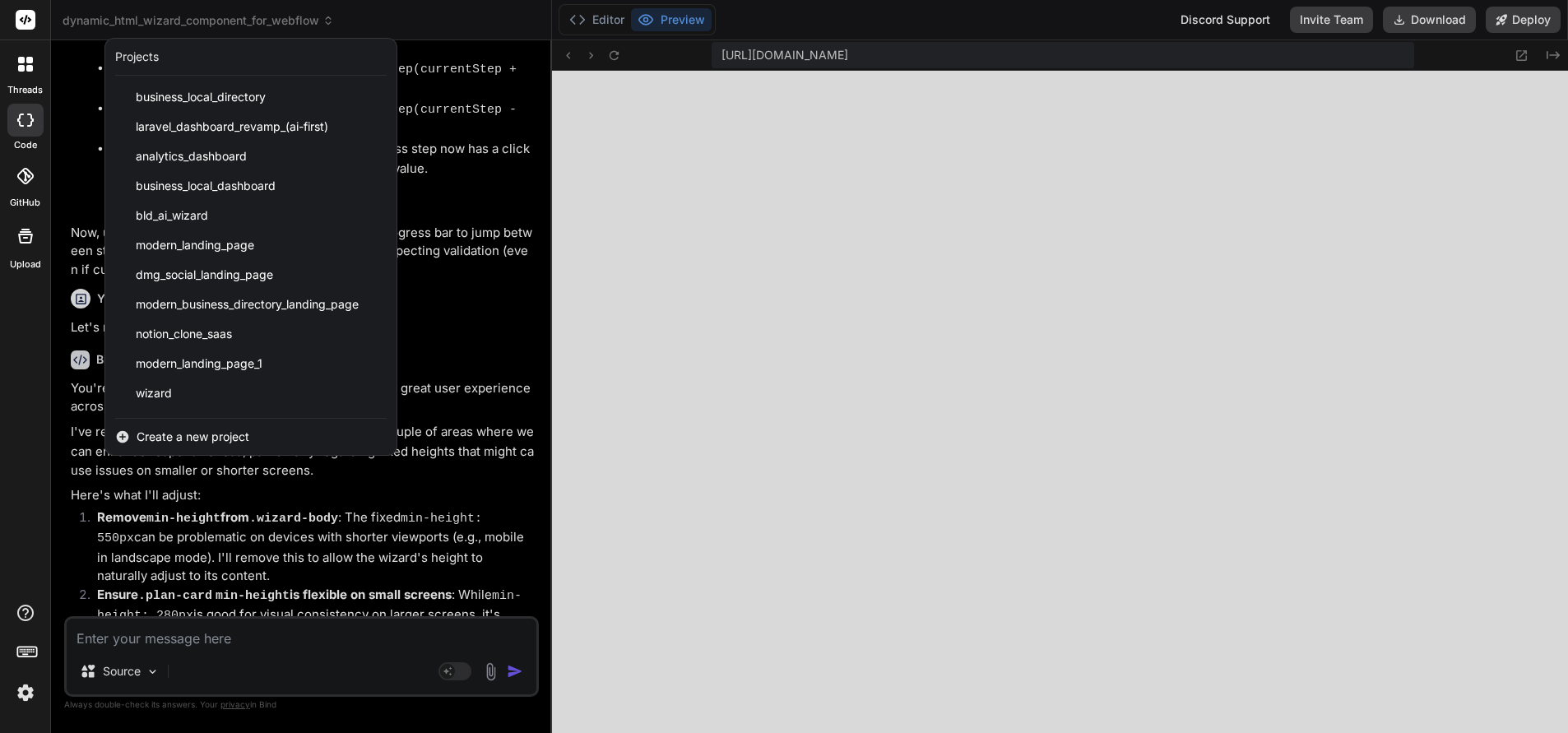
click at [518, 26] on div at bounding box center [784, 366] width 1568 height 733
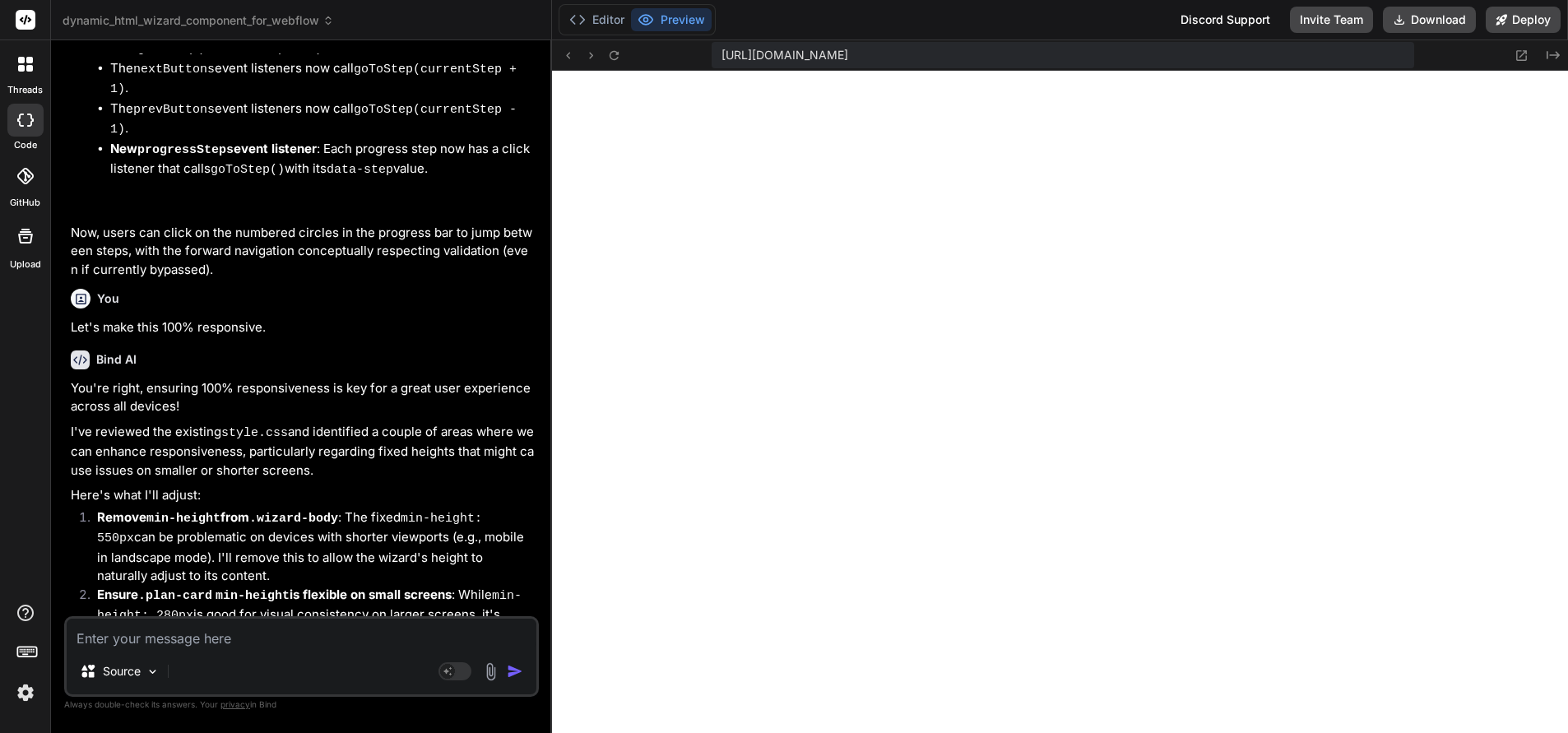
click at [16, 59] on div at bounding box center [26, 64] width 35 height 35
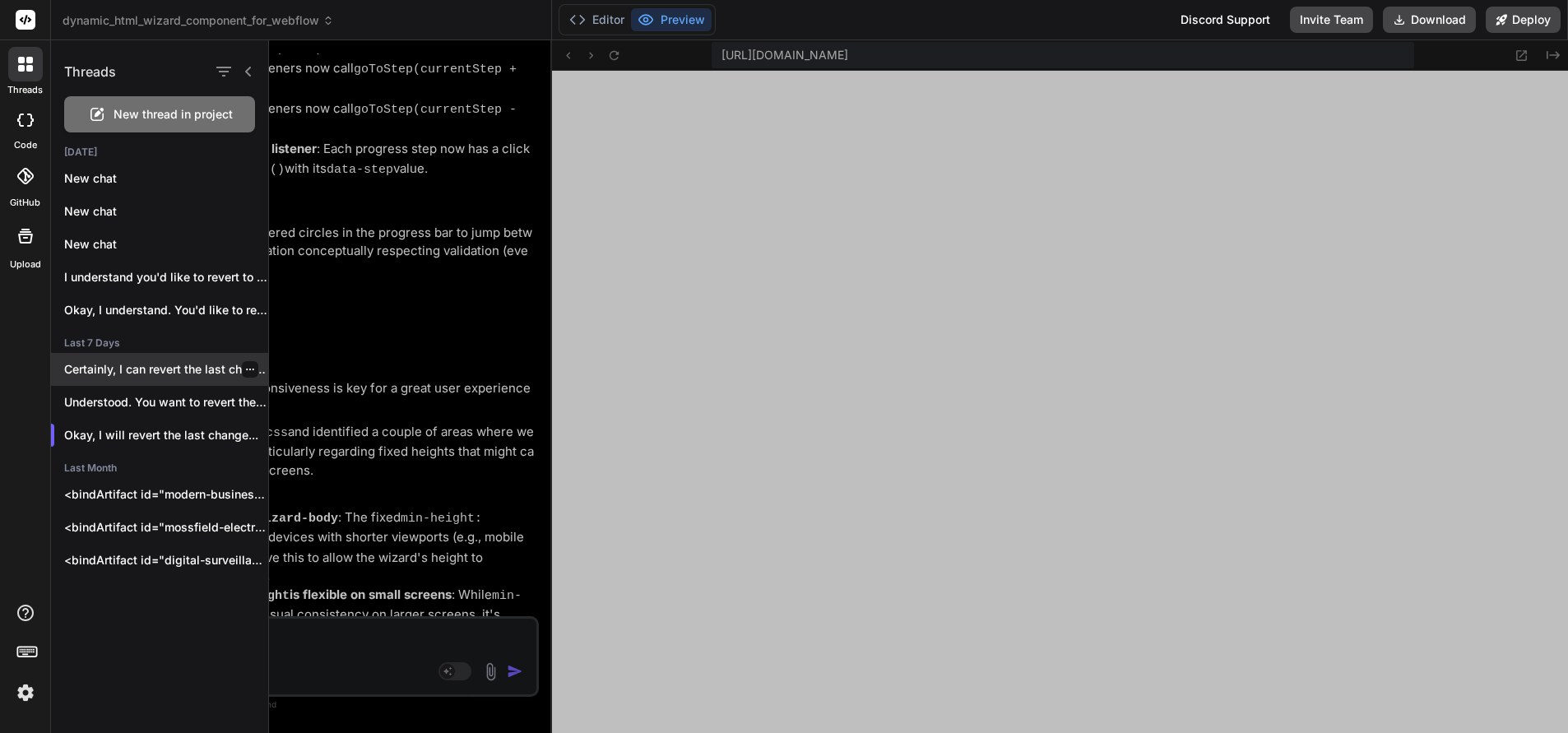
click at [134, 363] on p "Certainly, I can revert the last change..." at bounding box center [166, 370] width 204 height 16
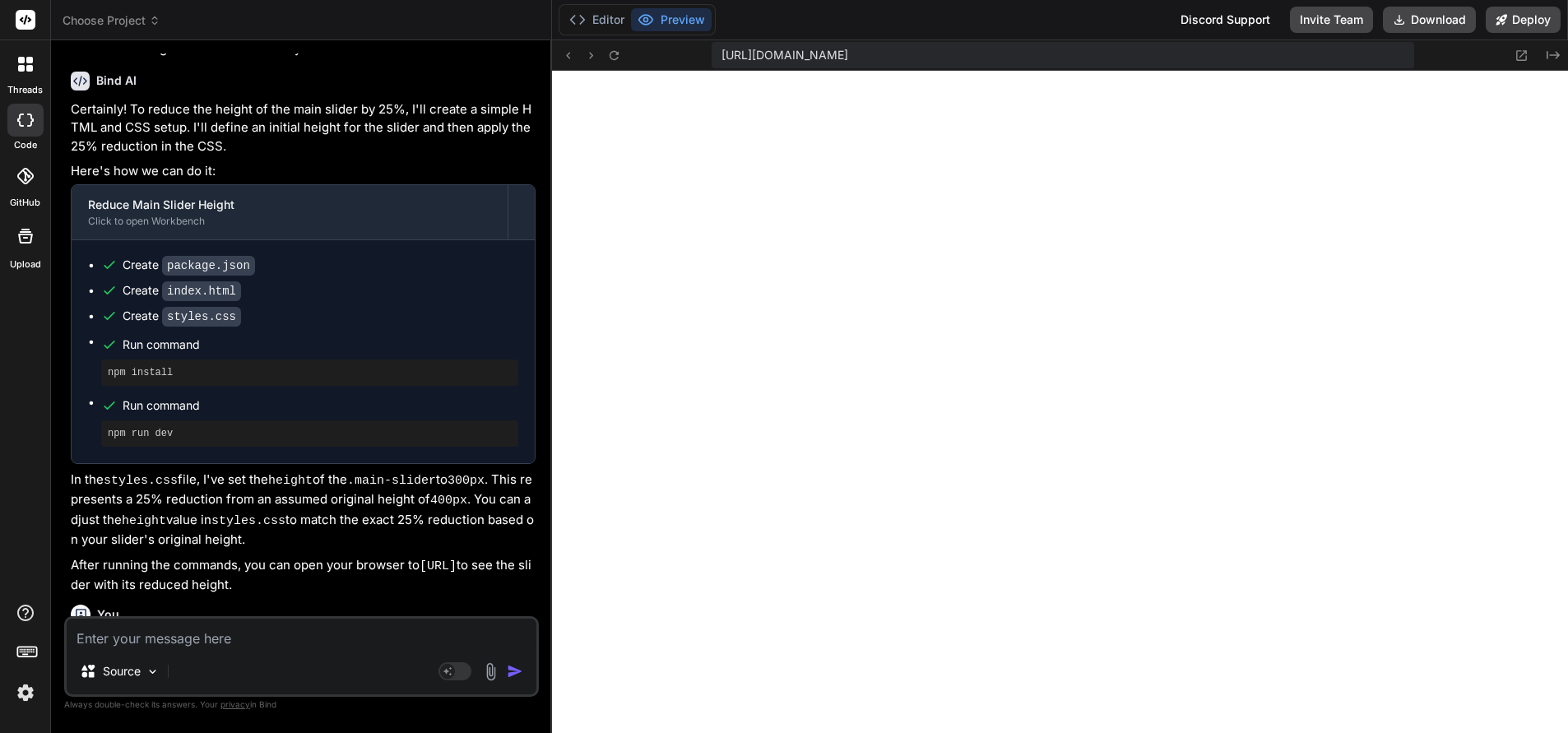
scroll to position [0, 0]
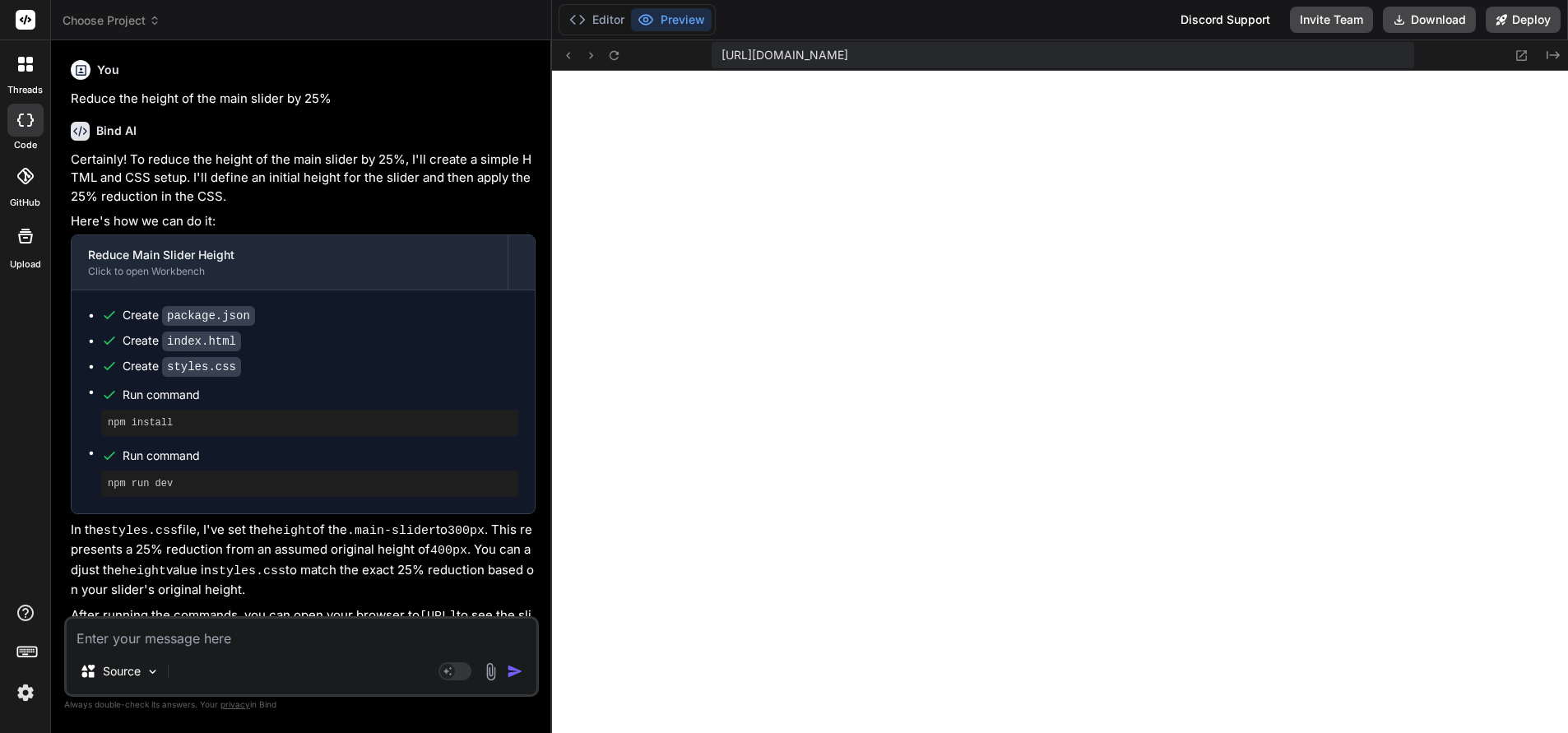
click at [21, 73] on div at bounding box center [26, 64] width 35 height 35
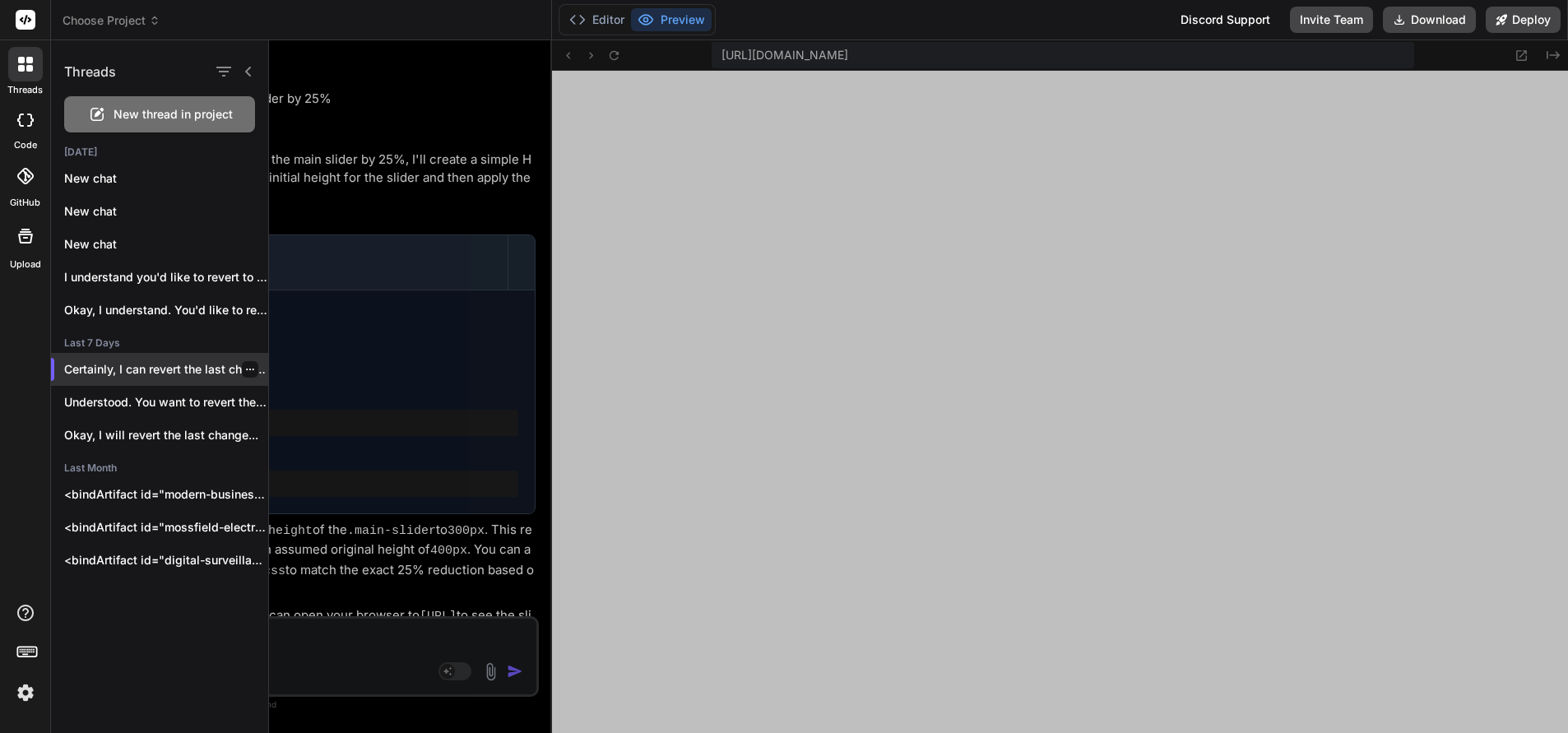
click at [122, 368] on p "Certainly, I can revert the last change..." at bounding box center [166, 370] width 204 height 16
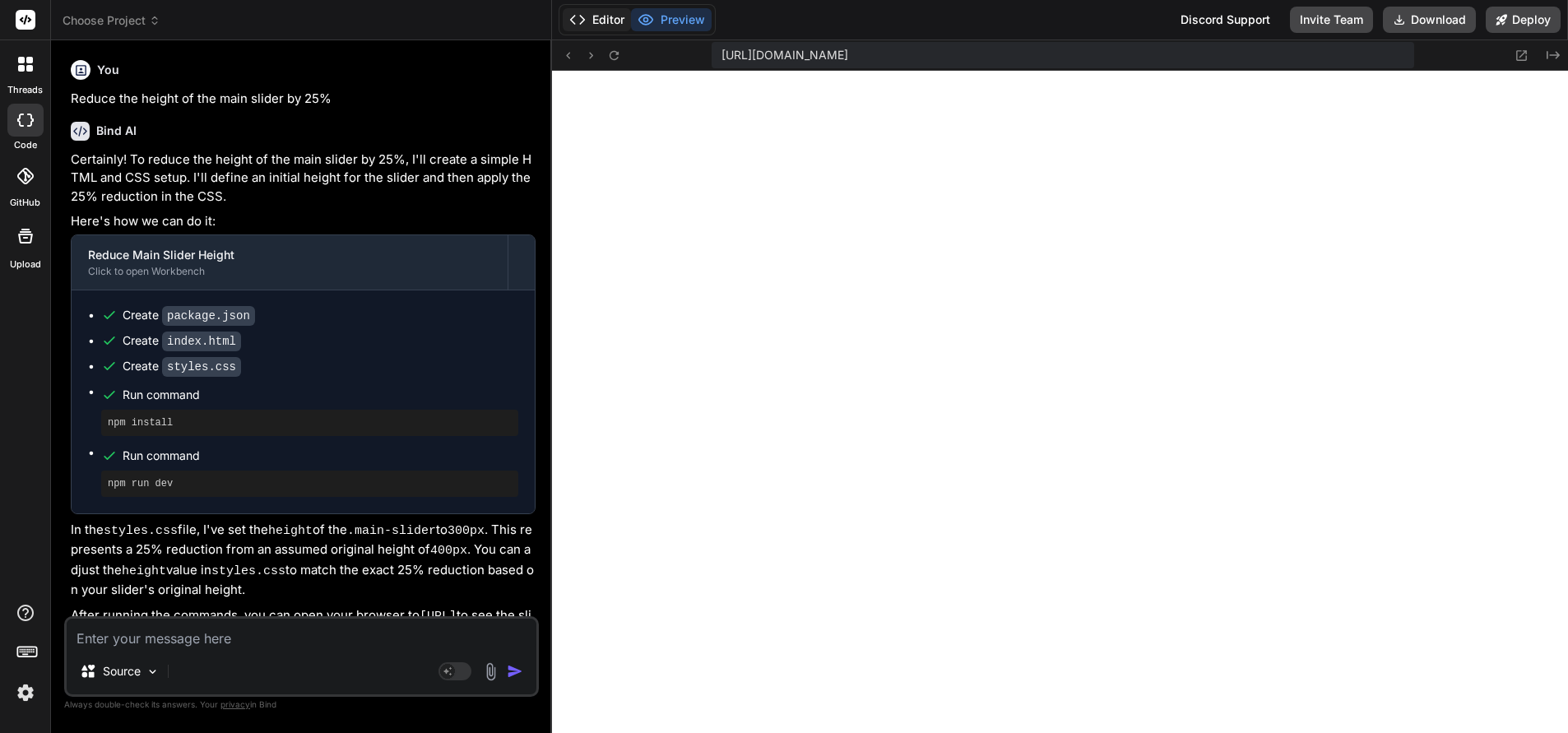
click at [602, 14] on button "Editor" at bounding box center [597, 19] width 69 height 23
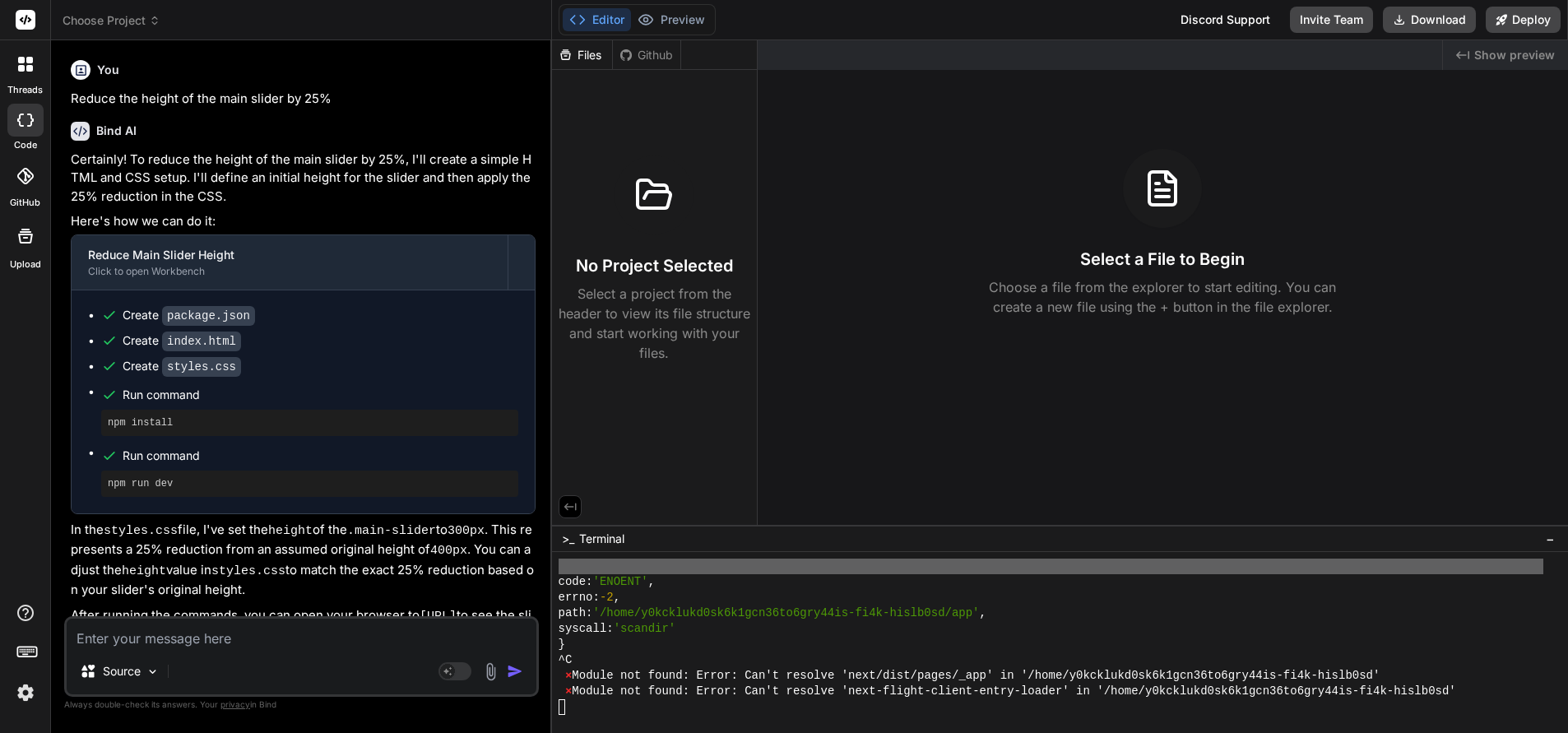
click at [25, 67] on icon at bounding box center [26, 64] width 15 height 15
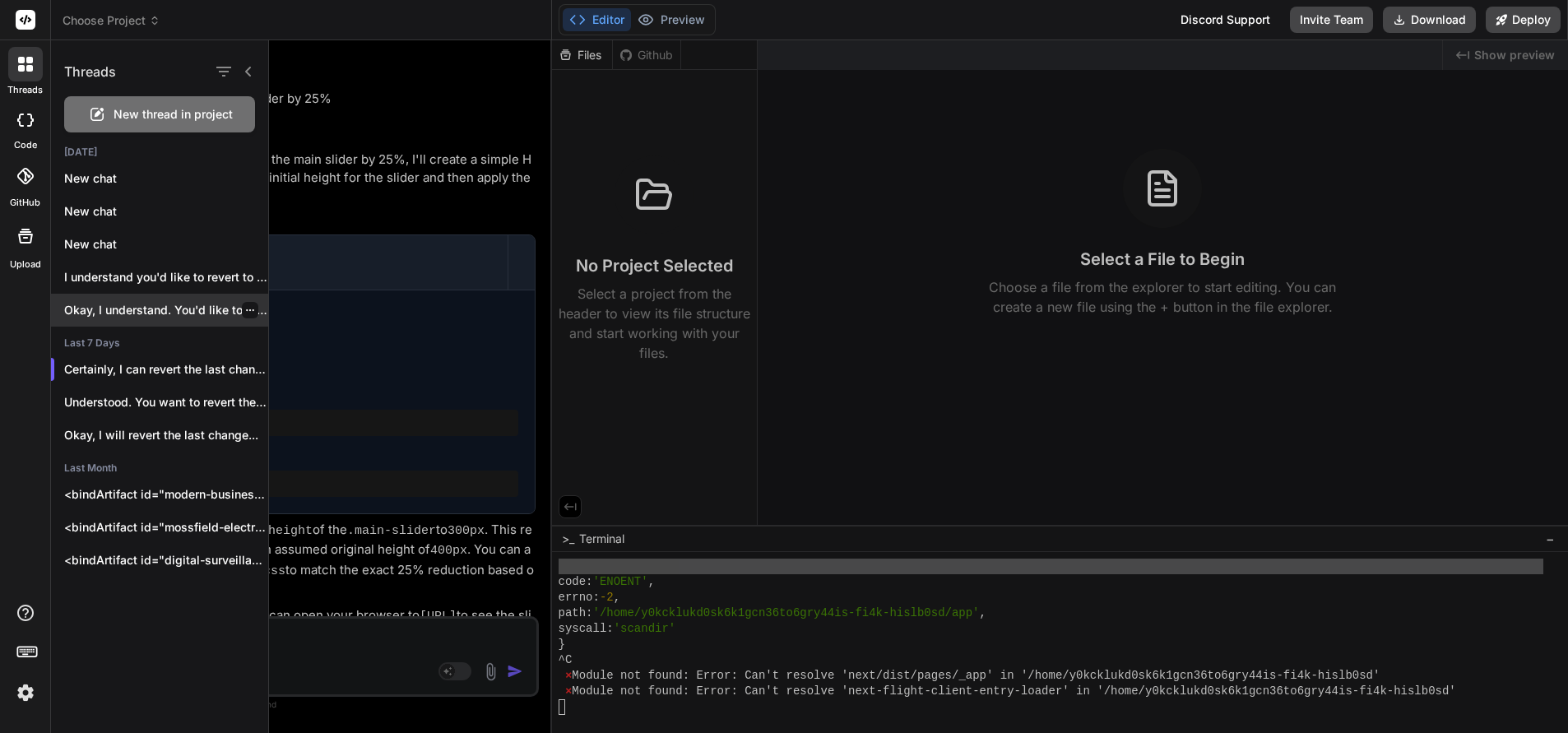
click at [126, 312] on p "Okay, I understand. You'd like to revert..." at bounding box center [166, 310] width 204 height 16
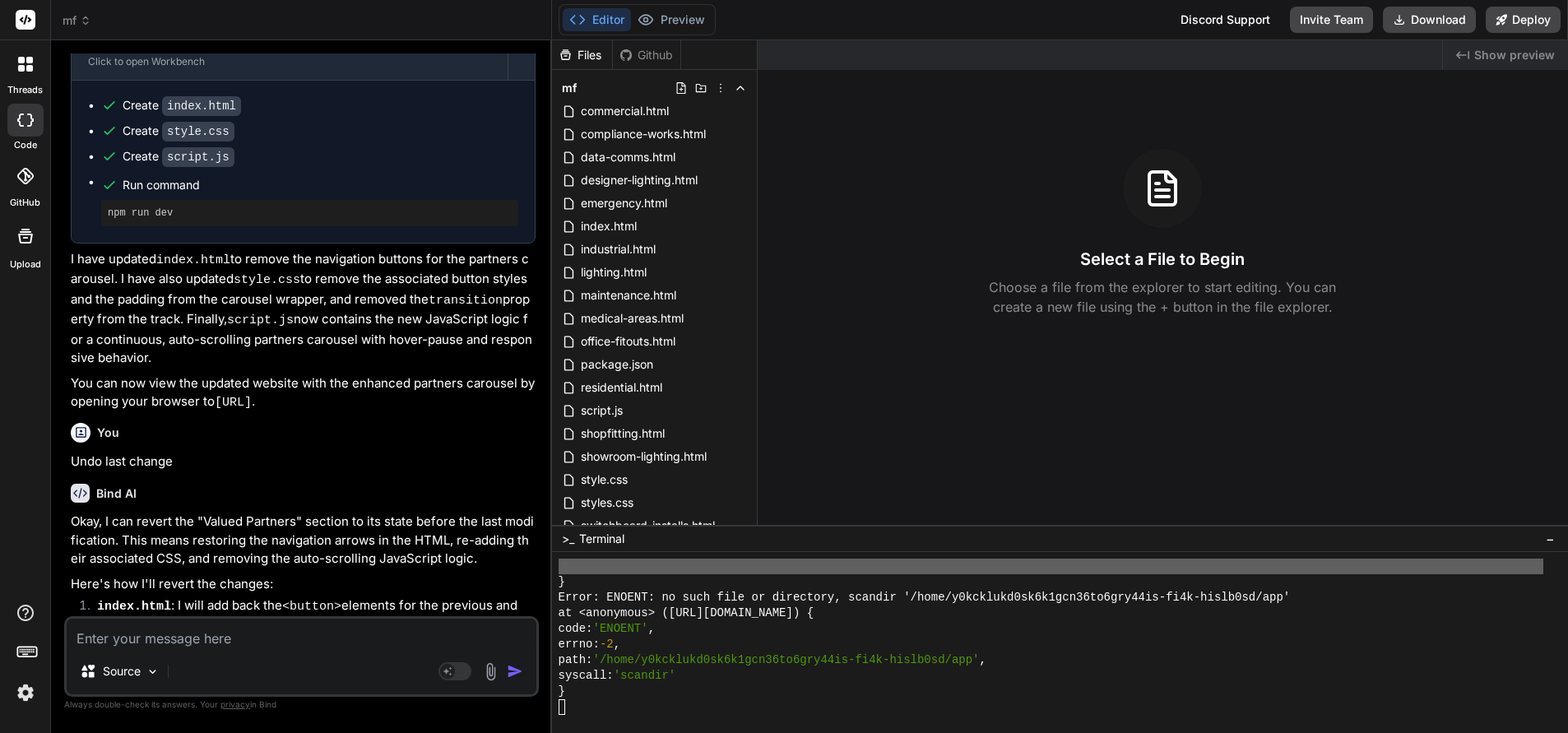
scroll to position [3390, 0]
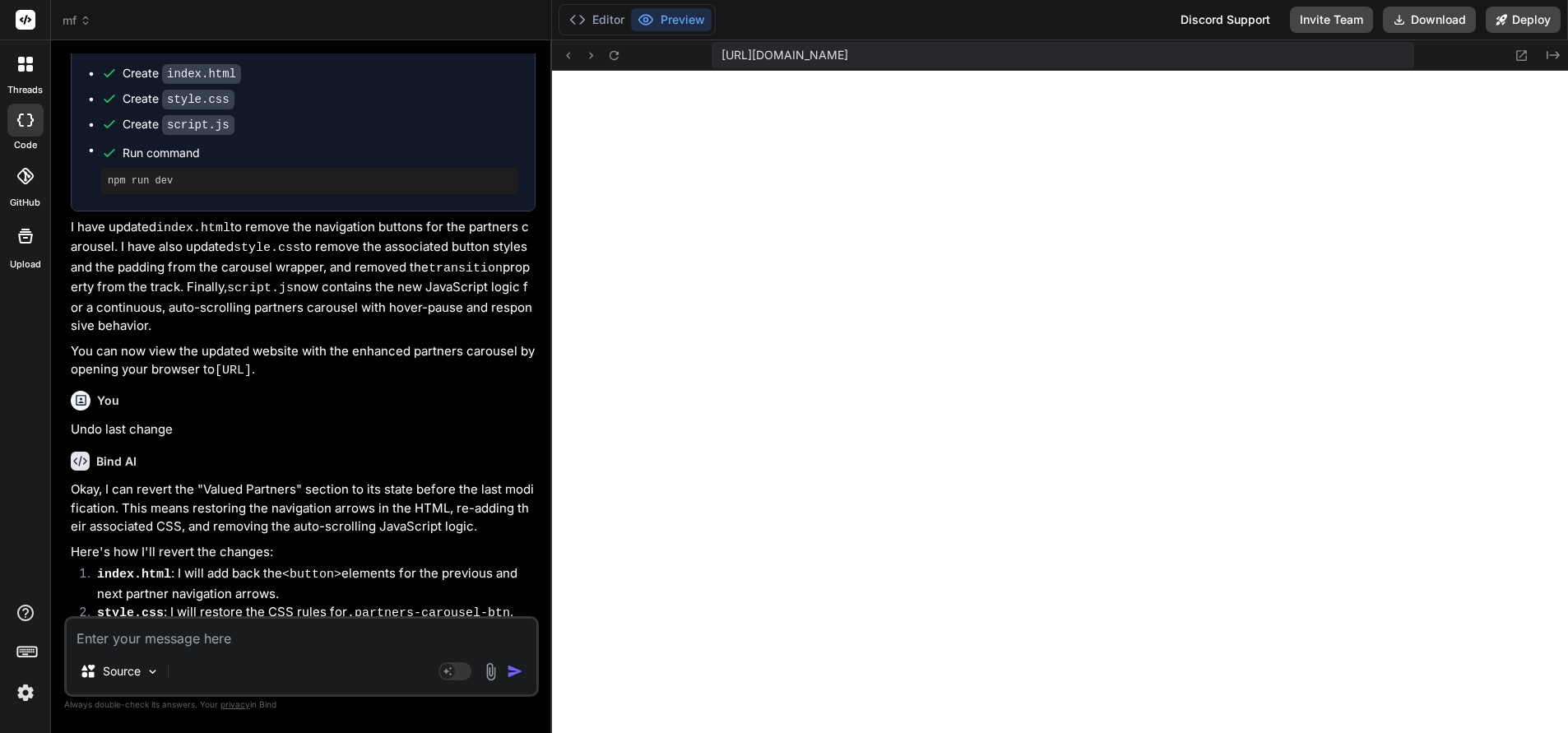
click at [24, 68] on icon at bounding box center [26, 64] width 15 height 15
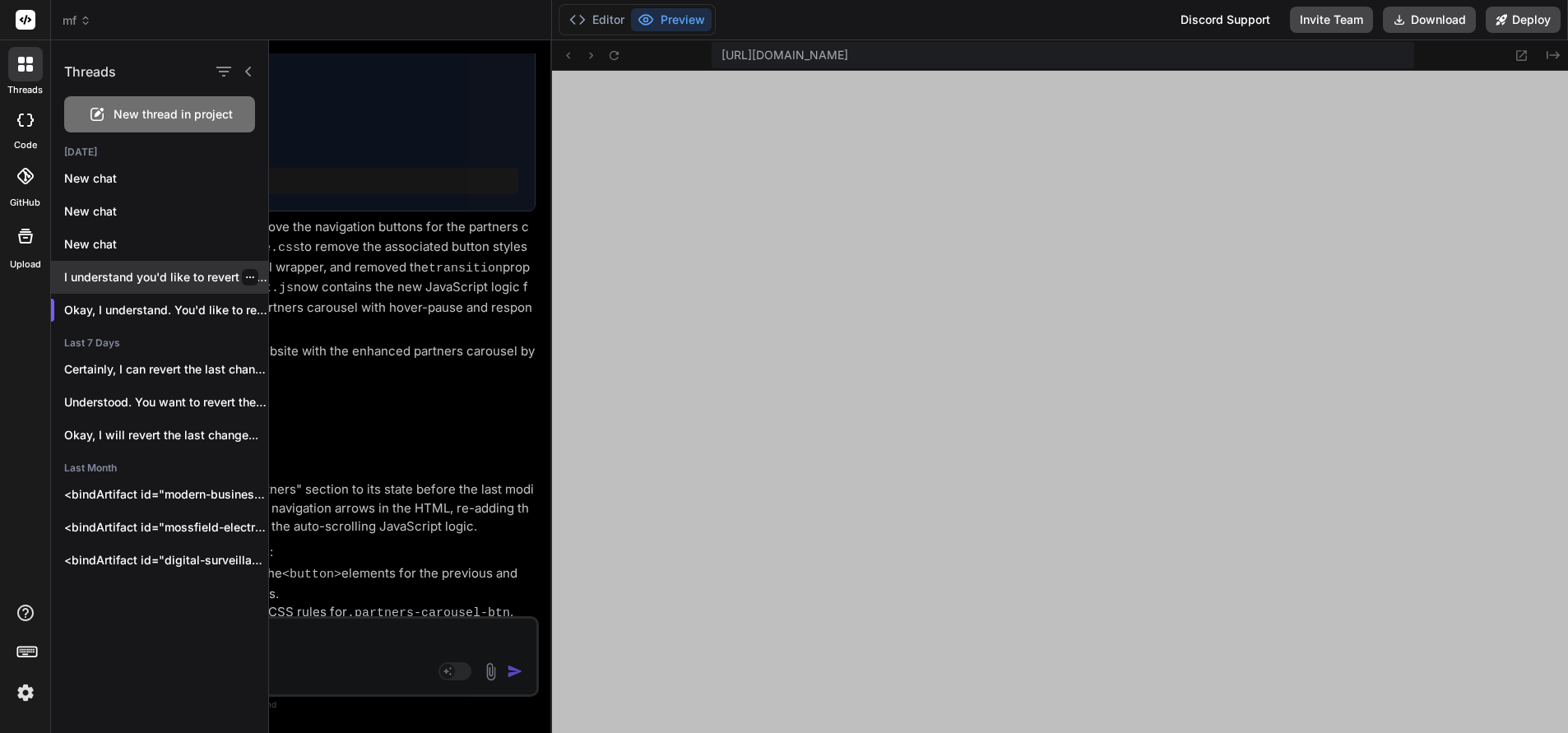
click at [137, 271] on p "I understand you'd like to revert to an ..." at bounding box center [166, 277] width 204 height 16
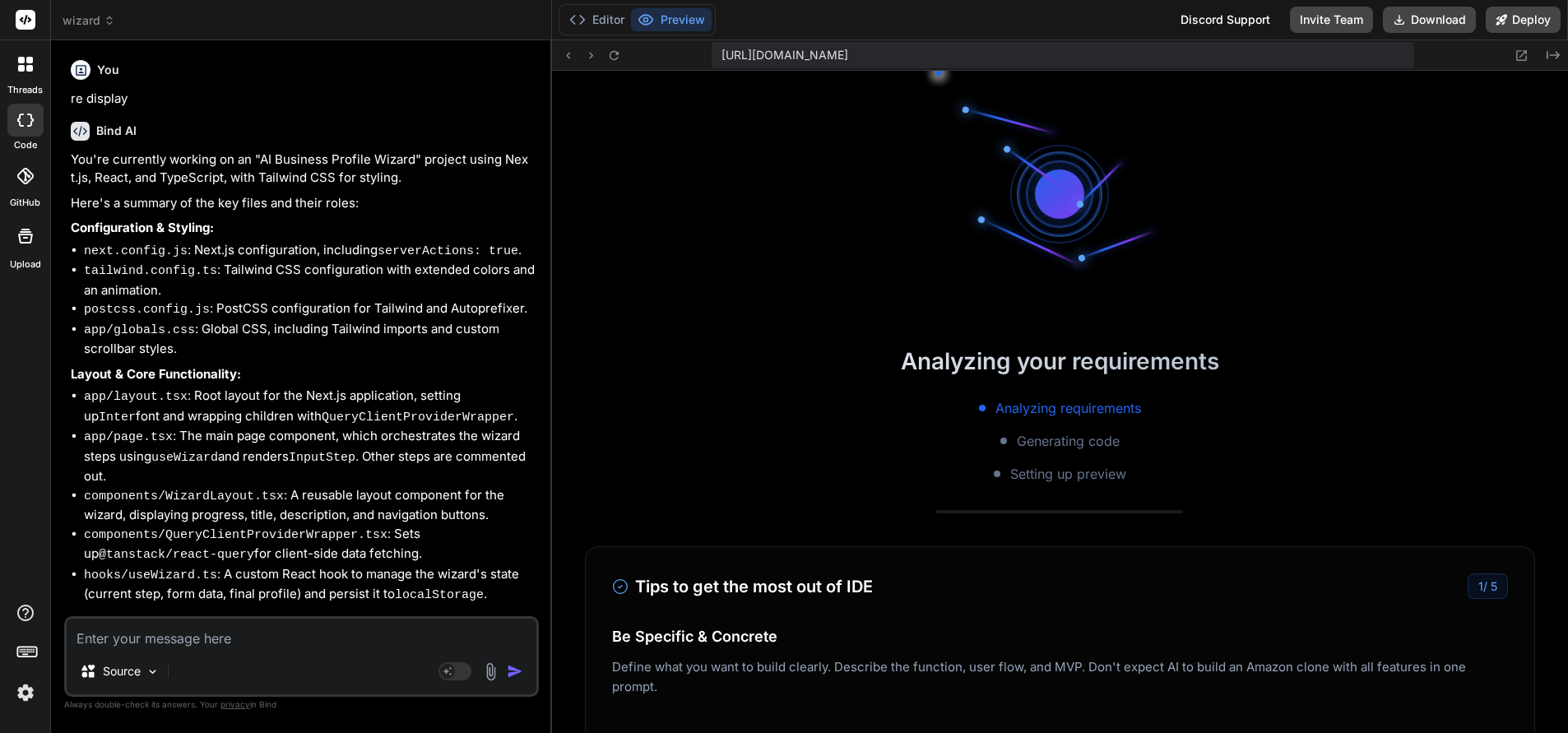
scroll to position [13016, 0]
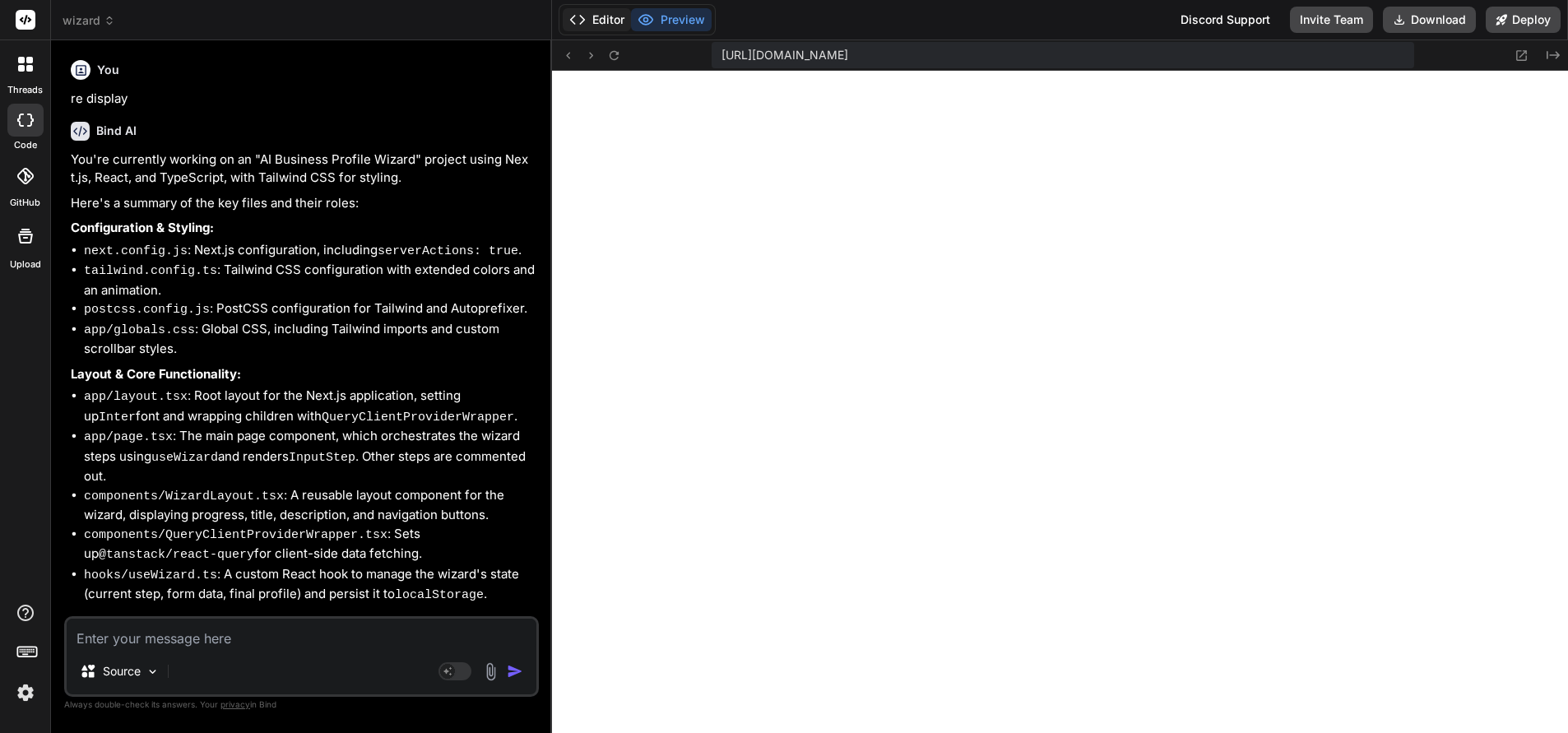
click at [603, 17] on button "Editor" at bounding box center [597, 19] width 69 height 23
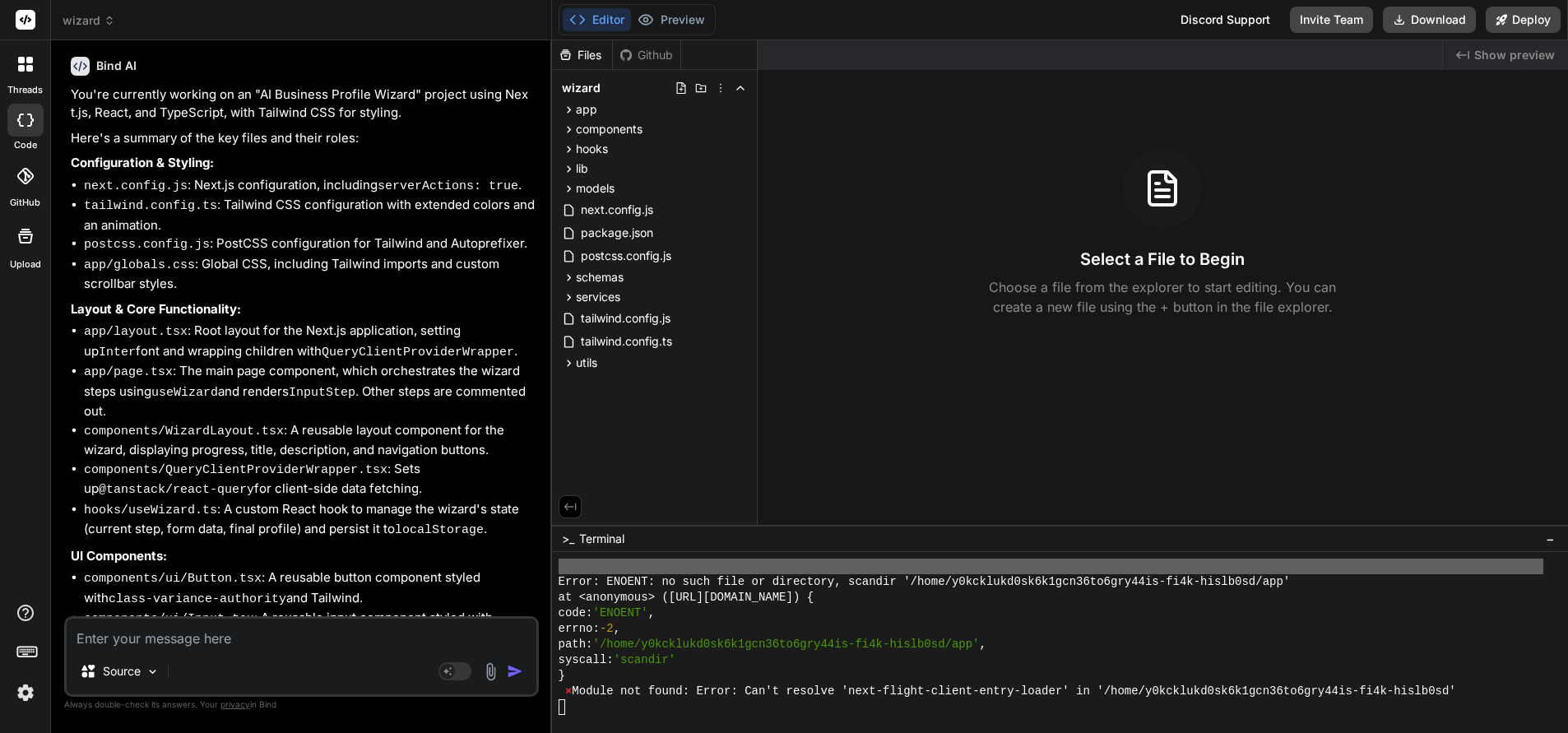
scroll to position [0, 0]
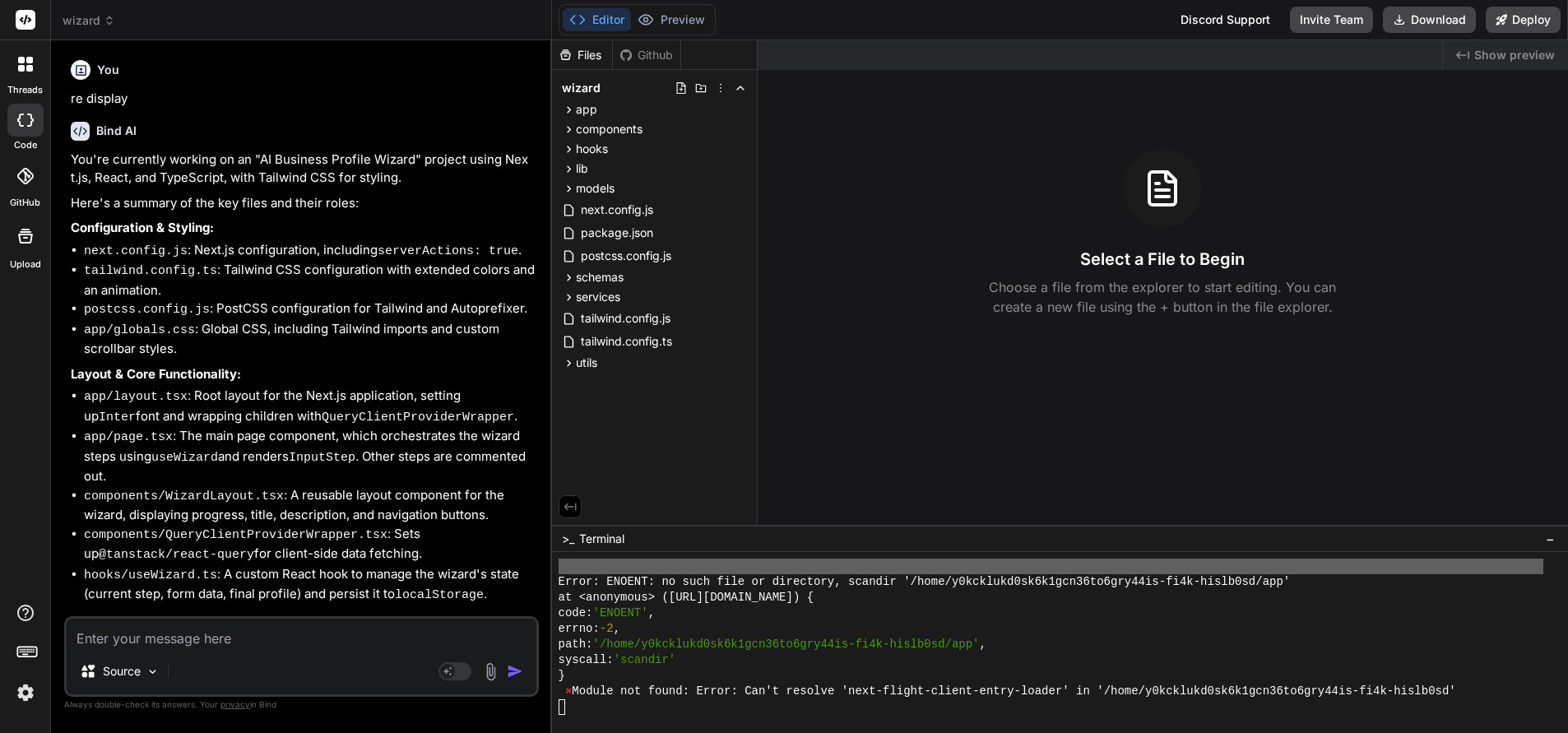
click at [162, 631] on textarea at bounding box center [301, 633] width 470 height 29
click at [206, 643] on textarea at bounding box center [301, 632] width 470 height 29
type textarea "Can"
type textarea "x"
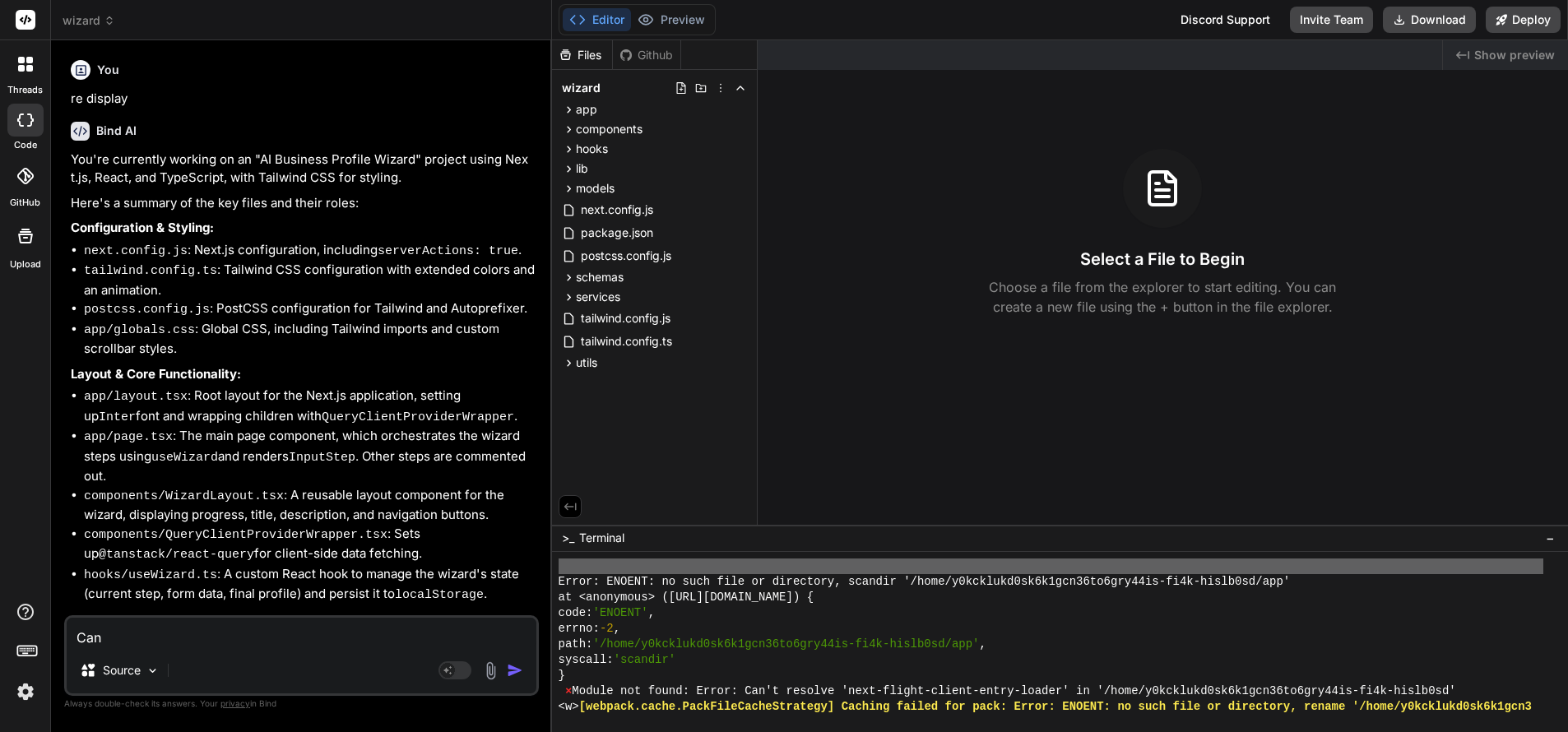
type textarea "Can yo"
type textarea "x"
type textarea "Can you"
type textarea "x"
type textarea "Can you con"
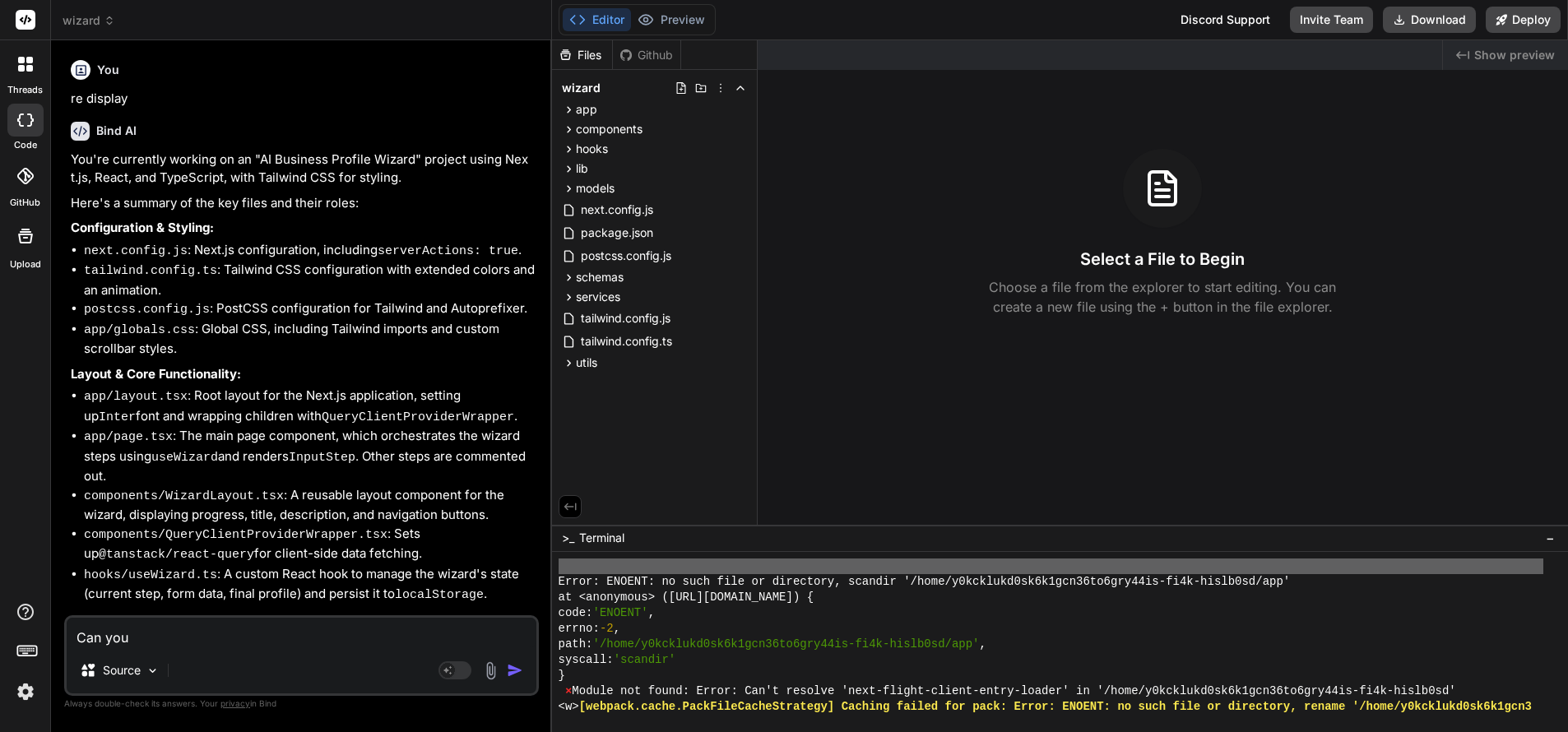
type textarea "x"
type textarea "Can you conve"
type textarea "x"
type textarea "Can you convert"
type textarea "x"
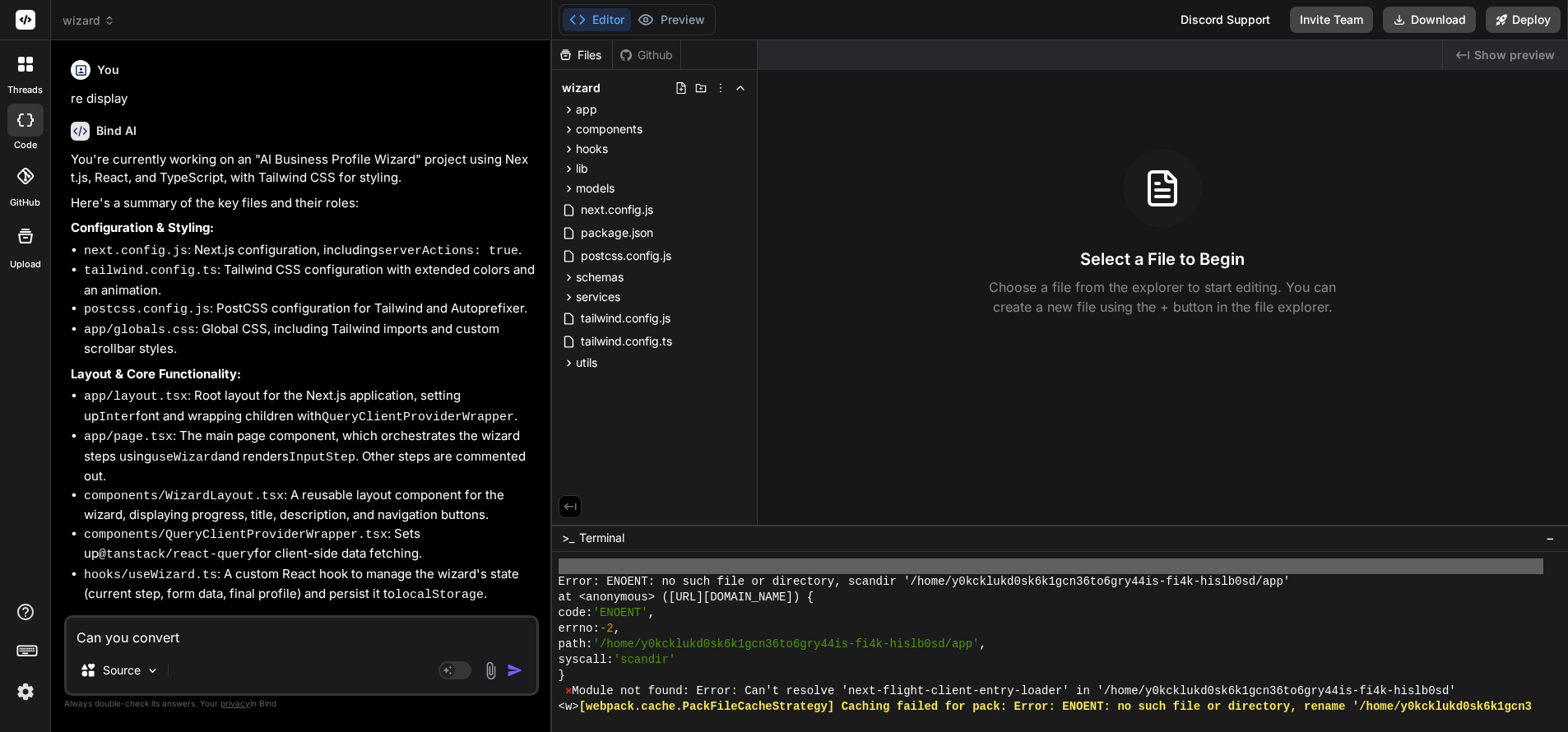
type textarea "Can you convert this"
type textarea "x"
type textarea "Can you convert this into"
type textarea "x"
type textarea "Can you convert this into a"
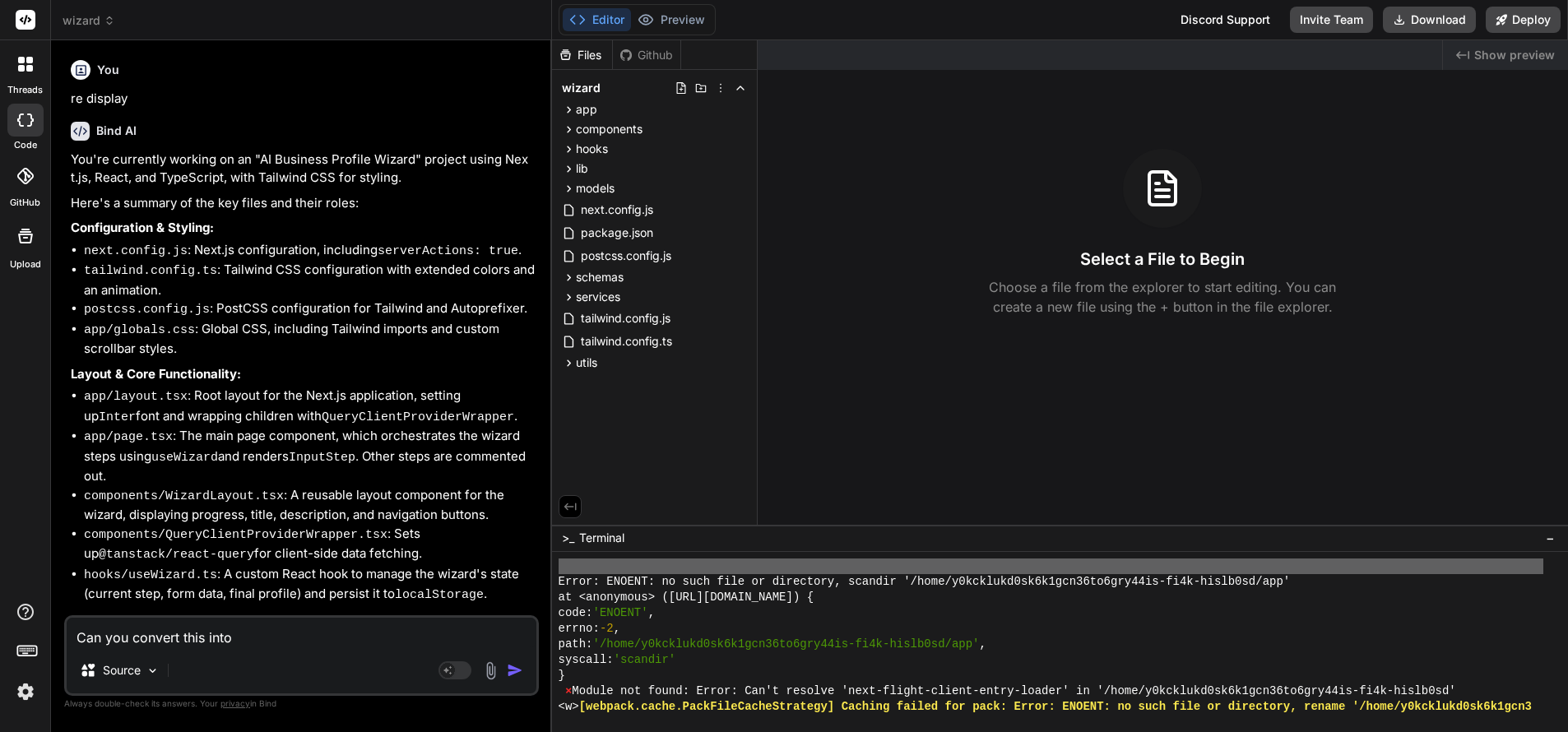
type textarea "x"
type textarea "Can you convert this into a web"
type textarea "x"
type textarea "Can you convert this into a webpage"
type textarea "x"
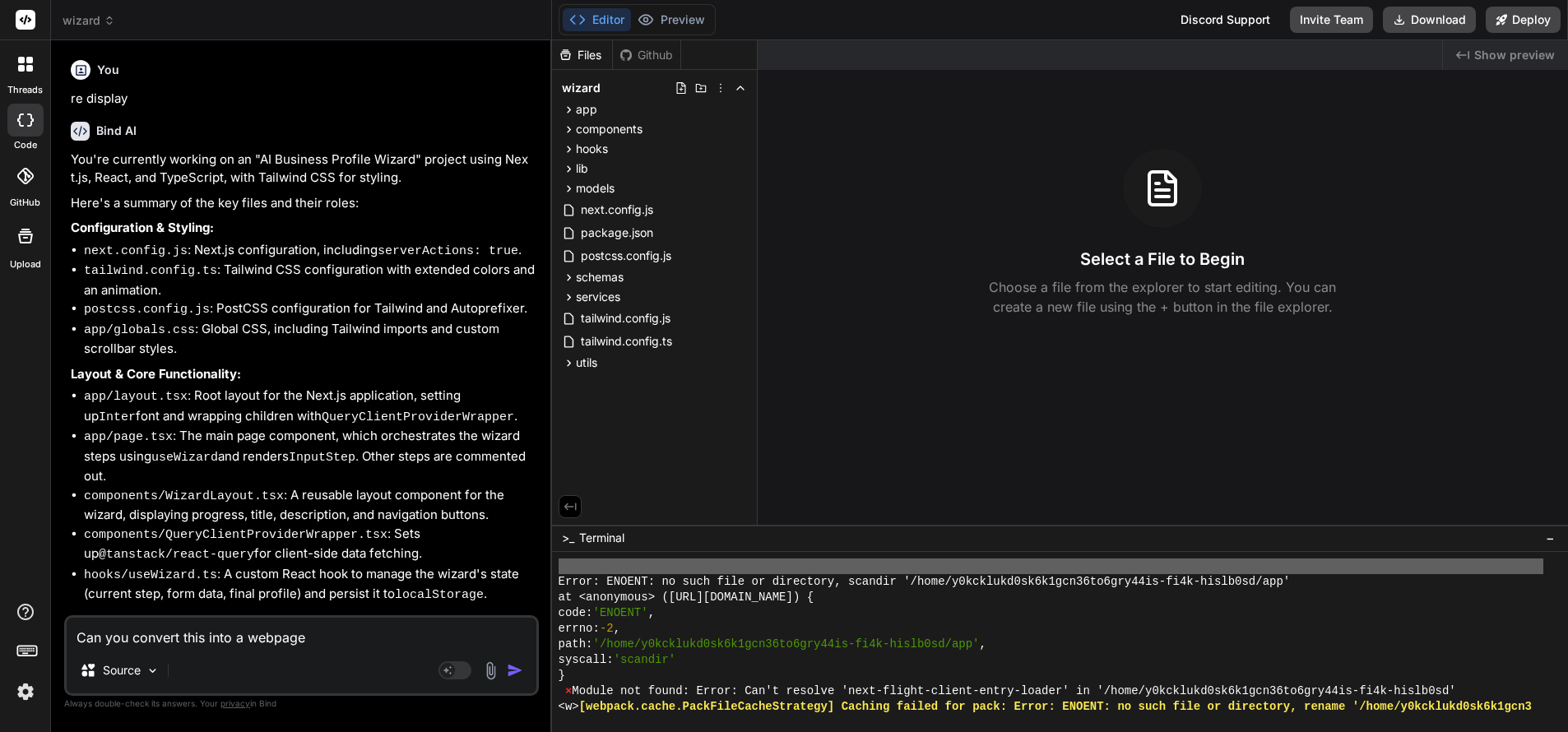
type textarea "Can you convert this into a webpage?"
type textarea "x"
type textarea "Can you convert this into a webpage size?"
type textarea "x"
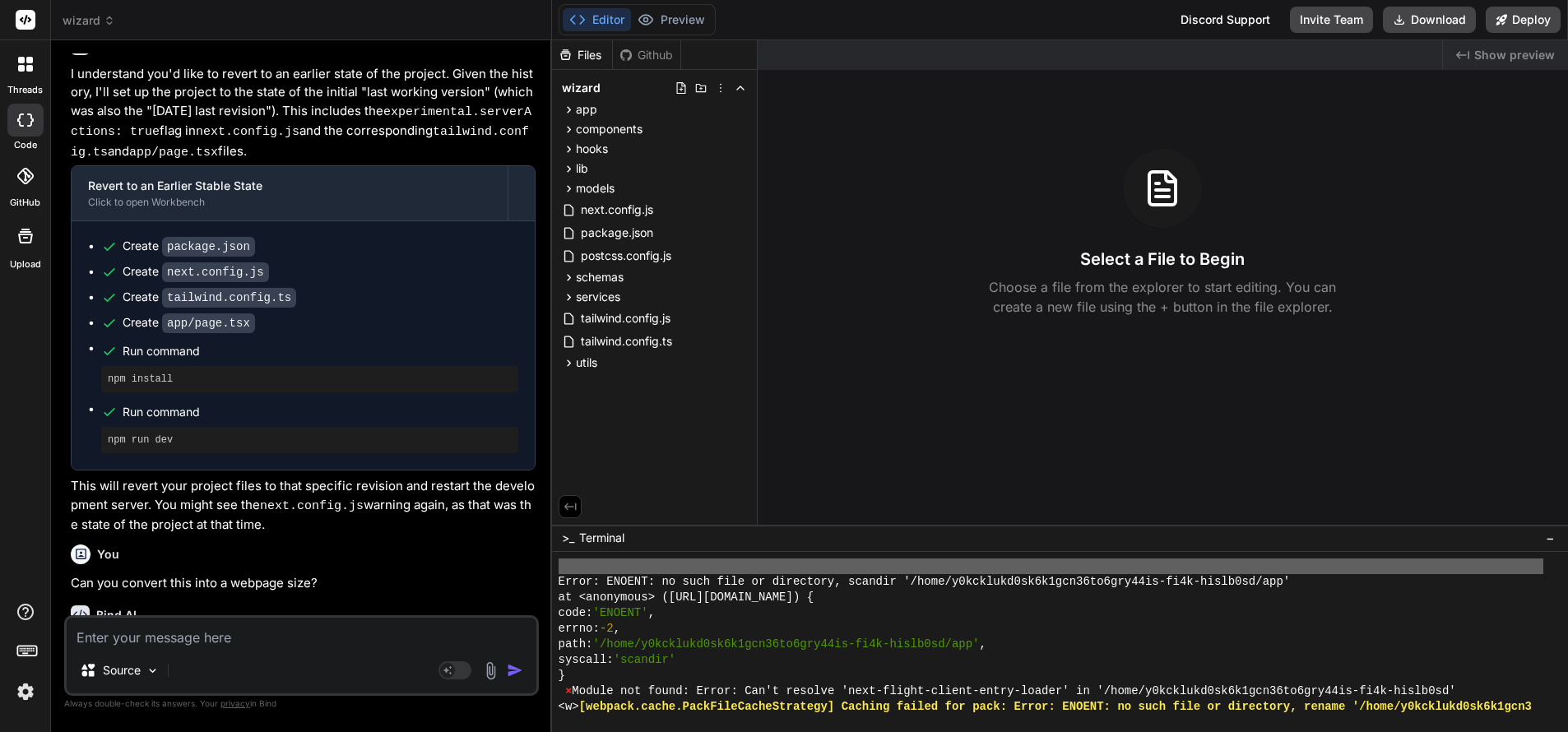
scroll to position [3500, 0]
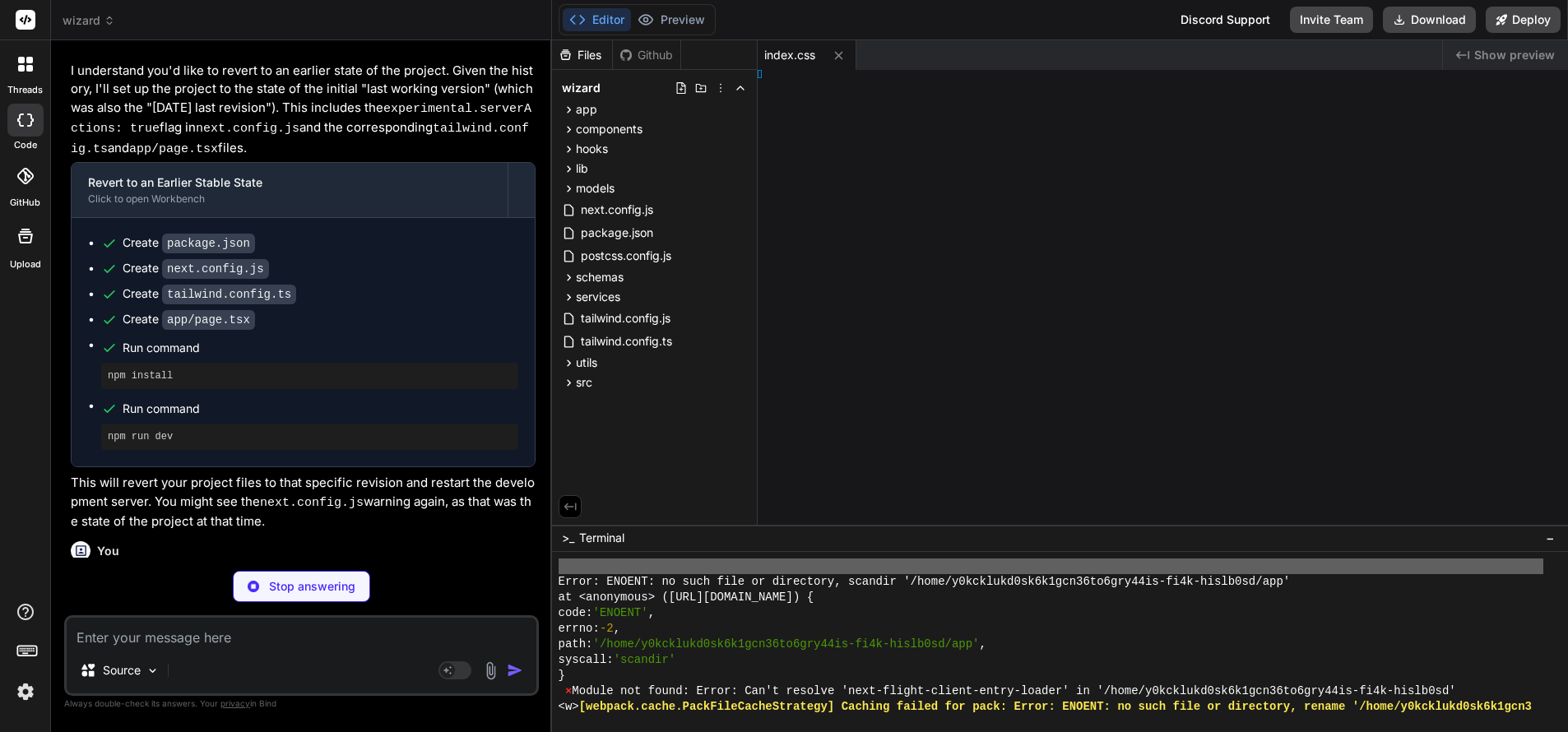
type textarea "x"
type textarea "}\n}"
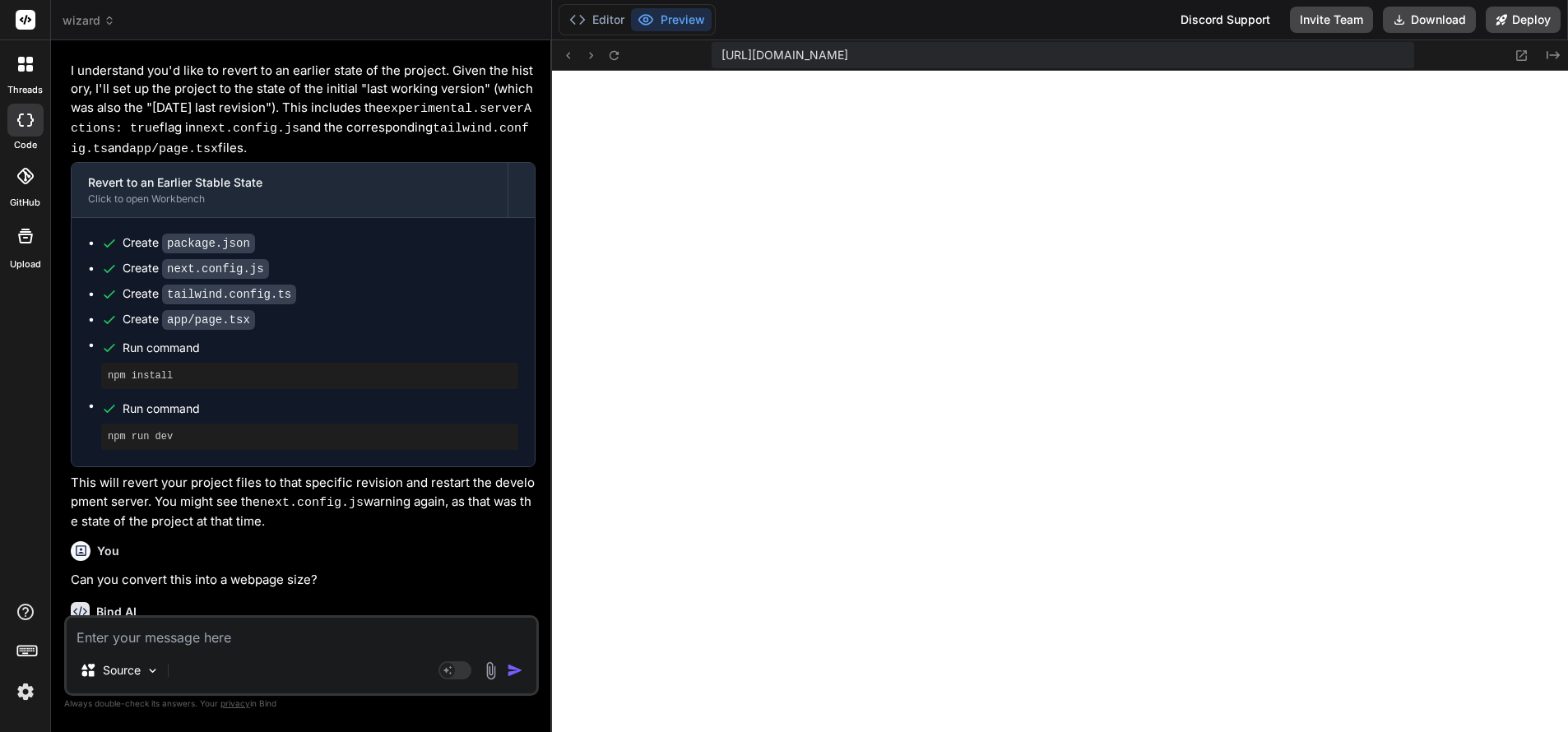
type textarea "x"
